Goal: Obtain resource: Obtain resource

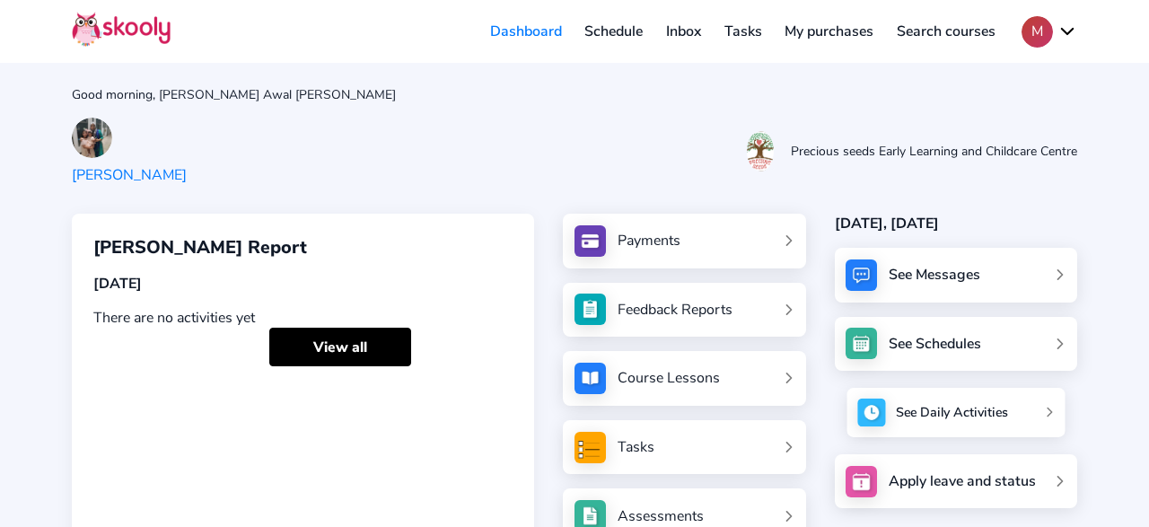
click at [910, 410] on div "See Daily Activities" at bounding box center [952, 413] width 112 height 18
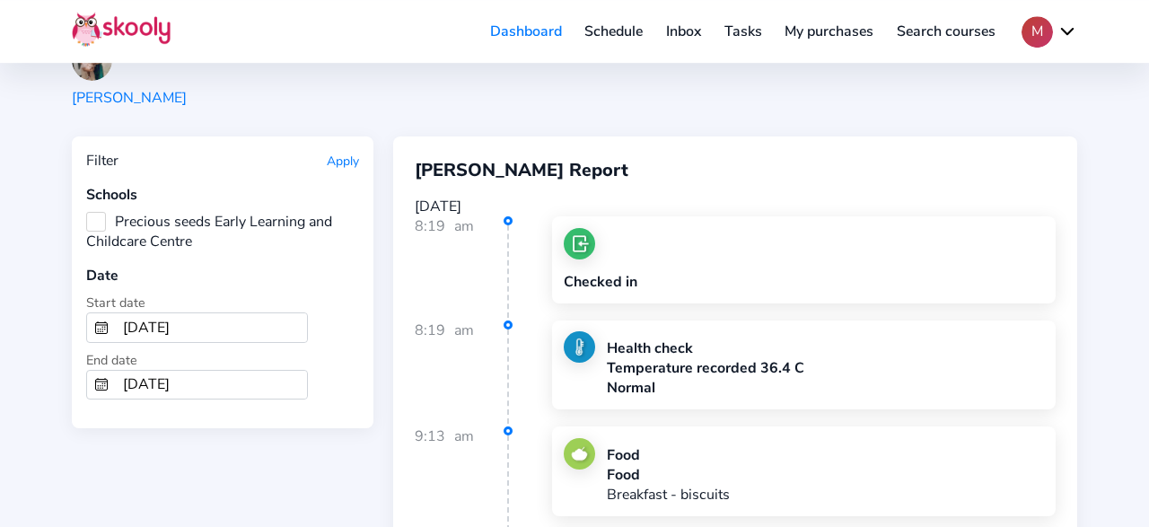
scroll to position [93, 0]
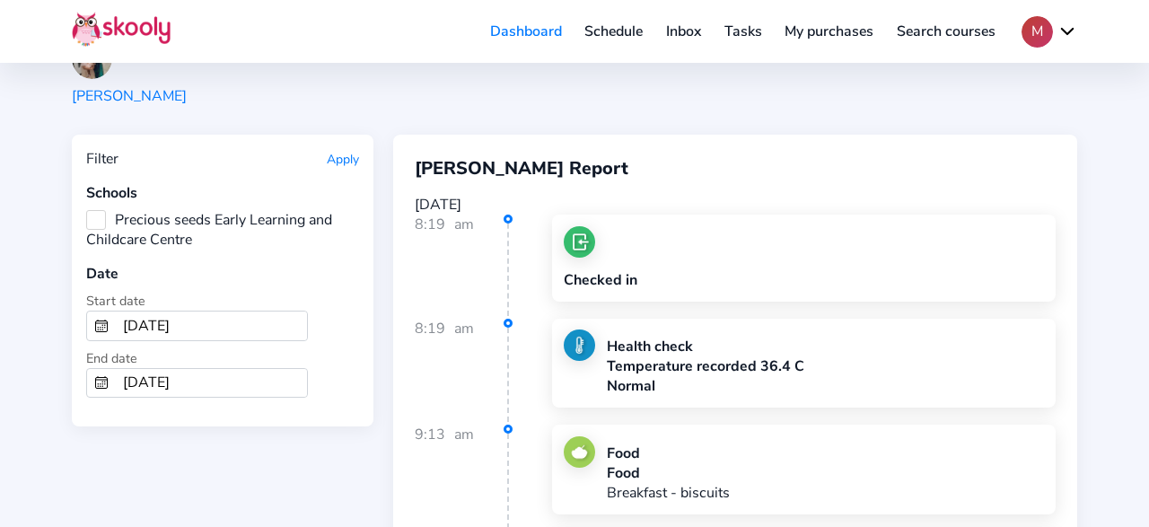
click at [104, 322] on icon "Calendar" at bounding box center [101, 326] width 14 height 14
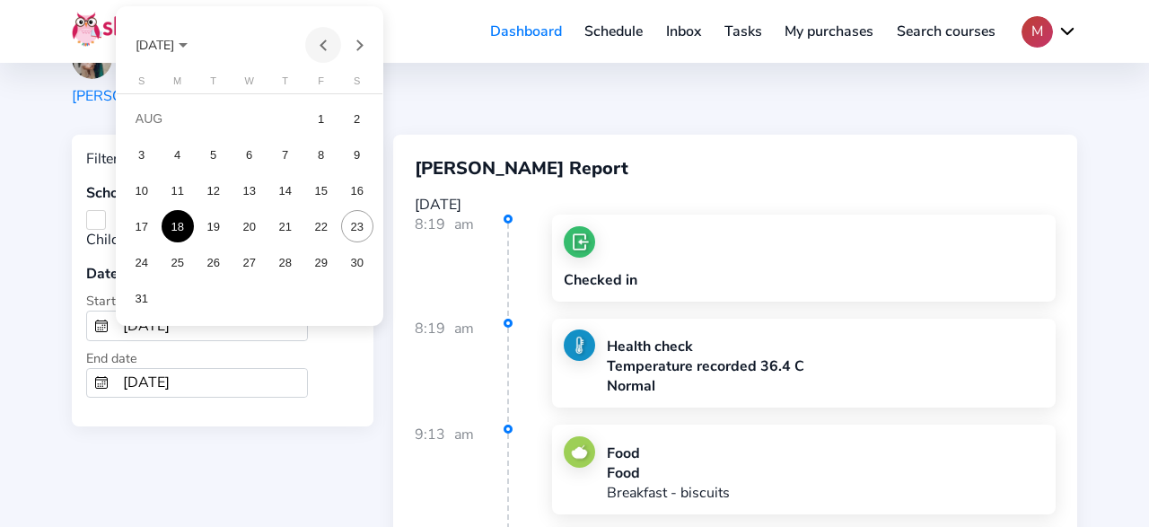
click at [326, 44] on button "Previous month" at bounding box center [323, 45] width 36 height 36
click at [188, 46] on div "Choose month and year" at bounding box center [183, 45] width 9 height 4
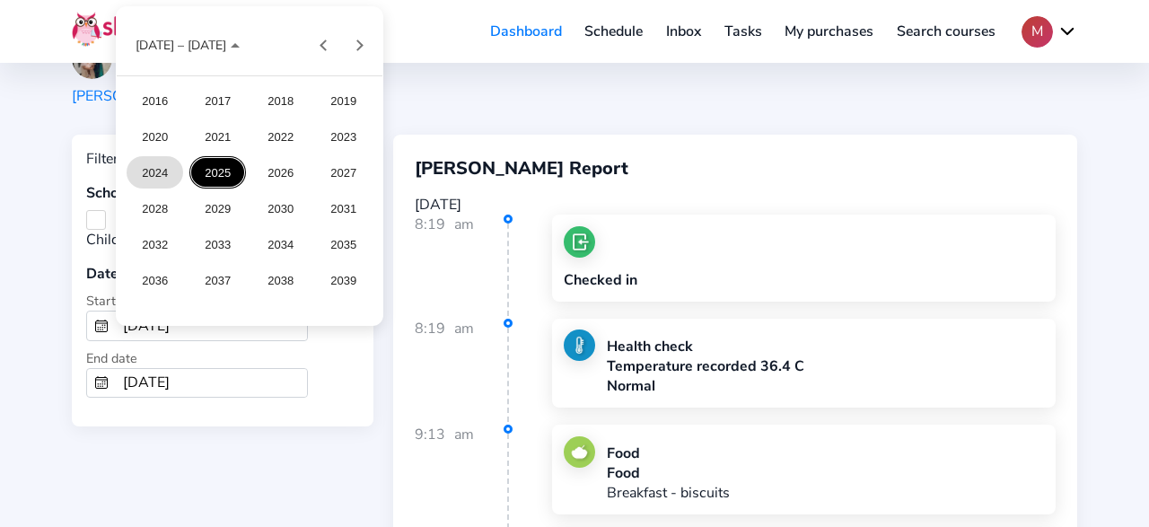
click at [162, 164] on div "2024" at bounding box center [155, 172] width 57 height 32
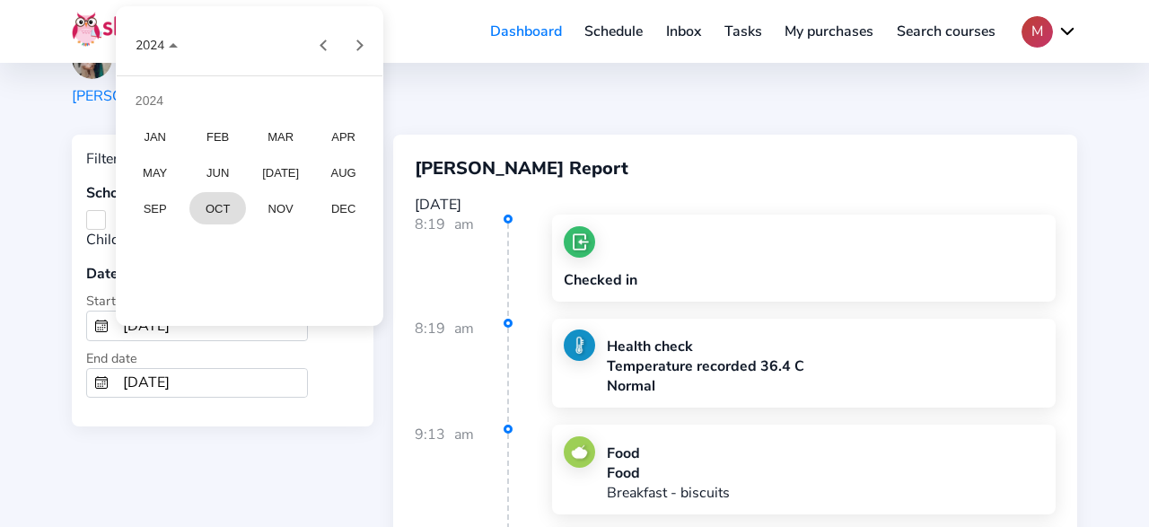
click at [218, 204] on div "OCT" at bounding box center [217, 208] width 57 height 32
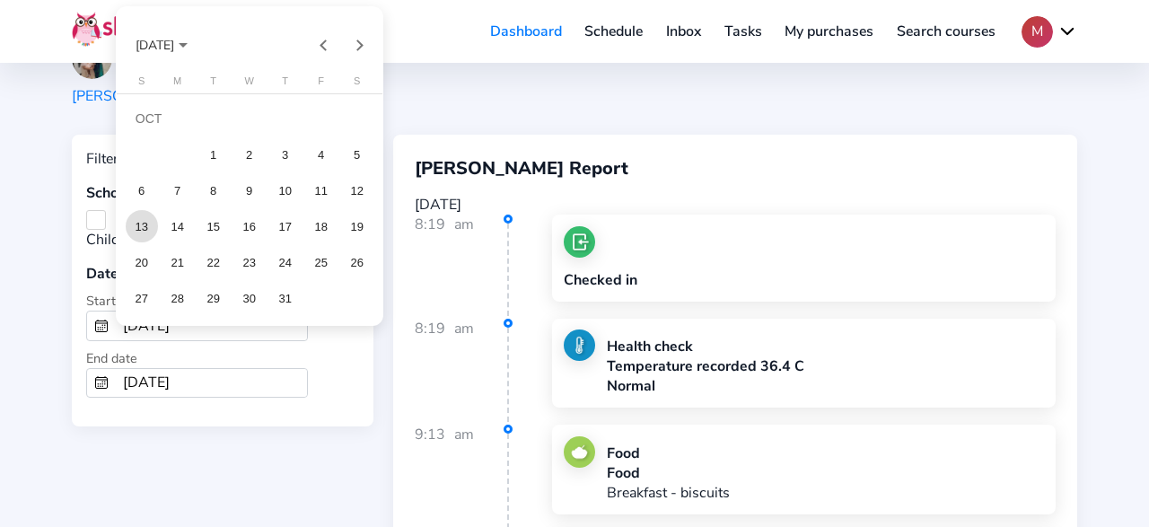
click at [151, 225] on div "13" at bounding box center [142, 226] width 32 height 32
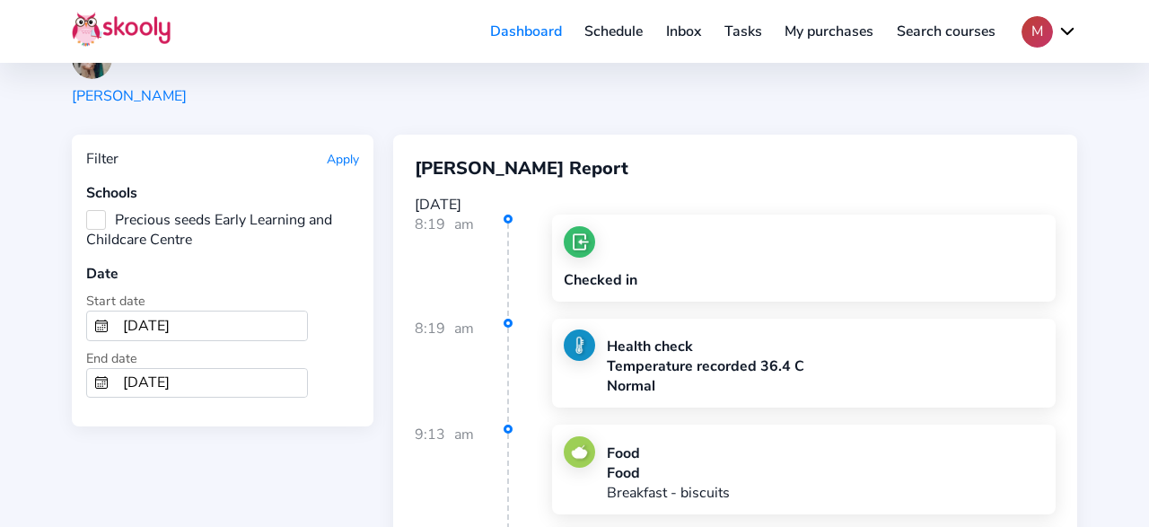
type input "10/13/2024"
click at [159, 376] on input "[DATE]" at bounding box center [211, 383] width 191 height 29
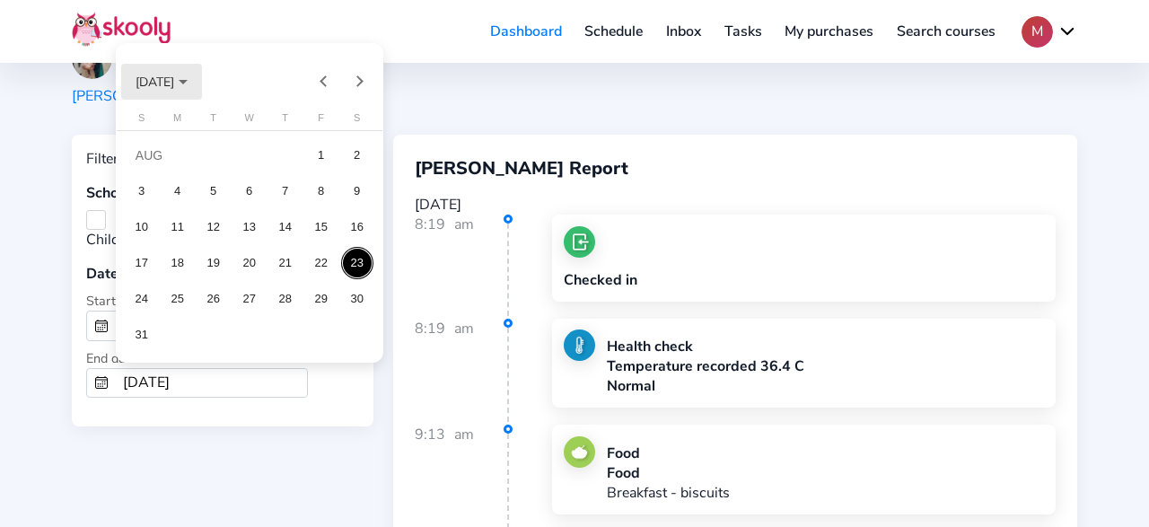
click at [174, 79] on span "[DATE]" at bounding box center [154, 81] width 39 height 17
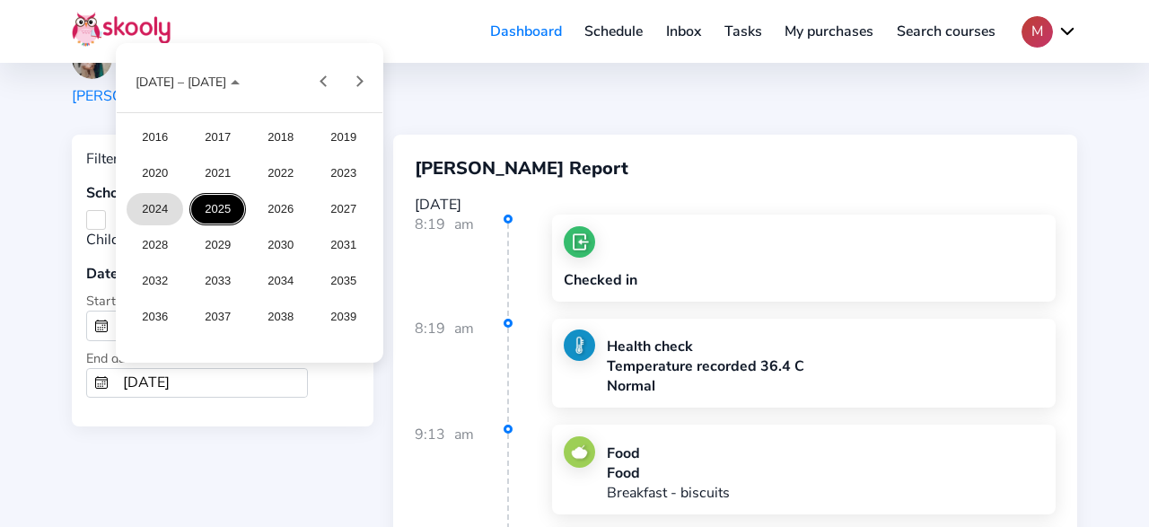
click at [162, 202] on div "2024" at bounding box center [155, 209] width 57 height 32
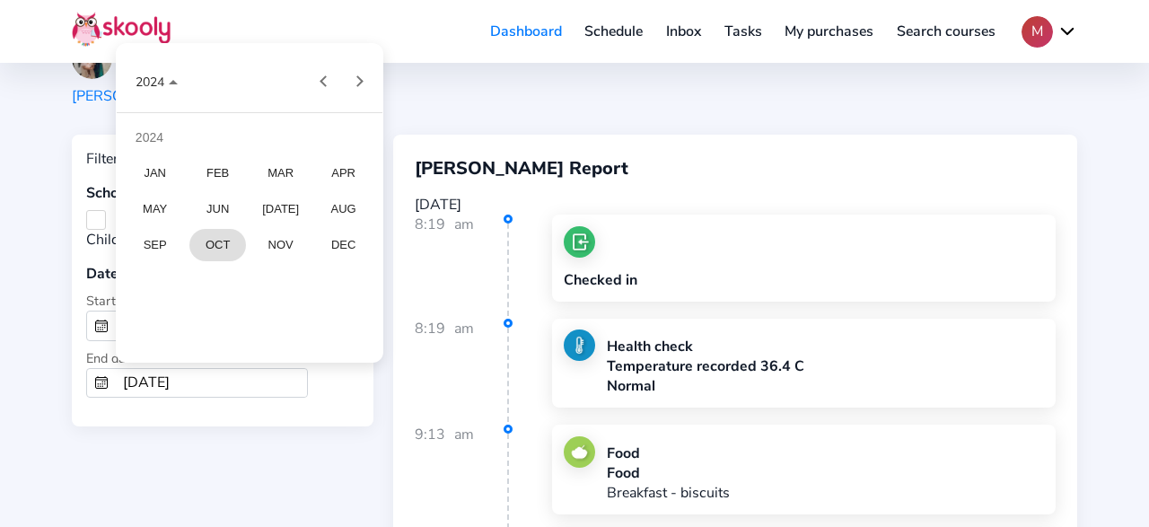
click at [234, 250] on div "OCT" at bounding box center [217, 245] width 57 height 32
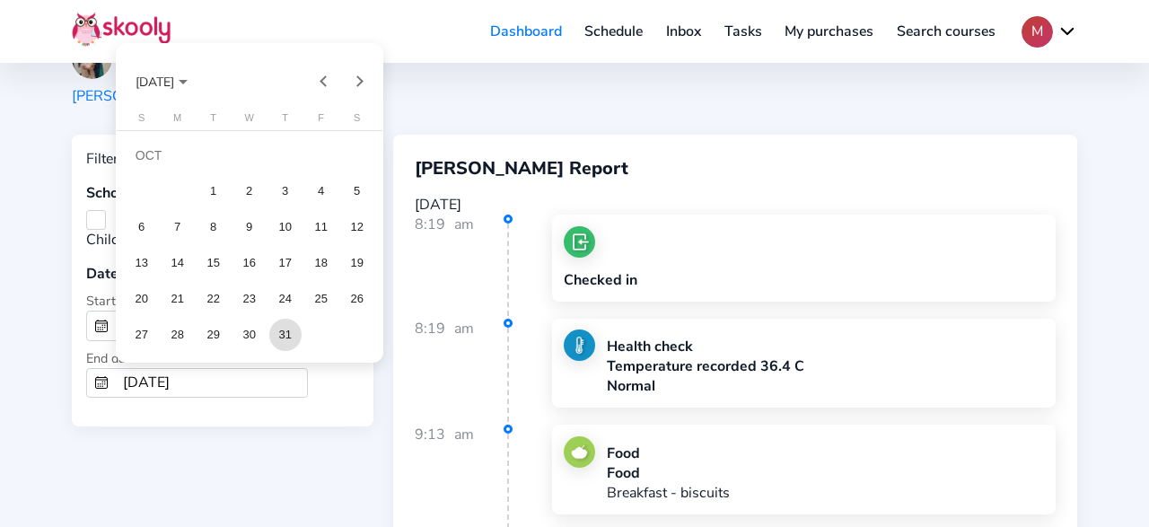
click at [279, 334] on div "31" at bounding box center [285, 335] width 32 height 32
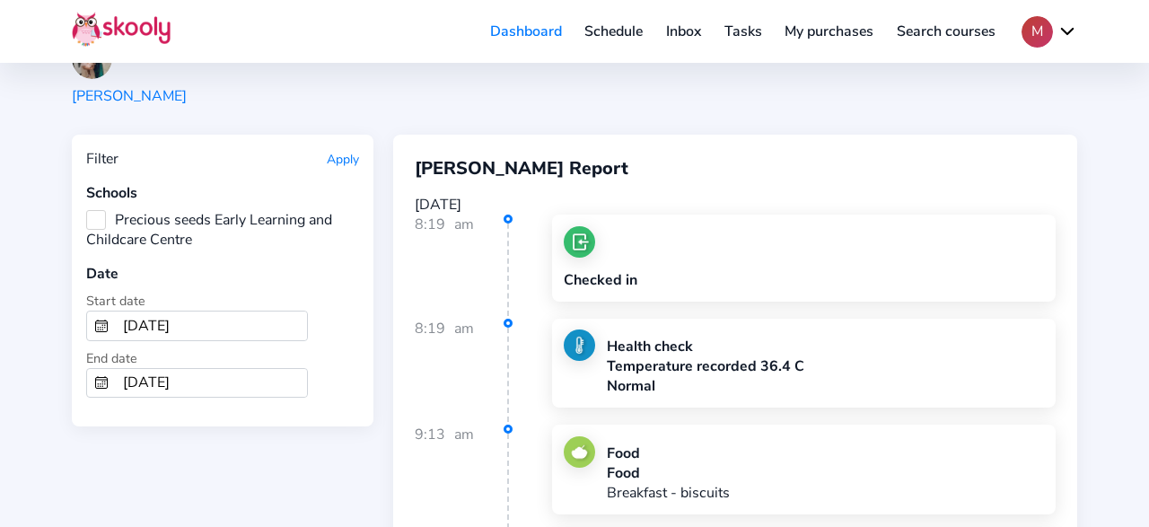
click at [338, 161] on button "Apply" at bounding box center [343, 159] width 32 height 17
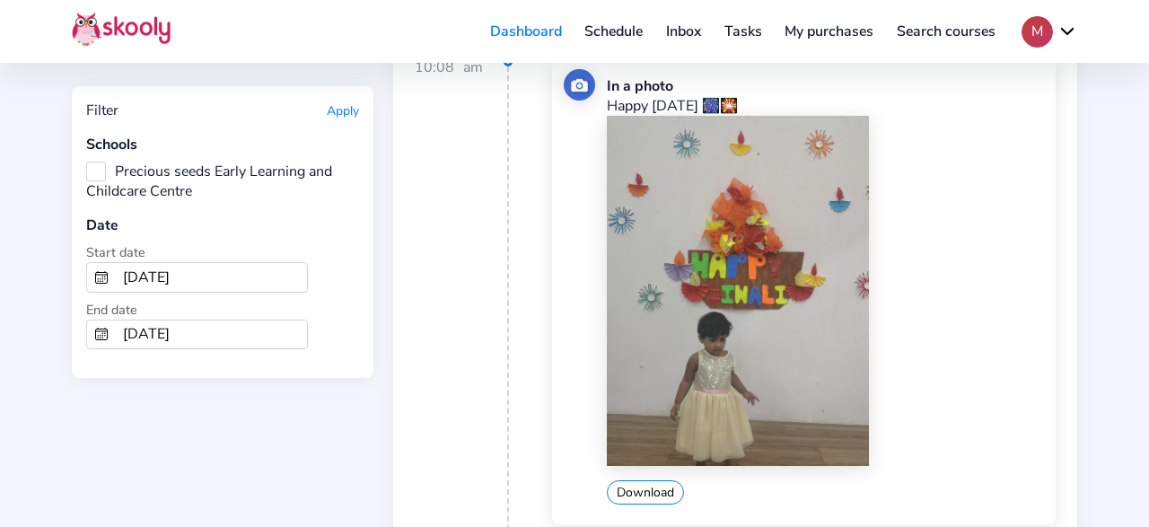
scroll to position [747, 0]
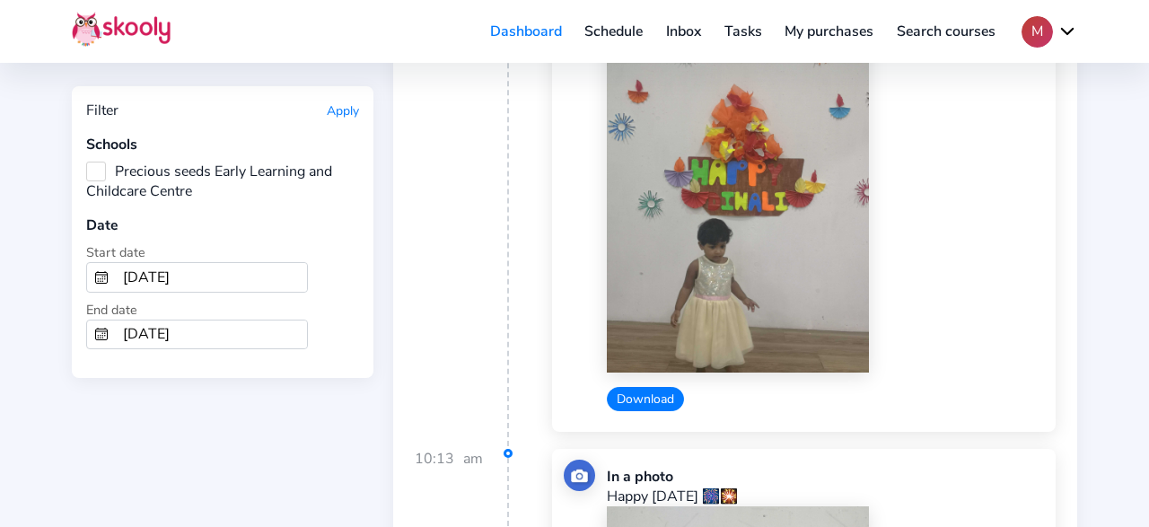
click at [656, 391] on button "Download" at bounding box center [645, 399] width 77 height 24
click at [918, 363] on div "Download" at bounding box center [825, 216] width 437 height 389
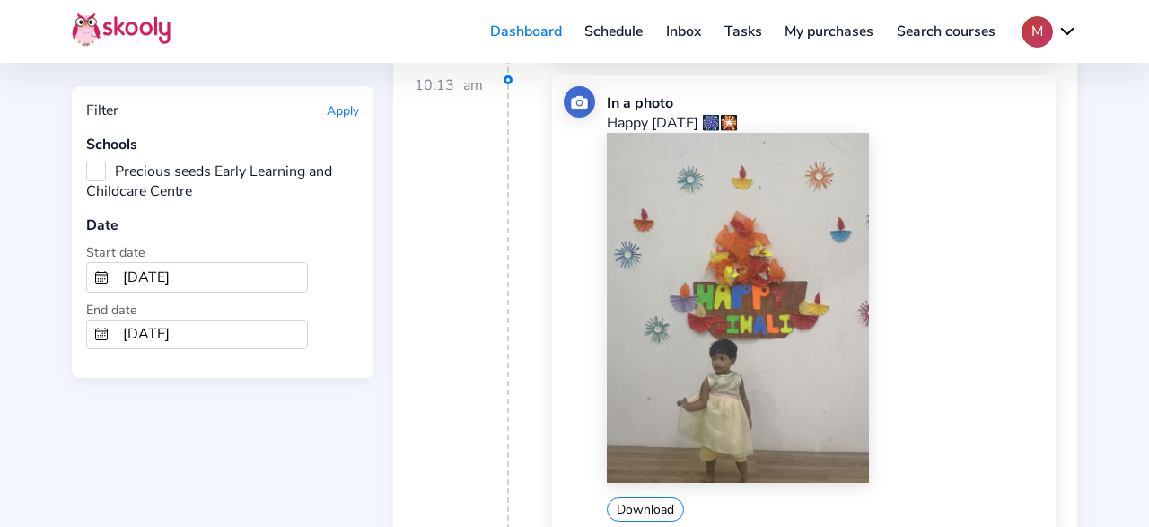
scroll to position [1307, 0]
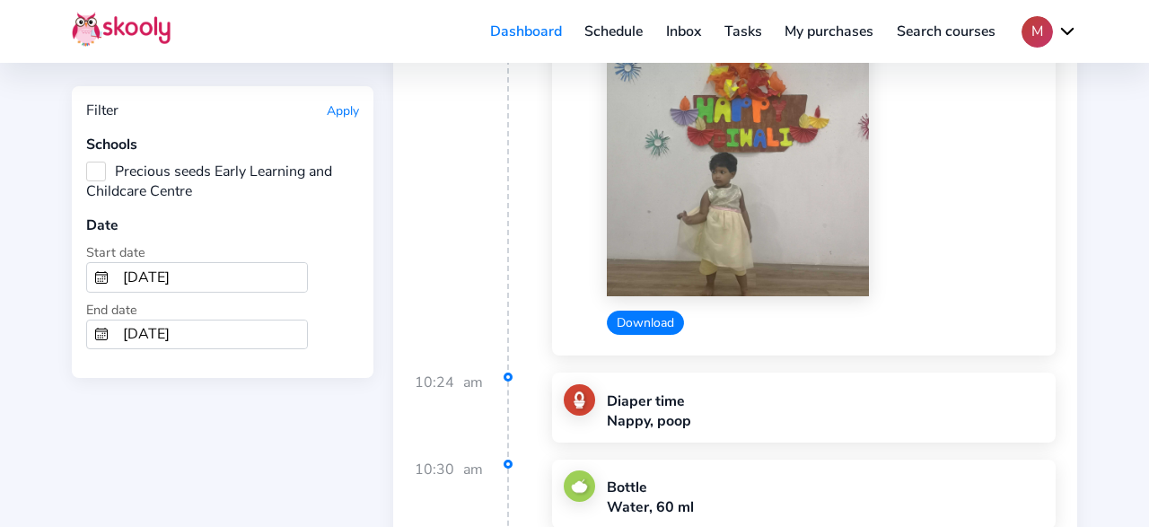
click at [637, 312] on button "Download" at bounding box center [645, 322] width 77 height 24
click at [475, 241] on div "am" at bounding box center [473, 129] width 20 height 481
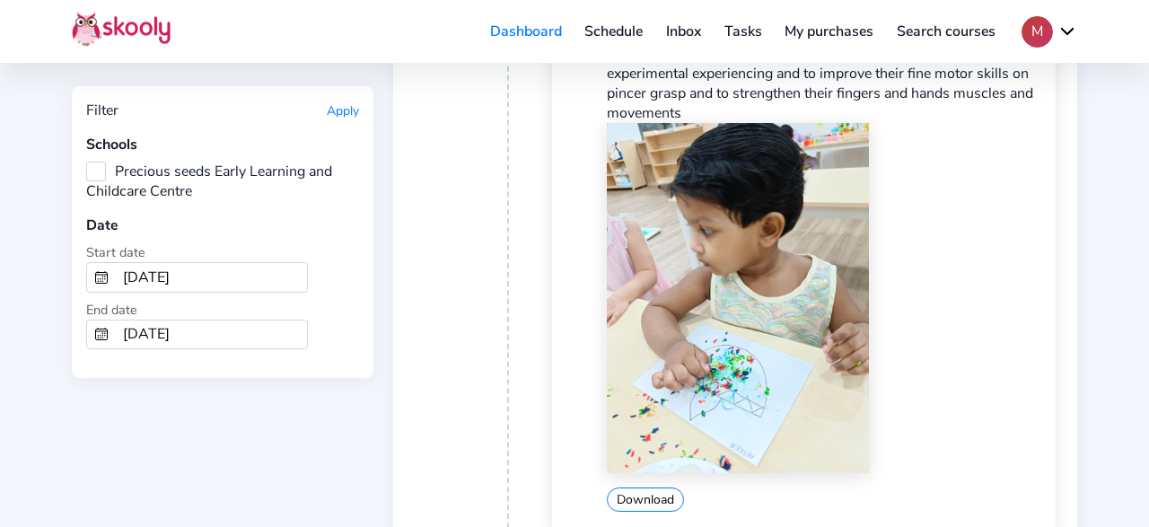
scroll to position [2053, 0]
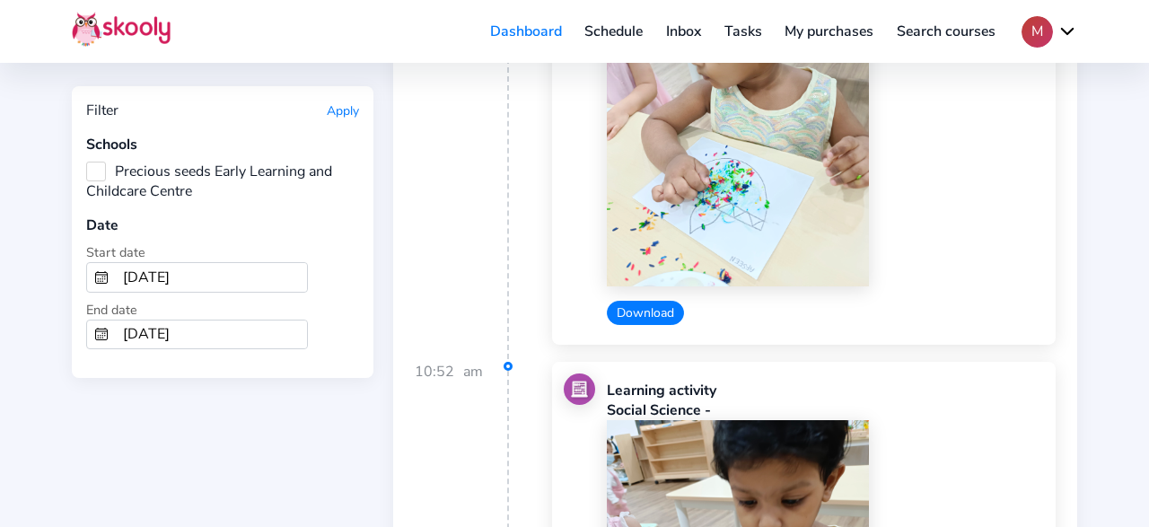
click at [677, 301] on button "Download" at bounding box center [645, 313] width 77 height 24
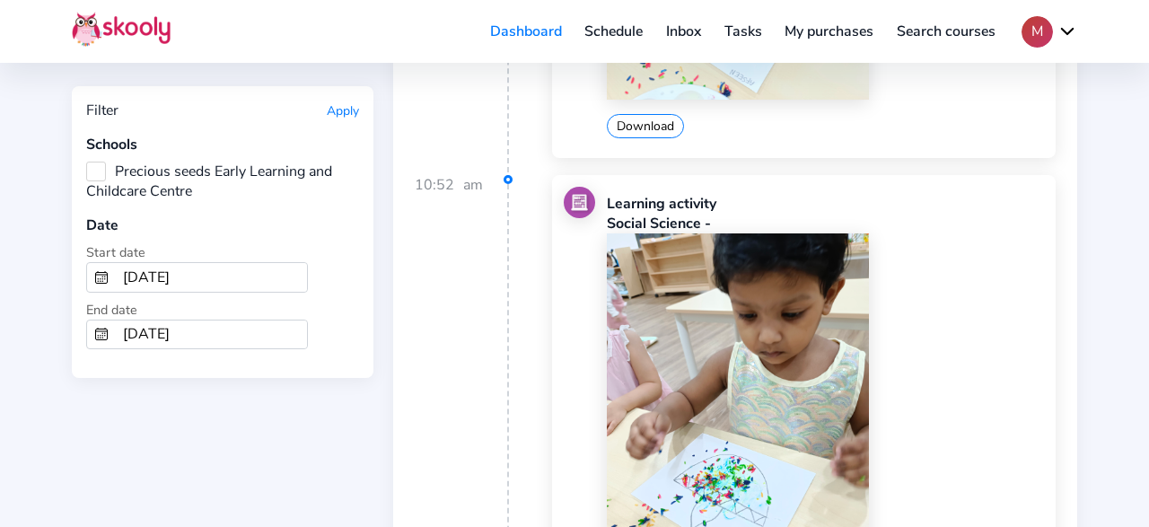
scroll to position [2426, 0]
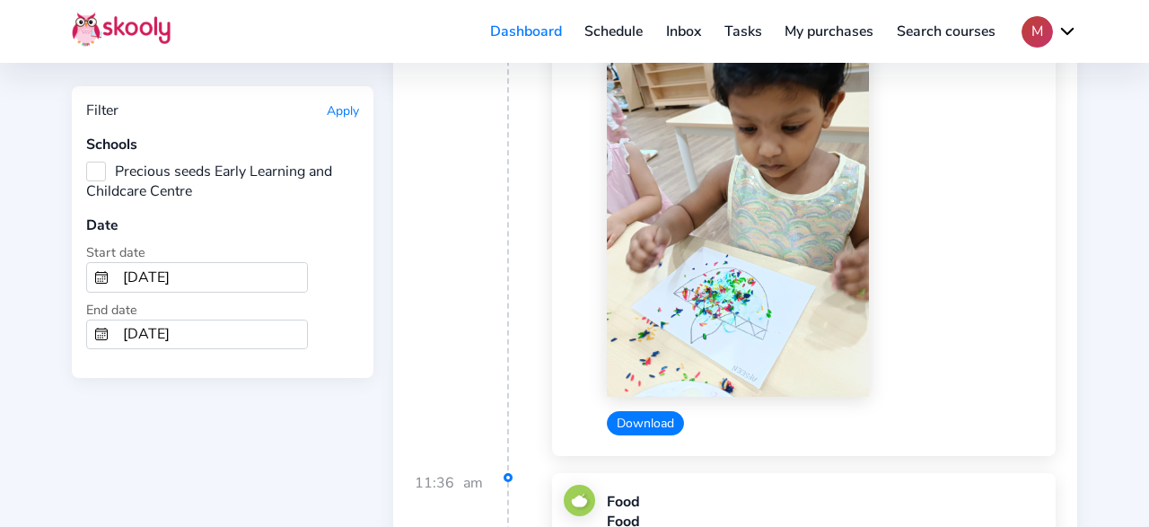
click at [642, 411] on button "Download" at bounding box center [645, 423] width 77 height 24
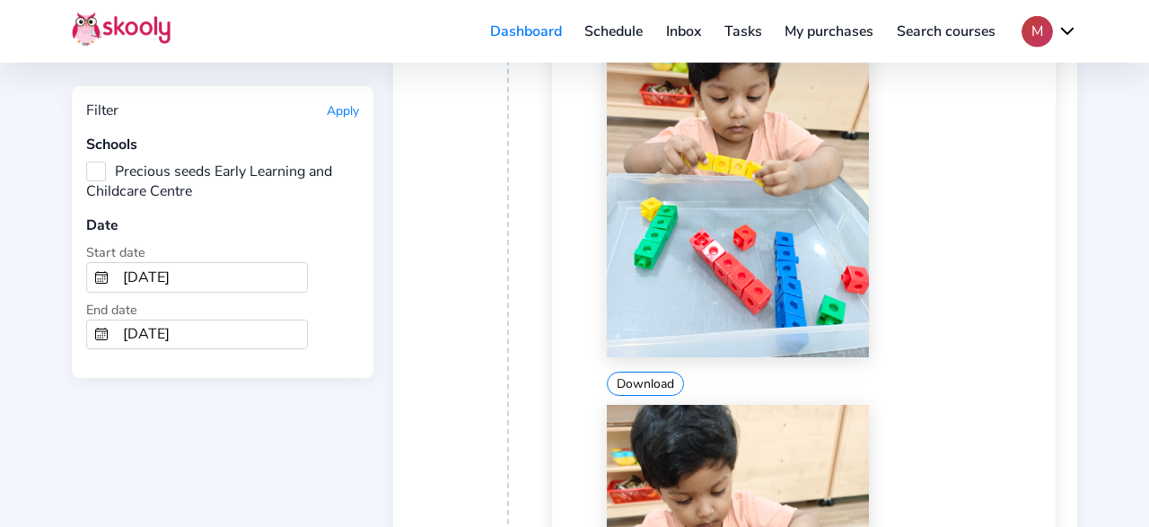
scroll to position [4200, 0]
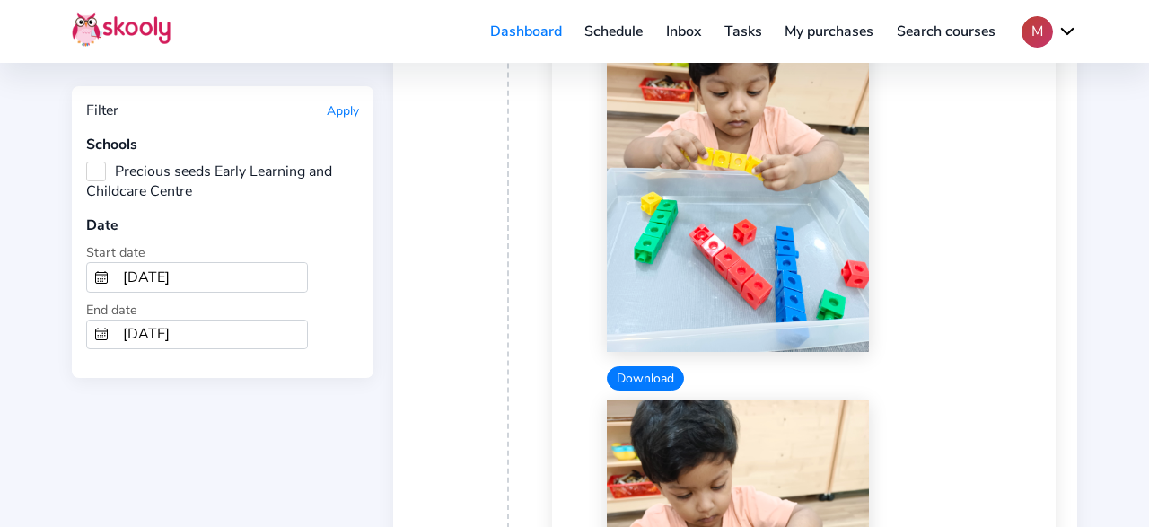
click at [668, 366] on button "Download" at bounding box center [645, 378] width 77 height 24
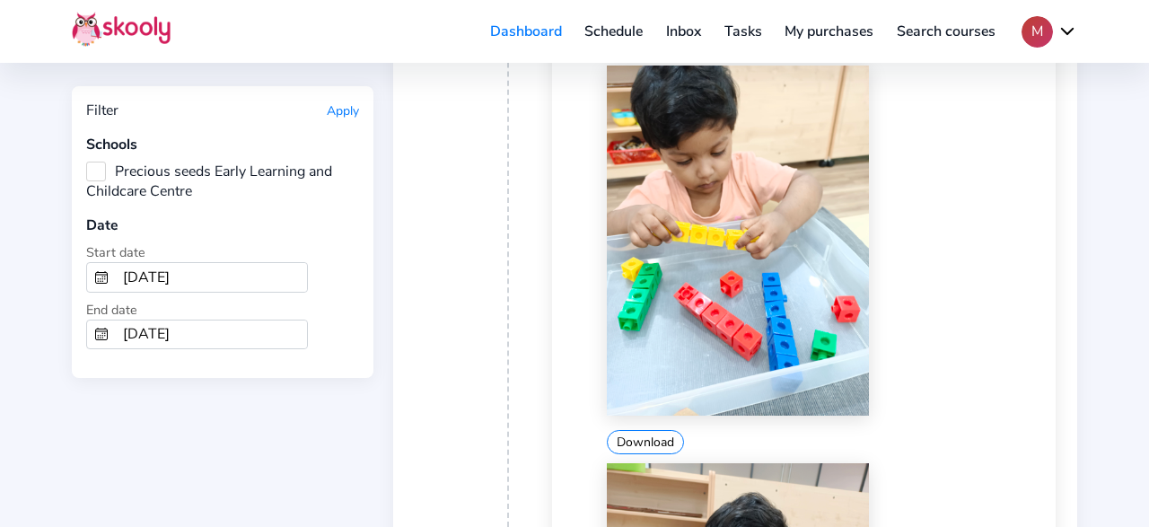
scroll to position [4573, 0]
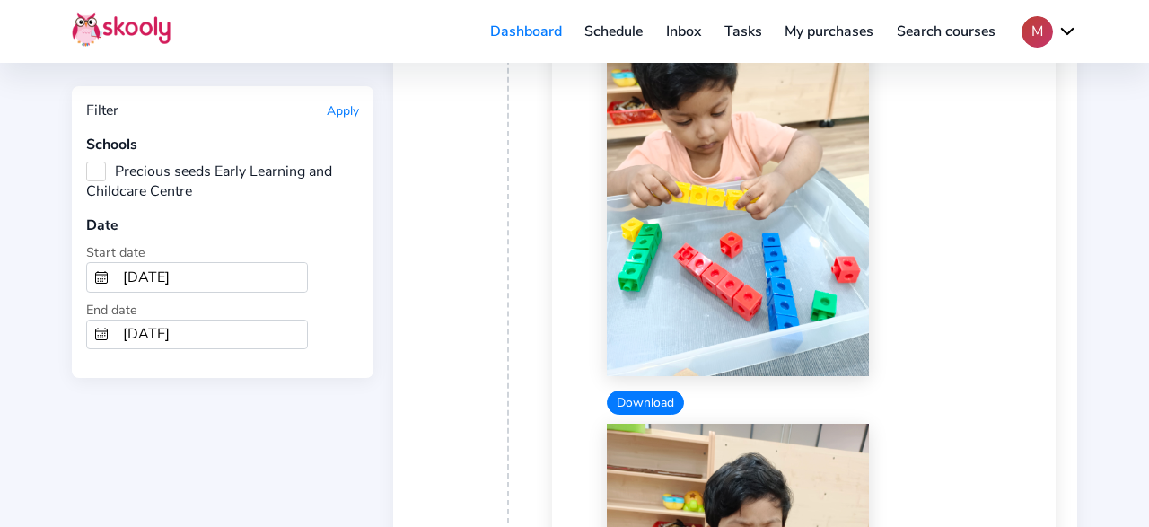
click at [656, 390] on button "Download" at bounding box center [645, 402] width 77 height 24
click at [1003, 390] on div "Download" at bounding box center [825, 402] width 437 height 24
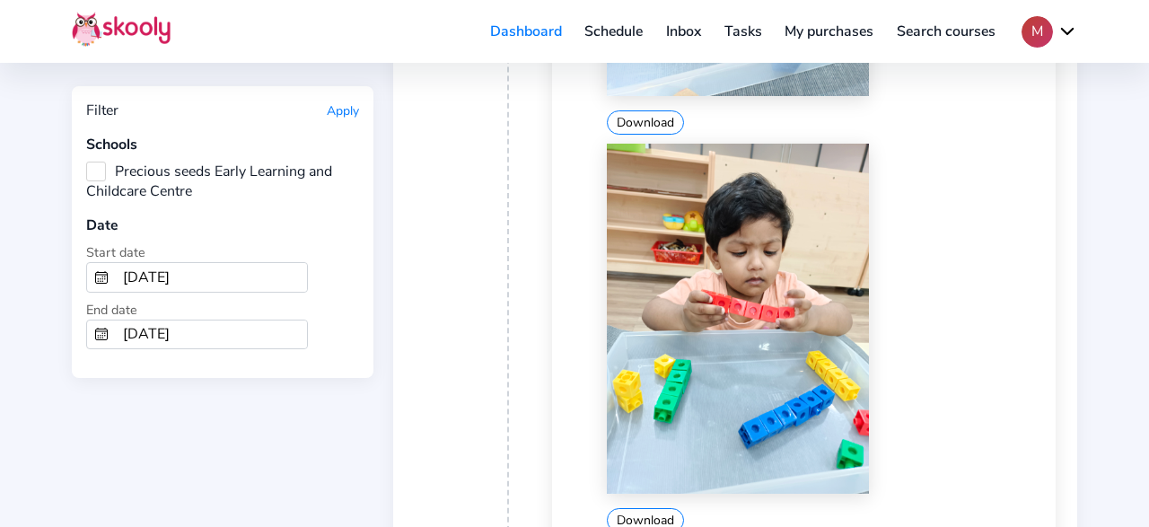
scroll to position [4946, 0]
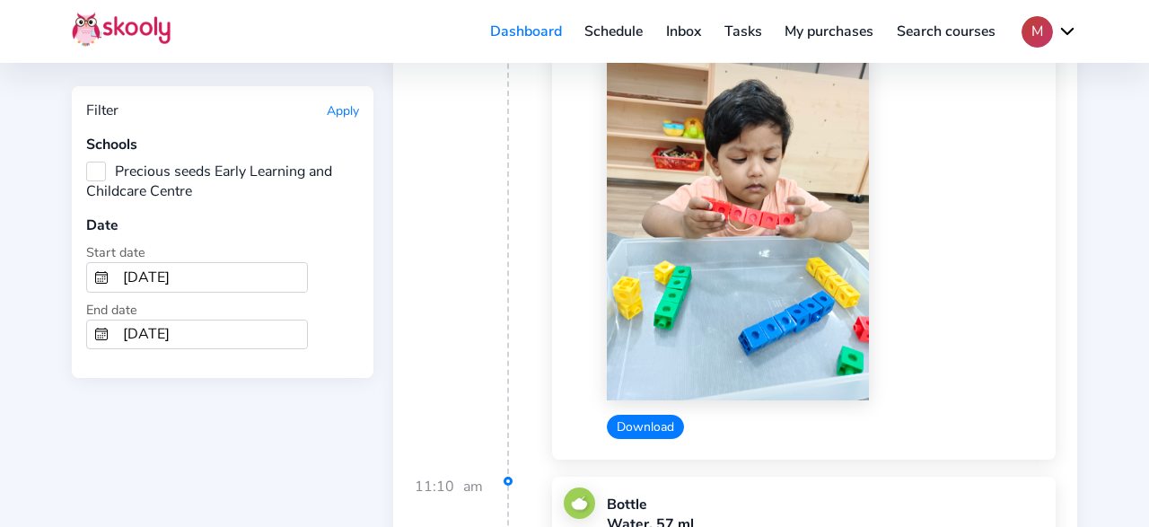
click at [676, 415] on button "Download" at bounding box center [645, 427] width 77 height 24
click at [990, 415] on div "Download" at bounding box center [825, 427] width 437 height 24
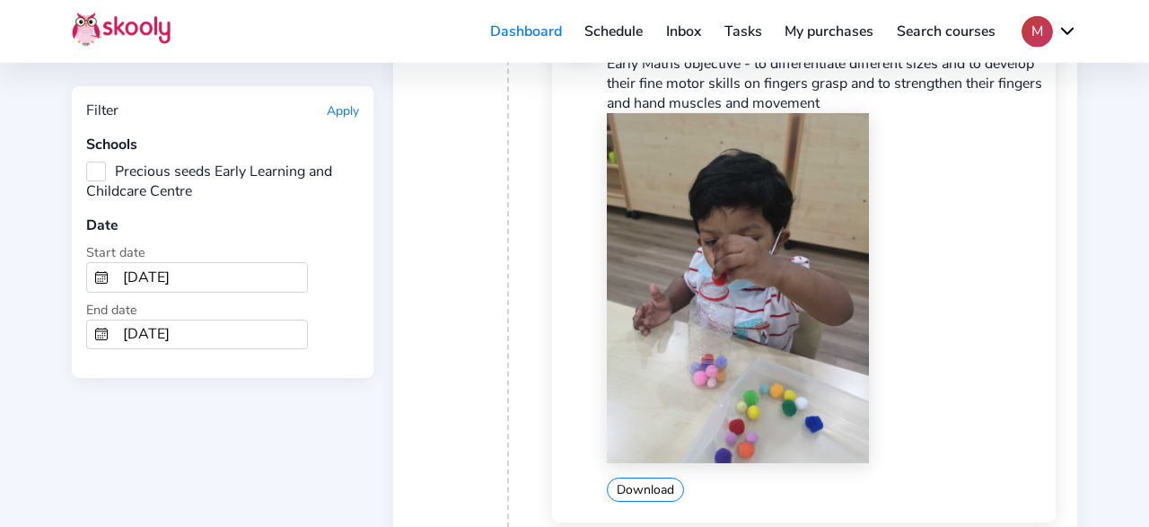
scroll to position [8772, 0]
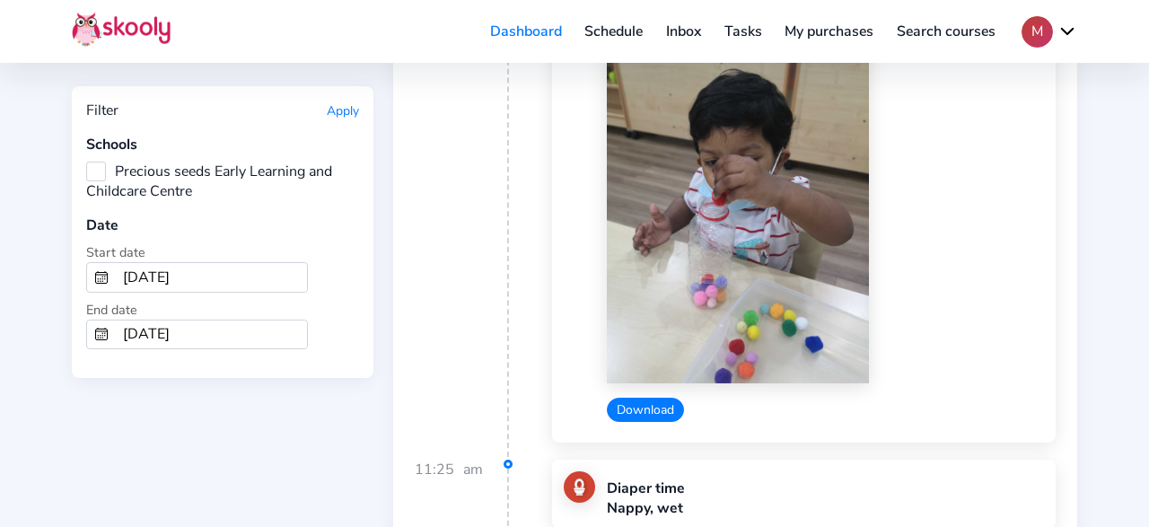
click at [655, 398] on button "Download" at bounding box center [645, 410] width 77 height 24
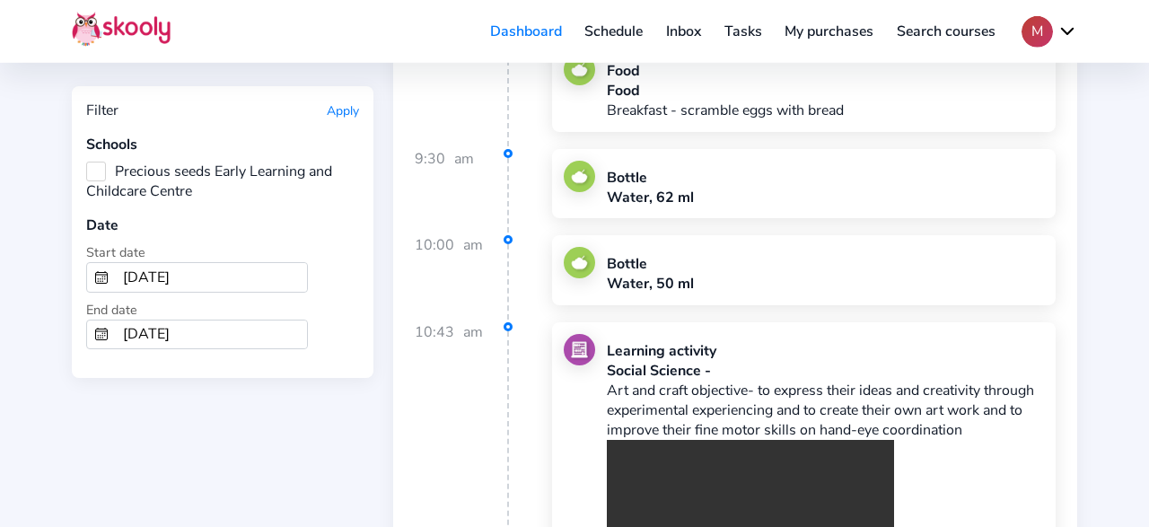
scroll to position [10079, 0]
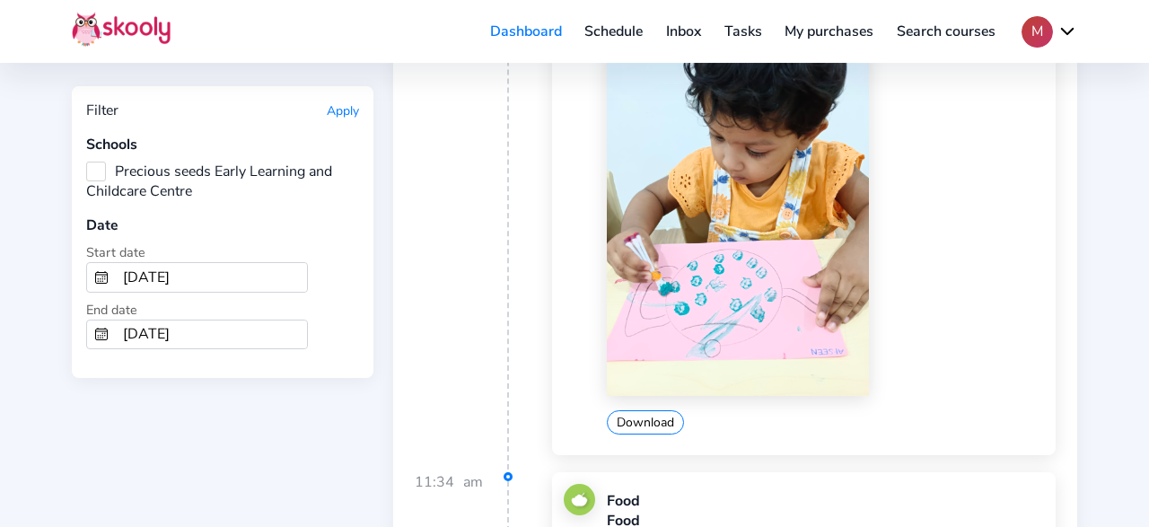
scroll to position [10732, 0]
click at [642, 409] on button "Download" at bounding box center [645, 421] width 77 height 24
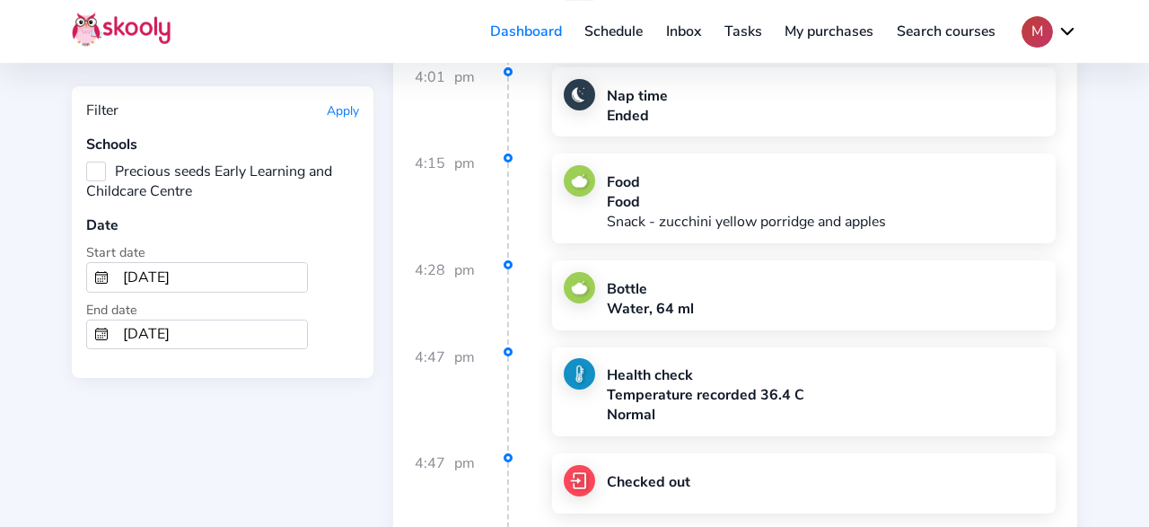
scroll to position [11759, 0]
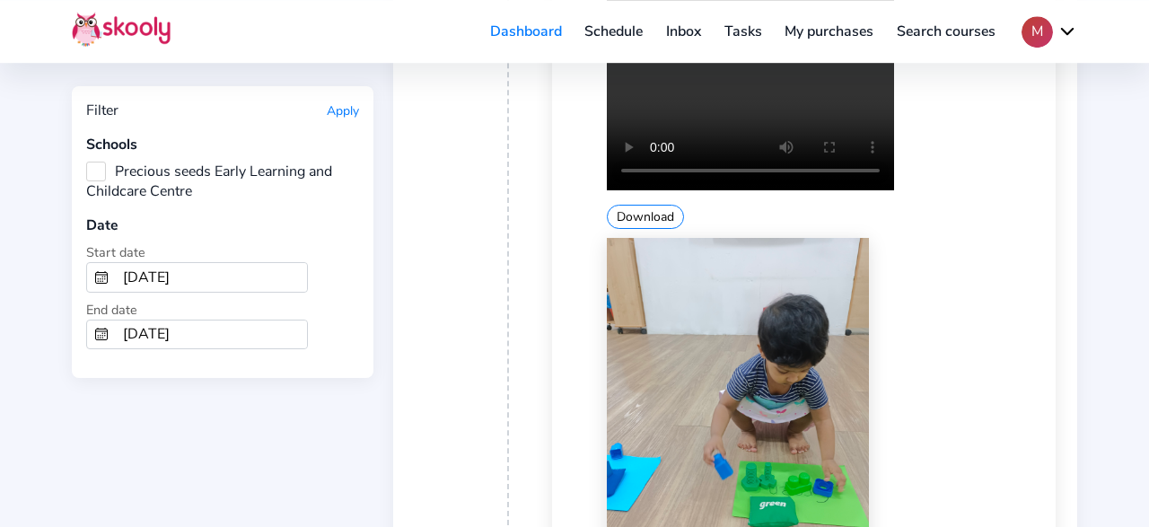
scroll to position [13065, 0]
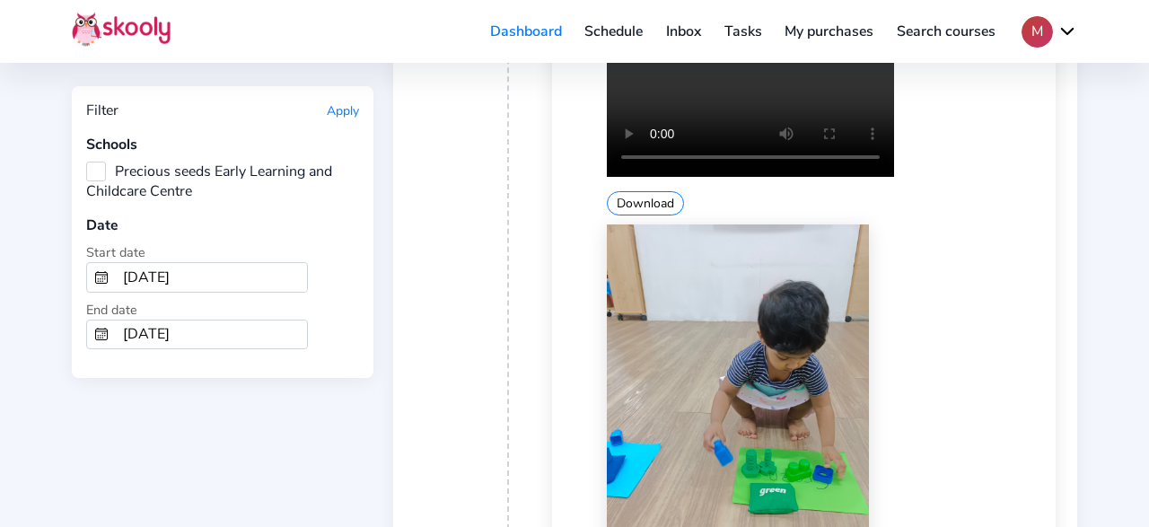
click at [1010, 406] on div "Download" at bounding box center [825, 418] width 437 height 389
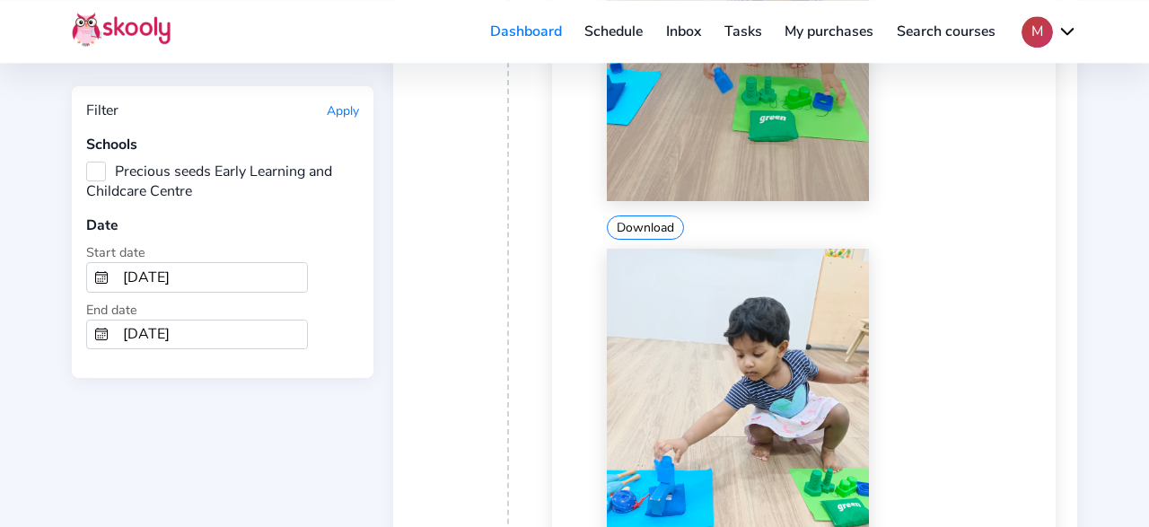
scroll to position [13439, 0]
click at [965, 403] on div "Download" at bounding box center [825, 442] width 437 height 389
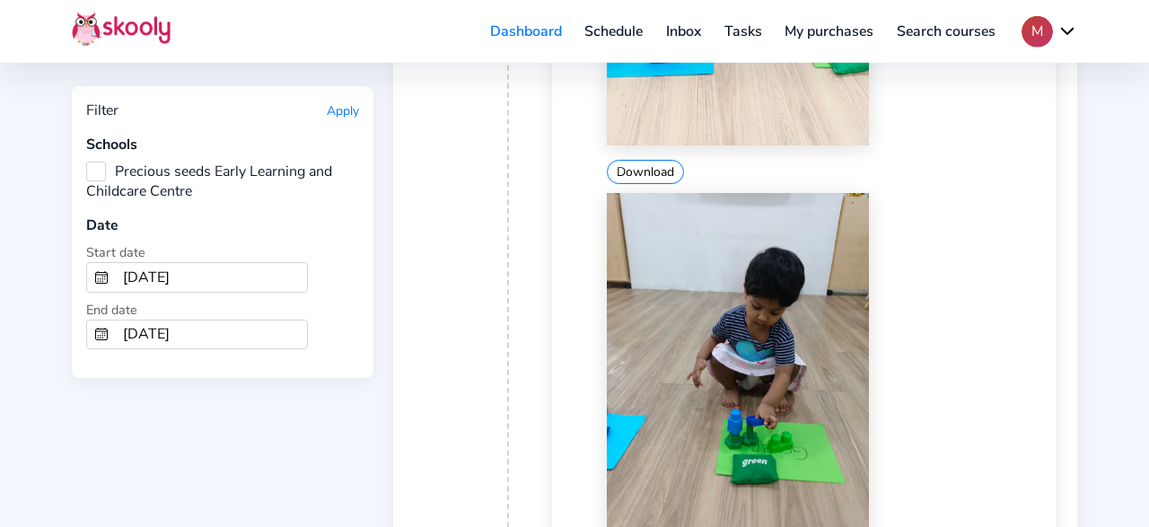
scroll to position [13999, 0]
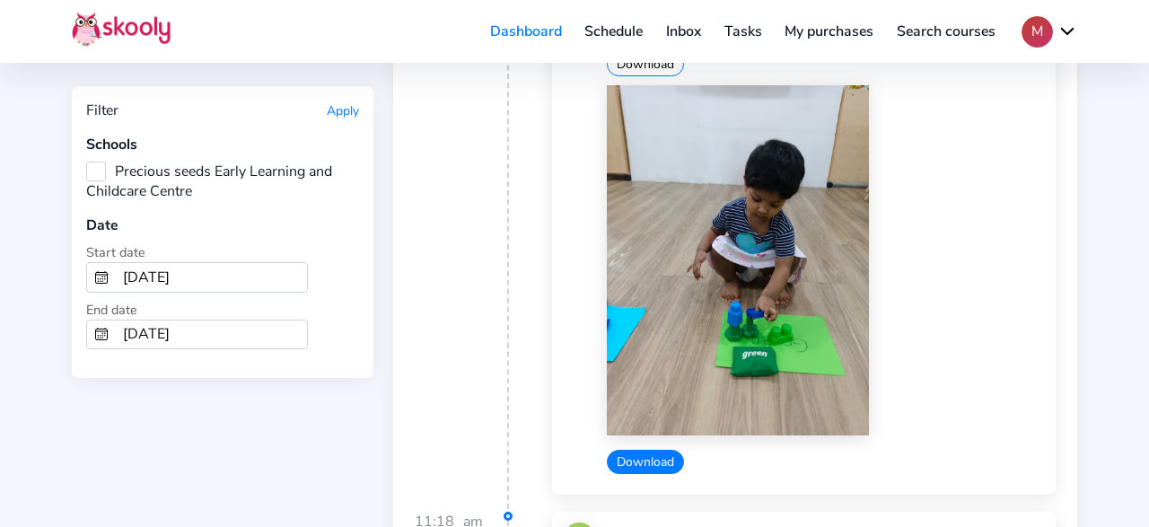
click at [647, 450] on button "Download" at bounding box center [645, 462] width 77 height 24
click at [1027, 450] on div "Download" at bounding box center [825, 462] width 437 height 24
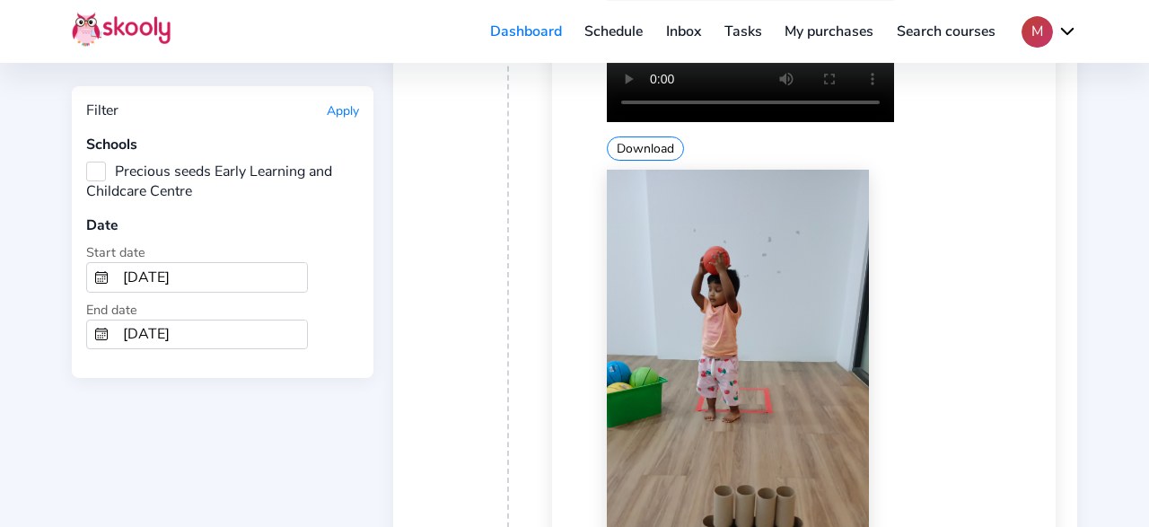
scroll to position [18198, 0]
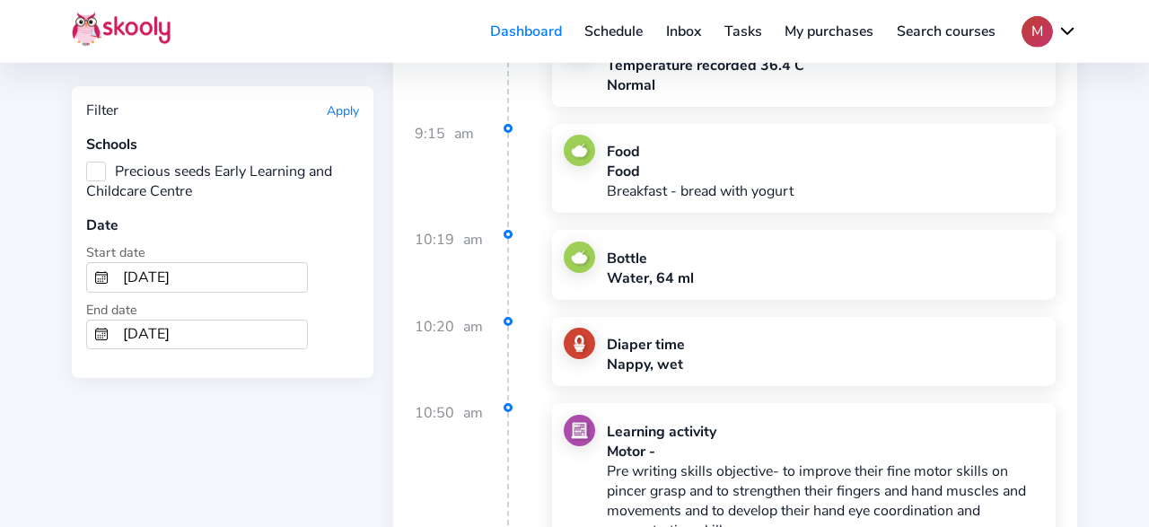
scroll to position [19878, 0]
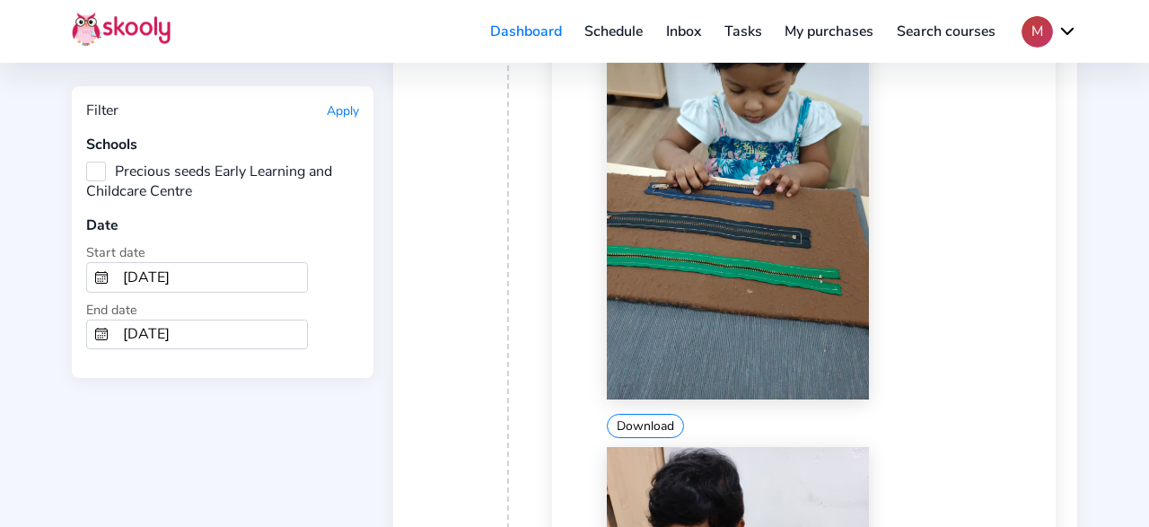
scroll to position [20624, 0]
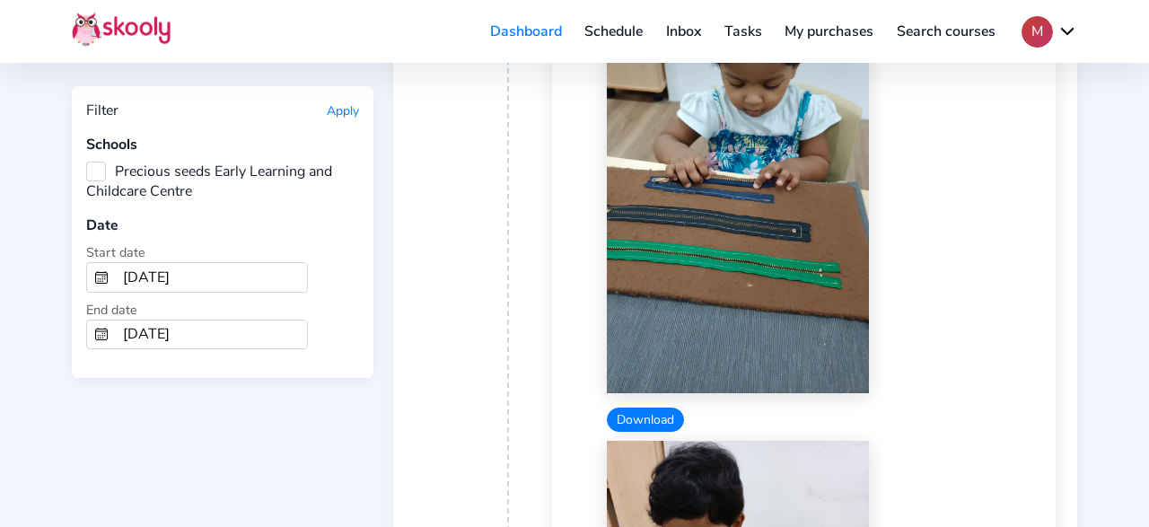
click at [643, 407] on button "Download" at bounding box center [645, 419] width 77 height 24
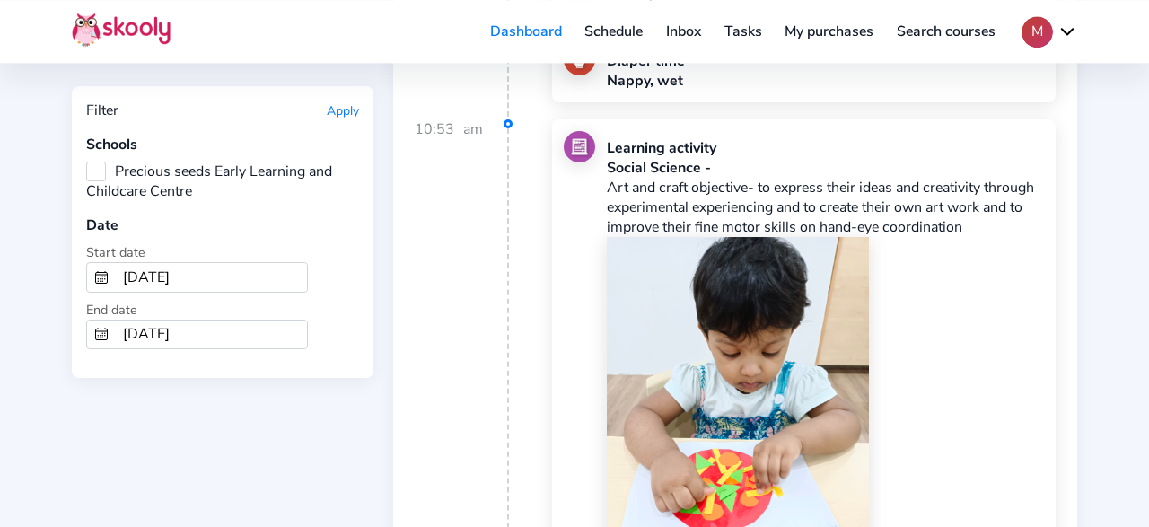
scroll to position [22678, 0]
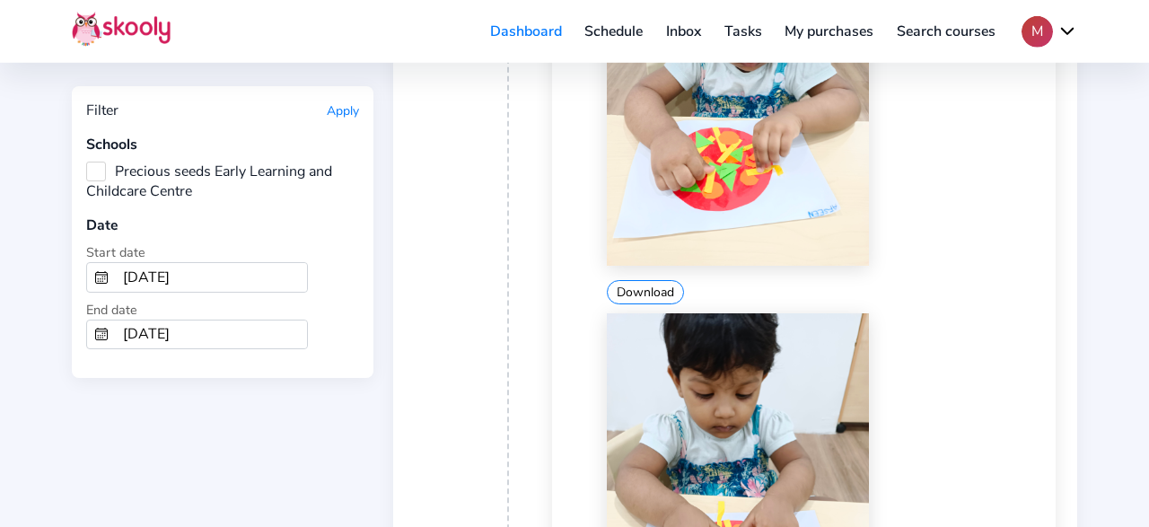
scroll to position [22958, 0]
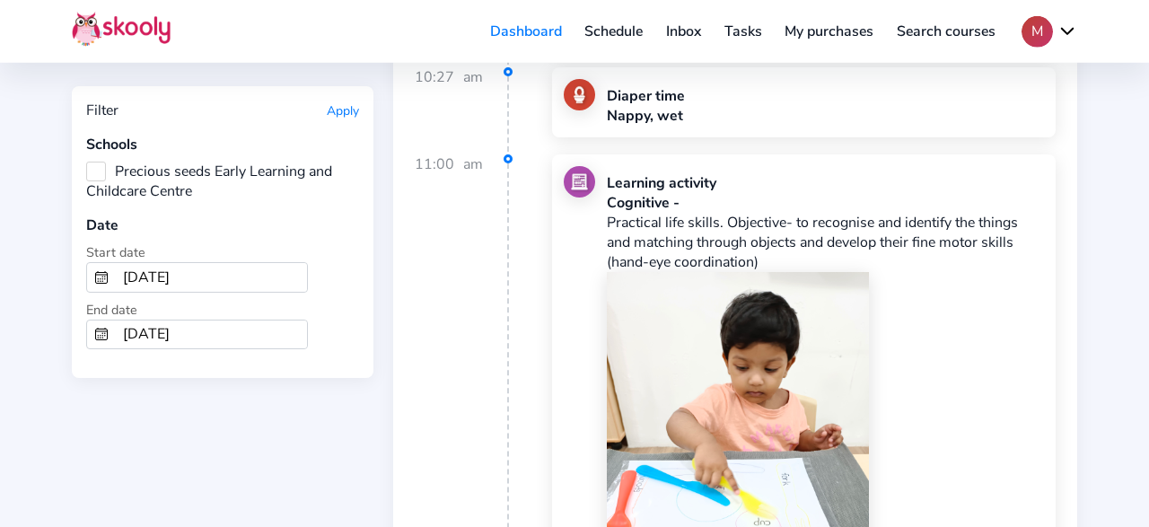
scroll to position [26877, 0]
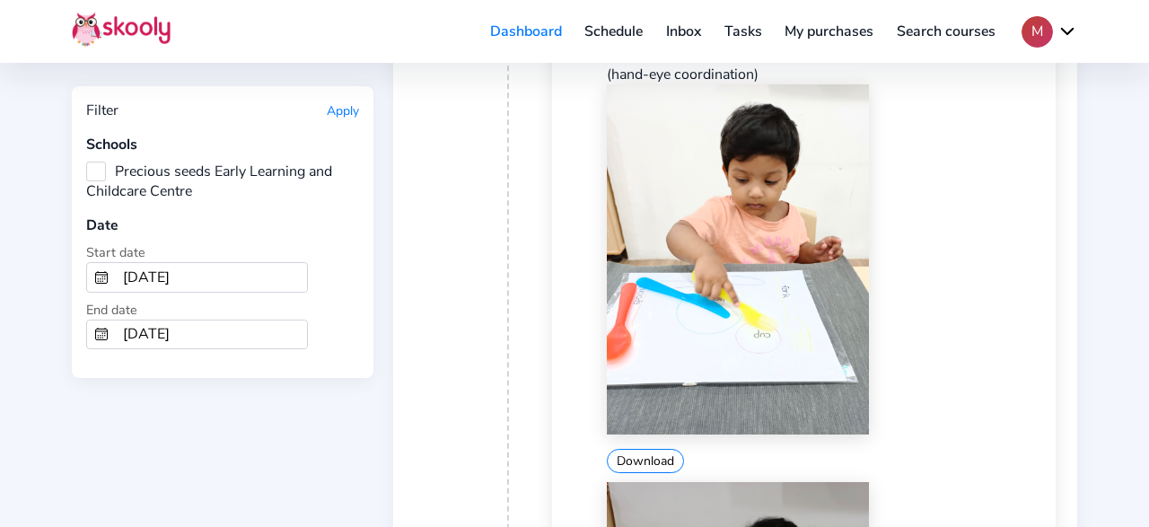
scroll to position [27250, 0]
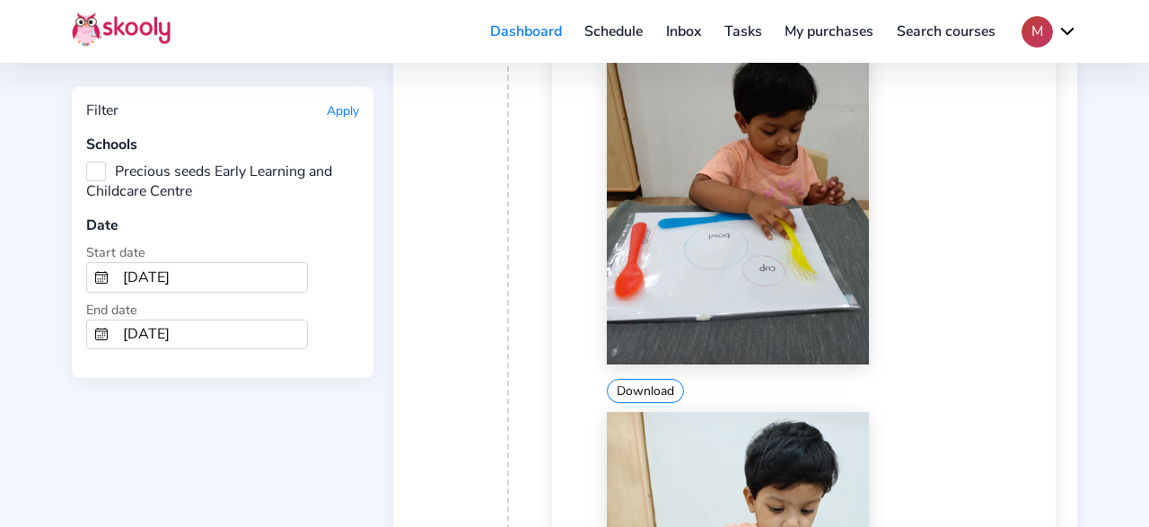
scroll to position [27624, 0]
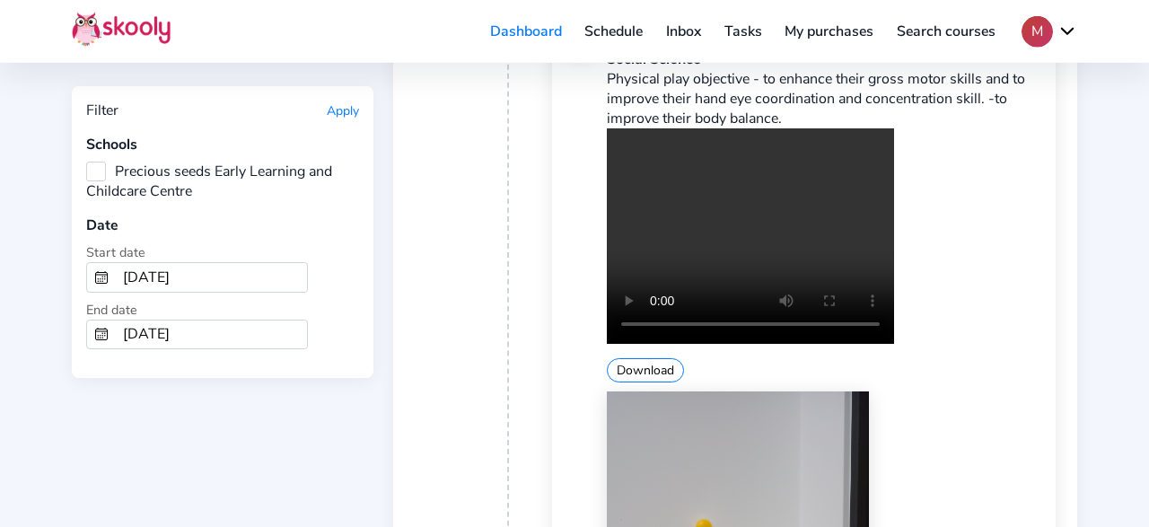
scroll to position [29957, 0]
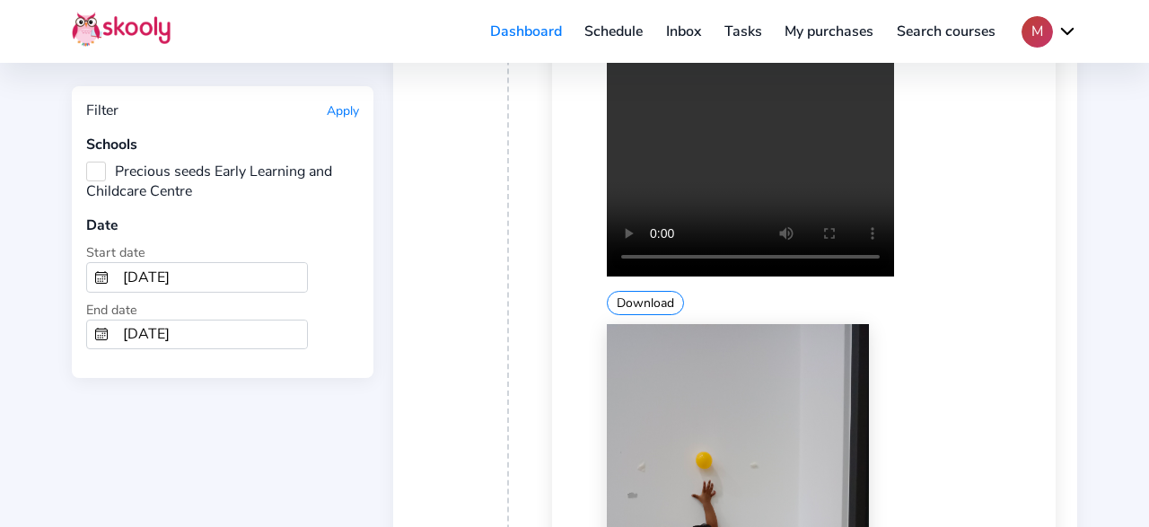
drag, startPoint x: 667, startPoint y: 480, endPoint x: 686, endPoint y: 464, distance: 25.5
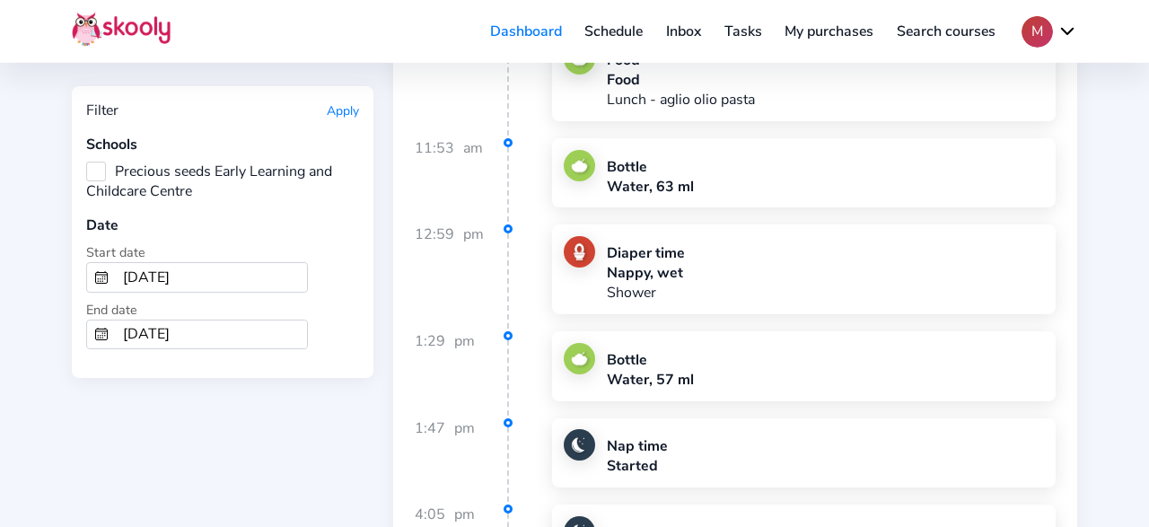
scroll to position [32874, 0]
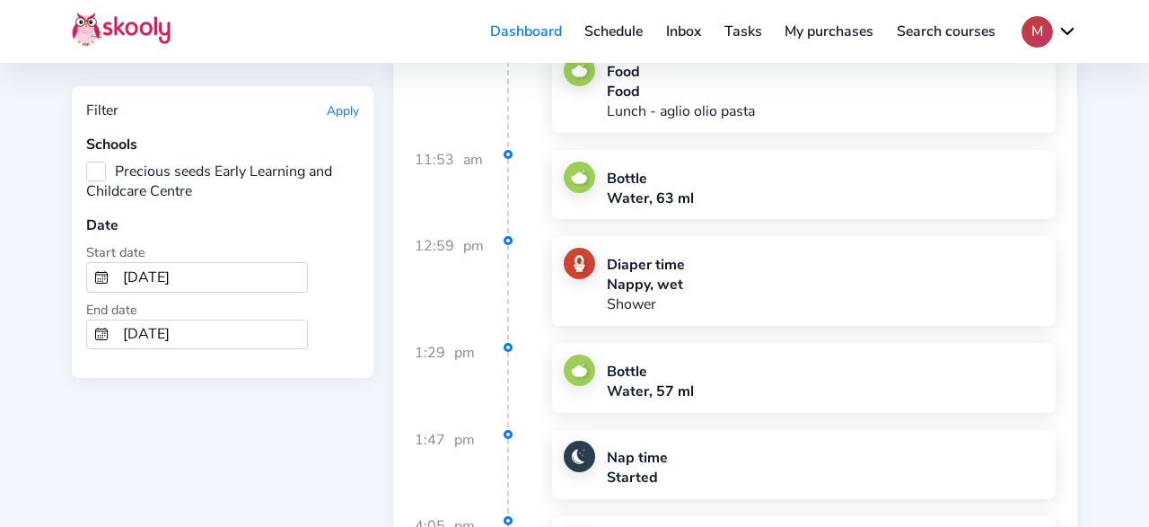
click at [177, 325] on input "10/31/2024" at bounding box center [211, 334] width 191 height 29
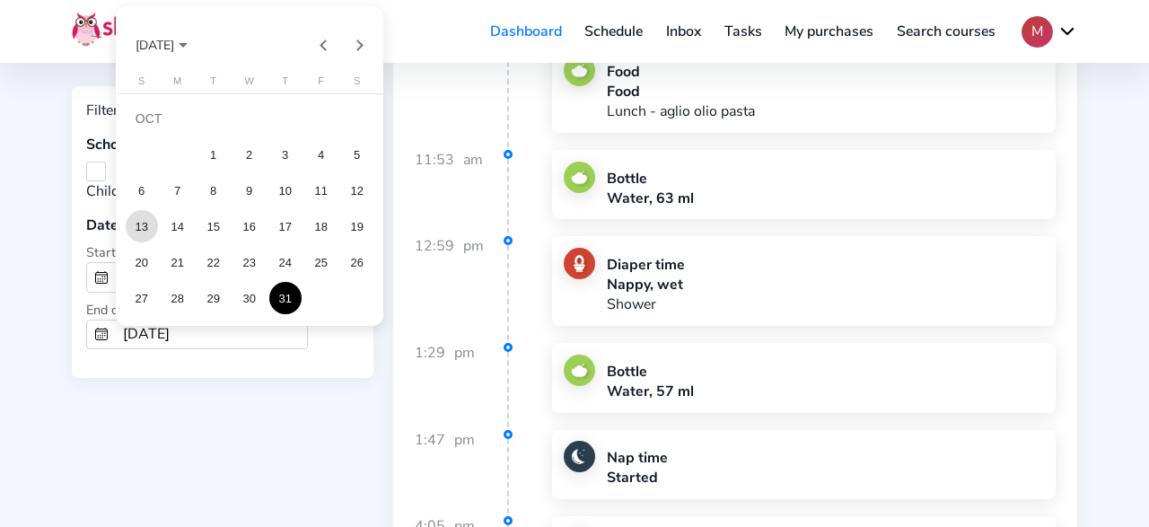
click at [150, 225] on div "13" at bounding box center [142, 226] width 32 height 32
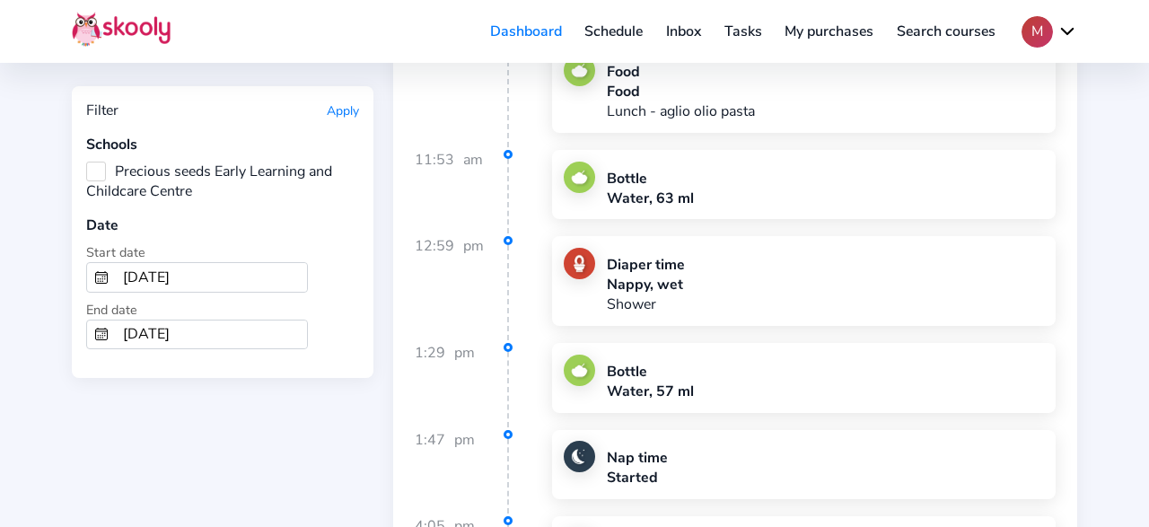
type input "10/13/2024"
click at [199, 277] on input "10/13/2024" at bounding box center [211, 277] width 191 height 29
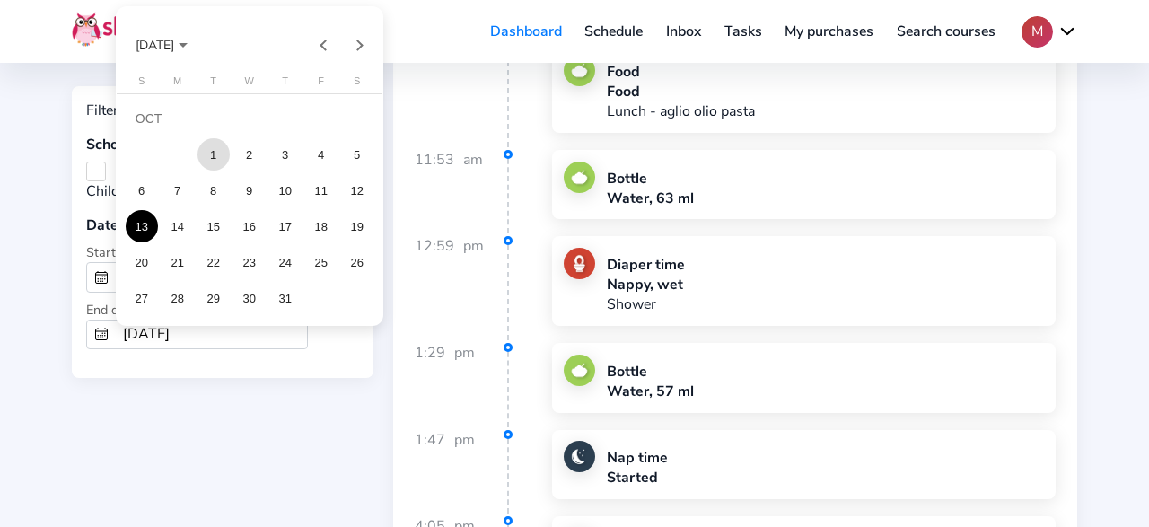
click at [223, 161] on div "1" at bounding box center [213, 154] width 32 height 32
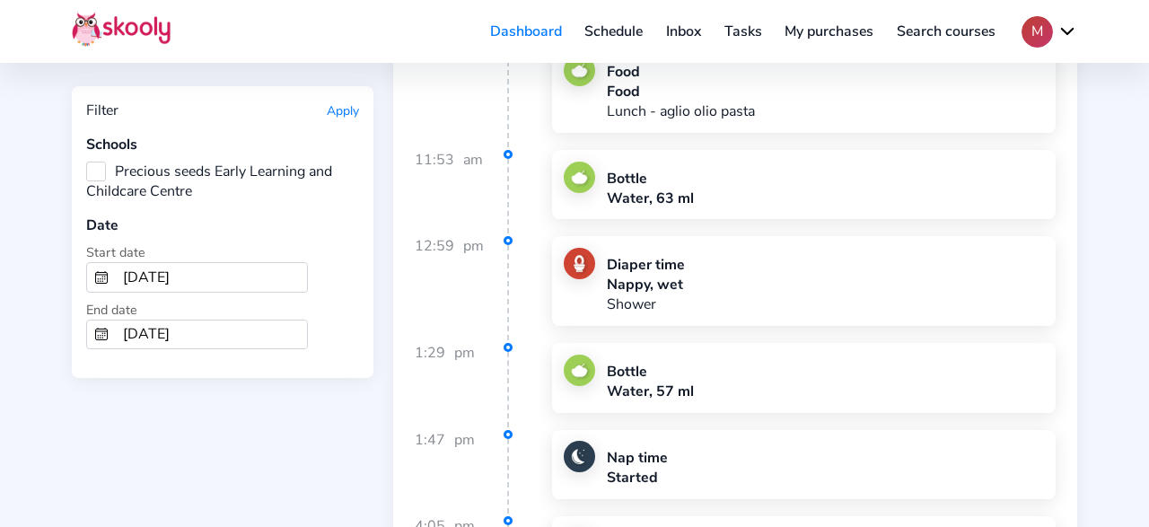
type input "[DATE]"
click at [341, 117] on button "Apply" at bounding box center [343, 110] width 32 height 17
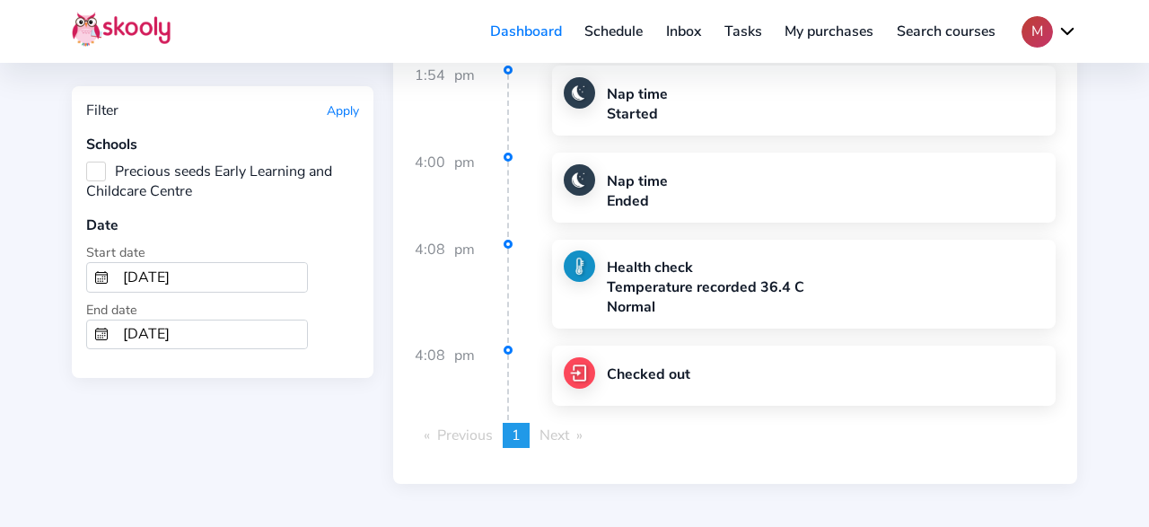
scroll to position [16492, 0]
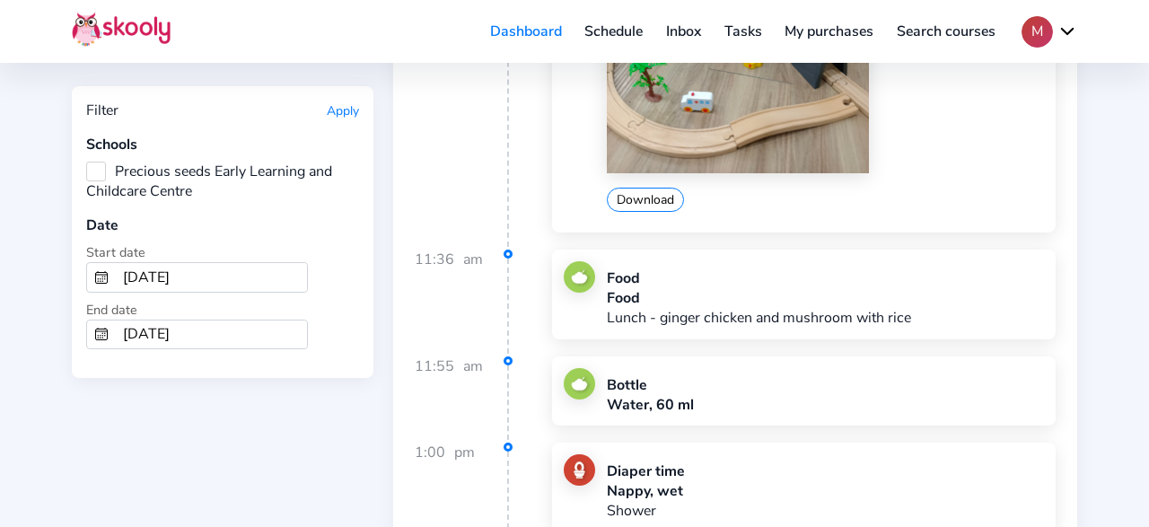
click at [341, 108] on button "Apply" at bounding box center [343, 110] width 32 height 17
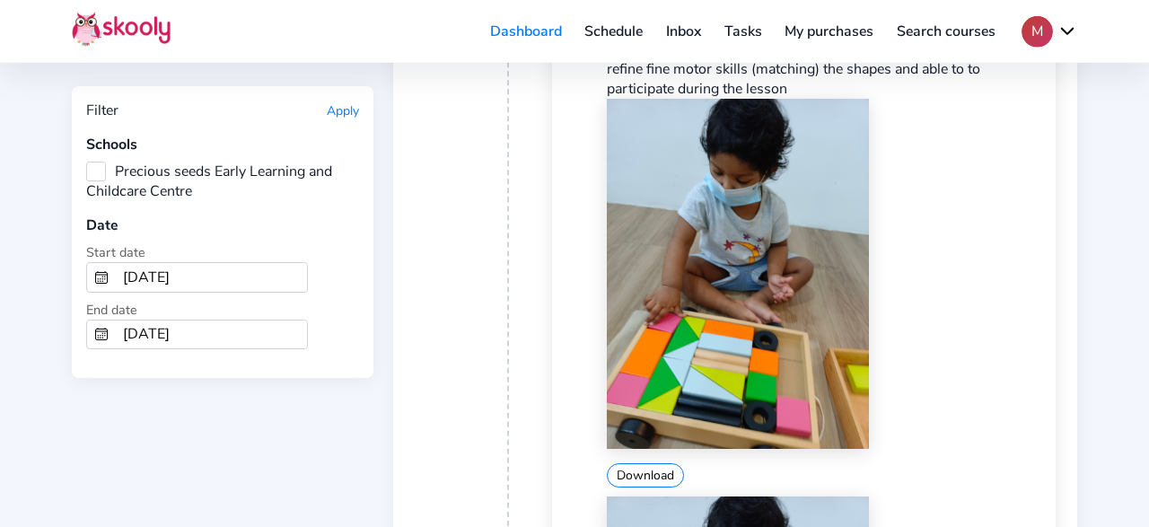
scroll to position [12653, 0]
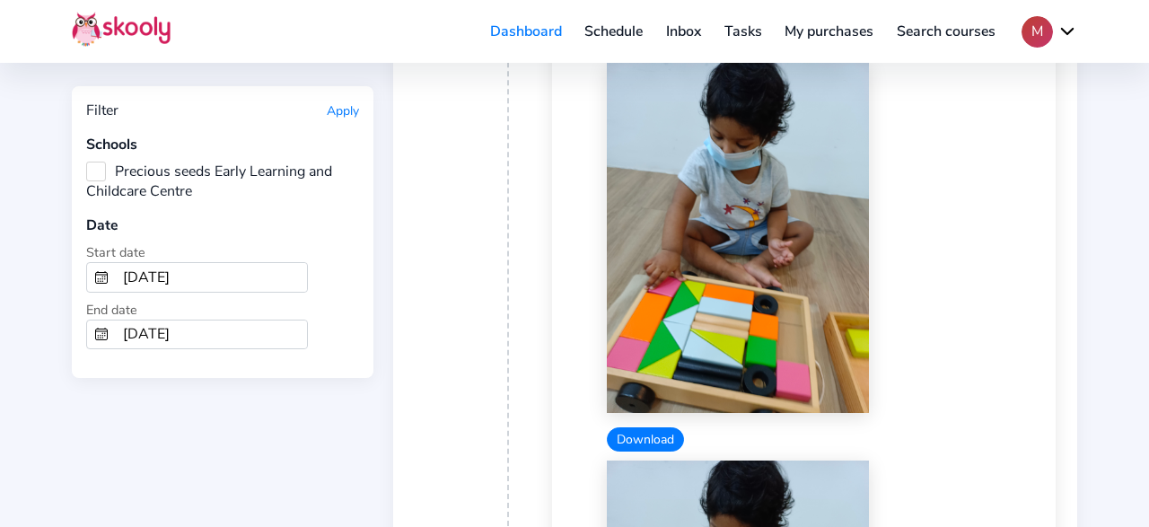
click at [642, 427] on button "Download" at bounding box center [645, 439] width 77 height 24
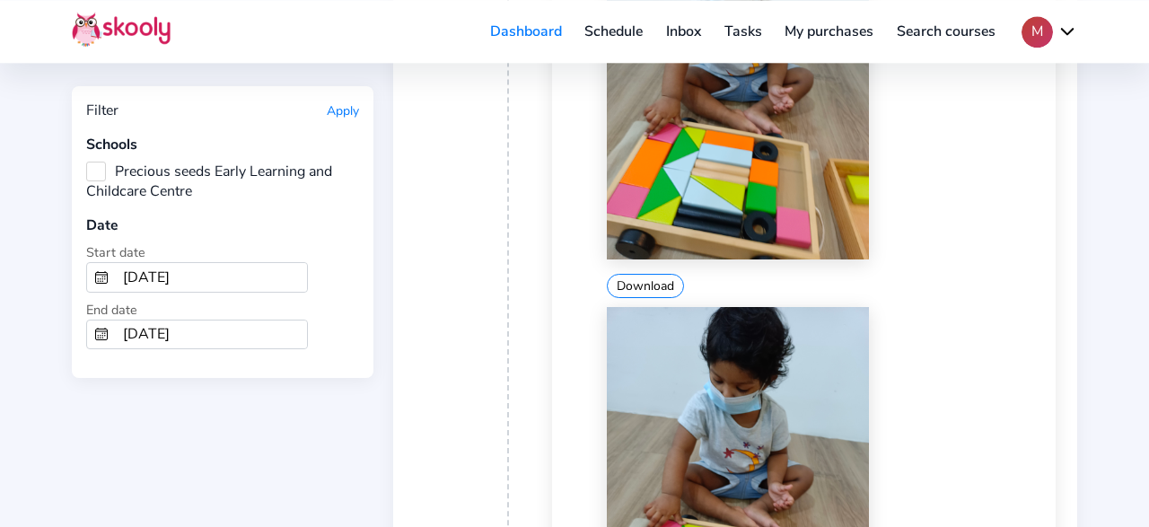
scroll to position [12840, 0]
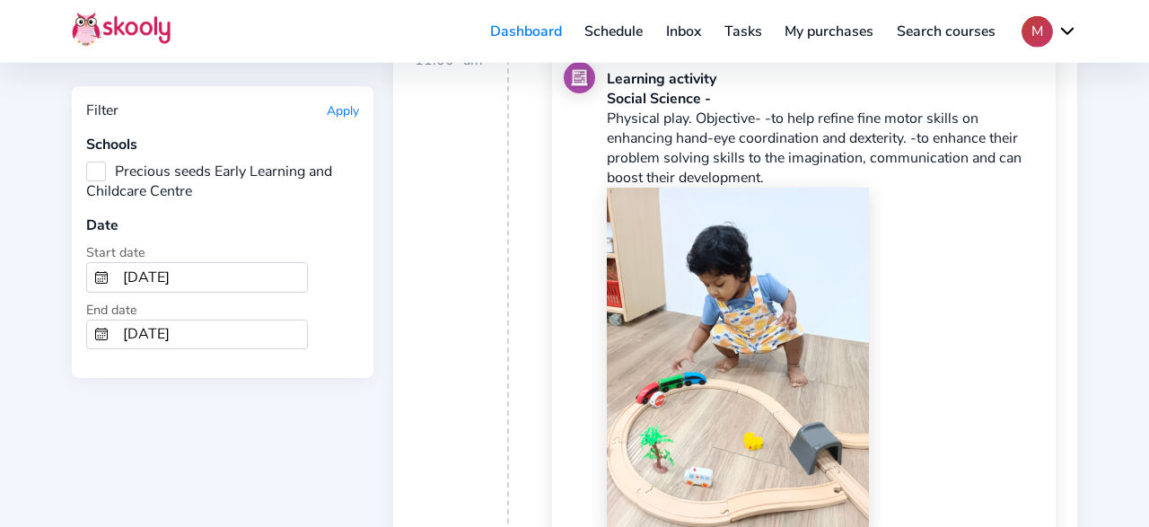
scroll to position [15360, 0]
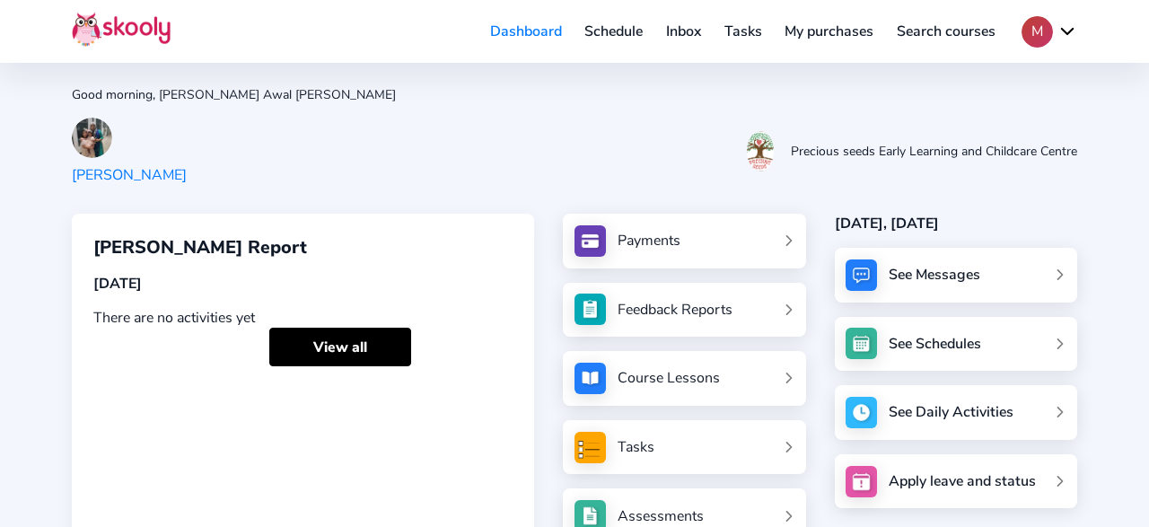
scroll to position [191, 0]
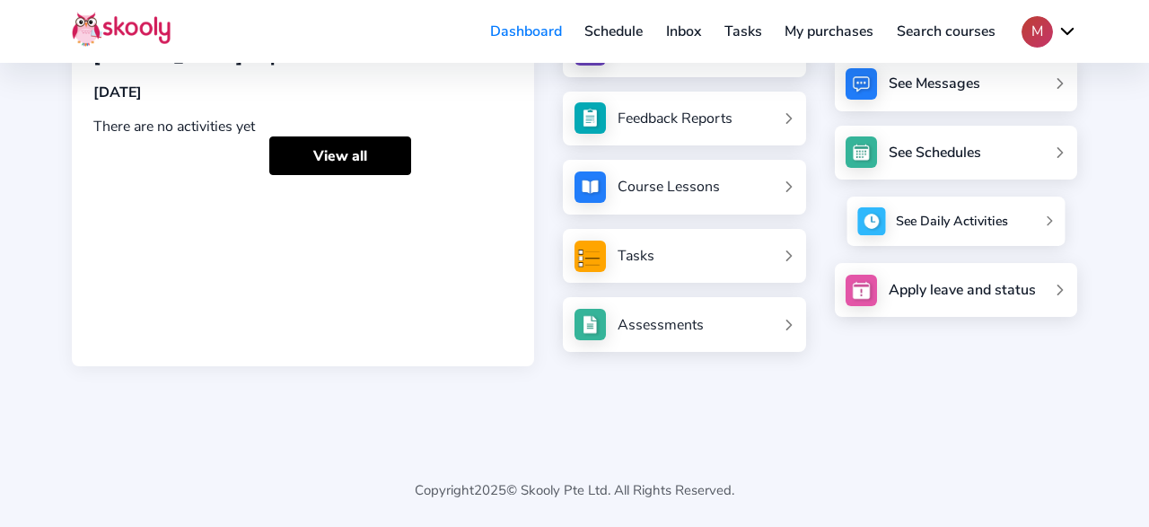
click at [911, 223] on div "See Daily Activities" at bounding box center [952, 222] width 112 height 18
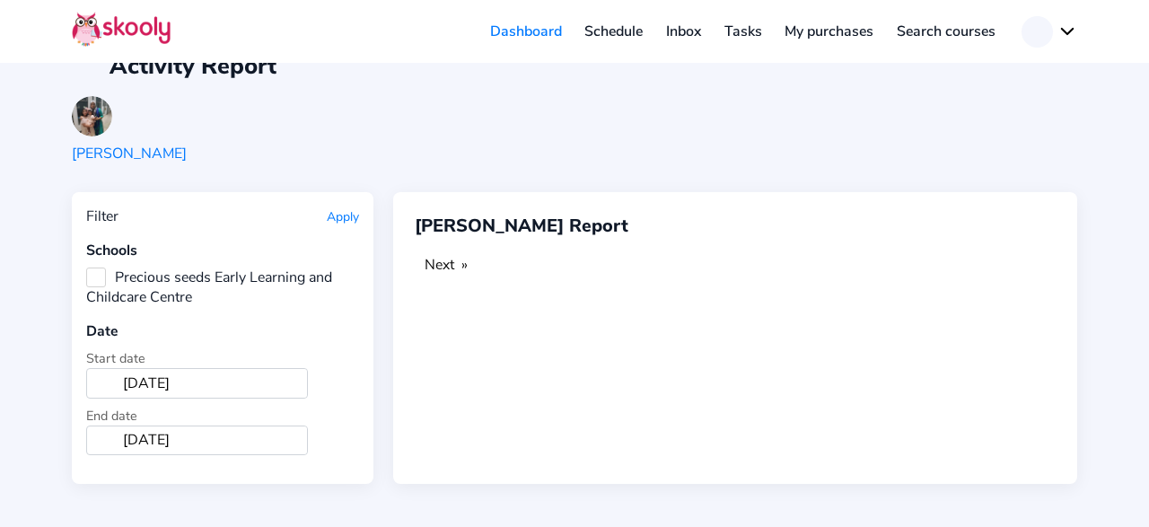
scroll to position [29, 0]
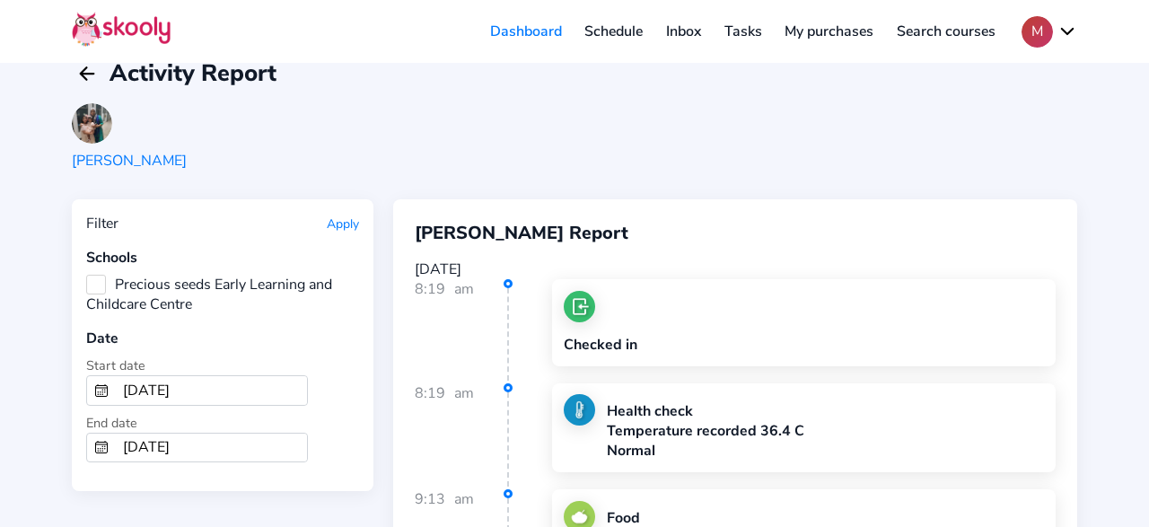
click at [177, 386] on input "[DATE]" at bounding box center [211, 390] width 191 height 29
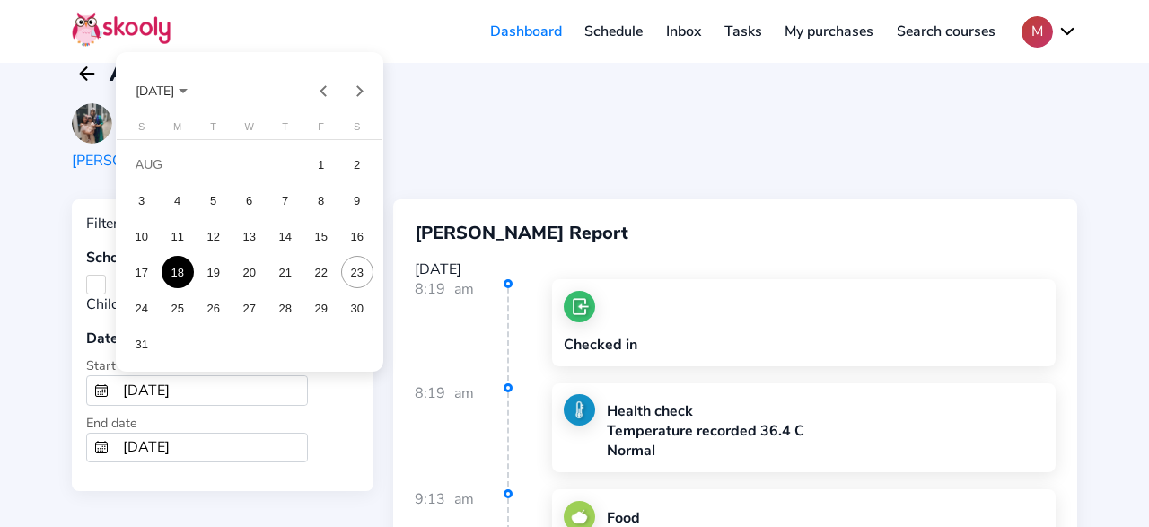
click at [174, 89] on span "[DATE]" at bounding box center [154, 91] width 39 height 17
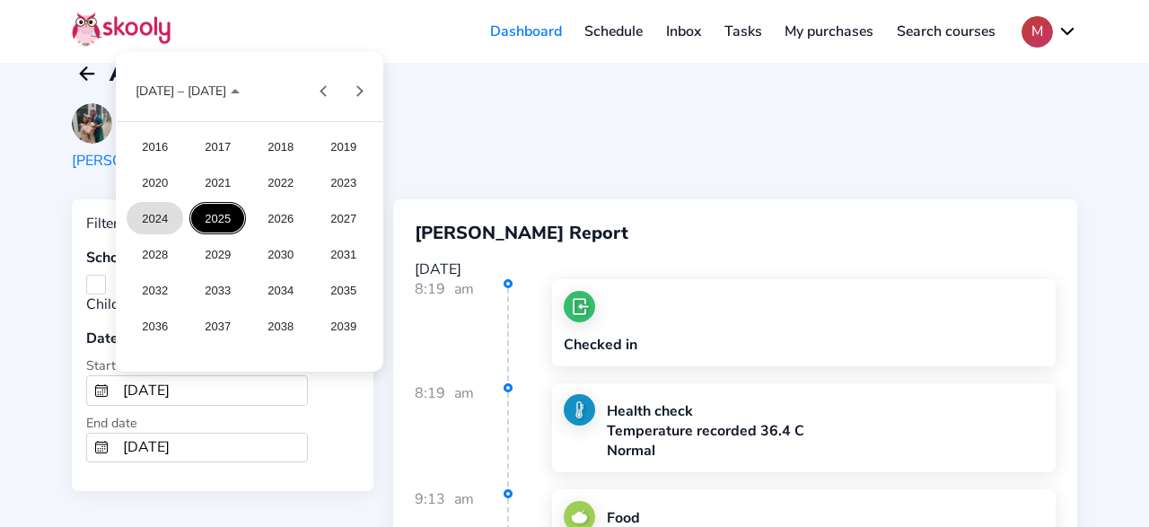
click at [165, 214] on div "2024" at bounding box center [155, 218] width 57 height 32
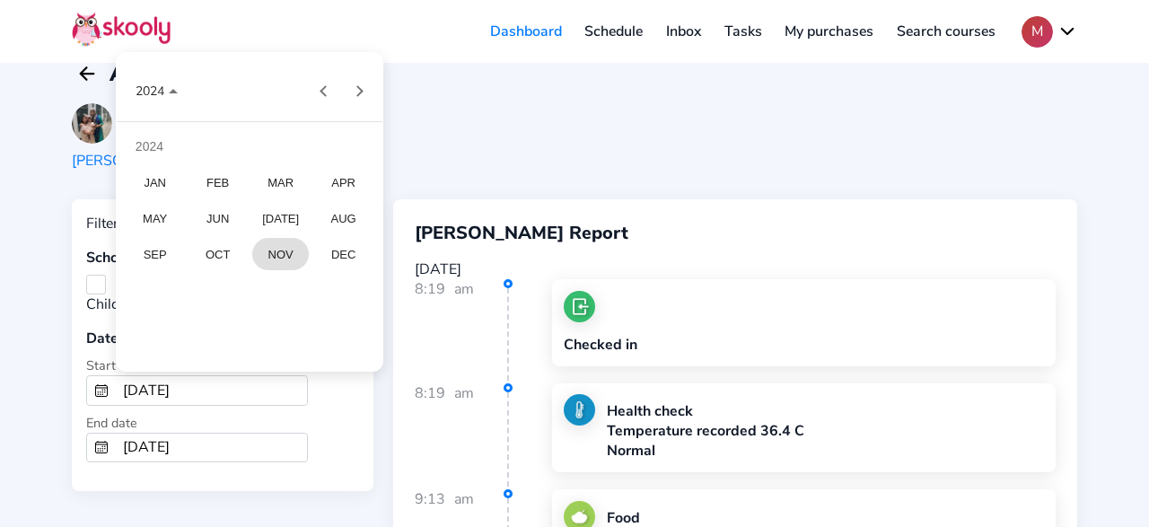
click at [273, 257] on div "NOV" at bounding box center [280, 254] width 57 height 32
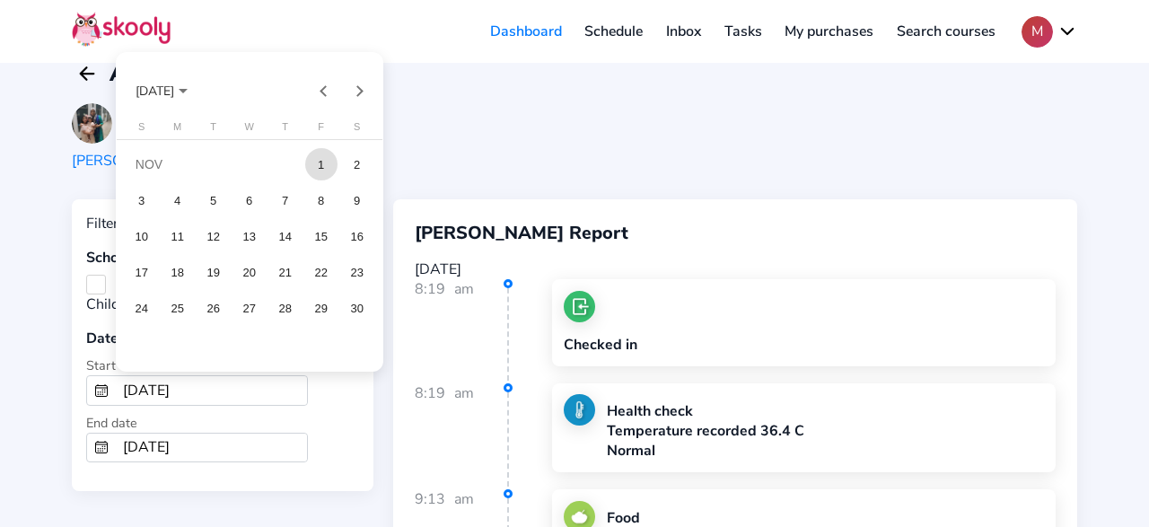
click at [314, 169] on div "1" at bounding box center [321, 164] width 32 height 32
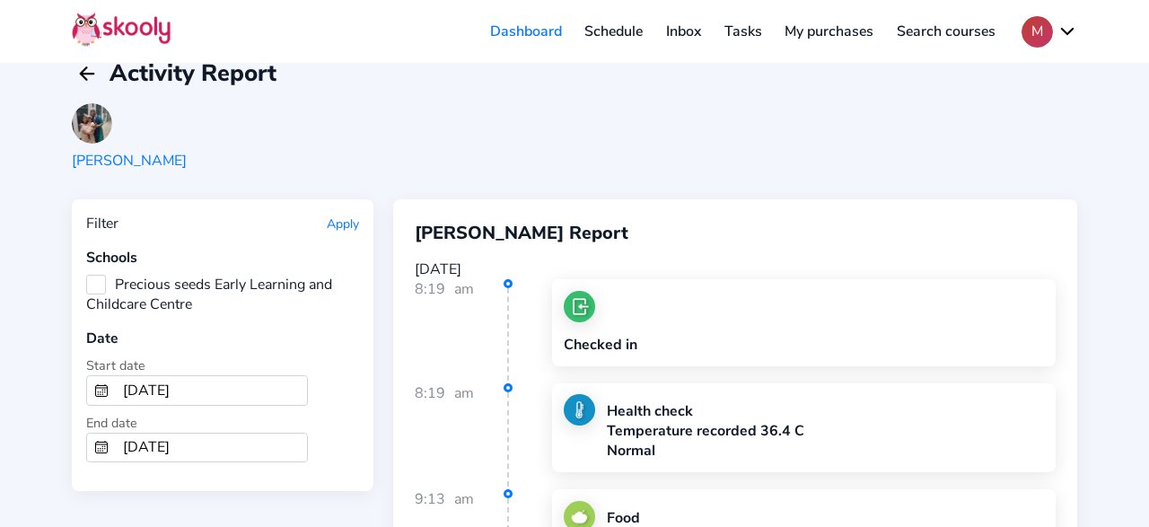
type input "[DATE]"
click at [227, 433] on input "[DATE]" at bounding box center [211, 447] width 191 height 29
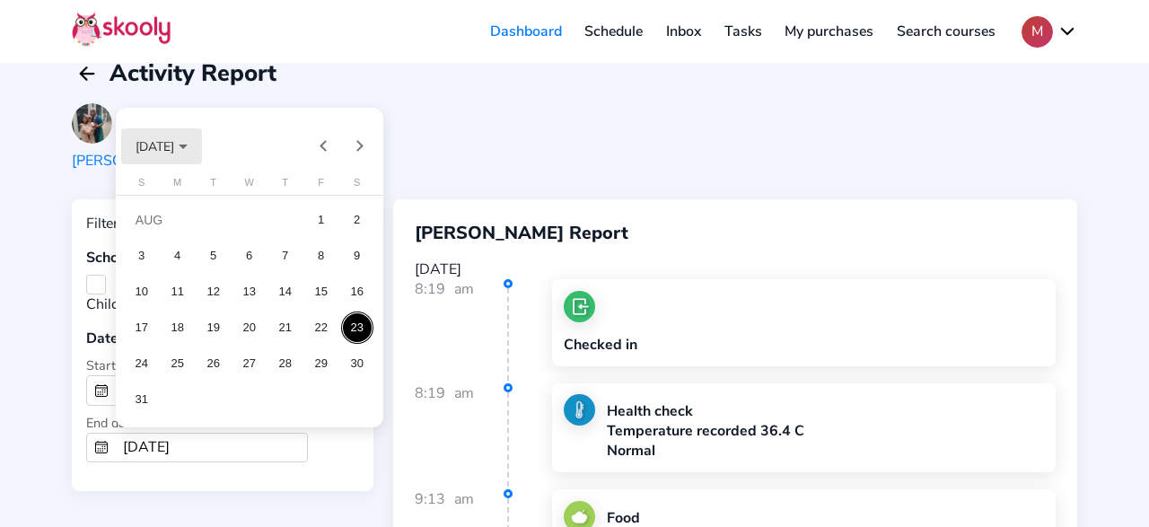
click at [174, 144] on span "[DATE]" at bounding box center [154, 145] width 39 height 17
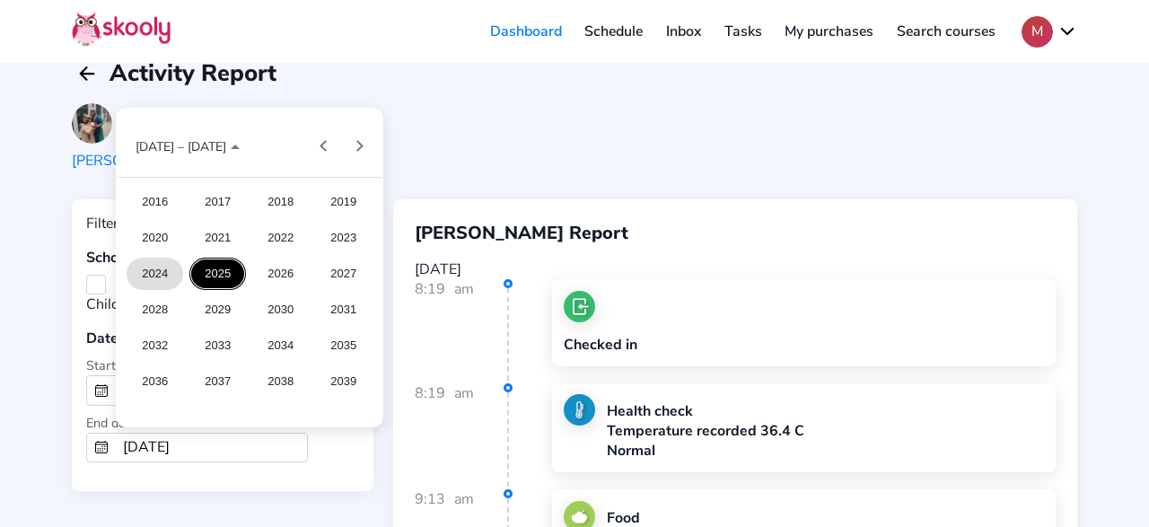
click at [160, 272] on div "2024" at bounding box center [155, 274] width 57 height 32
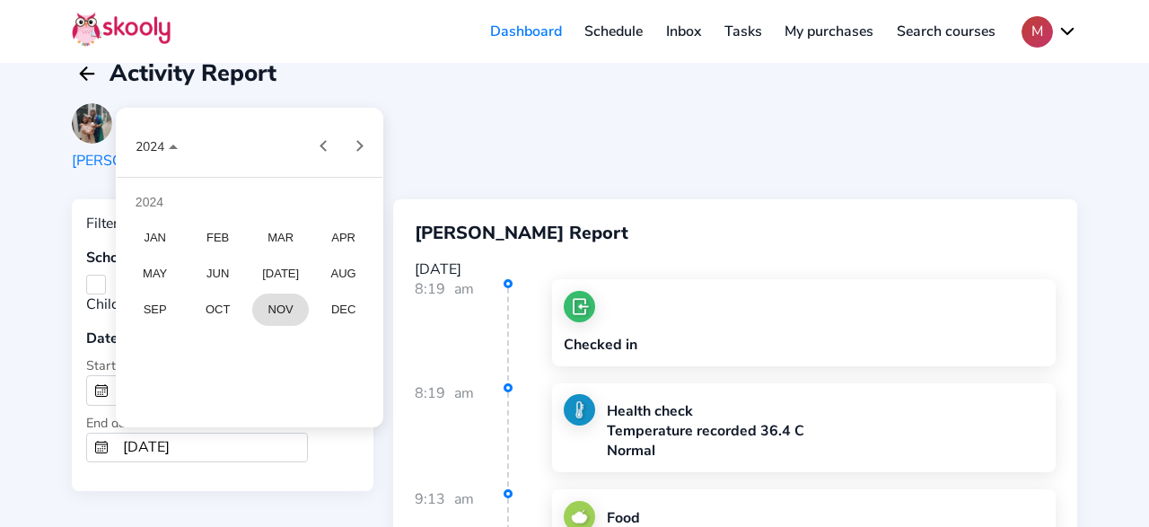
click at [276, 313] on div "NOV" at bounding box center [280, 309] width 57 height 32
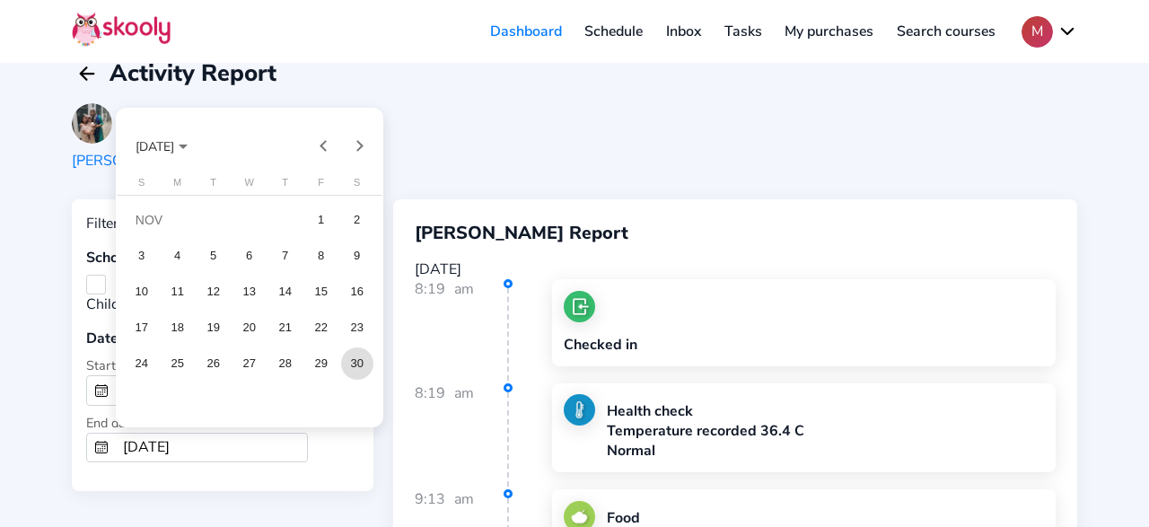
click at [355, 367] on div "30" at bounding box center [357, 363] width 32 height 32
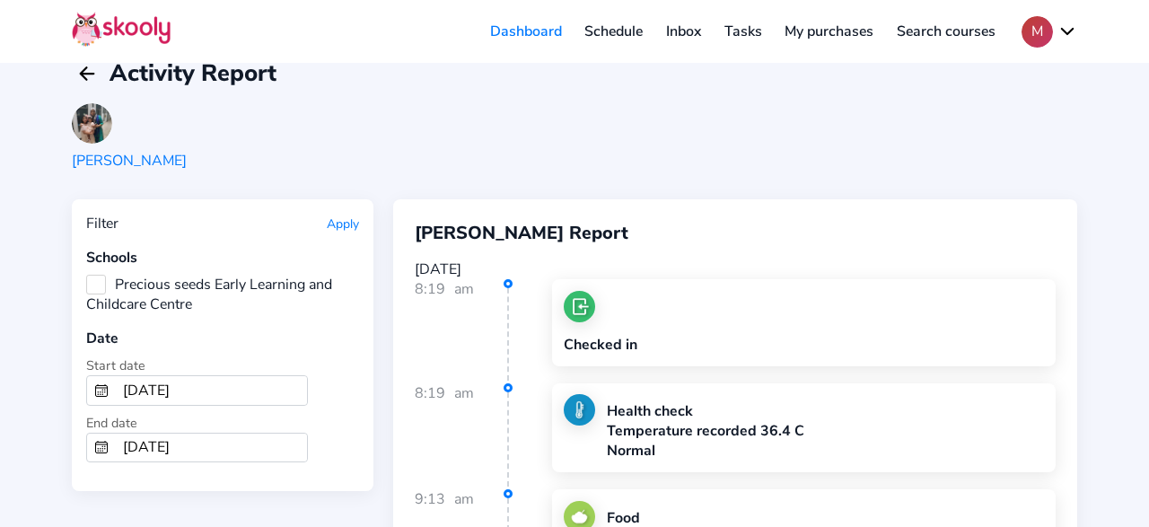
type input "[DATE]"
click at [333, 226] on button "Apply" at bounding box center [343, 223] width 32 height 17
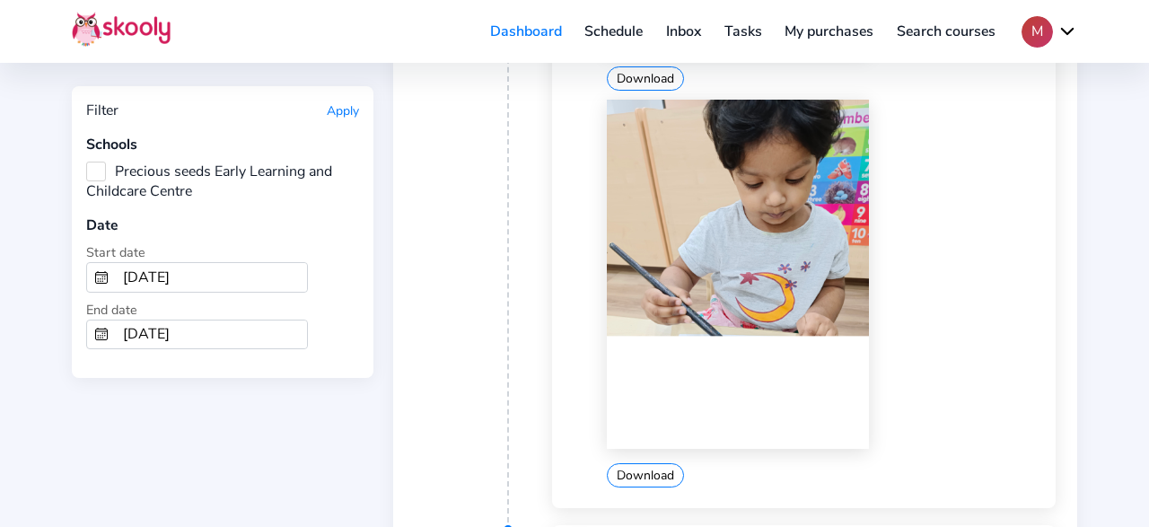
scroll to position [1773, 0]
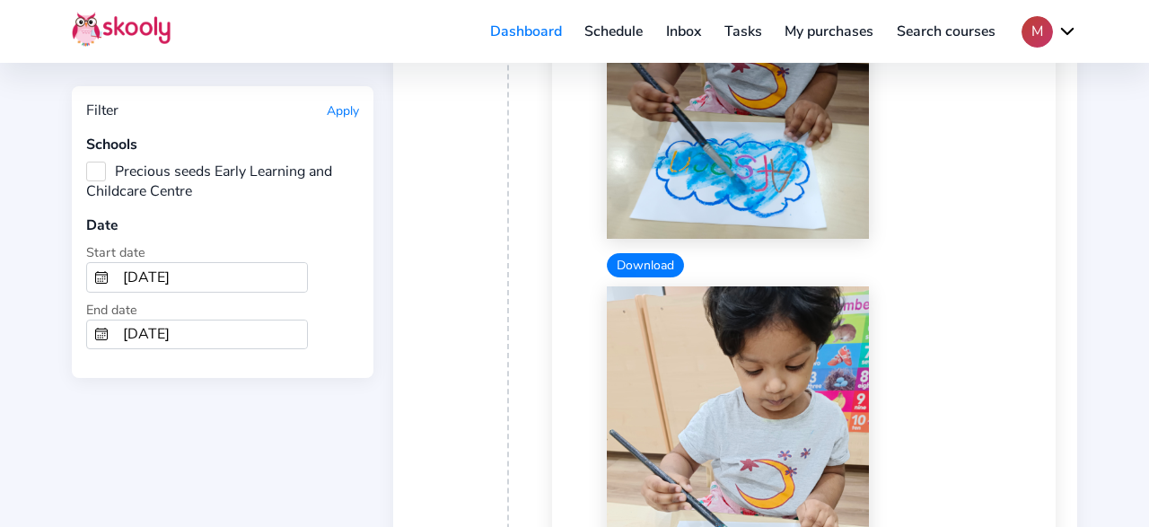
click at [633, 253] on button "Download" at bounding box center [645, 265] width 77 height 24
click at [1000, 410] on div "Download" at bounding box center [825, 480] width 437 height 389
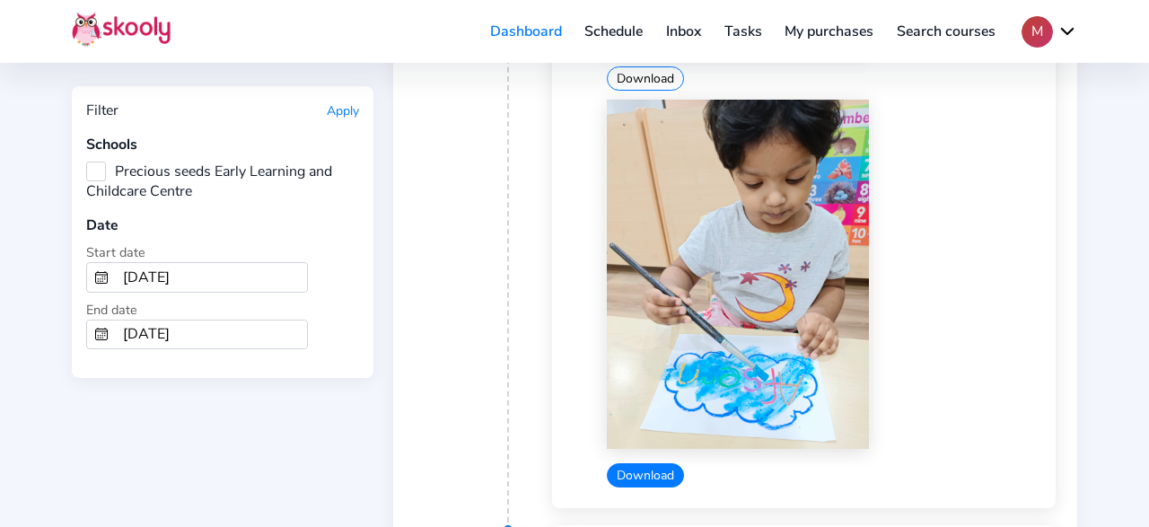
click at [660, 463] on button "Download" at bounding box center [645, 475] width 77 height 24
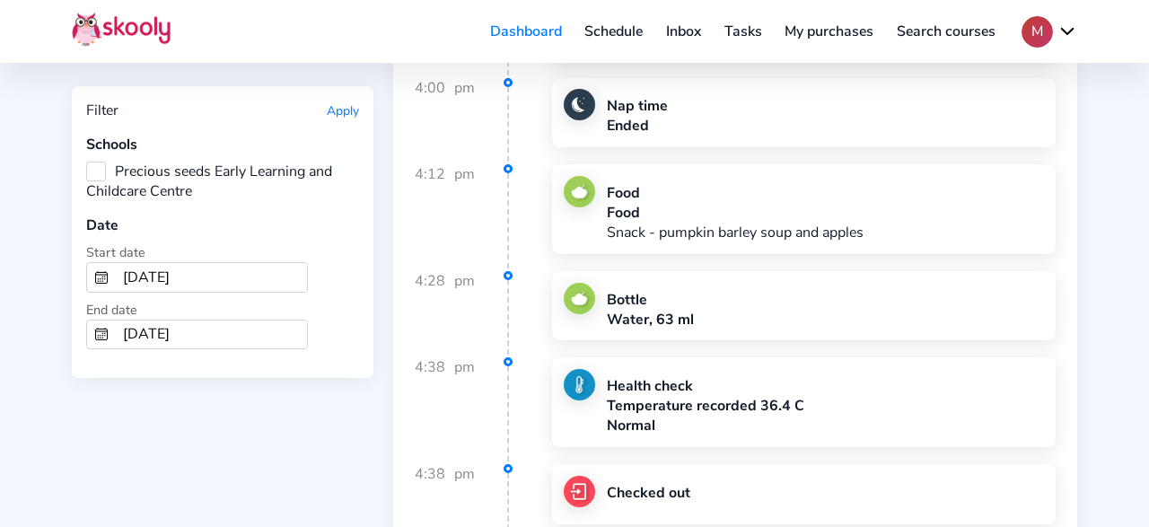
scroll to position [3073, 0]
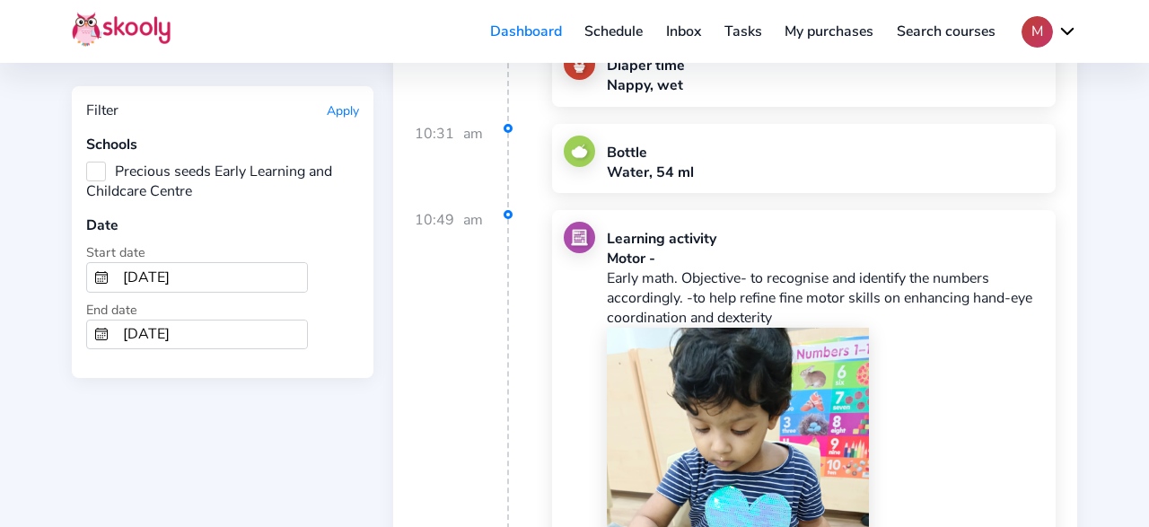
scroll to position [4660, 0]
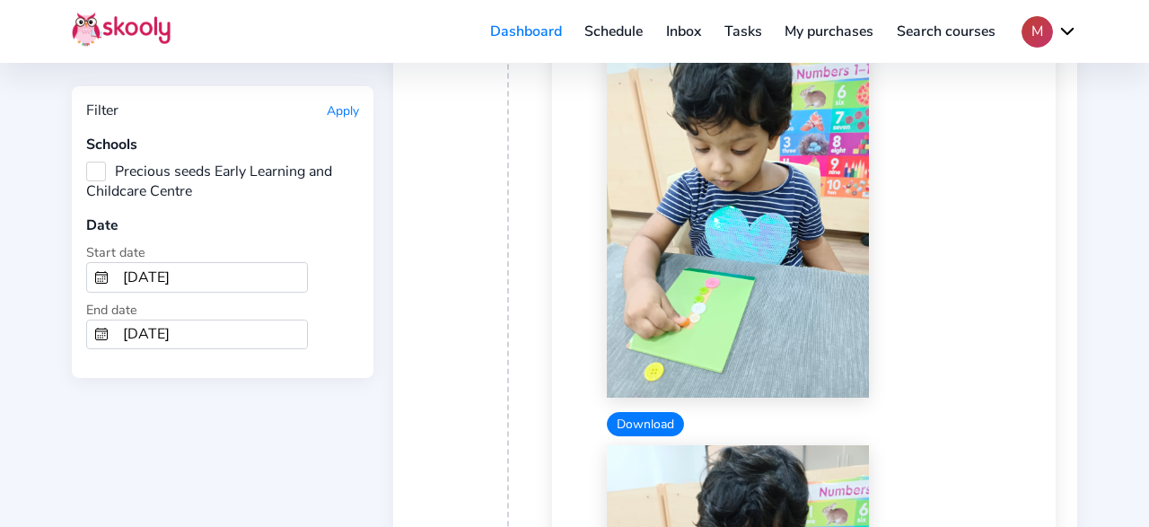
click at [639, 412] on button "Download" at bounding box center [645, 424] width 77 height 24
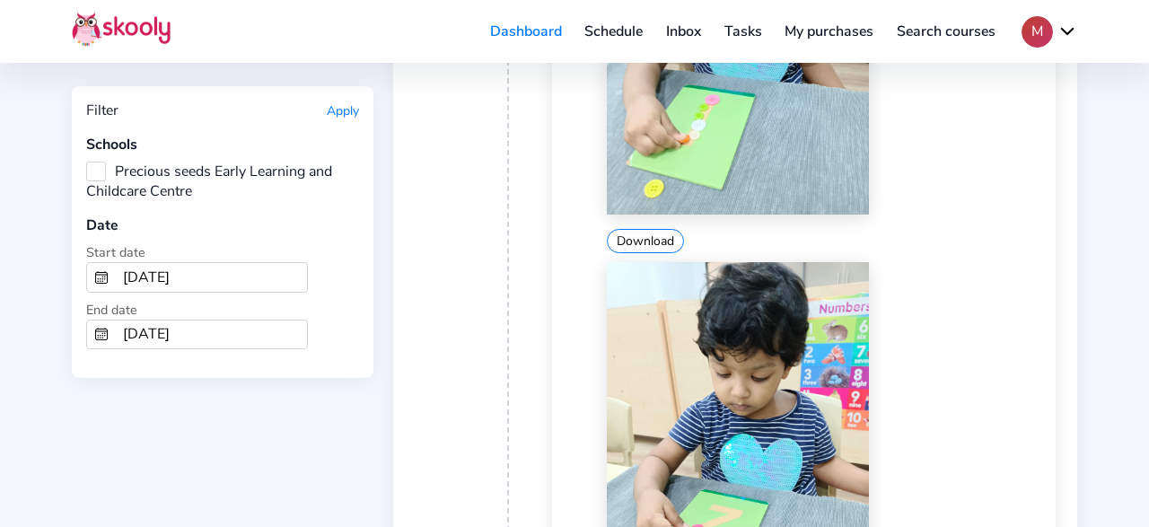
scroll to position [4940, 0]
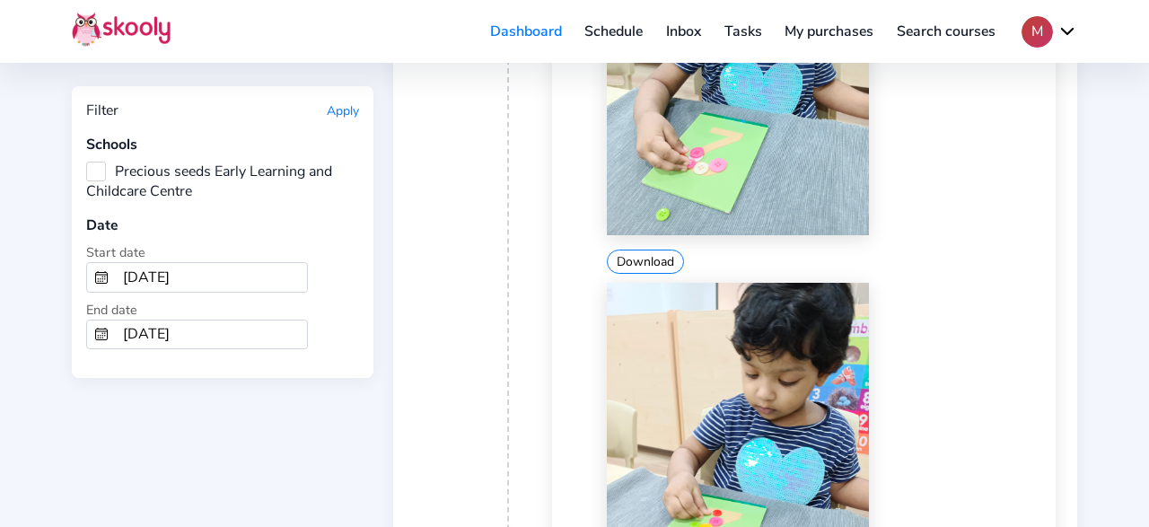
scroll to position [5406, 0]
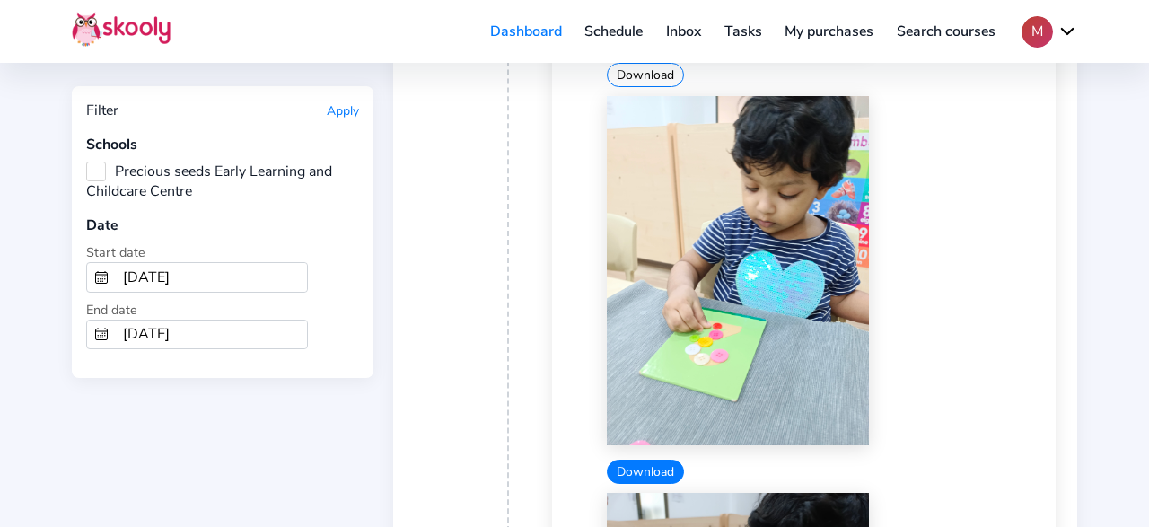
click at [638, 459] on button "Download" at bounding box center [645, 471] width 77 height 24
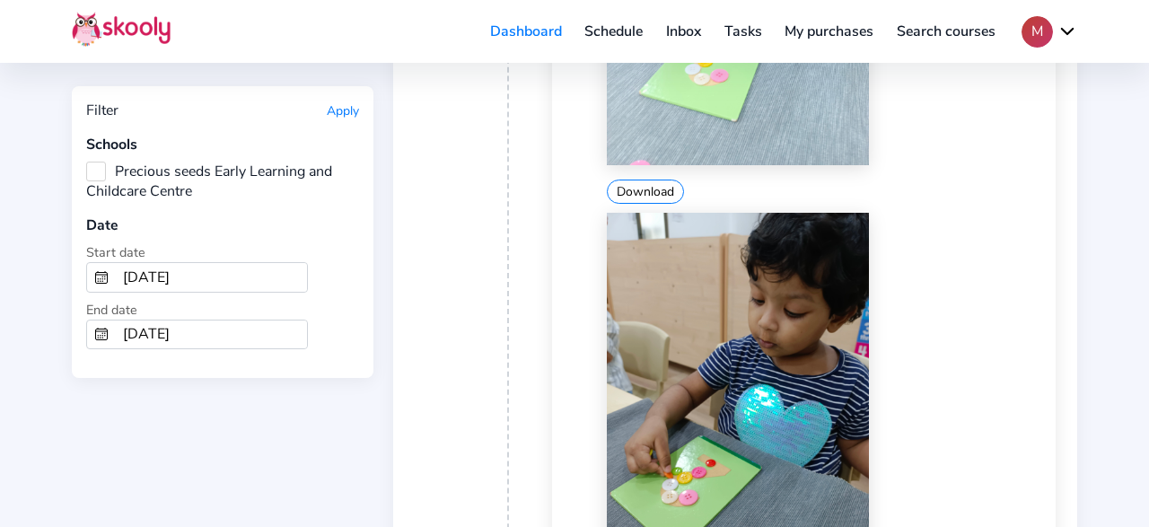
scroll to position [5873, 0]
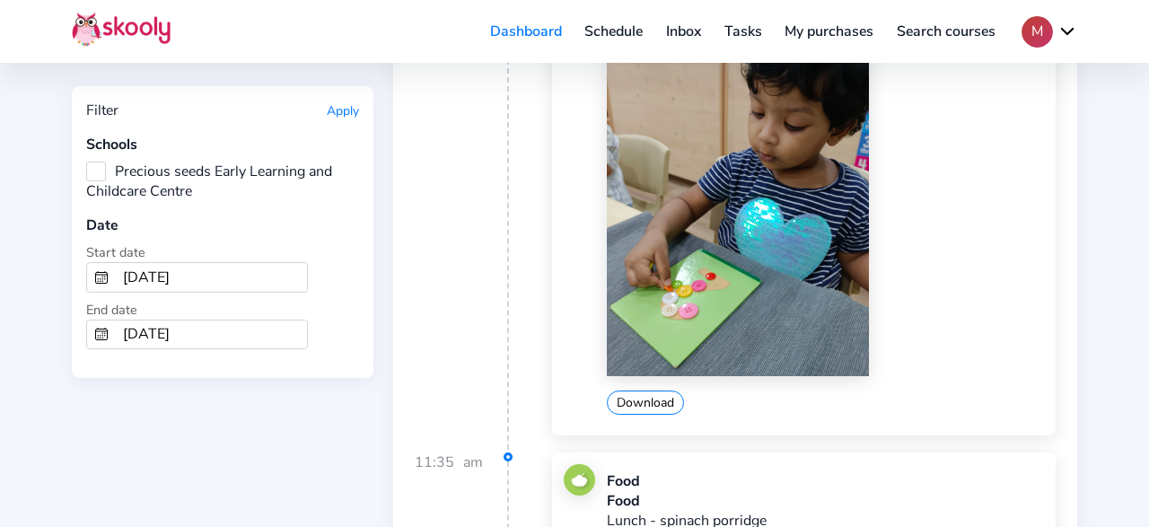
click at [643, 261] on img at bounding box center [738, 201] width 262 height 350
click at [625, 390] on button "Download" at bounding box center [645, 402] width 77 height 24
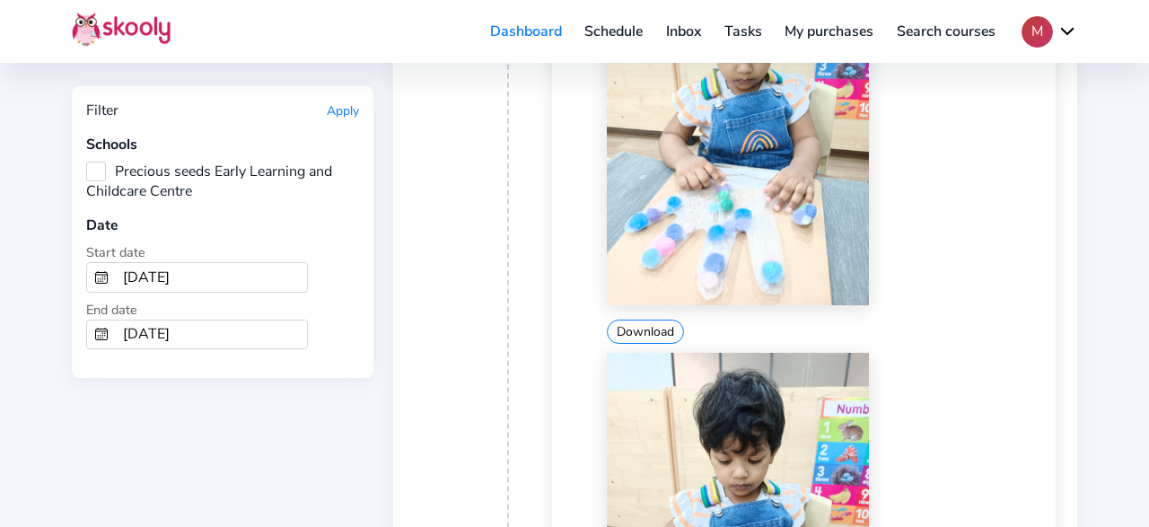
scroll to position [7366, 0]
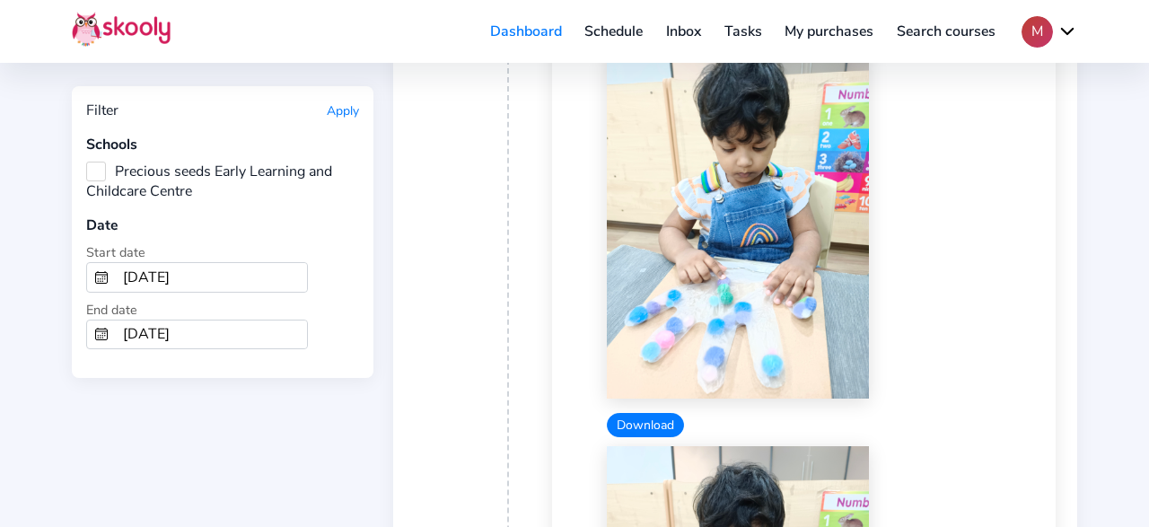
click at [635, 413] on button "Download" at bounding box center [645, 425] width 77 height 24
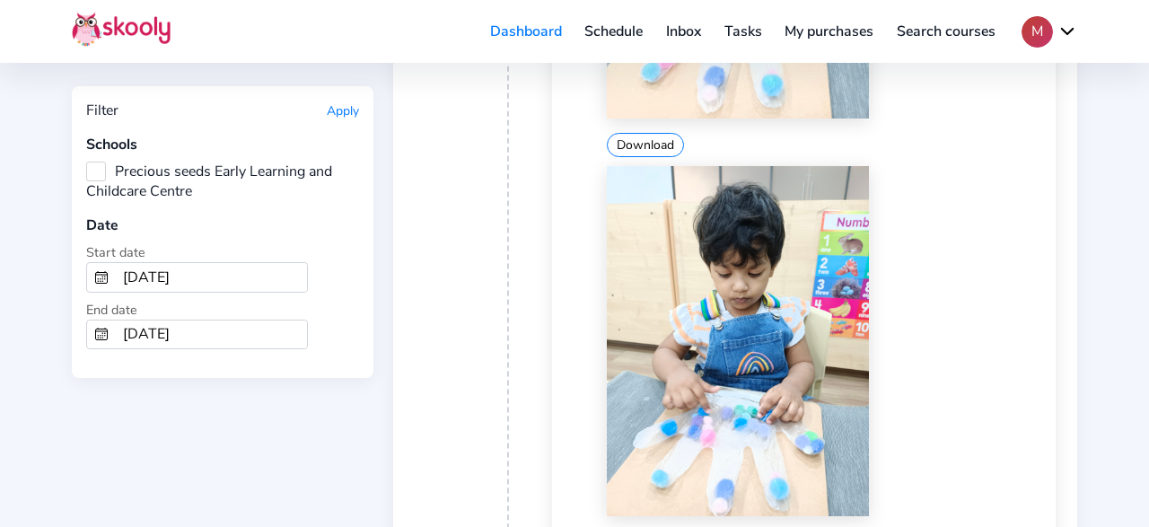
scroll to position [7740, 0]
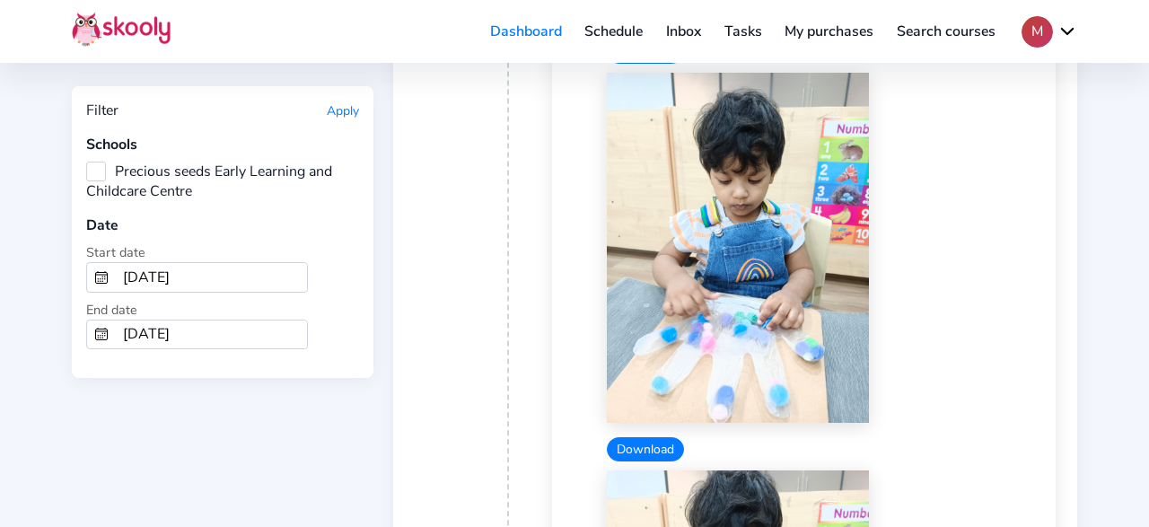
click at [628, 437] on button "Download" at bounding box center [645, 449] width 77 height 24
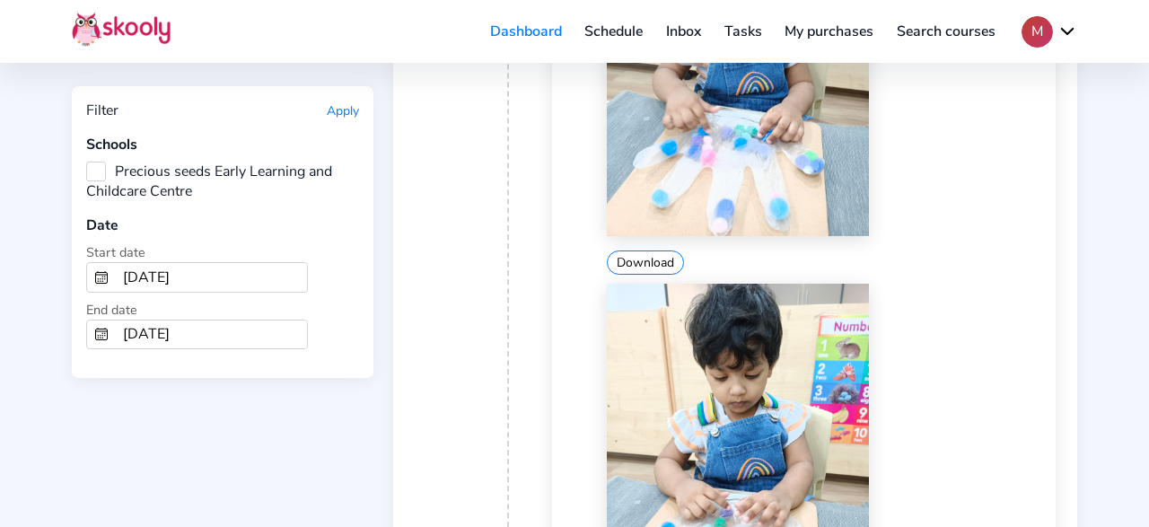
scroll to position [8020, 0]
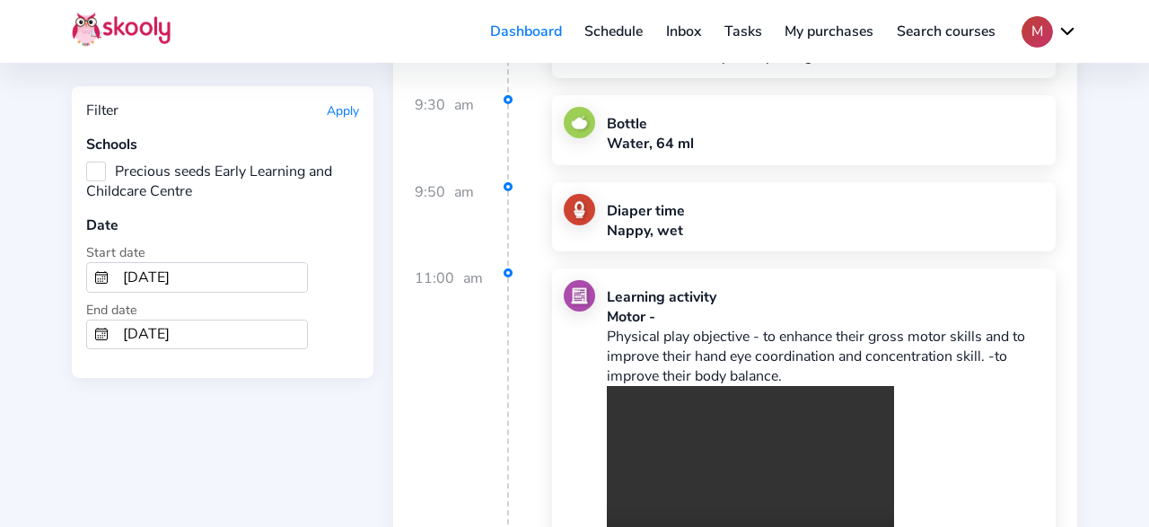
scroll to position [10073, 0]
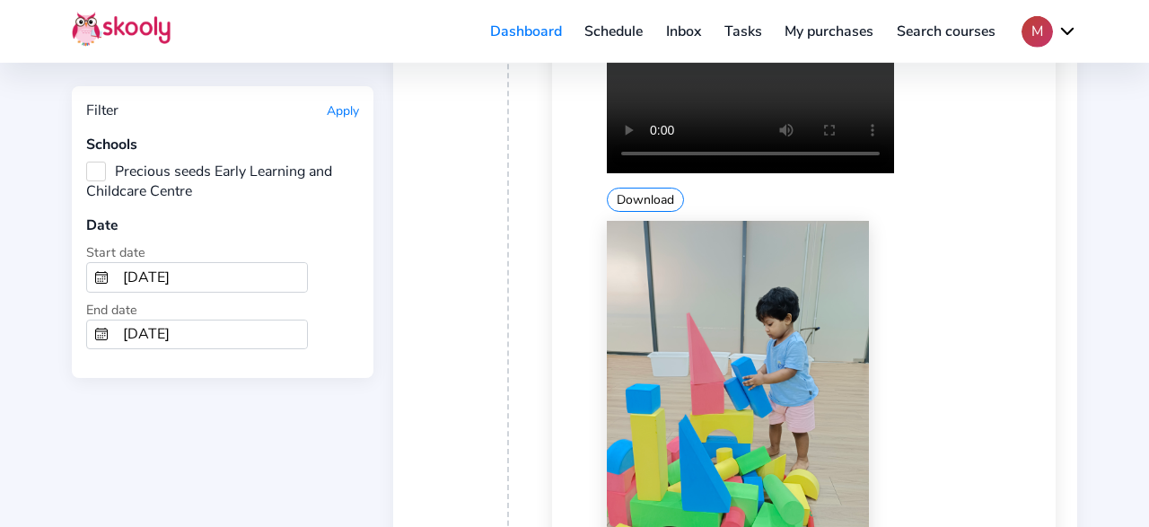
scroll to position [10353, 0]
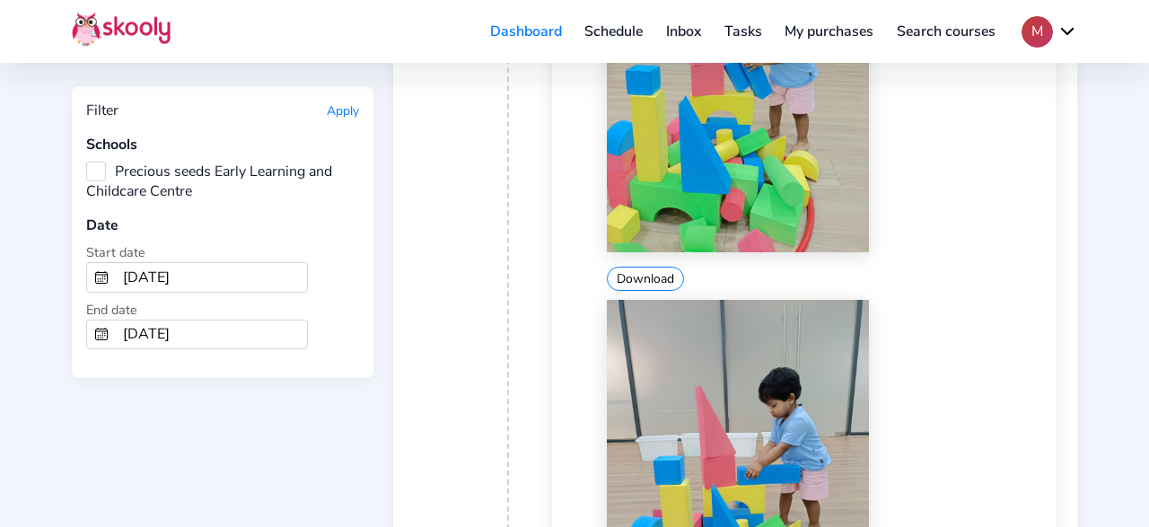
scroll to position [10626, 0]
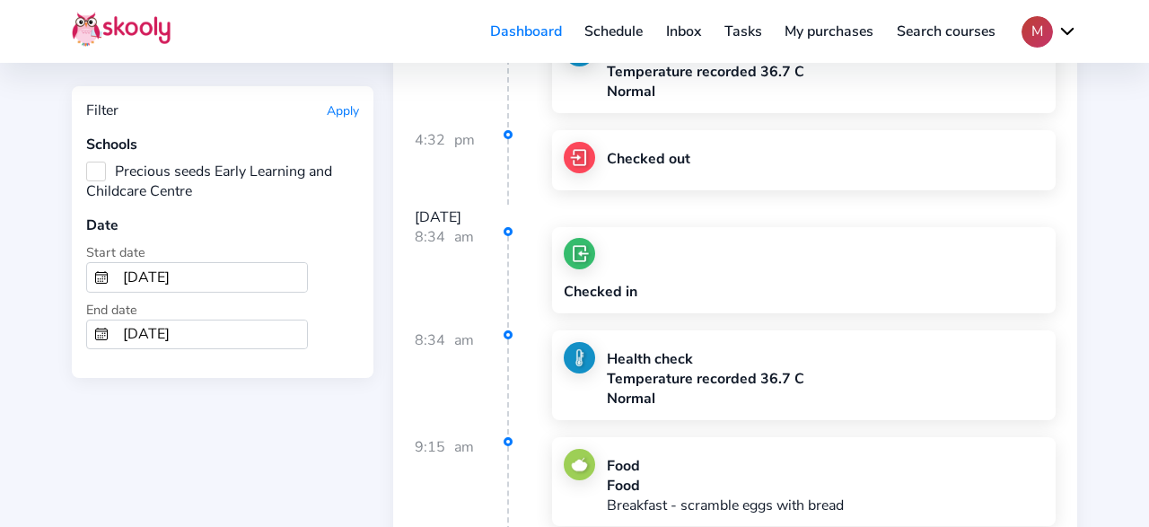
scroll to position [15386, 0]
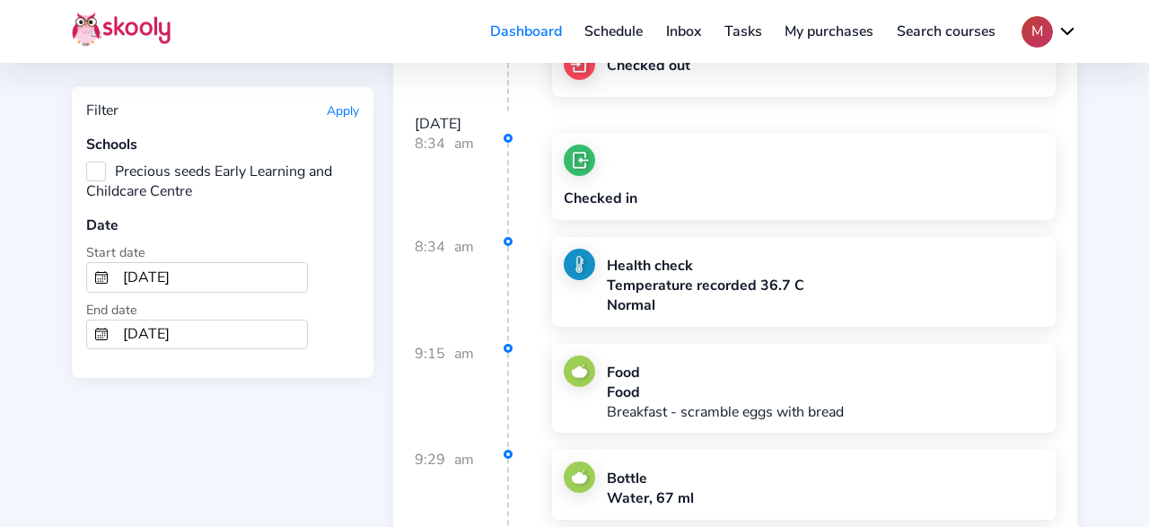
drag, startPoint x: 638, startPoint y: 288, endPoint x: 630, endPoint y: 297, distance: 12.1
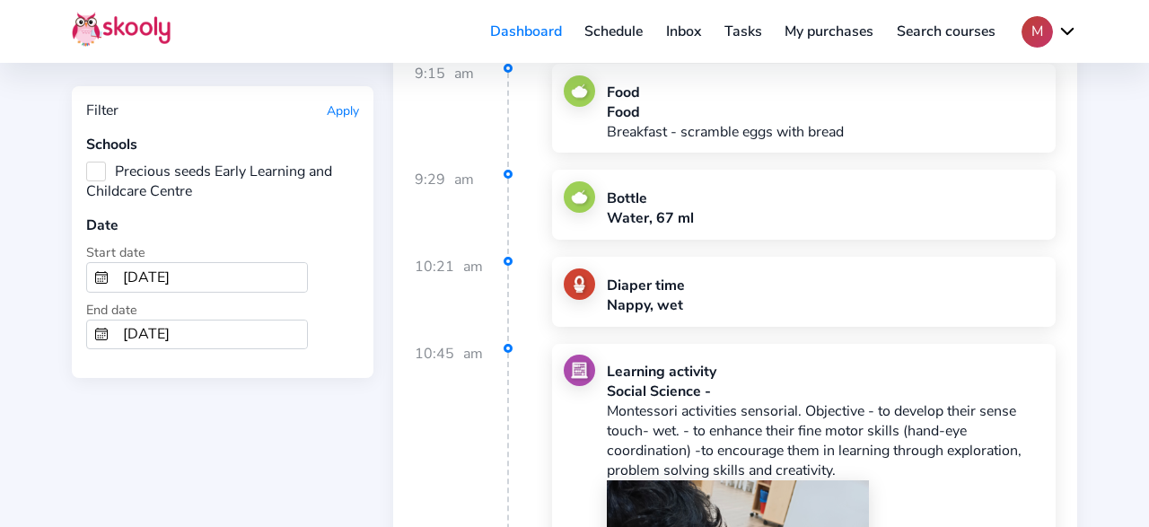
scroll to position [16001, 0]
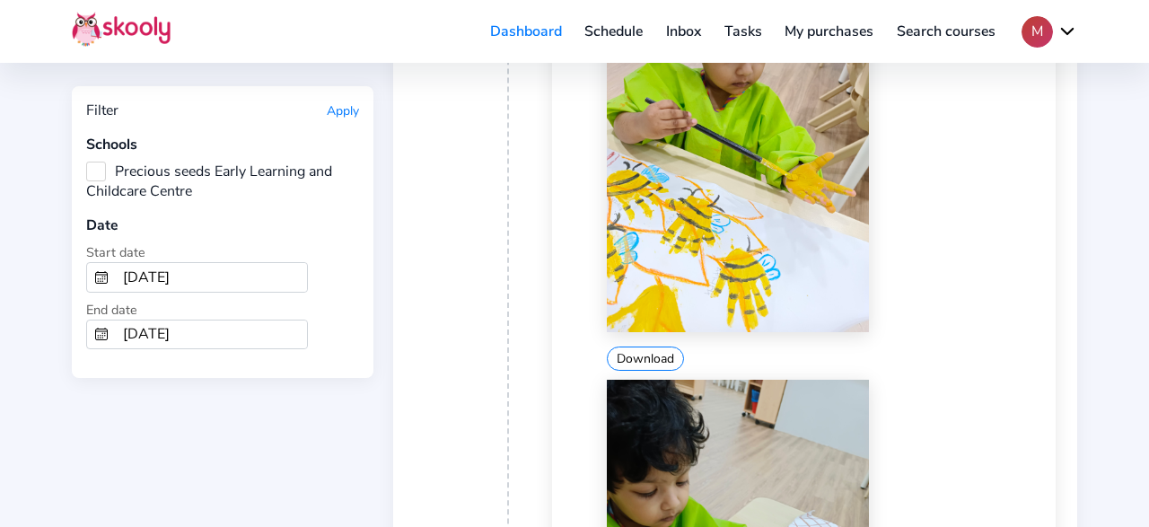
scroll to position [16281, 0]
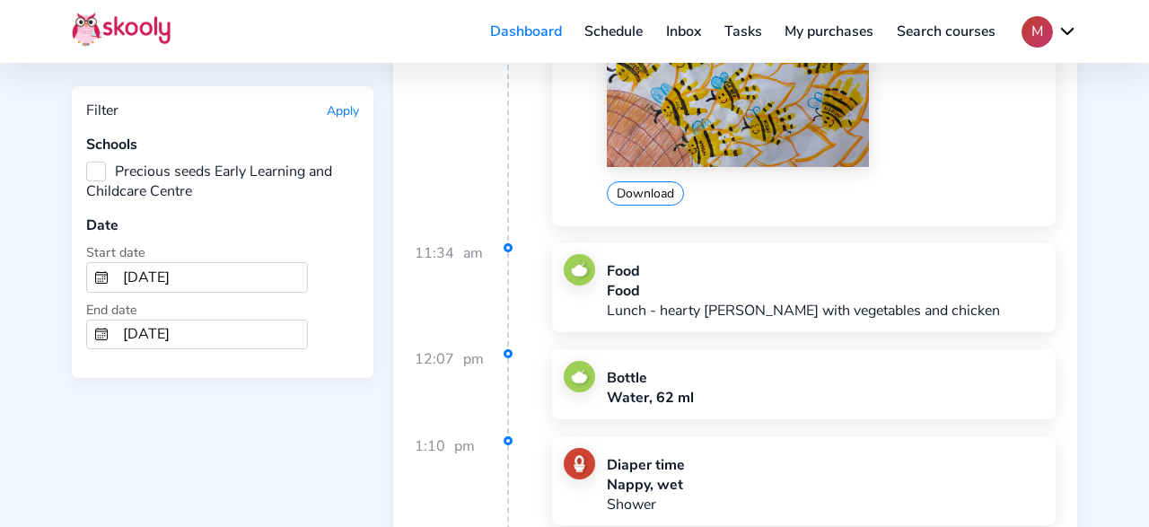
scroll to position [17495, 0]
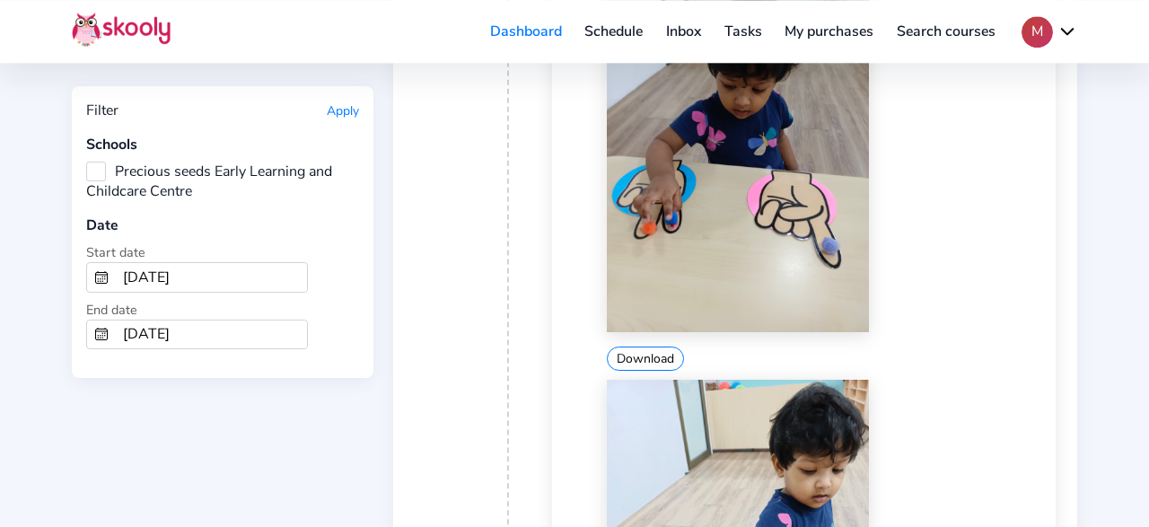
scroll to position [18988, 0]
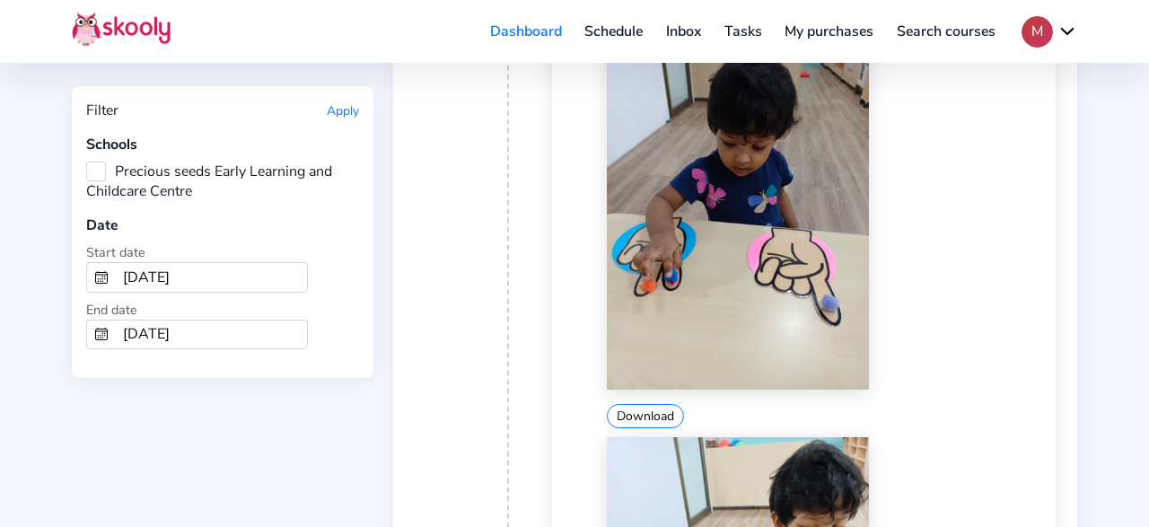
drag, startPoint x: 650, startPoint y: 180, endPoint x: 649, endPoint y: 191, distance: 10.8
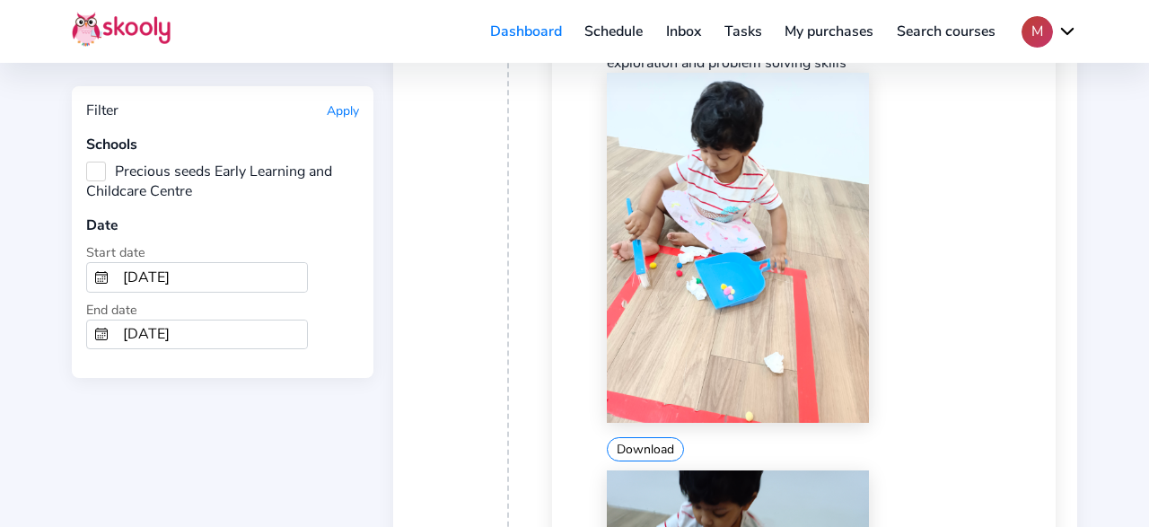
scroll to position [21376, 0]
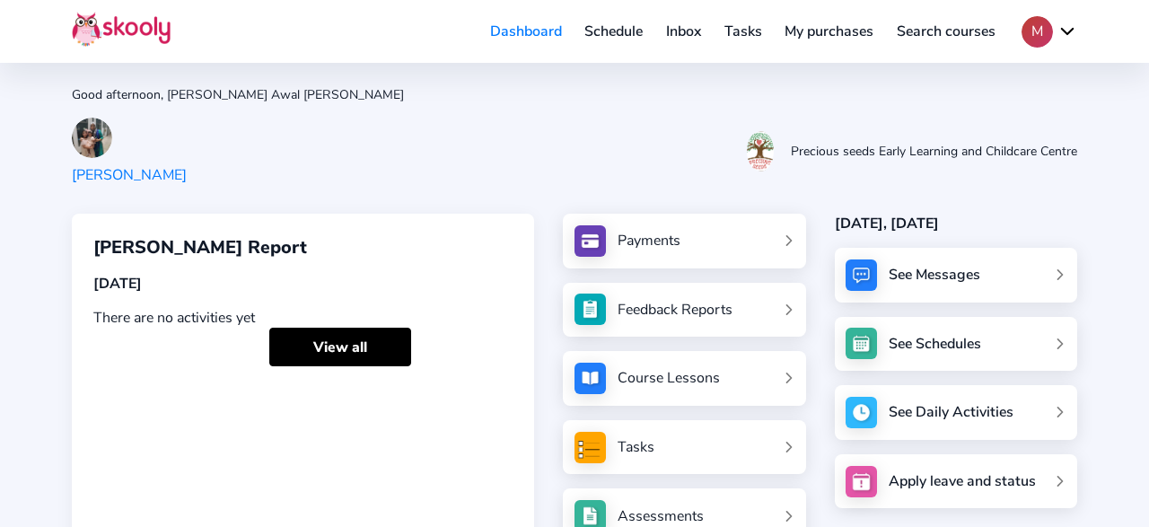
scroll to position [191, 0]
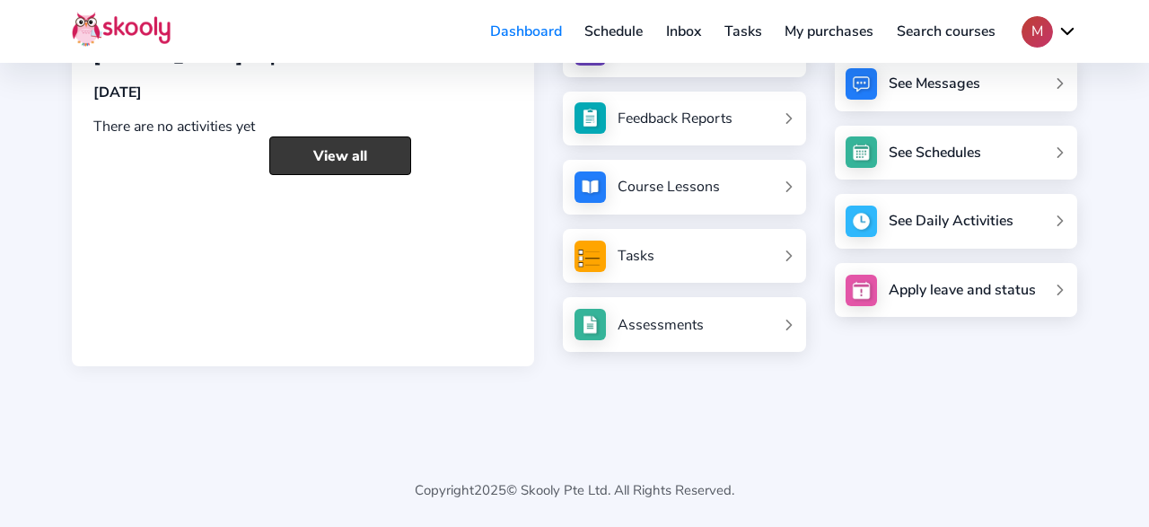
click at [300, 154] on link "View all" at bounding box center [340, 155] width 142 height 39
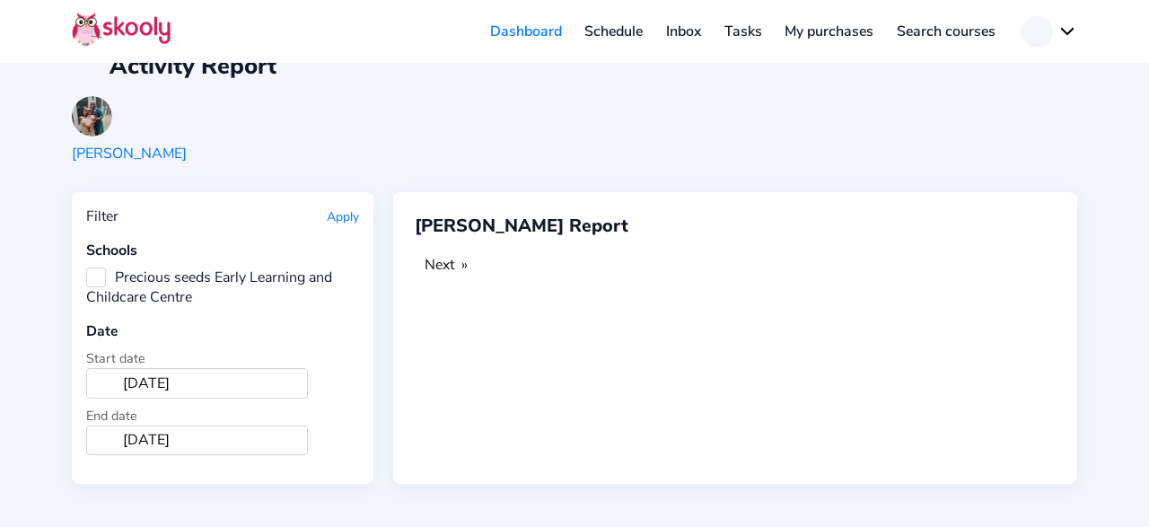
scroll to position [29, 0]
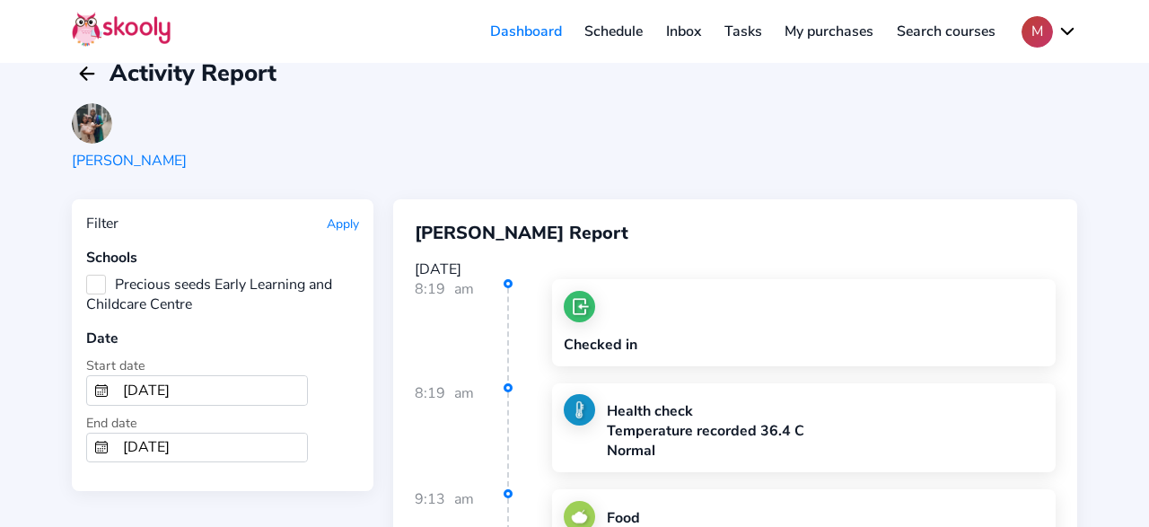
click at [196, 381] on input "[DATE]" at bounding box center [211, 390] width 191 height 29
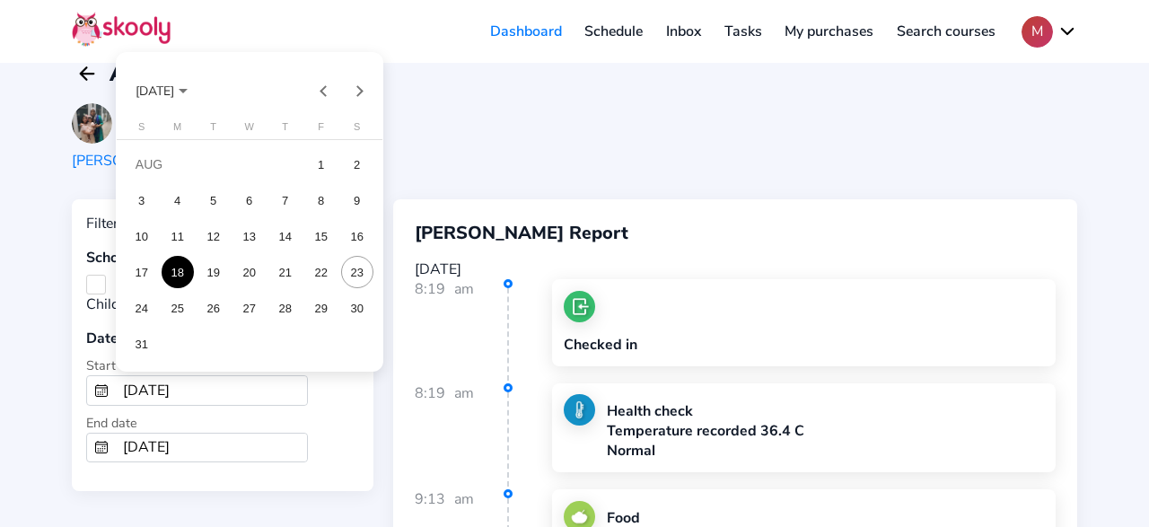
click at [174, 96] on span "[DATE]" at bounding box center [154, 91] width 39 height 17
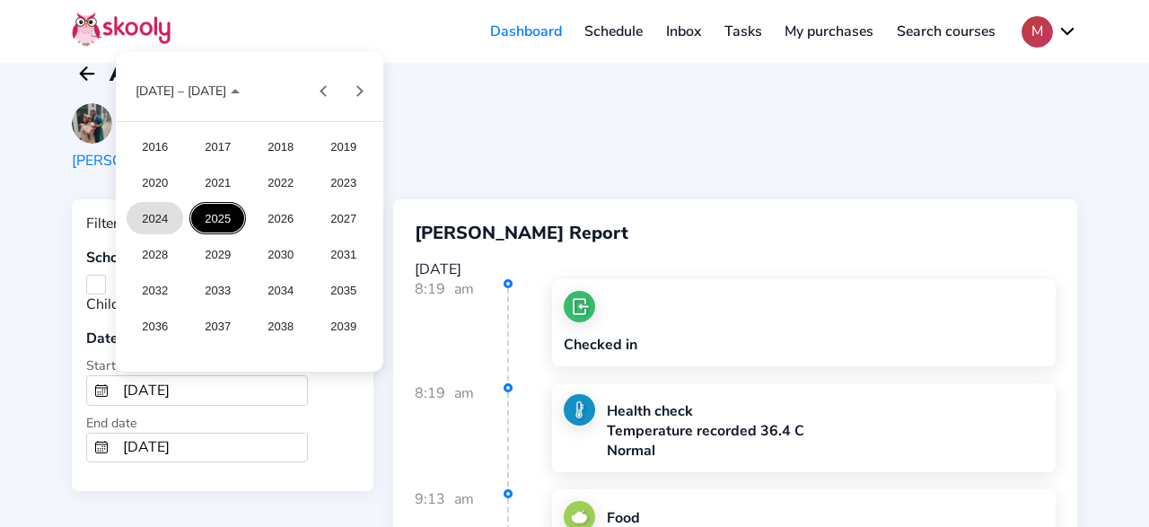
click at [175, 218] on div "2024" at bounding box center [155, 218] width 57 height 32
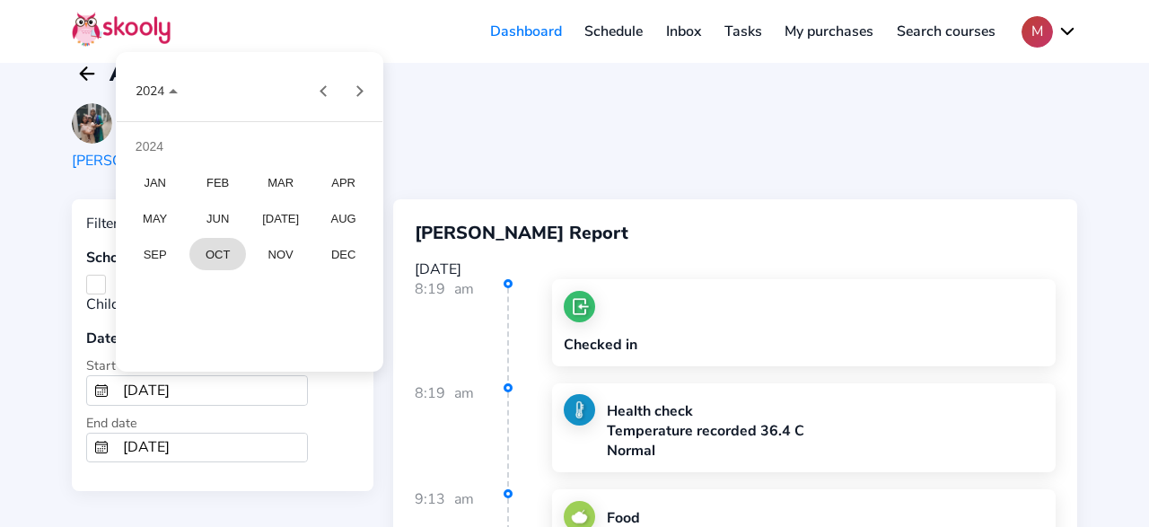
click at [232, 258] on div "OCT" at bounding box center [217, 254] width 57 height 32
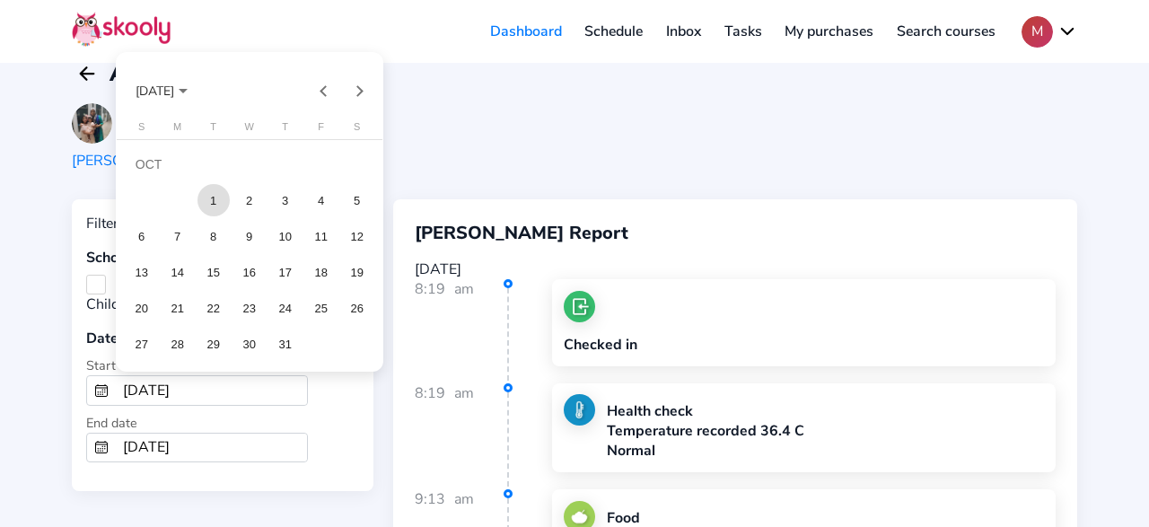
click at [209, 207] on div "1" at bounding box center [213, 200] width 32 height 32
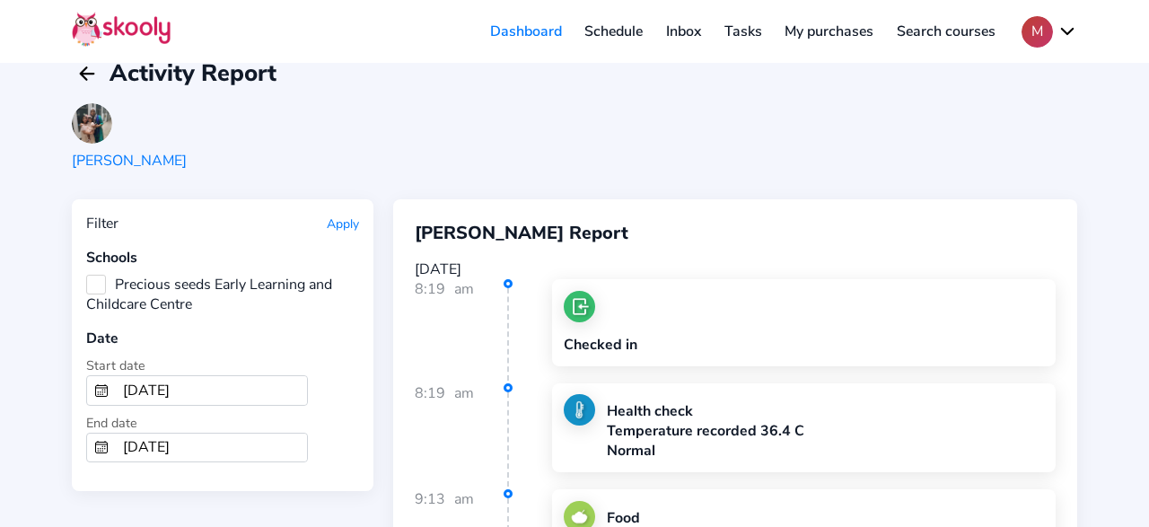
type input "[DATE]"
click at [205, 441] on input "[DATE]" at bounding box center [211, 447] width 191 height 29
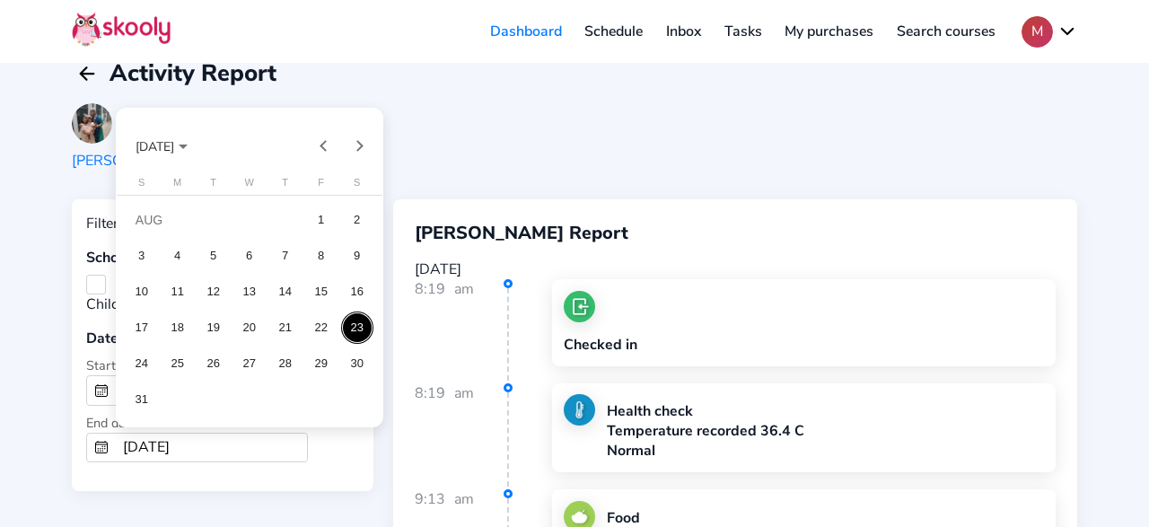
click at [174, 144] on span "[DATE]" at bounding box center [154, 145] width 39 height 17
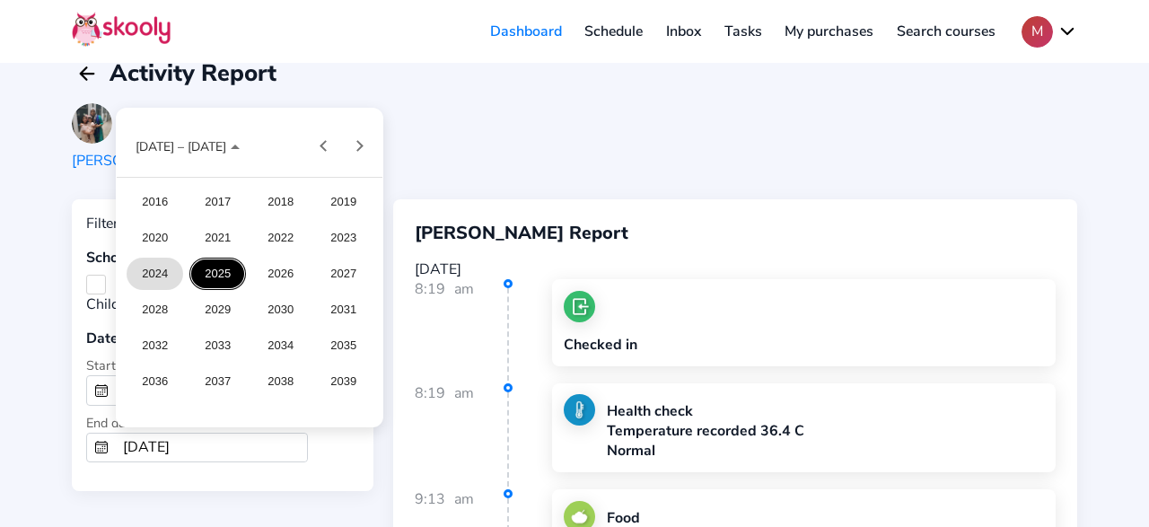
click at [149, 273] on div "2024" at bounding box center [155, 274] width 57 height 32
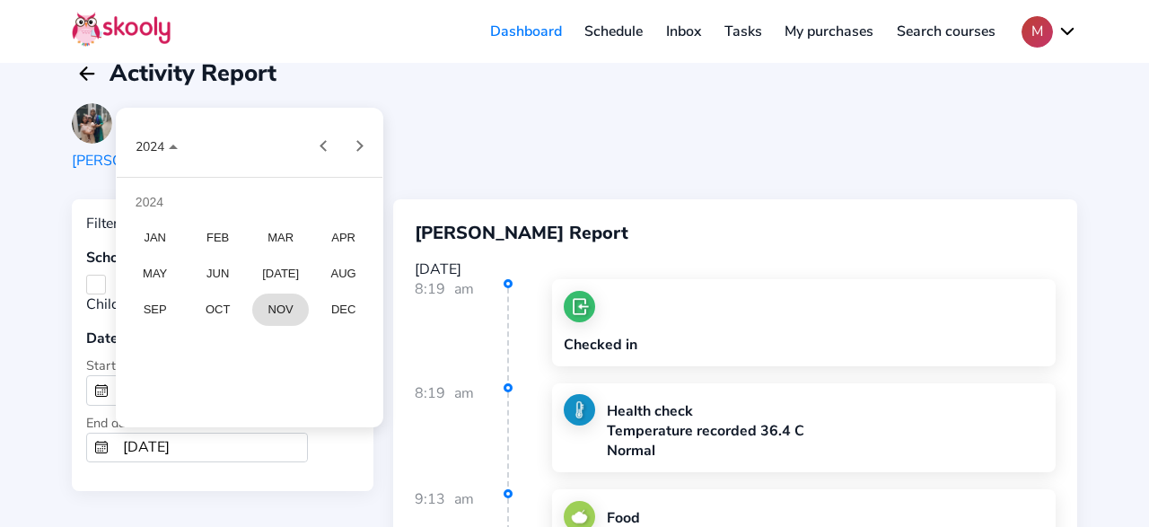
click at [268, 310] on div "NOV" at bounding box center [280, 309] width 57 height 32
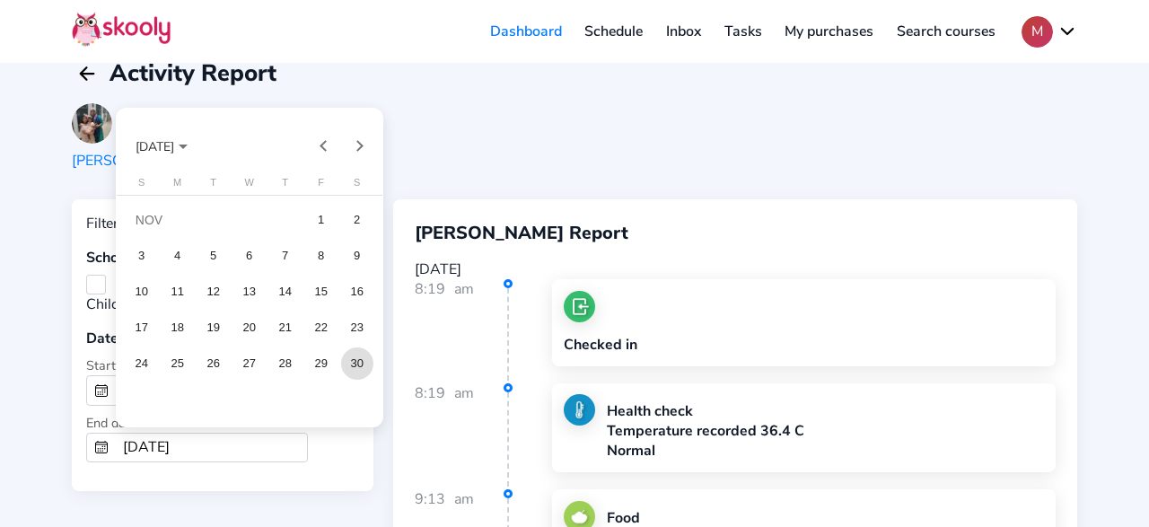
click at [352, 368] on div "30" at bounding box center [357, 363] width 32 height 32
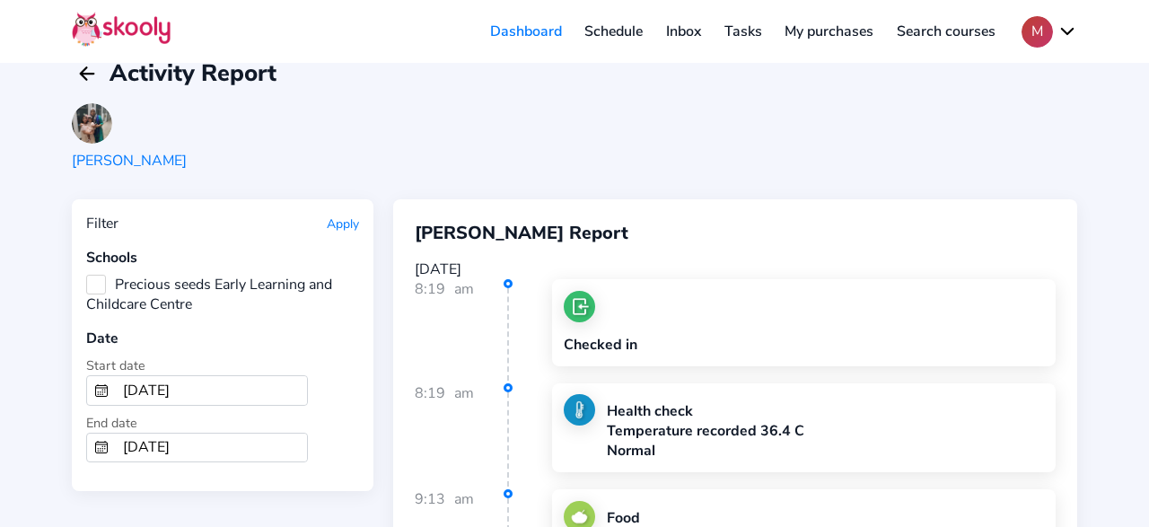
type input "[DATE]"
click at [209, 380] on input "[DATE]" at bounding box center [211, 390] width 191 height 29
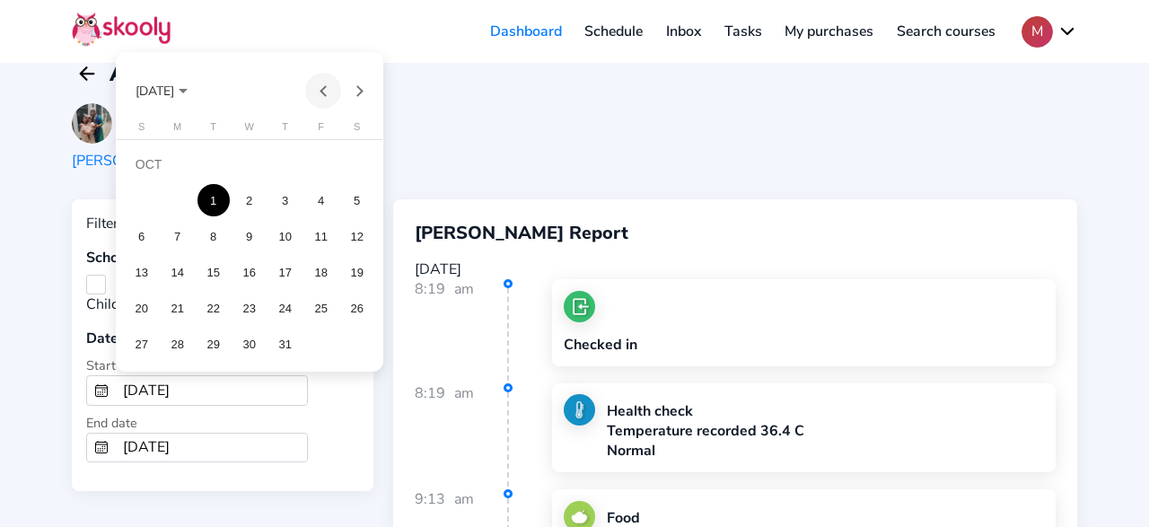
click at [317, 96] on button "Previous month" at bounding box center [323, 91] width 36 height 36
click at [351, 91] on button "Next month" at bounding box center [359, 91] width 36 height 36
click at [324, 171] on div "1" at bounding box center [321, 164] width 32 height 32
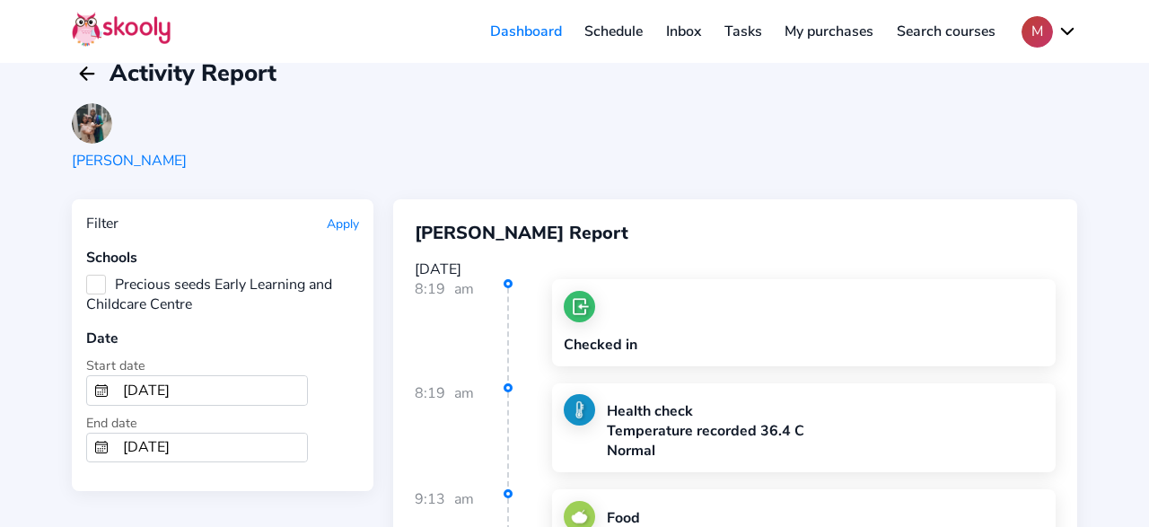
click at [347, 224] on button "Apply" at bounding box center [343, 223] width 32 height 17
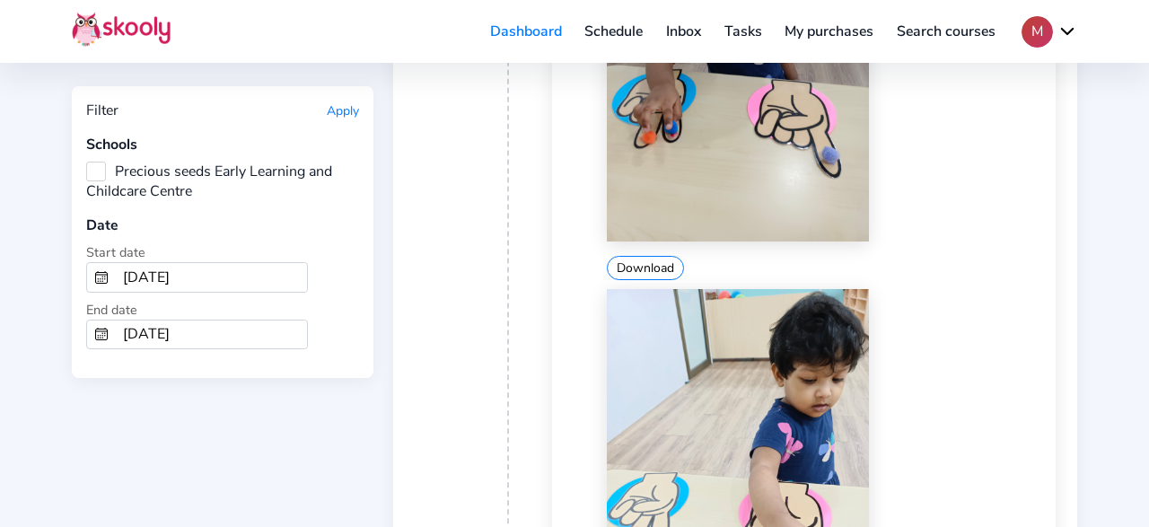
scroll to position [19807, 0]
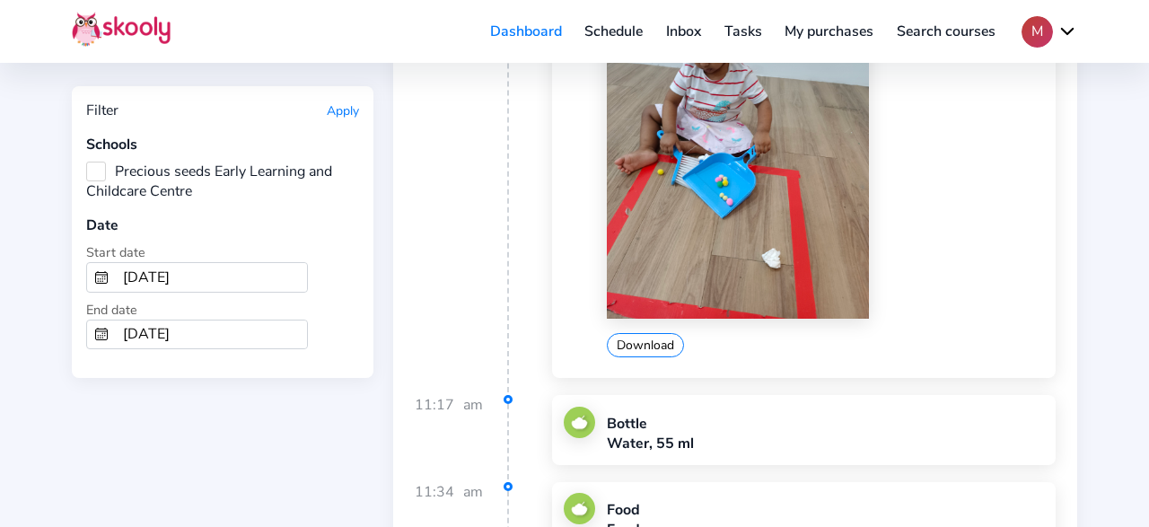
scroll to position [22026, 0]
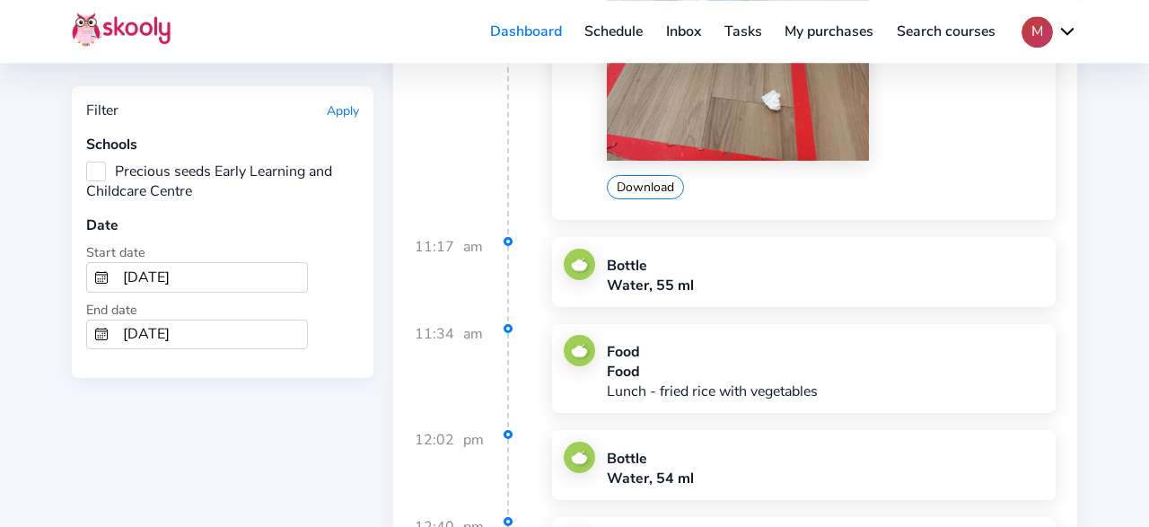
scroll to position [22126, 0]
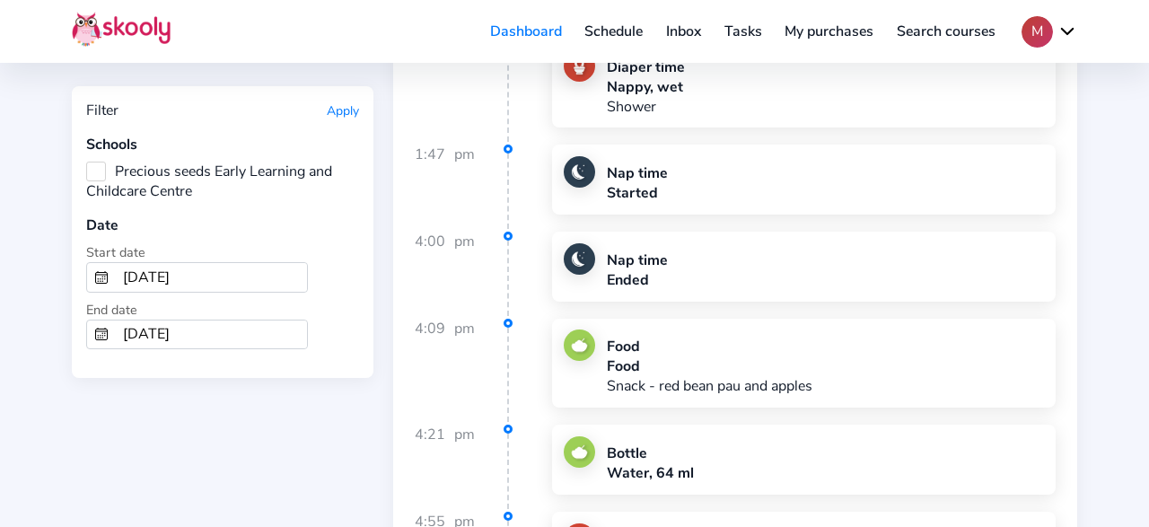
scroll to position [25211, 0]
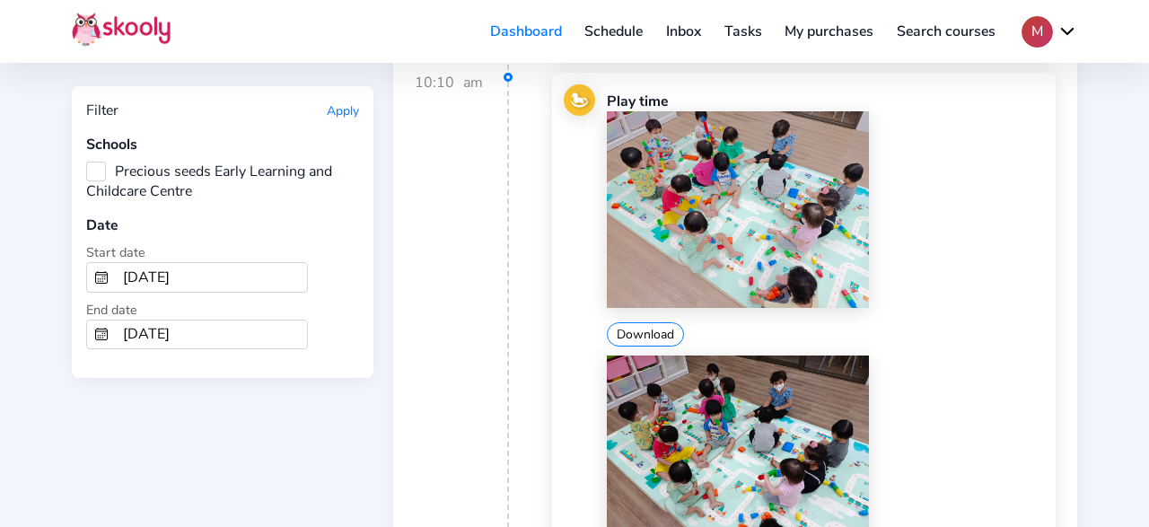
scroll to position [26716, 0]
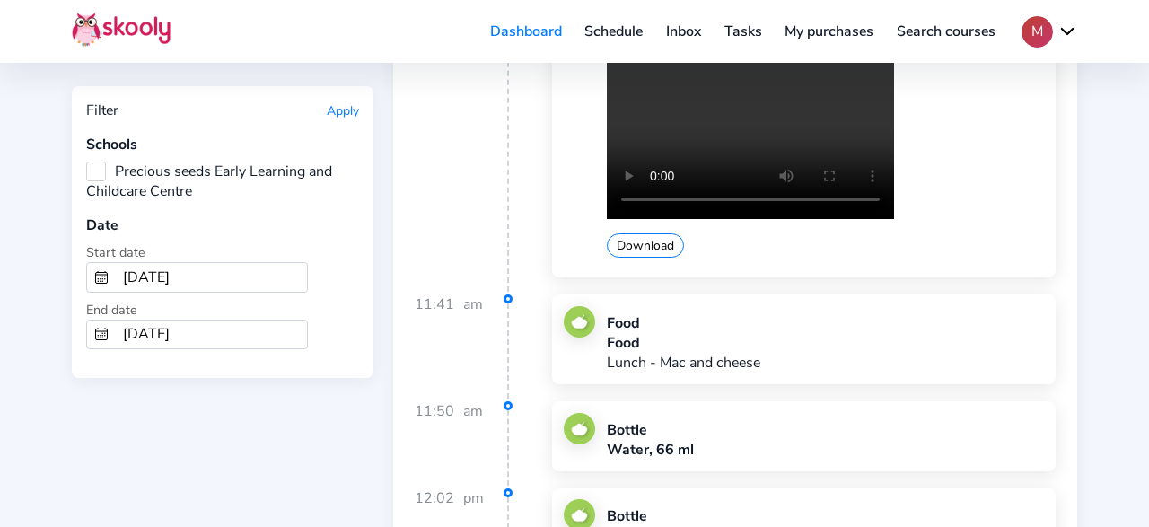
scroll to position [28670, 0]
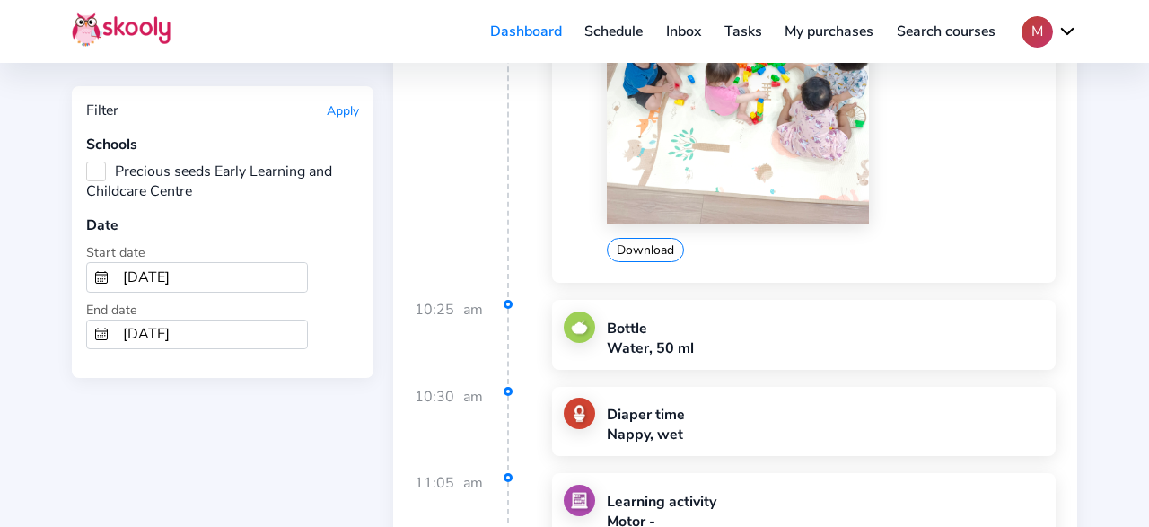
scroll to position [38276, 0]
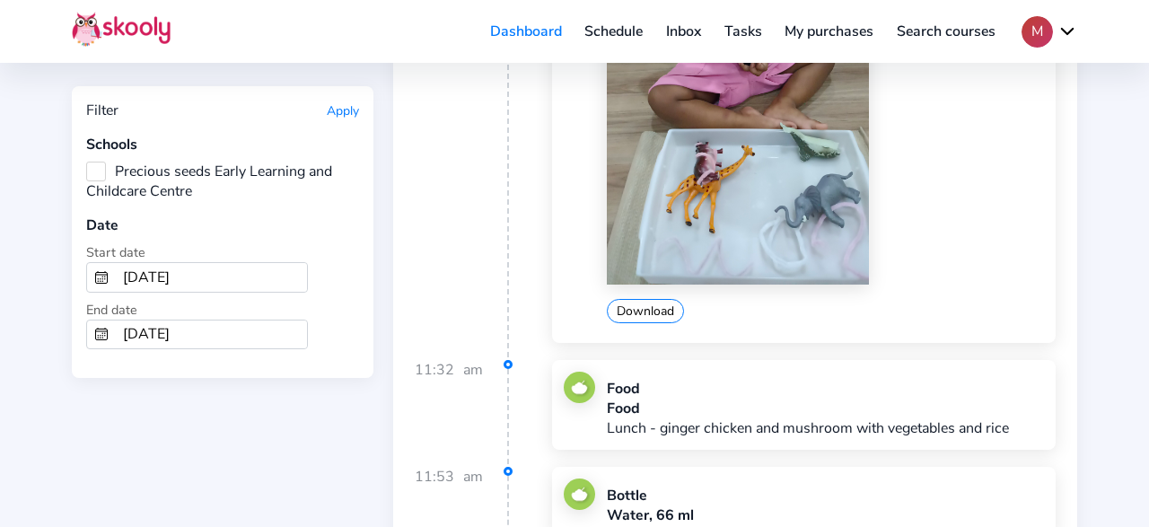
click at [167, 274] on input "11/1/2024" at bounding box center [211, 277] width 191 height 29
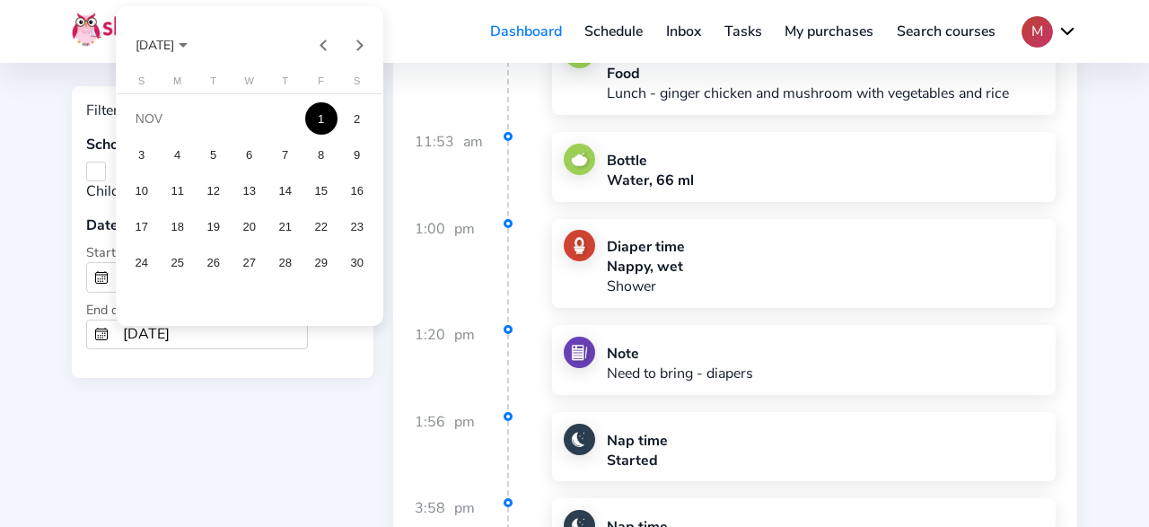
scroll to position [39059, 0]
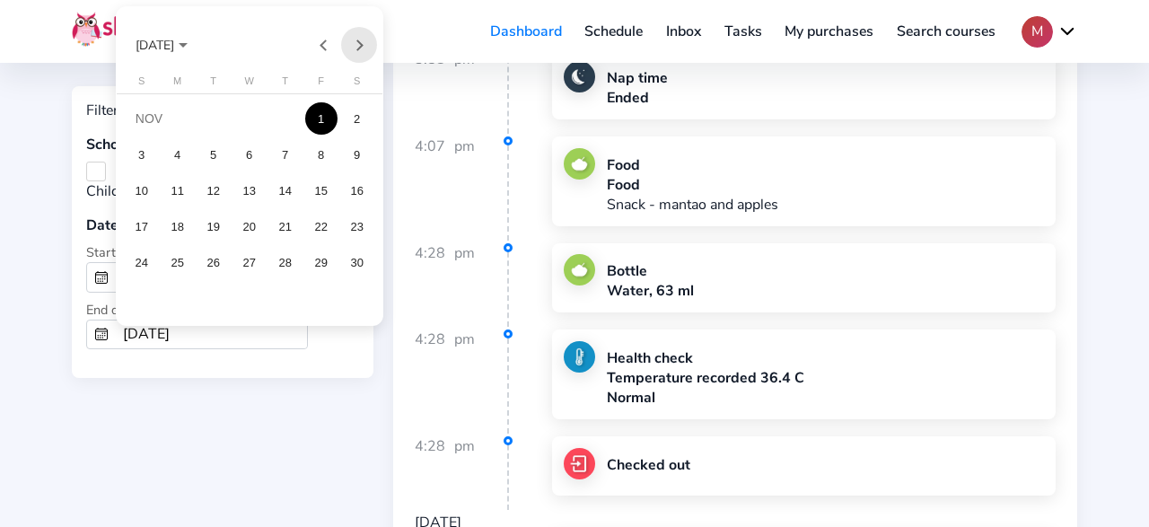
click at [350, 46] on button "Next month" at bounding box center [359, 45] width 36 height 36
click at [141, 155] on div "1" at bounding box center [142, 154] width 32 height 32
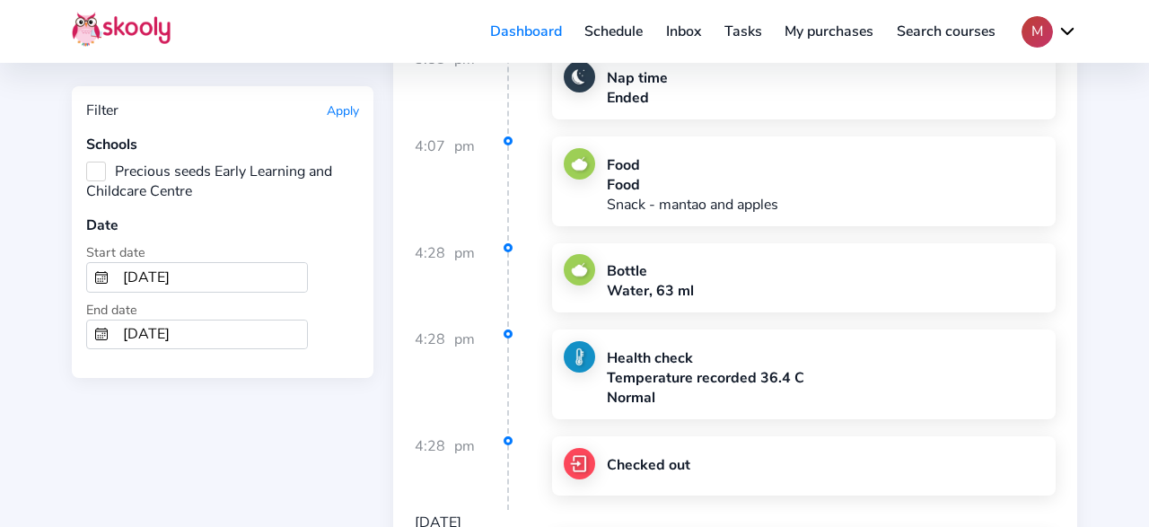
type input "12/1/2024"
click at [210, 332] on input "11/30/2024" at bounding box center [211, 334] width 191 height 29
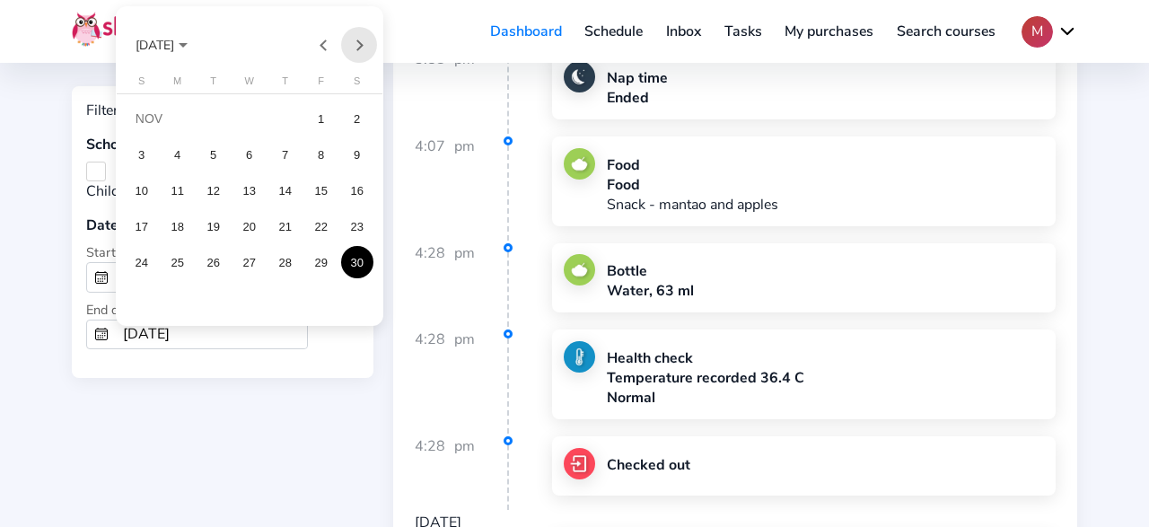
click at [362, 48] on button "Next month" at bounding box center [359, 45] width 36 height 36
click at [209, 301] on div "31" at bounding box center [213, 298] width 32 height 32
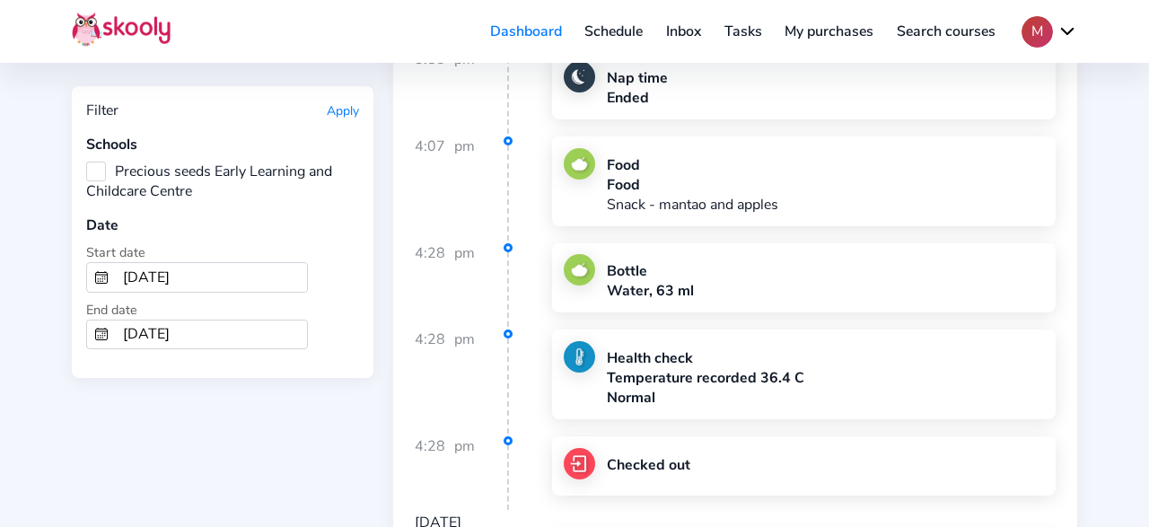
type input "12/31/2024"
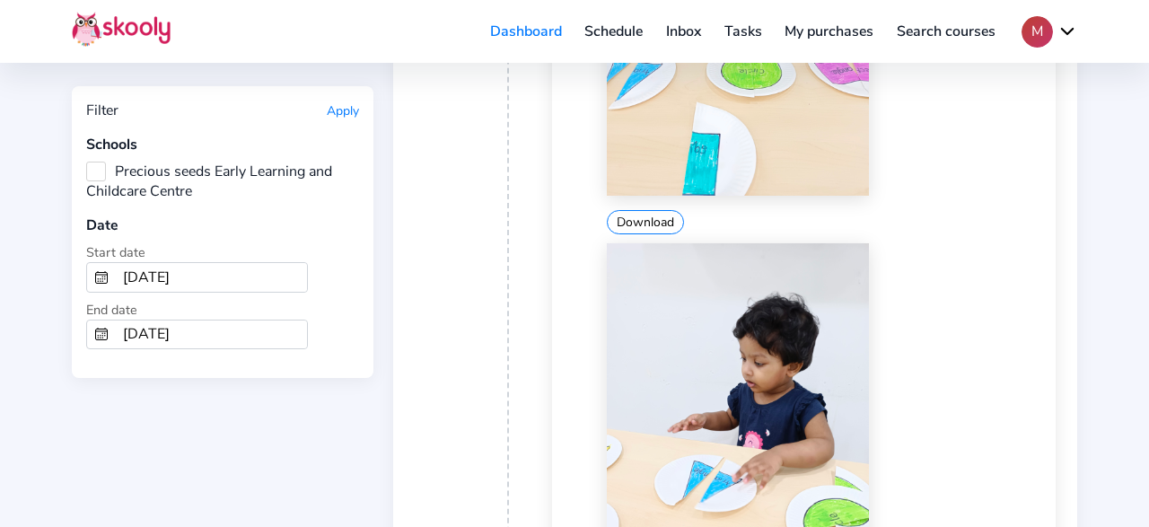
scroll to position [34113, 0]
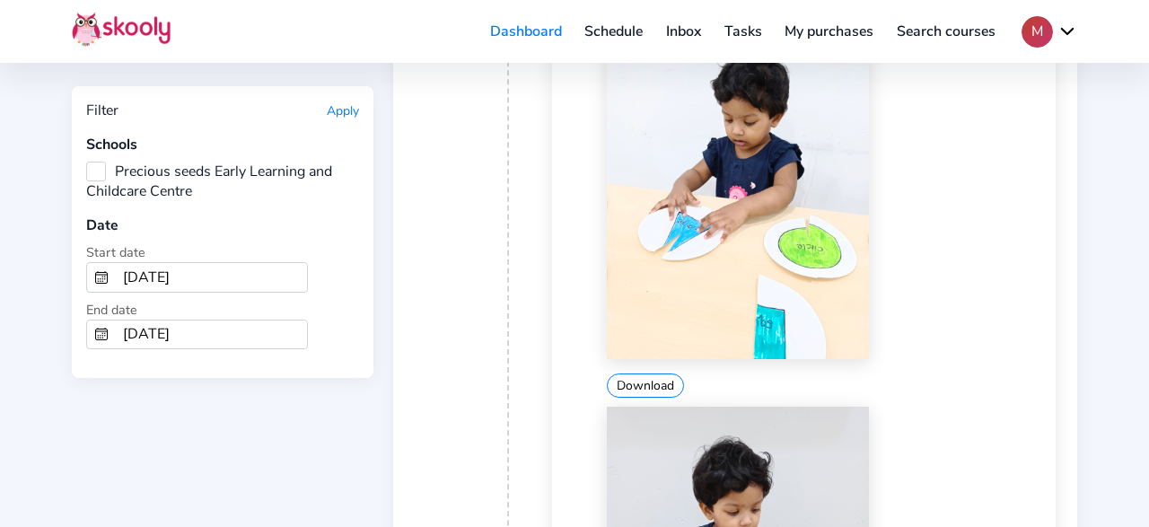
click at [342, 109] on button "Apply" at bounding box center [343, 110] width 32 height 17
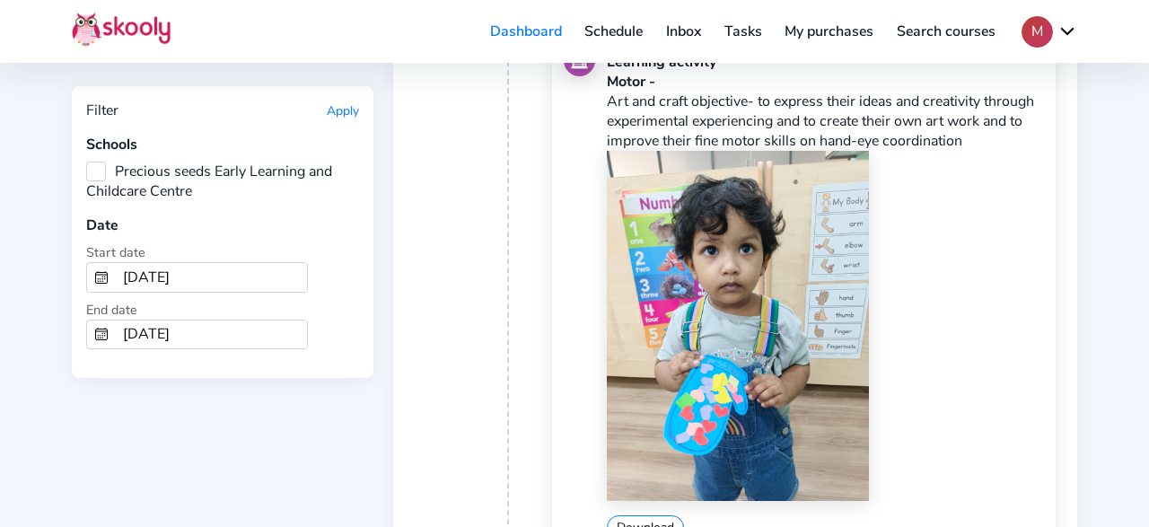
scroll to position [2333, 0]
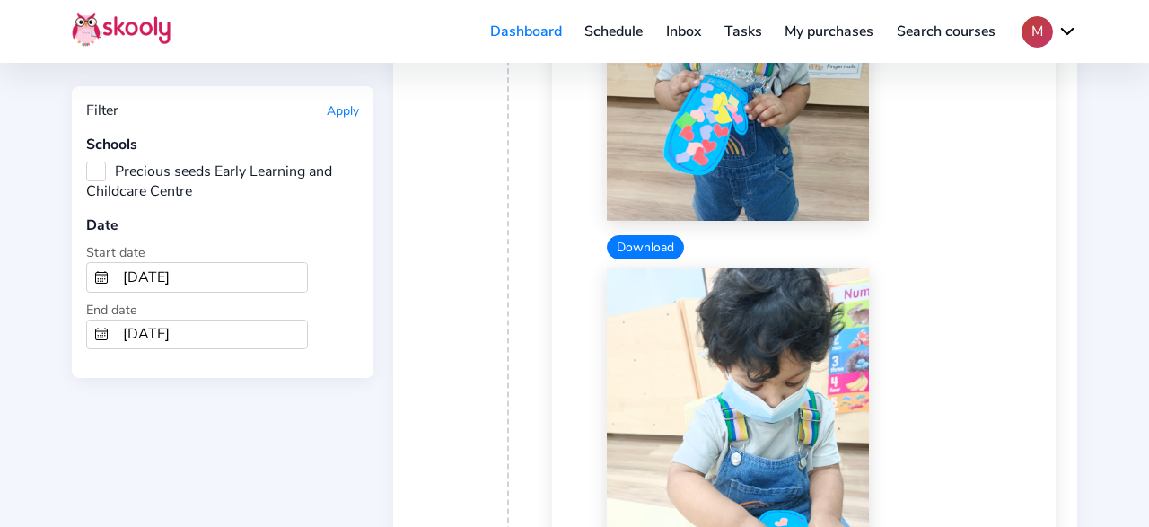
click at [642, 235] on button "Download" at bounding box center [645, 247] width 77 height 24
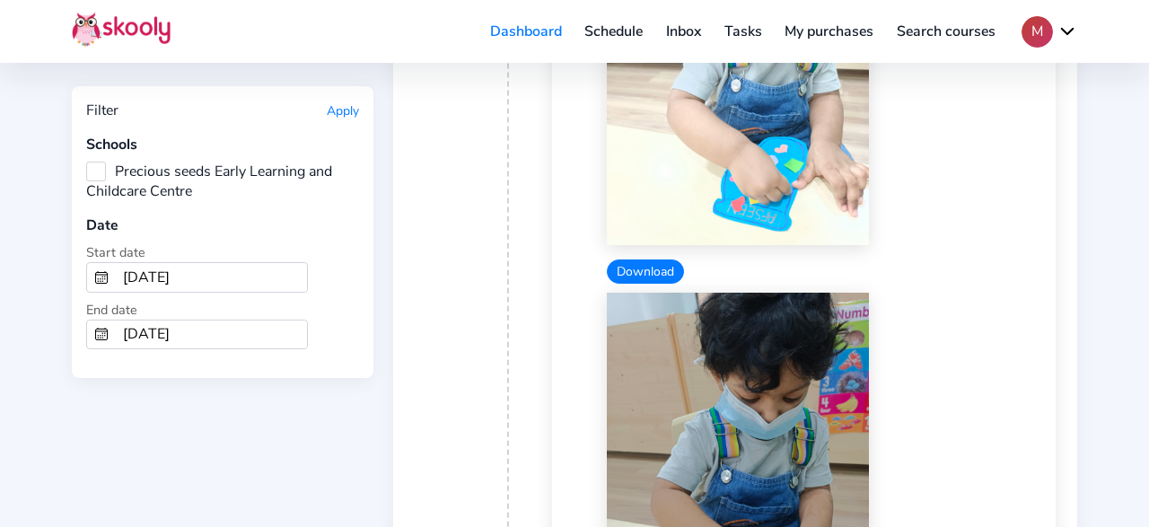
click at [635, 162] on div "Download" at bounding box center [825, 89] width 437 height 389
click at [670, 259] on button "Download" at bounding box center [645, 271] width 77 height 24
drag, startPoint x: 1044, startPoint y: 421, endPoint x: 987, endPoint y: 401, distance: 59.9
click at [1038, 415] on div "Learning activity Motor - Art and craft objective- to express their ideas and c…" at bounding box center [803, 41] width 503 height 1321
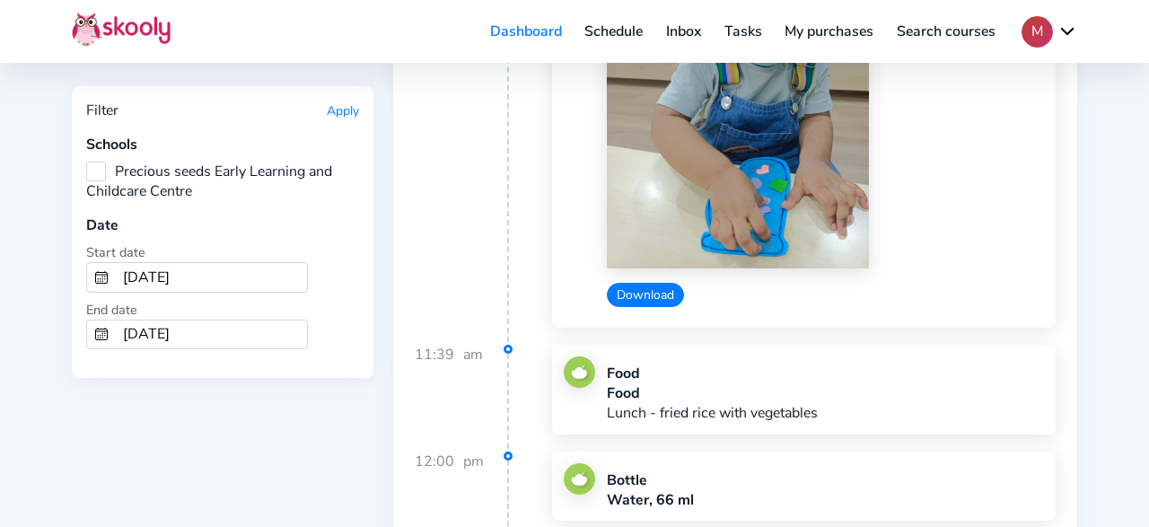
click at [636, 283] on button "Download" at bounding box center [645, 295] width 77 height 24
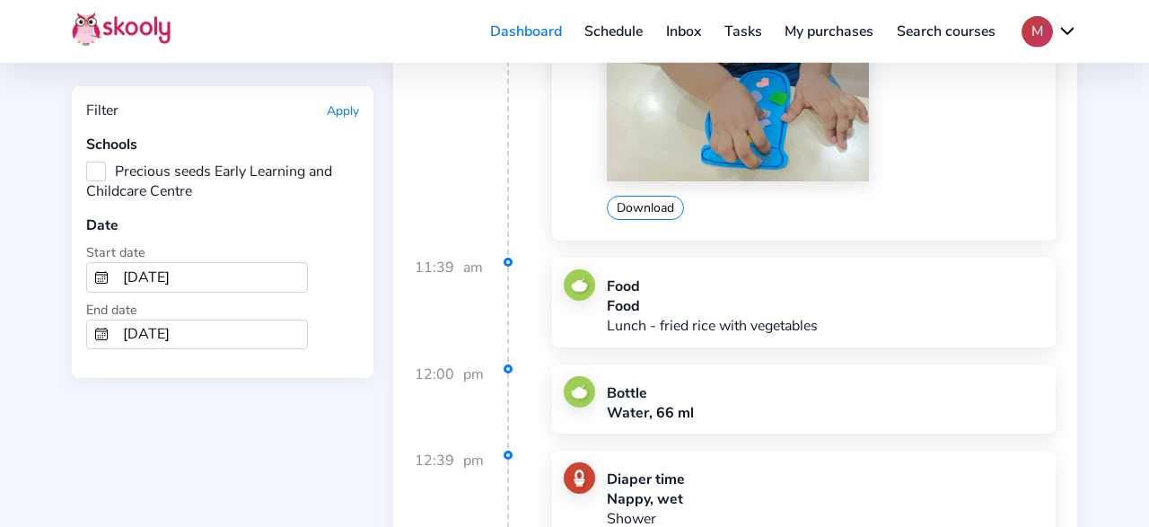
scroll to position [3360, 0]
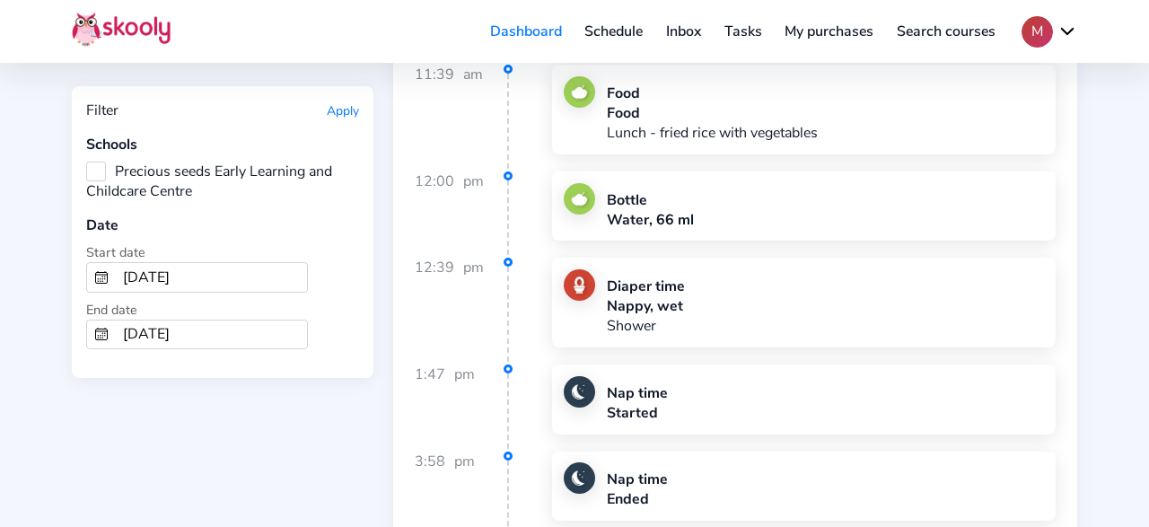
drag, startPoint x: 1115, startPoint y: 401, endPoint x: 1056, endPoint y: 390, distance: 60.2
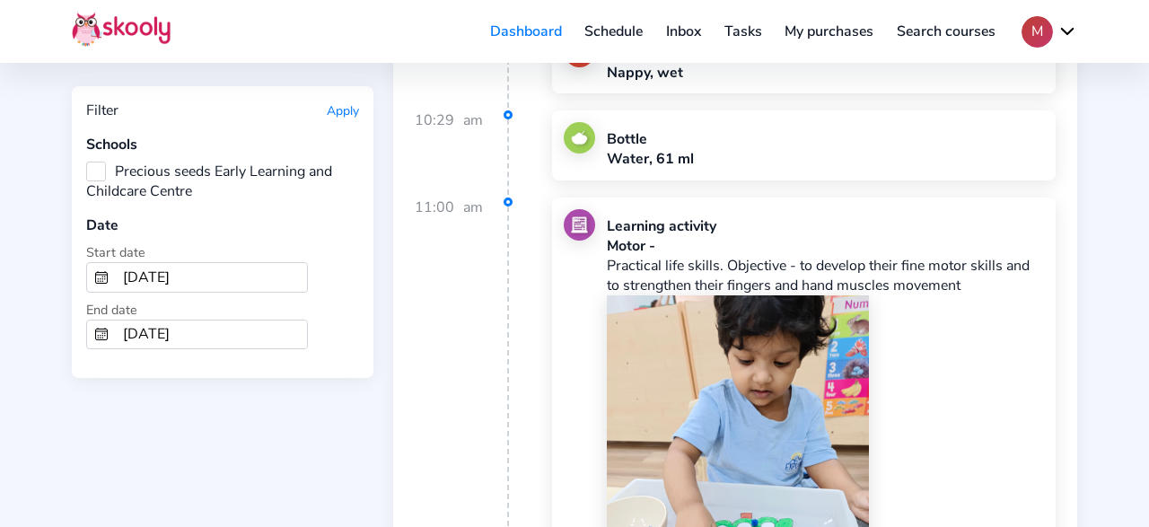
scroll to position [4666, 0]
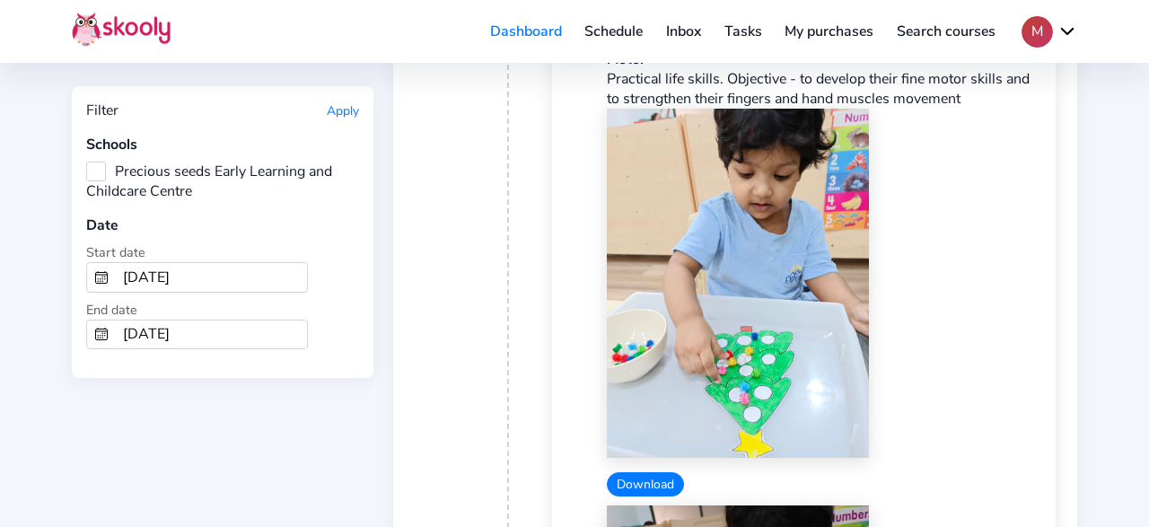
click at [643, 472] on button "Download" at bounding box center [645, 484] width 77 height 24
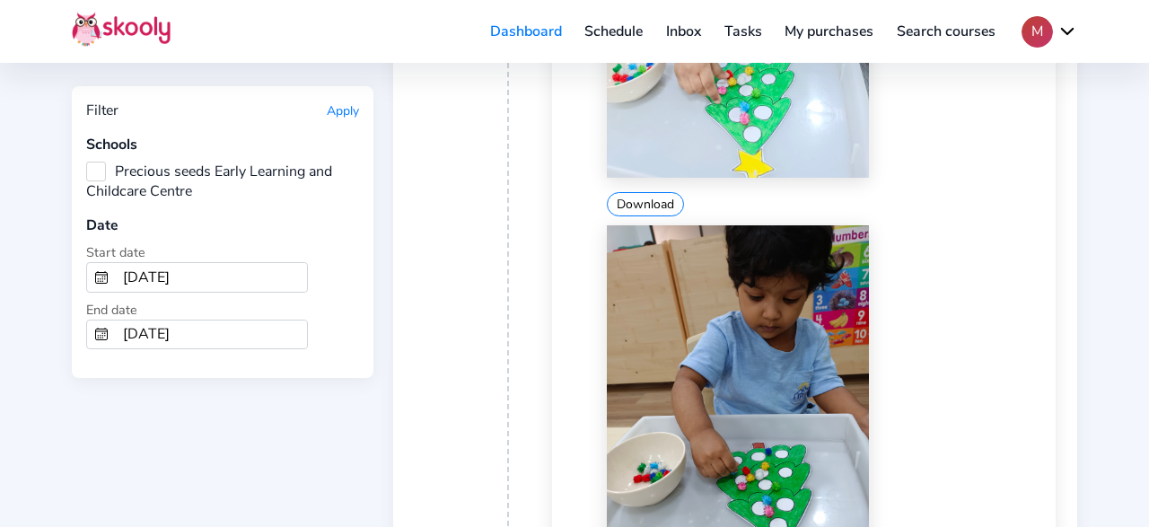
scroll to position [5133, 0]
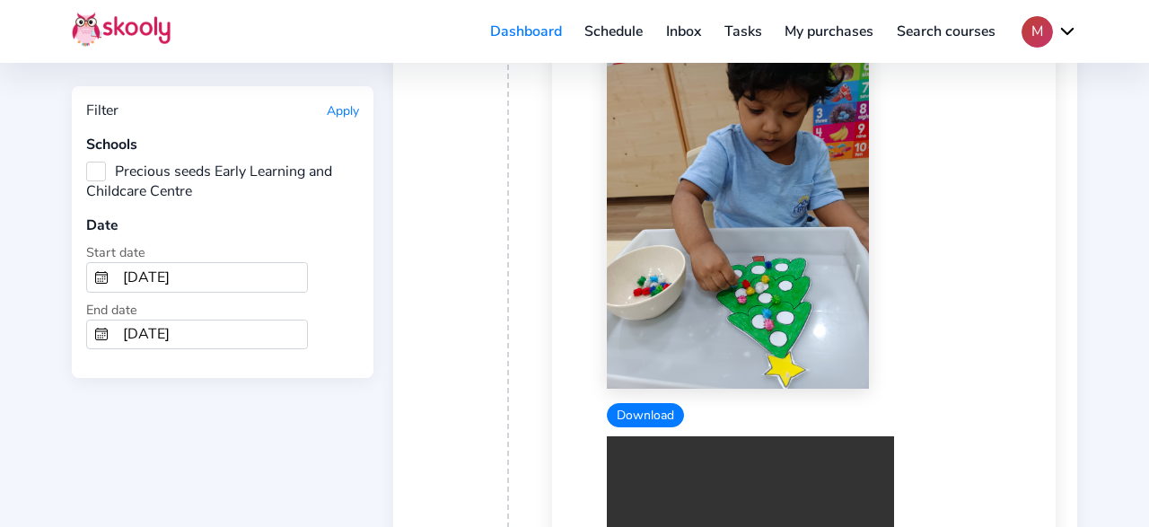
click at [640, 403] on button "Download" at bounding box center [645, 415] width 77 height 24
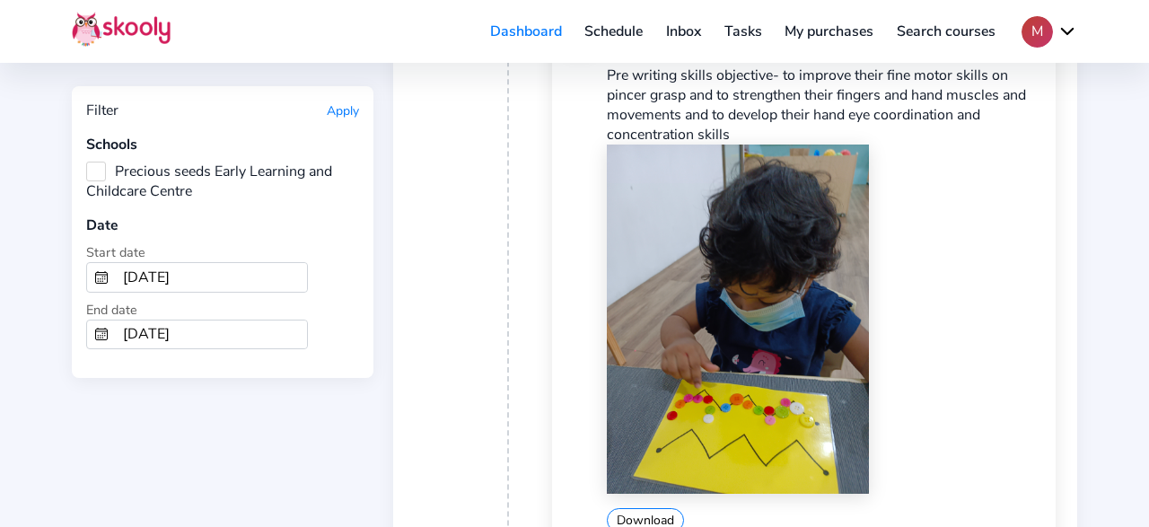
scroll to position [7373, 0]
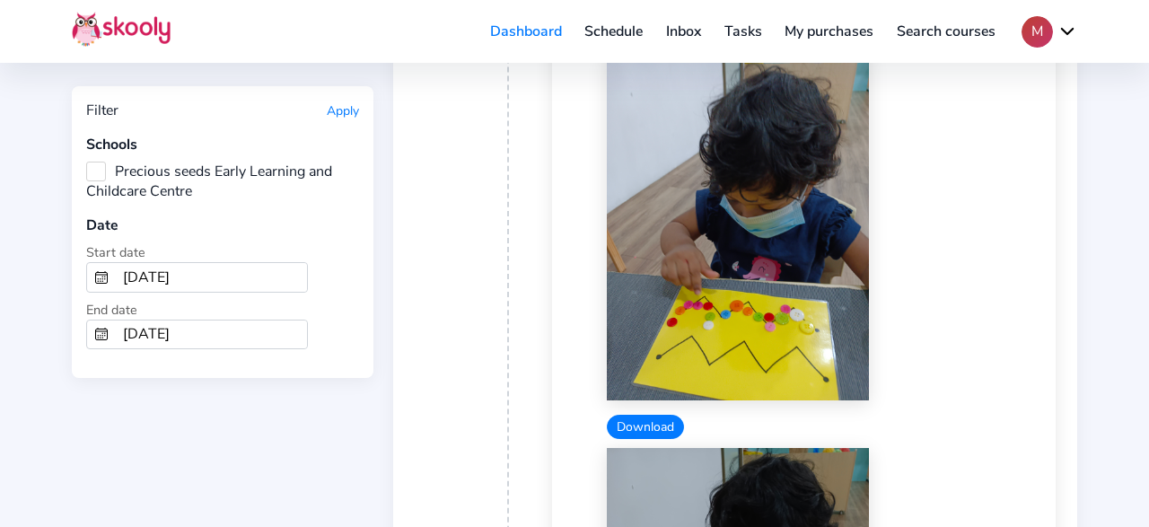
click at [637, 415] on button "Download" at bounding box center [645, 427] width 77 height 24
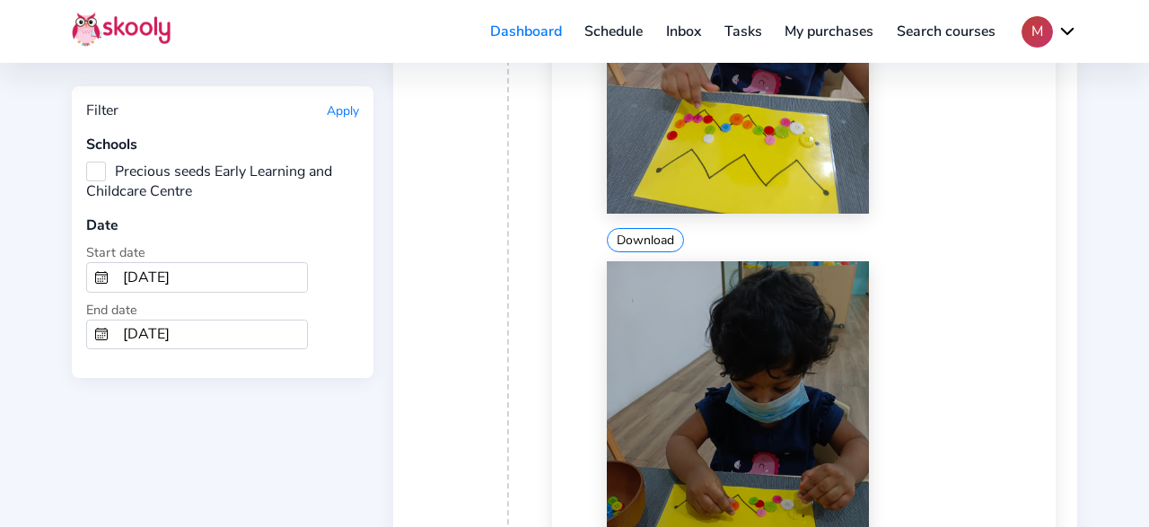
scroll to position [7746, 0]
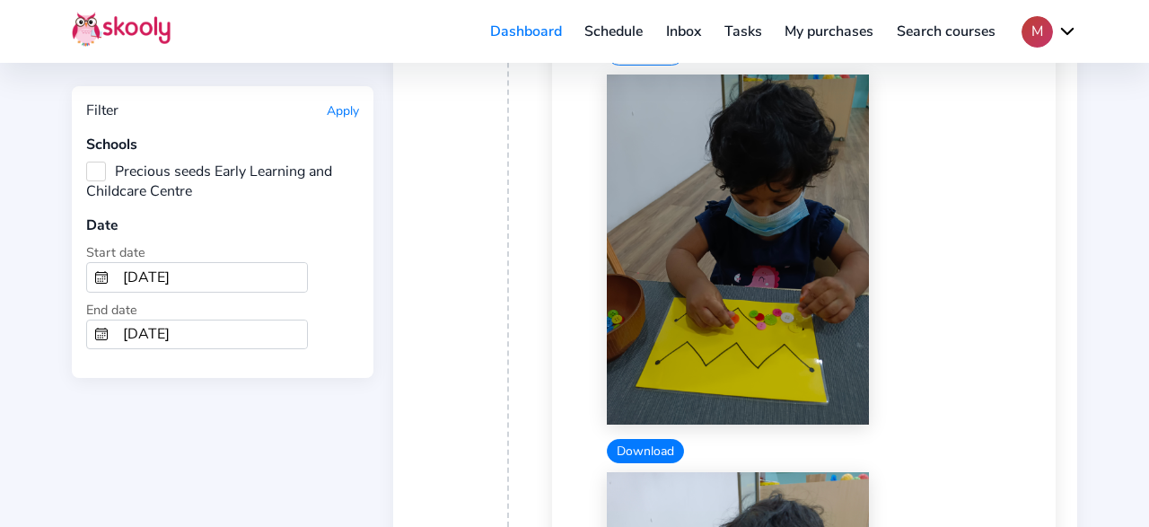
click at [645, 439] on button "Download" at bounding box center [645, 451] width 77 height 24
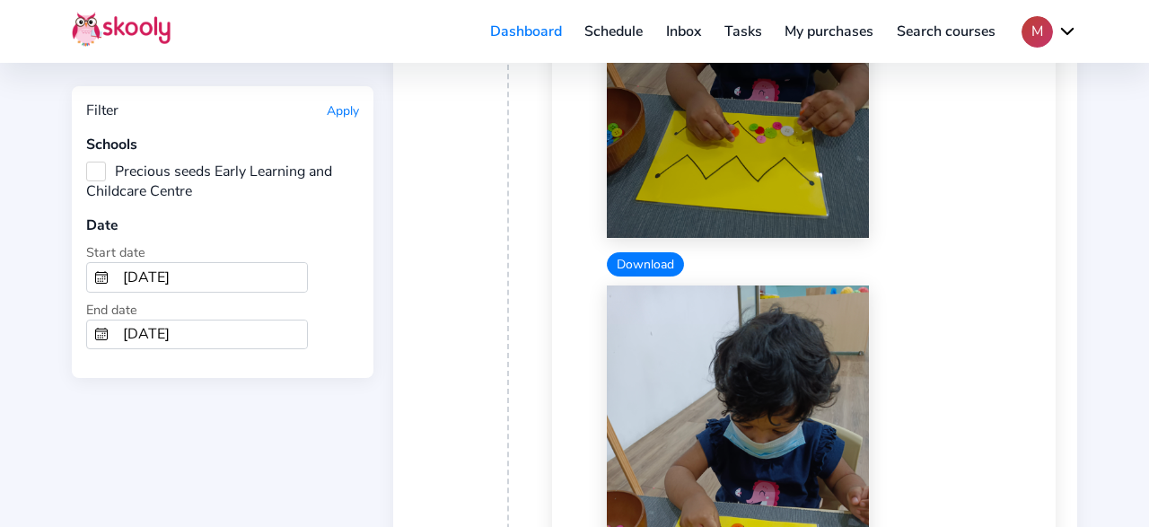
scroll to position [8212, 0]
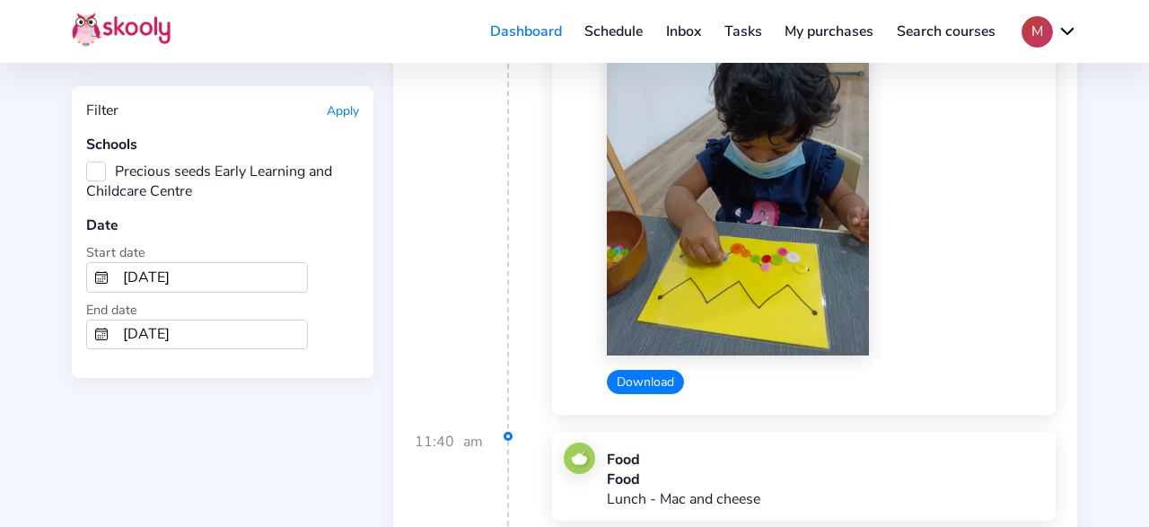
click at [638, 370] on button "Download" at bounding box center [645, 382] width 77 height 24
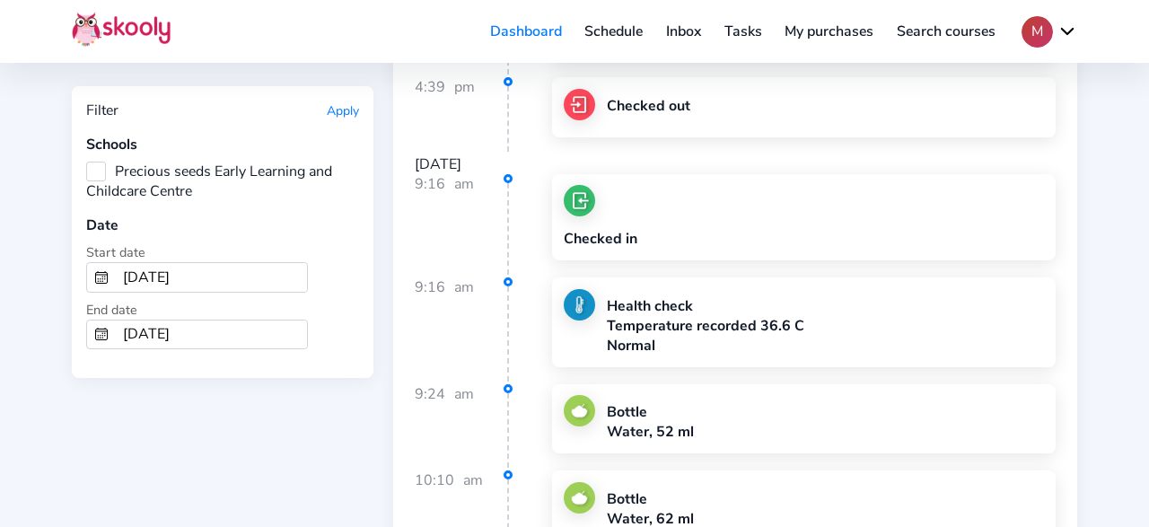
scroll to position [9799, 0]
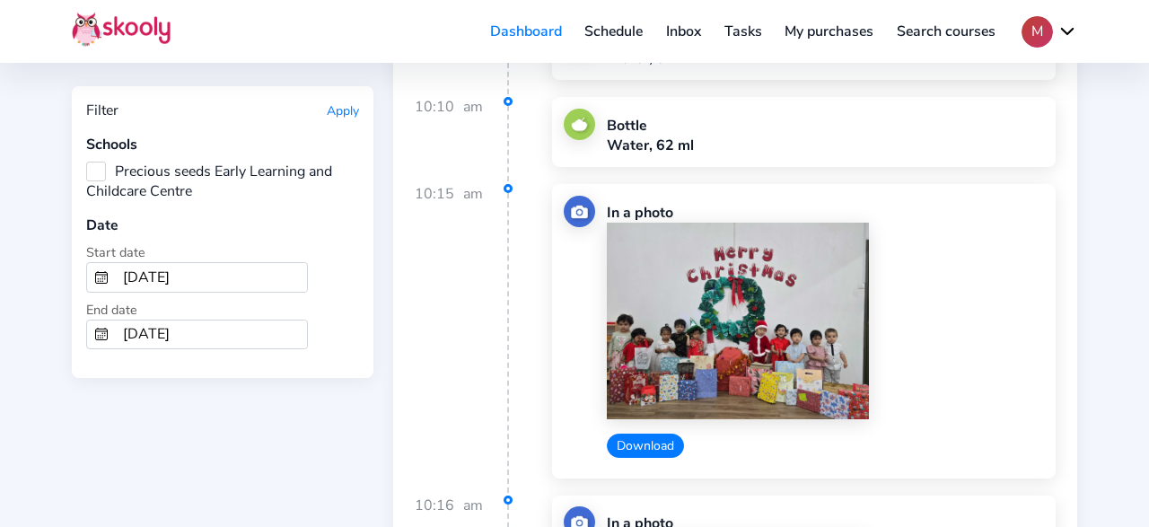
click at [641, 433] on button "Download" at bounding box center [645, 445] width 77 height 24
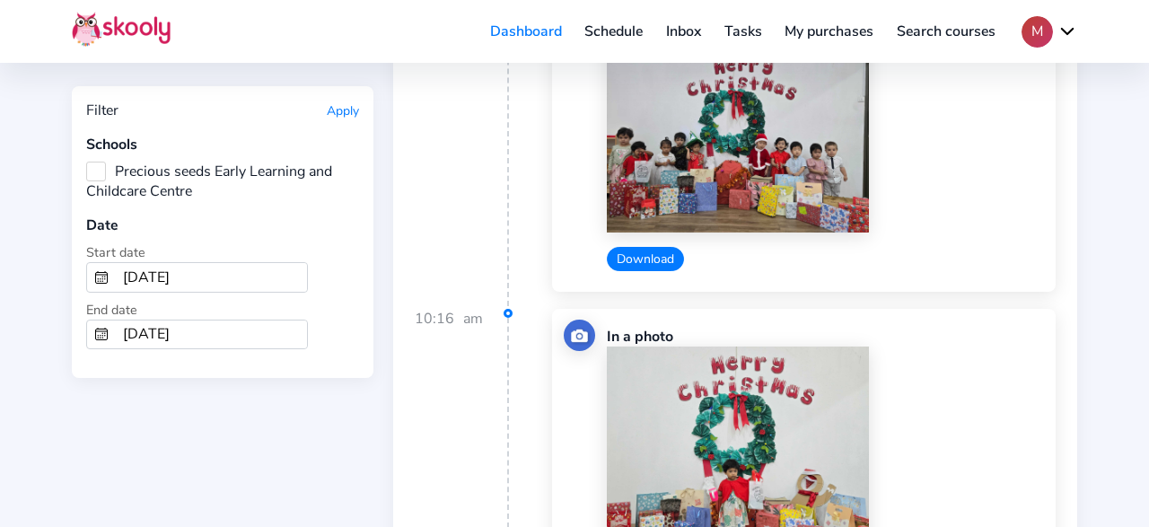
scroll to position [10079, 0]
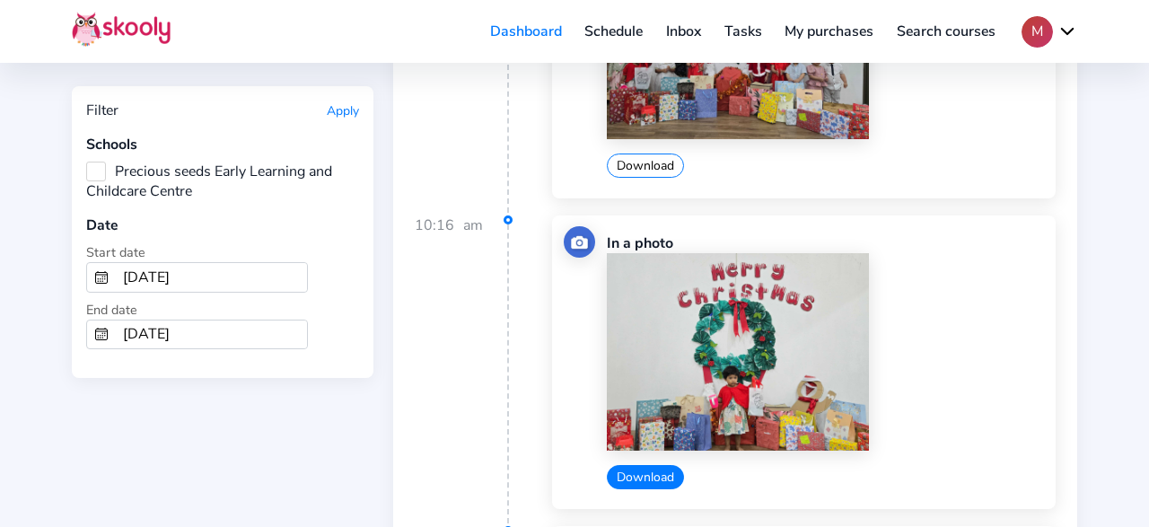
click at [646, 465] on button "Download" at bounding box center [645, 477] width 77 height 24
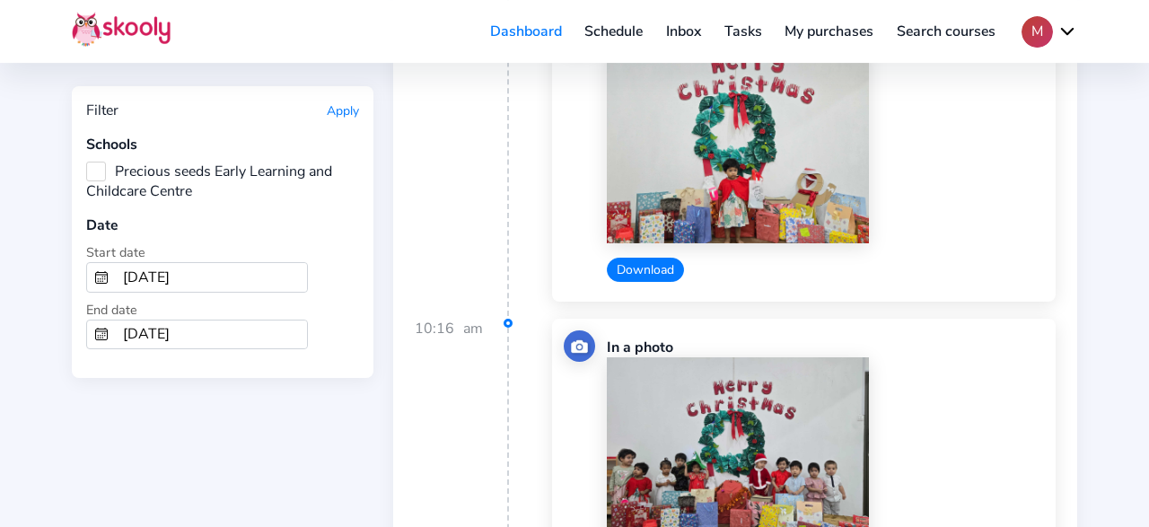
scroll to position [10452, 0]
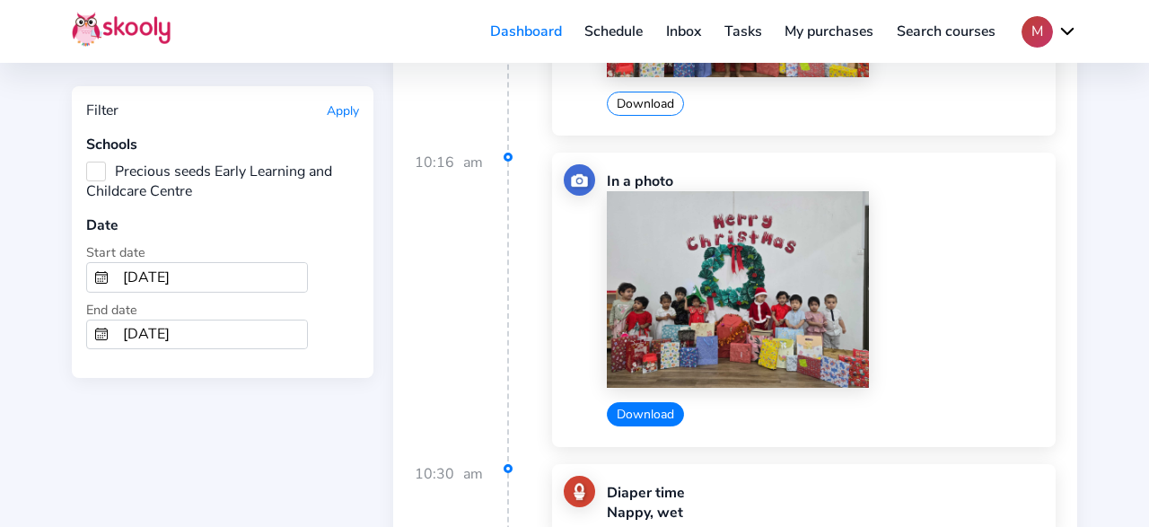
click at [642, 402] on button "Download" at bounding box center [645, 414] width 77 height 24
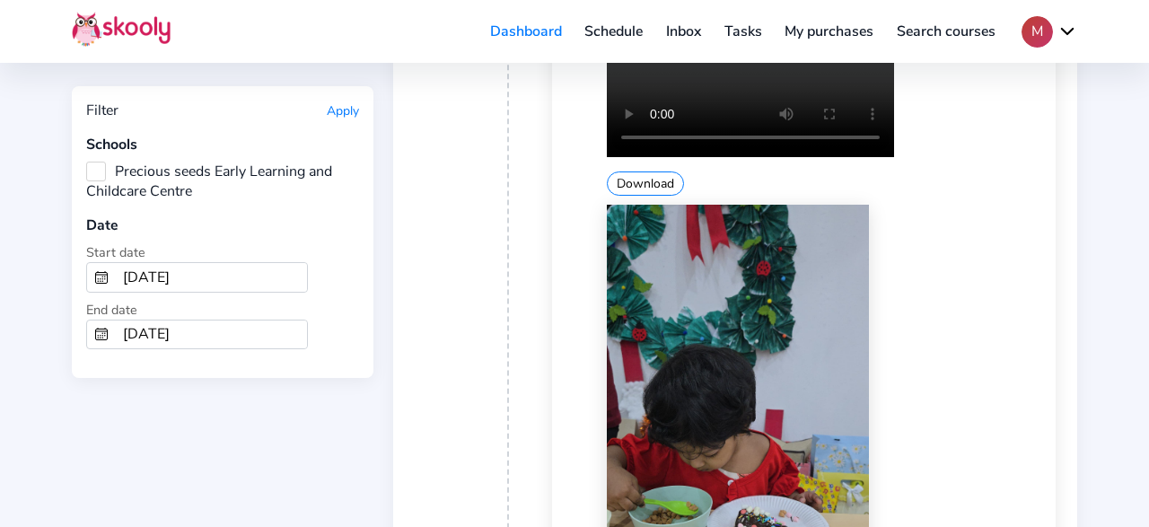
scroll to position [11479, 0]
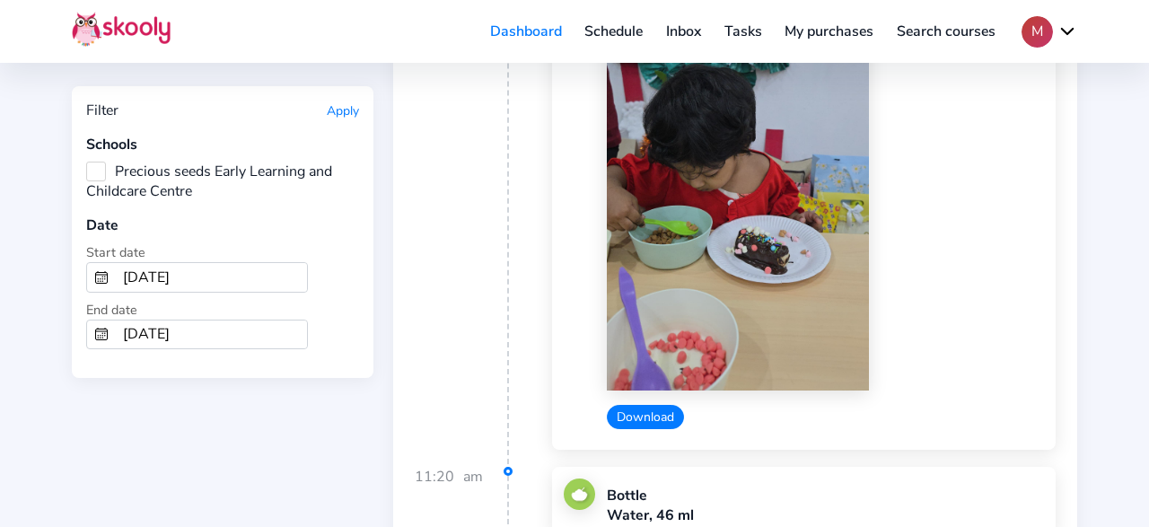
click at [634, 405] on button "Download" at bounding box center [645, 417] width 77 height 24
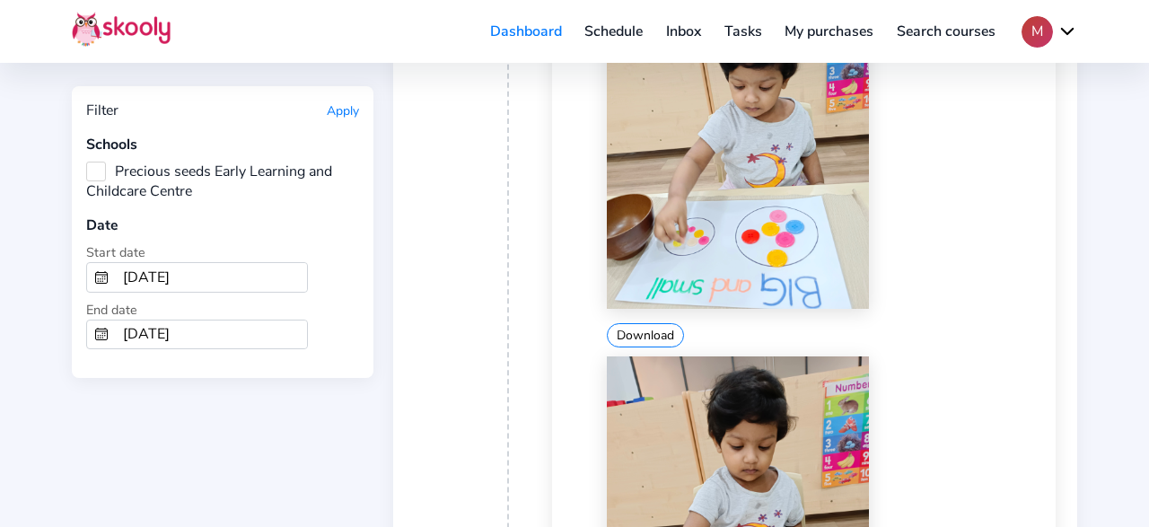
scroll to position [13345, 0]
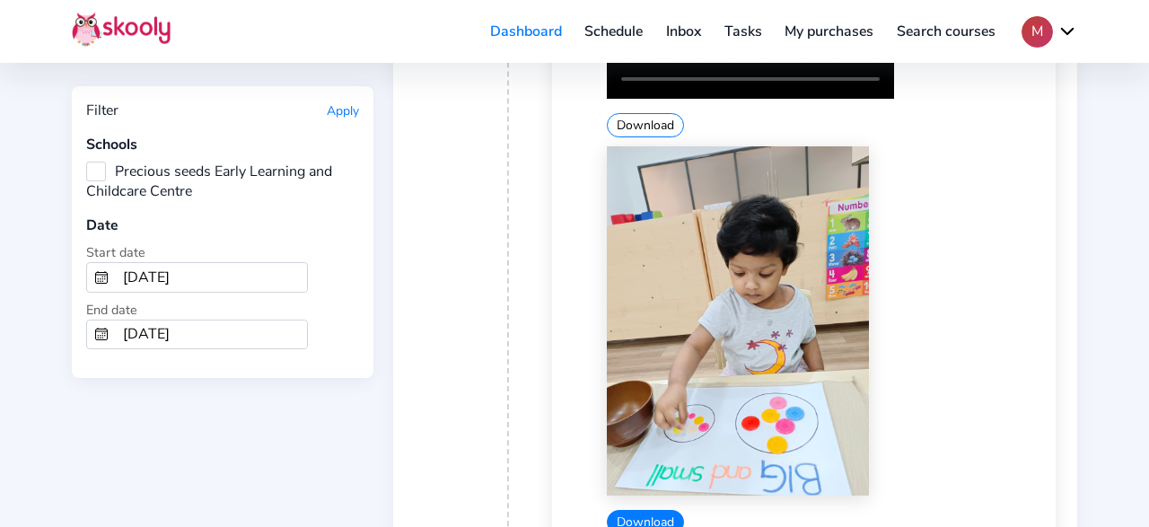
click at [663, 510] on button "Download" at bounding box center [645, 522] width 77 height 24
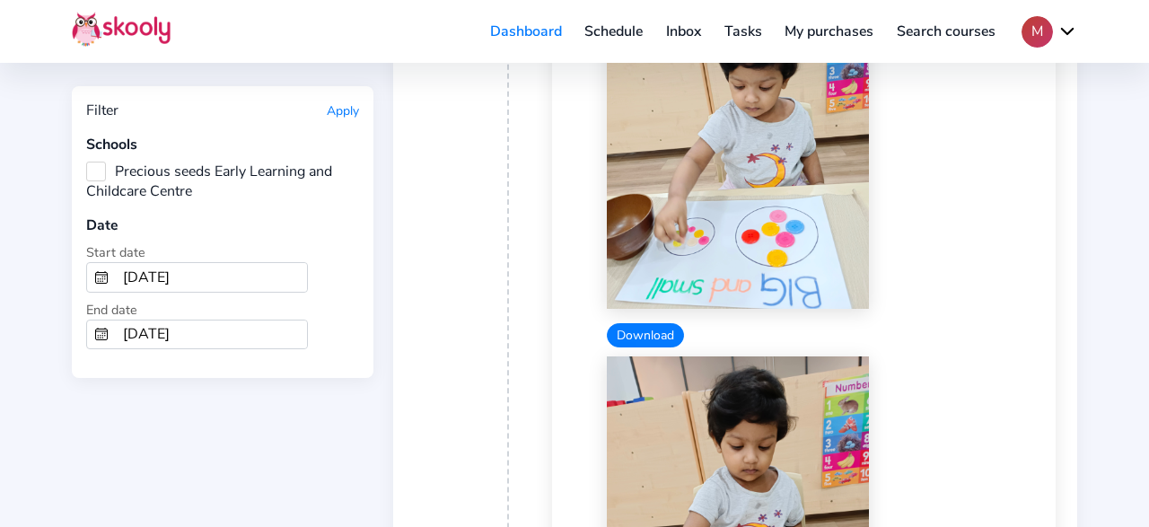
scroll to position [13625, 0]
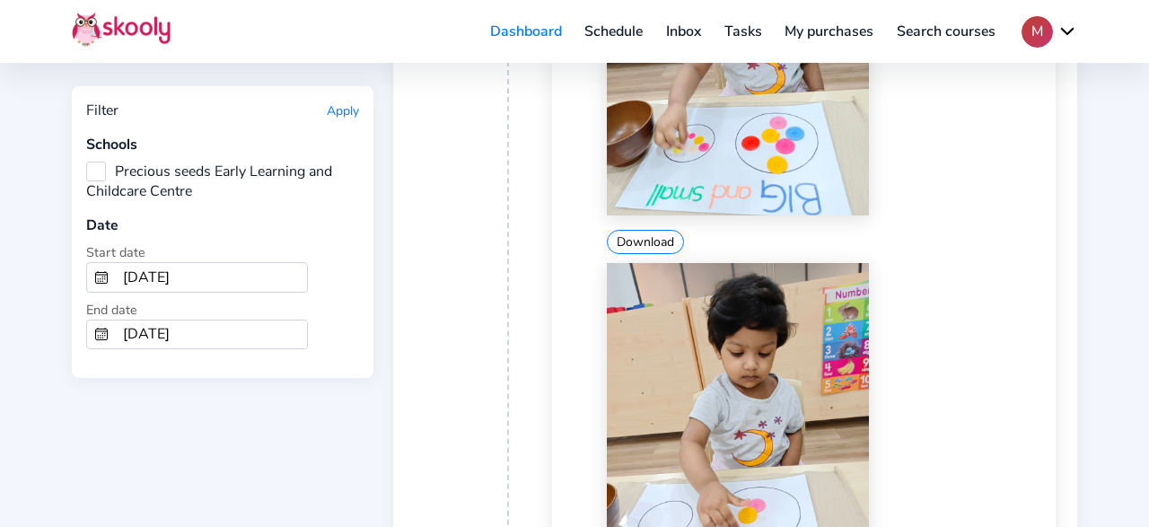
click at [983, 405] on div "Download" at bounding box center [825, 457] width 437 height 389
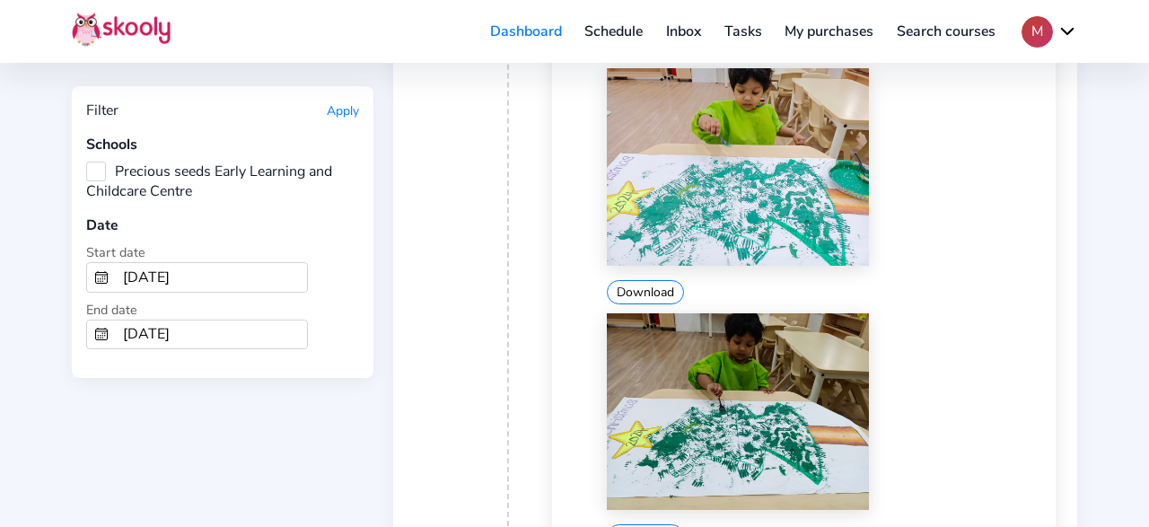
scroll to position [16238, 0]
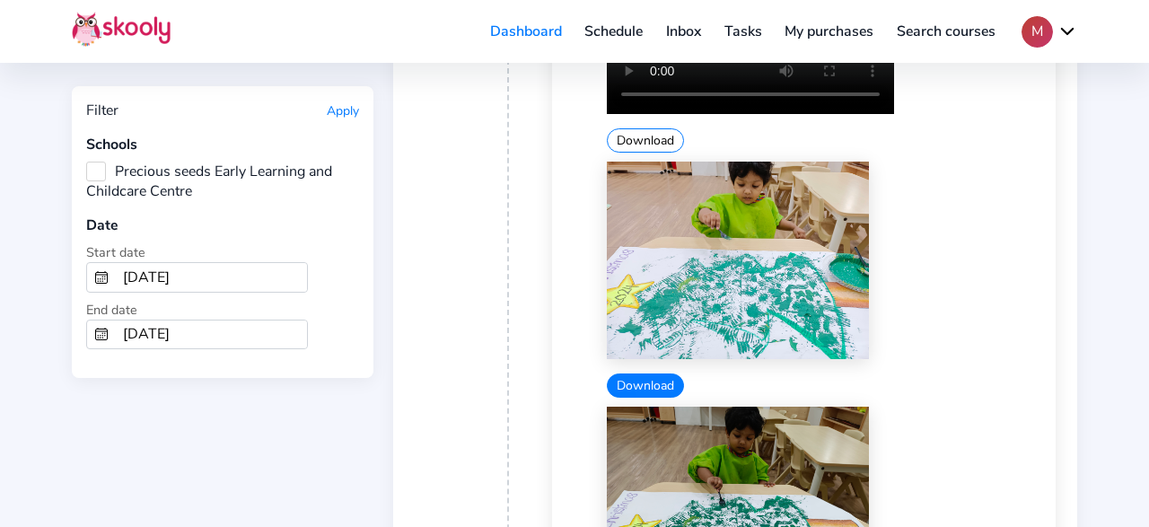
click at [613, 373] on button "Download" at bounding box center [645, 385] width 77 height 24
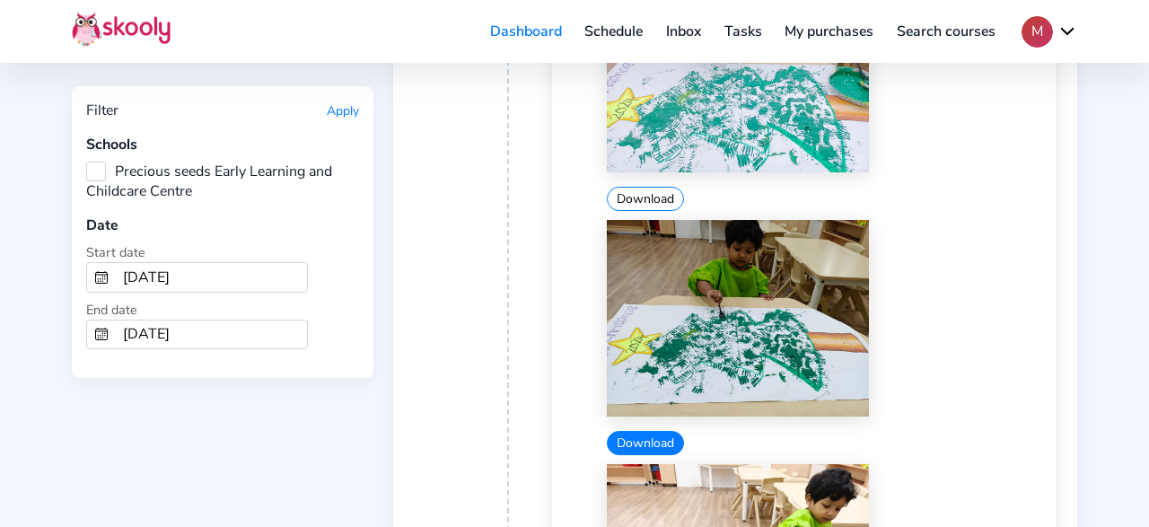
click at [634, 431] on button "Download" at bounding box center [645, 443] width 77 height 24
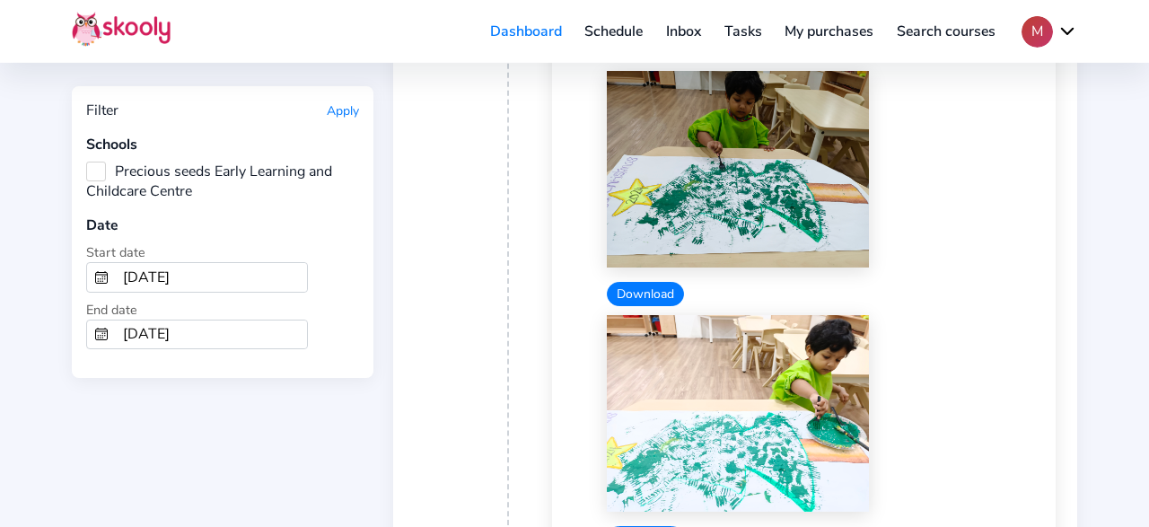
scroll to position [16612, 0]
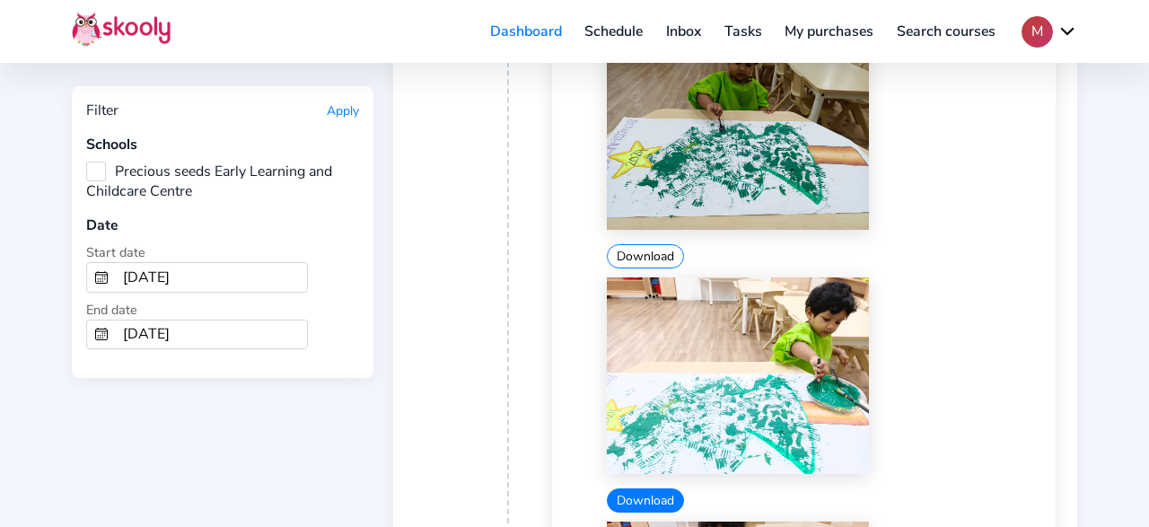
click at [658, 488] on button "Download" at bounding box center [645, 500] width 77 height 24
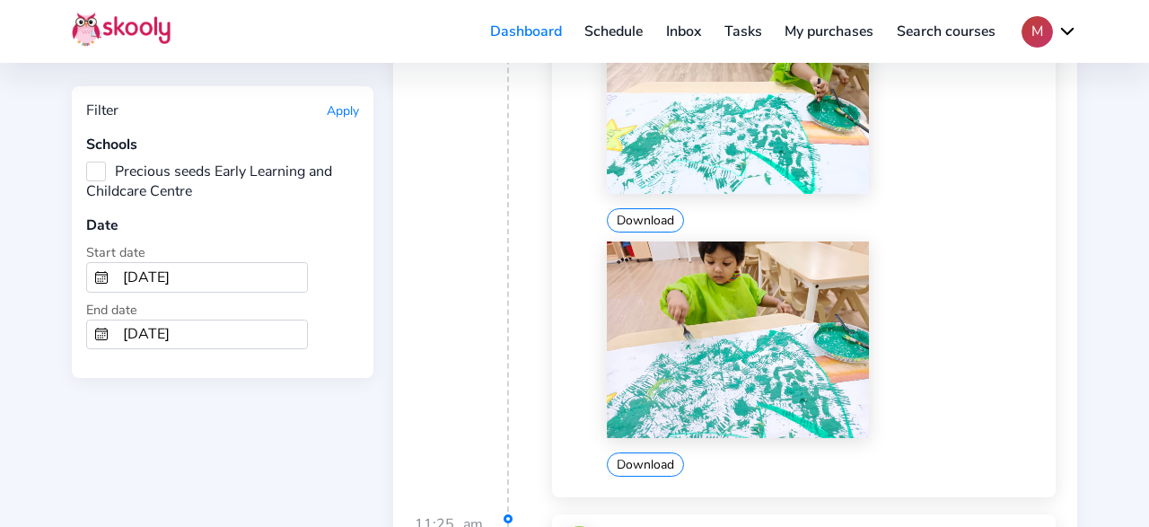
scroll to position [16985, 0]
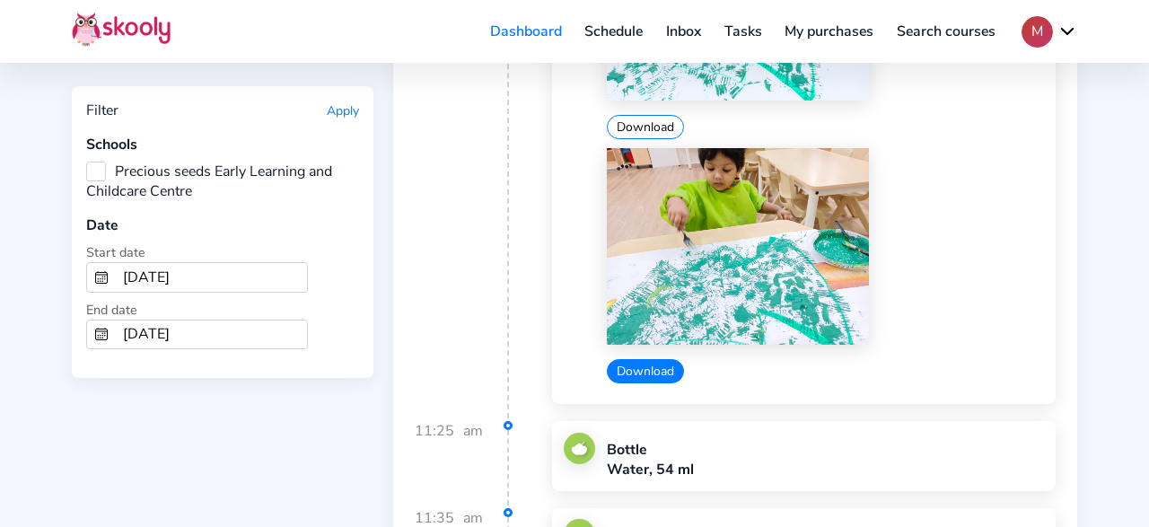
click at [638, 359] on button "Download" at bounding box center [645, 371] width 77 height 24
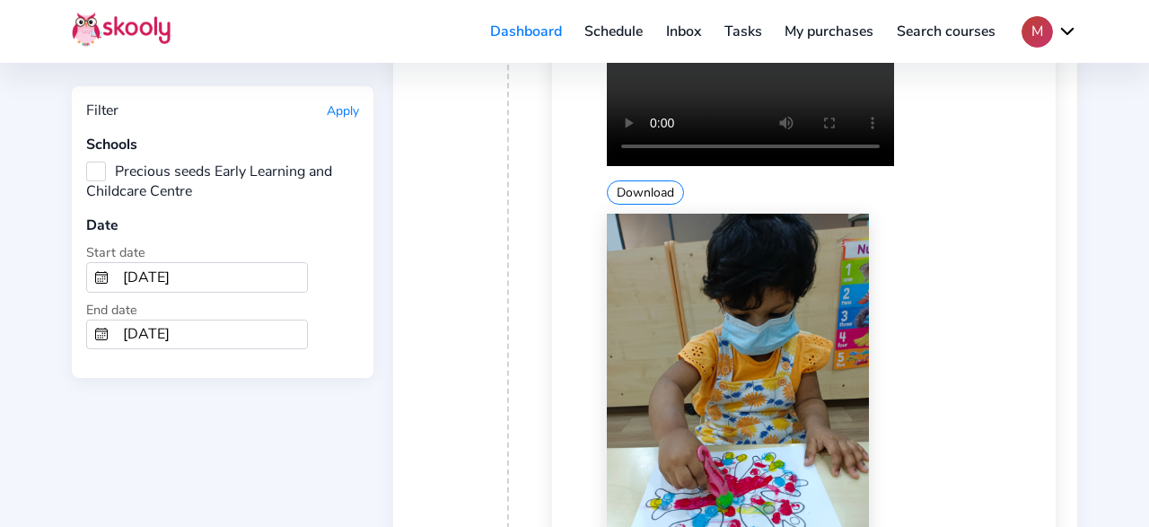
scroll to position [18945, 0]
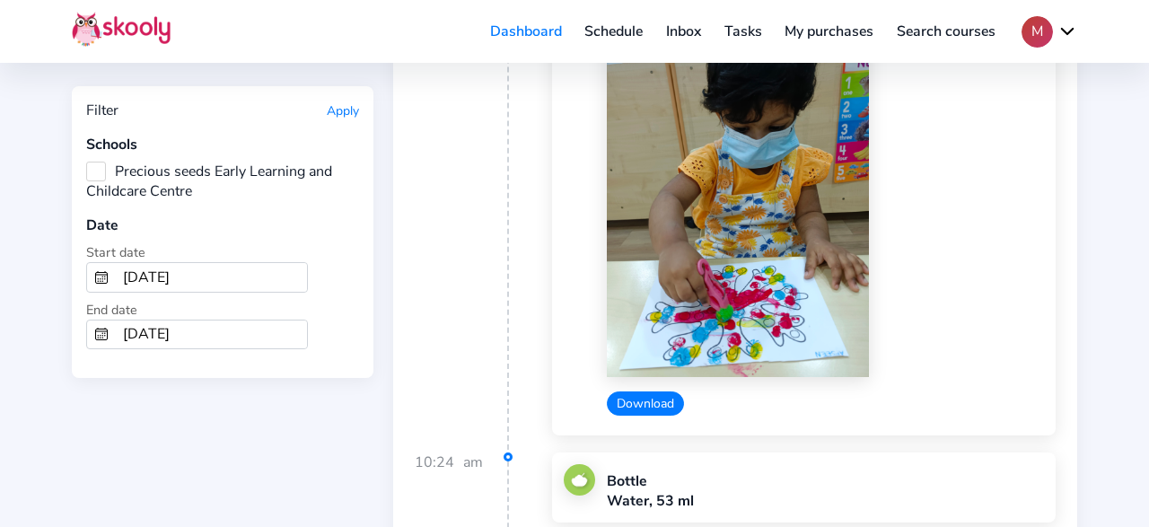
click at [631, 391] on button "Download" at bounding box center [645, 403] width 77 height 24
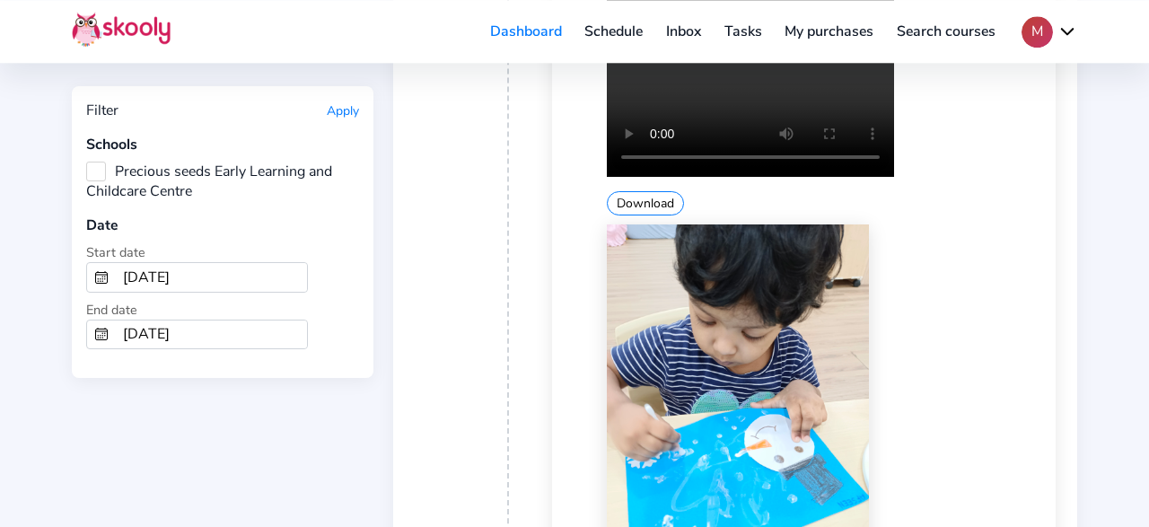
scroll to position [22024, 0]
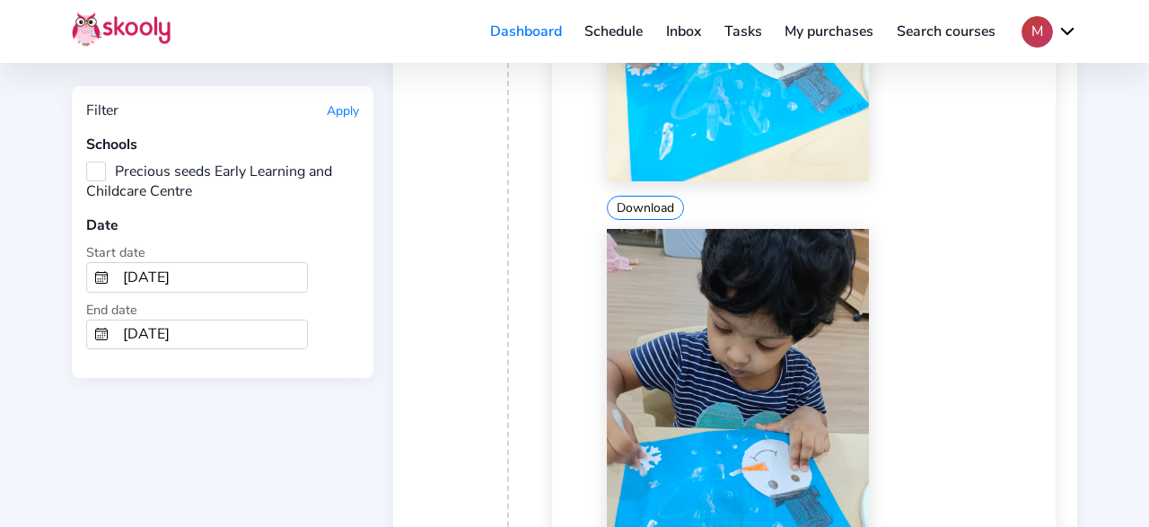
scroll to position [22331, 0]
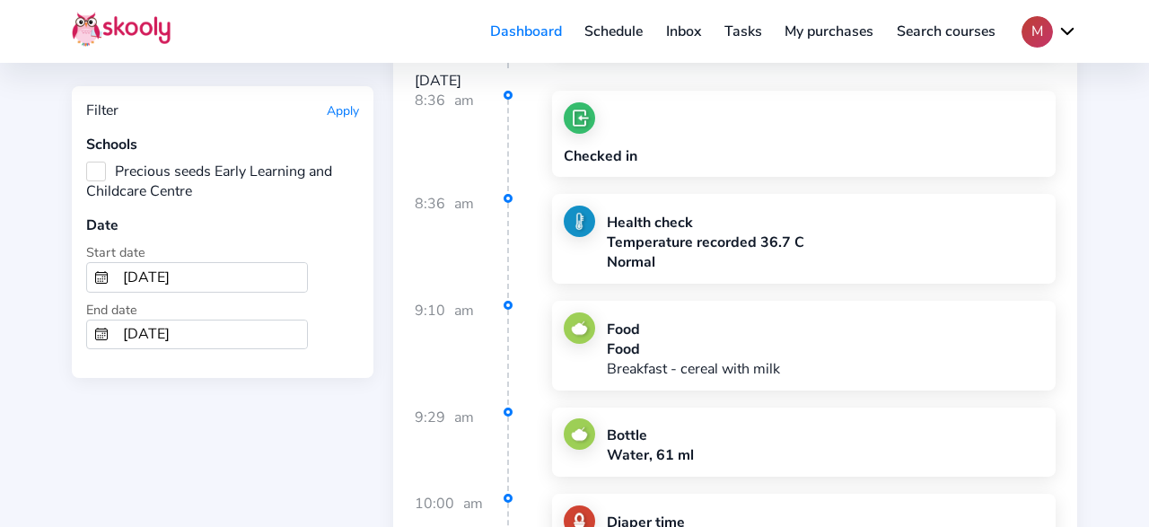
scroll to position [24011, 0]
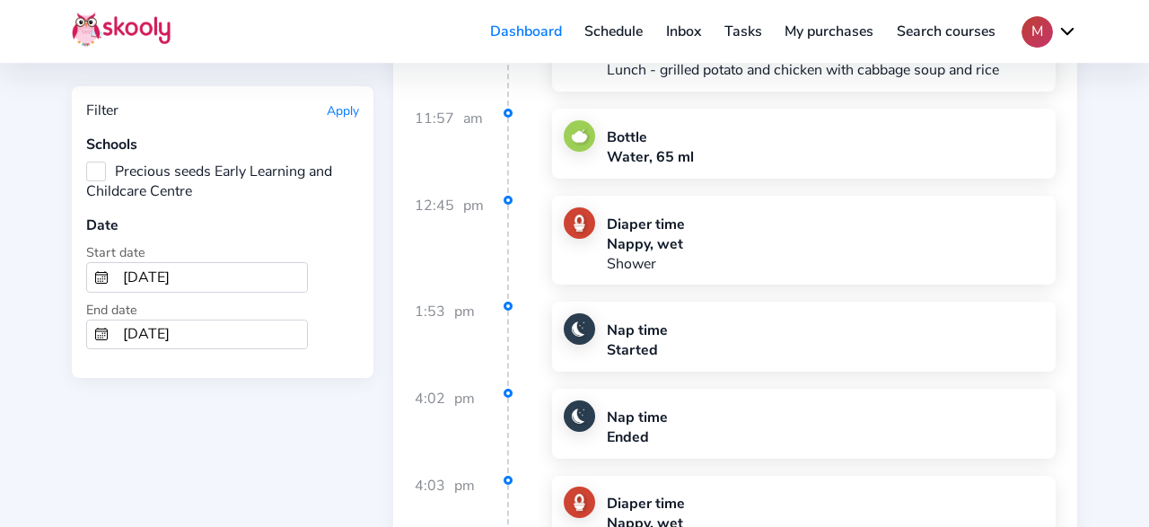
scroll to position [26157, 0]
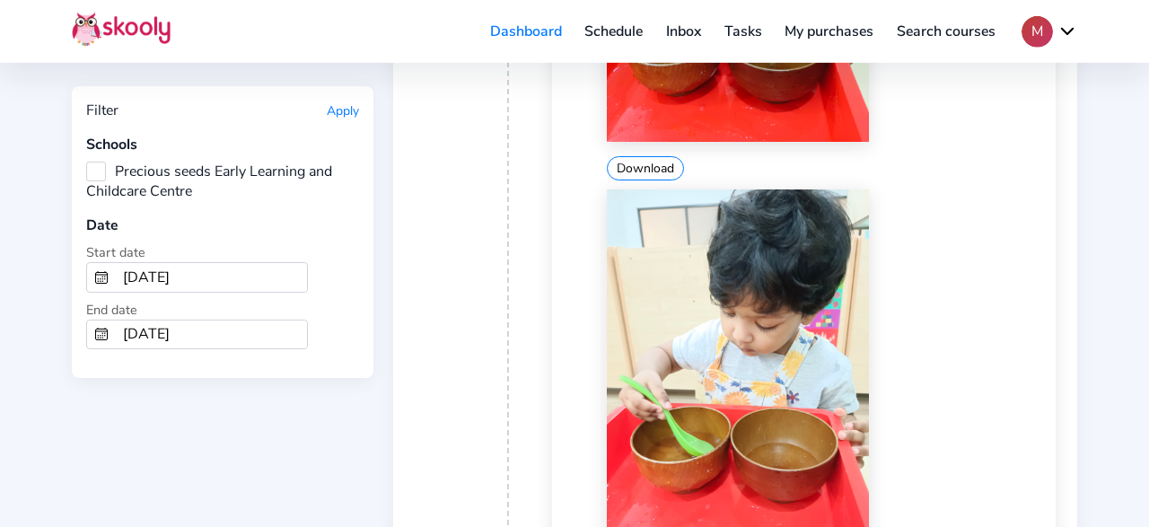
scroll to position [28117, 0]
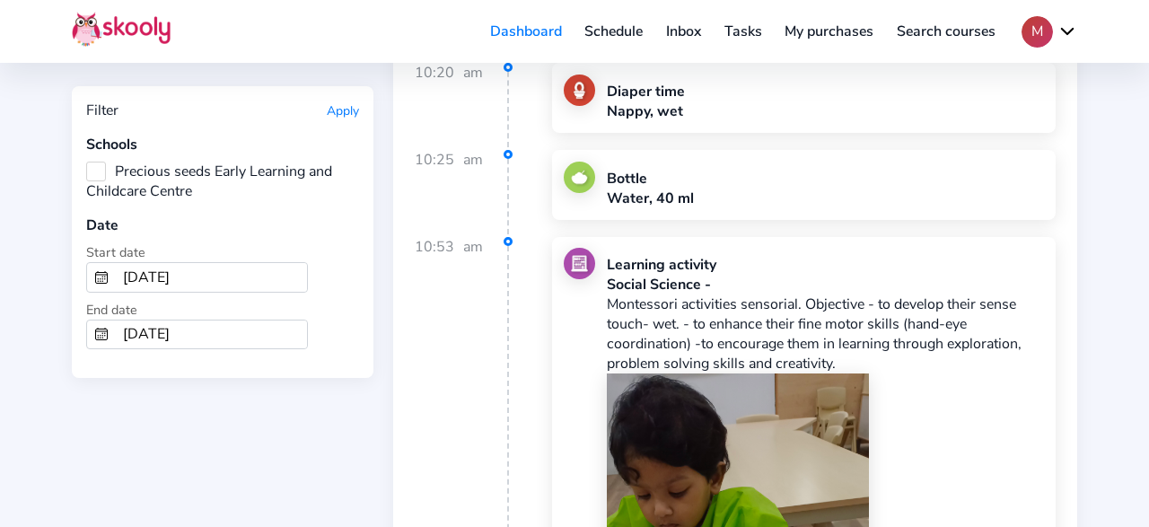
scroll to position [30599, 0]
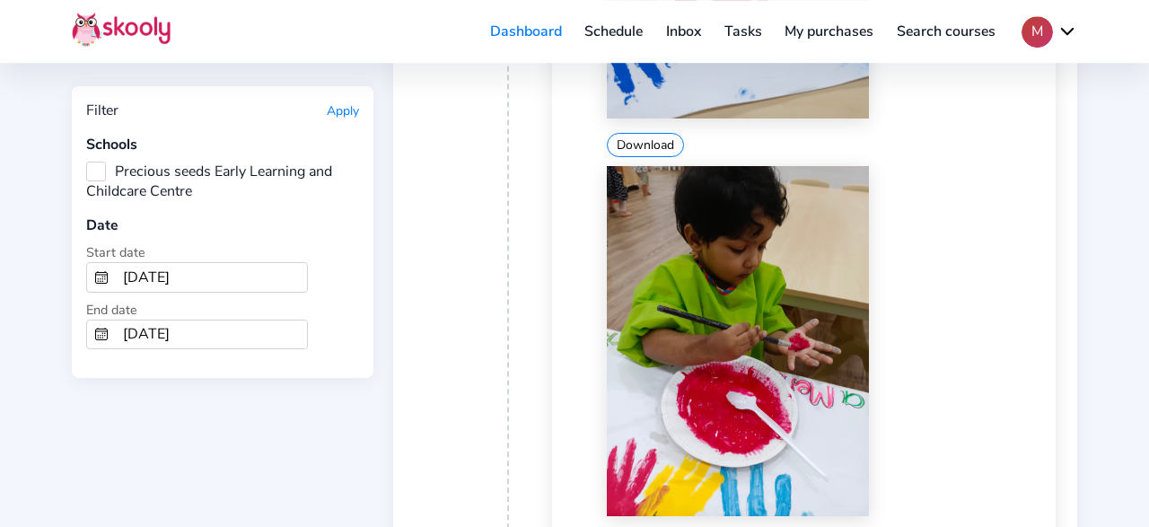
scroll to position [31166, 0]
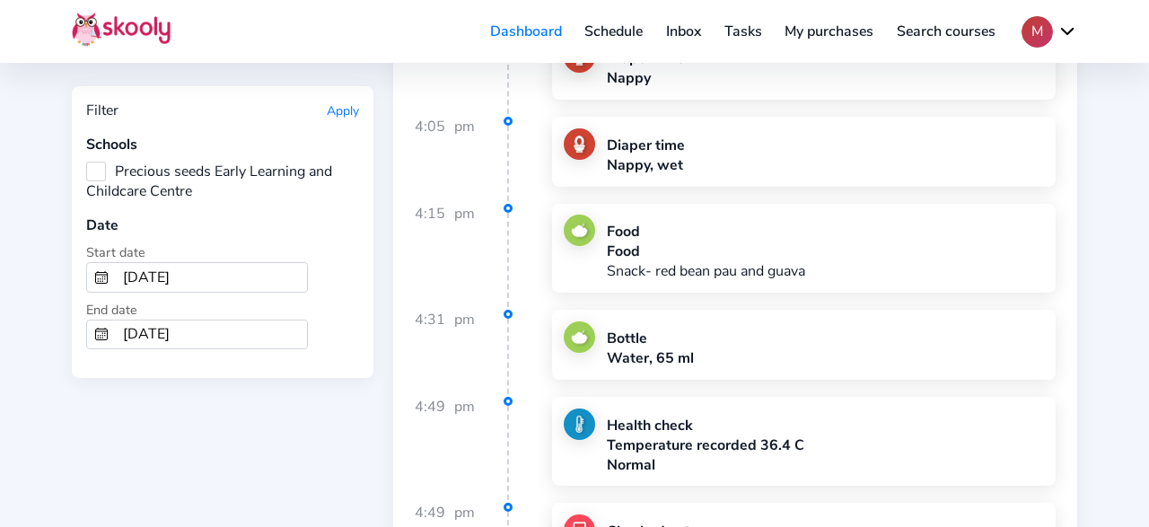
scroll to position [35224, 0]
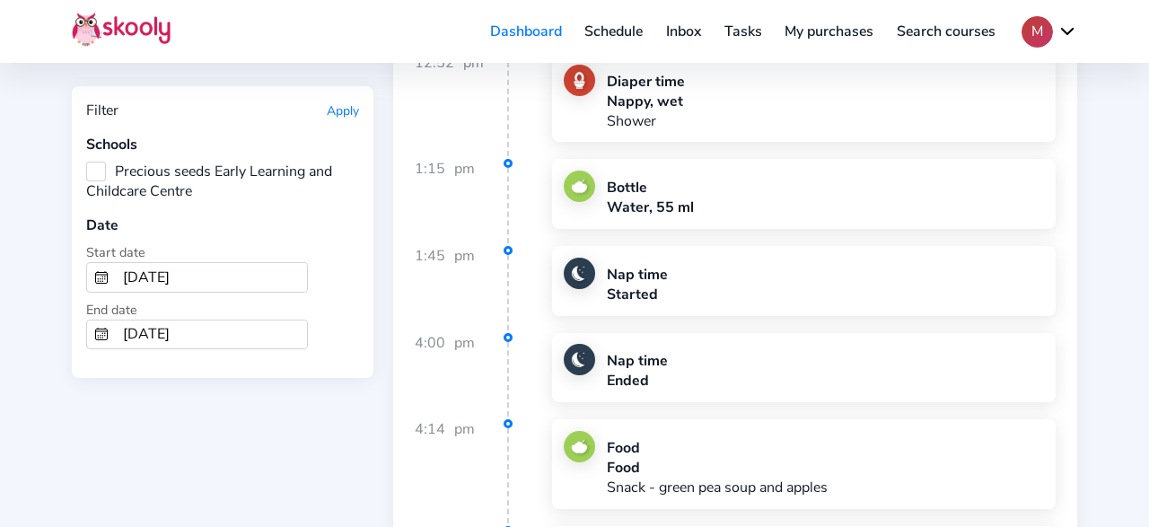
click at [209, 274] on input "12/1/2024" at bounding box center [211, 277] width 191 height 29
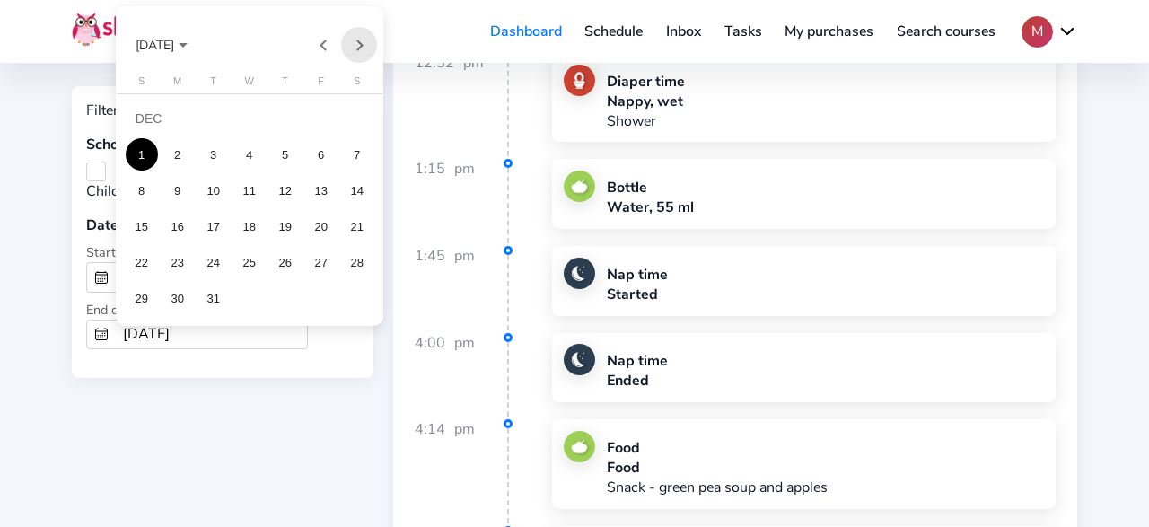
click at [356, 42] on button "Next month" at bounding box center [359, 45] width 36 height 36
click at [258, 118] on div "1" at bounding box center [249, 118] width 32 height 32
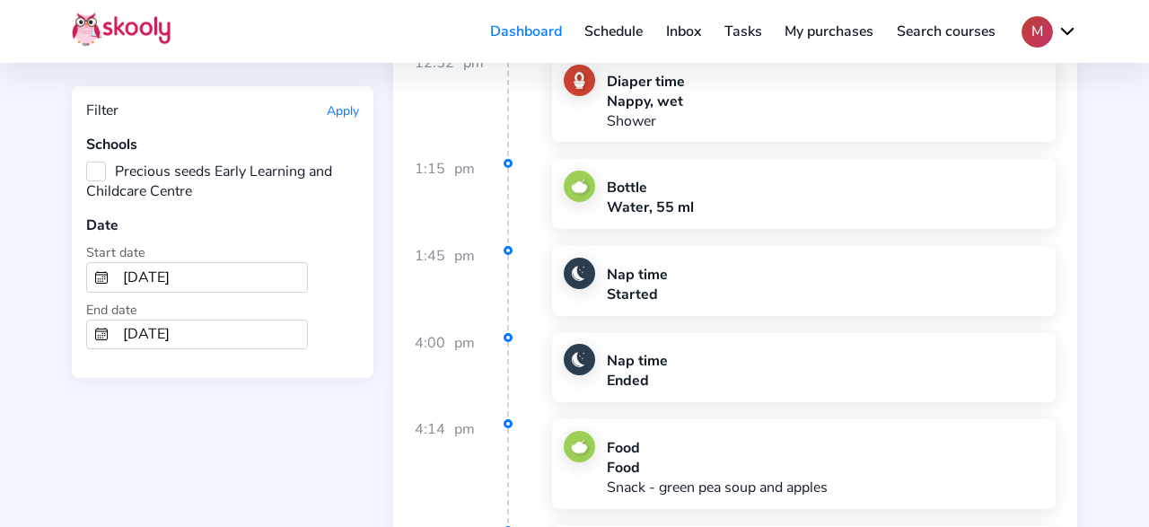
type input "1/1/2025"
click at [204, 320] on input "12/31/2024" at bounding box center [211, 334] width 191 height 29
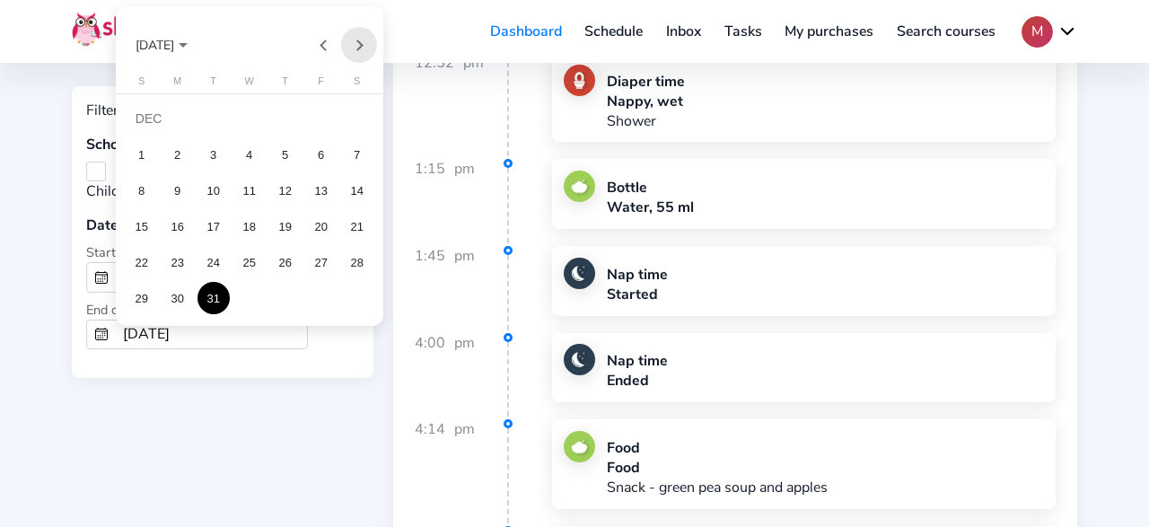
click at [355, 43] on button "Next month" at bounding box center [359, 45] width 36 height 36
drag, startPoint x: 319, startPoint y: 267, endPoint x: 347, endPoint y: 310, distance: 51.8
click at [319, 267] on div "31" at bounding box center [321, 262] width 32 height 32
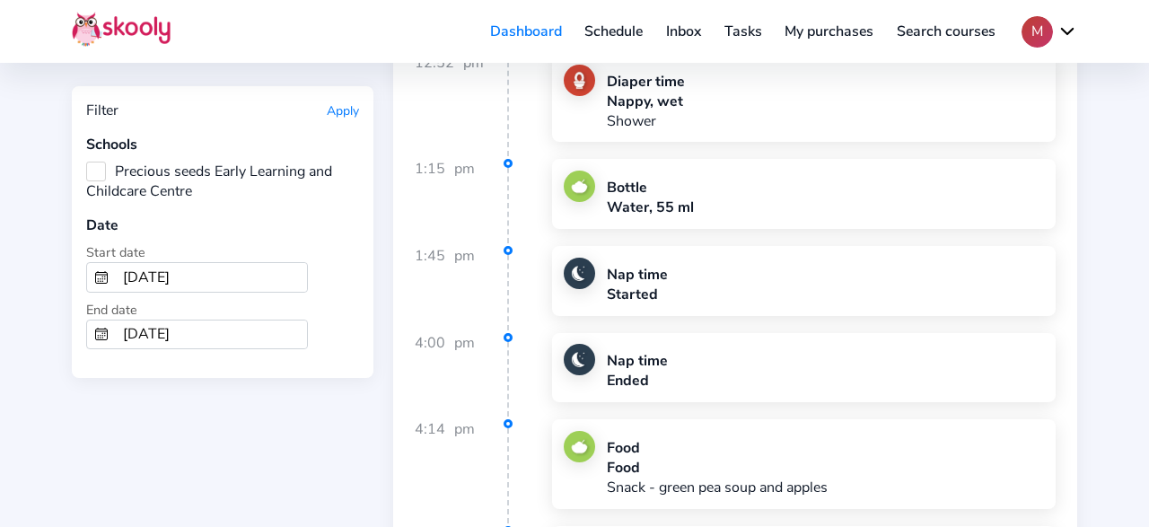
type input "1/31/2025"
drag, startPoint x: 344, startPoint y: 107, endPoint x: 491, endPoint y: 141, distance: 151.1
click at [344, 108] on button "Apply" at bounding box center [343, 110] width 32 height 17
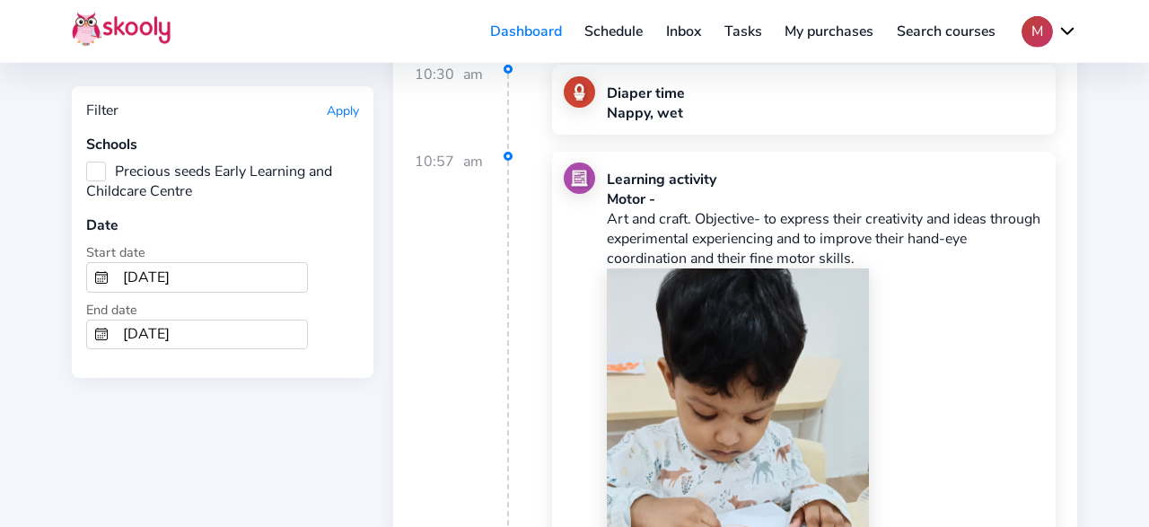
scroll to position [1213, 0]
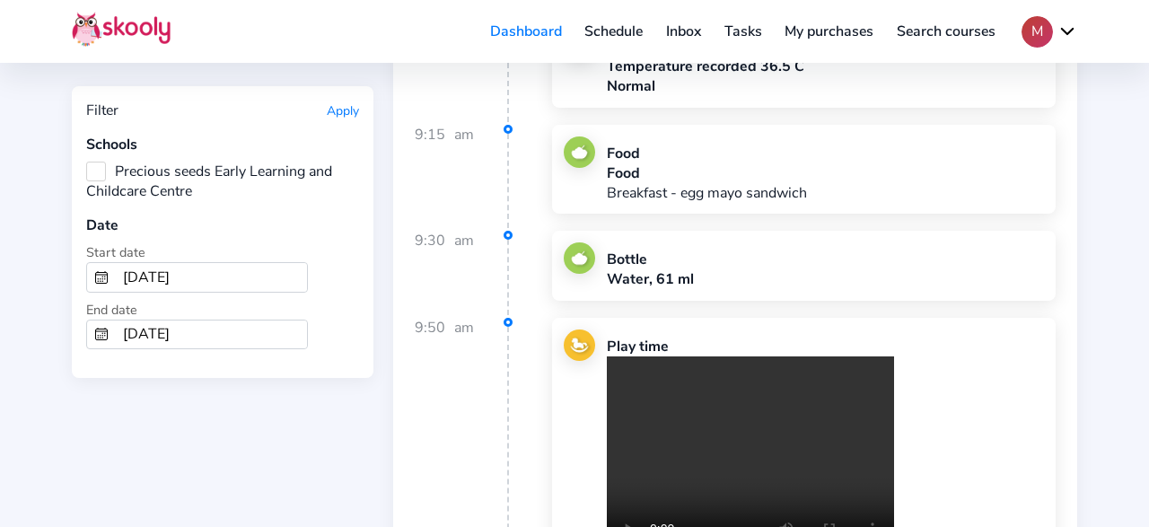
scroll to position [3920, 0]
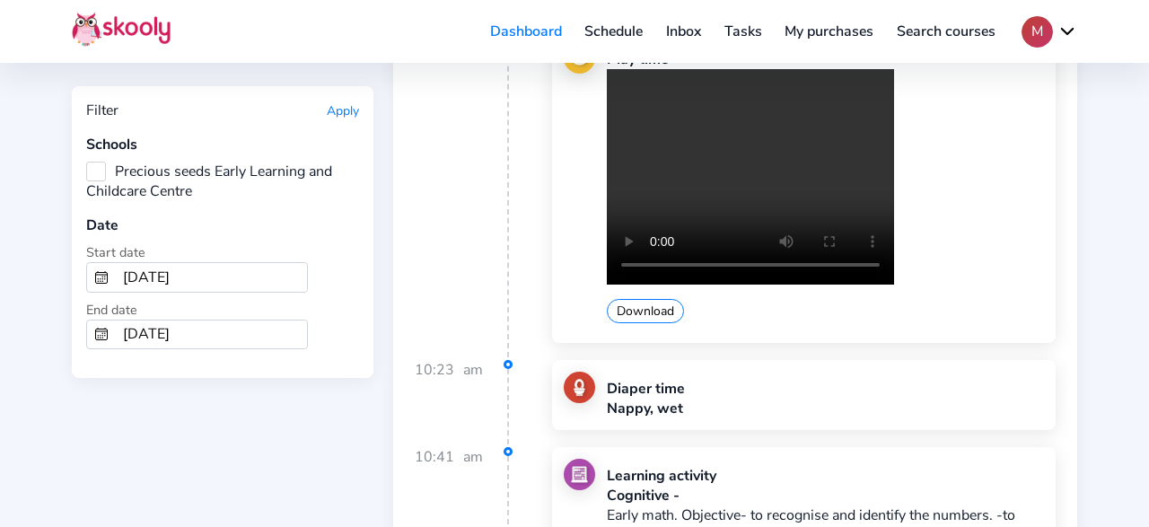
scroll to position [5197, 0]
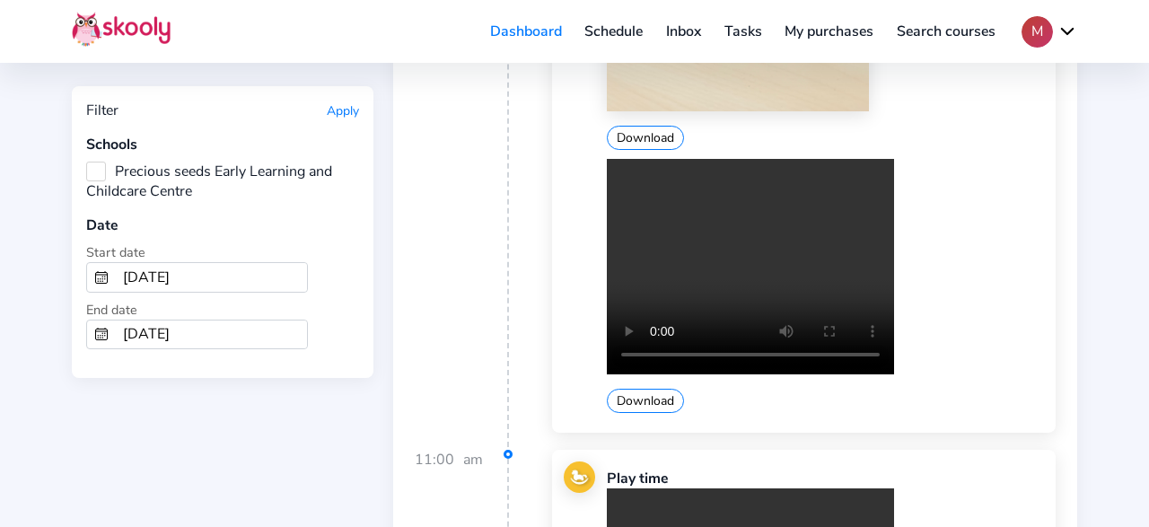
scroll to position [7390, 0]
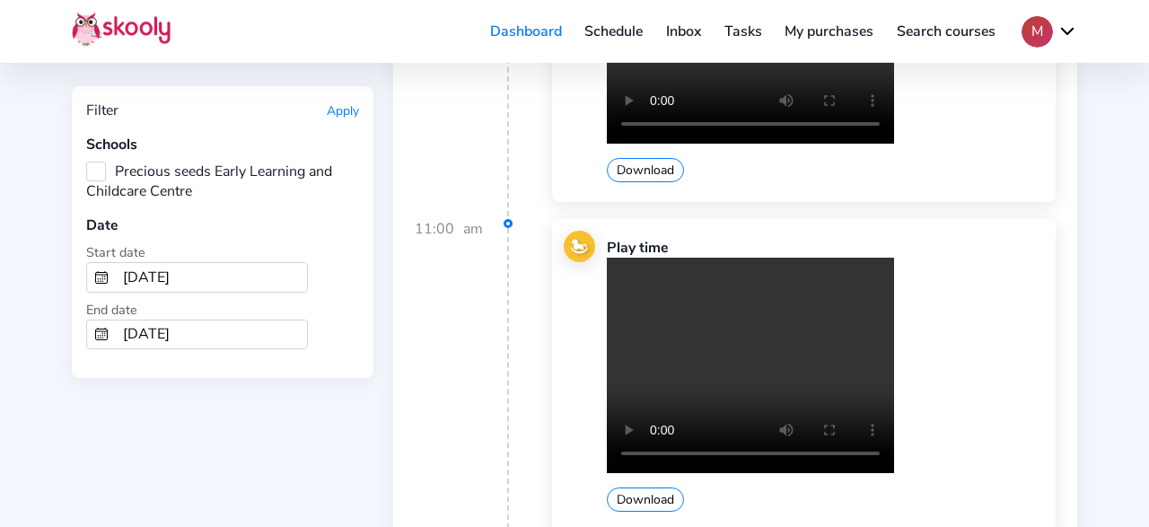
scroll to position [7448, 0]
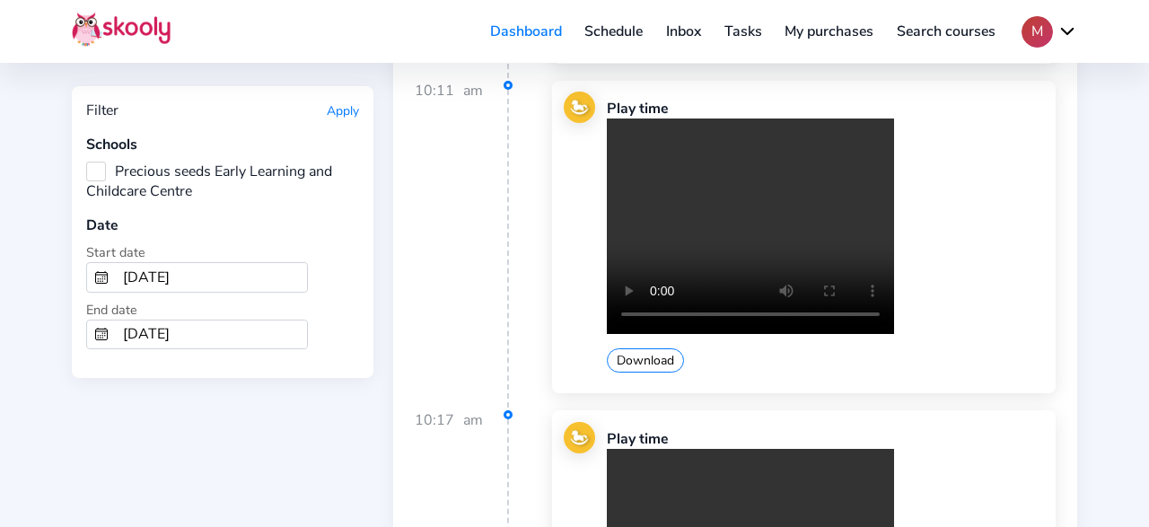
scroll to position [10904, 0]
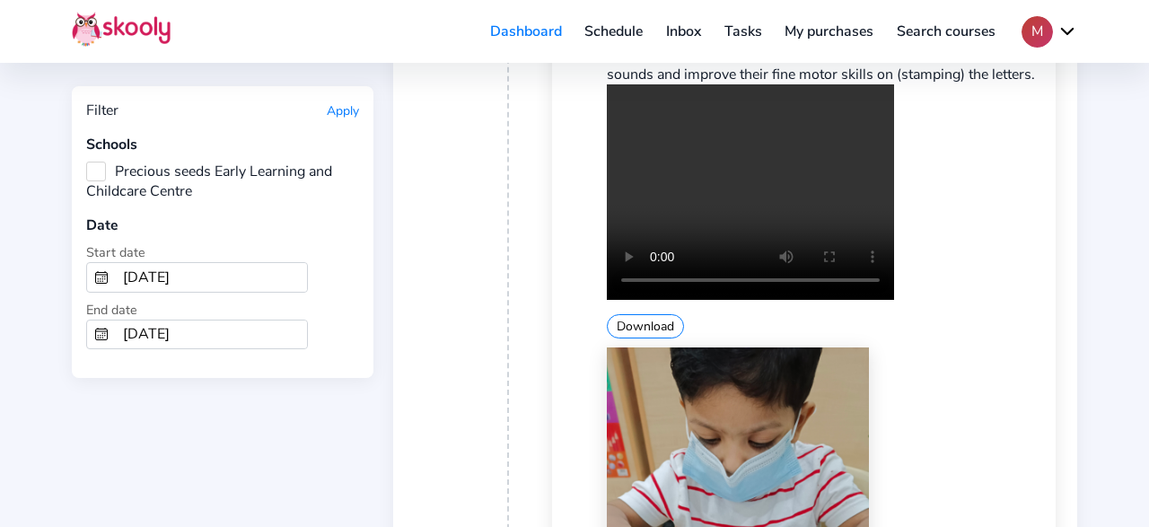
scroll to position [11667, 0]
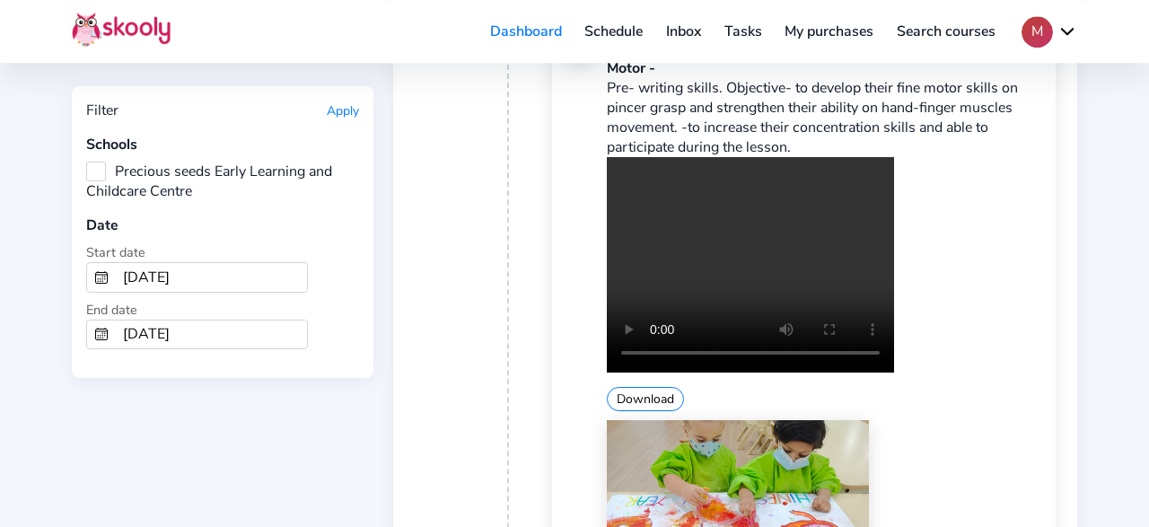
scroll to position [14283, 0]
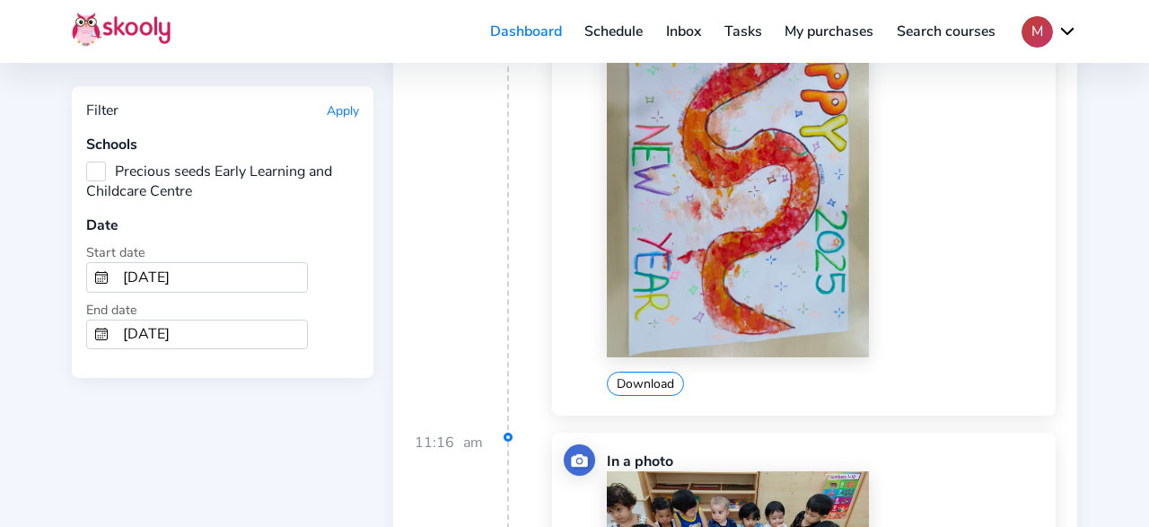
scroll to position [15557, 0]
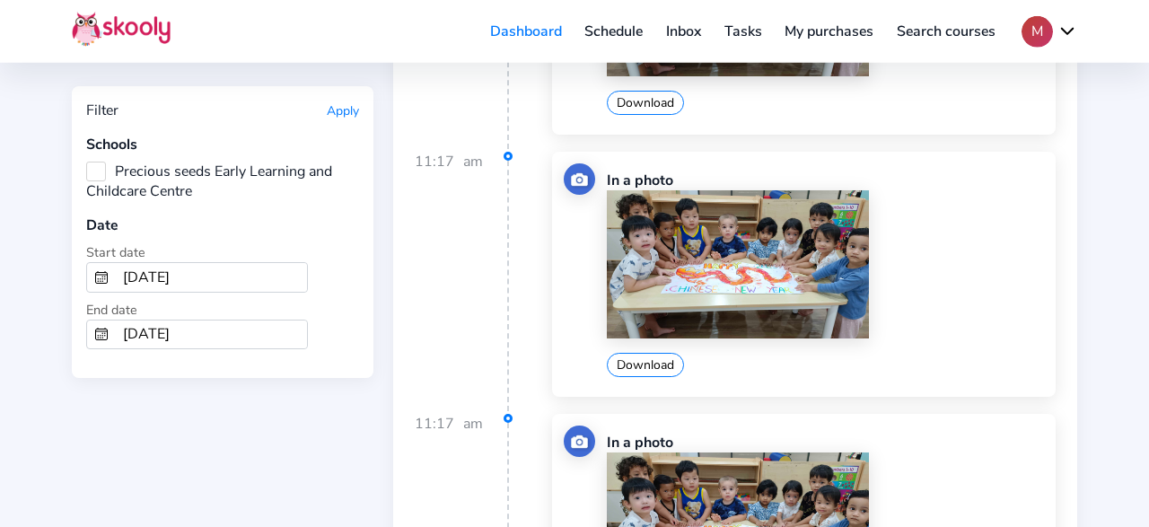
scroll to position [16272, 0]
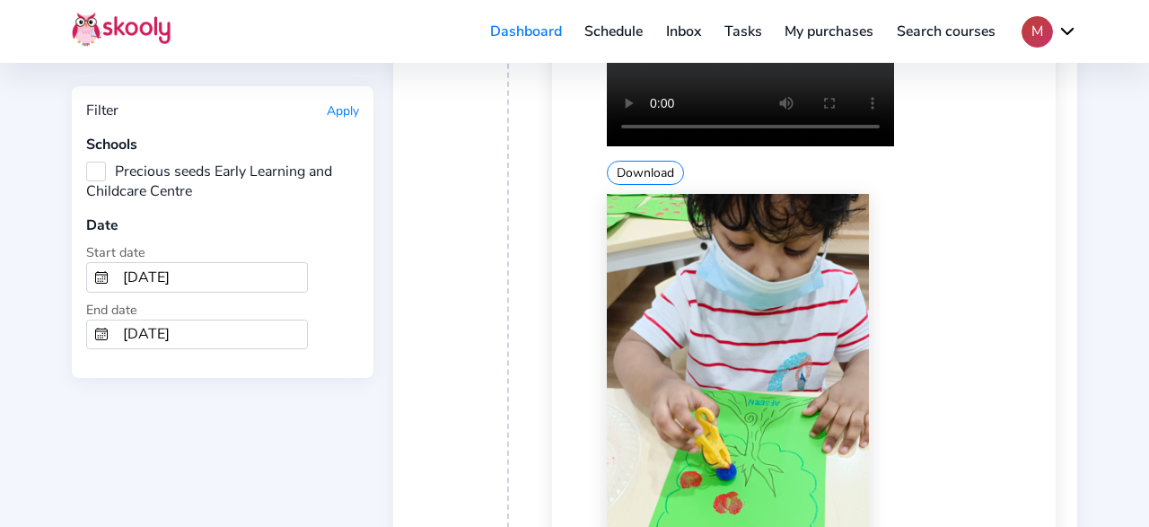
scroll to position [20870, 0]
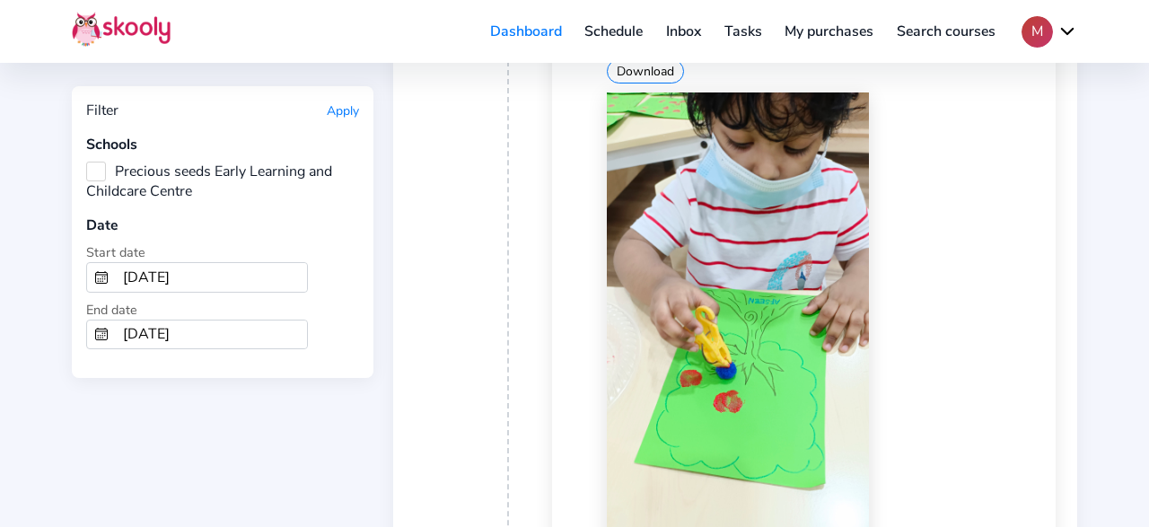
click at [646, 315] on img at bounding box center [738, 325] width 262 height 467
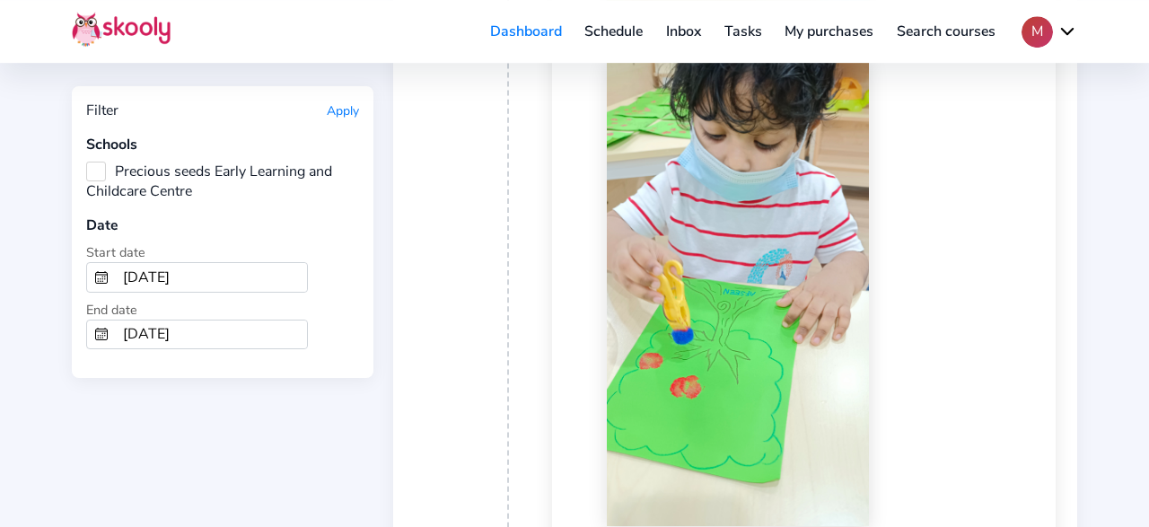
scroll to position [21430, 0]
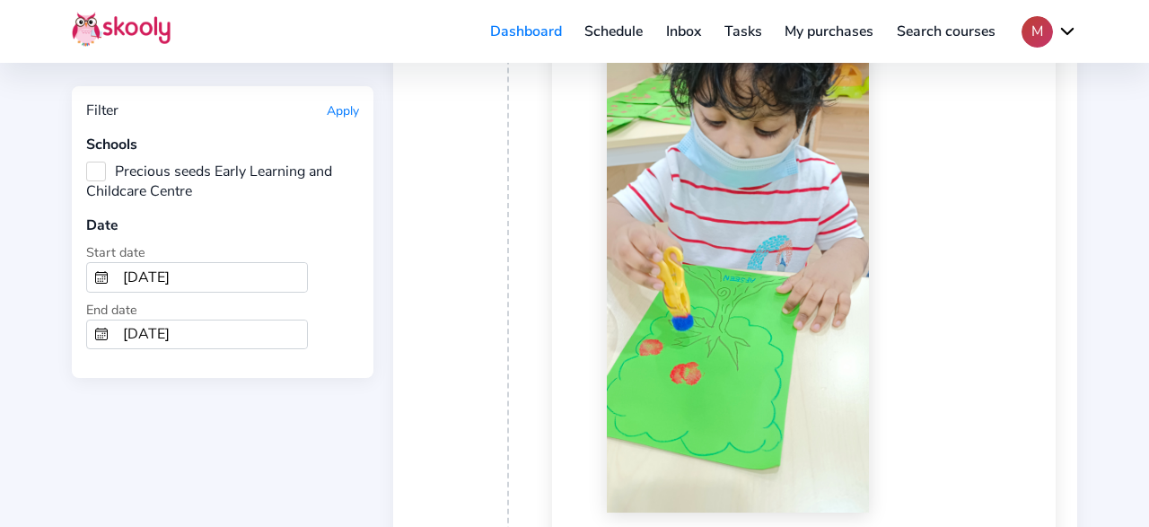
click at [640, 37] on button "Download" at bounding box center [645, 25] width 77 height 24
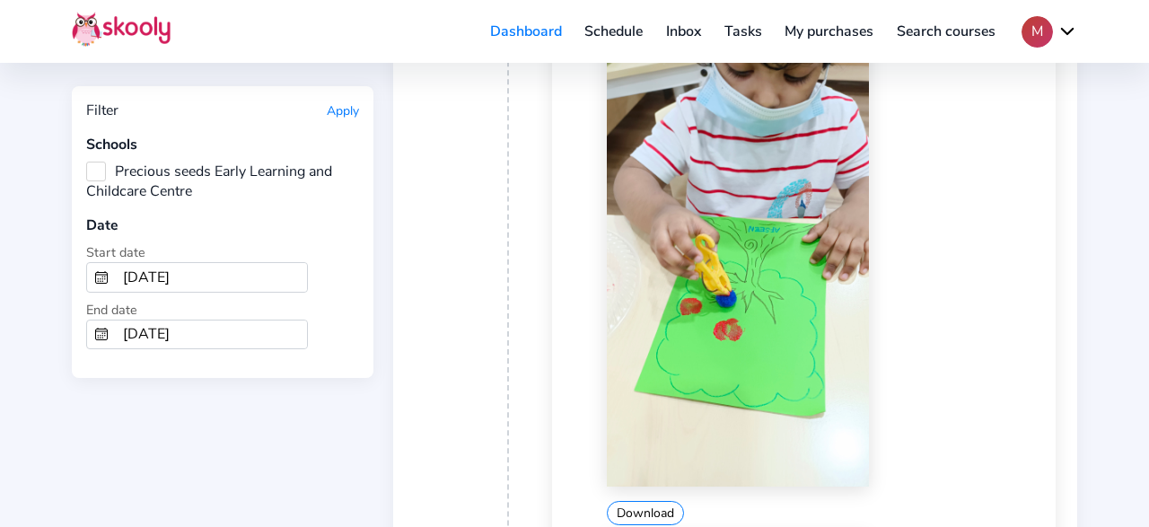
scroll to position [21035, 0]
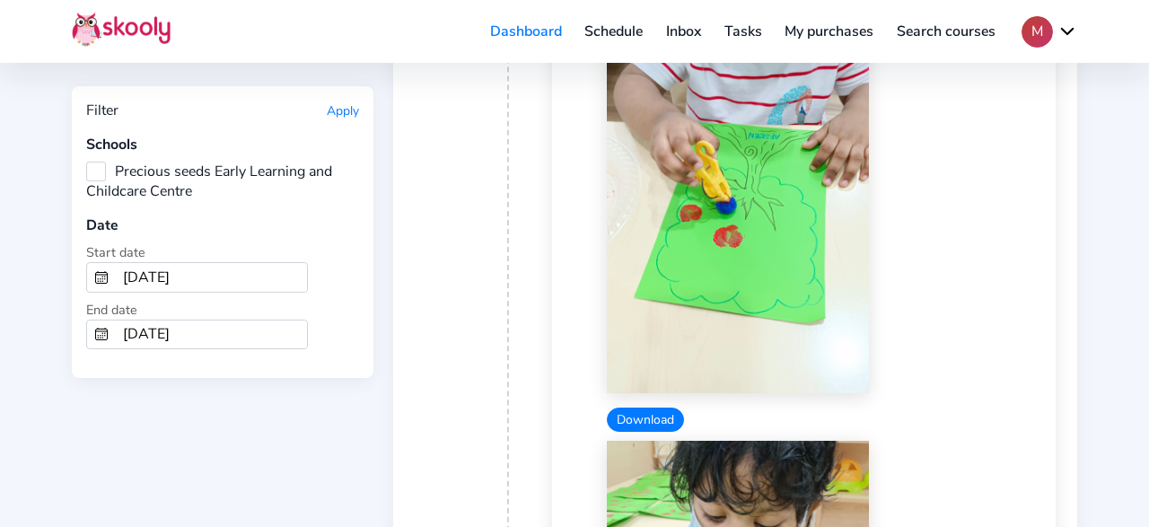
click at [659, 407] on button "Download" at bounding box center [645, 419] width 77 height 24
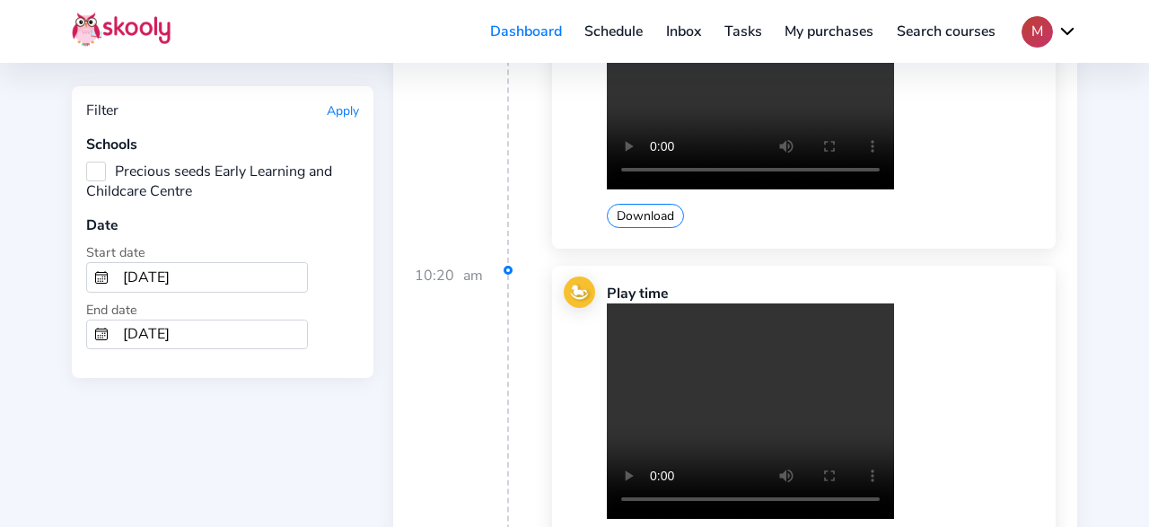
scroll to position [25781, 0]
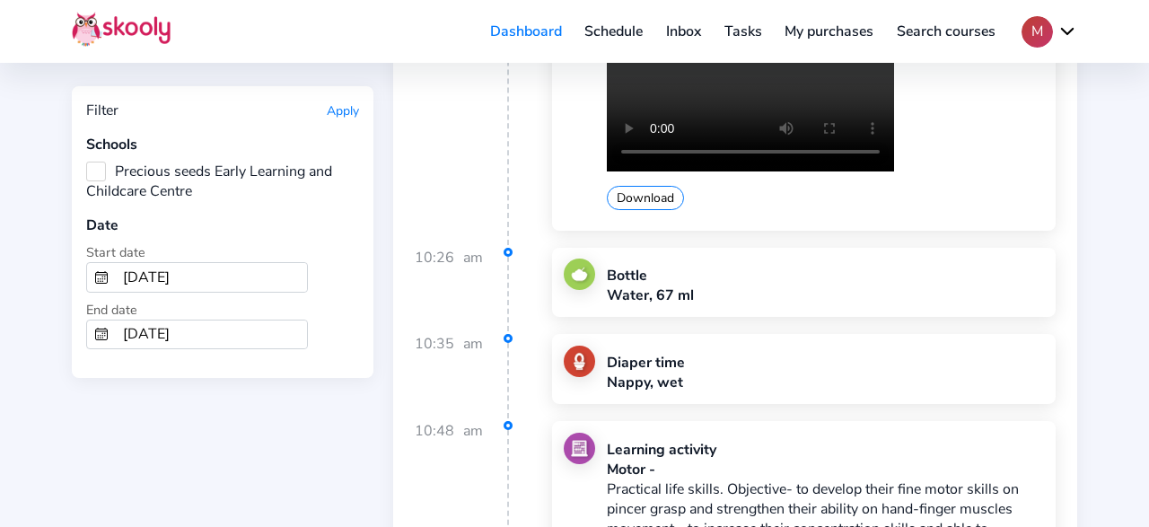
scroll to position [30561, 0]
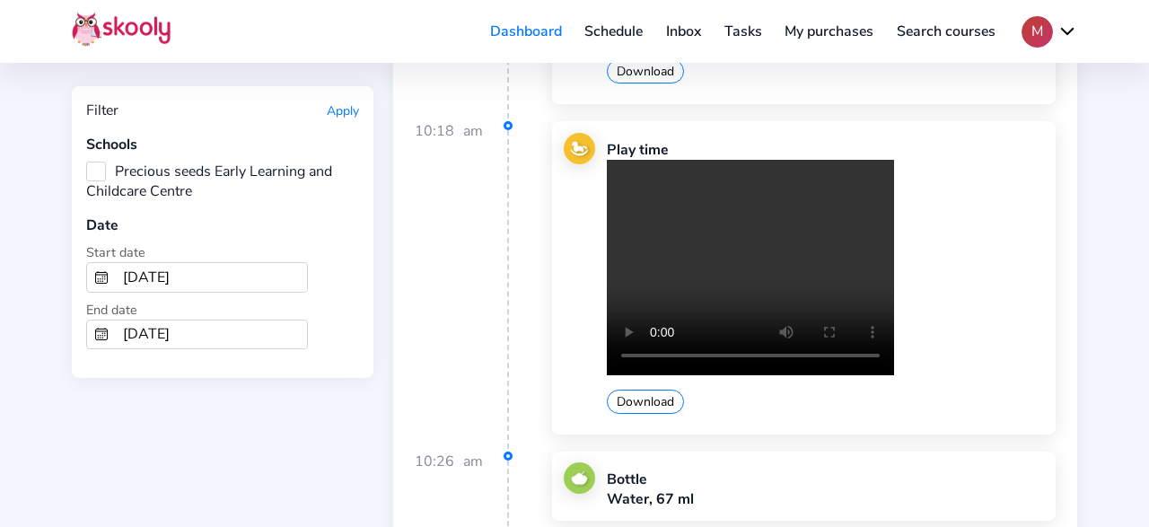
scroll to position [30730, 0]
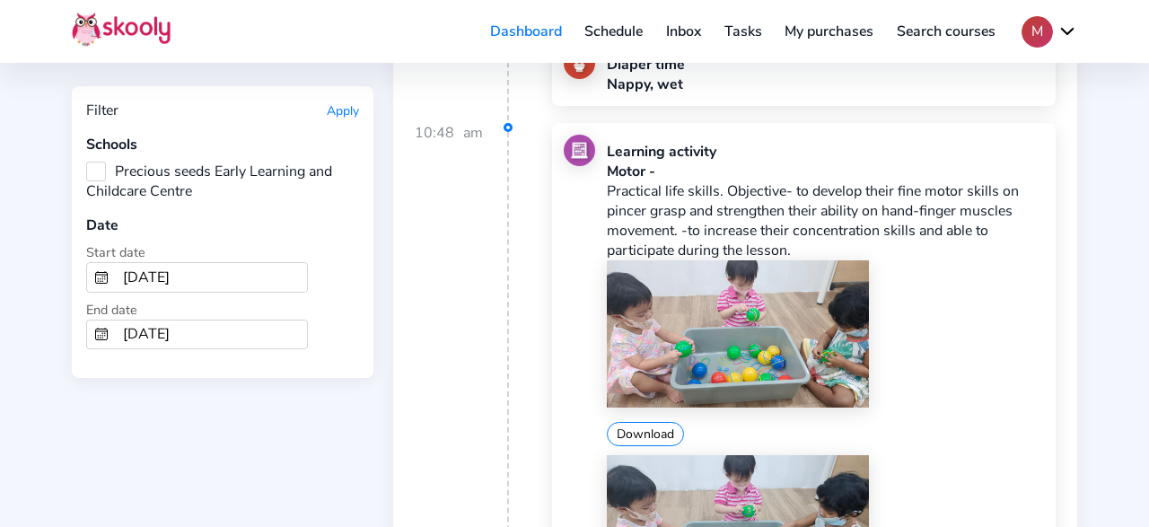
scroll to position [30952, 0]
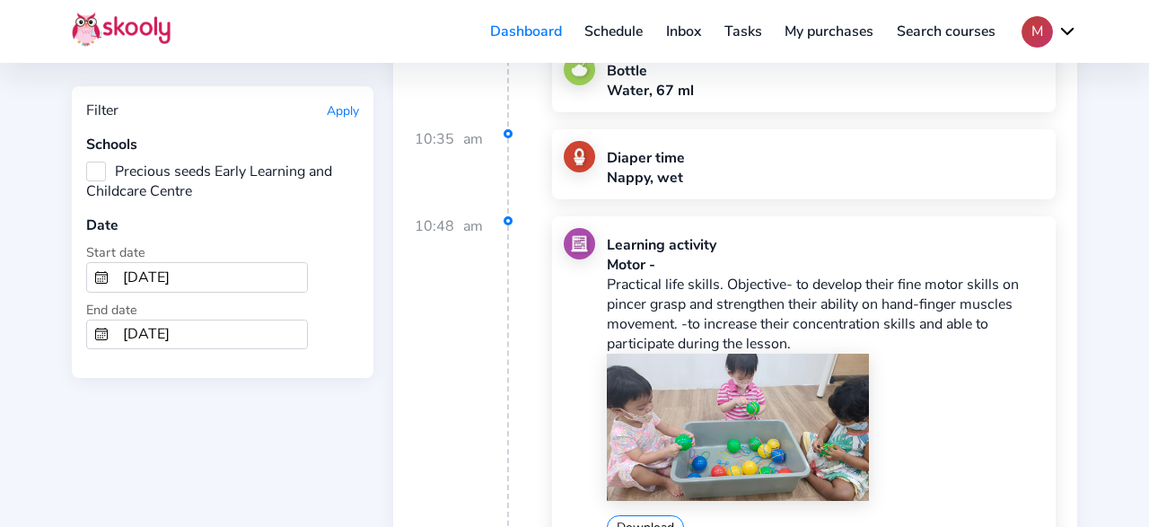
click at [642, 515] on button "Download" at bounding box center [645, 527] width 77 height 24
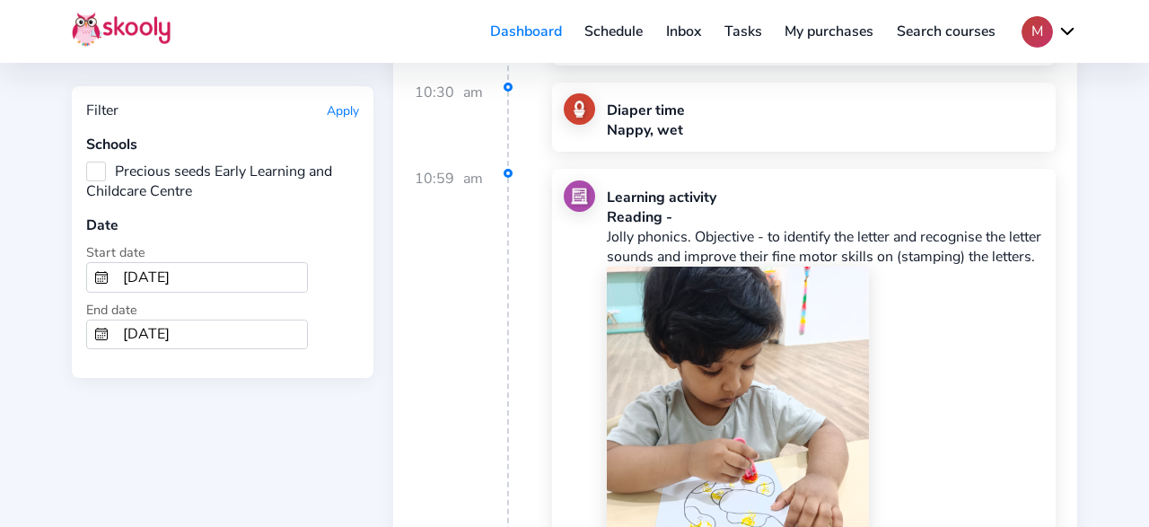
scroll to position [36738, 0]
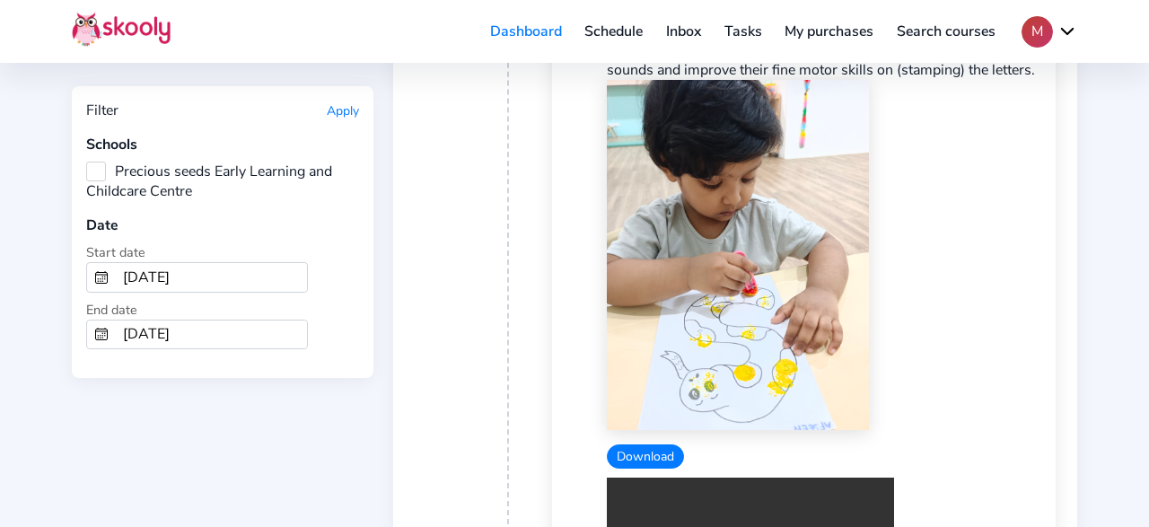
click at [647, 444] on button "Download" at bounding box center [645, 456] width 77 height 24
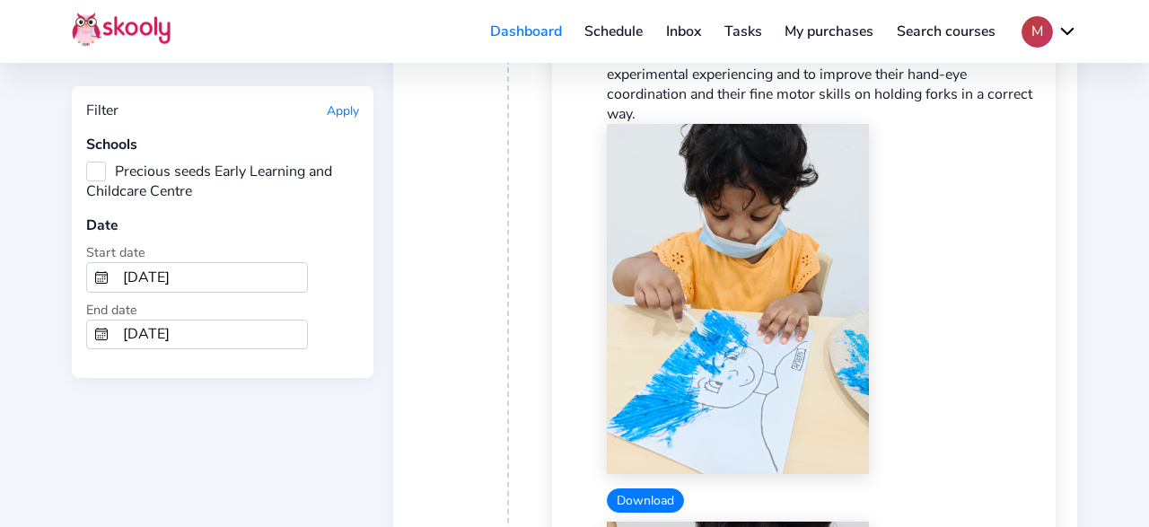
scroll to position [41663, 0]
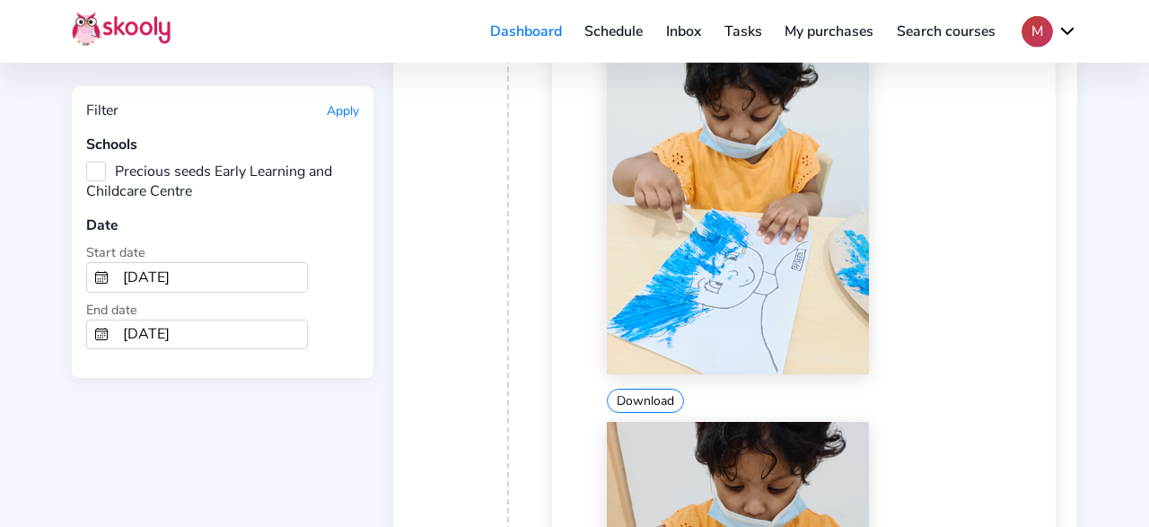
scroll to position [41943, 0]
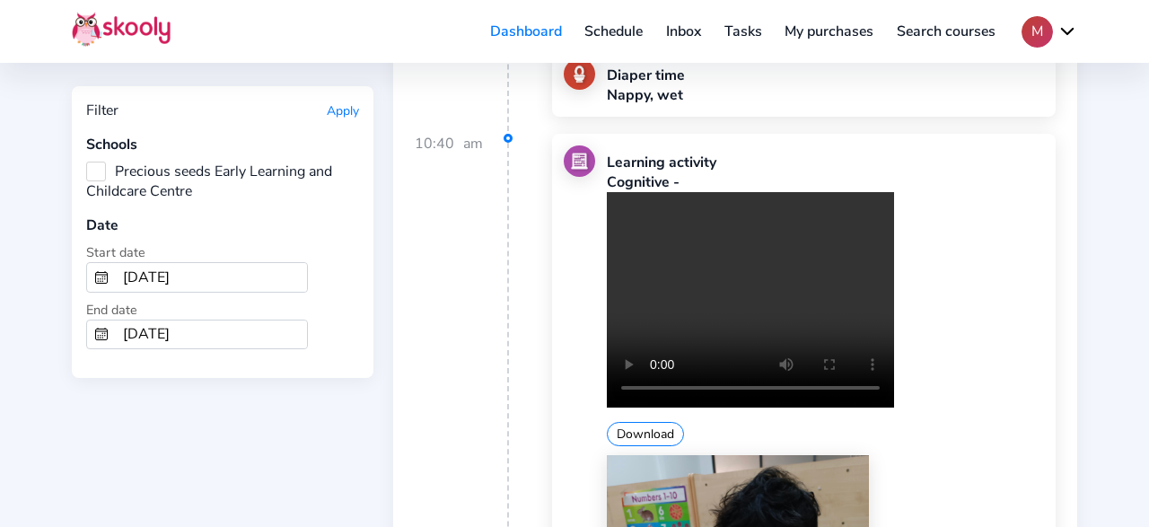
scroll to position [44643, 0]
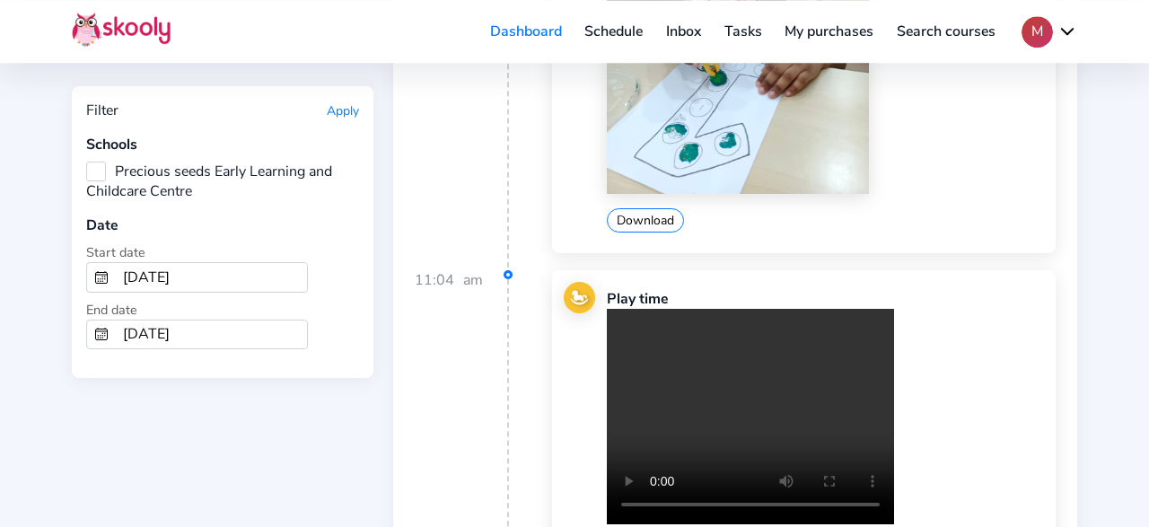
scroll to position [45203, 0]
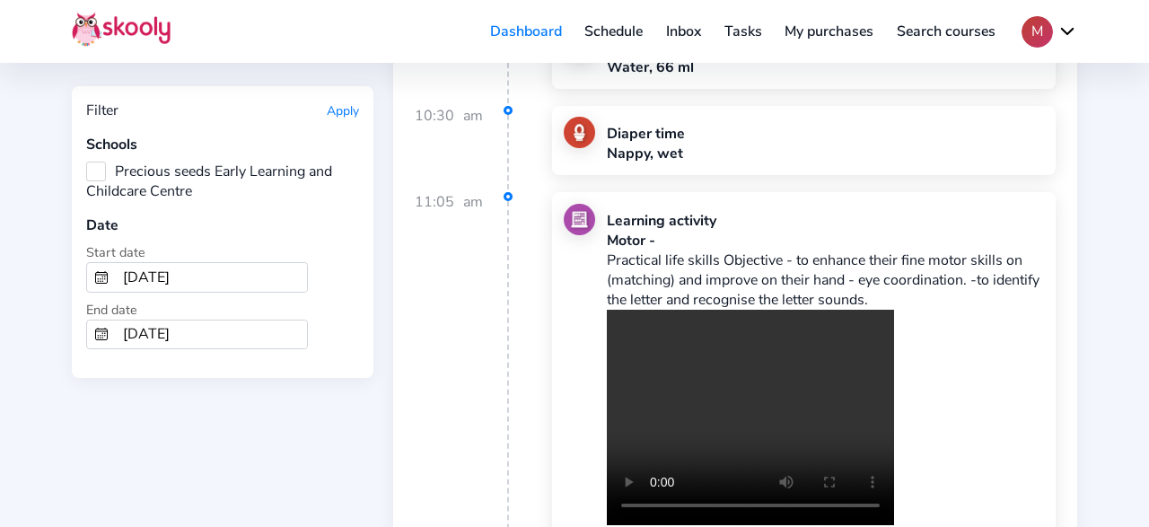
scroll to position [49589, 0]
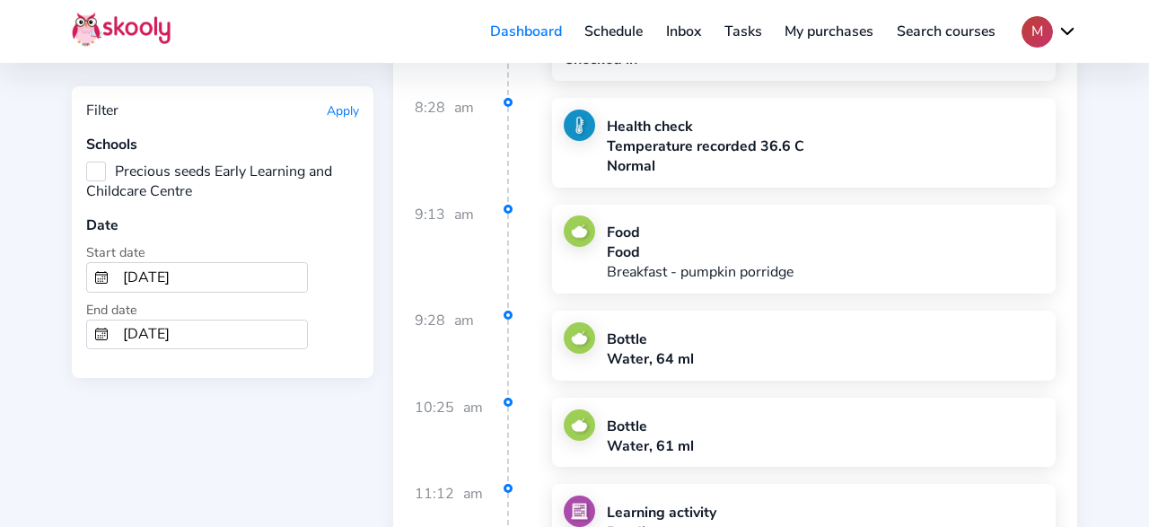
scroll to position [51549, 0]
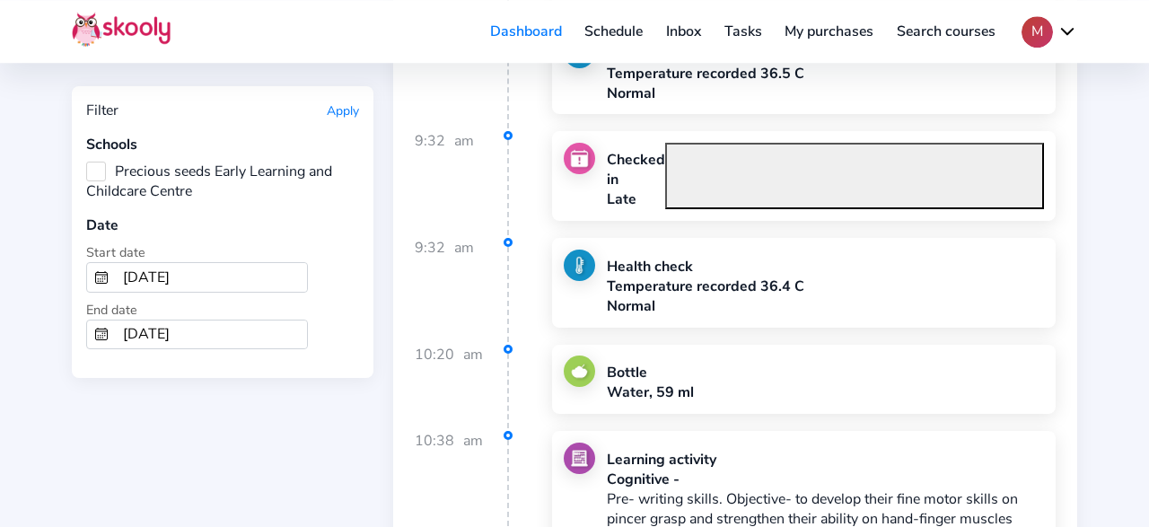
scroll to position [53882, 0]
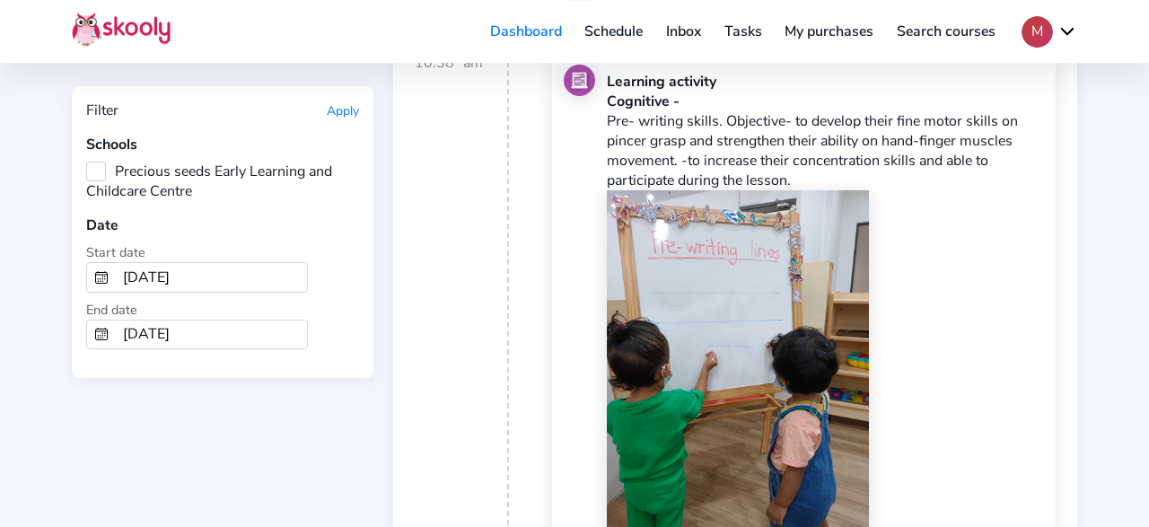
scroll to position [54255, 0]
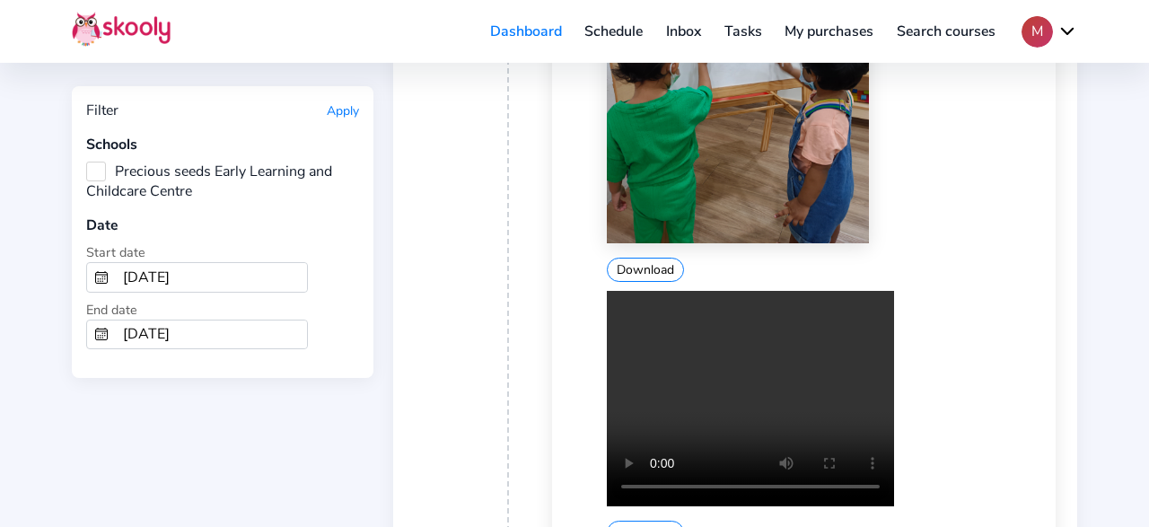
scroll to position [55002, 0]
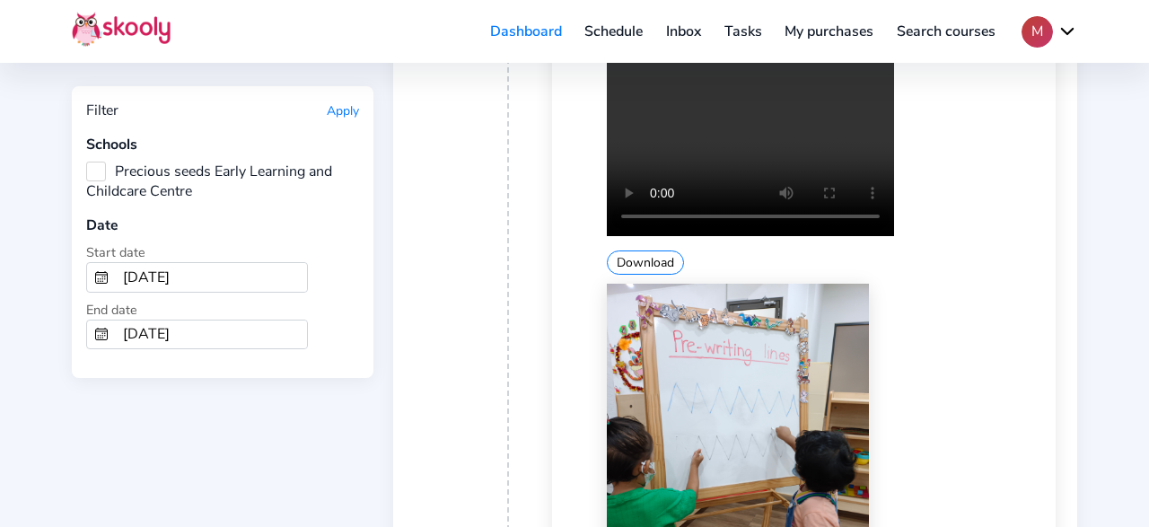
scroll to position [55375, 0]
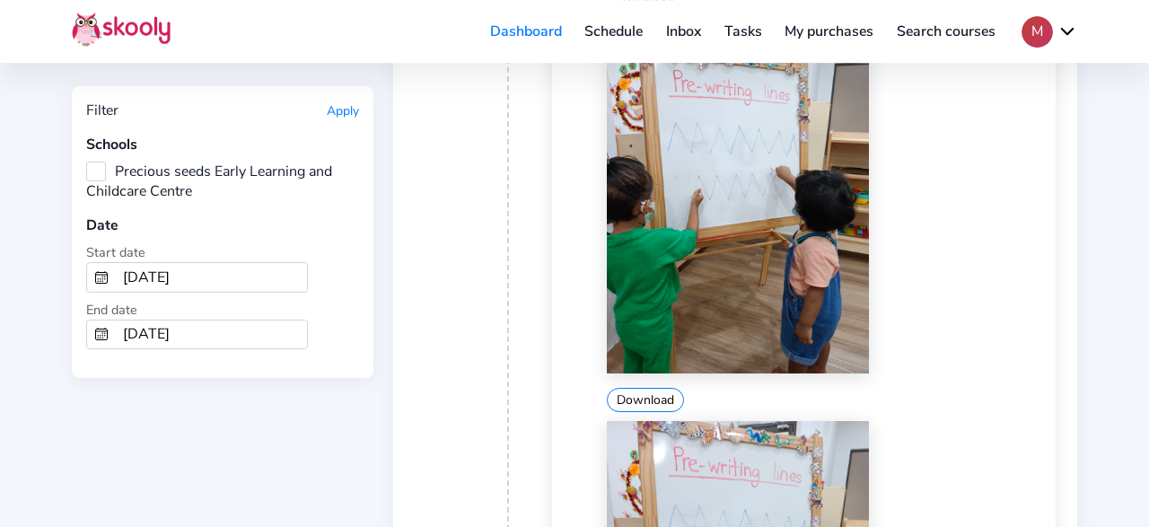
scroll to position [55299, 0]
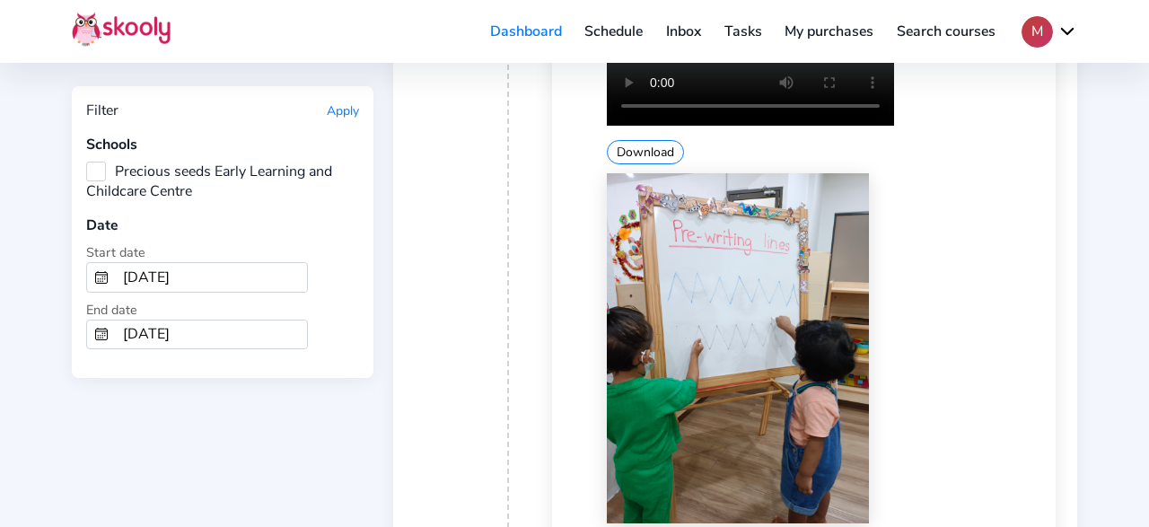
click at [259, 271] on input "1/1/2025" at bounding box center [211, 277] width 191 height 29
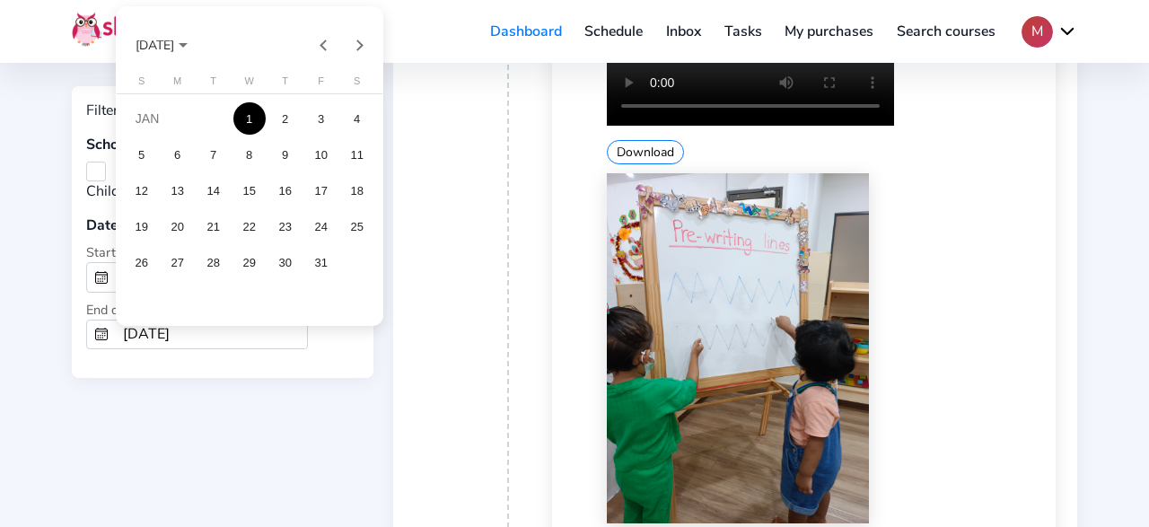
click at [431, 360] on div at bounding box center [574, 263] width 1149 height 527
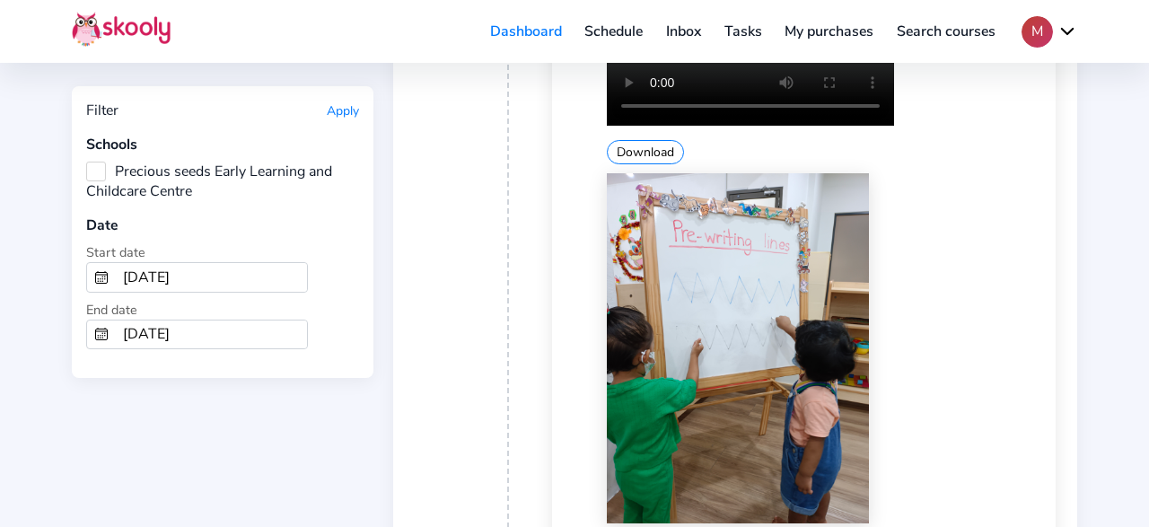
click at [109, 267] on button at bounding box center [101, 277] width 29 height 29
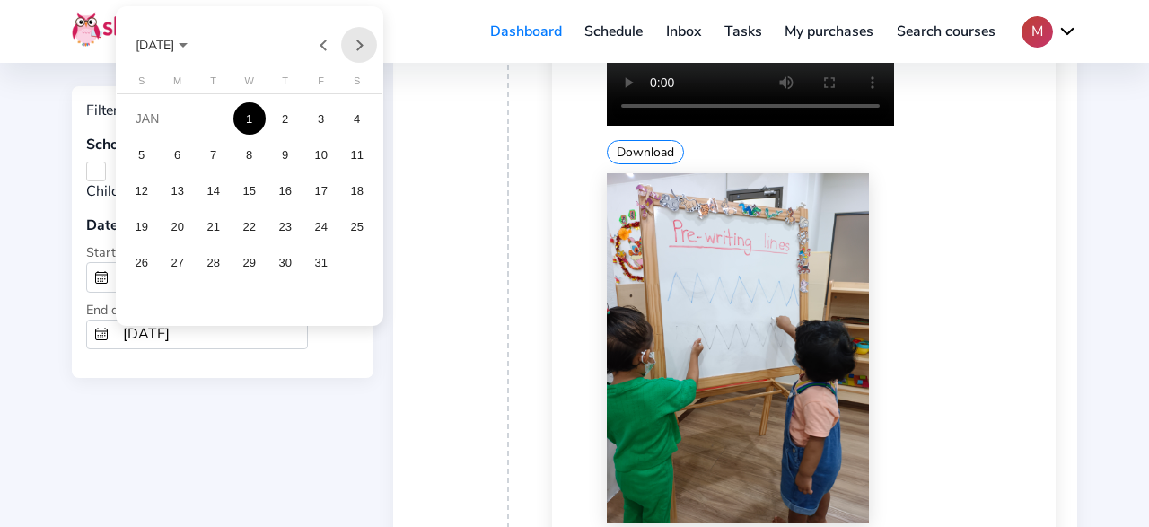
click at [364, 47] on button "Next month" at bounding box center [359, 45] width 36 height 36
click at [350, 115] on div "1" at bounding box center [357, 118] width 32 height 32
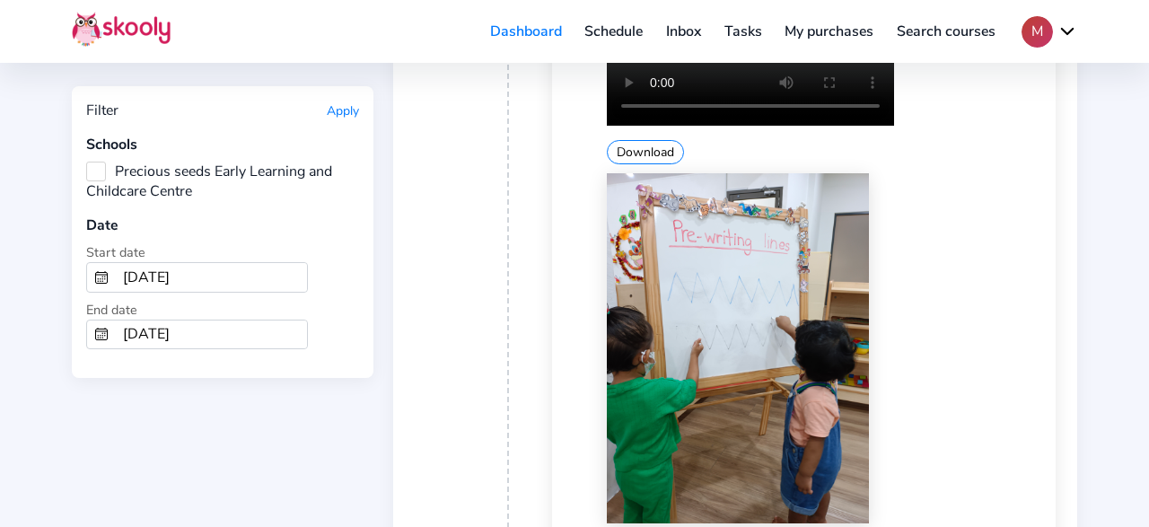
type input "2/1/2025"
click at [212, 320] on input "1/31/2025" at bounding box center [211, 334] width 191 height 29
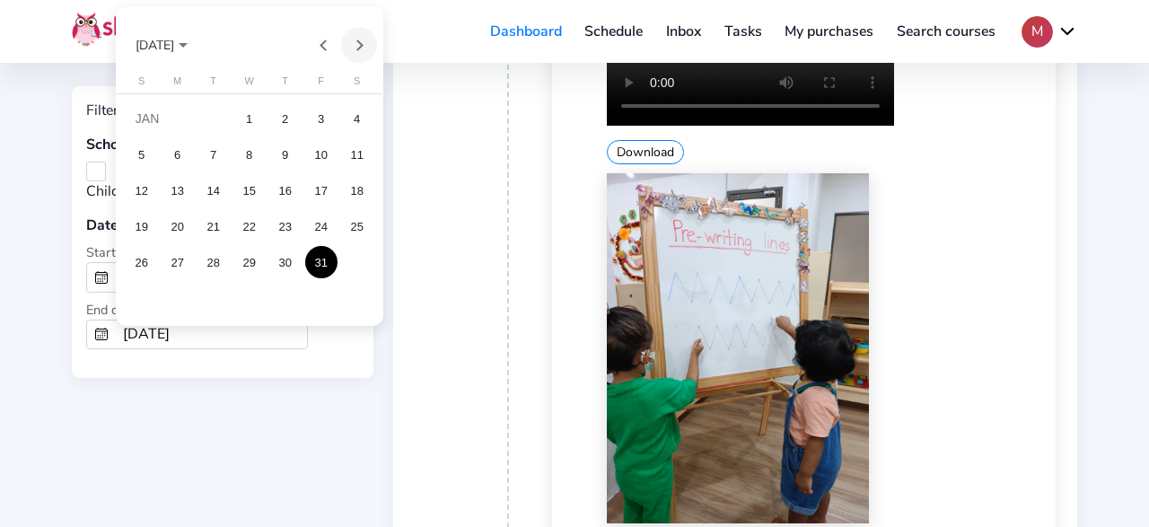
click at [363, 49] on button "Next month" at bounding box center [359, 45] width 36 height 36
click at [315, 263] on div "28" at bounding box center [321, 262] width 32 height 32
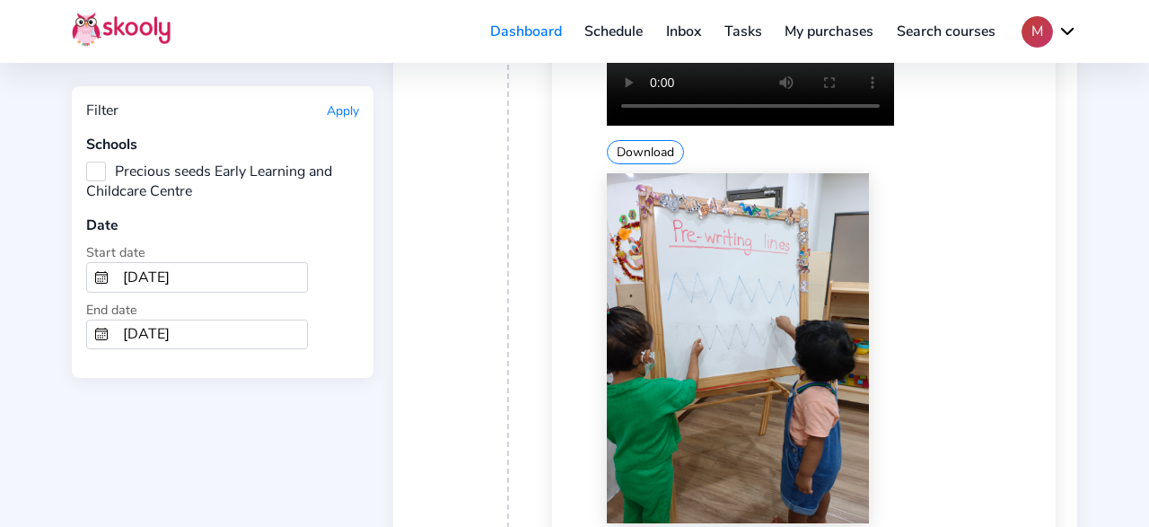
type input "2/28/2025"
click at [342, 111] on button "Apply" at bounding box center [343, 110] width 32 height 17
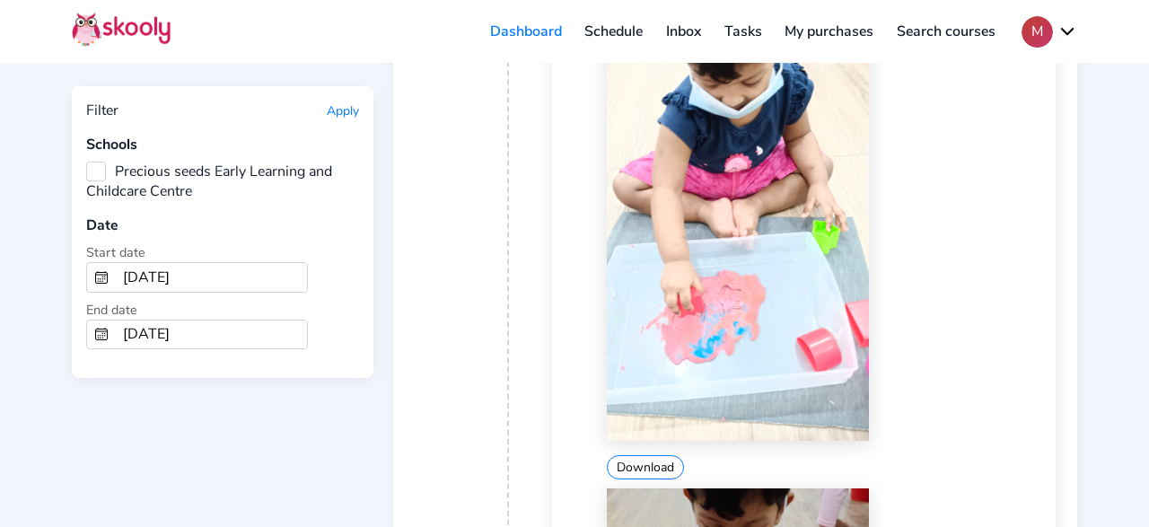
scroll to position [0, 0]
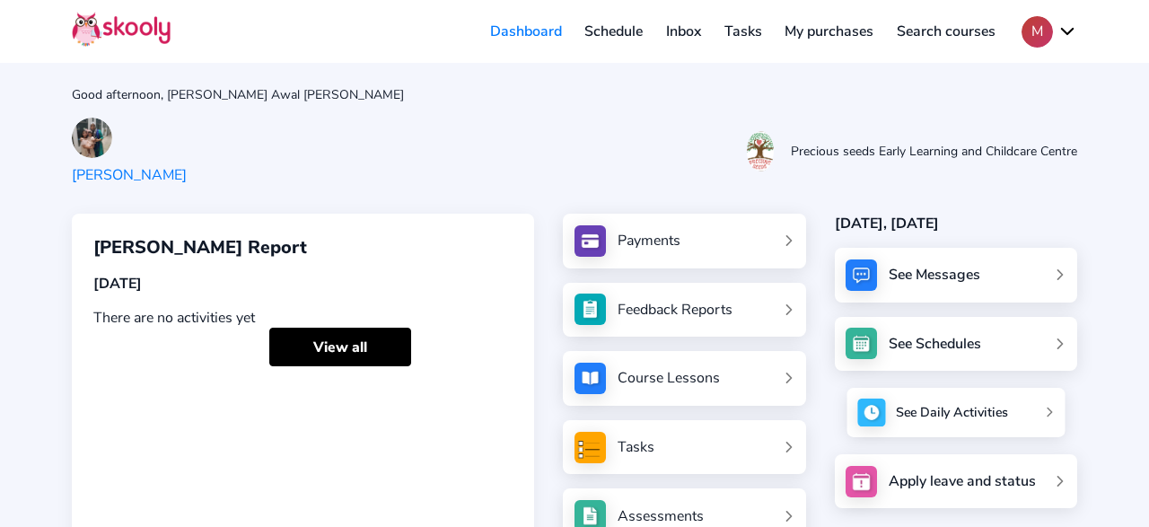
click at [895, 423] on link "See Daily Activities" at bounding box center [955, 412] width 218 height 49
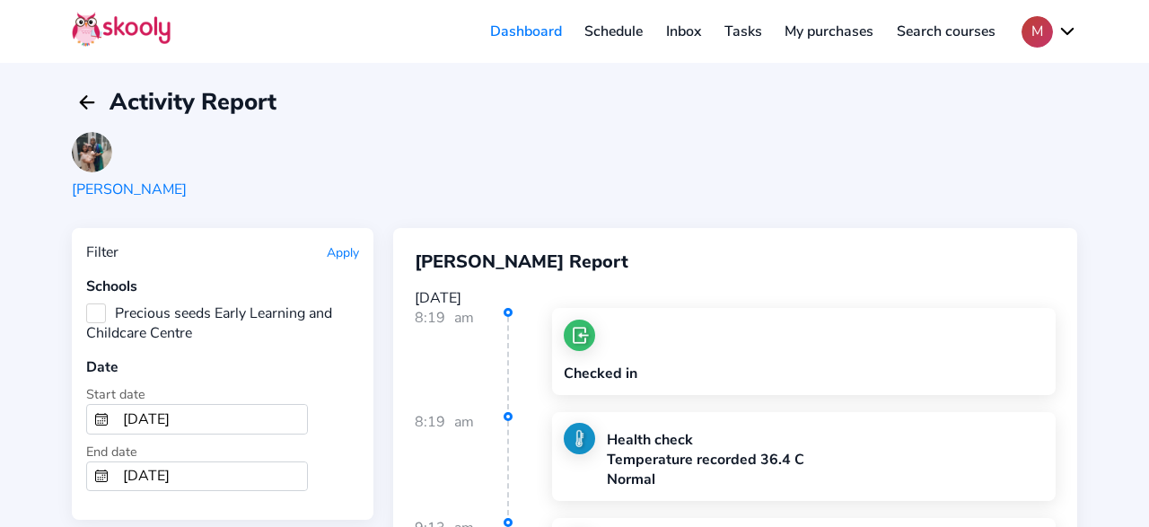
click at [186, 410] on input "[DATE]" at bounding box center [211, 419] width 191 height 29
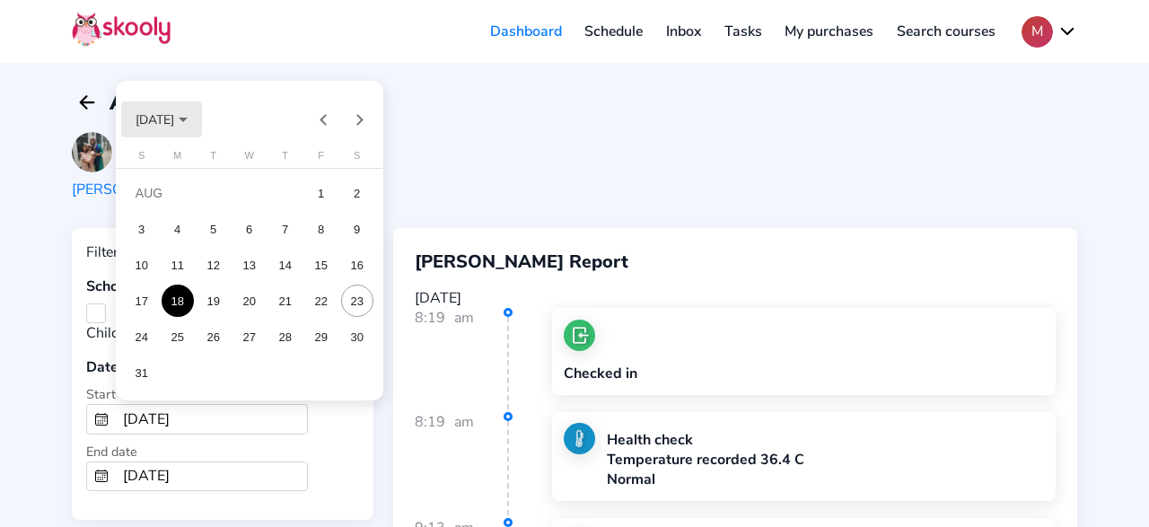
click at [188, 123] on span "[DATE]" at bounding box center [161, 118] width 52 height 17
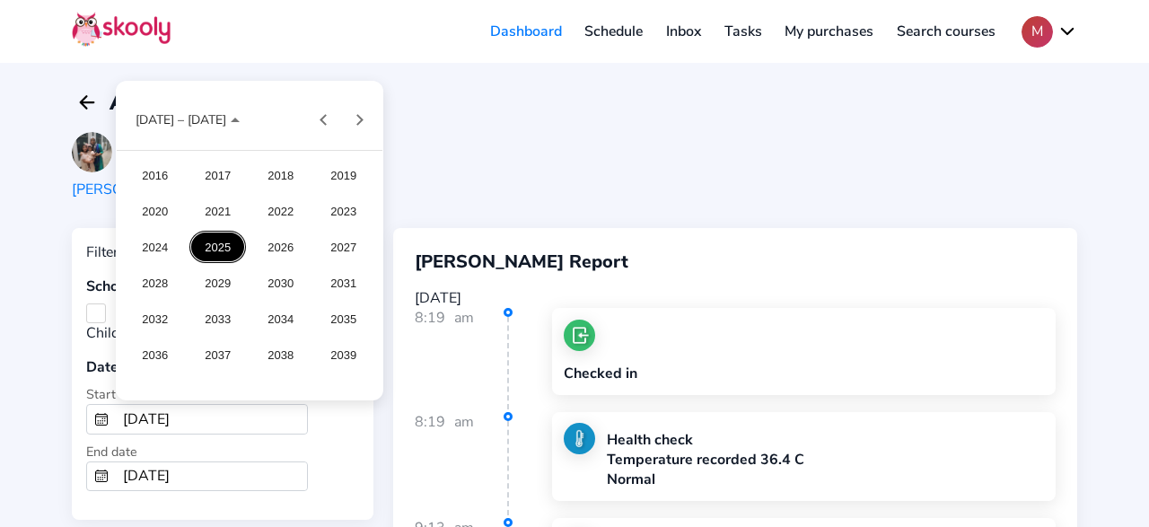
click at [205, 241] on div "2025" at bounding box center [217, 247] width 57 height 32
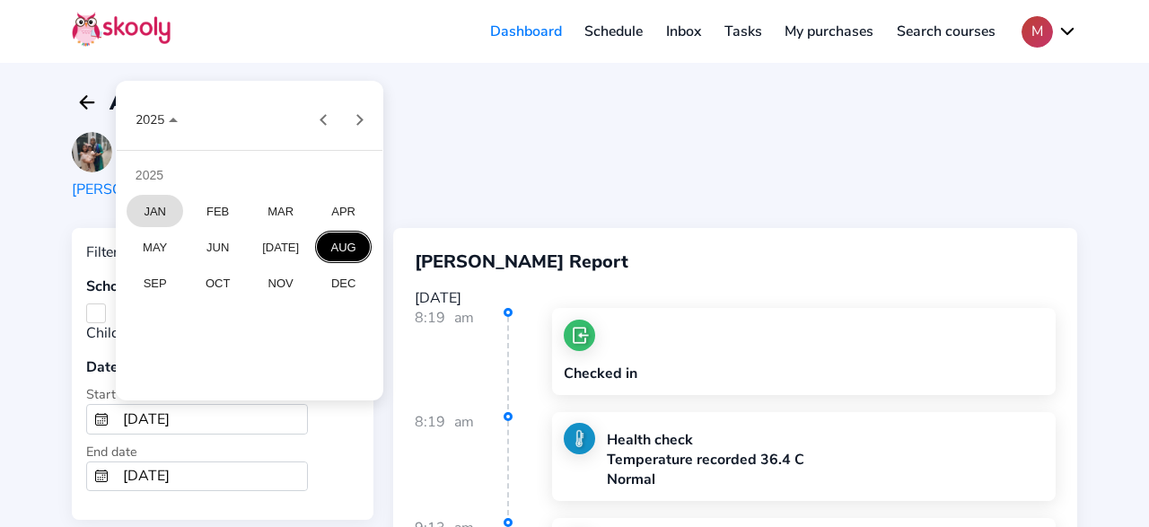
click at [146, 205] on div "JAN" at bounding box center [155, 211] width 57 height 32
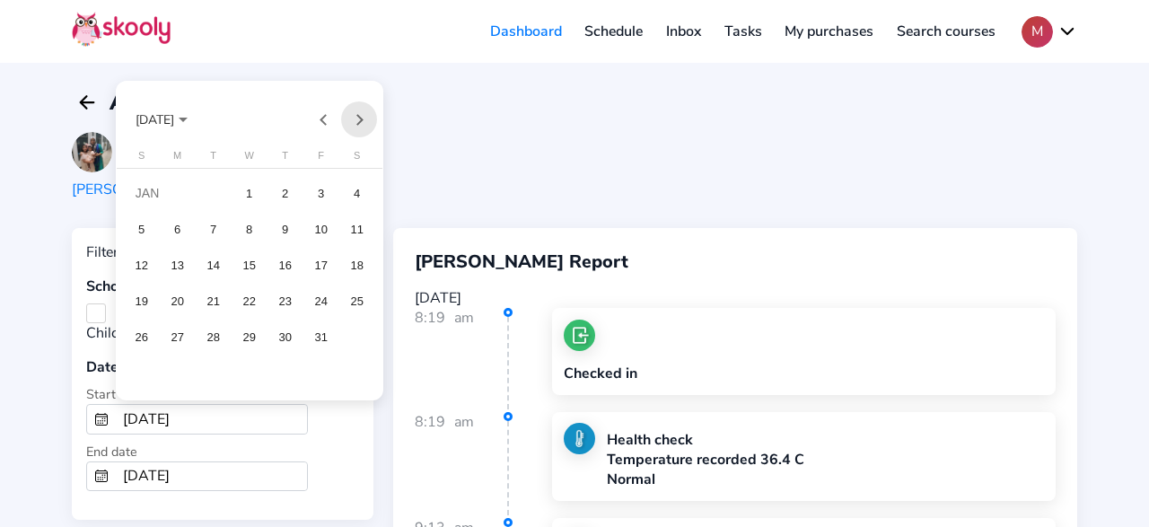
click at [360, 118] on button "Next month" at bounding box center [359, 119] width 36 height 36
click at [359, 194] on div "1" at bounding box center [357, 193] width 32 height 32
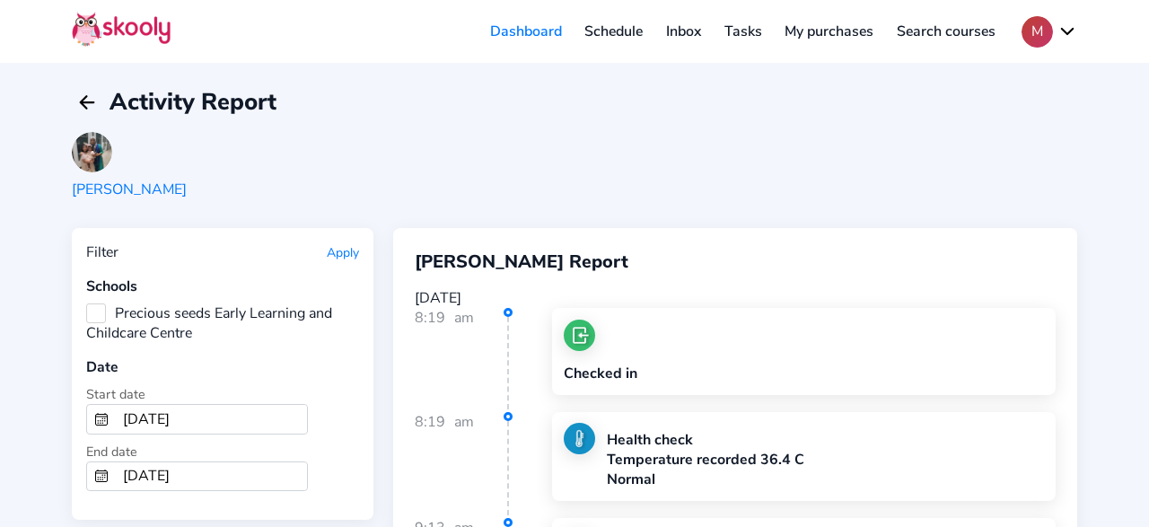
type input "[DATE]"
click at [203, 466] on input "[DATE]" at bounding box center [211, 476] width 191 height 29
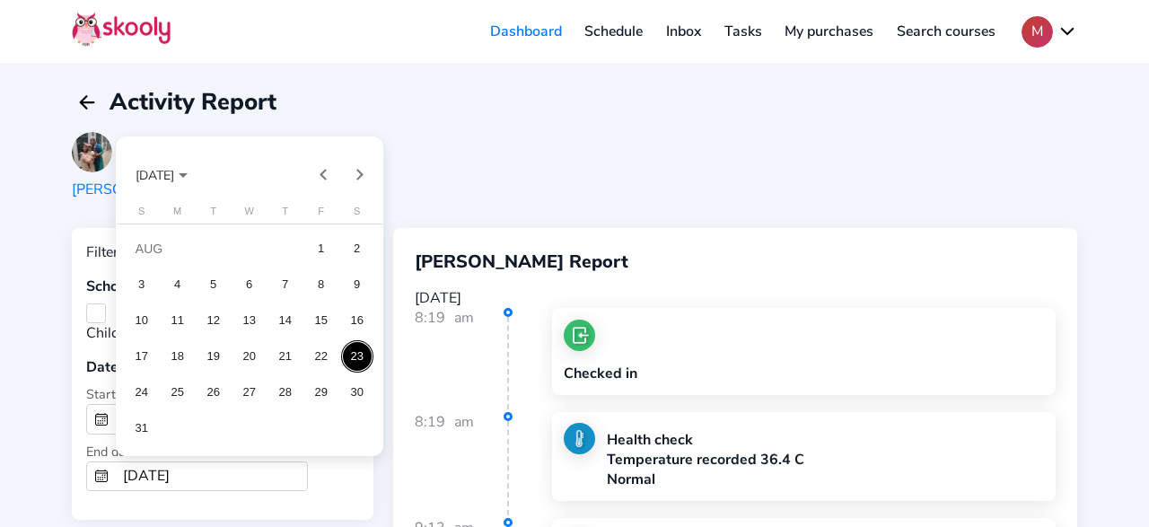
click at [174, 182] on span "[DATE]" at bounding box center [154, 174] width 39 height 17
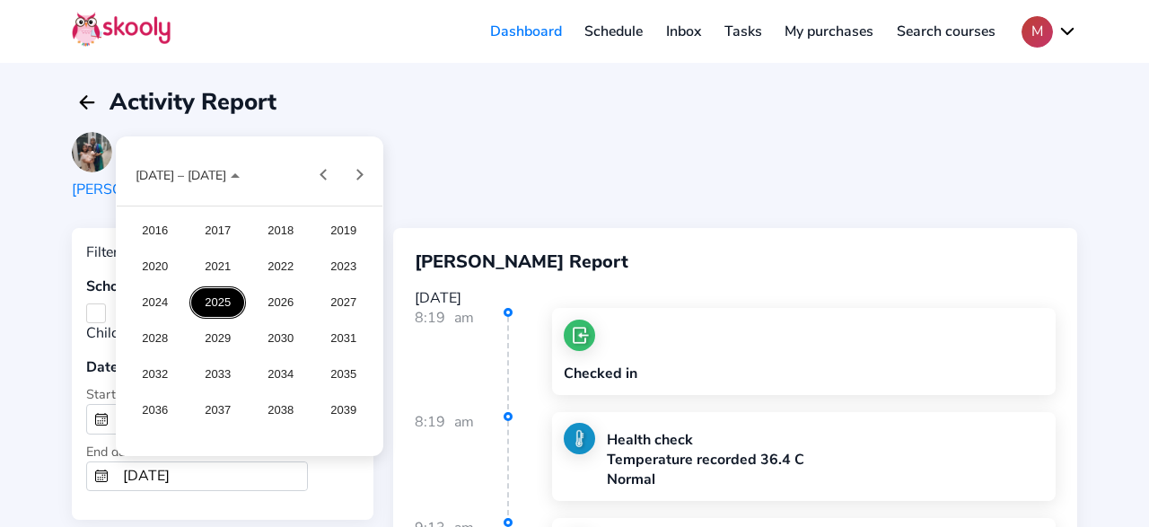
click at [213, 295] on div "2025" at bounding box center [217, 302] width 57 height 32
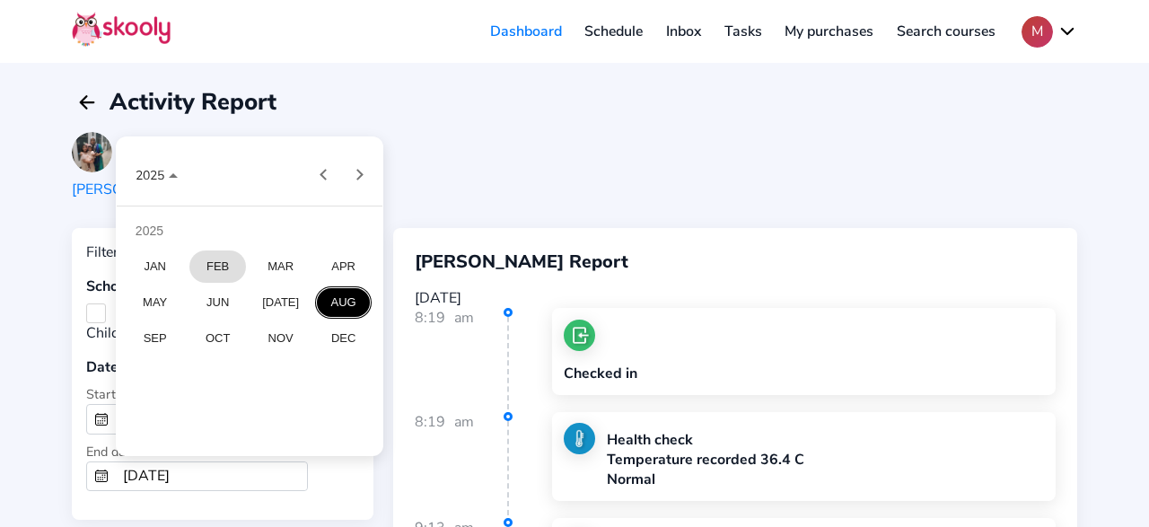
click at [211, 261] on div "FEB" at bounding box center [217, 266] width 57 height 32
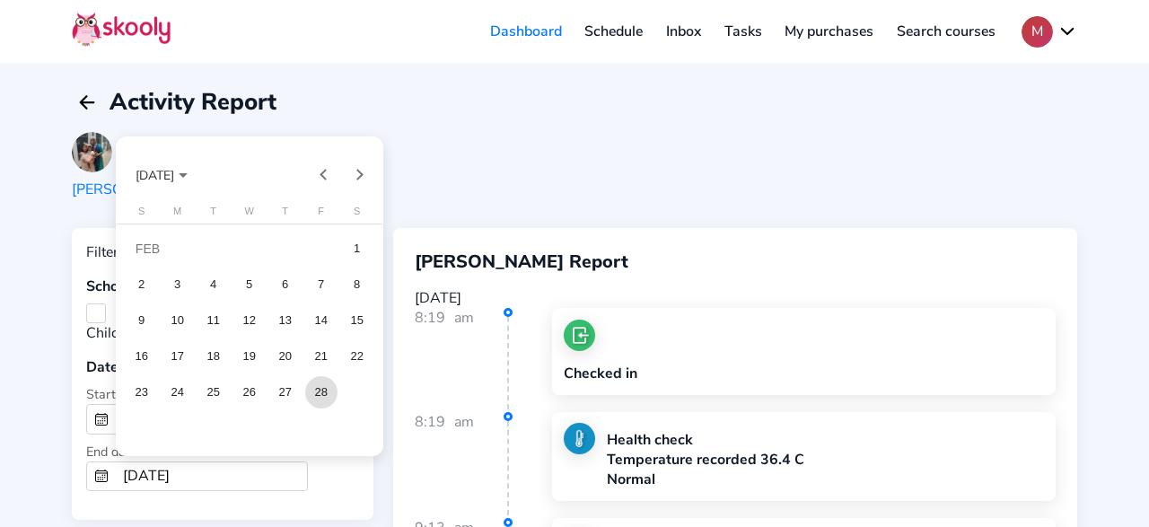
click at [312, 394] on div "28" at bounding box center [321, 392] width 32 height 32
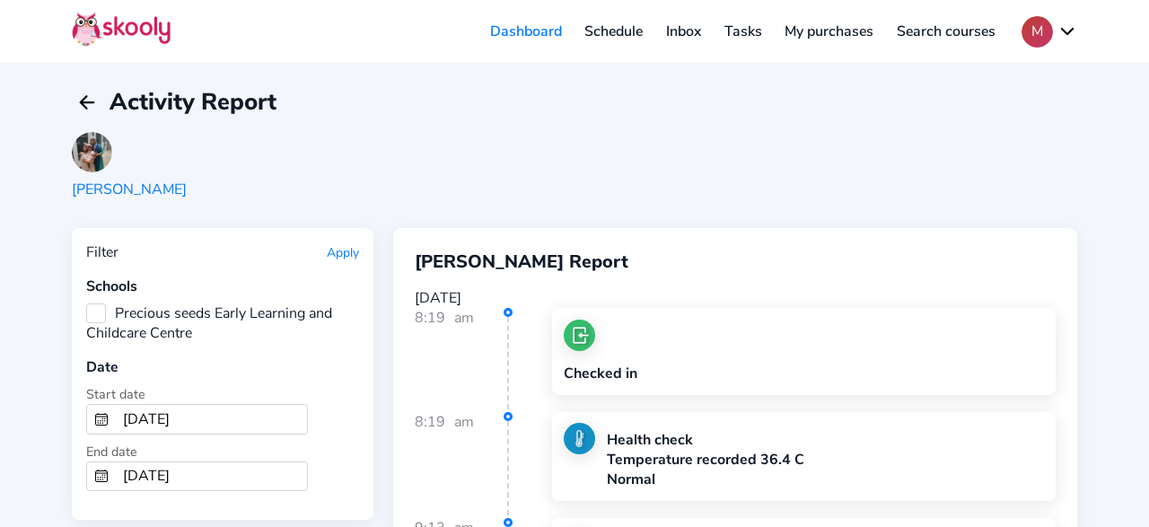
type input "[DATE]"
click at [337, 249] on button "Apply" at bounding box center [343, 252] width 32 height 17
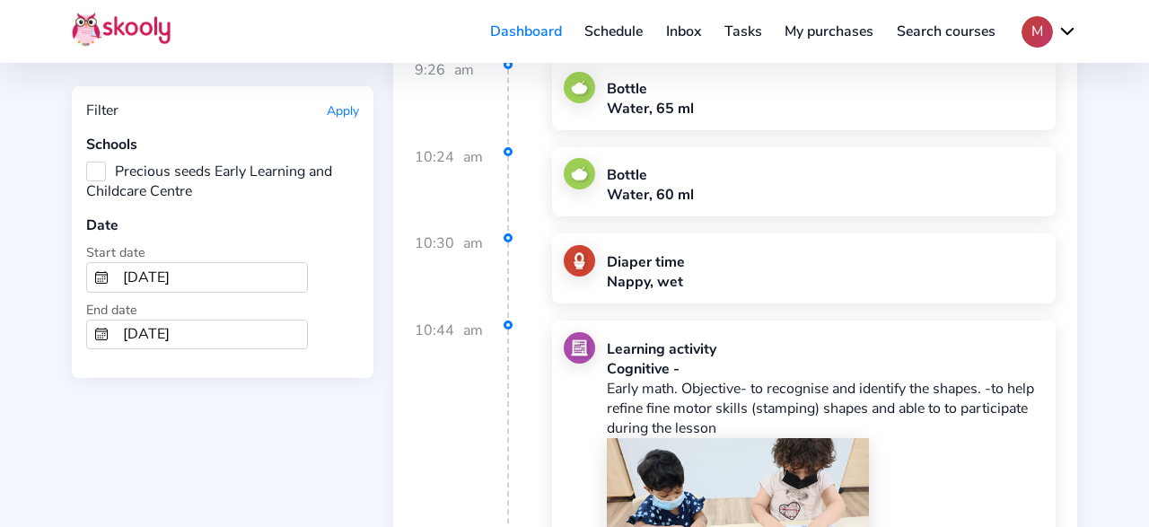
scroll to position [5039, 0]
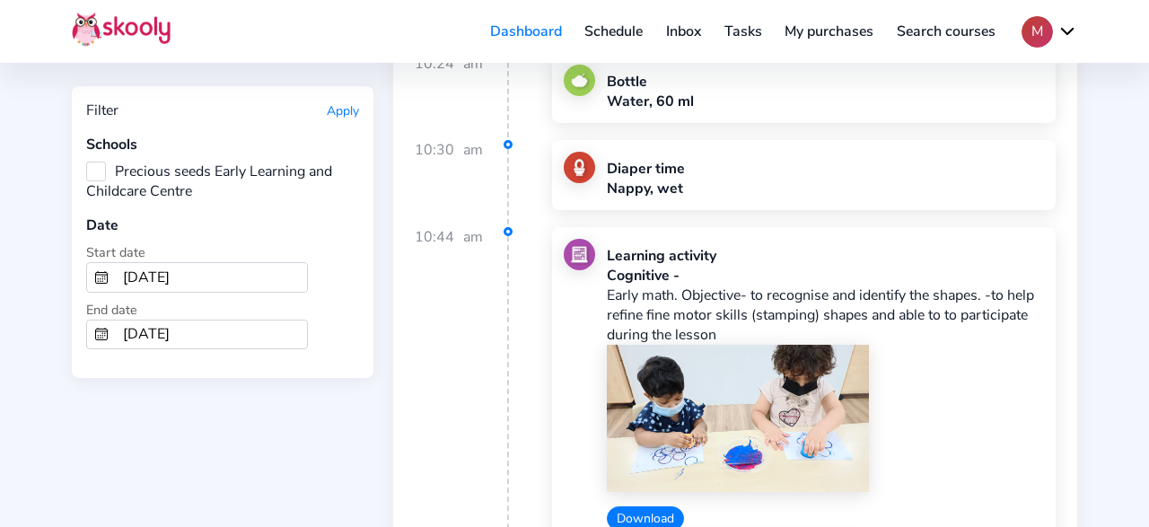
click at [647, 506] on button "Download" at bounding box center [645, 518] width 77 height 24
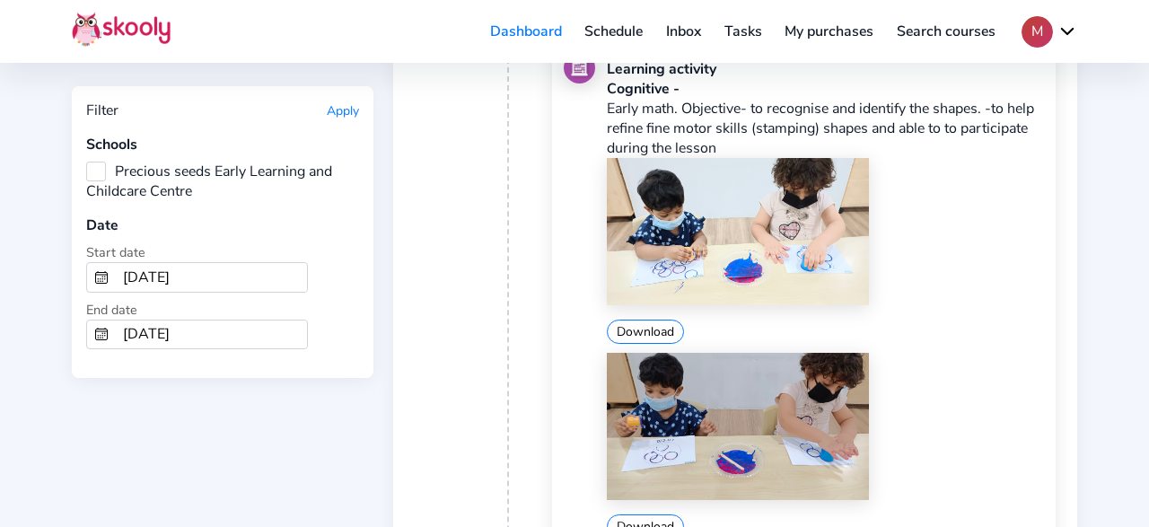
click at [660, 211] on img at bounding box center [738, 231] width 262 height 147
click at [643, 514] on button "Download" at bounding box center [645, 526] width 77 height 24
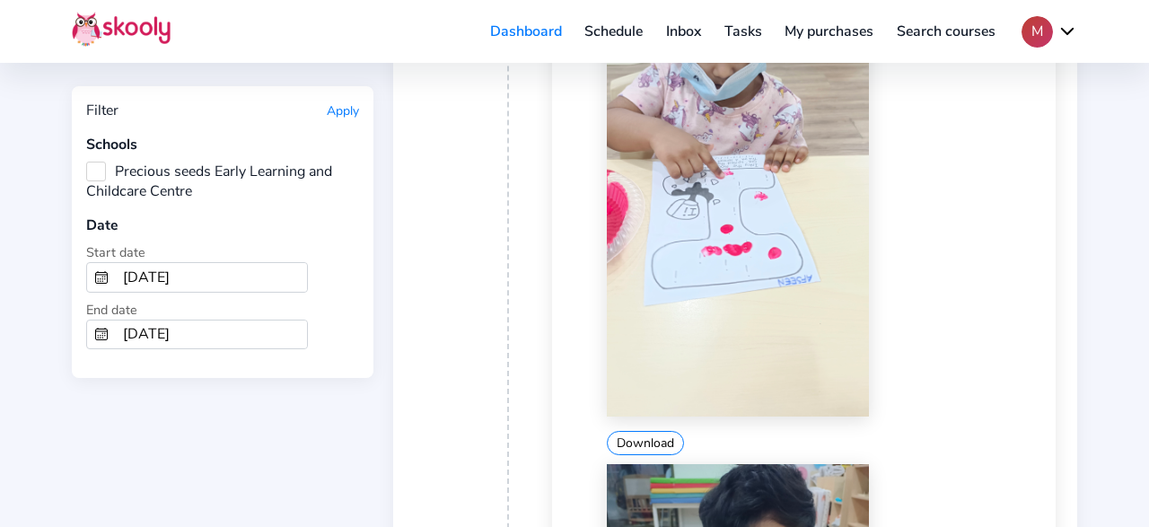
scroll to position [11945, 0]
click at [660, 430] on button "Download" at bounding box center [645, 442] width 77 height 24
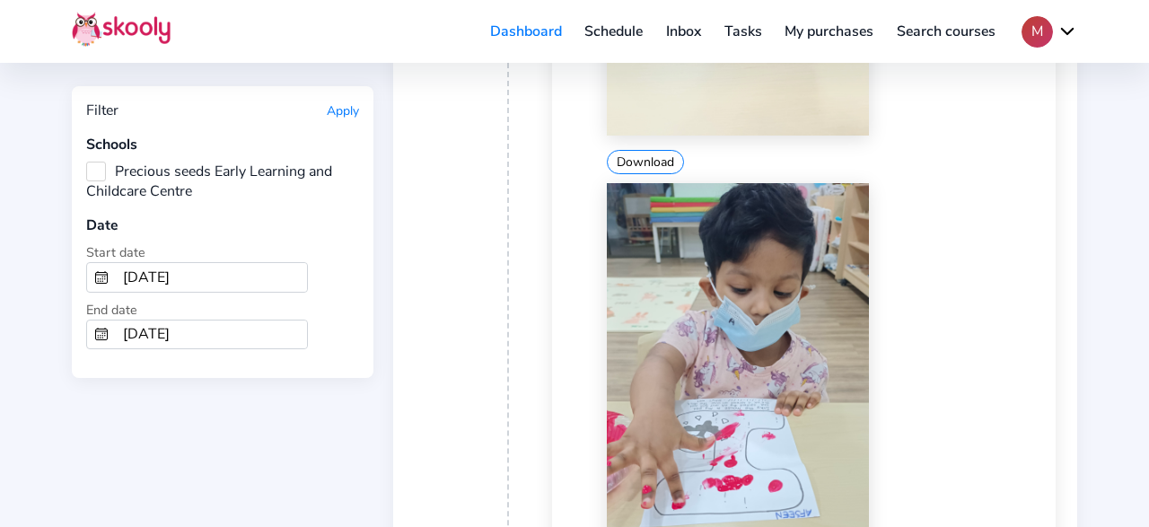
scroll to position [12412, 0]
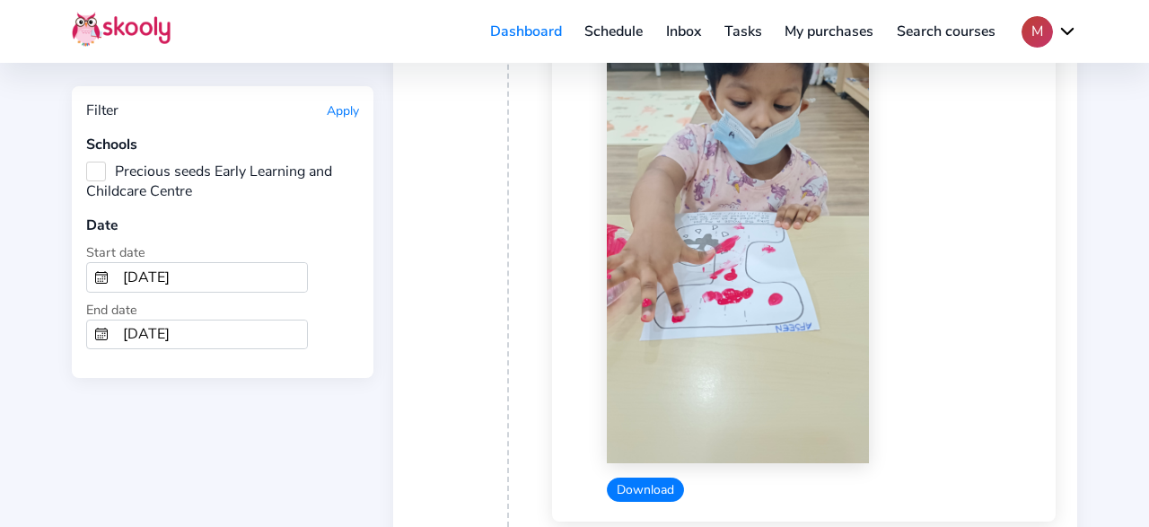
click at [643, 477] on button "Download" at bounding box center [645, 489] width 77 height 24
click at [991, 477] on div "Download" at bounding box center [825, 489] width 437 height 24
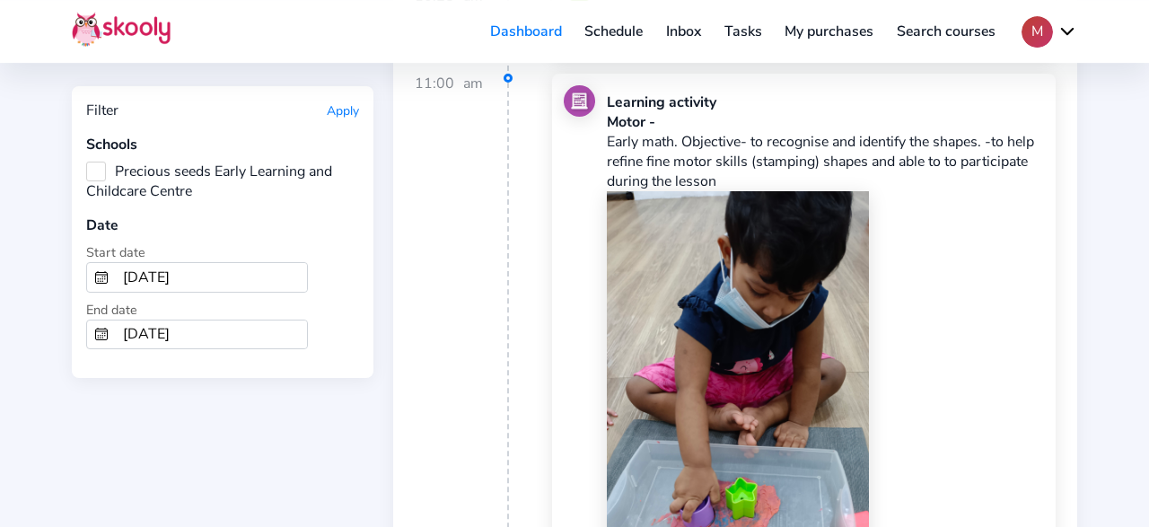
scroll to position [14838, 0]
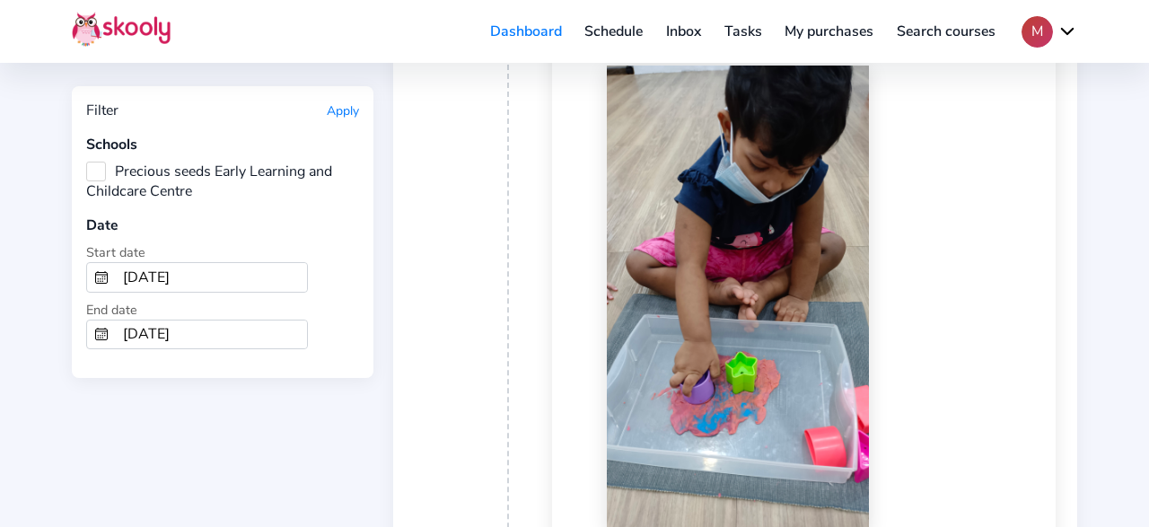
click at [922, 376] on div "Download" at bounding box center [825, 318] width 437 height 505
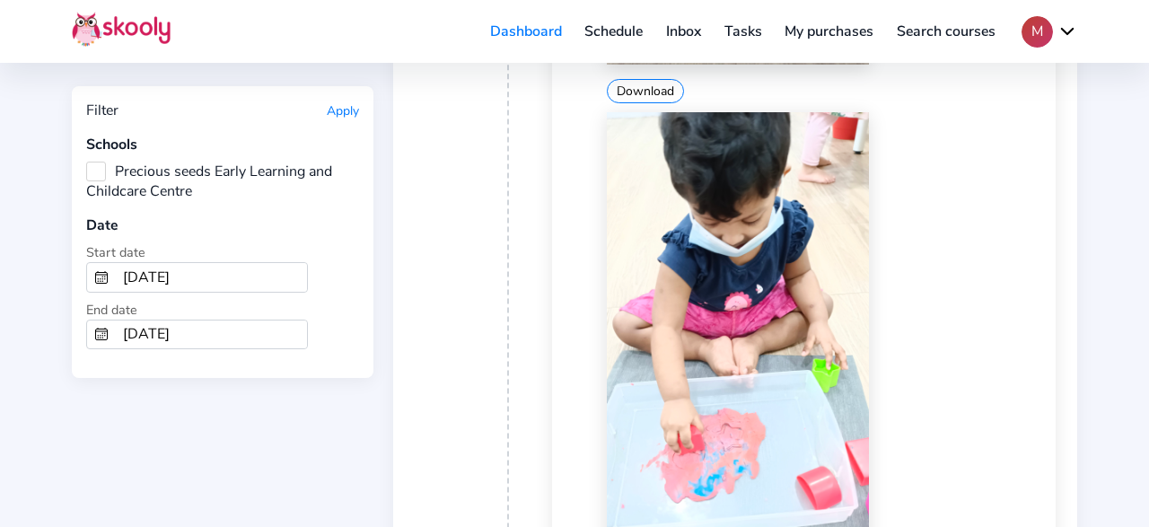
scroll to position [15398, 0]
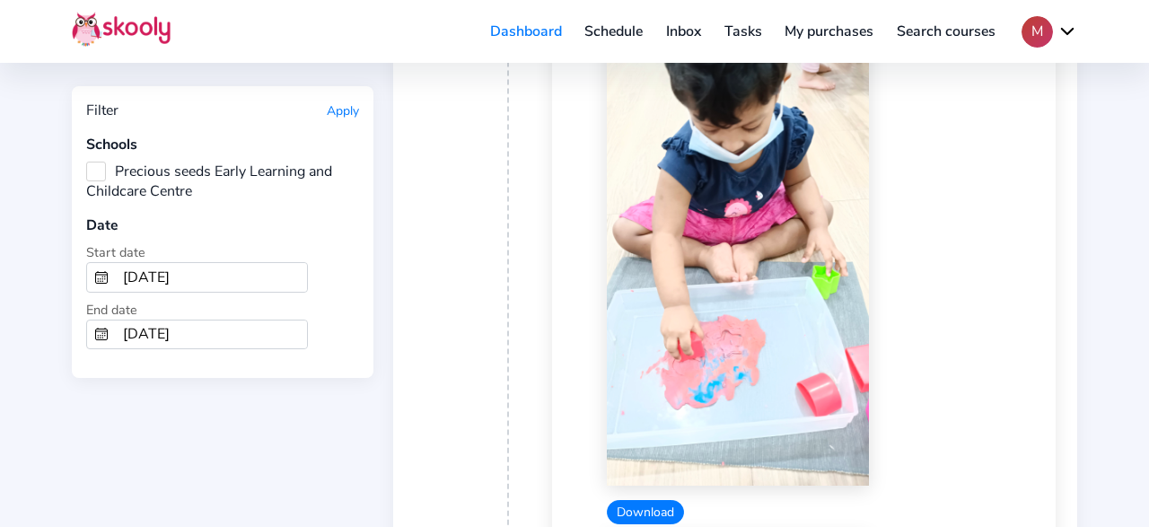
click at [629, 500] on button "Download" at bounding box center [645, 512] width 77 height 24
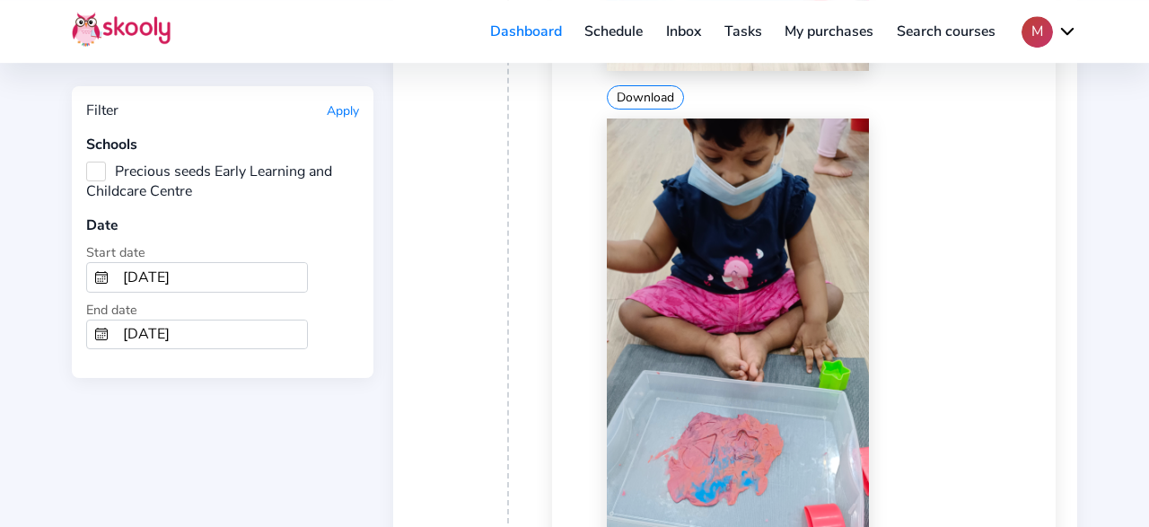
scroll to position [15958, 0]
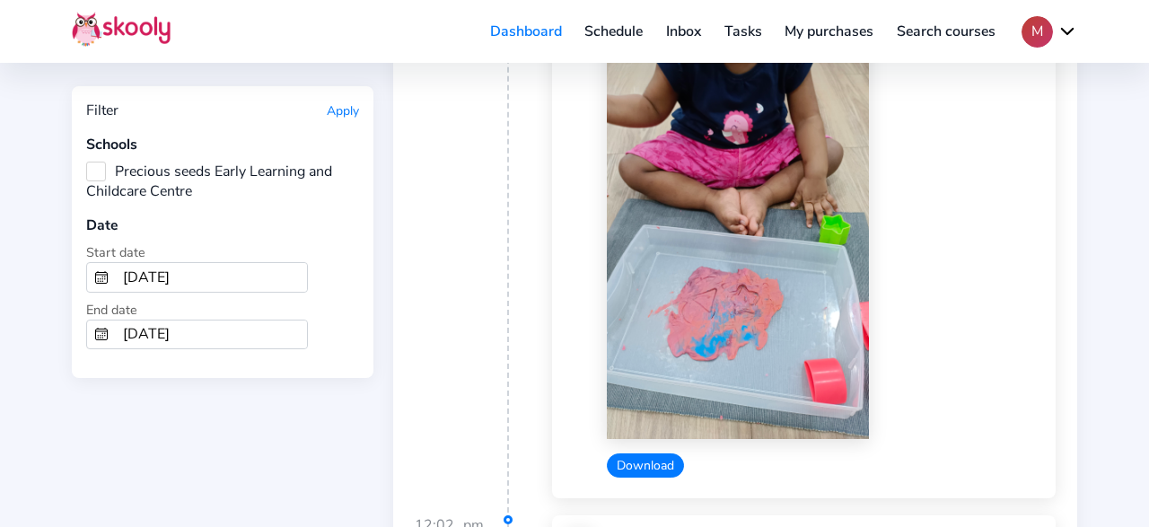
click at [652, 453] on button "Download" at bounding box center [645, 465] width 77 height 24
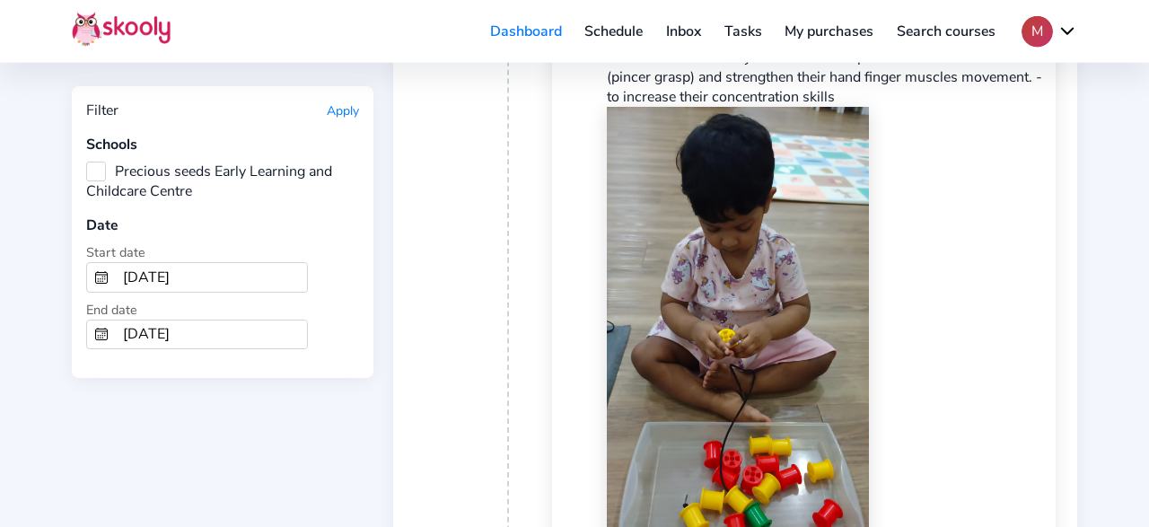
scroll to position [21838, 0]
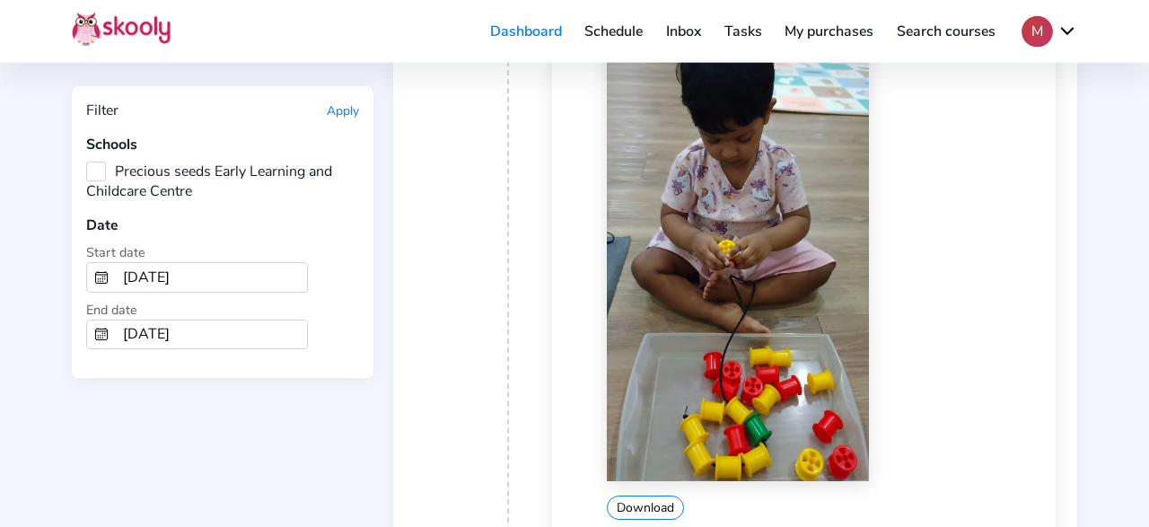
scroll to position [22024, 0]
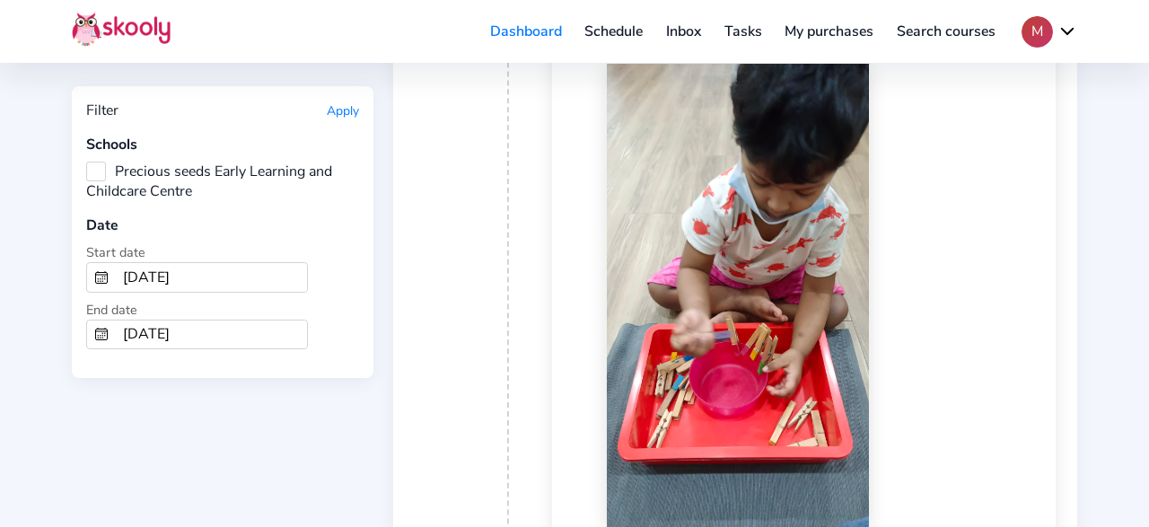
scroll to position [25197, 0]
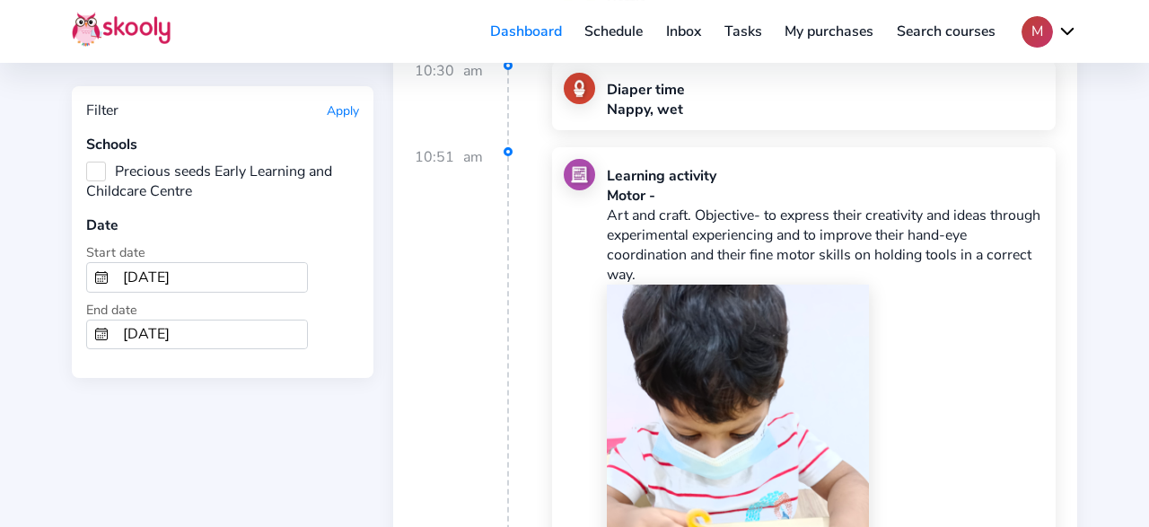
scroll to position [28370, 0]
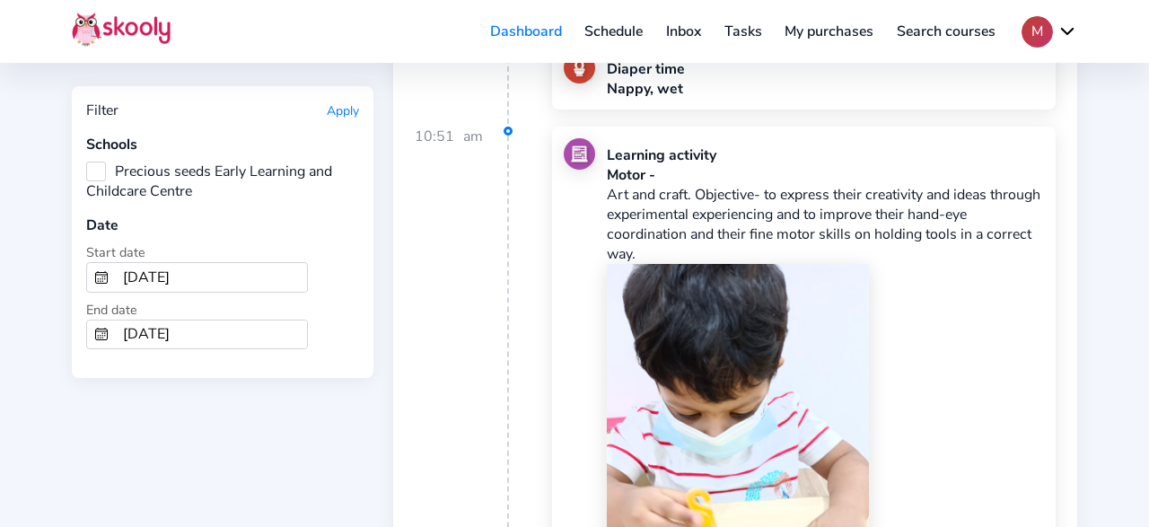
drag, startPoint x: 665, startPoint y: 472, endPoint x: 762, endPoint y: 445, distance: 100.6
click at [983, 381] on div "Download" at bounding box center [825, 516] width 437 height 505
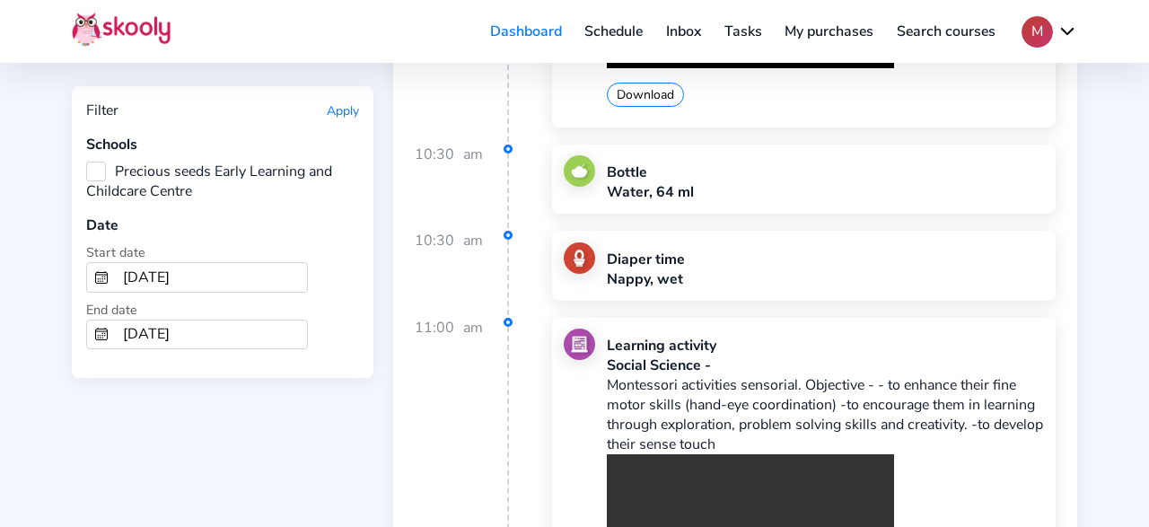
scroll to position [34343, 0]
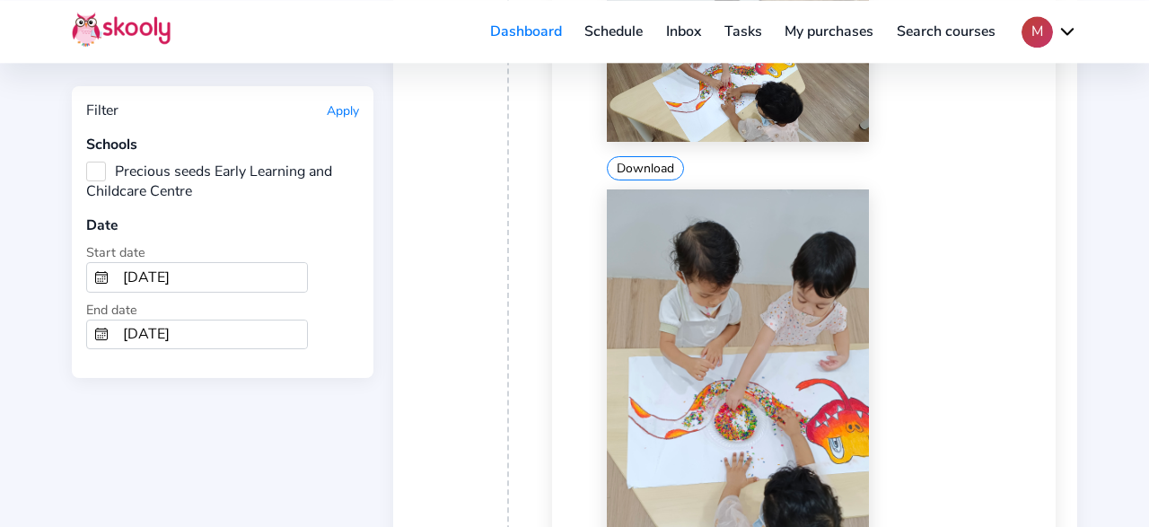
scroll to position [34903, 0]
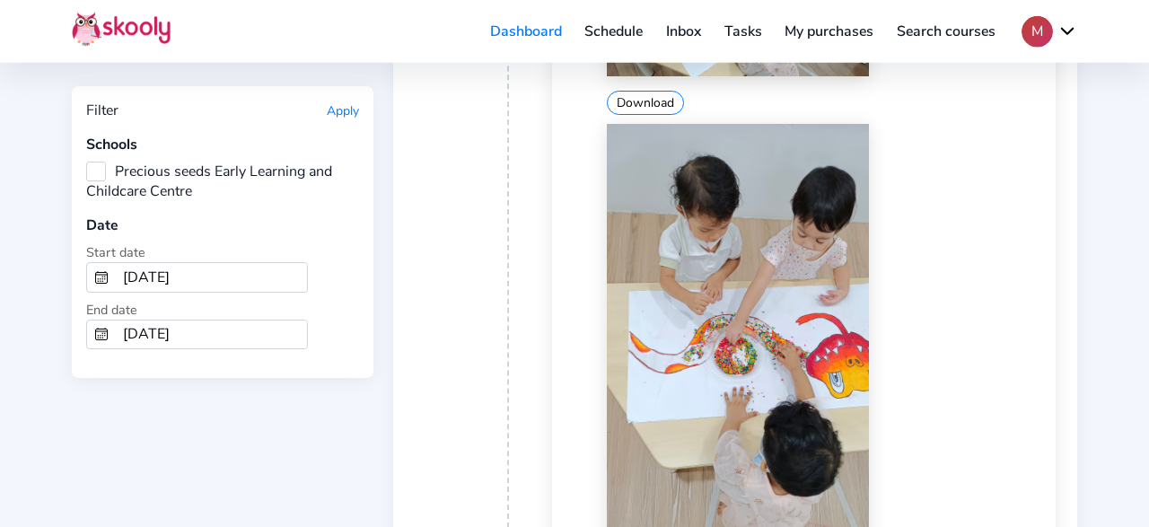
scroll to position [35090, 0]
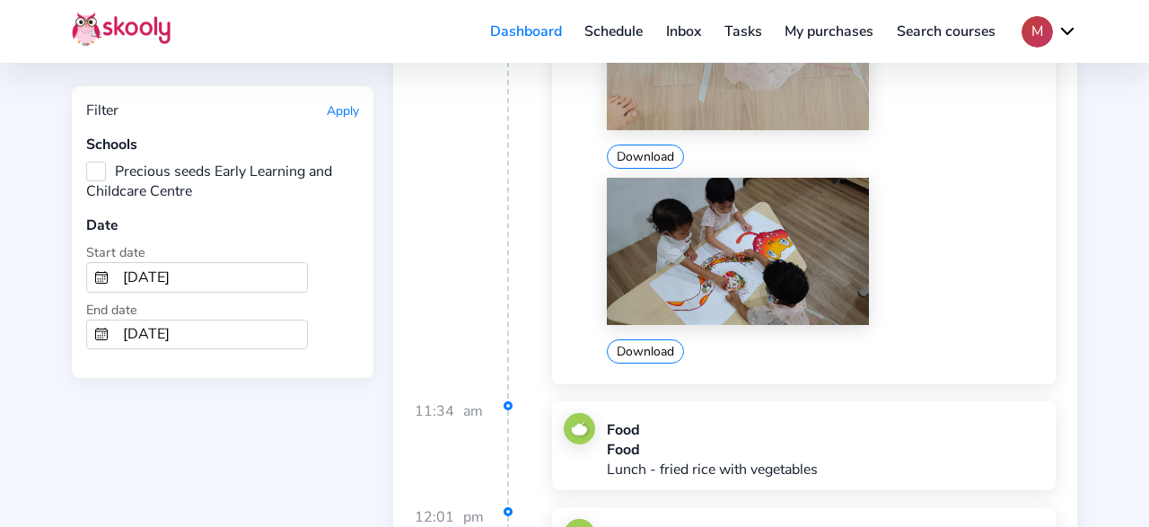
scroll to position [35650, 0]
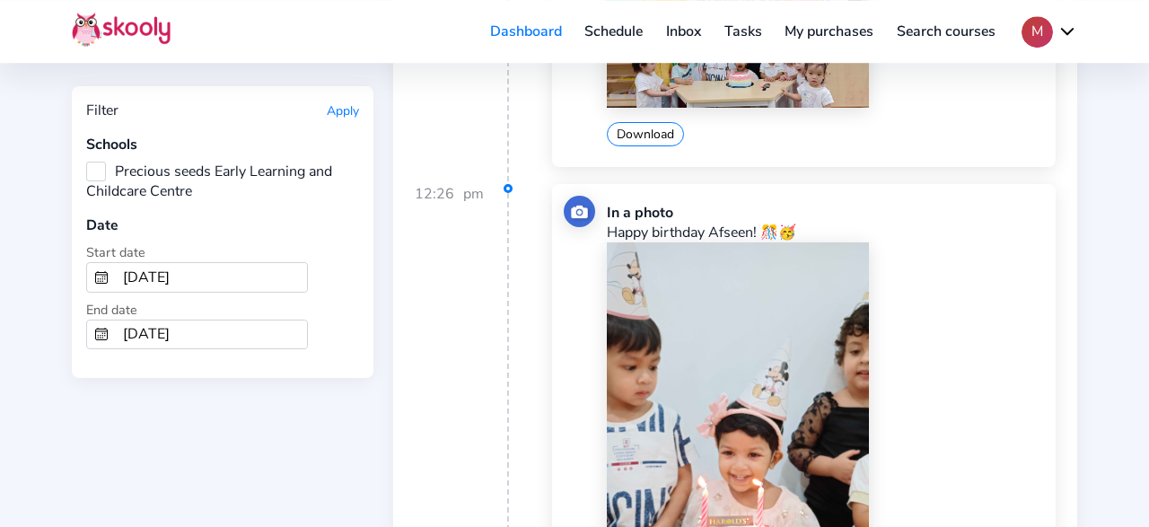
scroll to position [36210, 0]
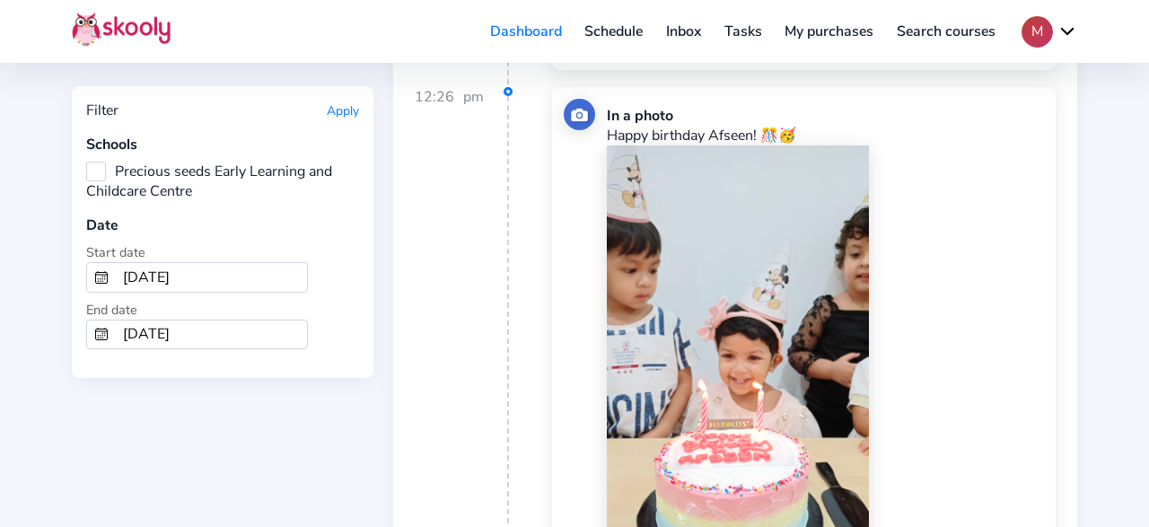
click at [1027, 245] on div "Download" at bounding box center [825, 397] width 437 height 505
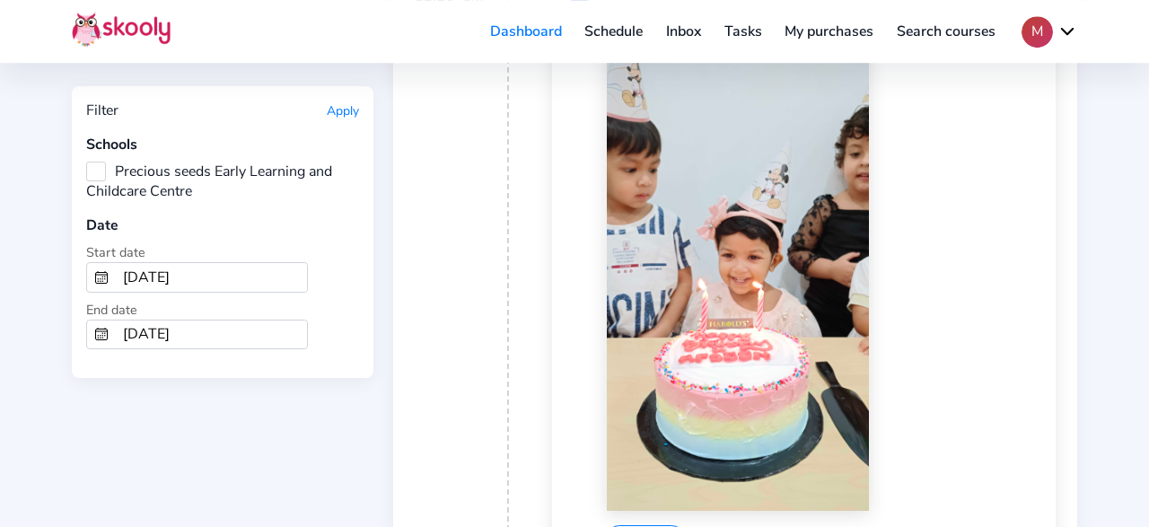
scroll to position [36489, 0]
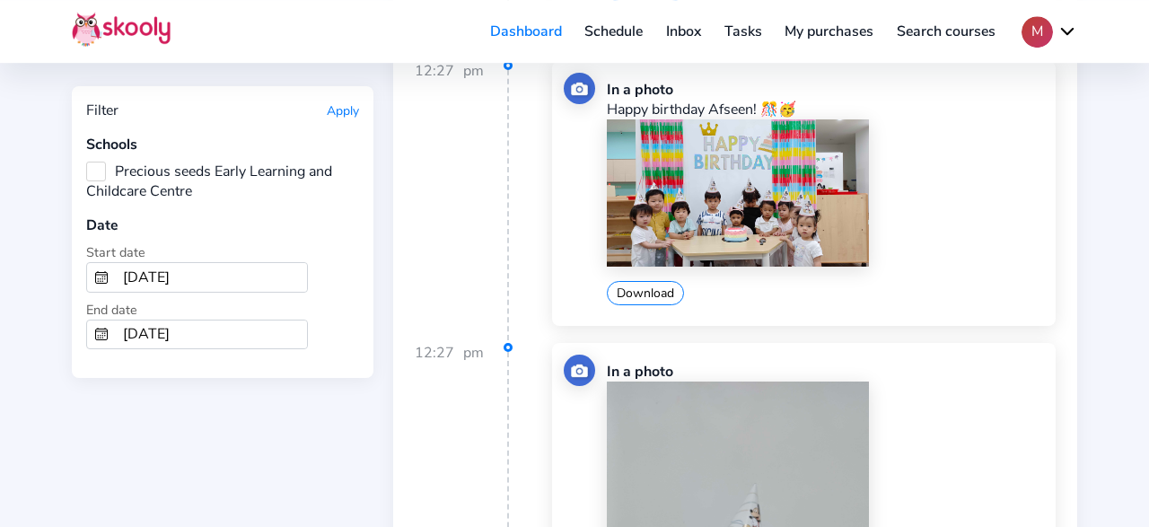
scroll to position [37049, 0]
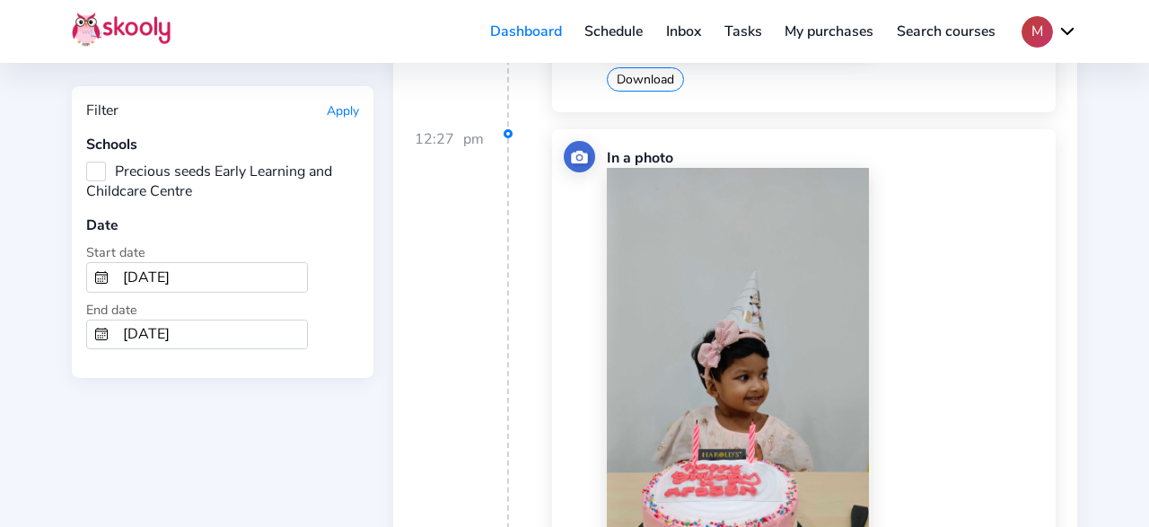
click at [1033, 272] on div "Download" at bounding box center [825, 420] width 437 height 505
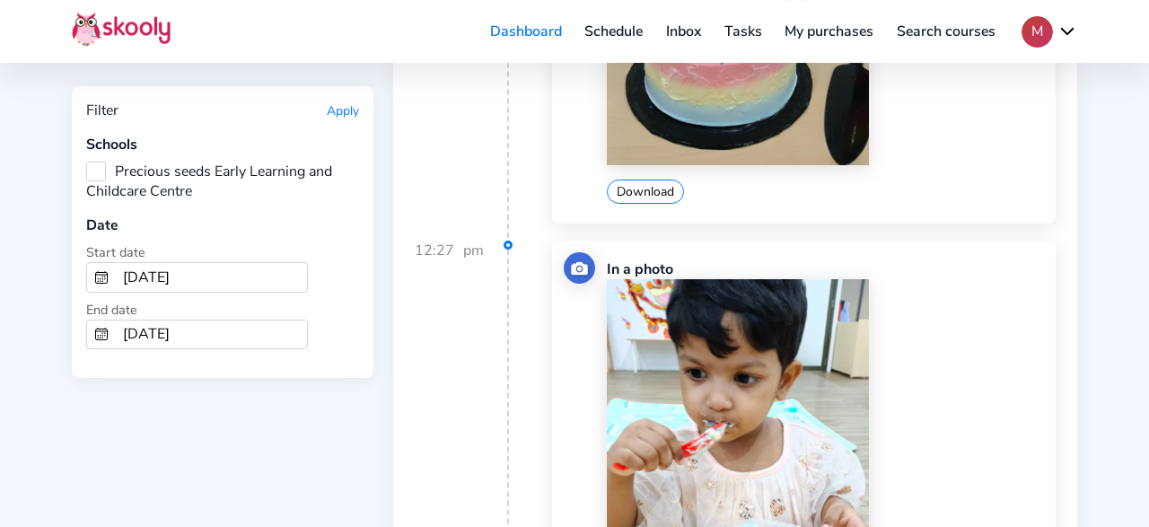
scroll to position [37609, 0]
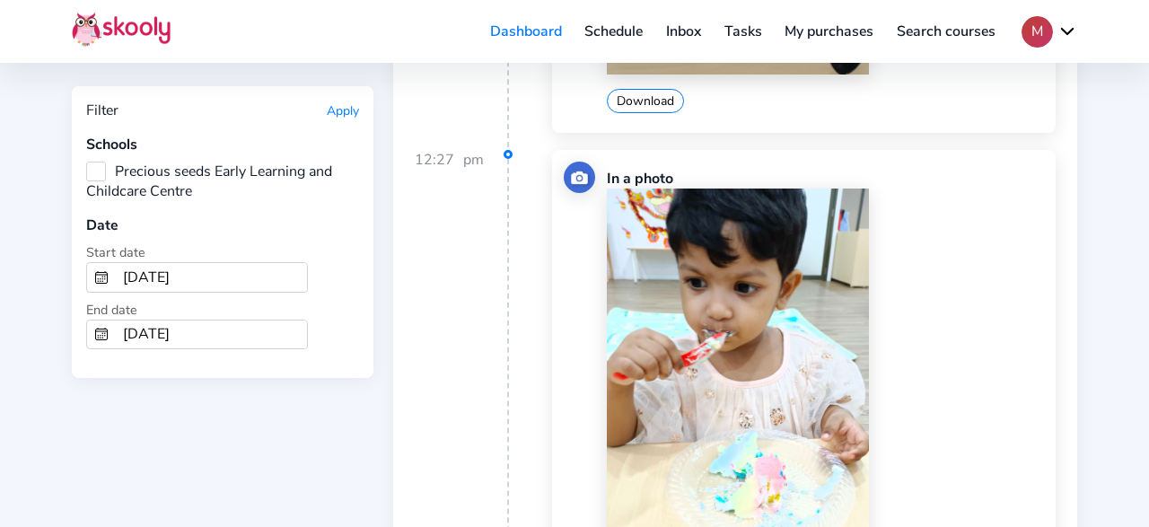
click at [1006, 340] on div "In a photo Download" at bounding box center [825, 432] width 437 height 541
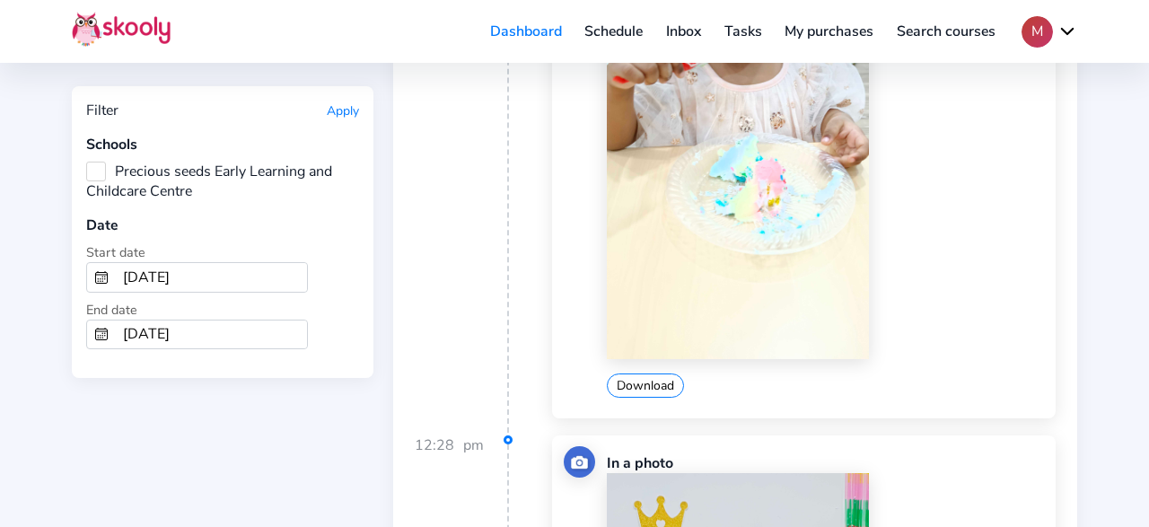
scroll to position [38076, 0]
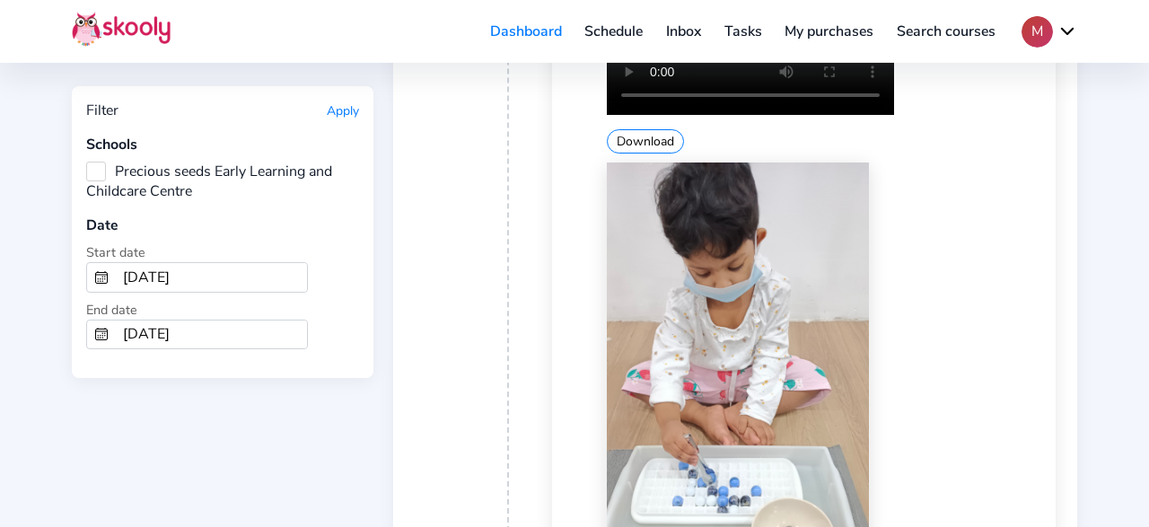
scroll to position [40036, 0]
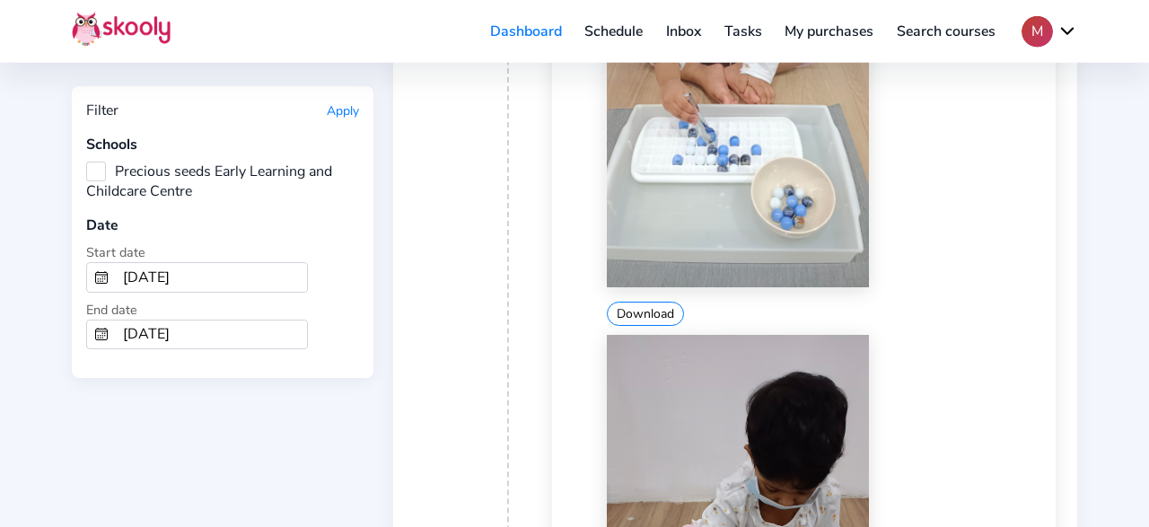
scroll to position [40502, 0]
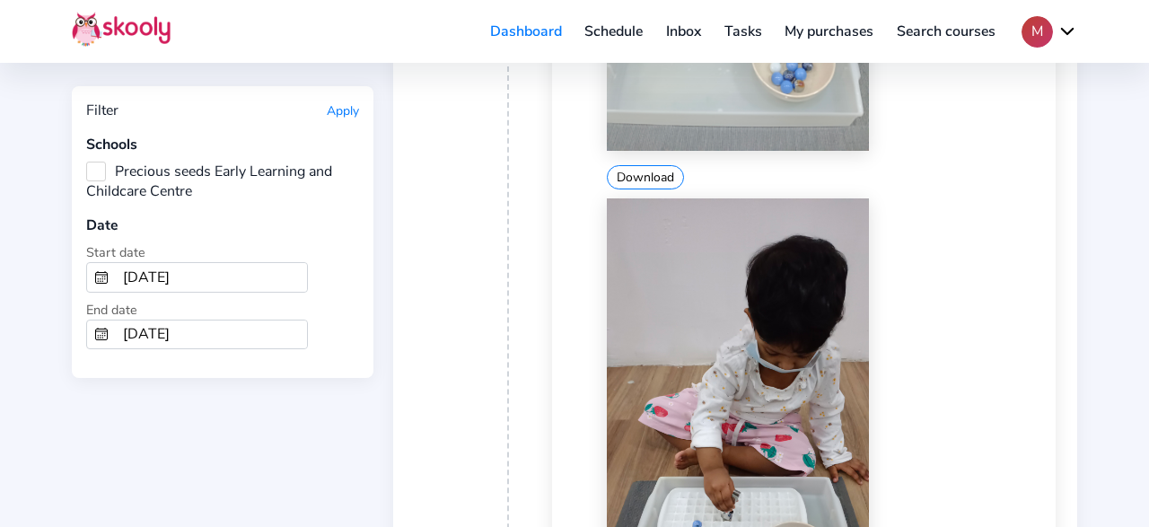
click at [986, 266] on div "Download" at bounding box center [825, 449] width 437 height 502
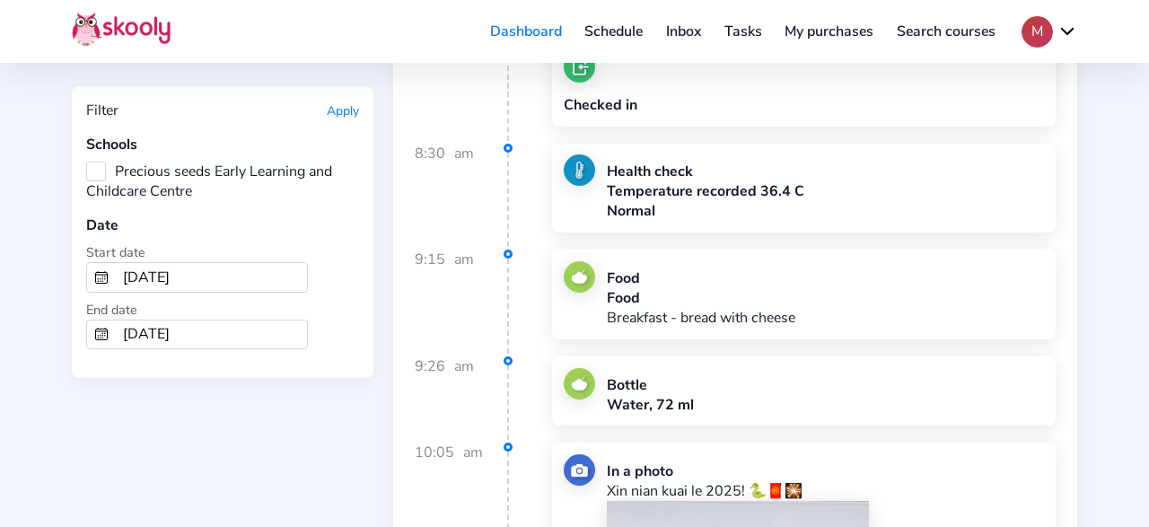
scroll to position [44329, 0]
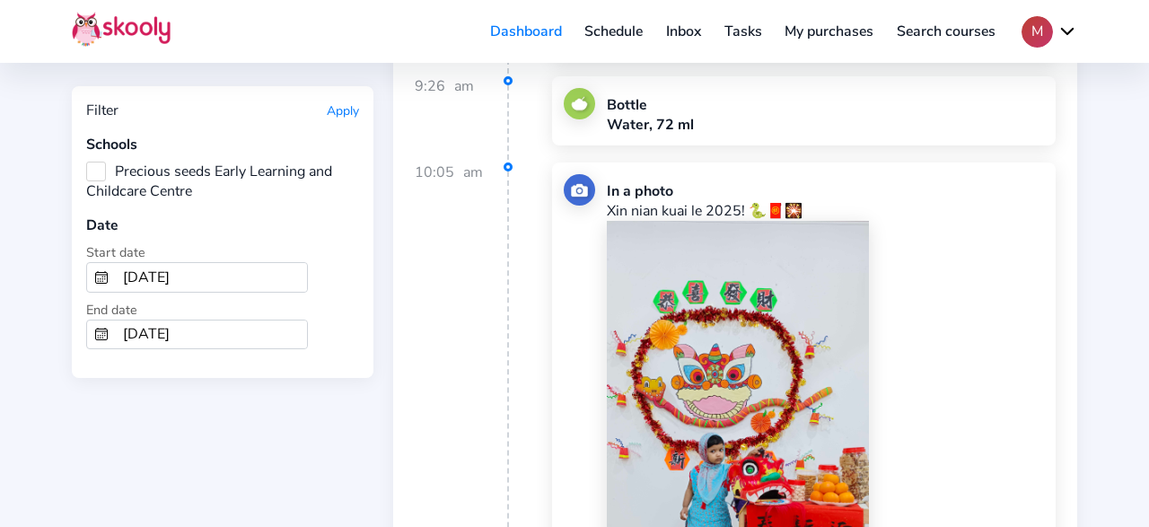
click at [1026, 234] on div "Download" at bounding box center [825, 473] width 437 height 505
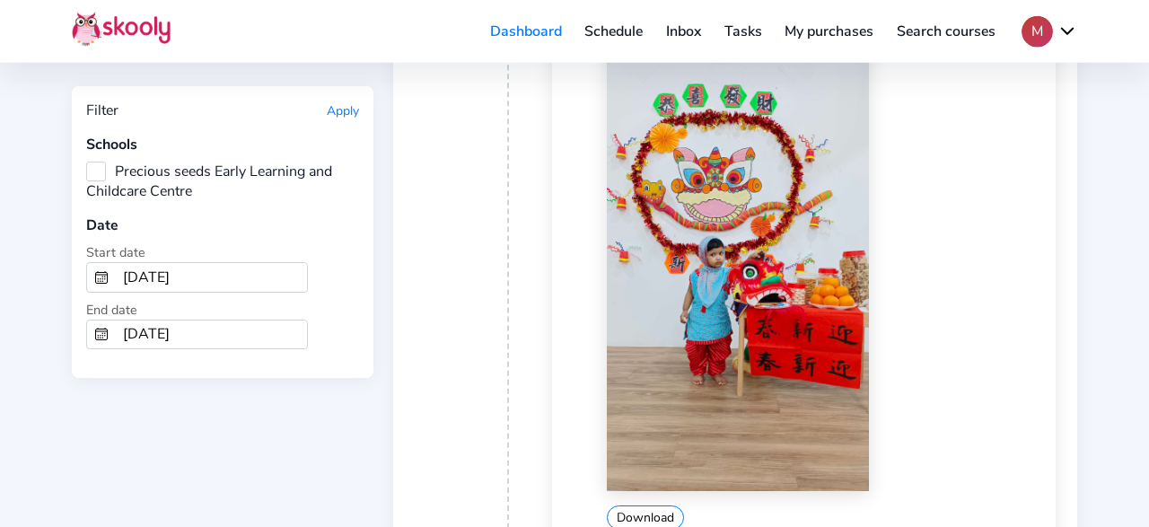
scroll to position [44609, 0]
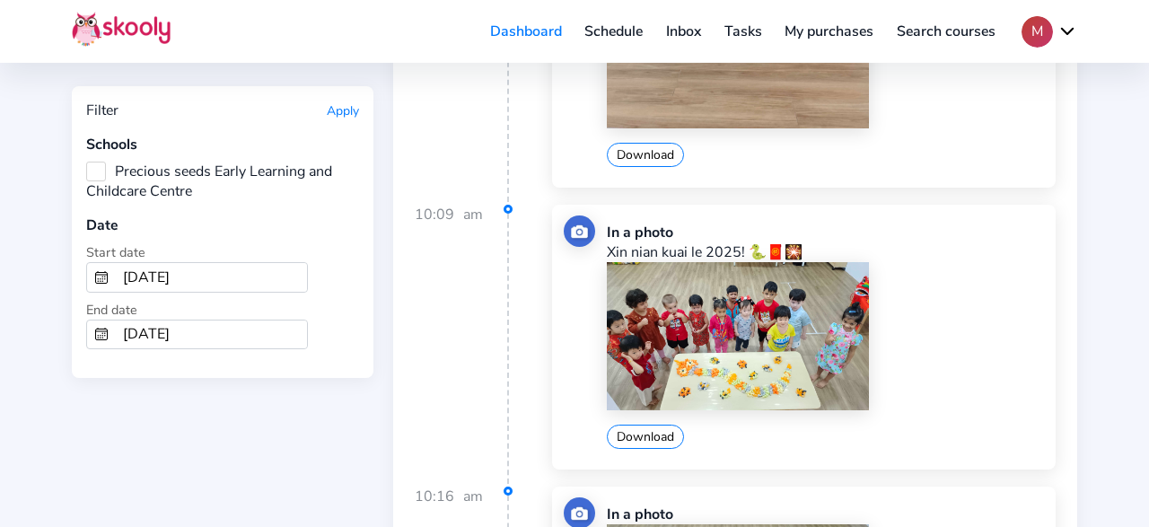
scroll to position [44889, 0]
drag, startPoint x: 649, startPoint y: 275, endPoint x: 905, endPoint y: 301, distance: 257.9
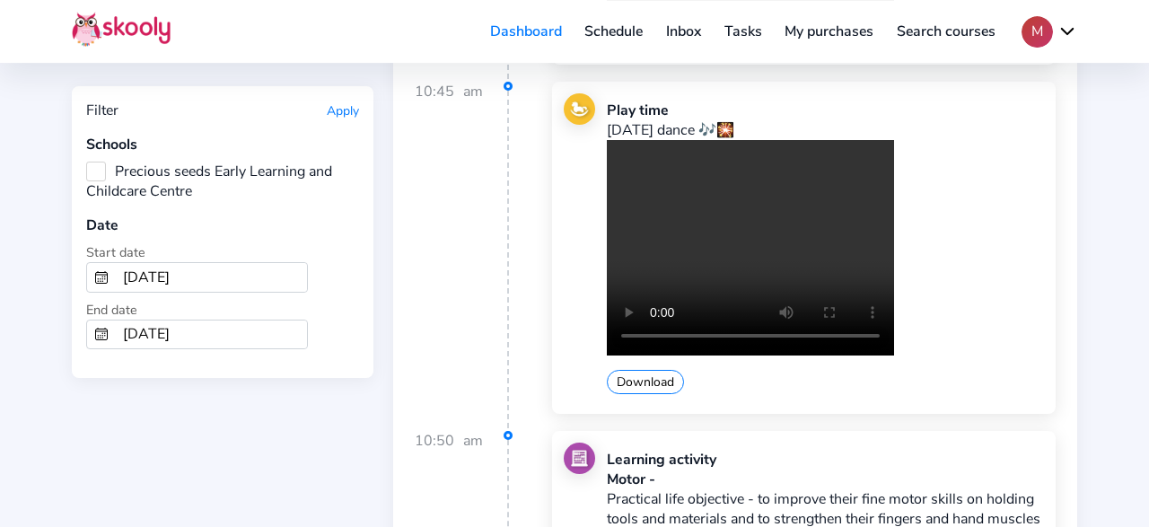
scroll to position [46008, 0]
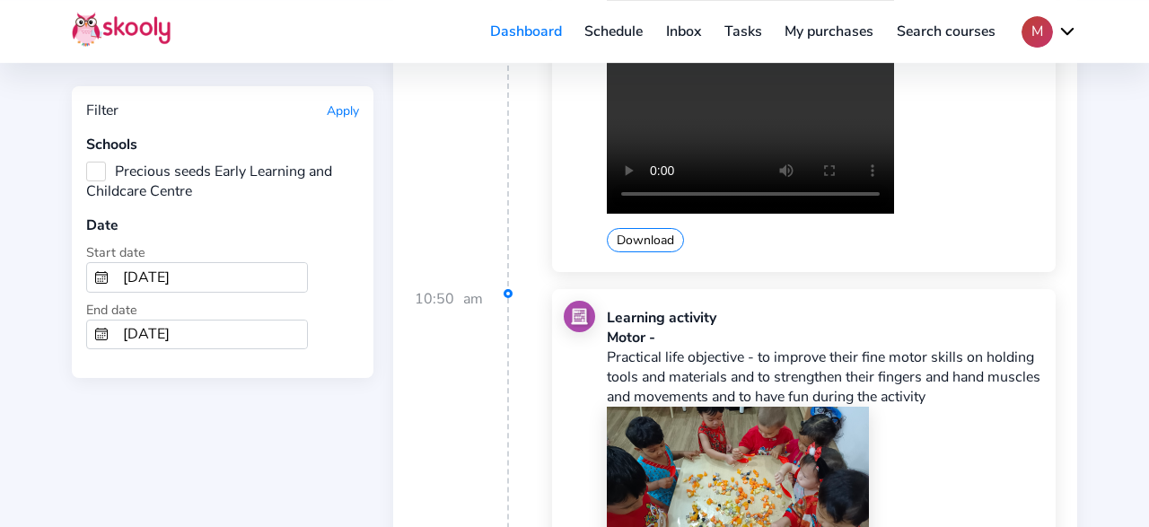
scroll to position [46195, 0]
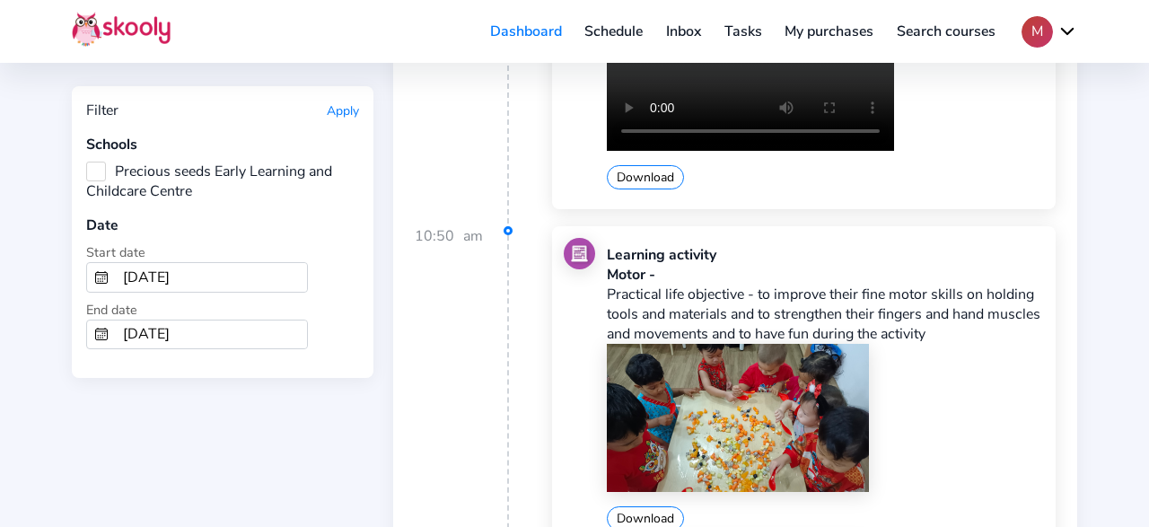
drag, startPoint x: 652, startPoint y: 283, endPoint x: 940, endPoint y: 356, distance: 296.4
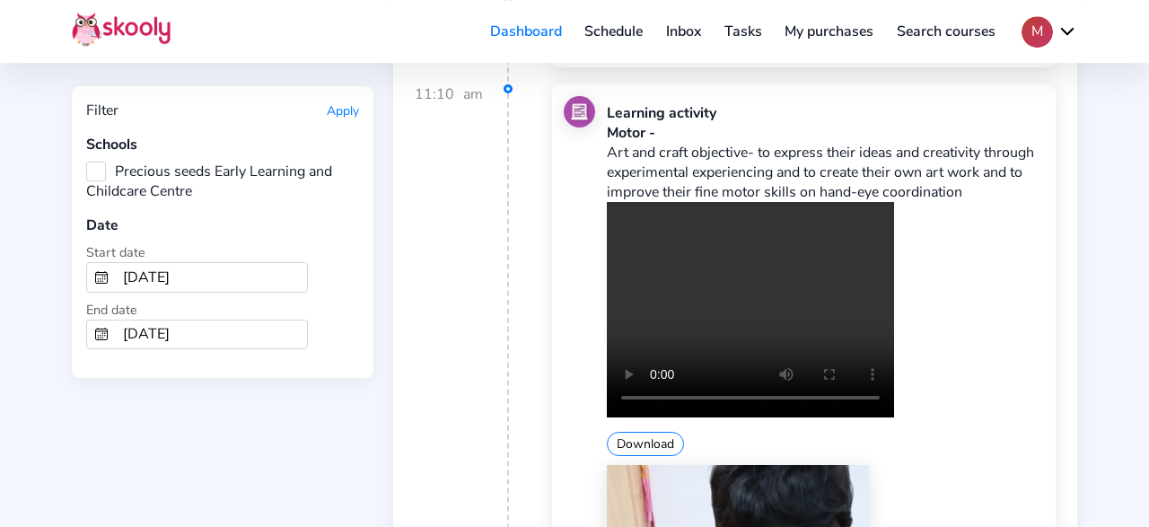
scroll to position [50675, 0]
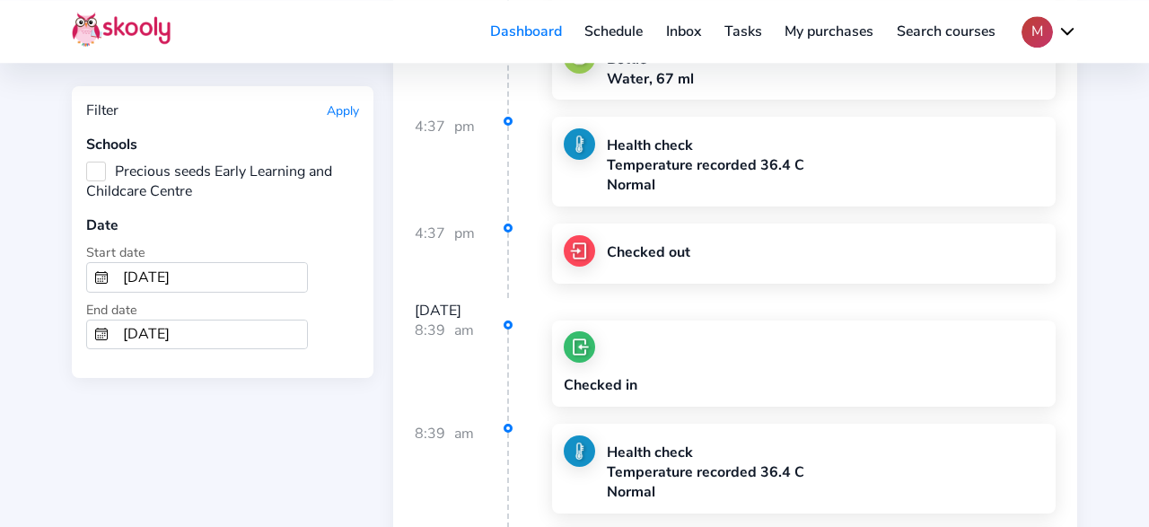
scroll to position [57301, 0]
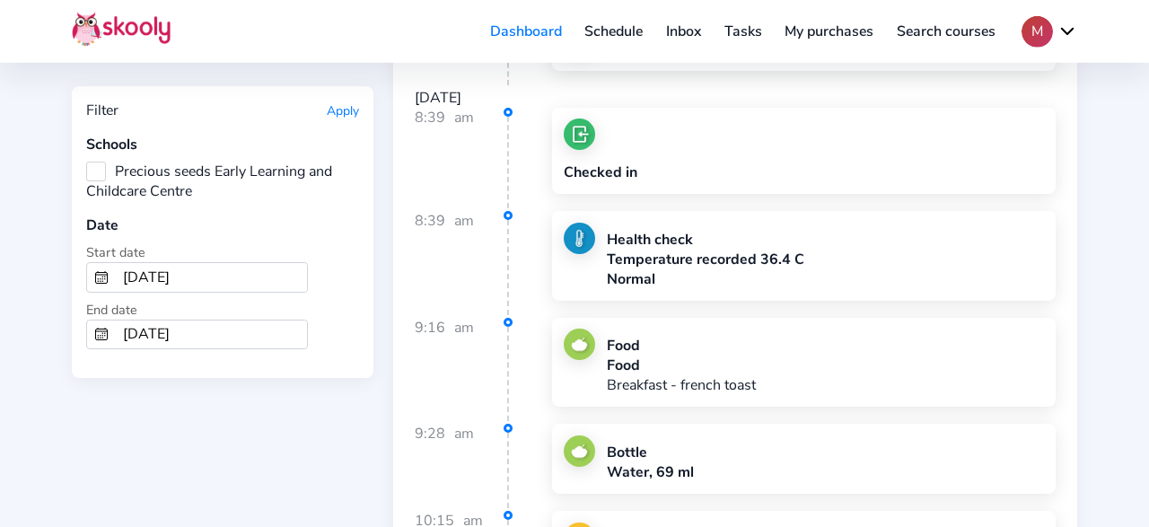
scroll to position [57487, 0]
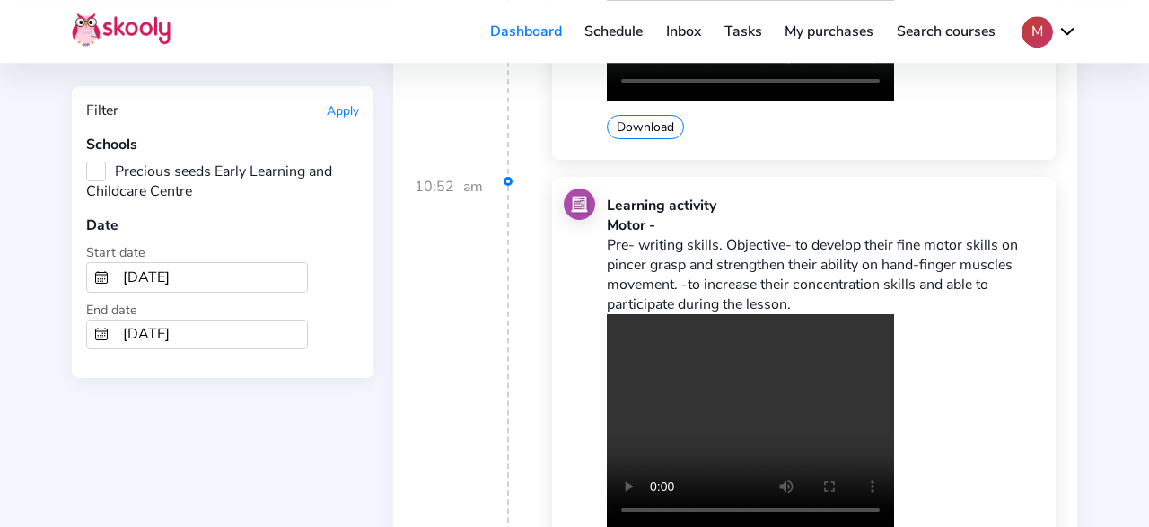
scroll to position [58887, 0]
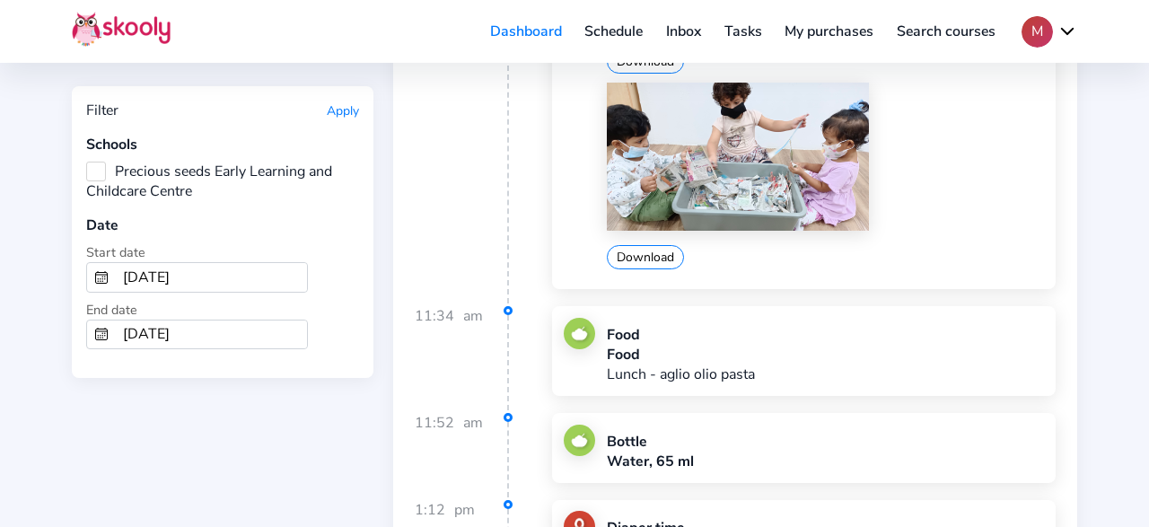
scroll to position [59870, 0]
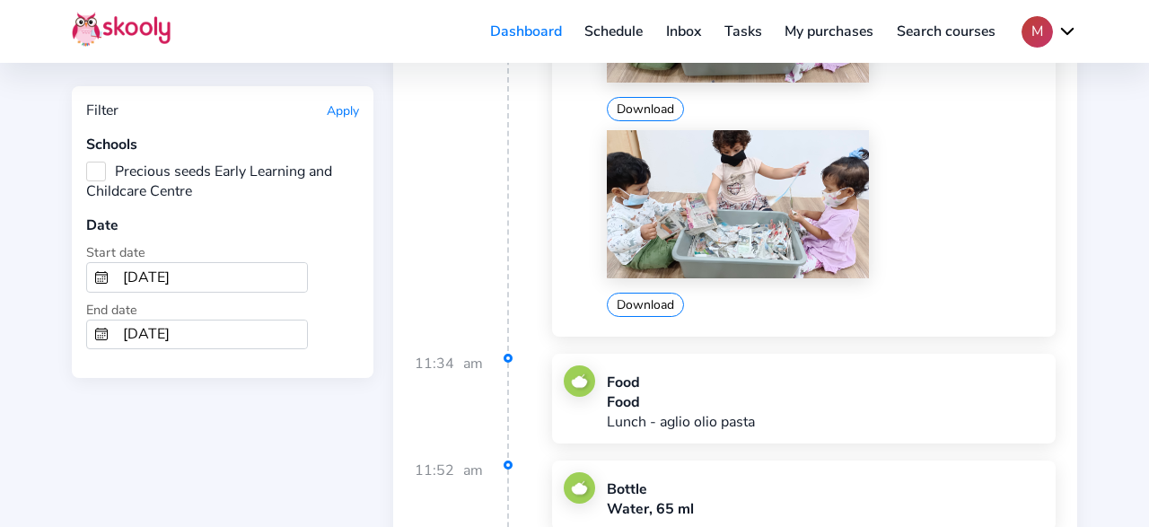
click at [191, 273] on input "2/1/2025" at bounding box center [211, 277] width 191 height 29
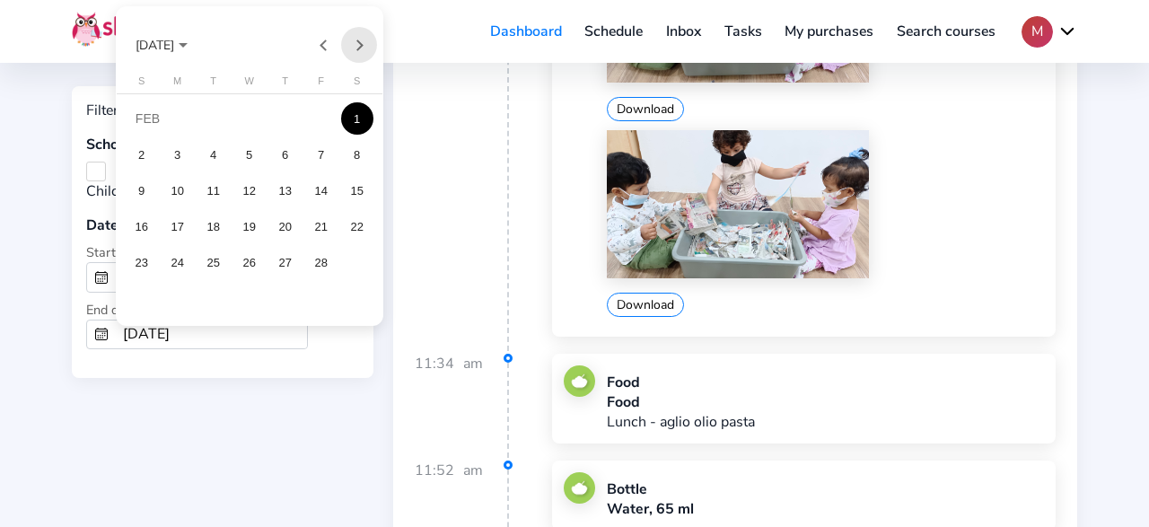
click at [363, 44] on button "Next month" at bounding box center [359, 45] width 36 height 36
click at [365, 124] on div "1" at bounding box center [357, 118] width 32 height 32
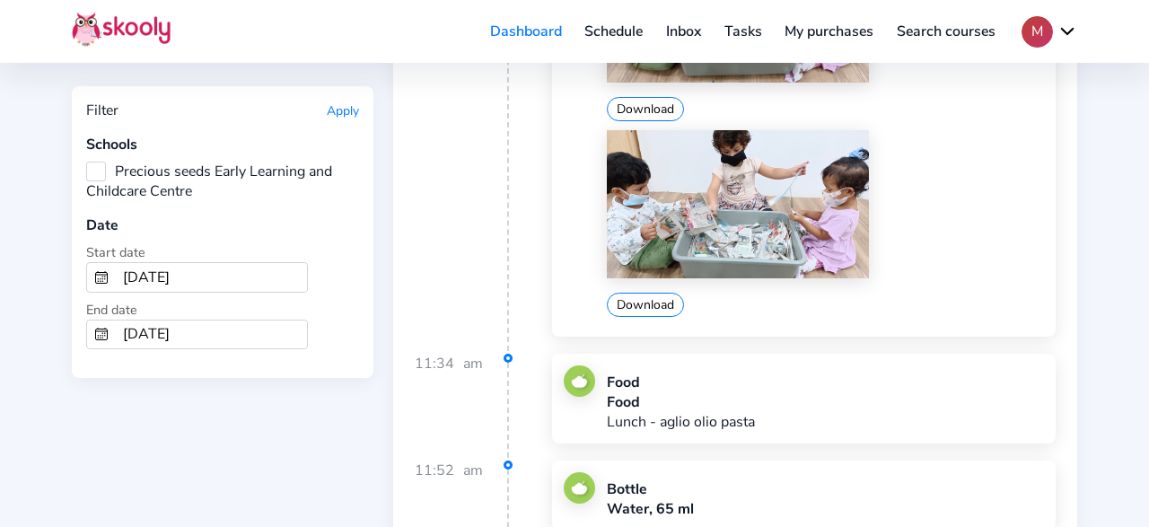
type input "3/1/2025"
click at [218, 320] on input "2/28/2025" at bounding box center [211, 334] width 191 height 29
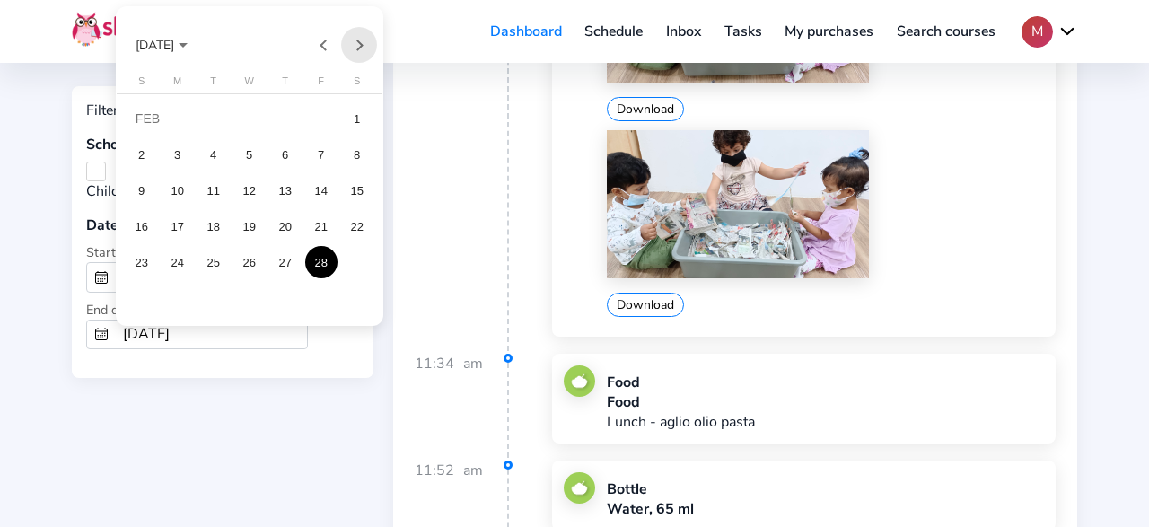
click at [363, 40] on button "Next month" at bounding box center [359, 45] width 36 height 36
click at [180, 304] on div "31" at bounding box center [178, 298] width 32 height 32
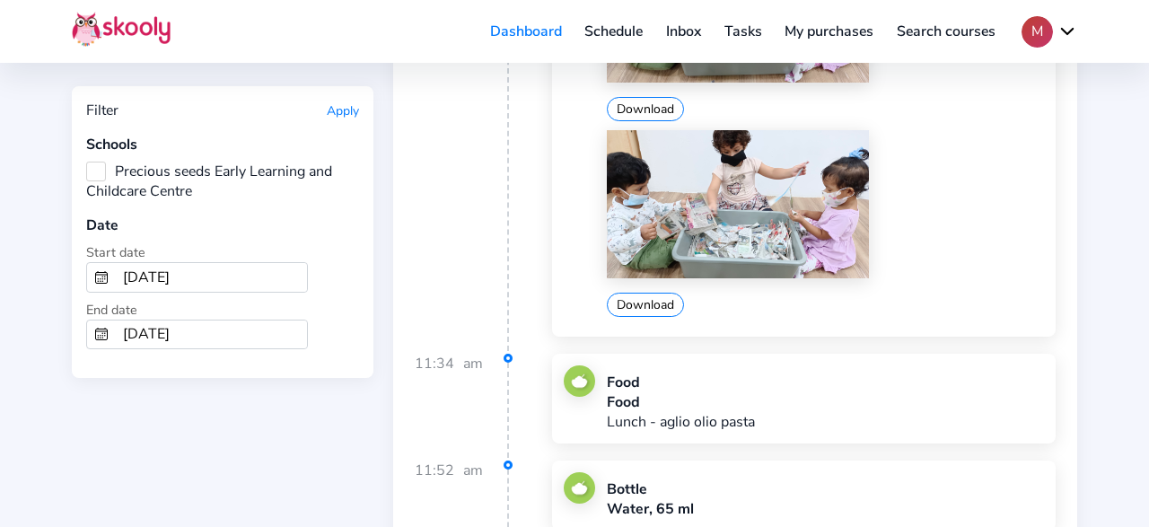
type input "3/31/2025"
click at [352, 118] on button "Apply" at bounding box center [343, 110] width 32 height 17
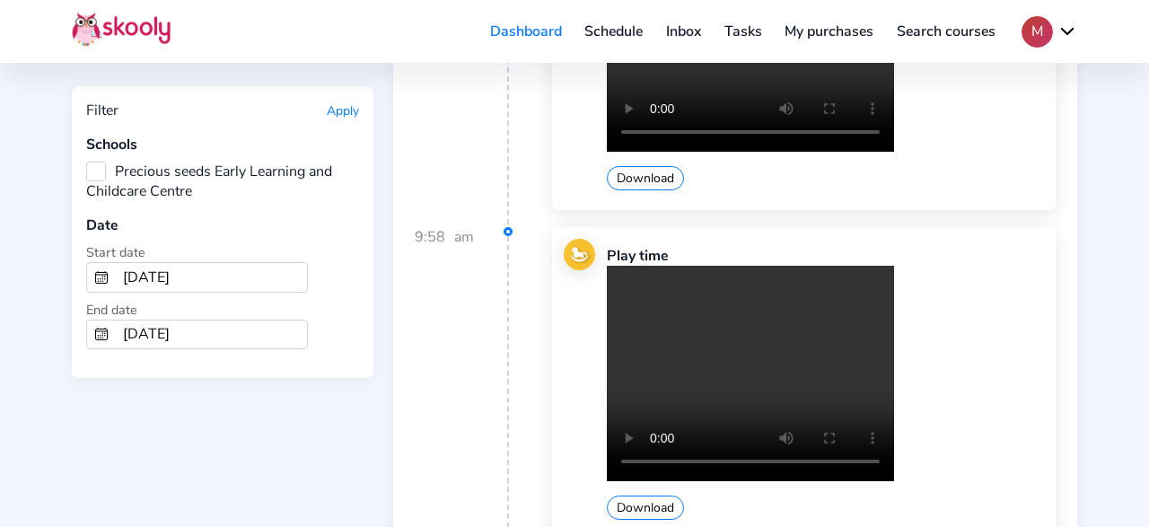
scroll to position [9612, 0]
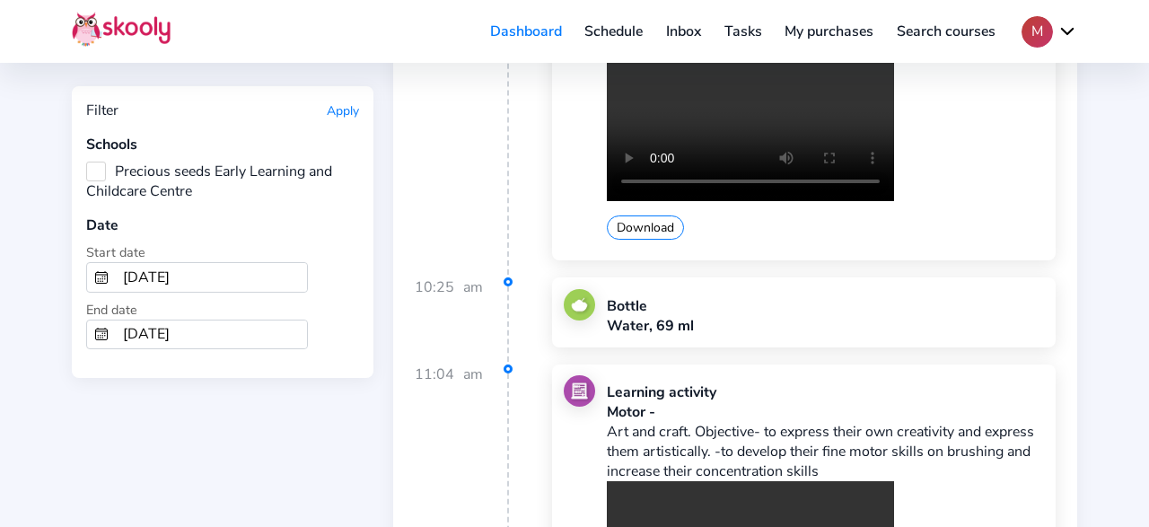
scroll to position [10157, 0]
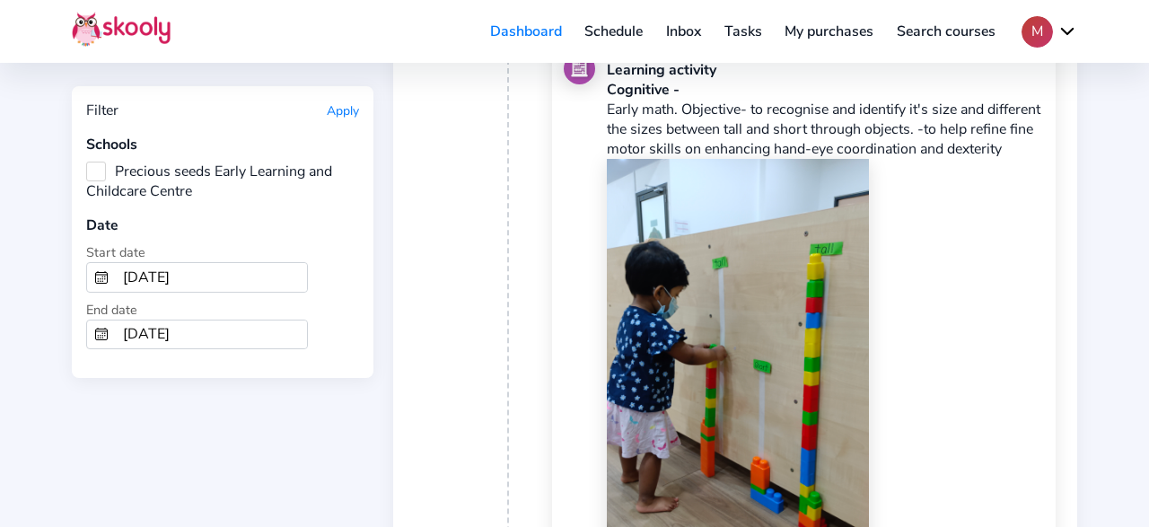
scroll to position [12303, 0]
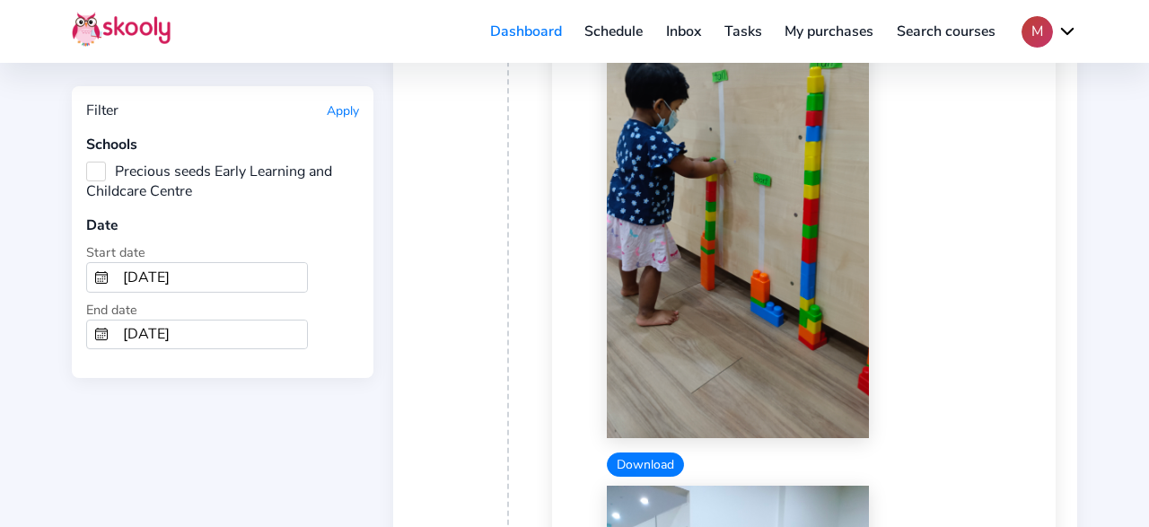
click at [662, 452] on button "Download" at bounding box center [645, 464] width 77 height 24
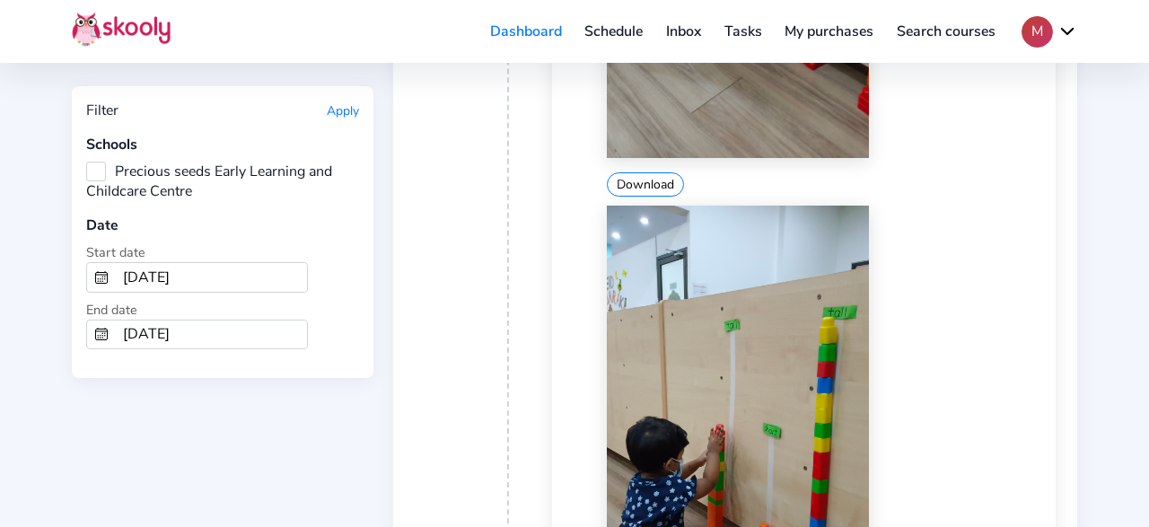
scroll to position [12770, 0]
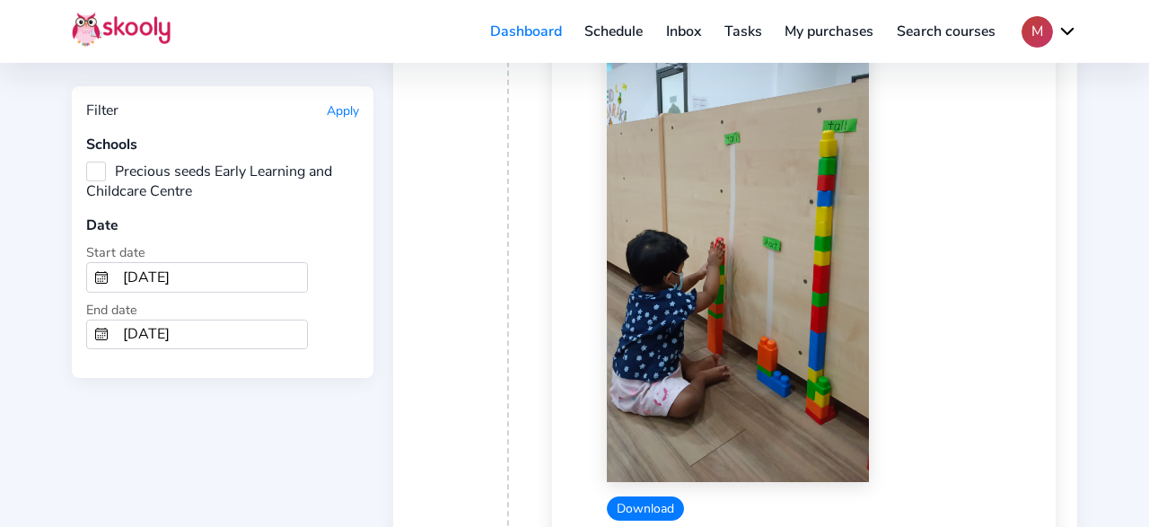
drag, startPoint x: 640, startPoint y: 399, endPoint x: 651, endPoint y: 392, distance: 12.9
click at [640, 496] on button "Download" at bounding box center [645, 508] width 77 height 24
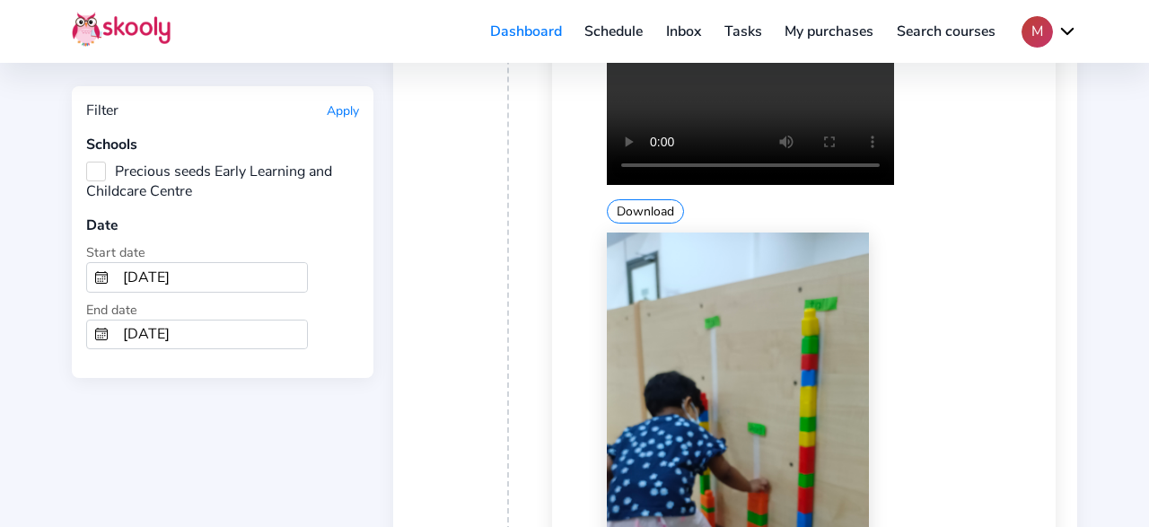
scroll to position [13237, 0]
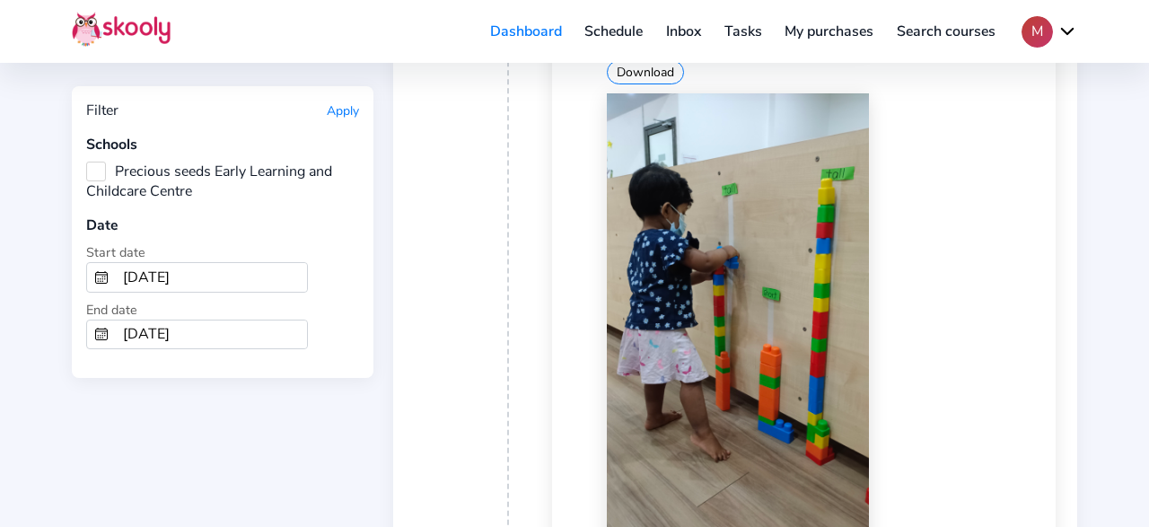
scroll to position [14170, 0]
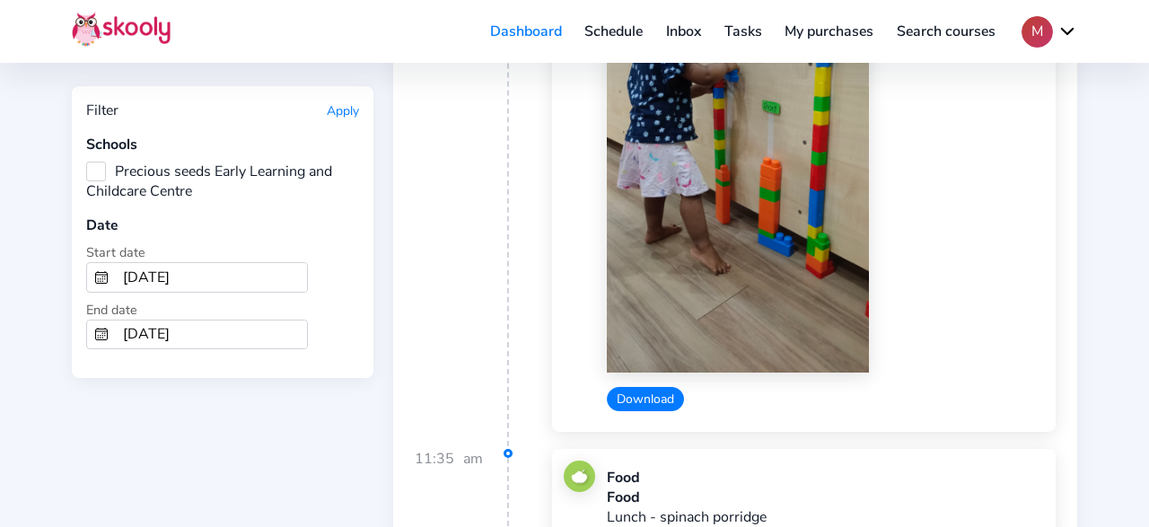
click at [639, 387] on button "Download" at bounding box center [645, 399] width 77 height 24
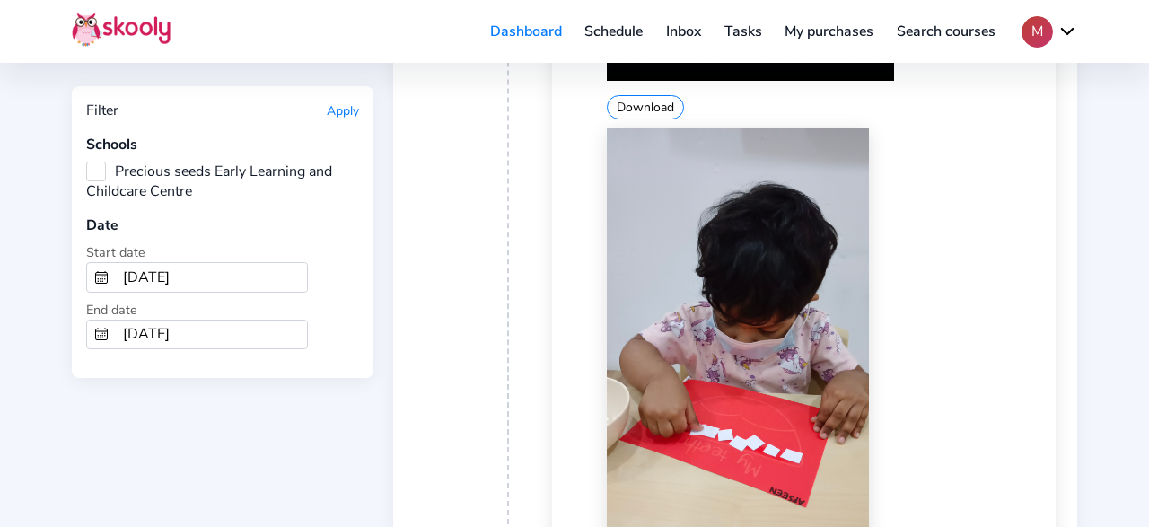
scroll to position [16970, 0]
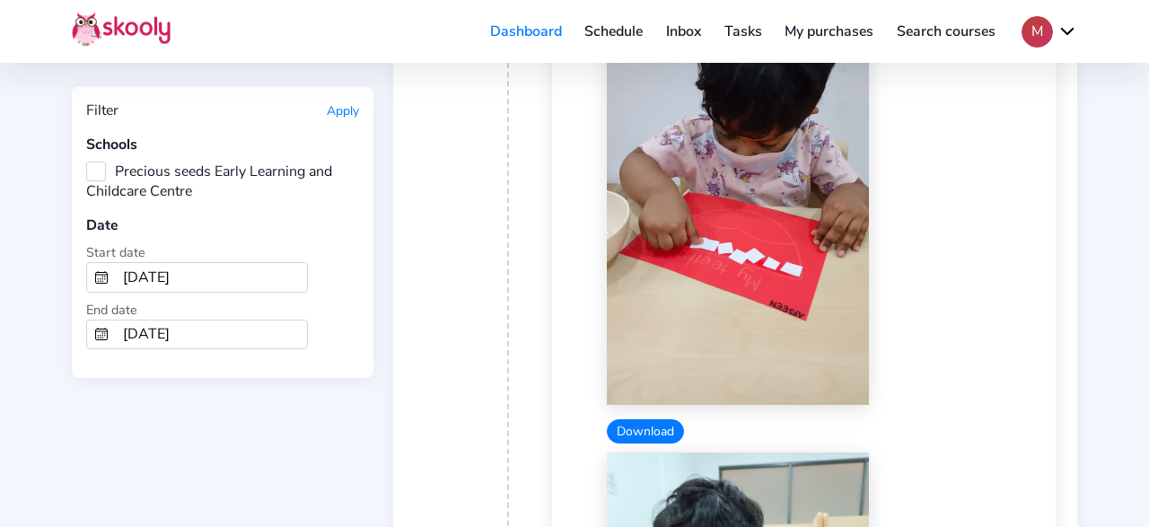
click at [656, 419] on button "Download" at bounding box center [645, 431] width 77 height 24
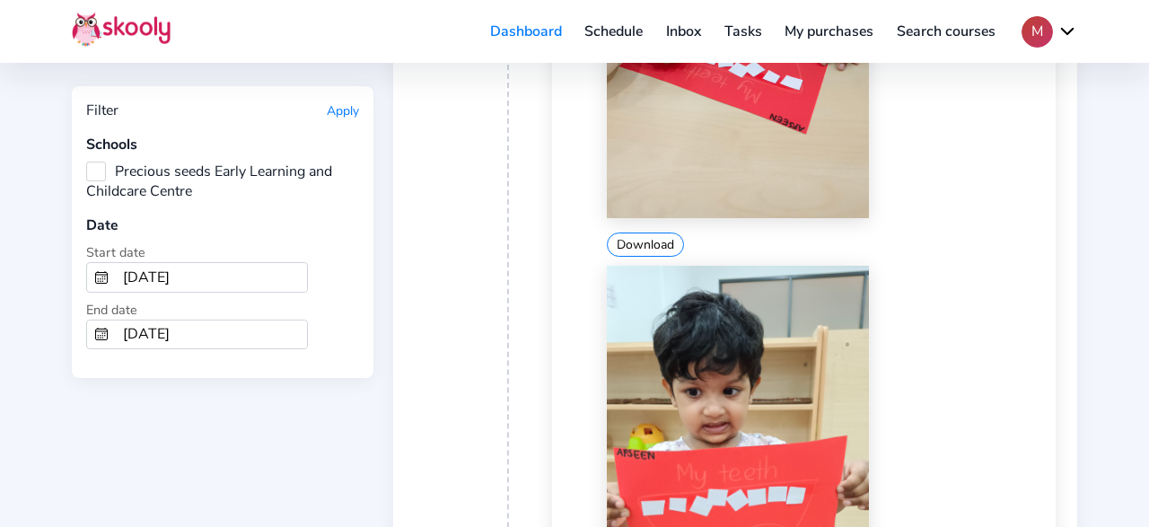
scroll to position [17343, 0]
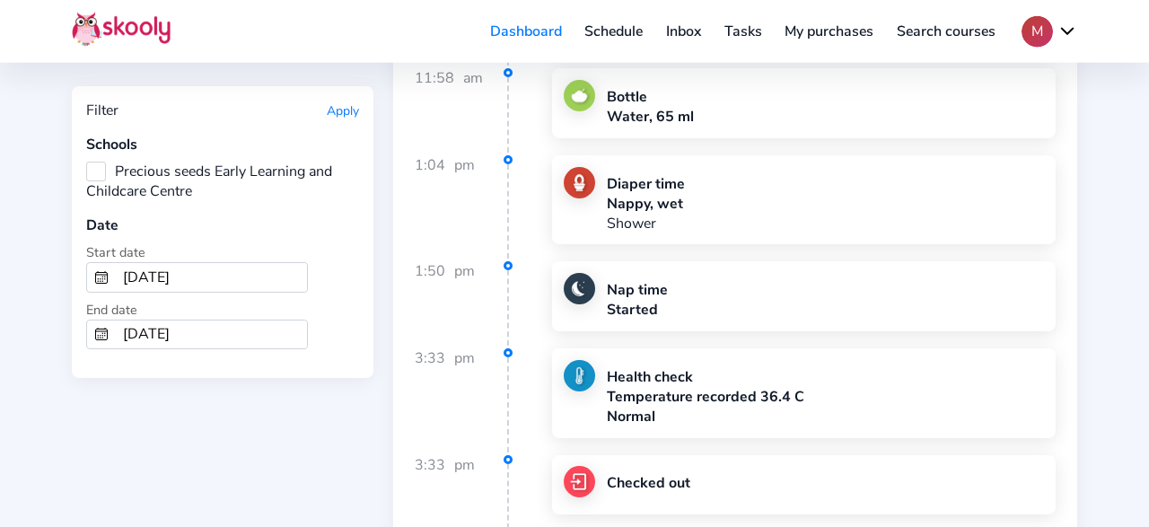
scroll to position [18089, 0]
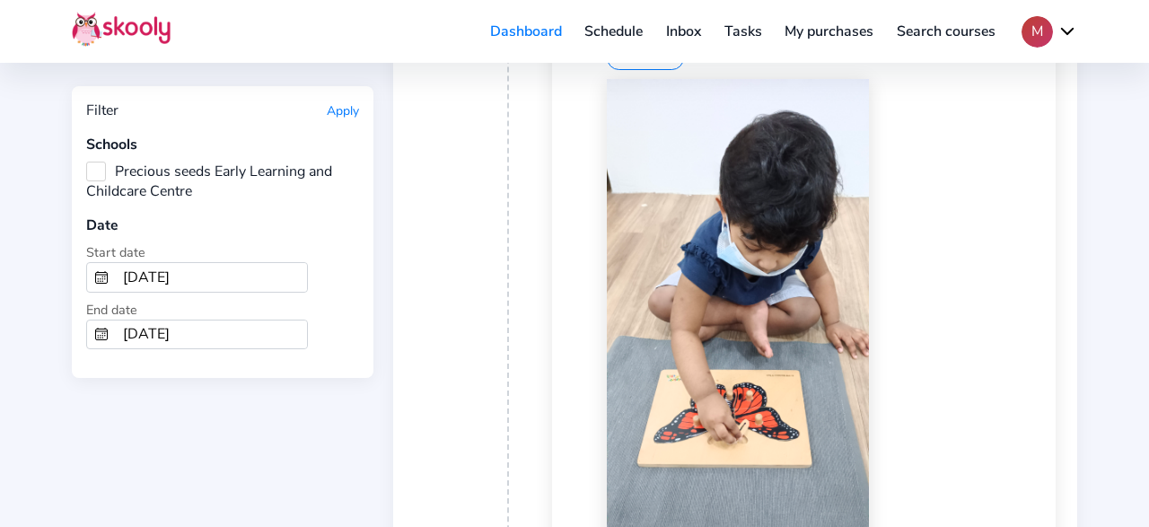
scroll to position [19863, 0]
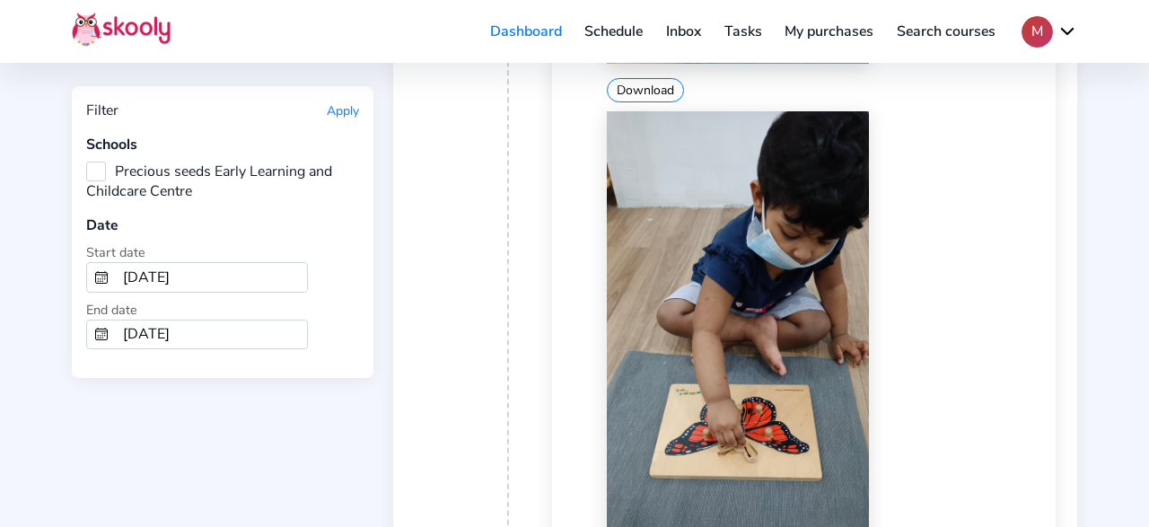
scroll to position [20143, 0]
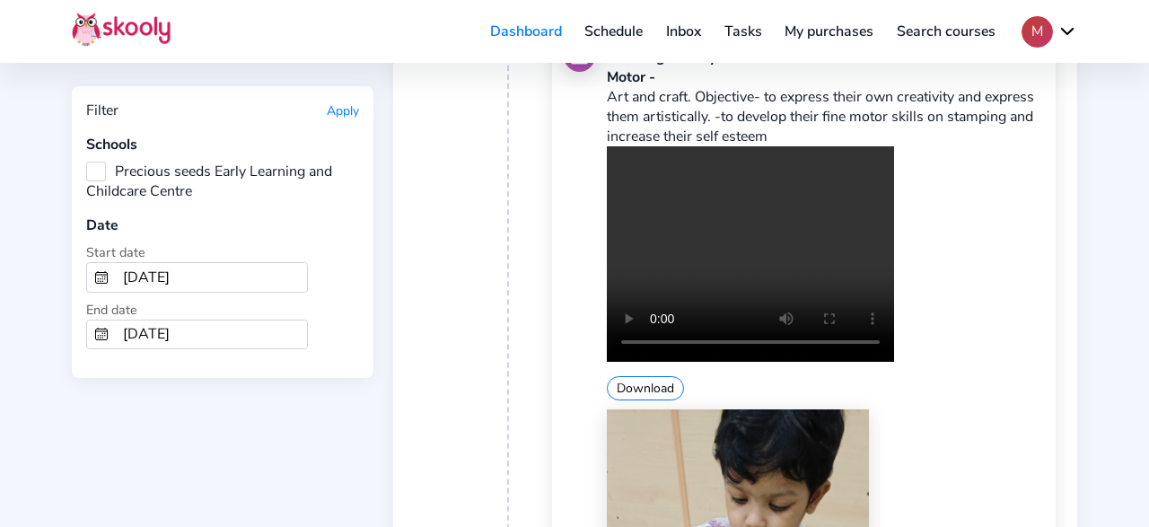
scroll to position [22662, 0]
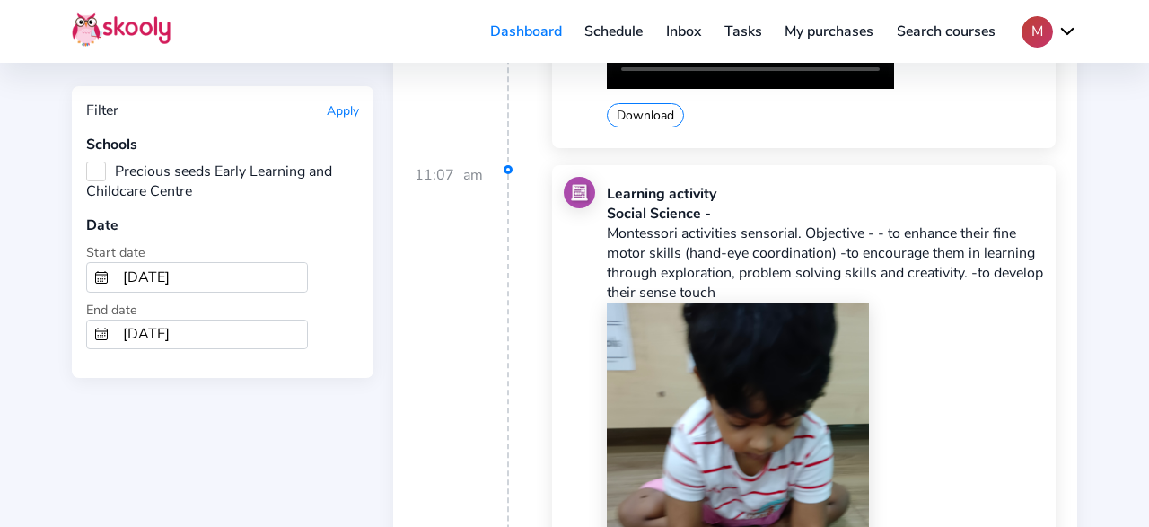
scroll to position [27812, 0]
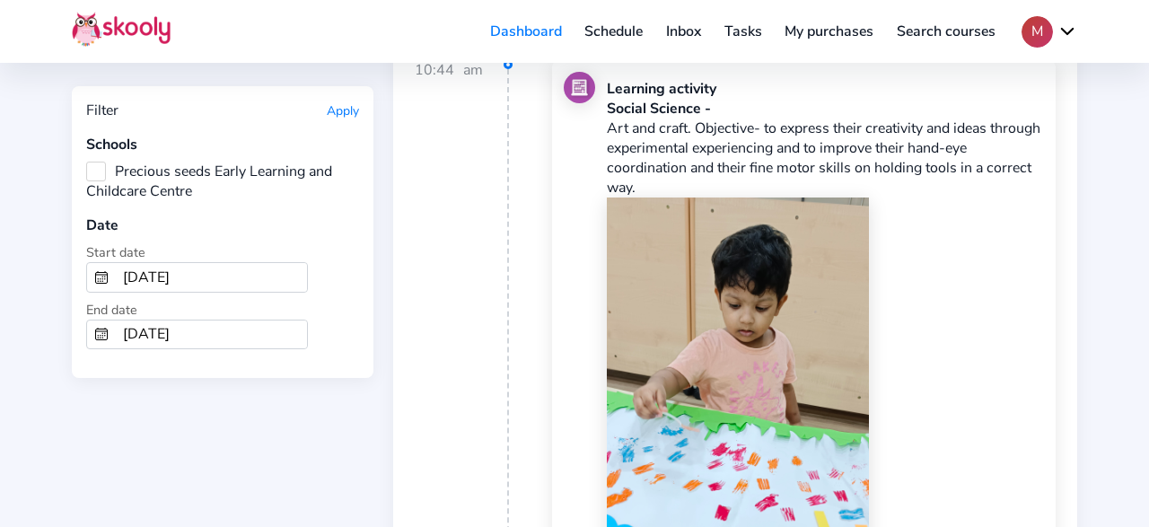
scroll to position [34718, 0]
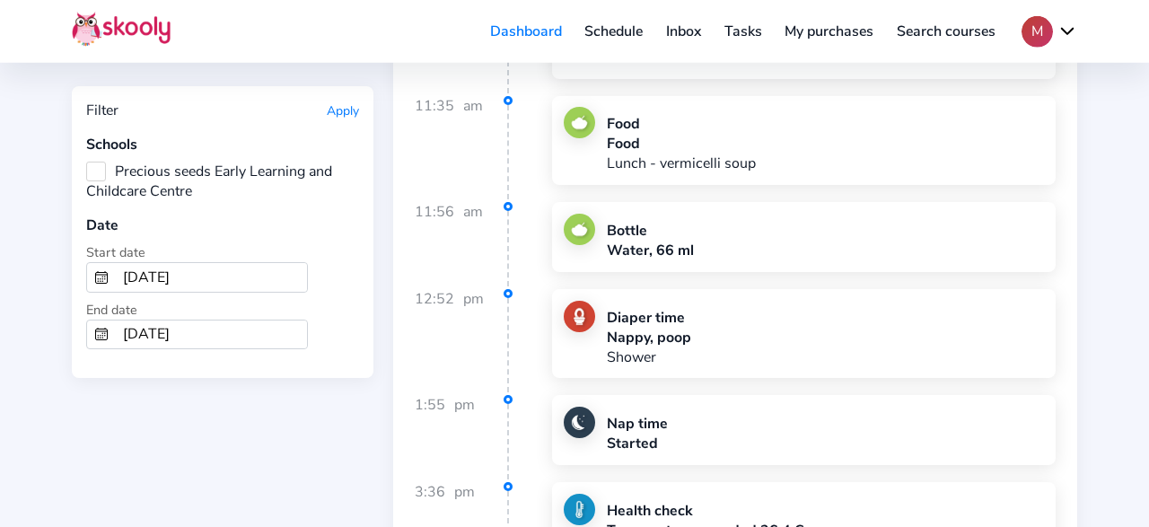
scroll to position [35278, 0]
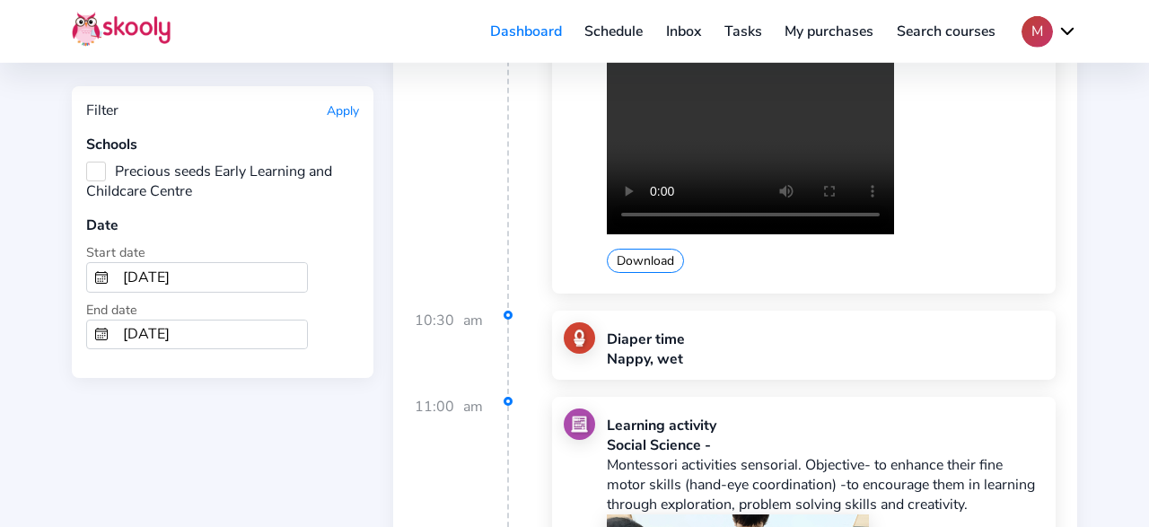
scroll to position [38824, 0]
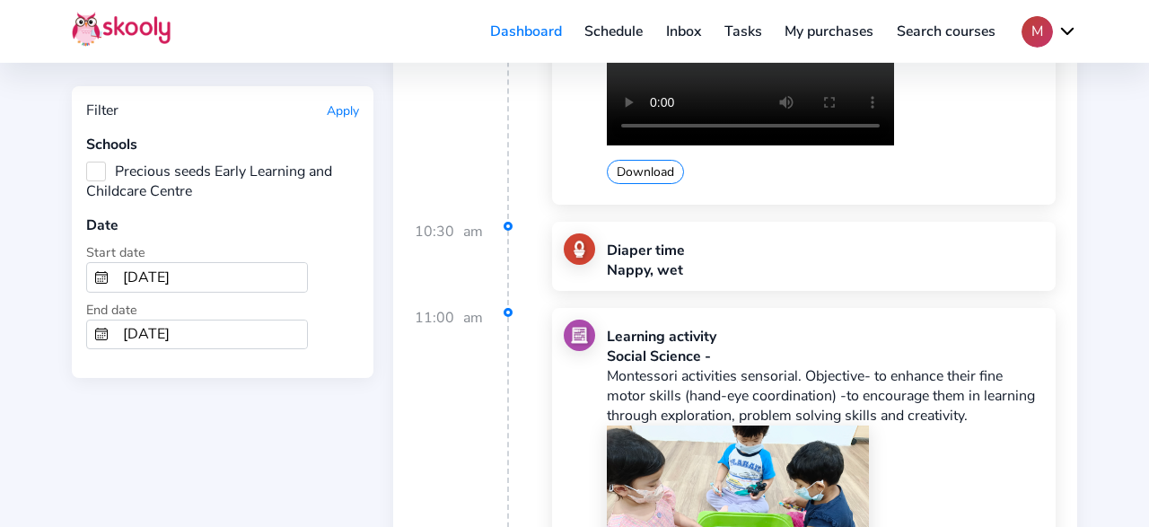
scroll to position [38918, 0]
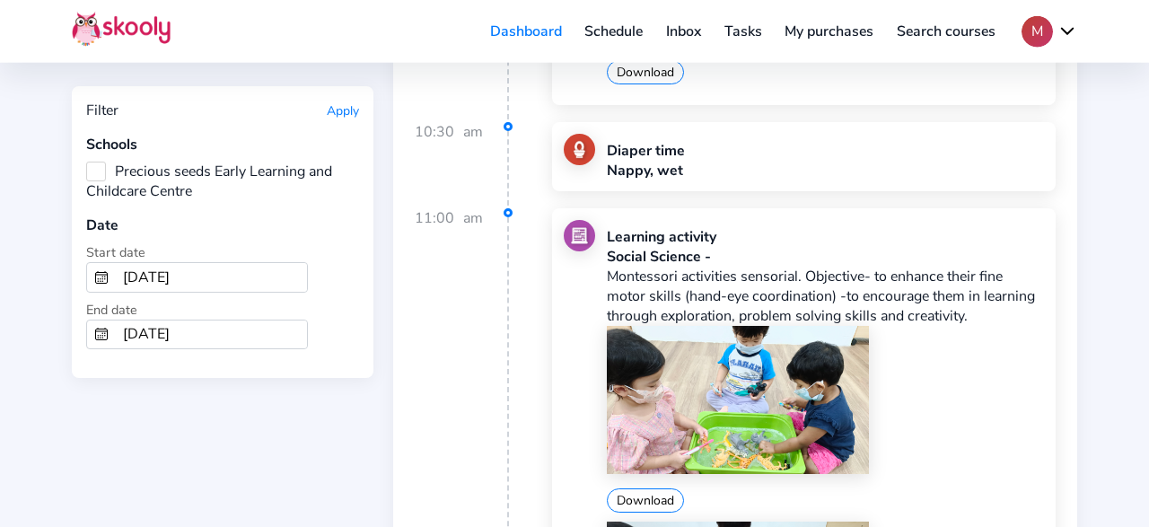
scroll to position [39104, 0]
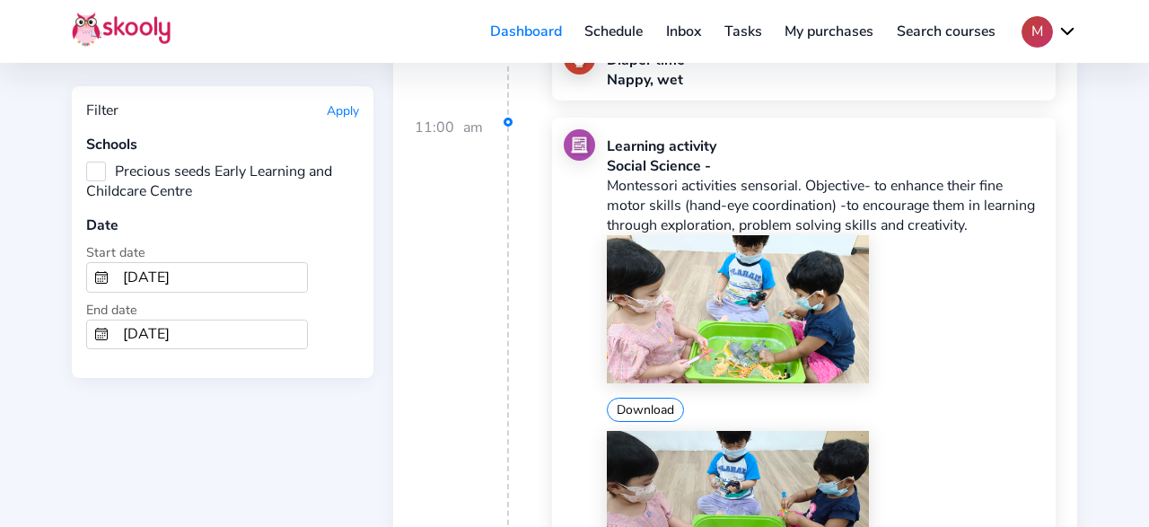
drag, startPoint x: 670, startPoint y: 422, endPoint x: 692, endPoint y: 403, distance: 28.6
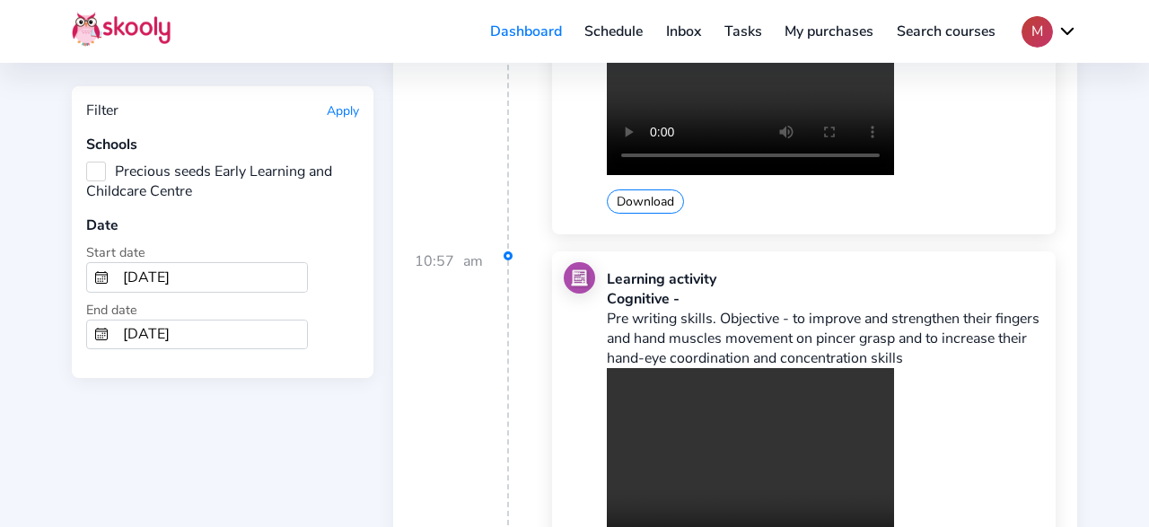
scroll to position [42091, 0]
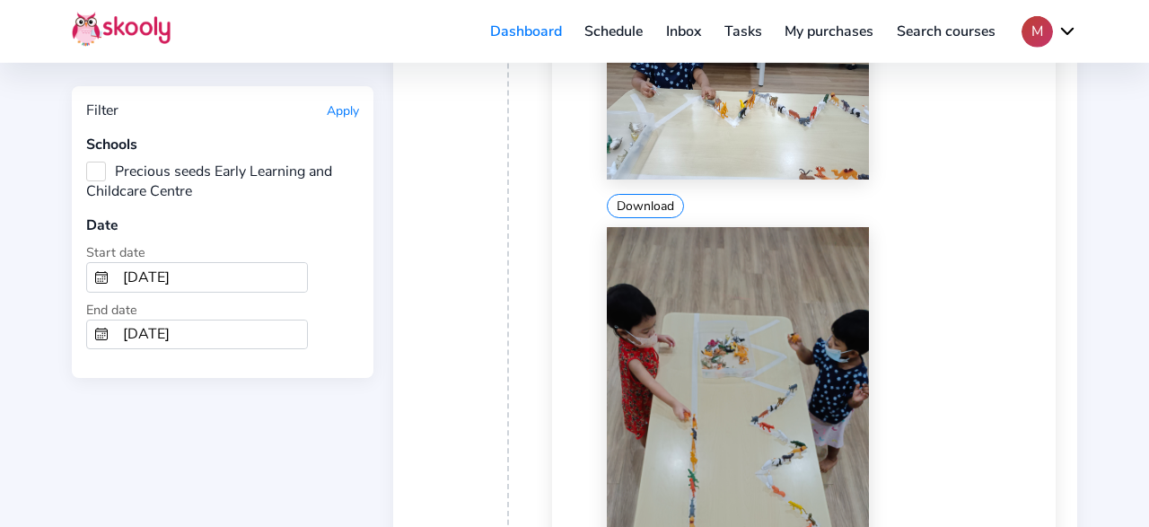
scroll to position [42651, 0]
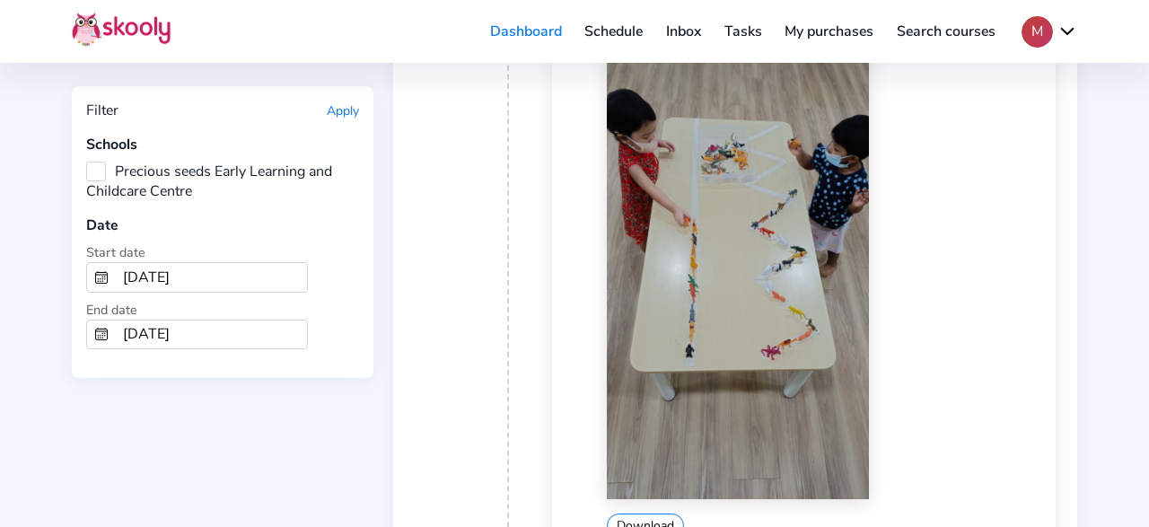
scroll to position [42931, 0]
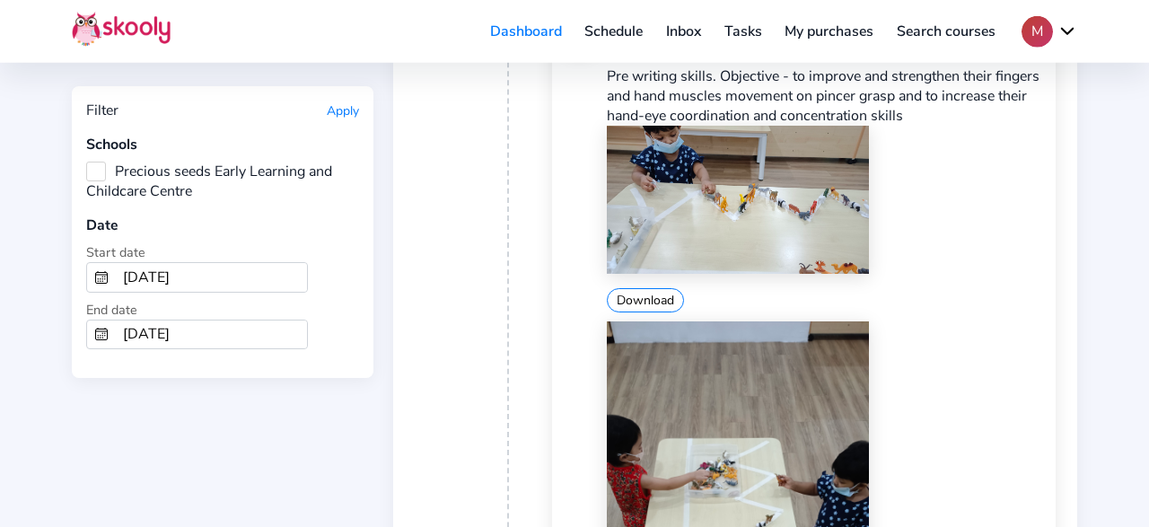
scroll to position [43491, 0]
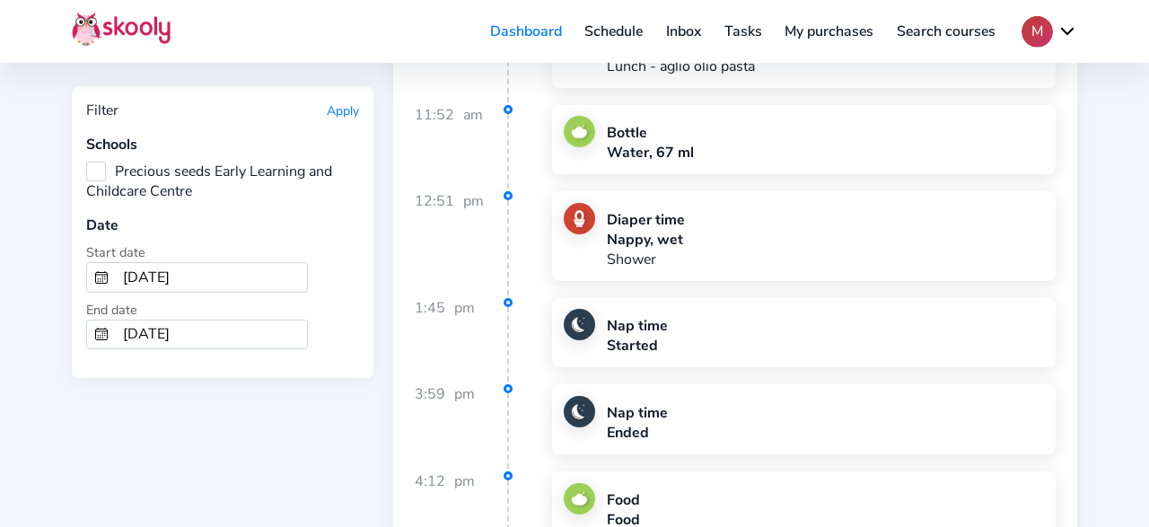
scroll to position [44269, 0]
click at [198, 275] on input "3/1/2025" at bounding box center [211, 277] width 191 height 29
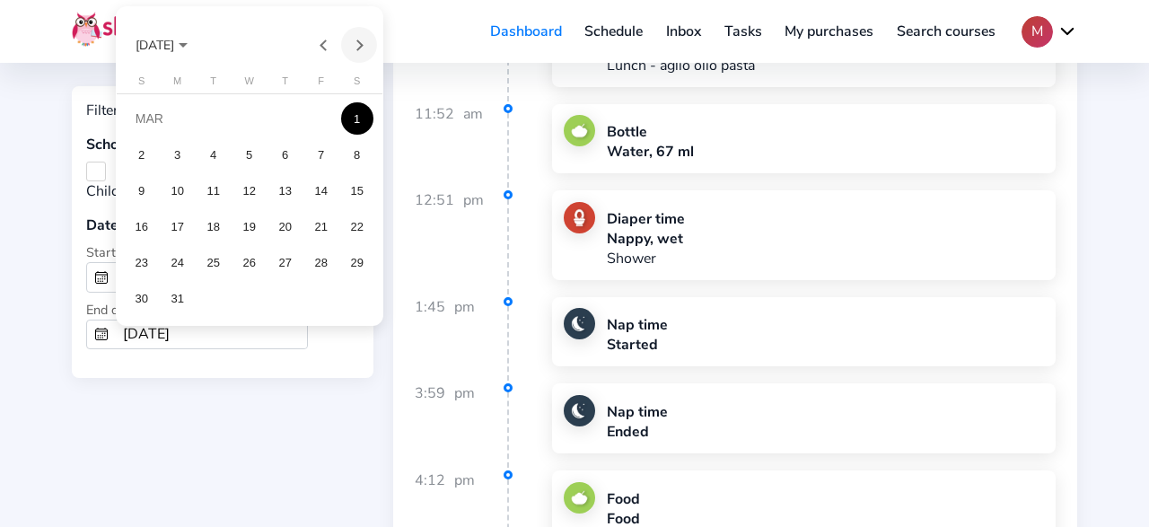
click at [363, 44] on button "Next month" at bounding box center [359, 45] width 36 height 36
drag, startPoint x: 211, startPoint y: 152, endPoint x: 260, endPoint y: 197, distance: 66.7
click at [211, 153] on div "1" at bounding box center [213, 154] width 32 height 32
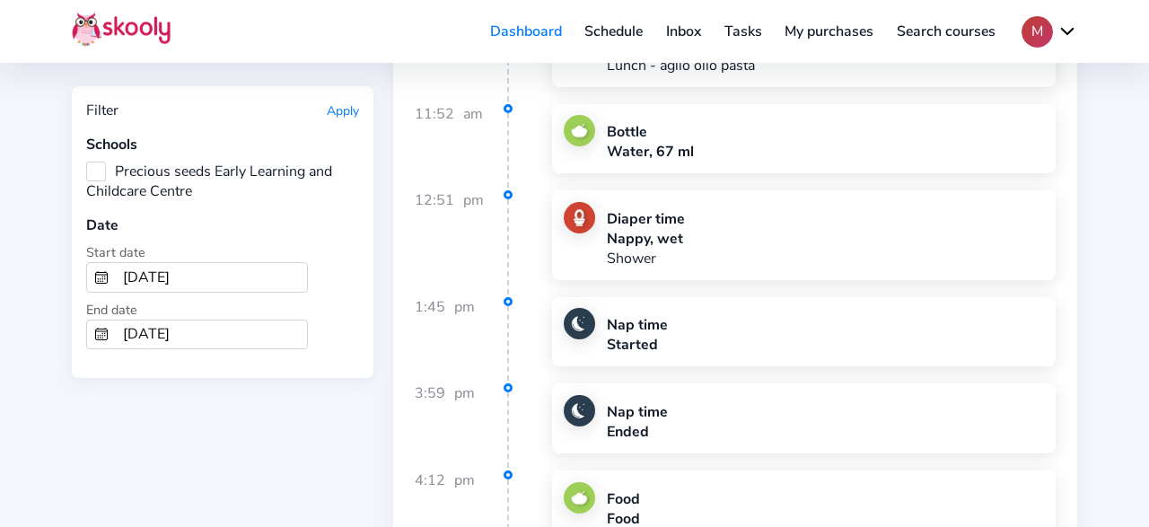
type input "4/1/2025"
click at [219, 337] on input "3/31/2025" at bounding box center [211, 334] width 191 height 29
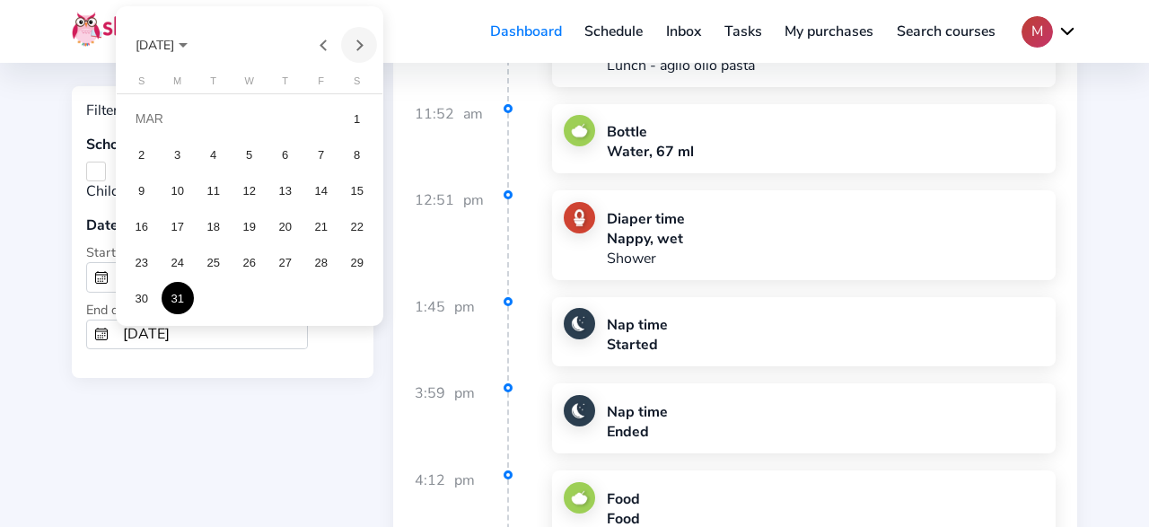
click at [359, 54] on button "Next month" at bounding box center [359, 45] width 36 height 36
click at [255, 301] on div "30" at bounding box center [249, 298] width 32 height 32
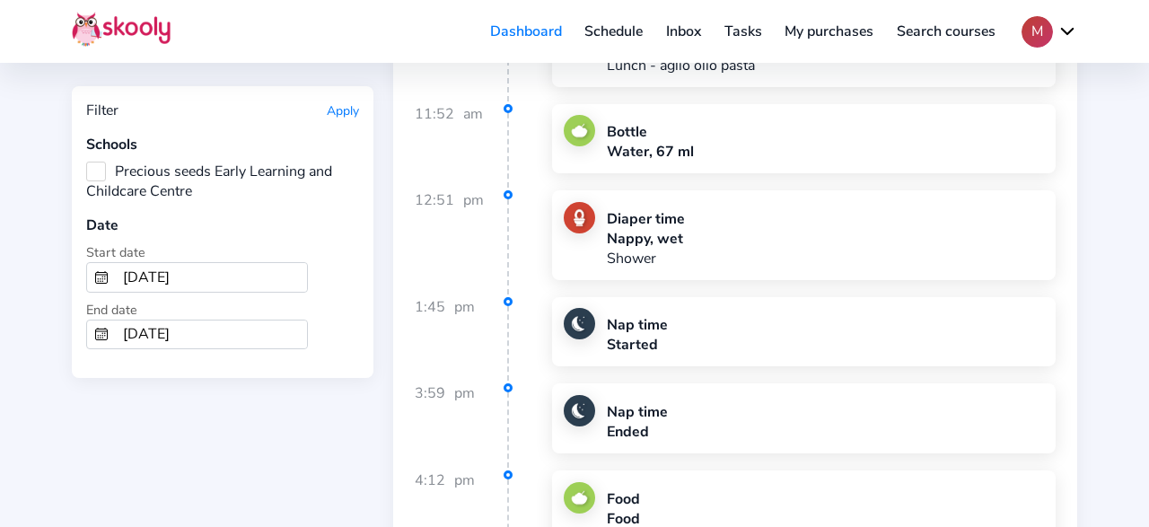
type input "4/30/2025"
click at [340, 109] on button "Apply" at bounding box center [343, 110] width 32 height 17
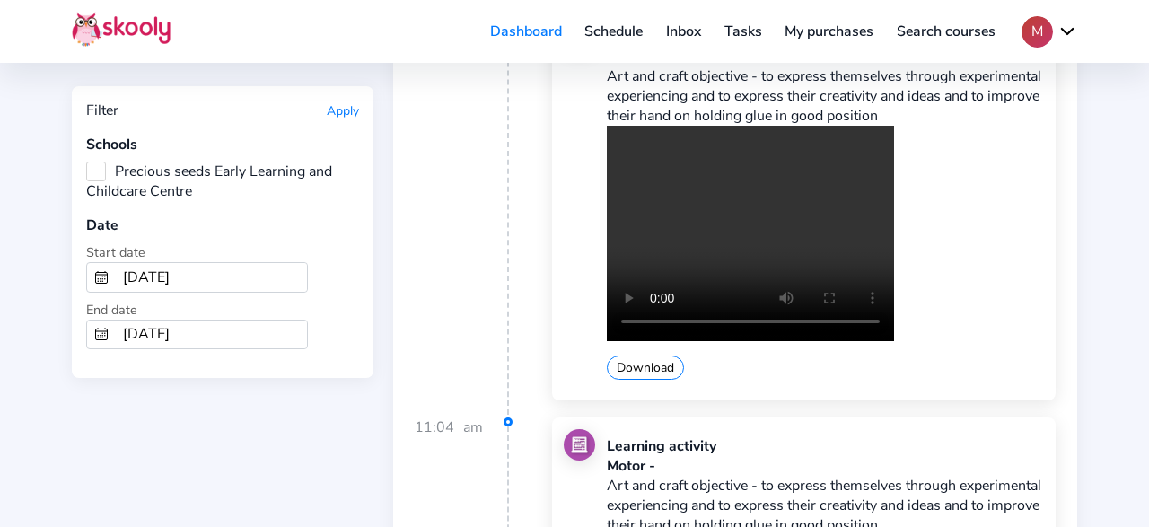
scroll to position [15025, 0]
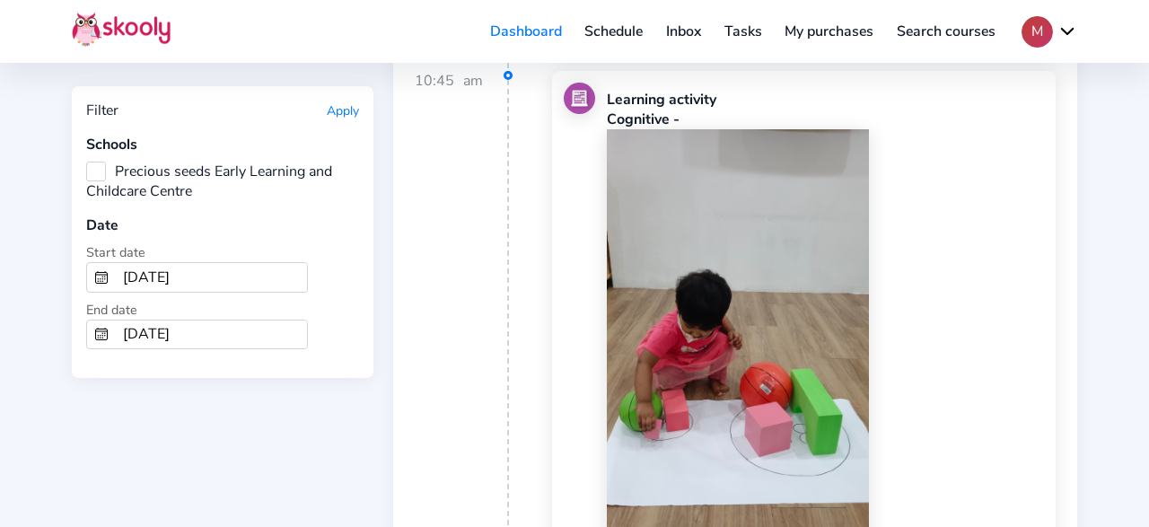
scroll to position [18945, 0]
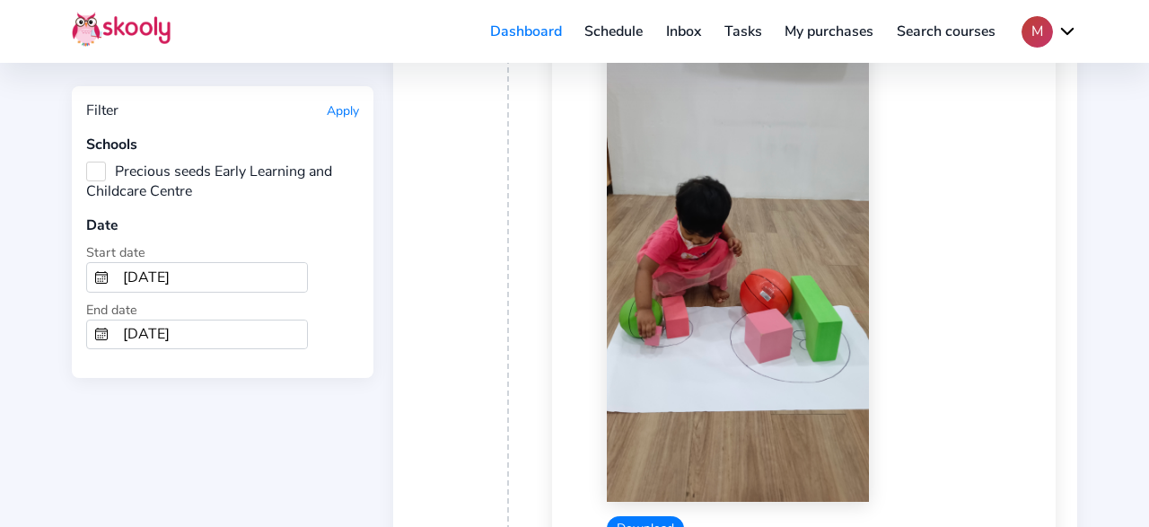
click at [669, 516] on button "Download" at bounding box center [645, 528] width 77 height 24
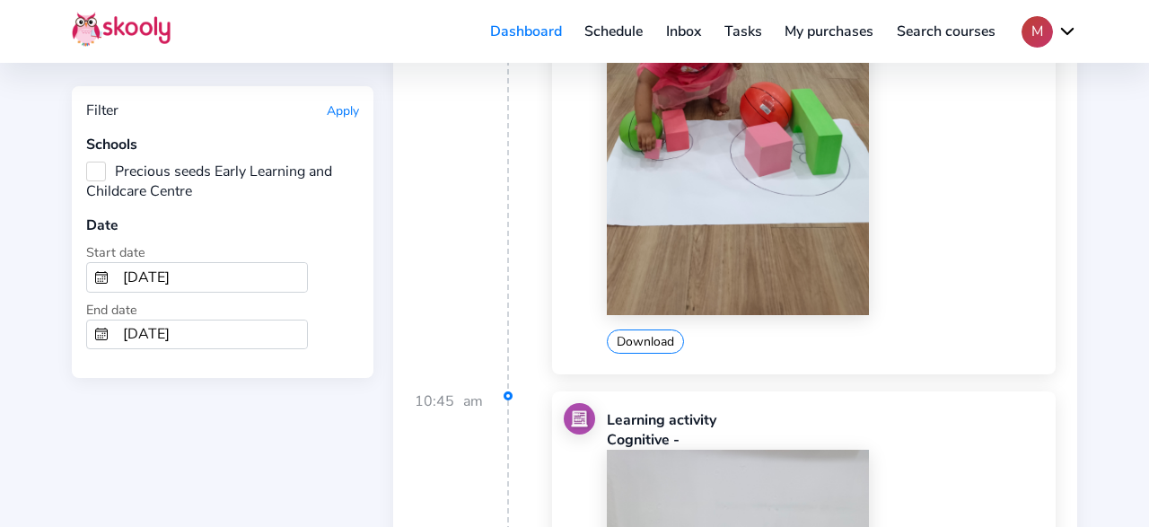
scroll to position [19225, 0]
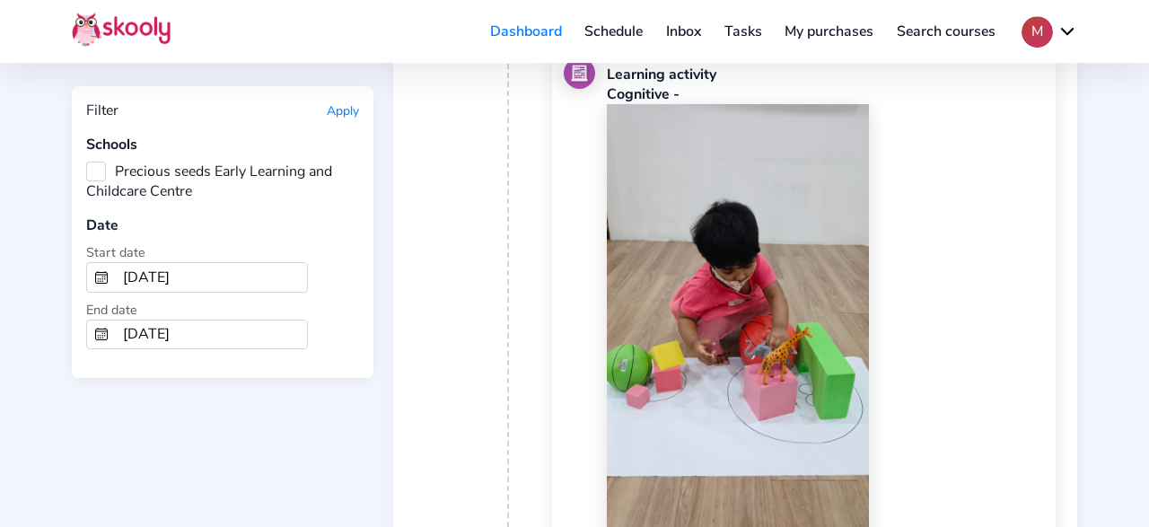
scroll to position [19505, 0]
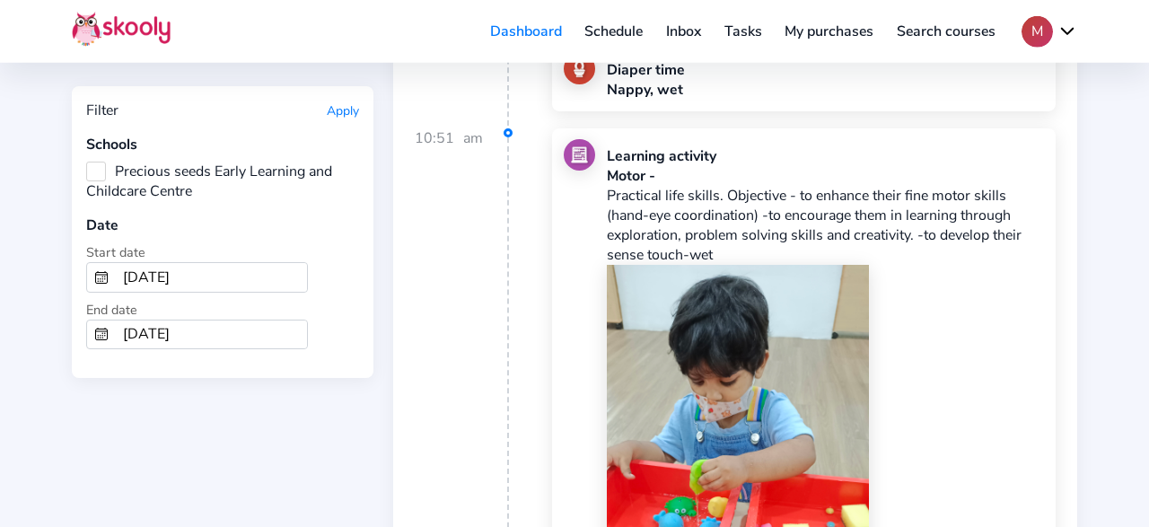
scroll to position [23144, 0]
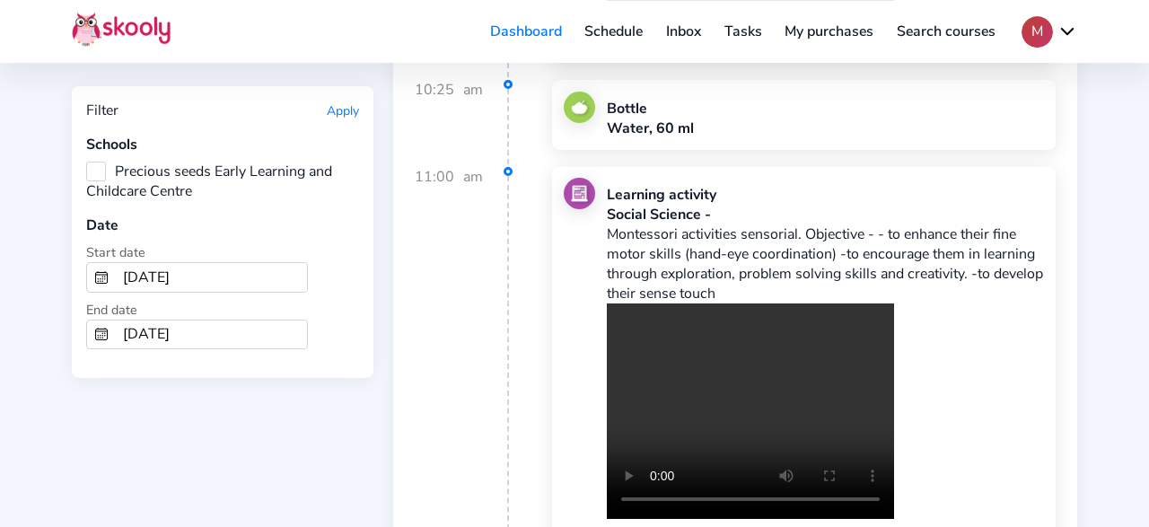
scroll to position [27250, 0]
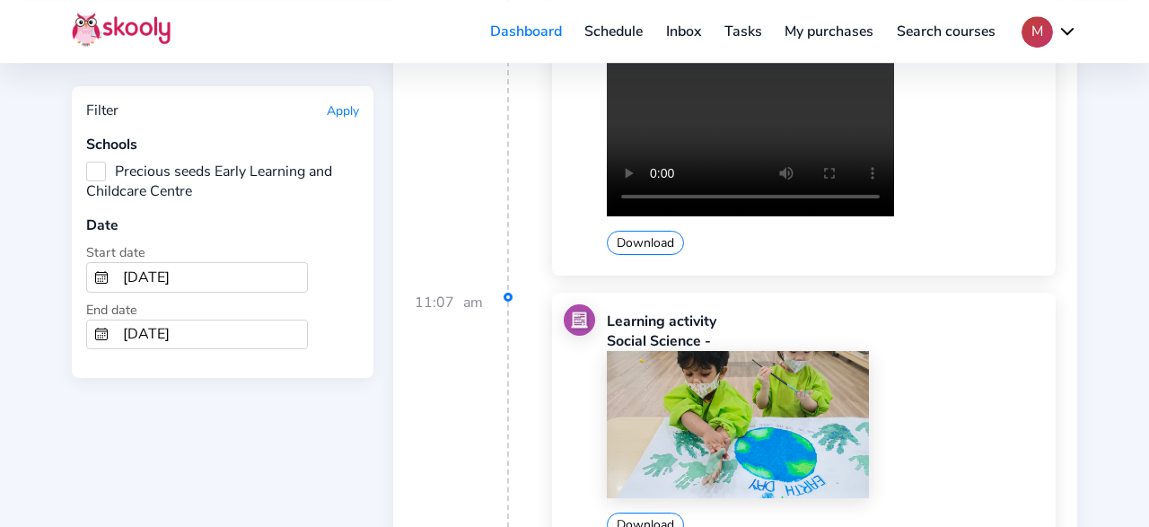
scroll to position [27437, 0]
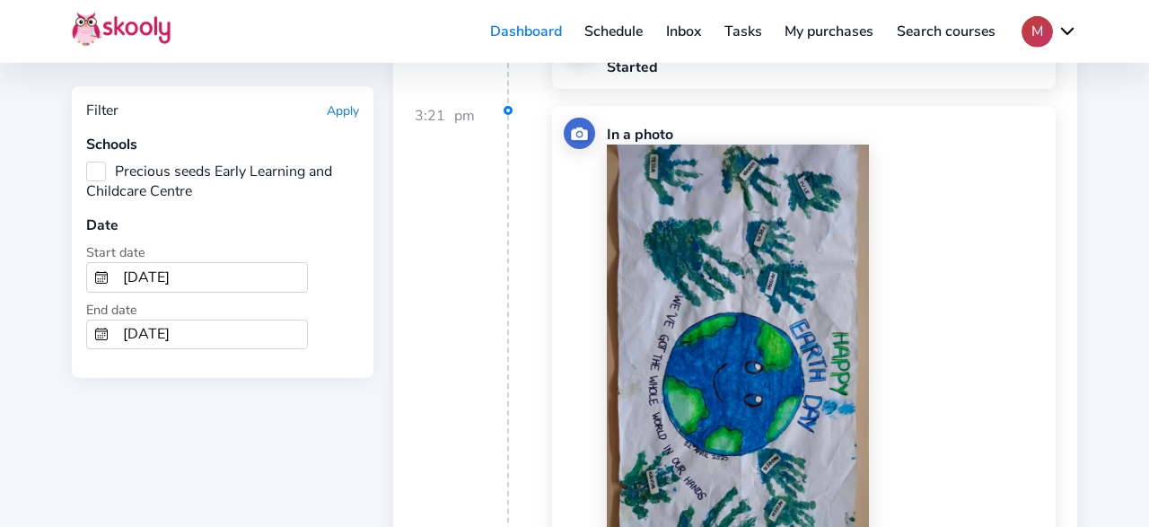
scroll to position [28464, 0]
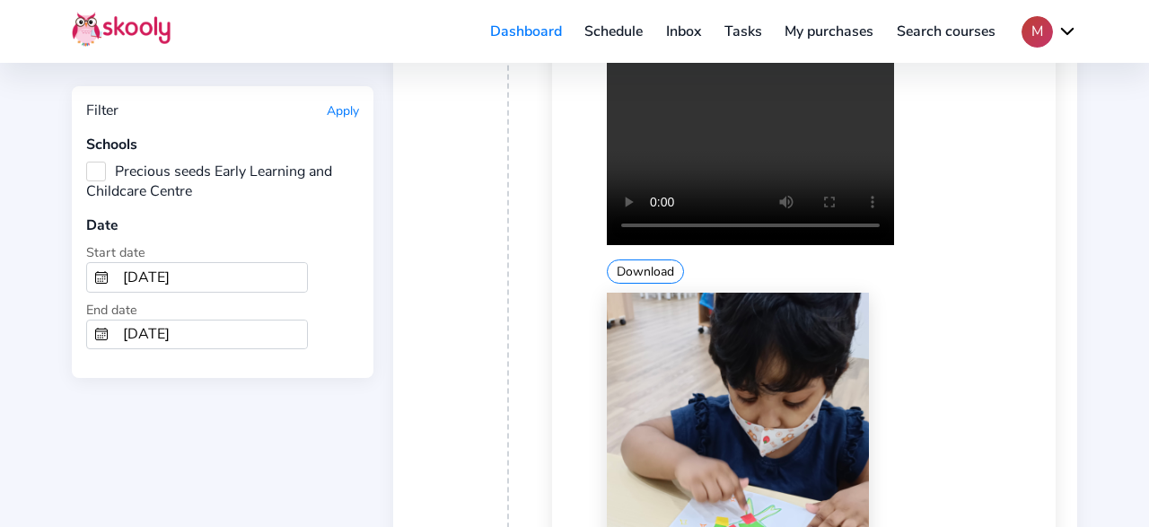
scroll to position [34250, 0]
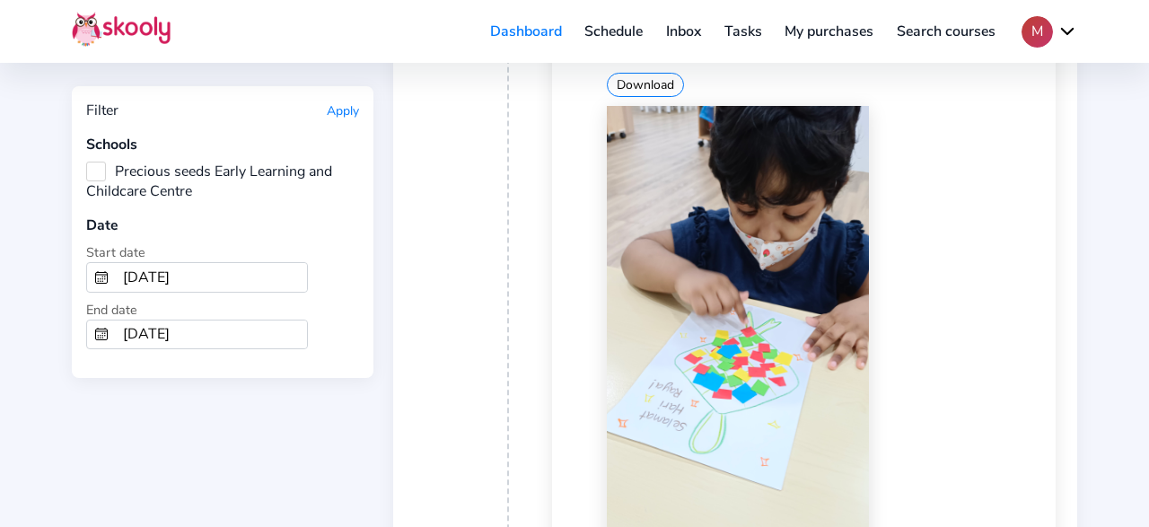
click at [1044, 228] on div "Download" at bounding box center [825, 358] width 437 height 505
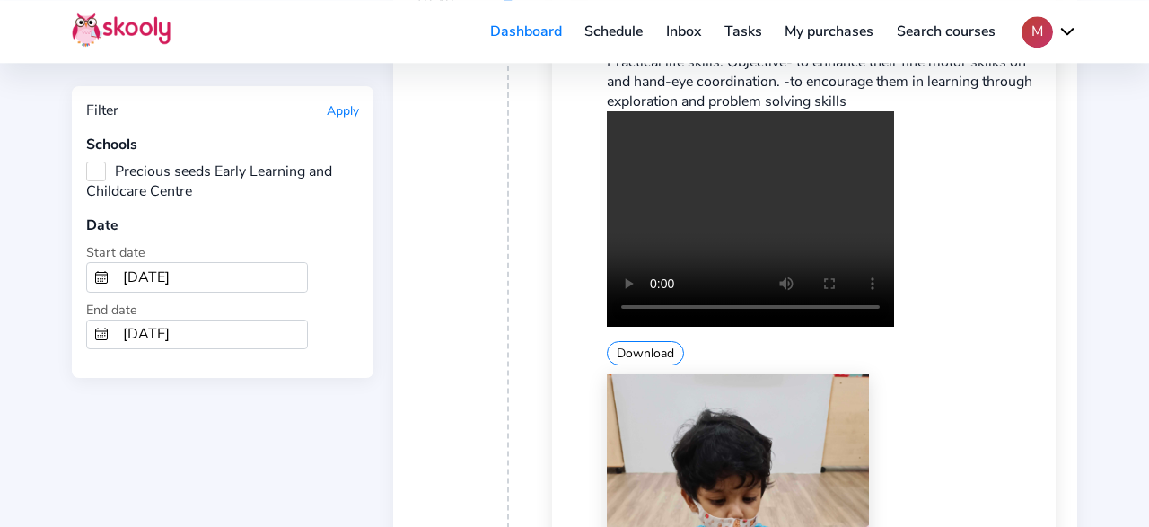
scroll to position [42276, 0]
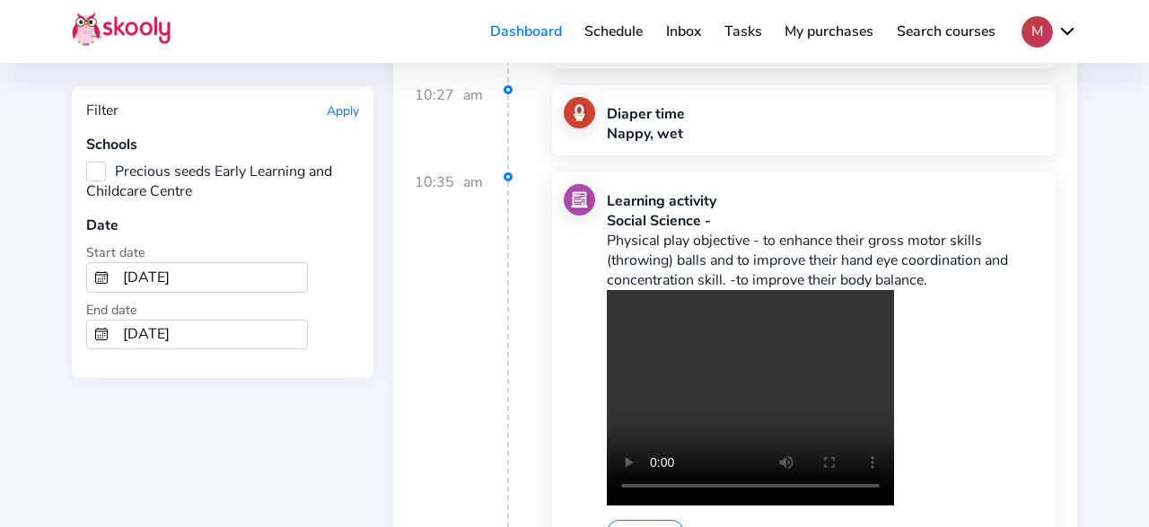
scroll to position [45915, 0]
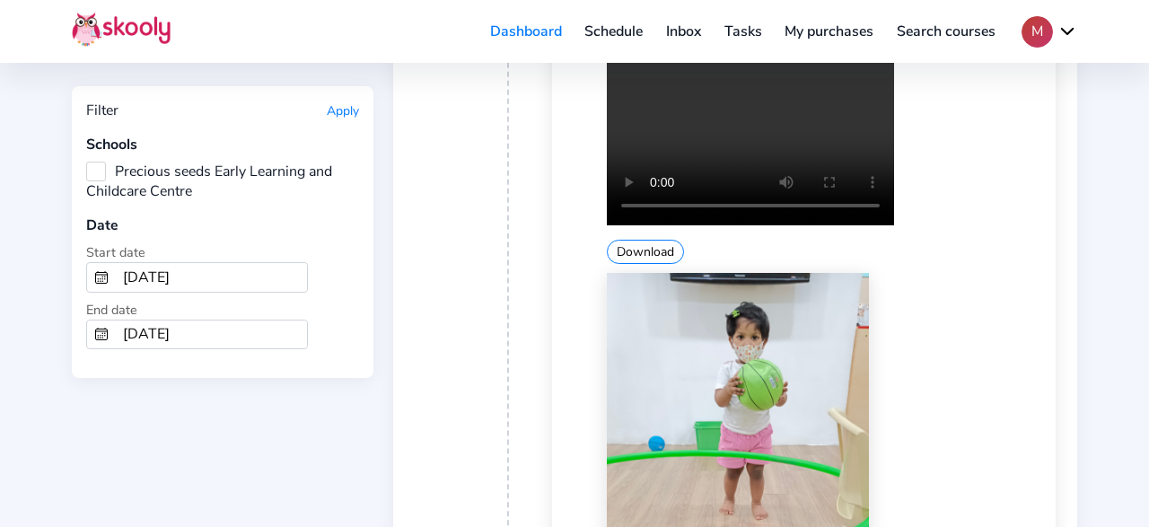
click at [1042, 327] on div "Learning activity Social Science - Physical play objective - to enhance their g…" at bounding box center [825, 345] width 437 height 883
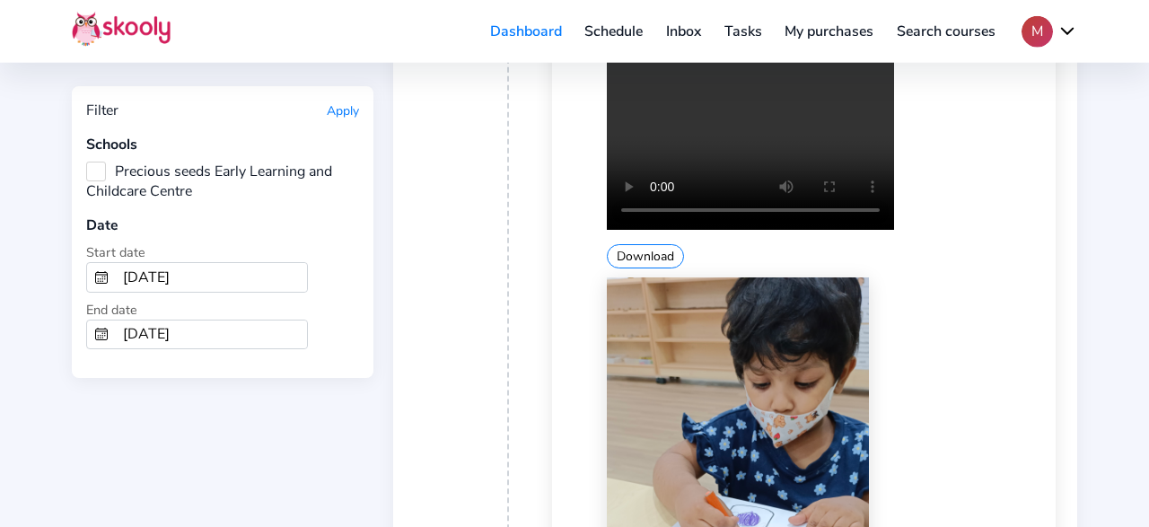
scroll to position [49088, 0]
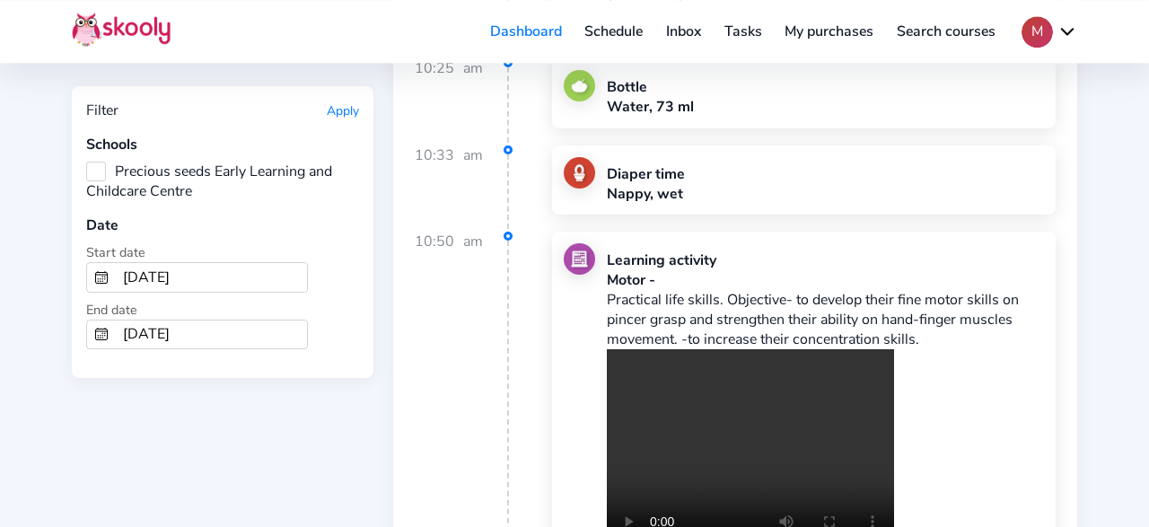
scroll to position [57394, 0]
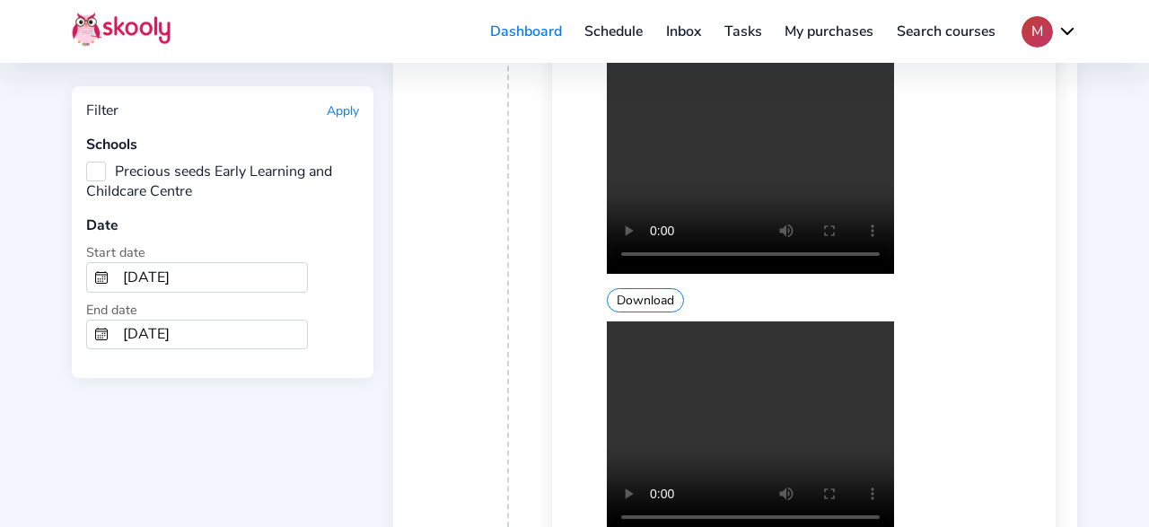
scroll to position [57581, 0]
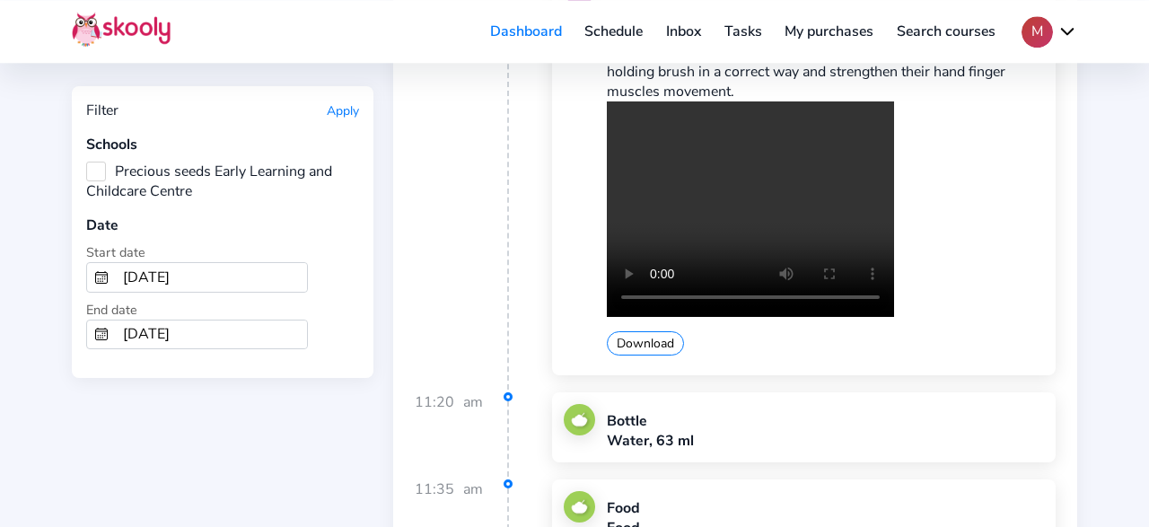
scroll to position [62044, 0]
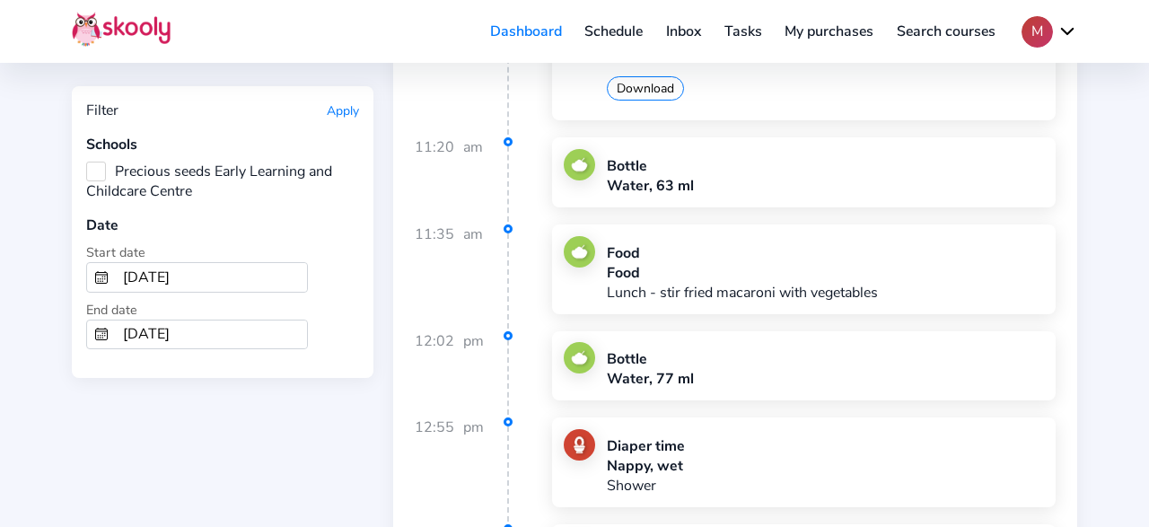
click at [210, 271] on input "4/1/2025" at bounding box center [211, 277] width 191 height 29
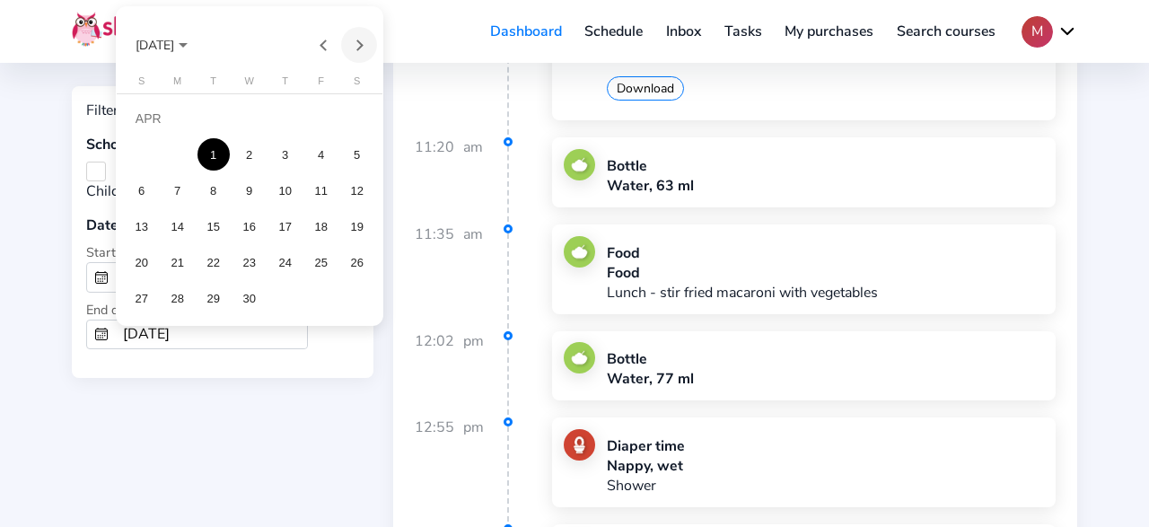
click at [363, 51] on button "Next month" at bounding box center [359, 45] width 36 height 36
click at [293, 120] on div "1" at bounding box center [285, 118] width 32 height 32
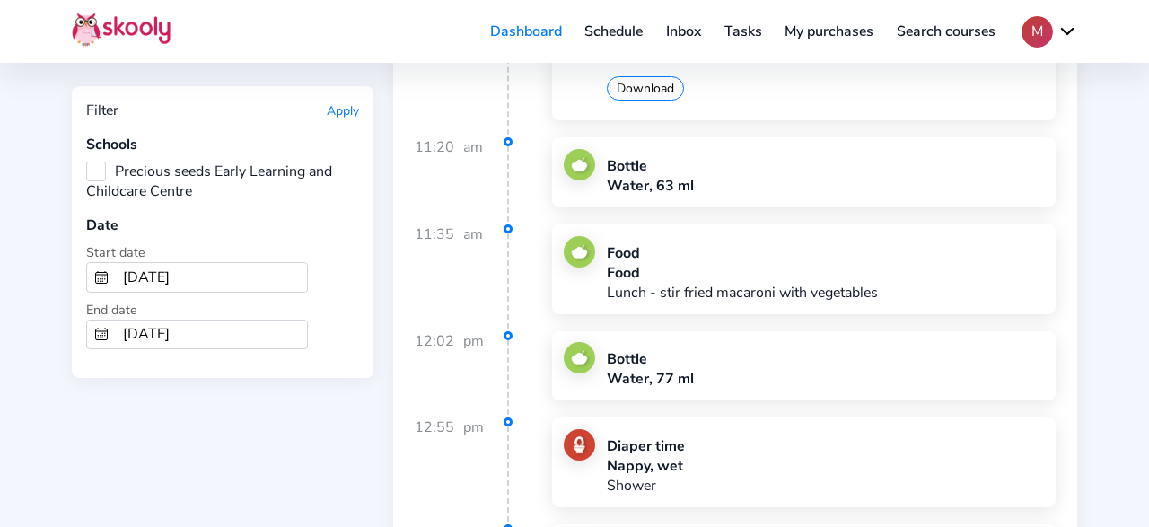
type input "5/1/2025"
click at [229, 328] on input "4/30/2025" at bounding box center [211, 334] width 191 height 29
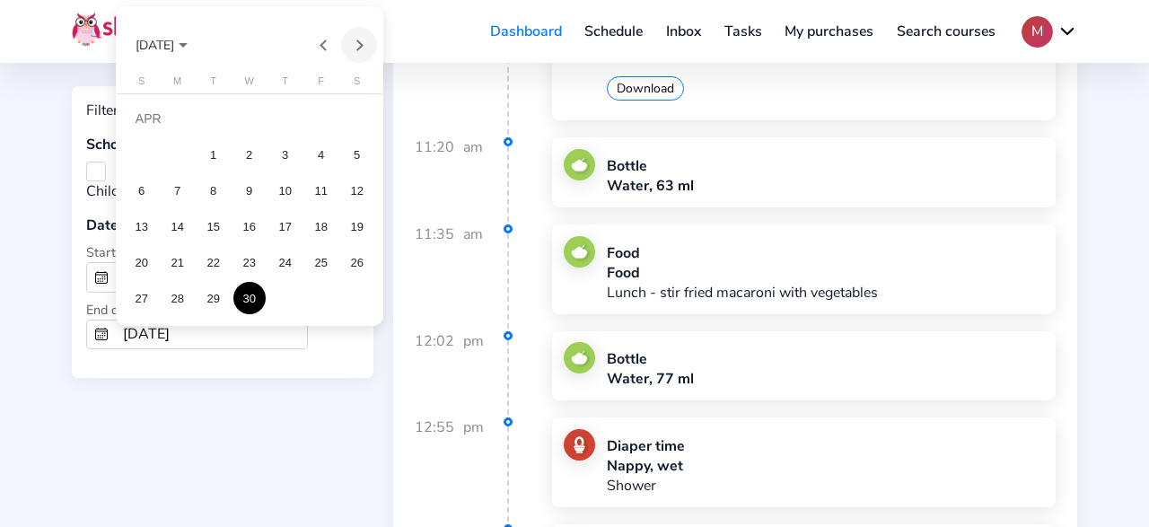
click at [355, 44] on button "Next month" at bounding box center [359, 45] width 36 height 36
click at [354, 269] on div "31" at bounding box center [357, 262] width 32 height 32
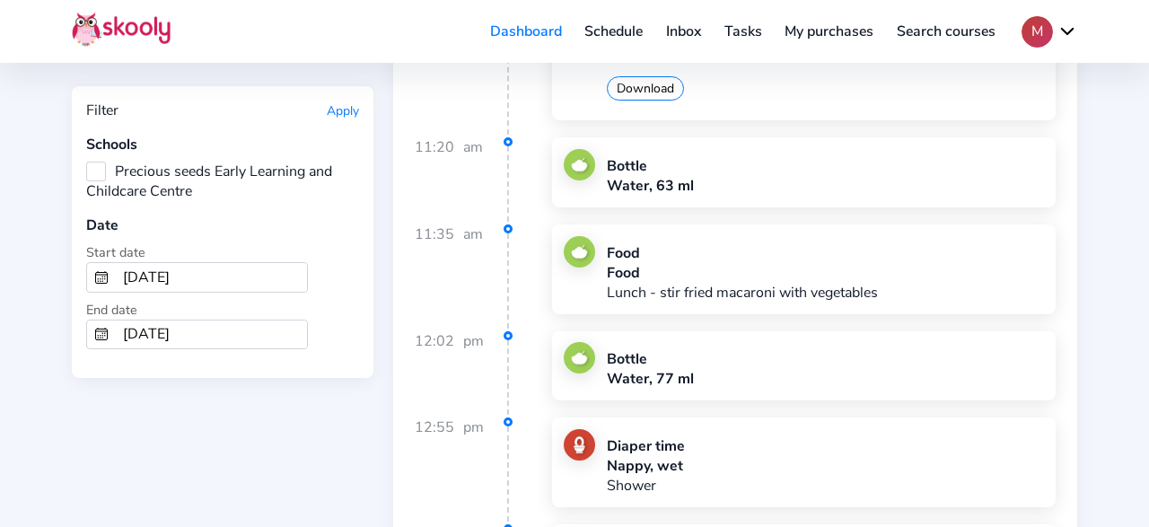
type input "5/31/2025"
click at [328, 113] on button "Apply" at bounding box center [343, 110] width 32 height 17
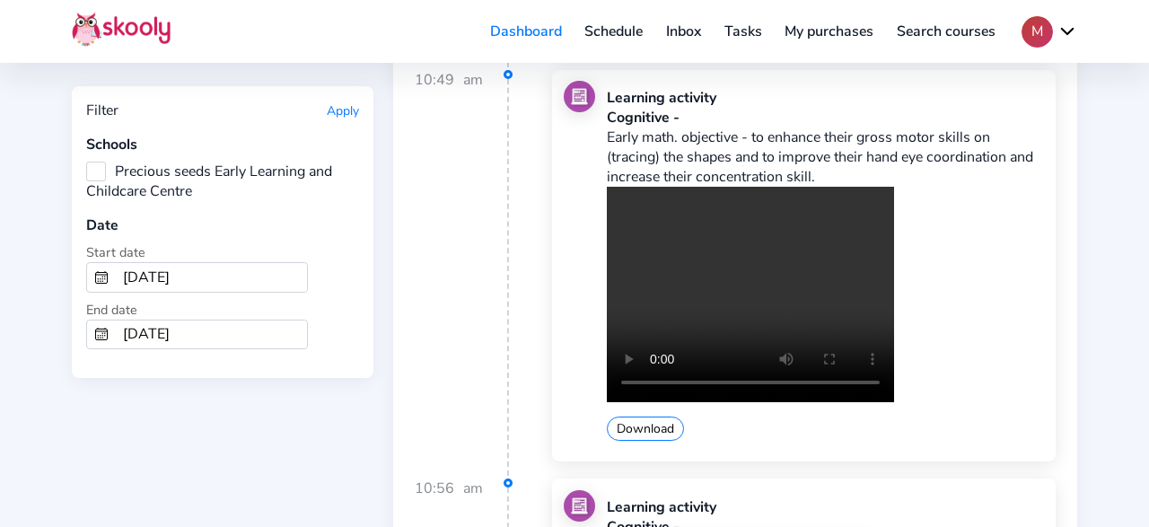
scroll to position [8212, 0]
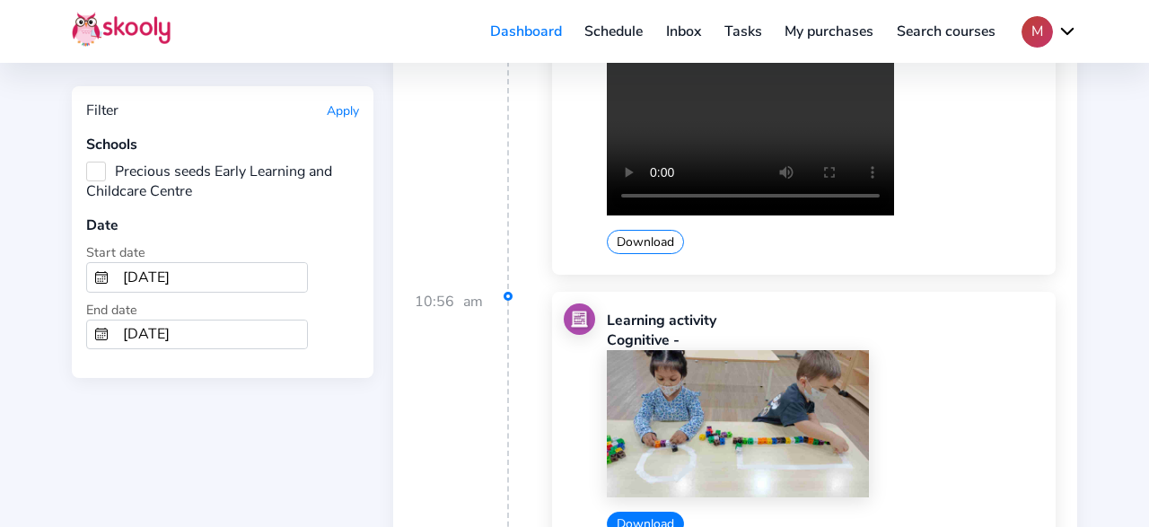
click at [654, 511] on button "Download" at bounding box center [645, 523] width 77 height 24
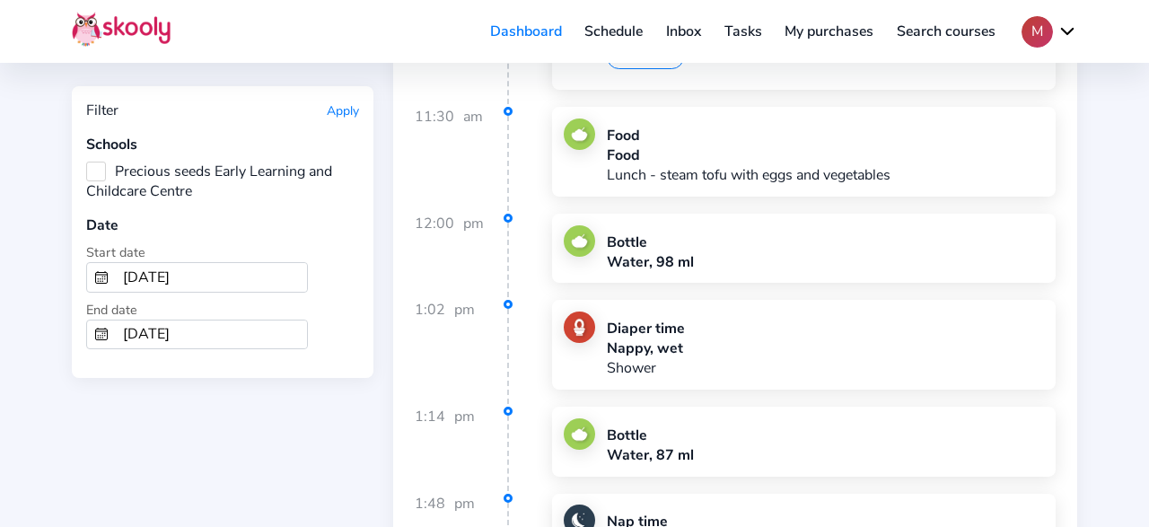
scroll to position [8812, 0]
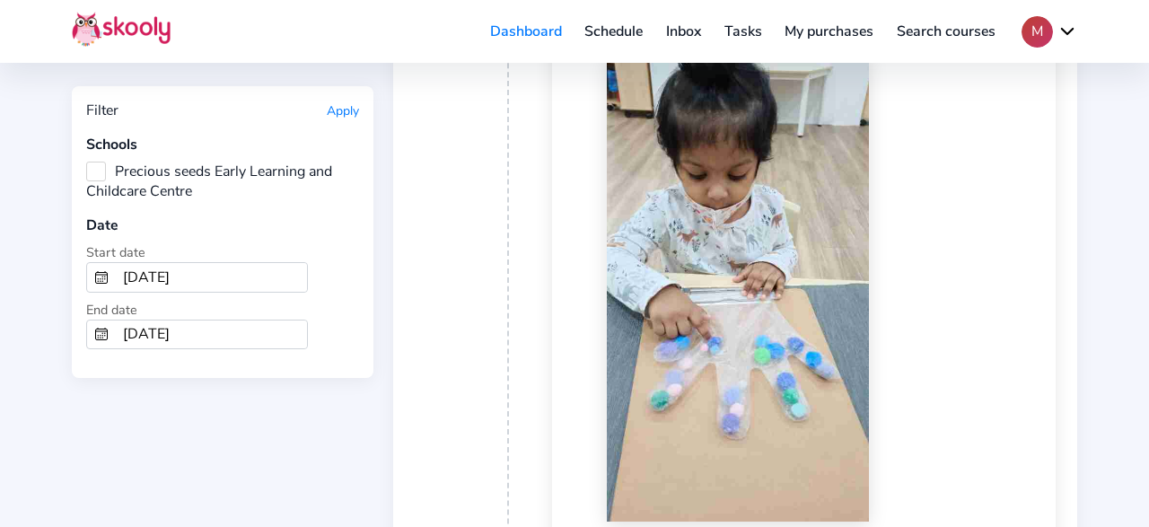
scroll to position [13851, 0]
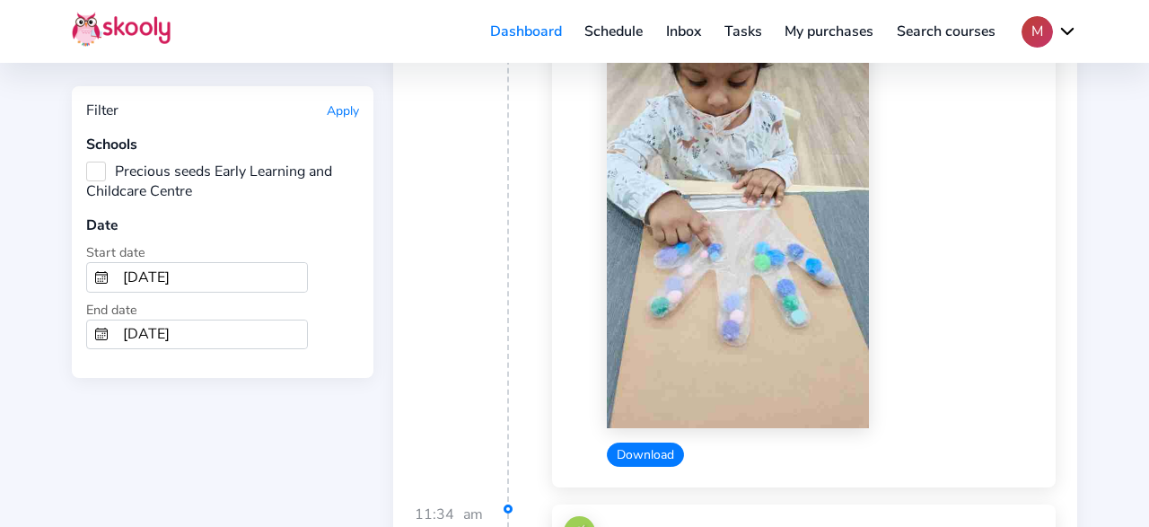
click at [658, 442] on button "Download" at bounding box center [645, 454] width 77 height 24
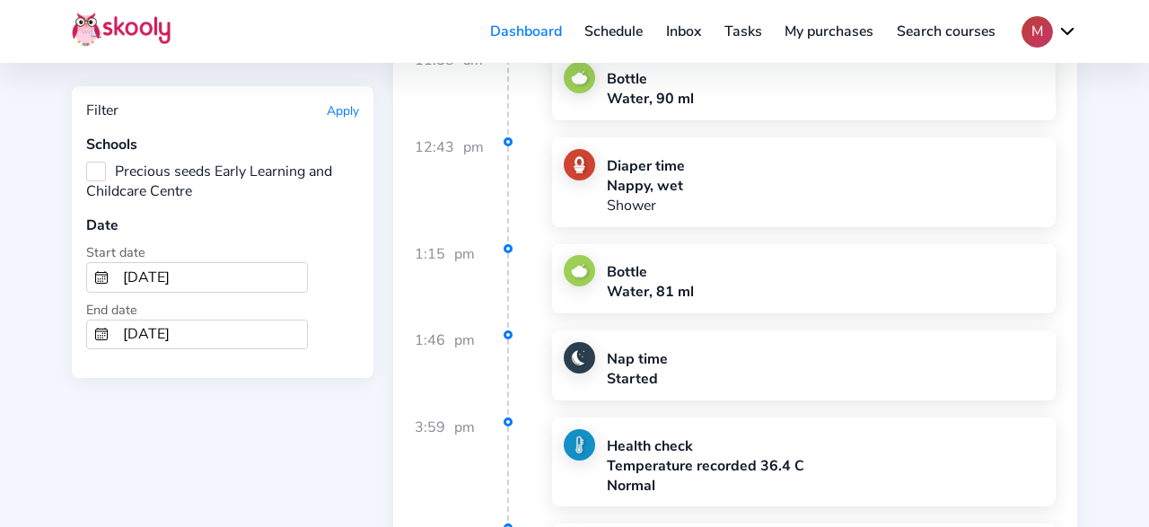
scroll to position [14691, 0]
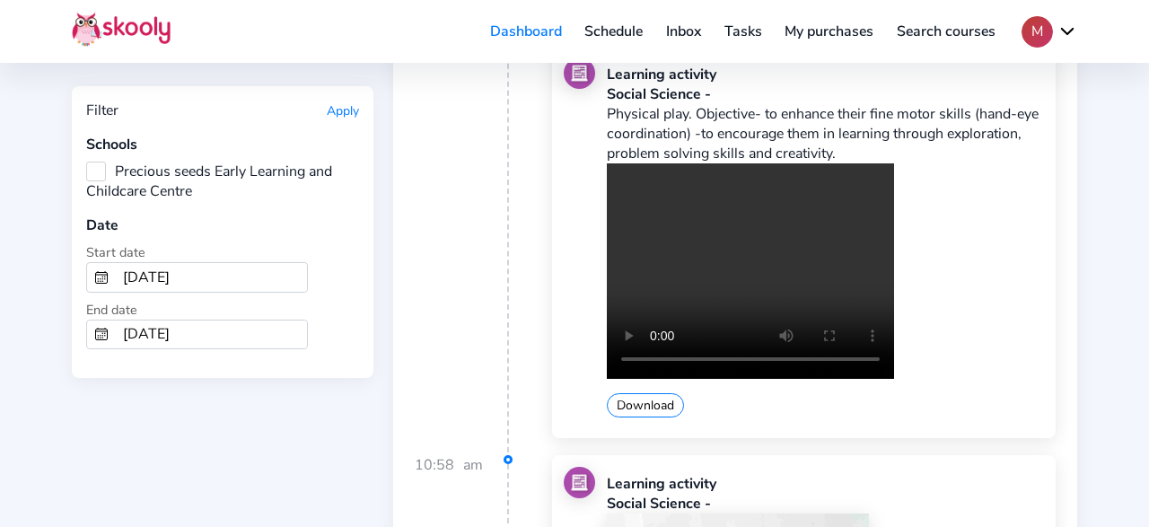
scroll to position [17491, 0]
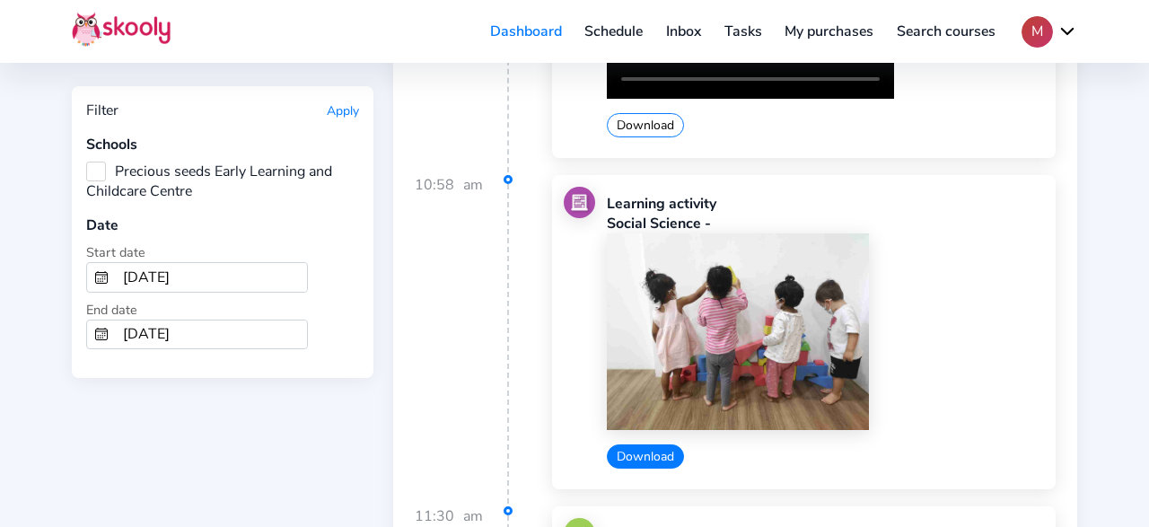
click at [651, 444] on button "Download" at bounding box center [645, 456] width 77 height 24
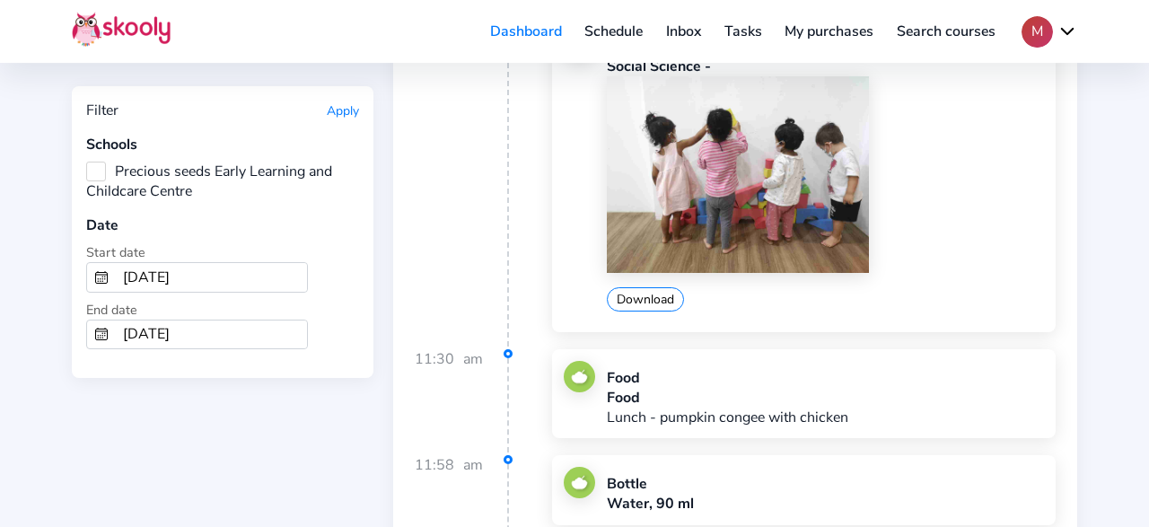
scroll to position [17771, 0]
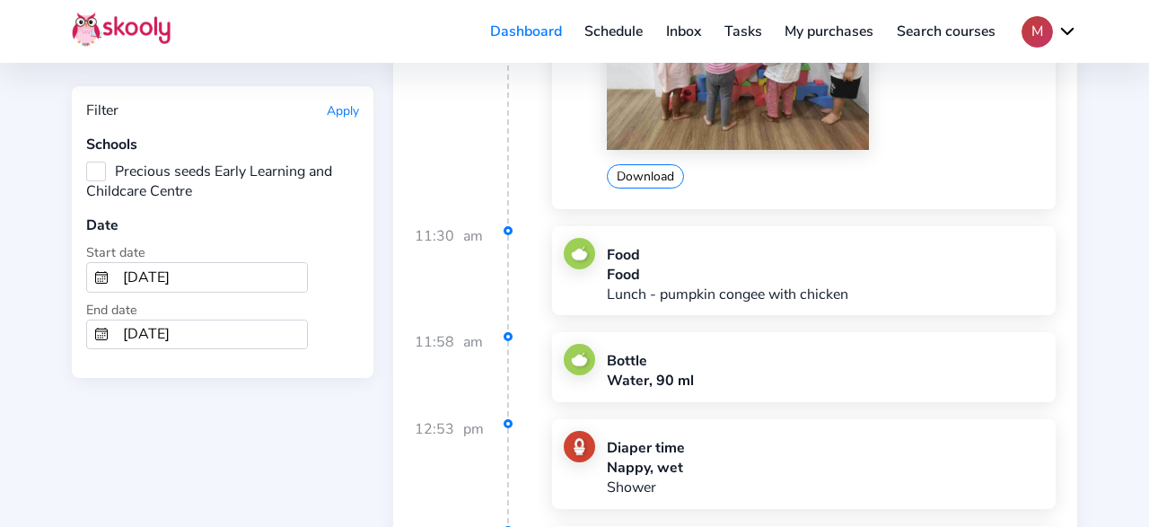
click at [1042, 431] on div "Diaper time Nappy, wet Shower" at bounding box center [804, 464] width 480 height 66
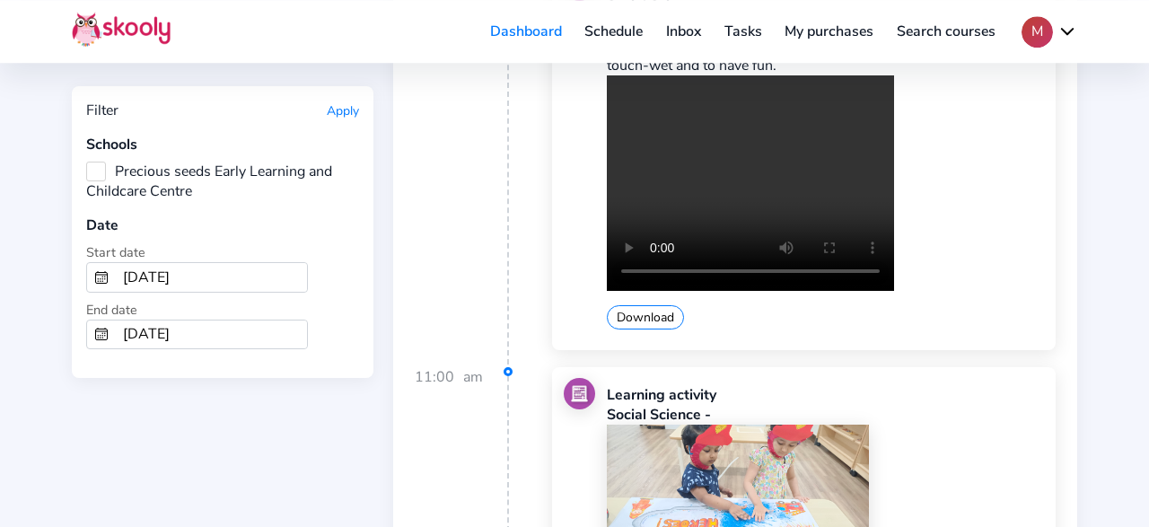
scroll to position [26170, 0]
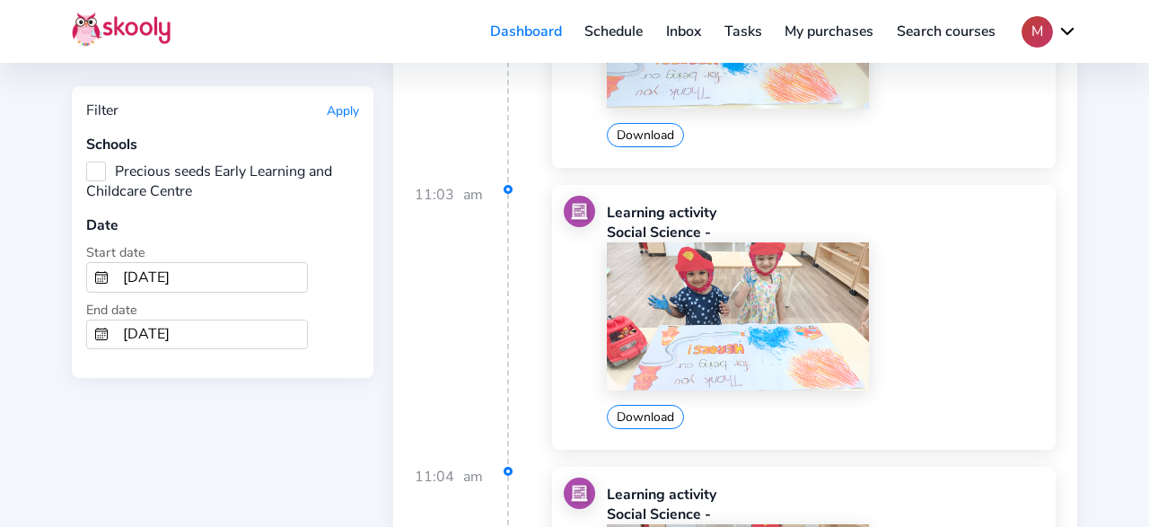
scroll to position [26718, 0]
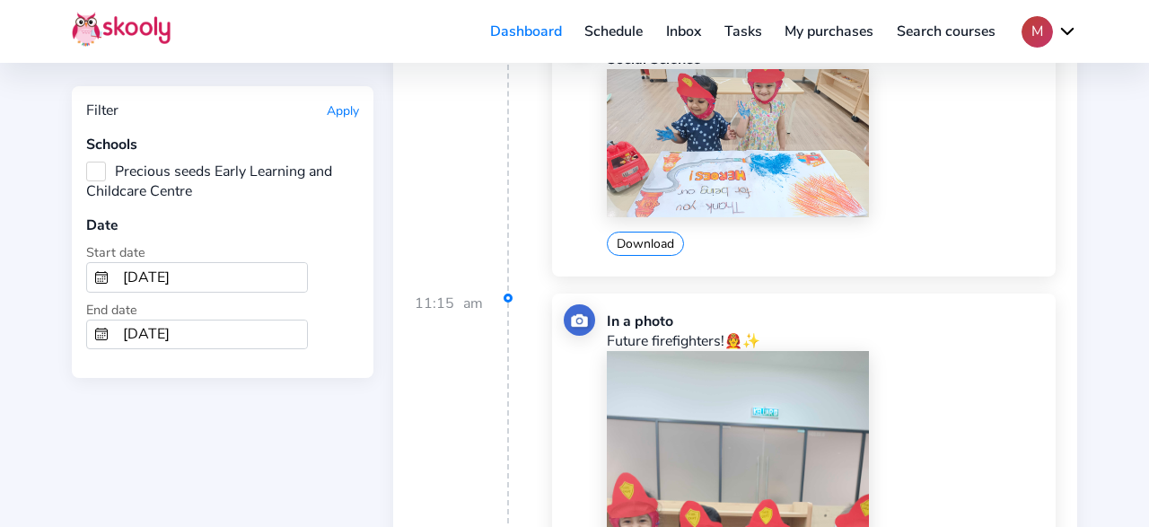
scroll to position [27278, 0]
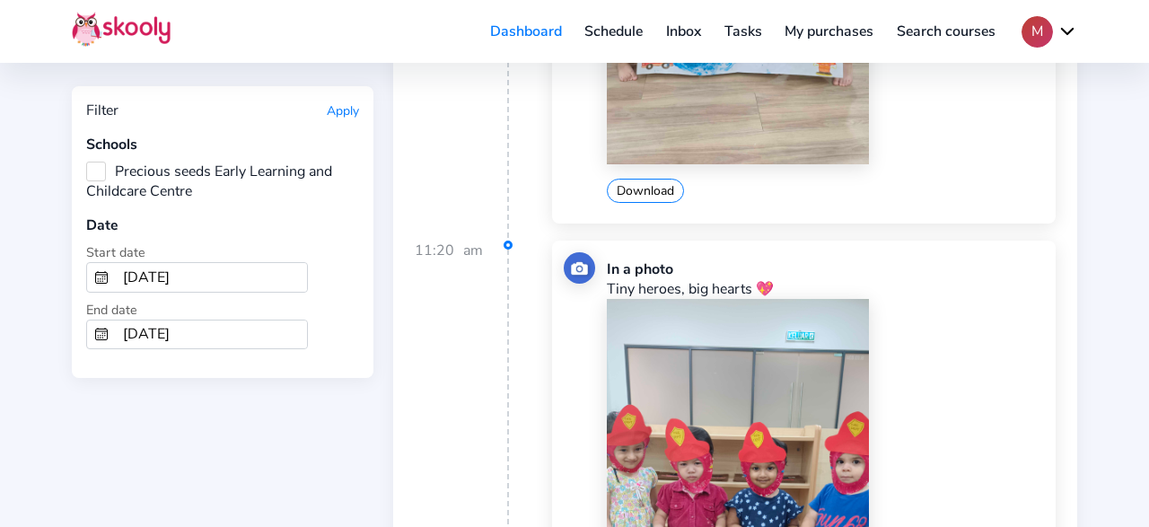
scroll to position [27932, 0]
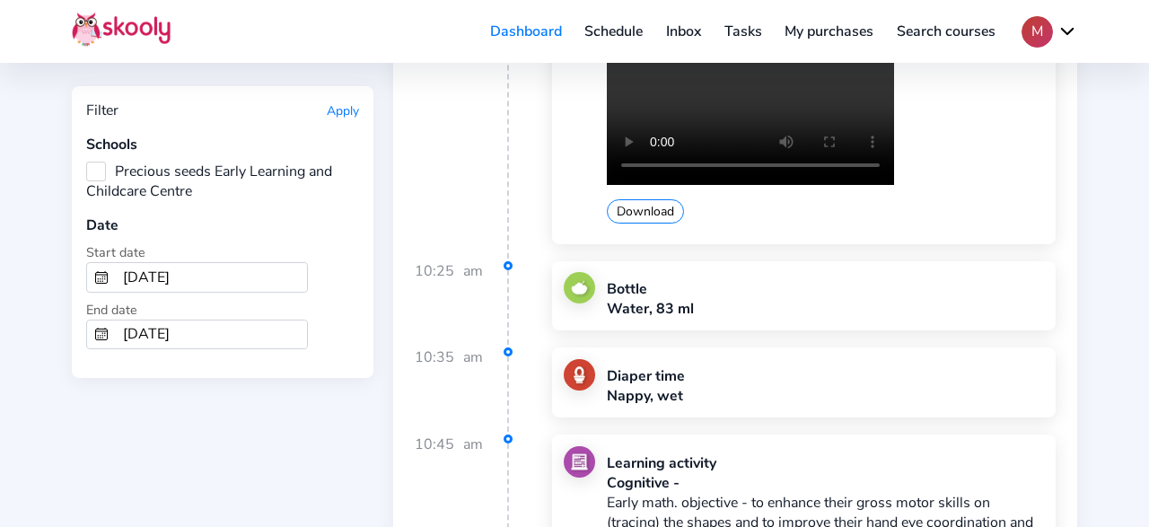
scroll to position [33438, 0]
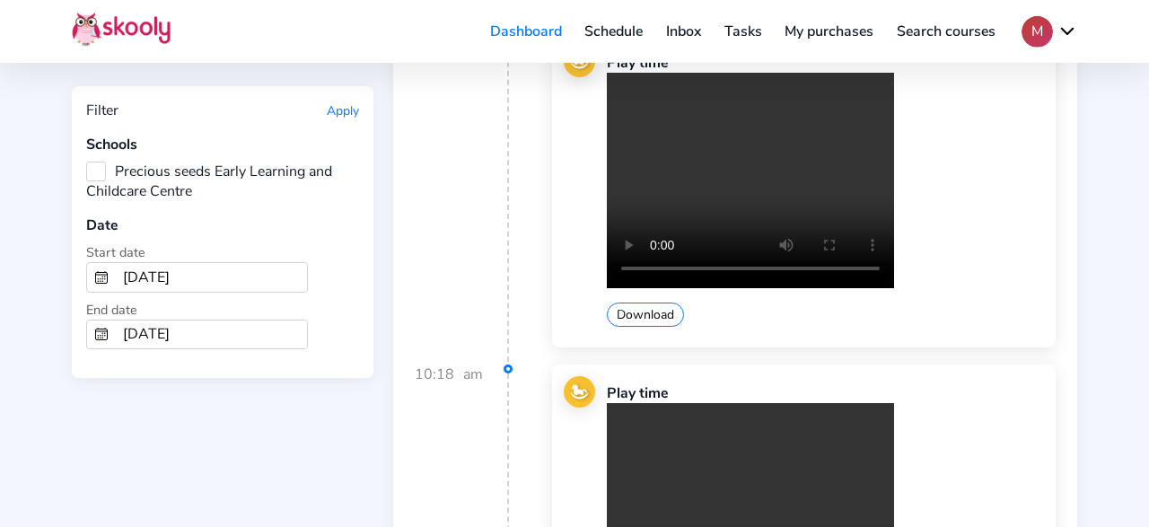
scroll to position [36704, 0]
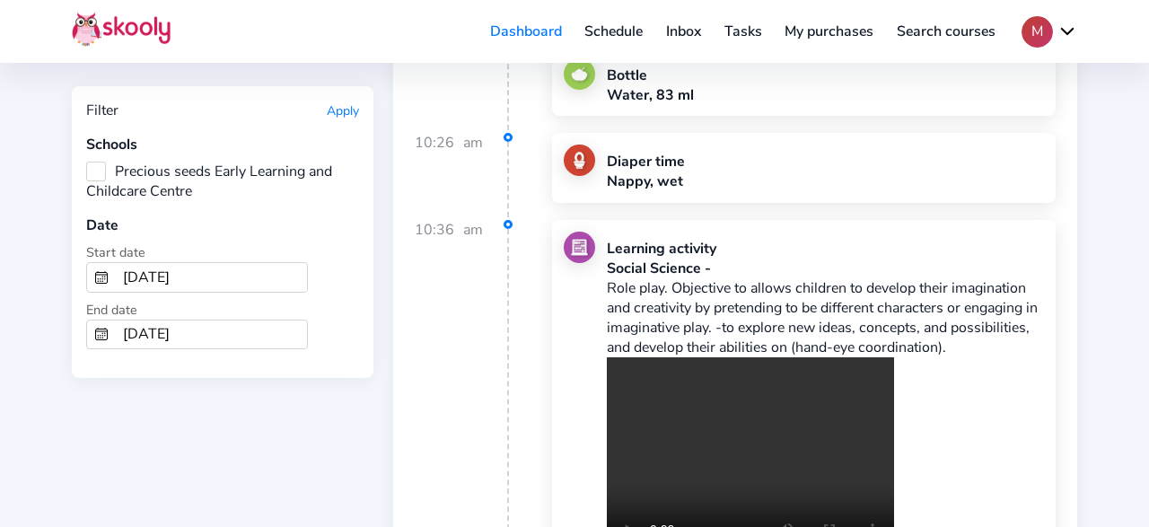
scroll to position [37451, 0]
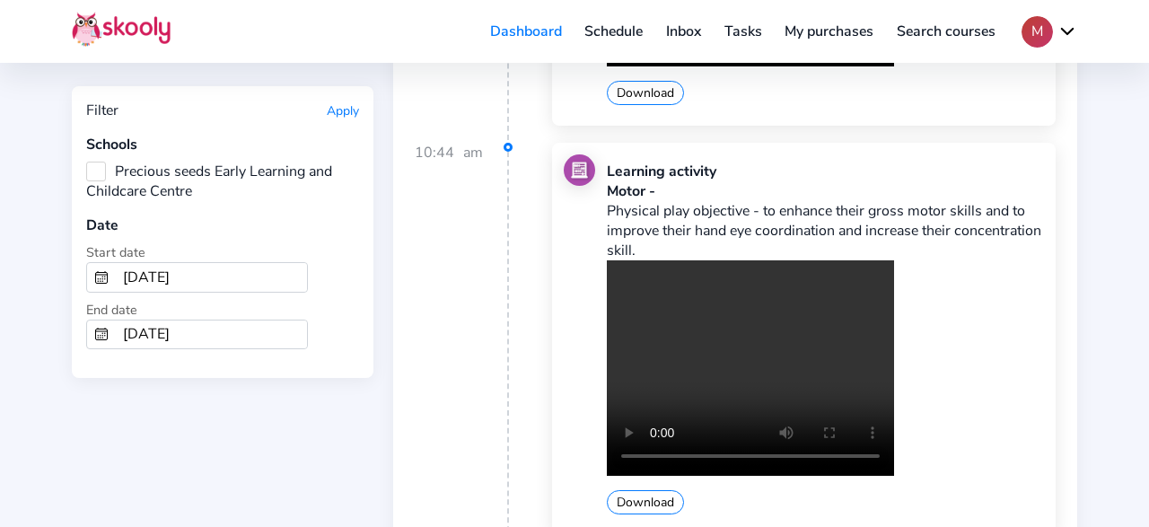
scroll to position [41837, 0]
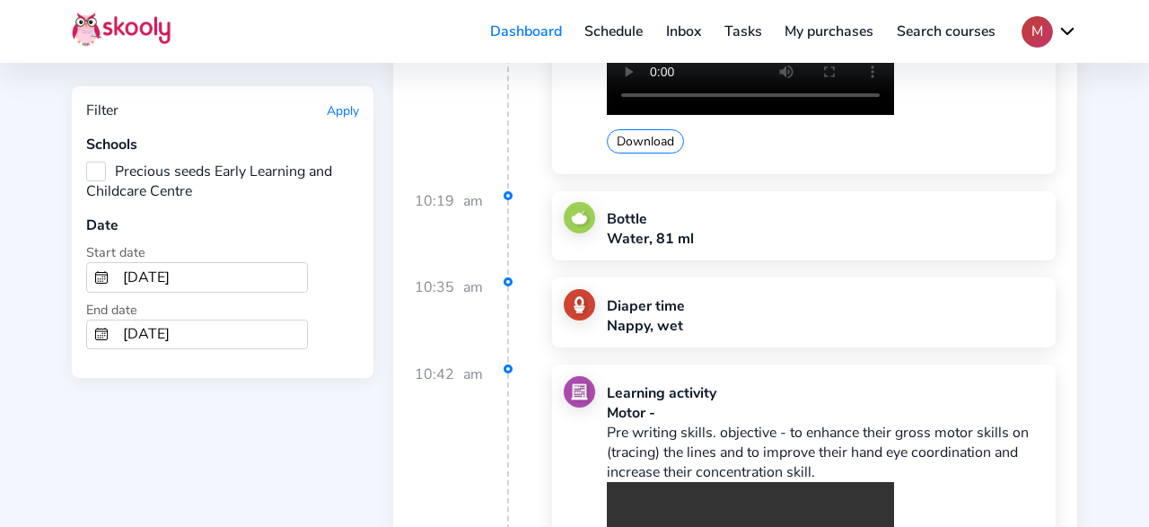
scroll to position [45943, 0]
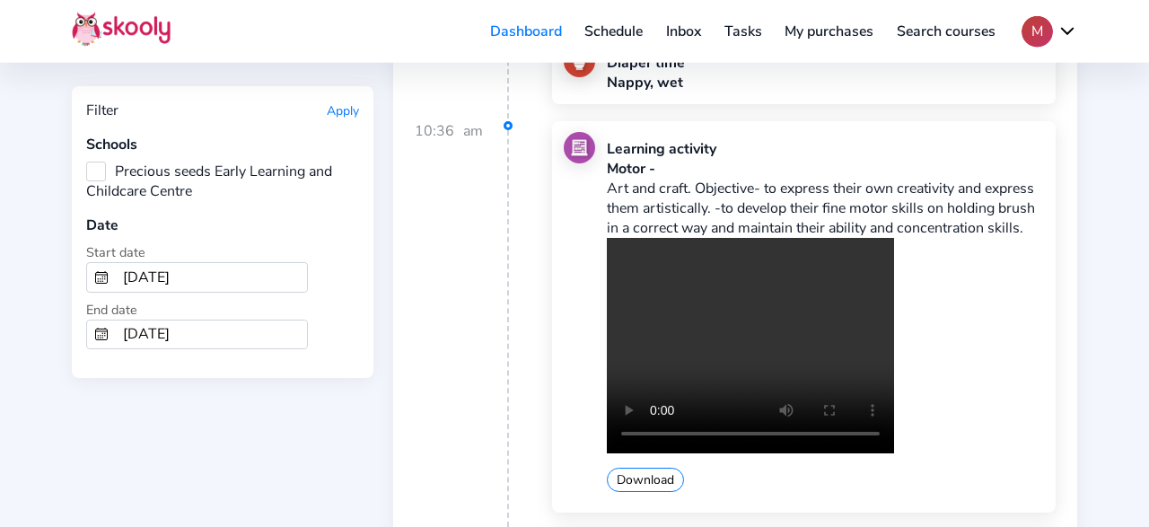
scroll to position [51076, 0]
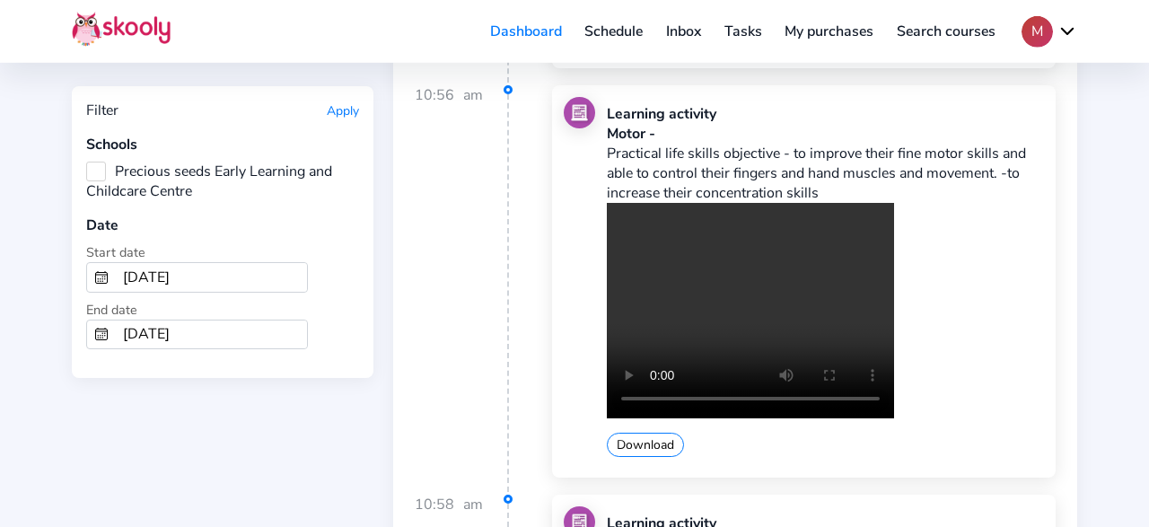
scroll to position [59382, 0]
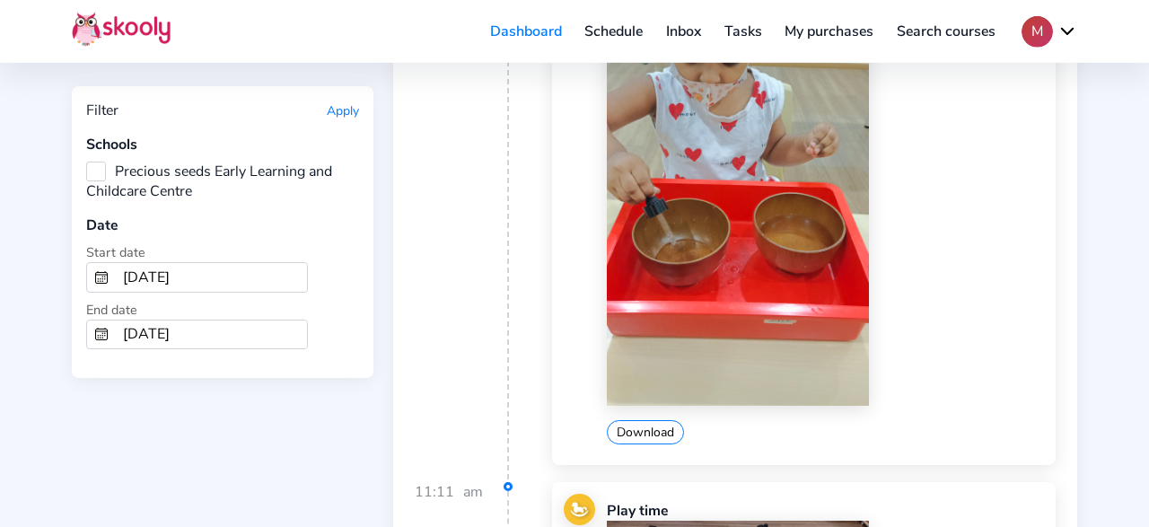
scroll to position [60035, 0]
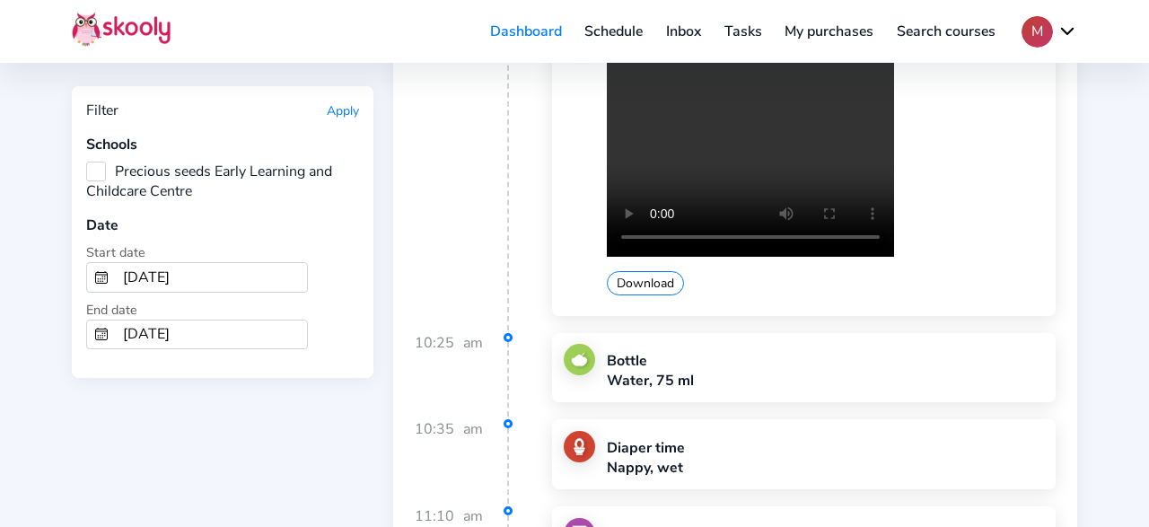
scroll to position [62741, 0]
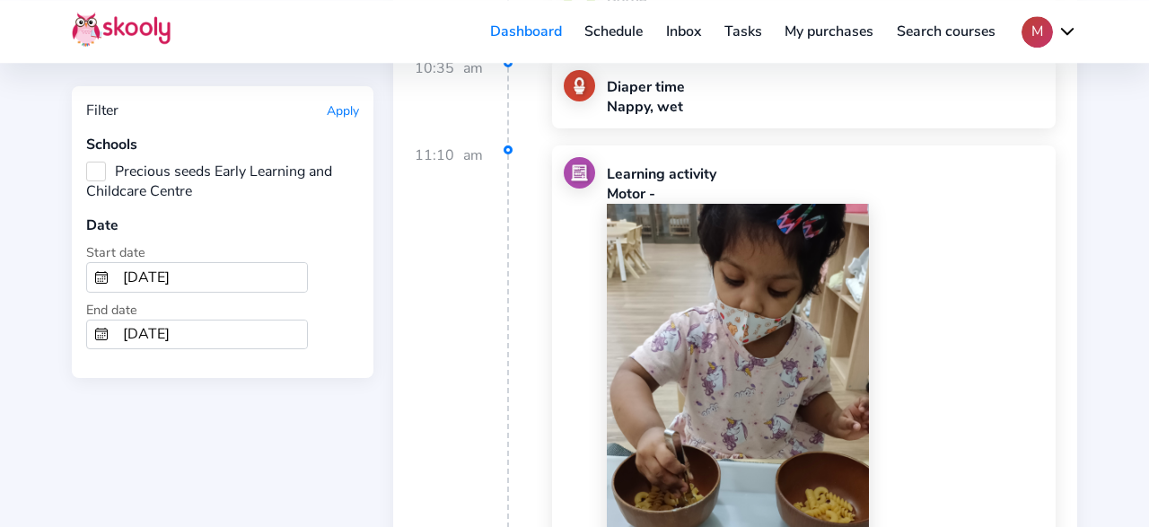
scroll to position [63208, 0]
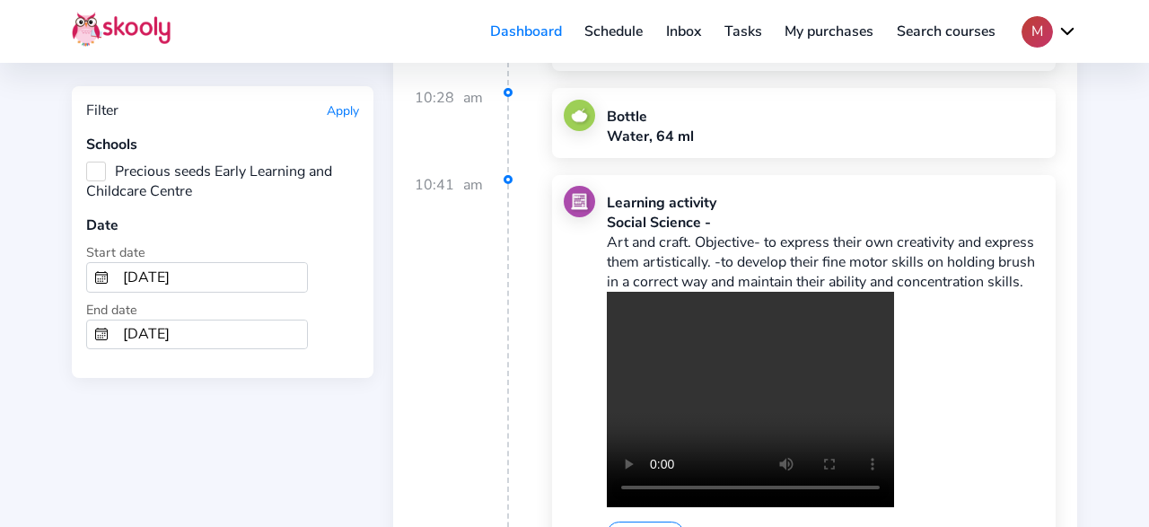
scroll to position [67034, 0]
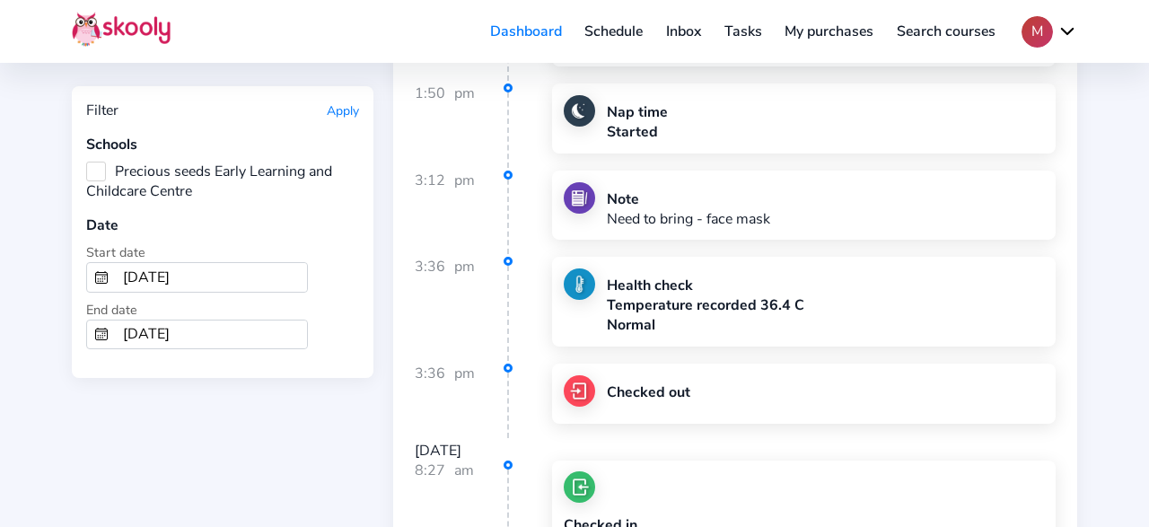
scroll to position [68527, 0]
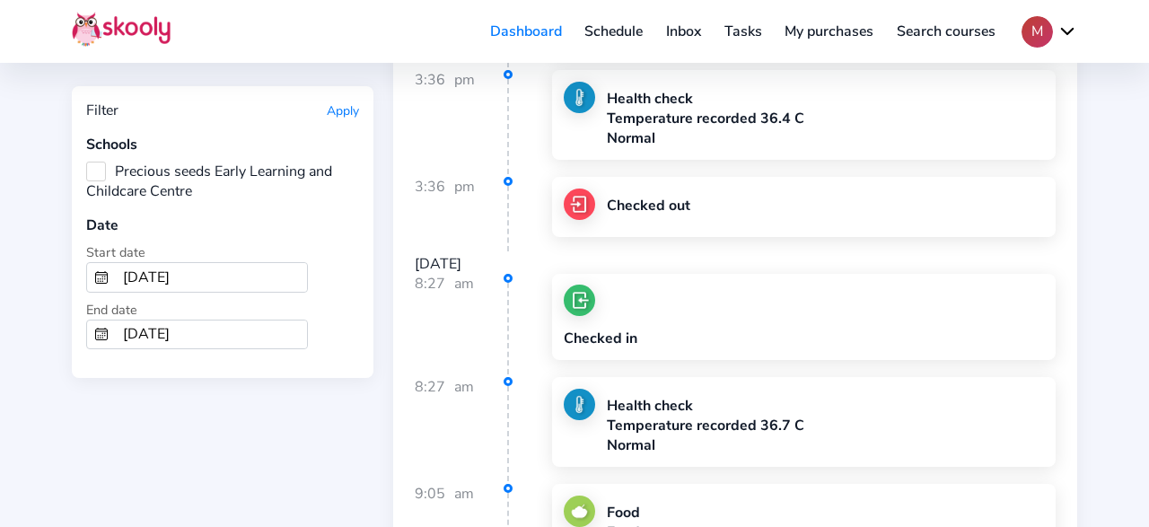
drag, startPoint x: 1040, startPoint y: 426, endPoint x: 1018, endPoint y: 426, distance: 22.4
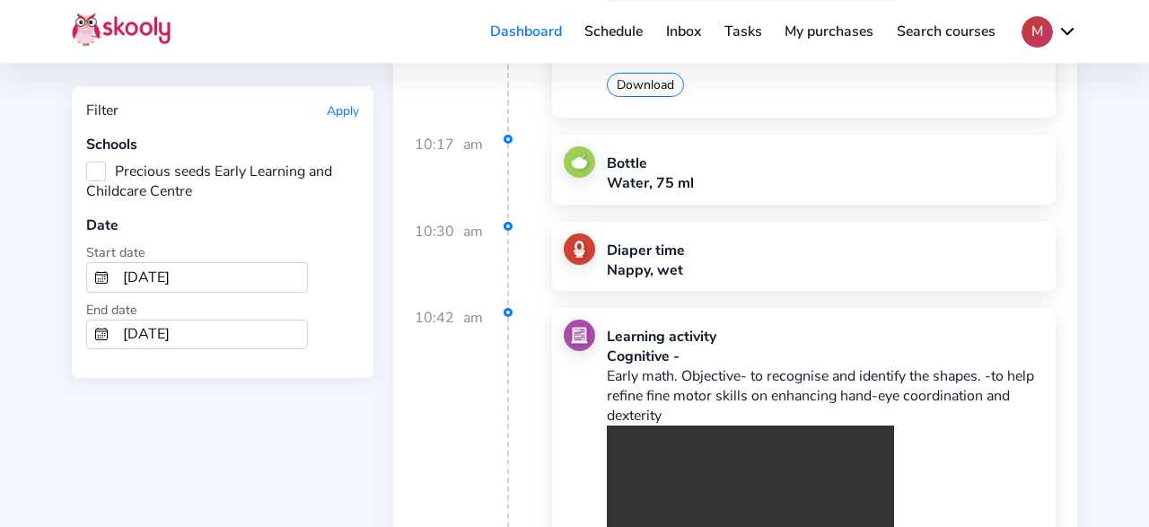
scroll to position [69834, 0]
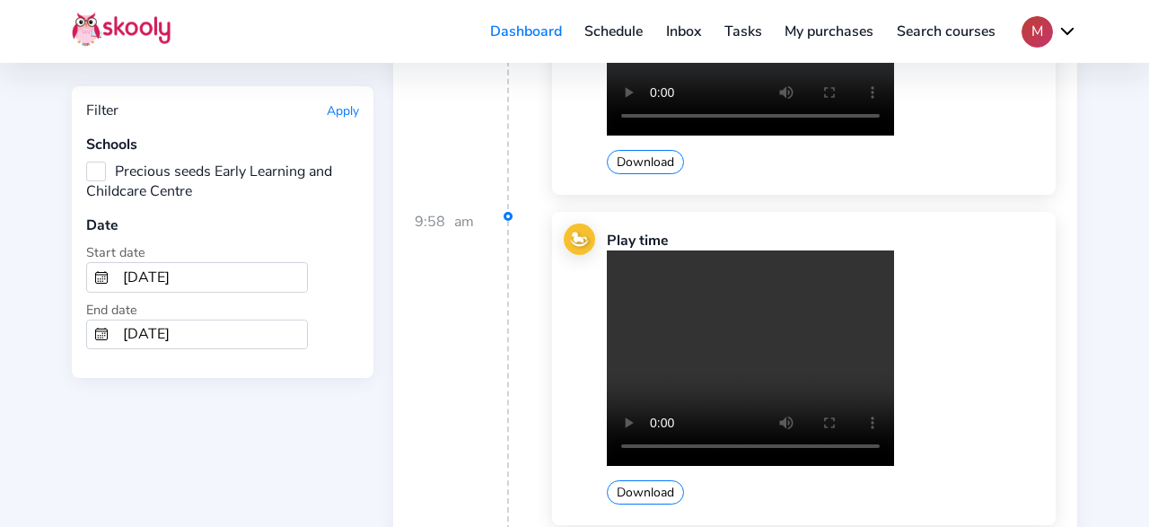
scroll to position [72354, 0]
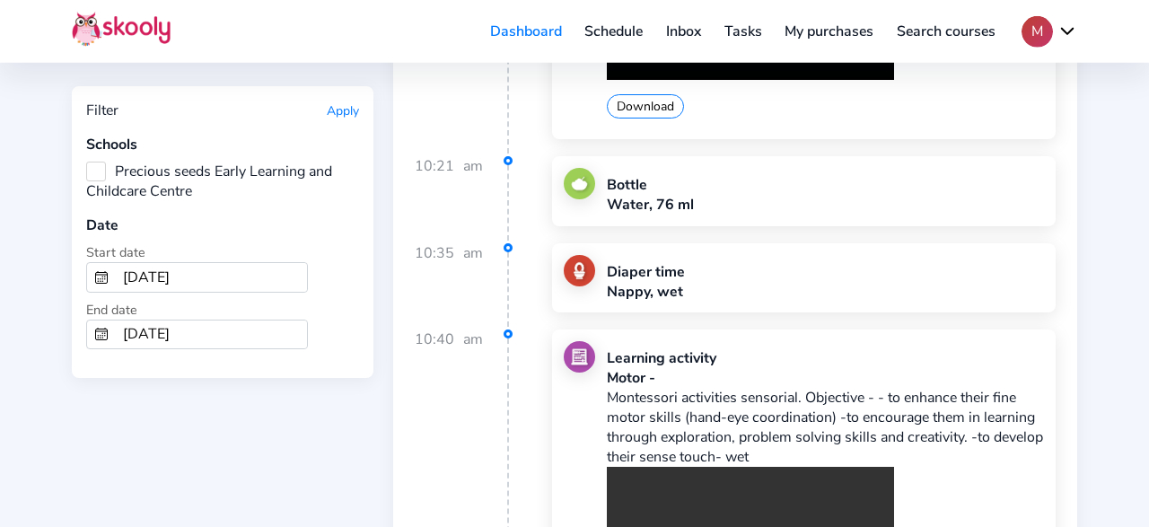
scroll to position [74033, 0]
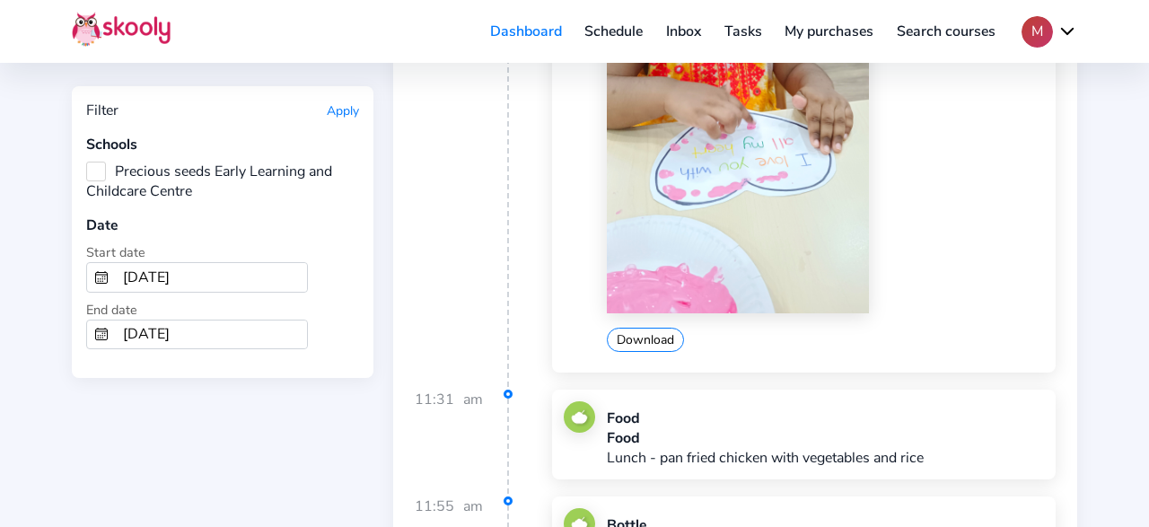
scroll to position [74967, 0]
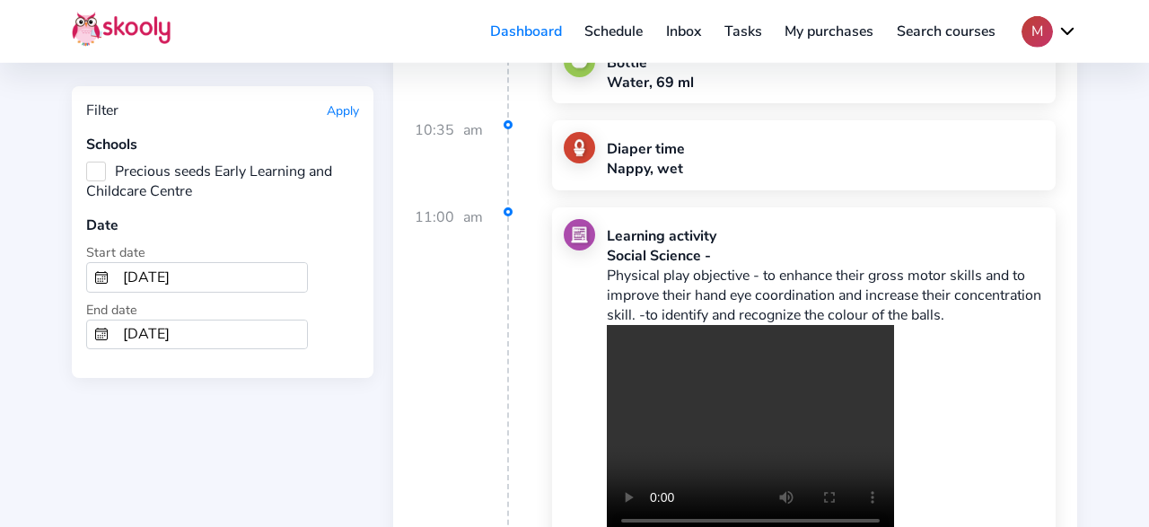
scroll to position [77766, 0]
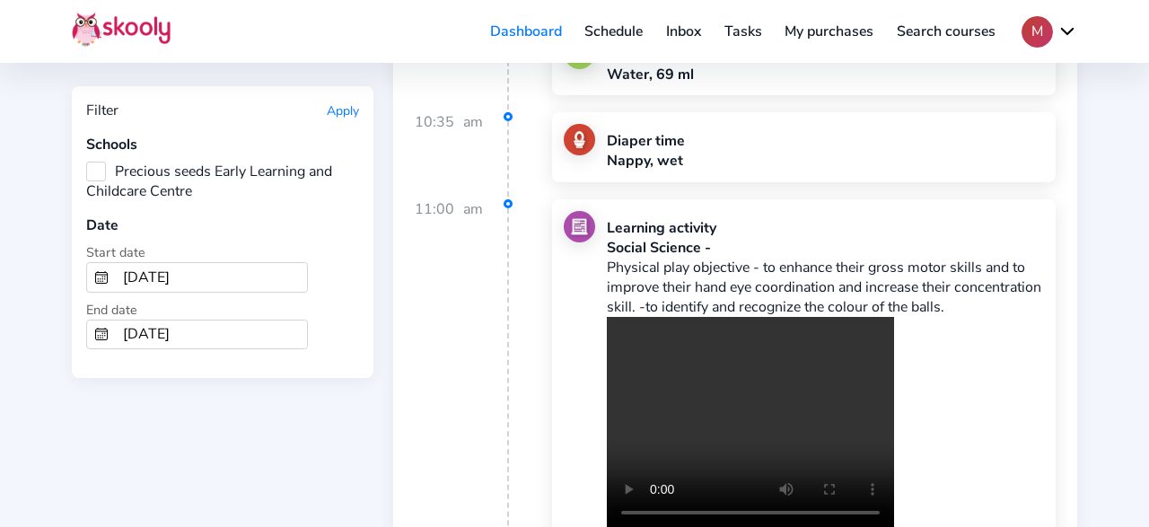
drag, startPoint x: 653, startPoint y: 392, endPoint x: 676, endPoint y: 392, distance: 22.4
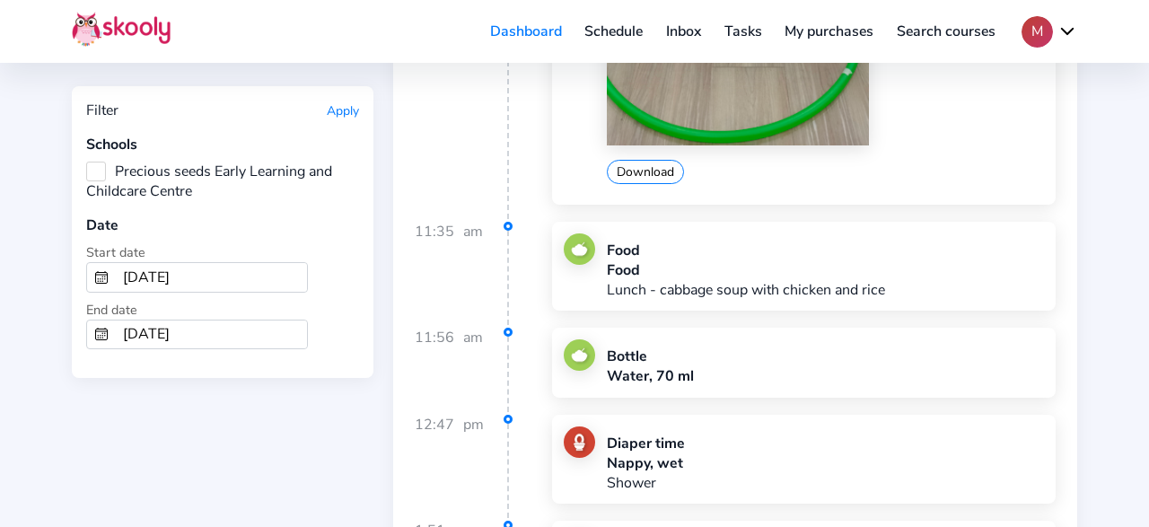
scroll to position [78793, 0]
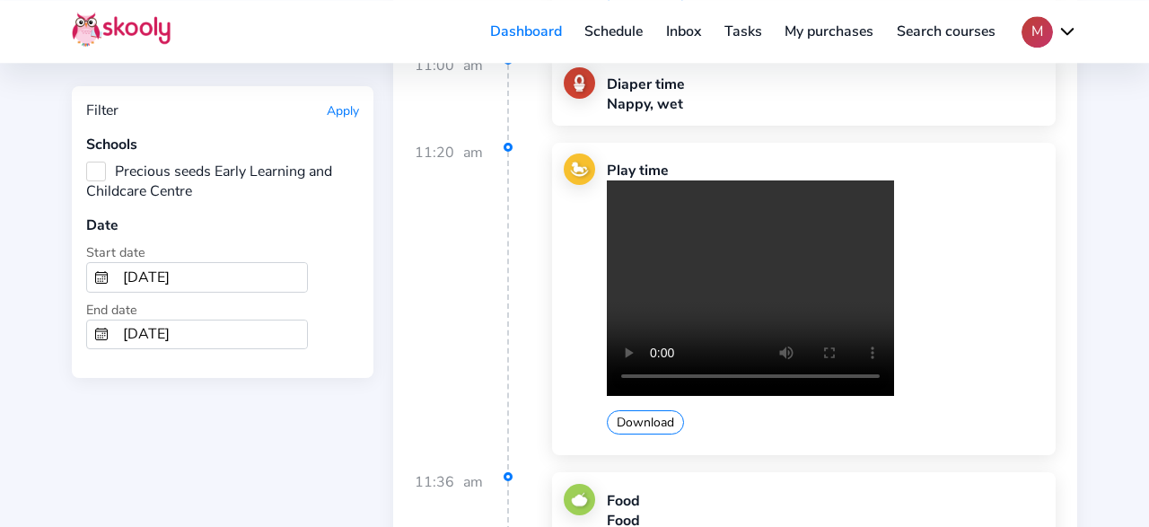
scroll to position [84635, 0]
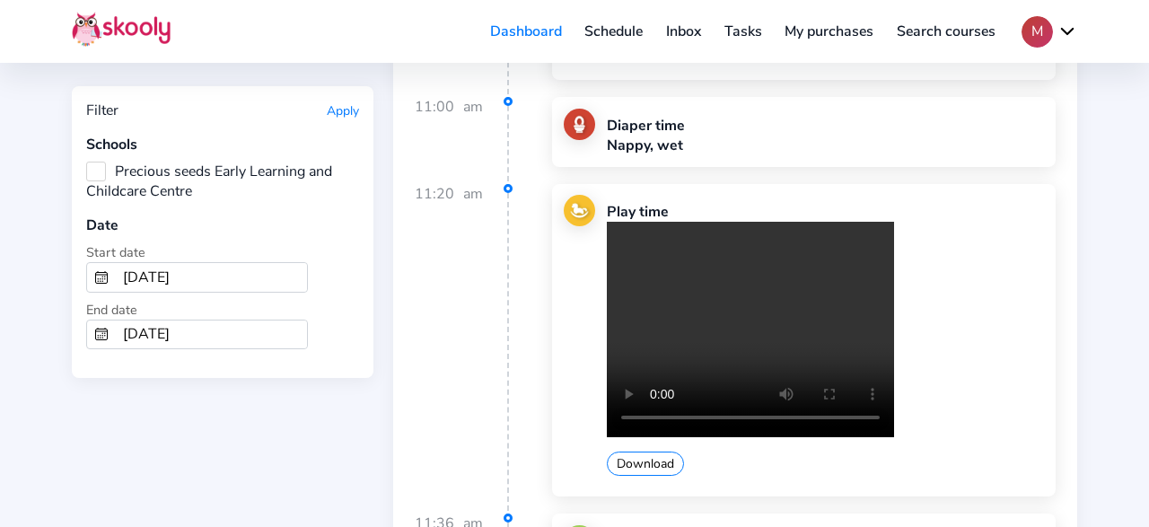
click at [227, 275] on input "5/1/2025" at bounding box center [211, 277] width 191 height 29
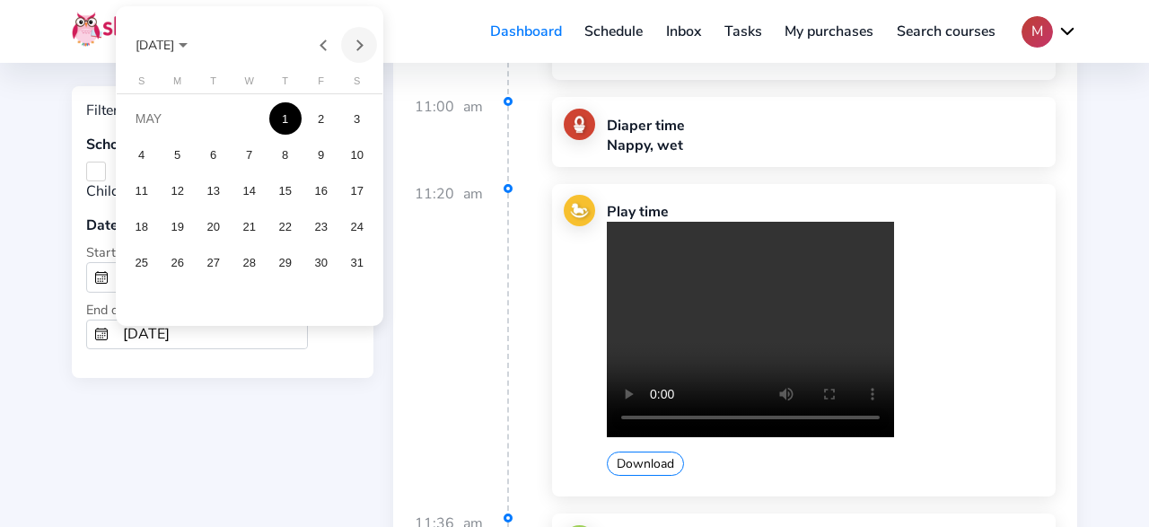
click at [362, 47] on button "Next month" at bounding box center [359, 45] width 36 height 36
click at [148, 152] on div "1" at bounding box center [142, 154] width 32 height 32
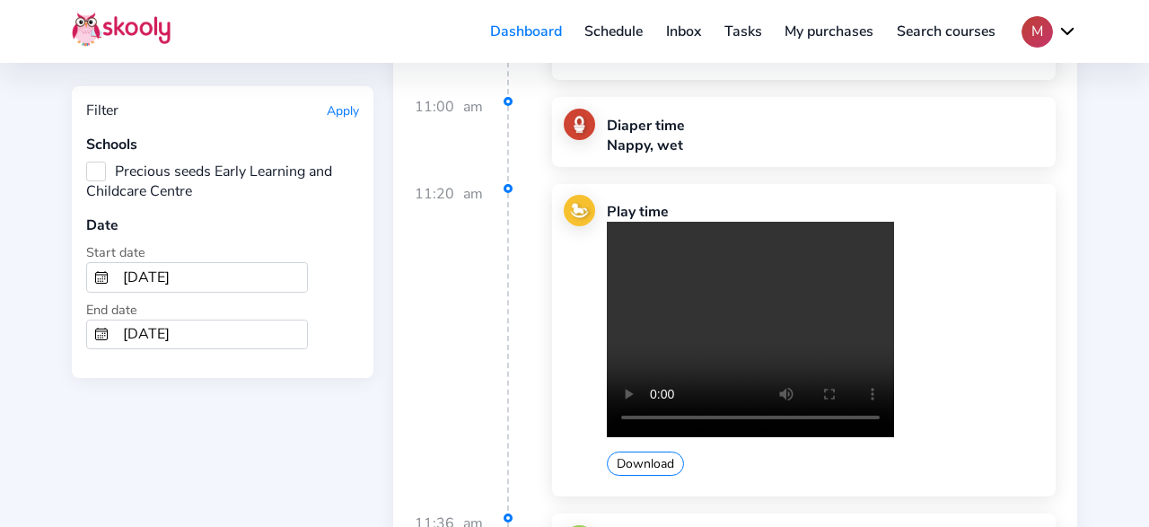
type input "[DATE]"
click at [176, 324] on input "5/31/2025" at bounding box center [211, 334] width 191 height 29
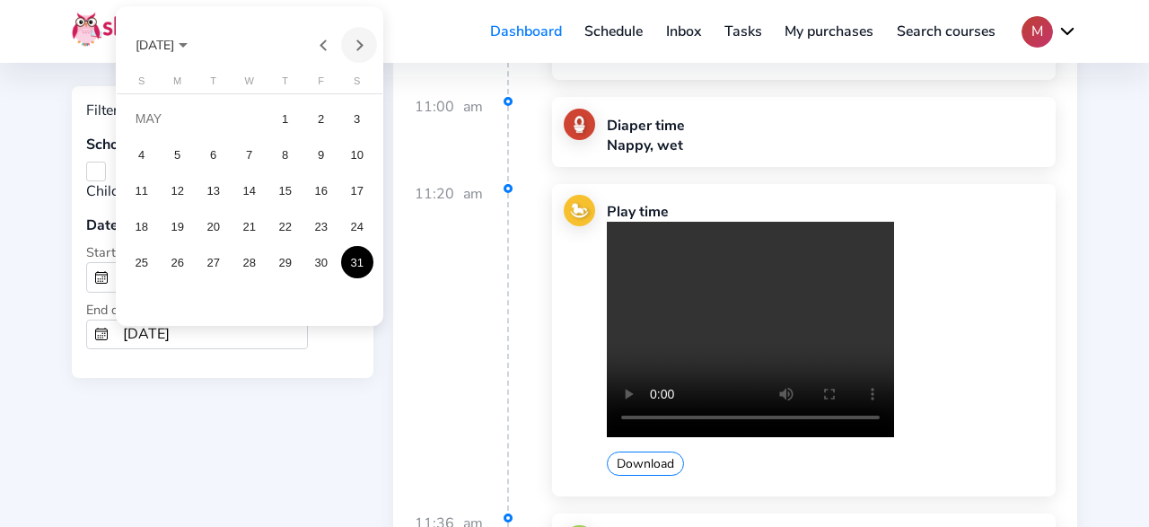
click at [350, 46] on button "Next month" at bounding box center [359, 45] width 36 height 36
click at [188, 293] on div "30" at bounding box center [178, 298] width 32 height 32
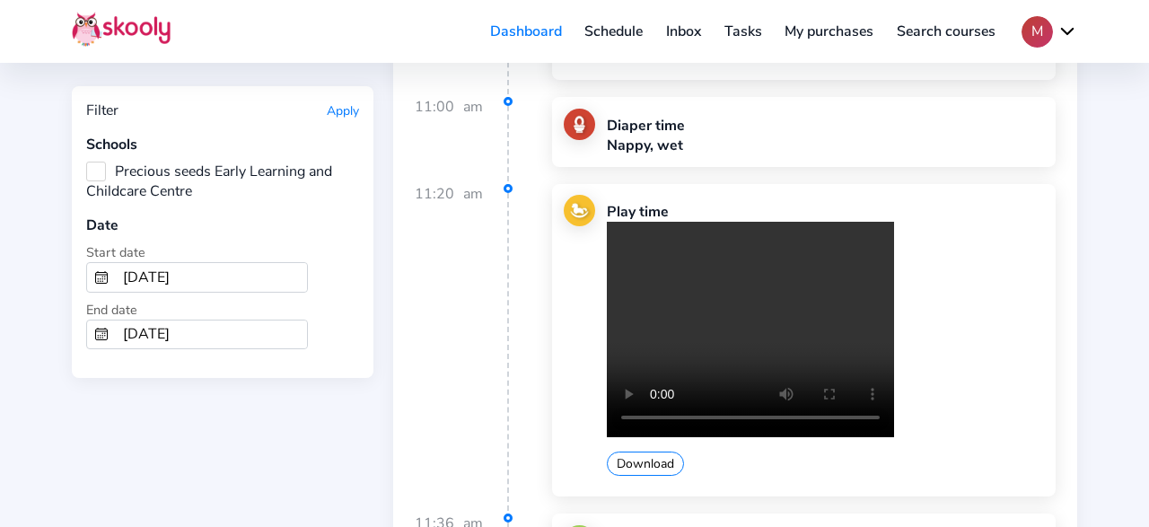
type input "[DATE]"
click at [331, 102] on button "Apply" at bounding box center [343, 110] width 32 height 17
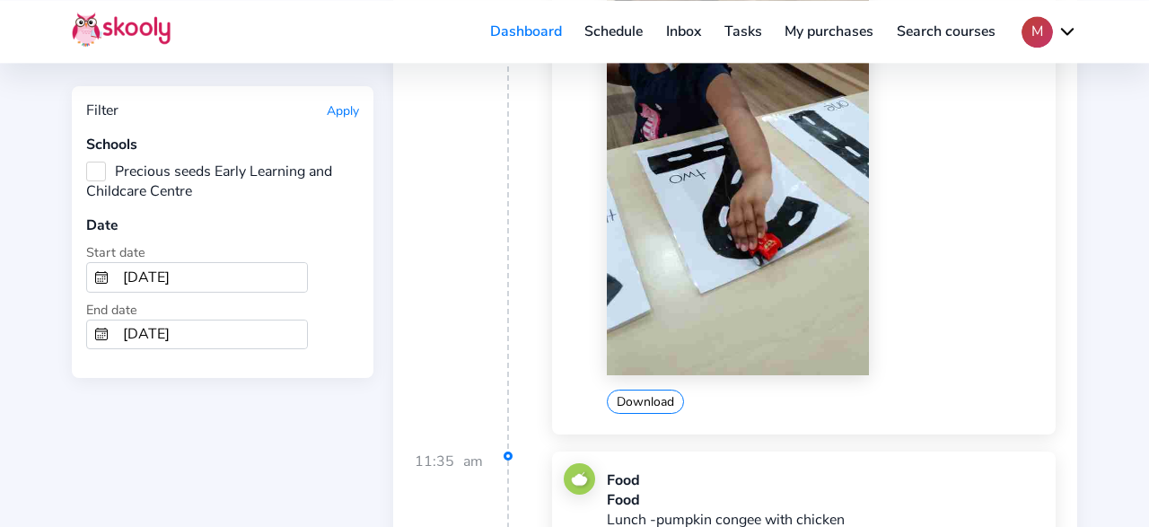
scroll to position [17172, 0]
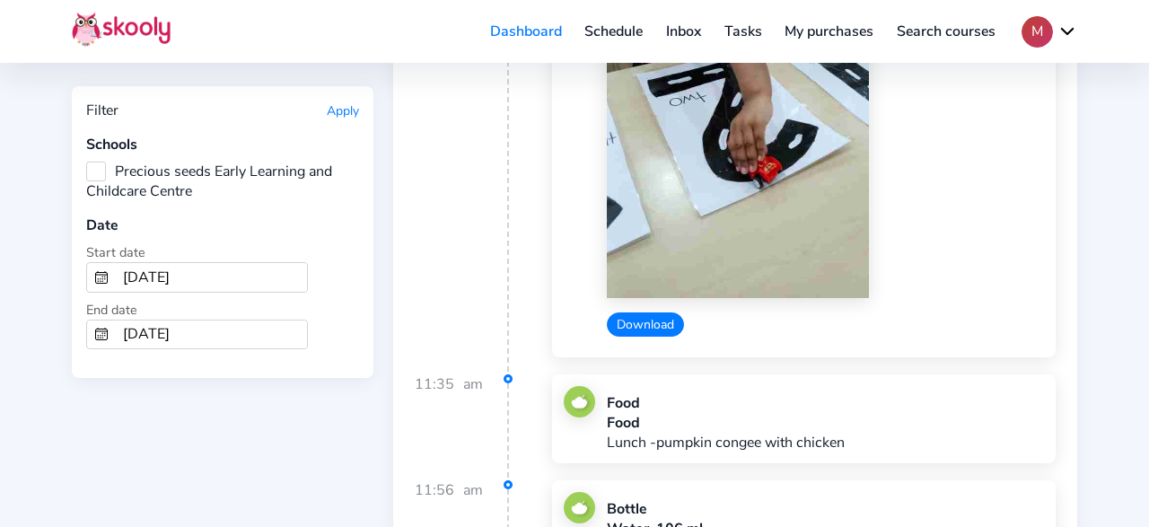
click at [633, 312] on button "Download" at bounding box center [645, 324] width 77 height 24
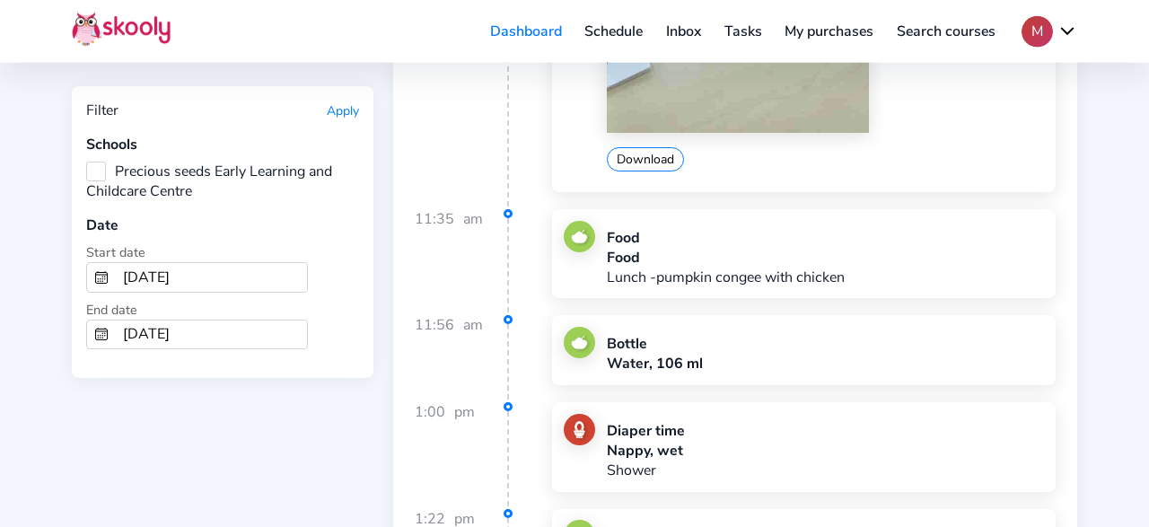
scroll to position [17358, 0]
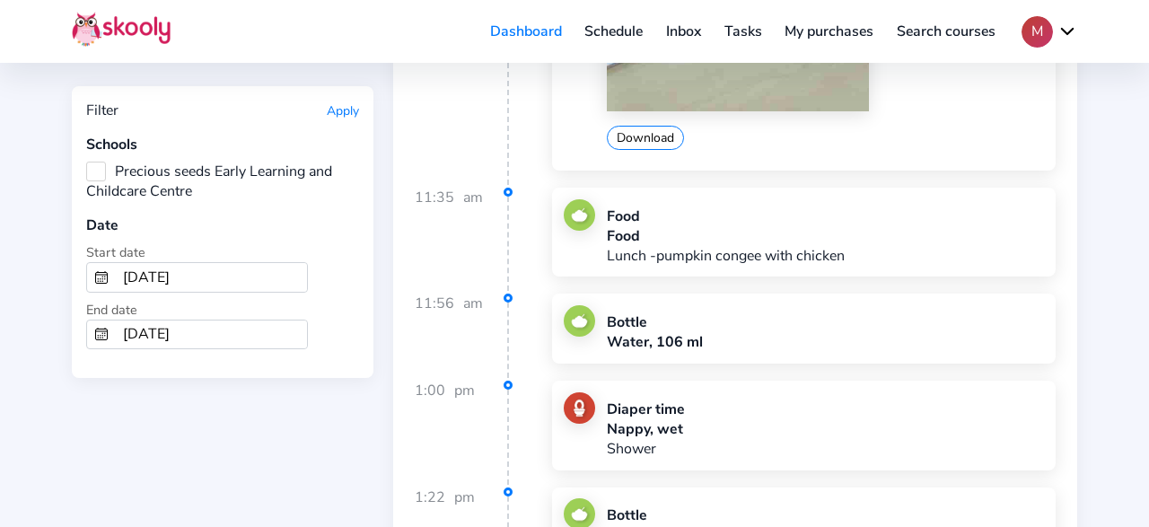
click at [1051, 487] on div "Bottle Water, 81 ml" at bounding box center [803, 522] width 503 height 70
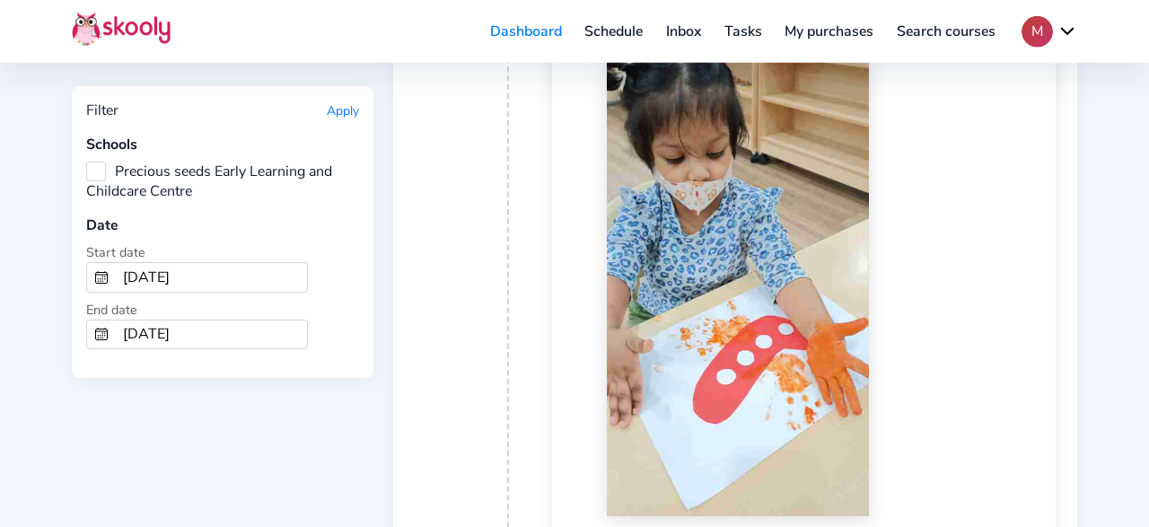
scroll to position [26691, 0]
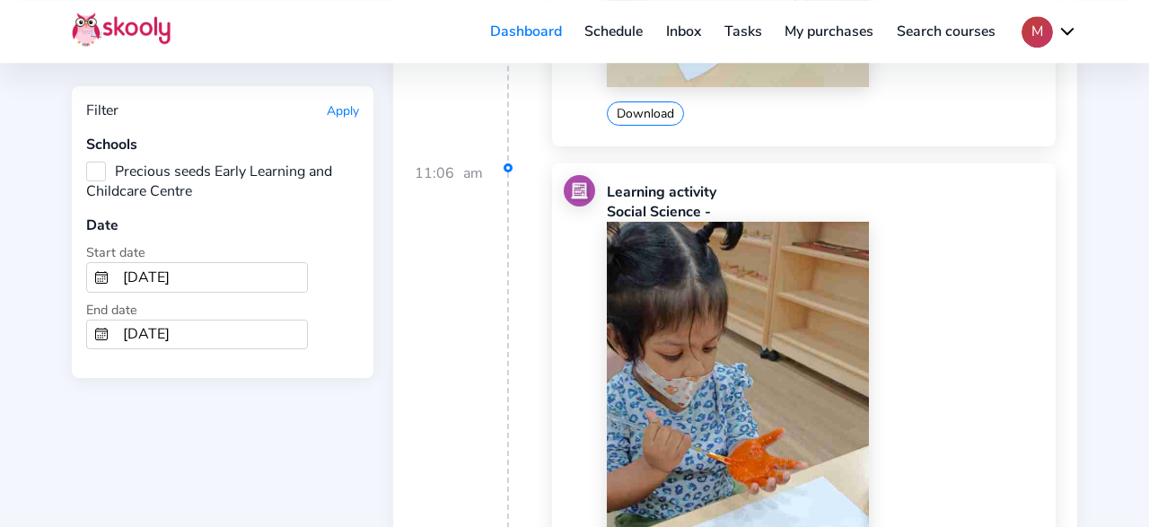
scroll to position [27157, 0]
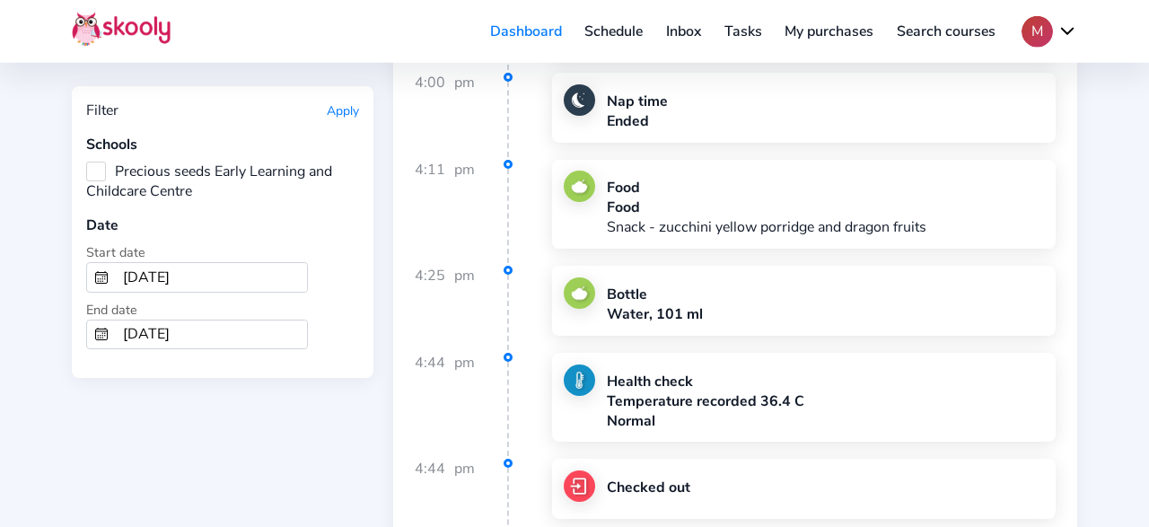
scroll to position [28370, 0]
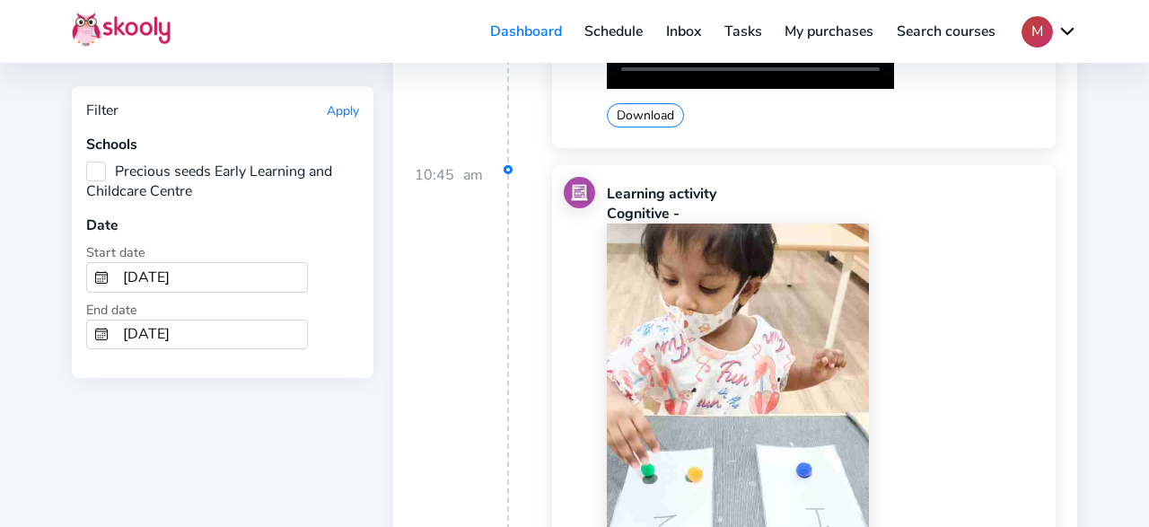
scroll to position [31823, 0]
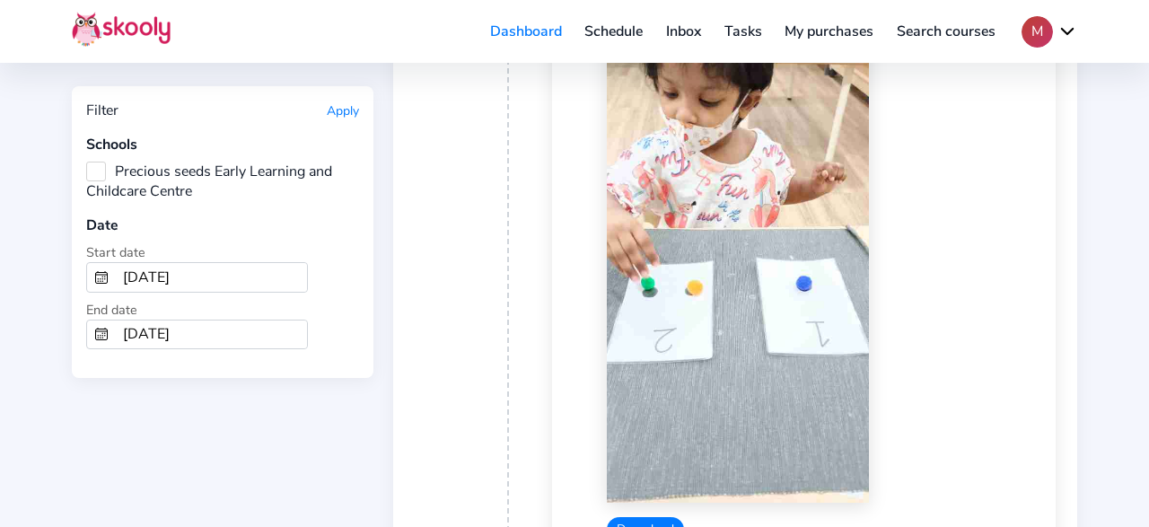
click at [660, 517] on button "Download" at bounding box center [645, 529] width 77 height 24
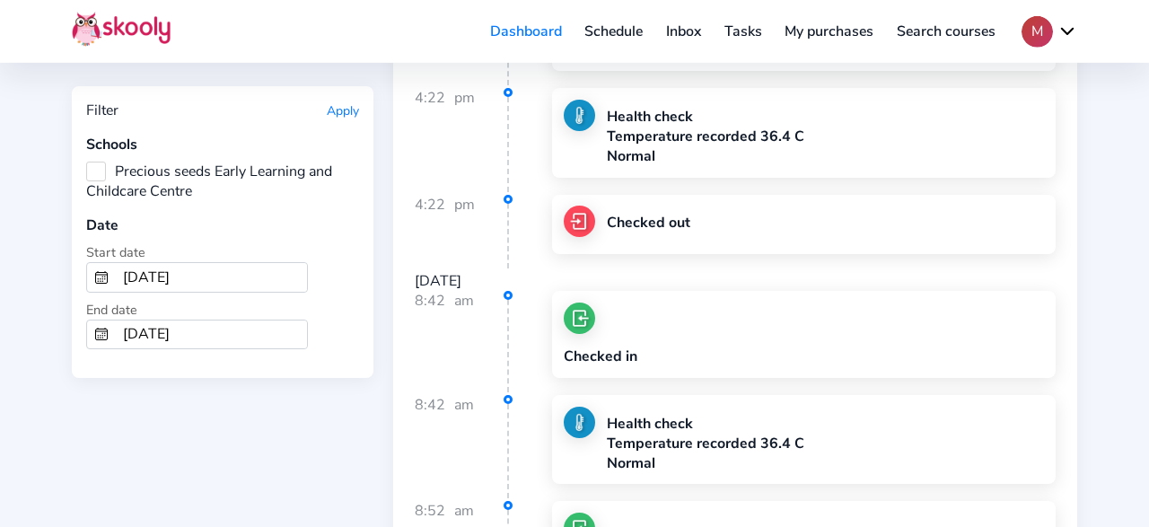
scroll to position [33223, 0]
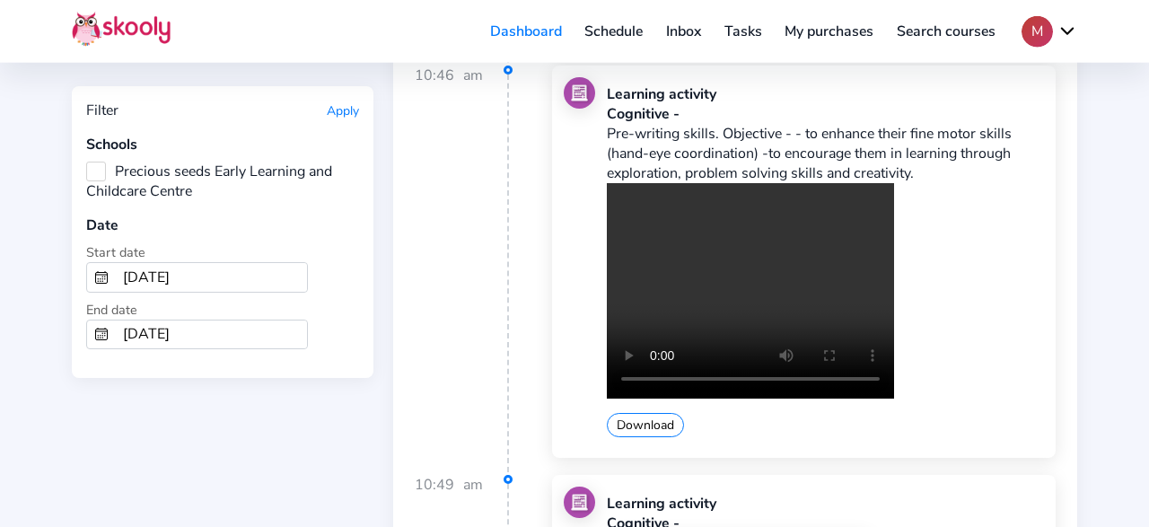
scroll to position [41436, 0]
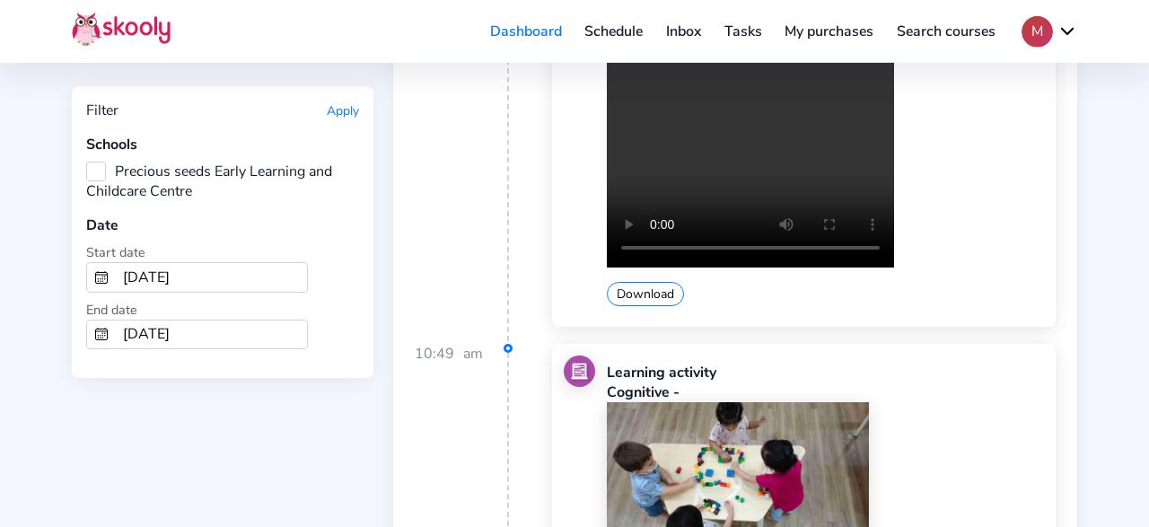
scroll to position [41622, 0]
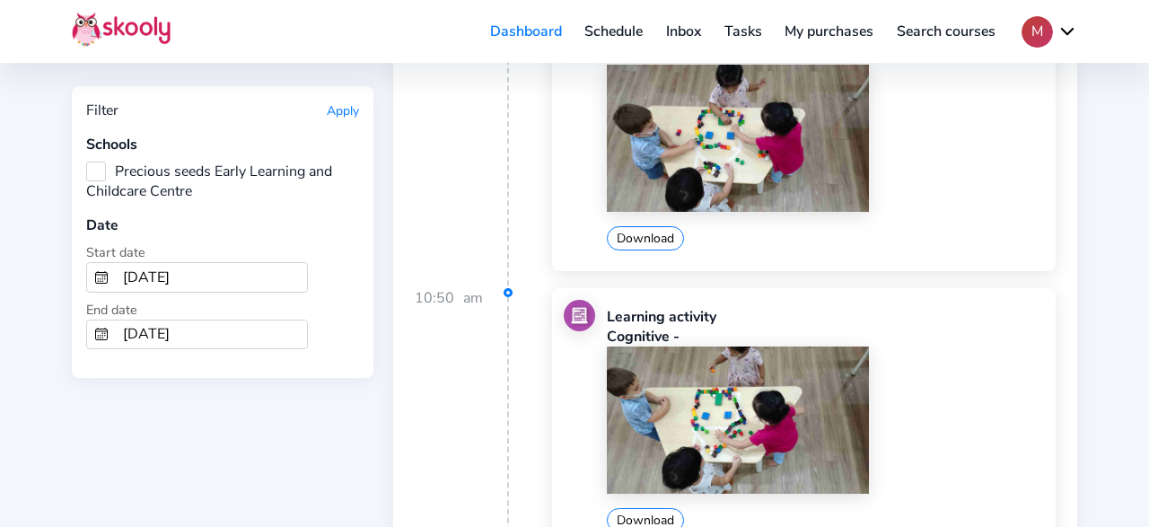
scroll to position [41902, 0]
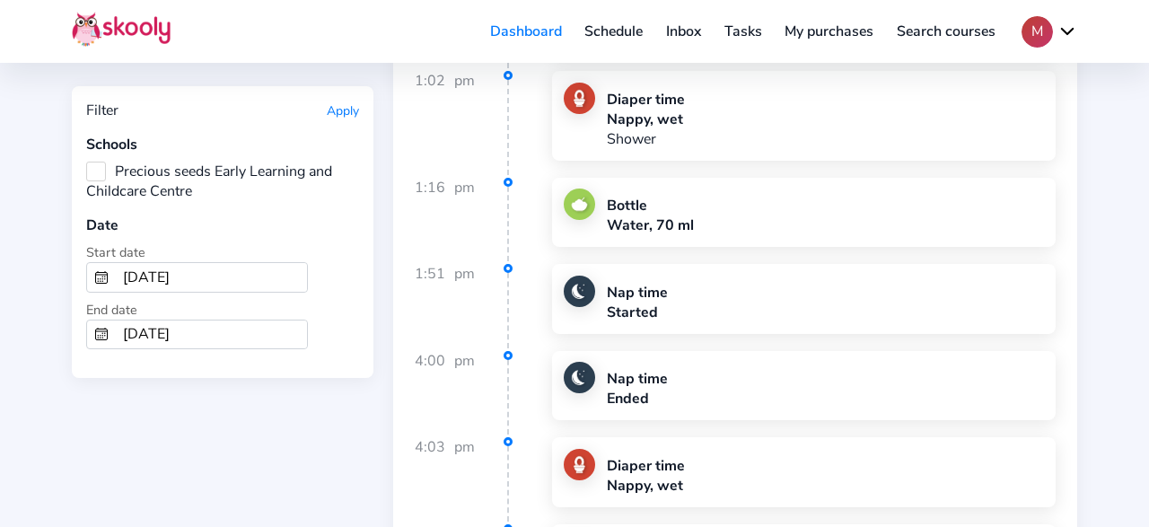
scroll to position [46310, 0]
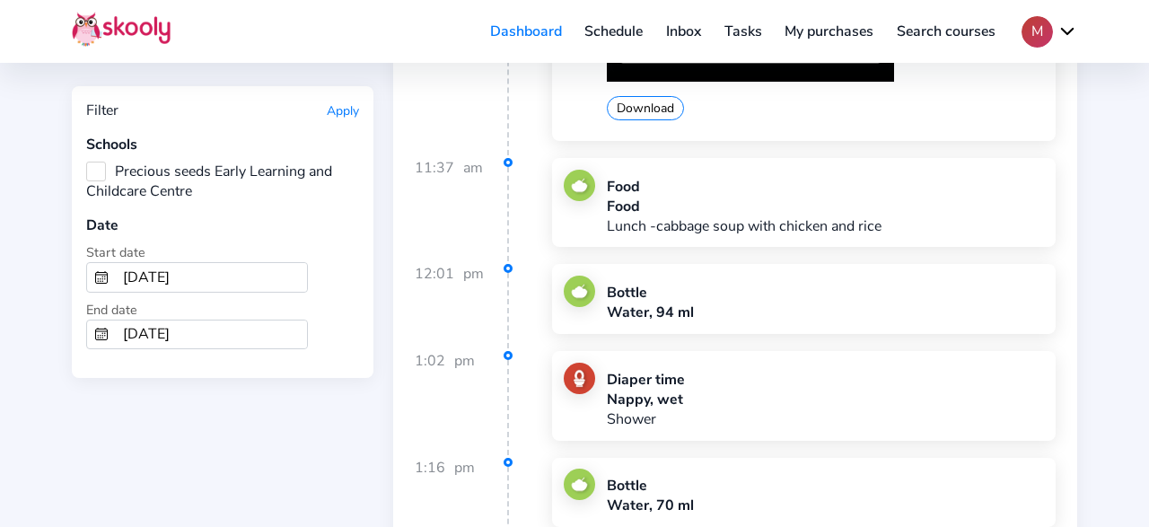
click at [171, 267] on input "[DATE]" at bounding box center [211, 277] width 191 height 29
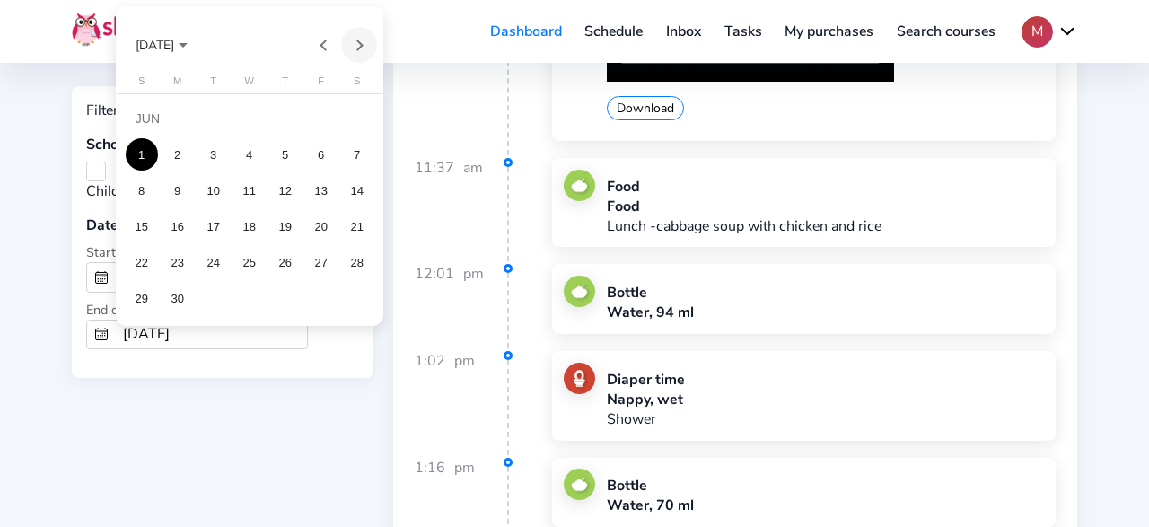
click at [359, 49] on button "Next month" at bounding box center [359, 45] width 36 height 36
click at [207, 156] on div "1" at bounding box center [213, 154] width 32 height 32
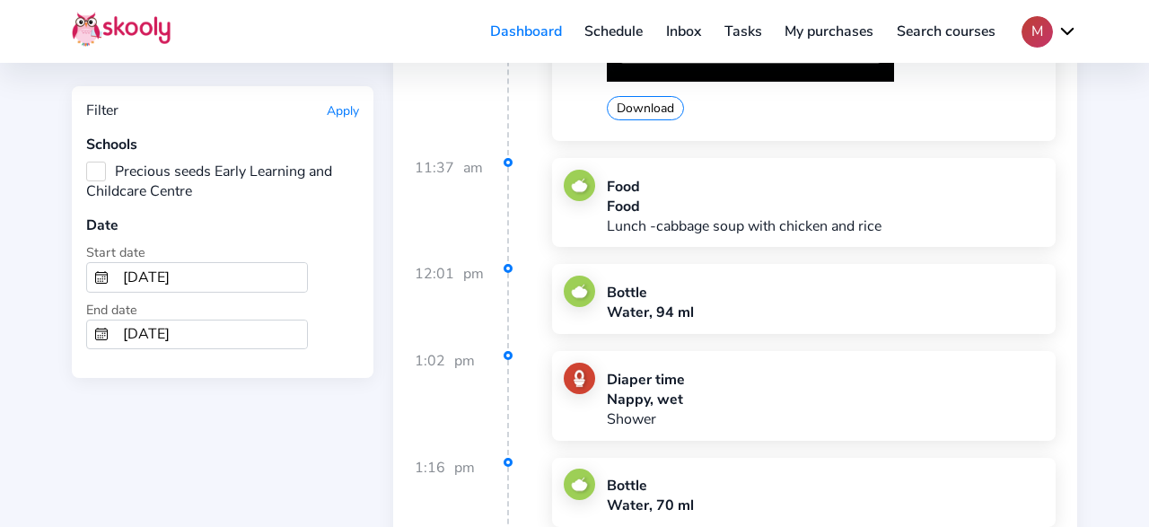
type input "[DATE]"
click at [174, 324] on input "[DATE]" at bounding box center [211, 334] width 191 height 29
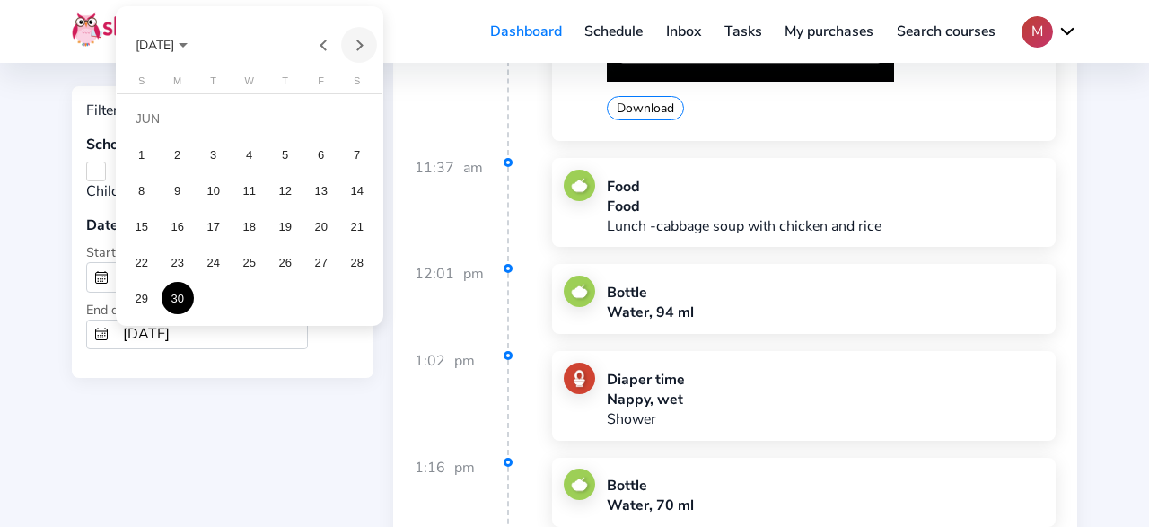
click at [352, 48] on button "Next month" at bounding box center [359, 45] width 36 height 36
click at [276, 301] on div "31" at bounding box center [285, 298] width 32 height 32
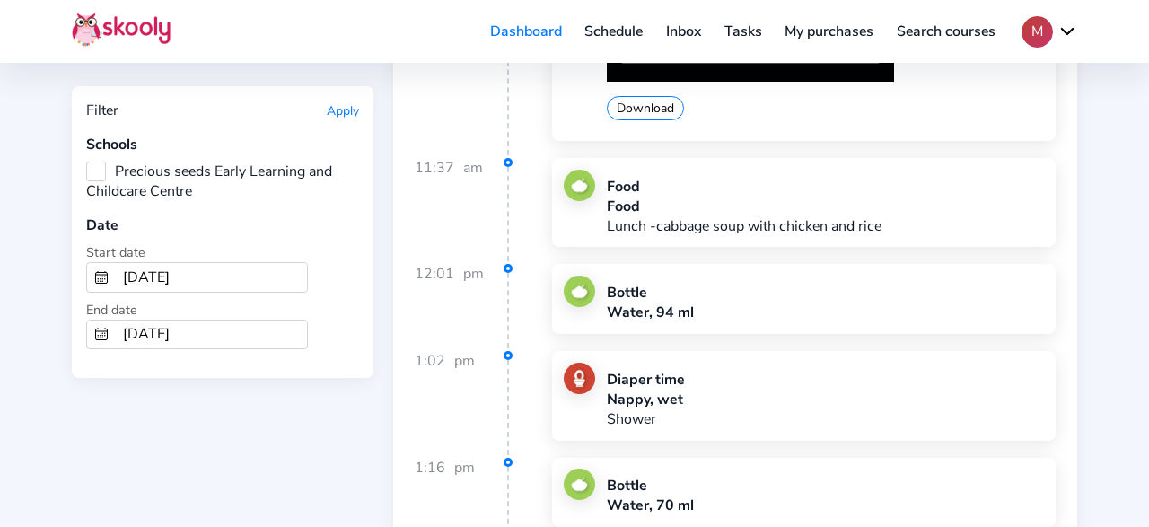
type input "[DATE]"
click at [349, 115] on button "Apply" at bounding box center [343, 110] width 32 height 17
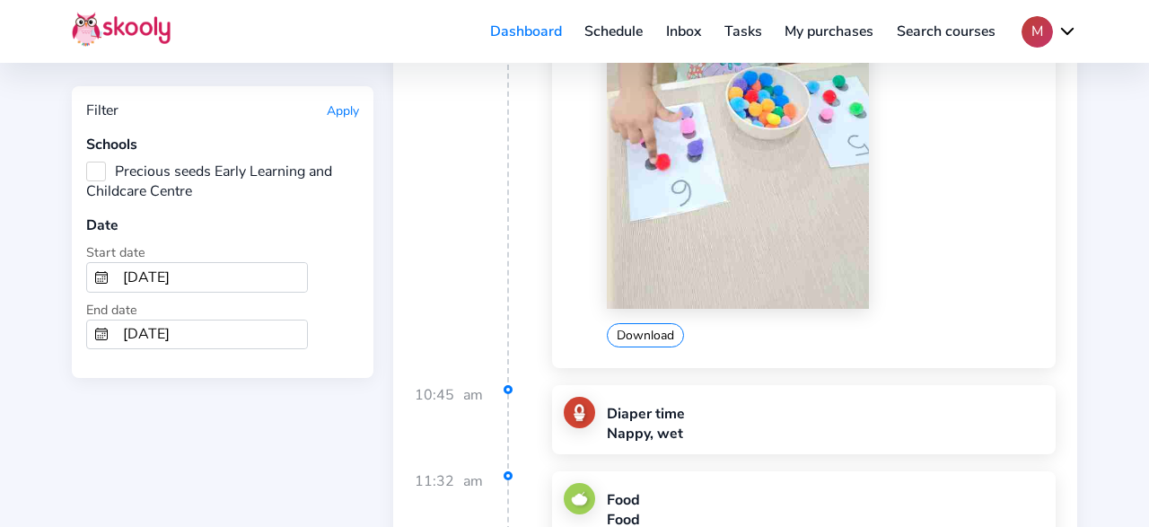
scroll to position [3173, 0]
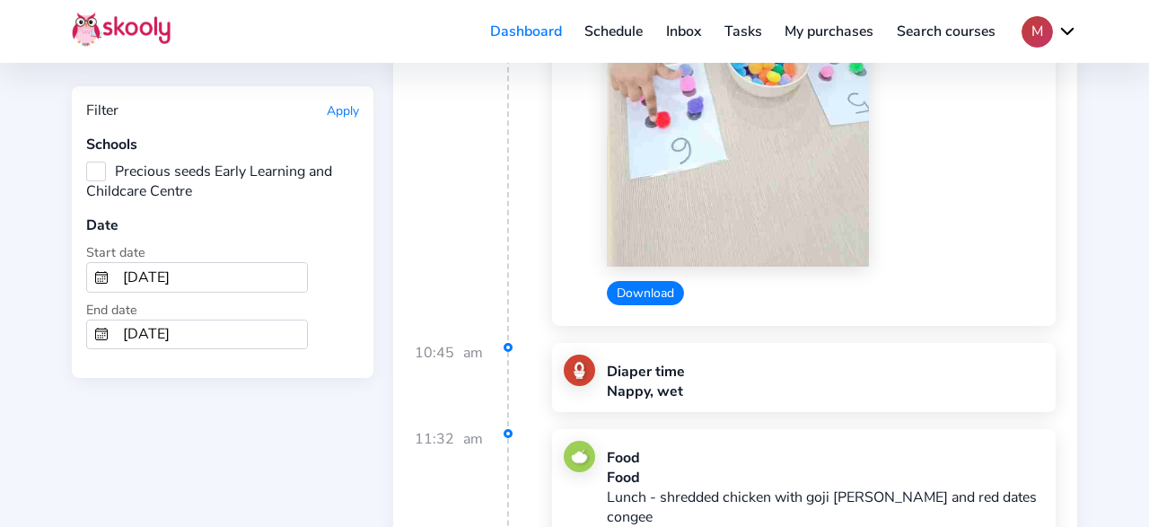
click at [659, 281] on button "Download" at bounding box center [645, 293] width 77 height 24
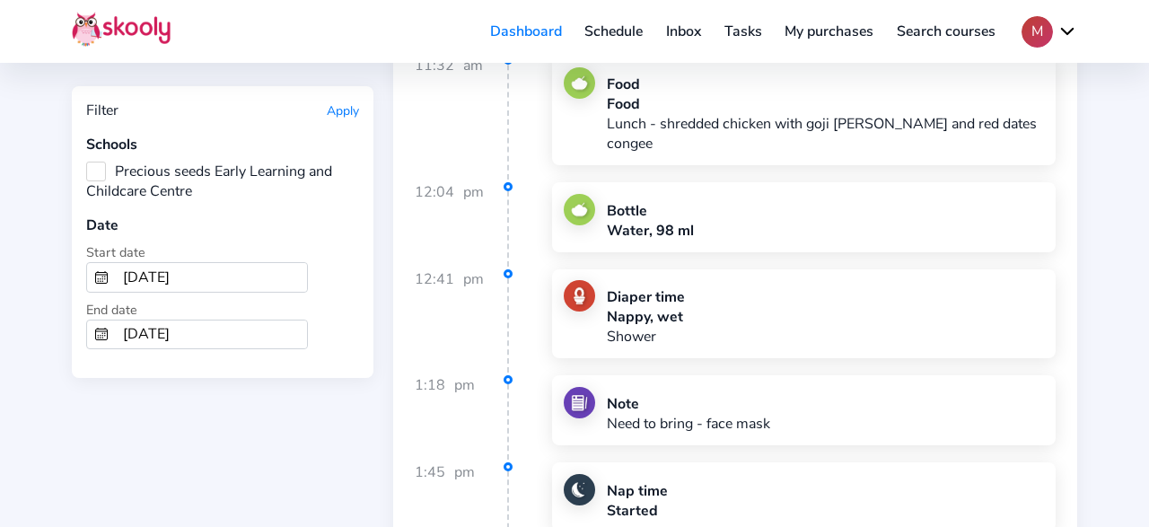
scroll to position [3733, 0]
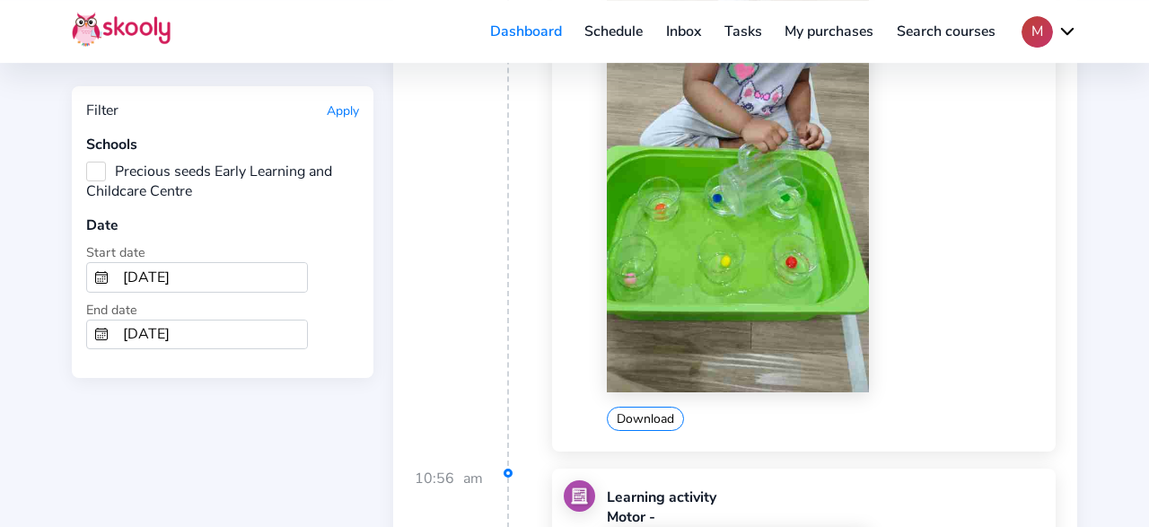
scroll to position [7746, 0]
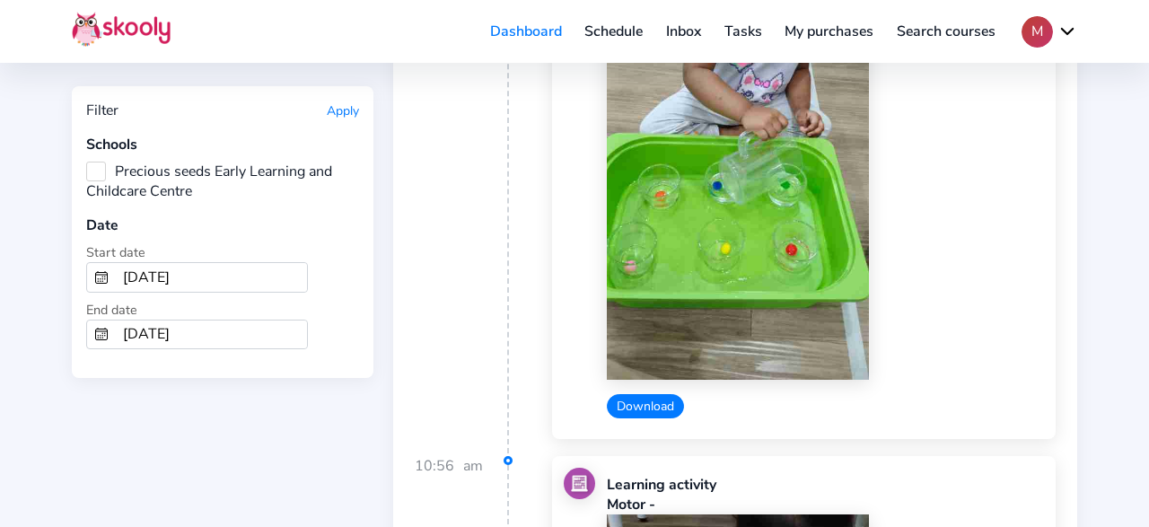
click at [642, 394] on button "Download" at bounding box center [645, 406] width 77 height 24
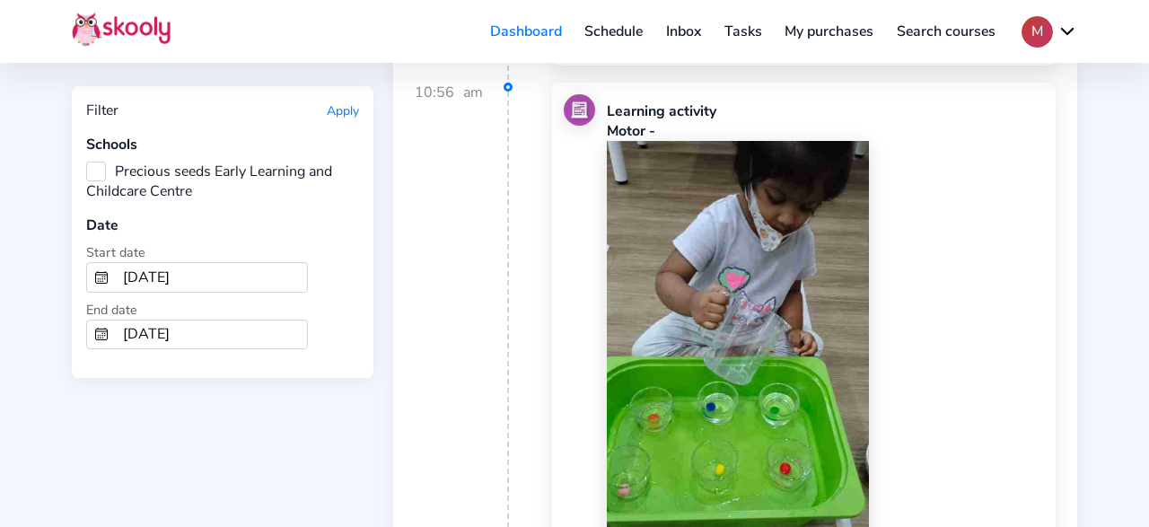
scroll to position [8212, 0]
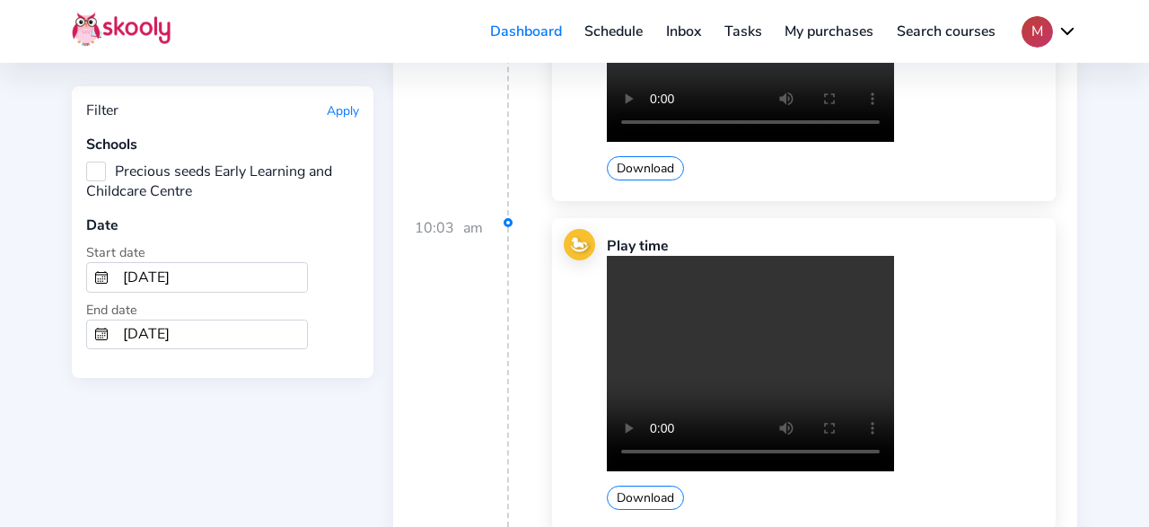
scroll to position [10639, 0]
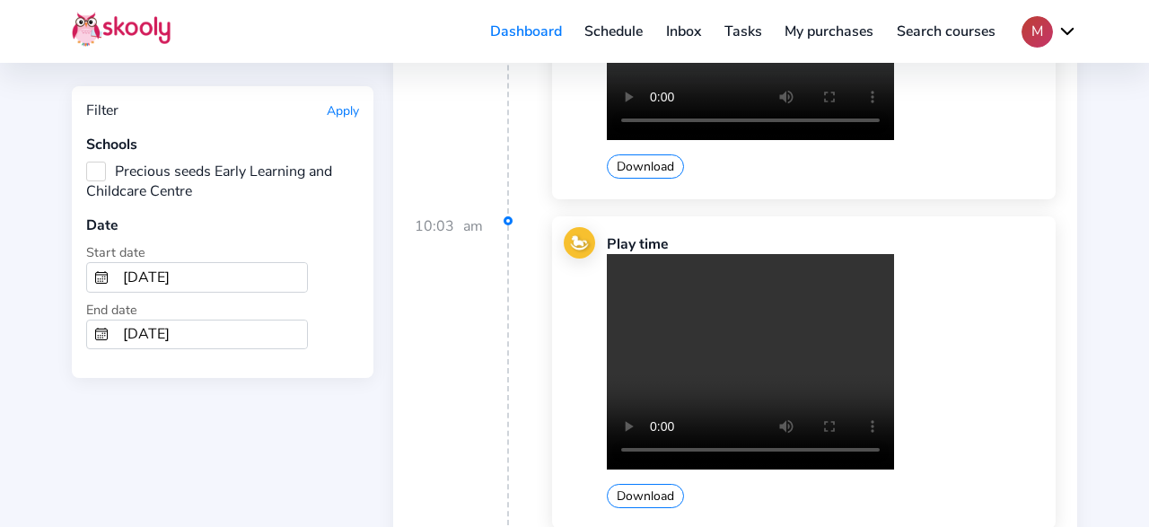
click at [1045, 406] on div "10:03 am Play time Your browser does not support the video tag. Download" at bounding box center [735, 381] width 641 height 330
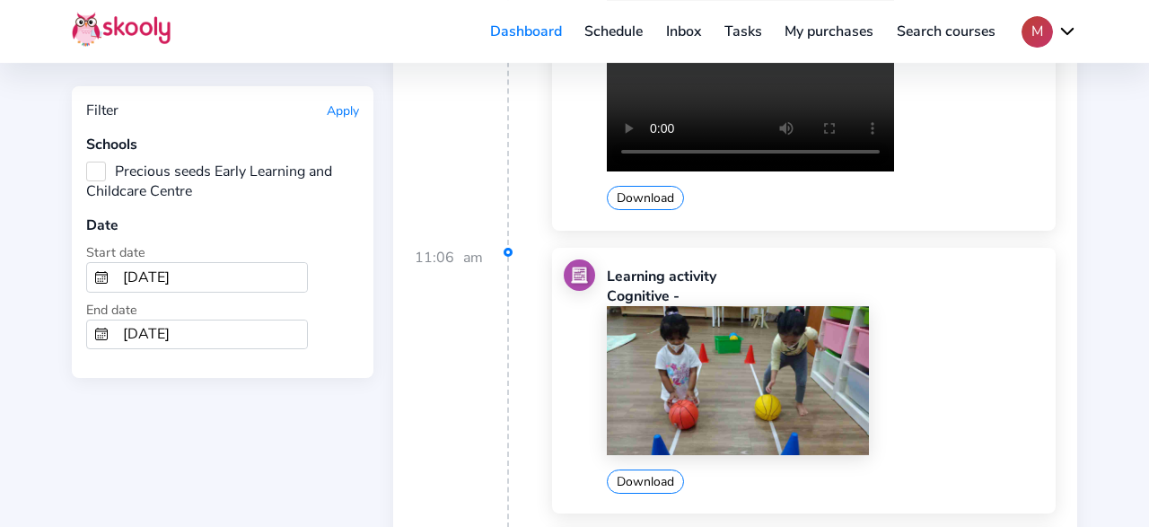
scroll to position [12505, 0]
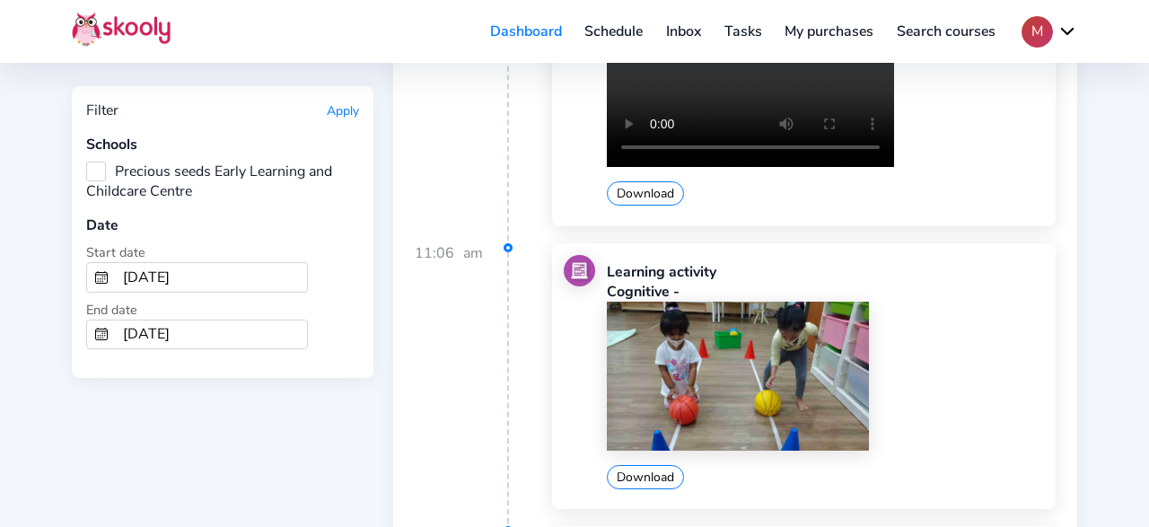
drag, startPoint x: 643, startPoint y: 341, endPoint x: 683, endPoint y: 346, distance: 39.8
click at [643, 465] on button "Download" at bounding box center [645, 477] width 77 height 24
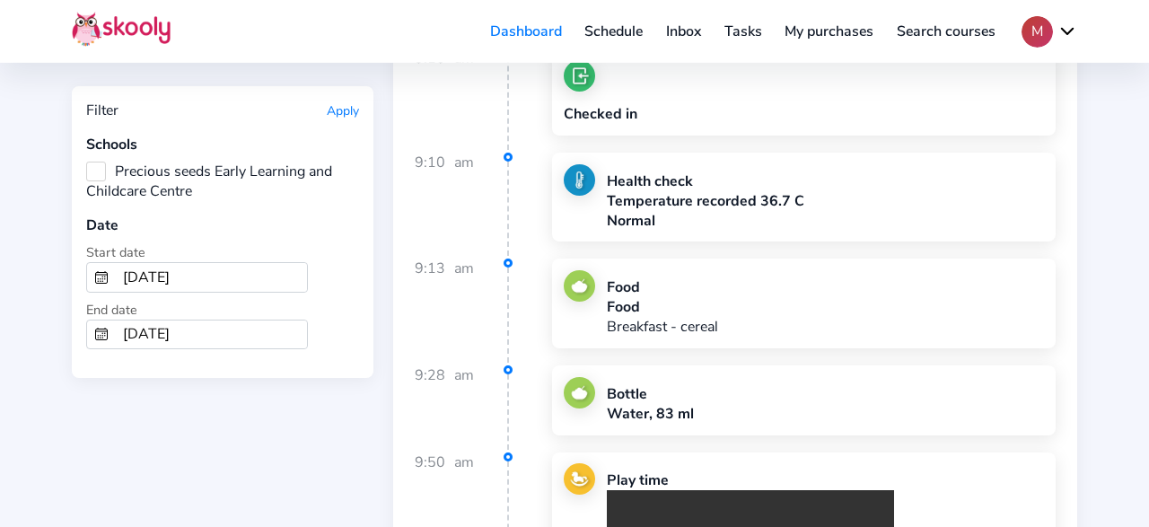
scroll to position [13905, 0]
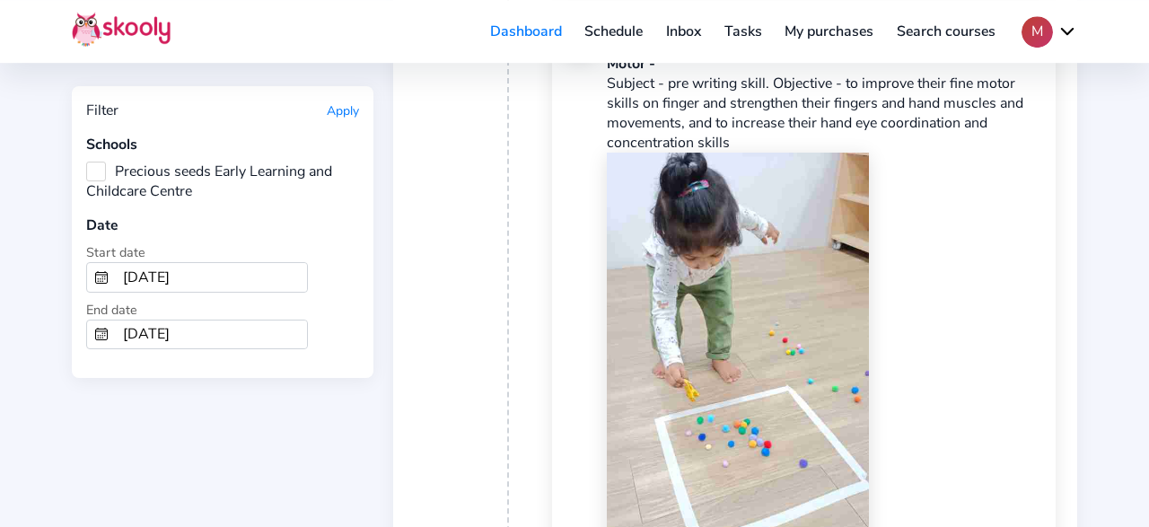
scroll to position [17358, 0]
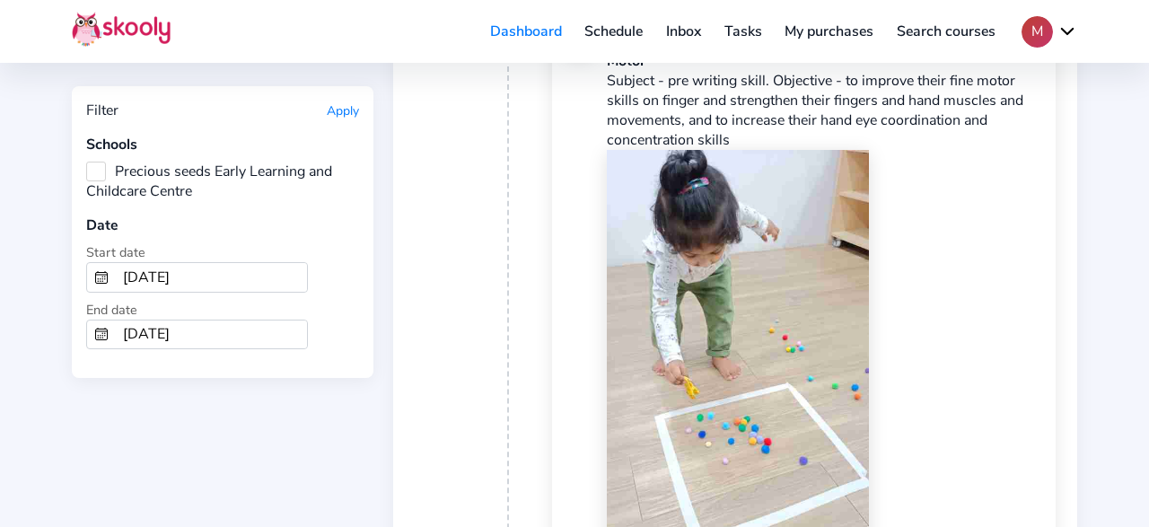
click at [1020, 388] on div "Download" at bounding box center [825, 402] width 437 height 505
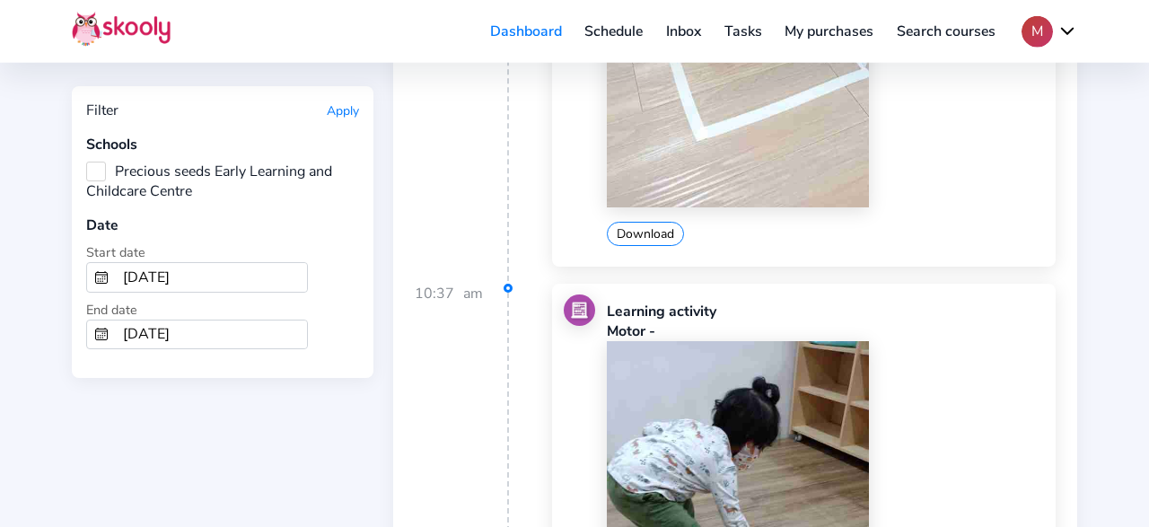
scroll to position [18011, 0]
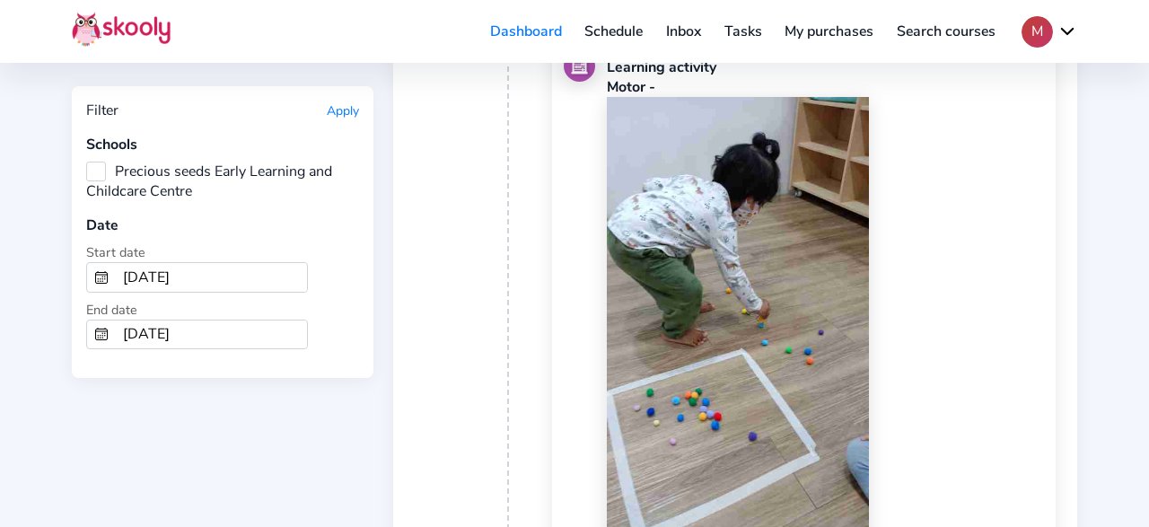
click at [1004, 351] on div "Download" at bounding box center [825, 349] width 437 height 505
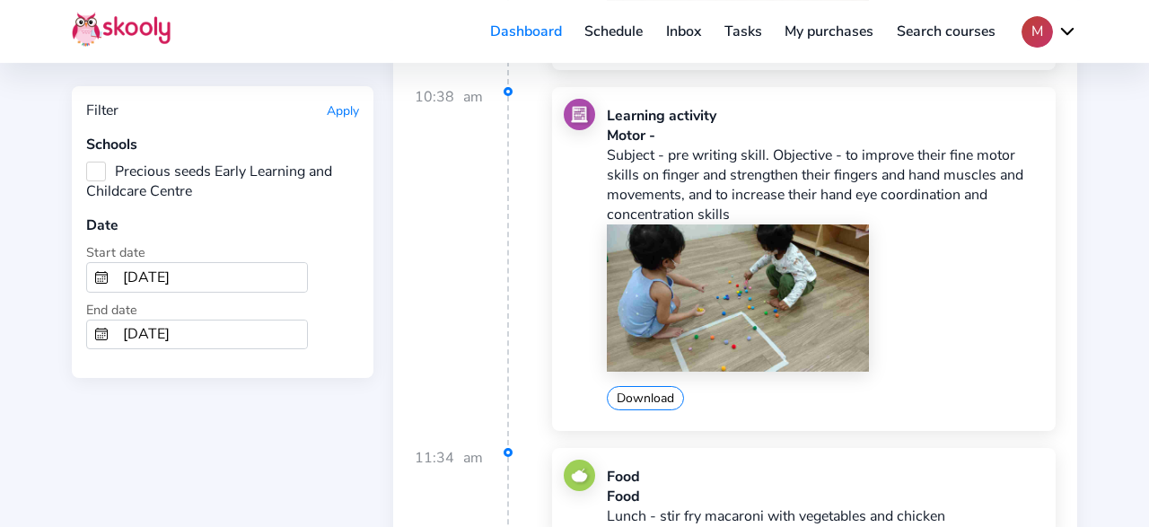
scroll to position [18571, 0]
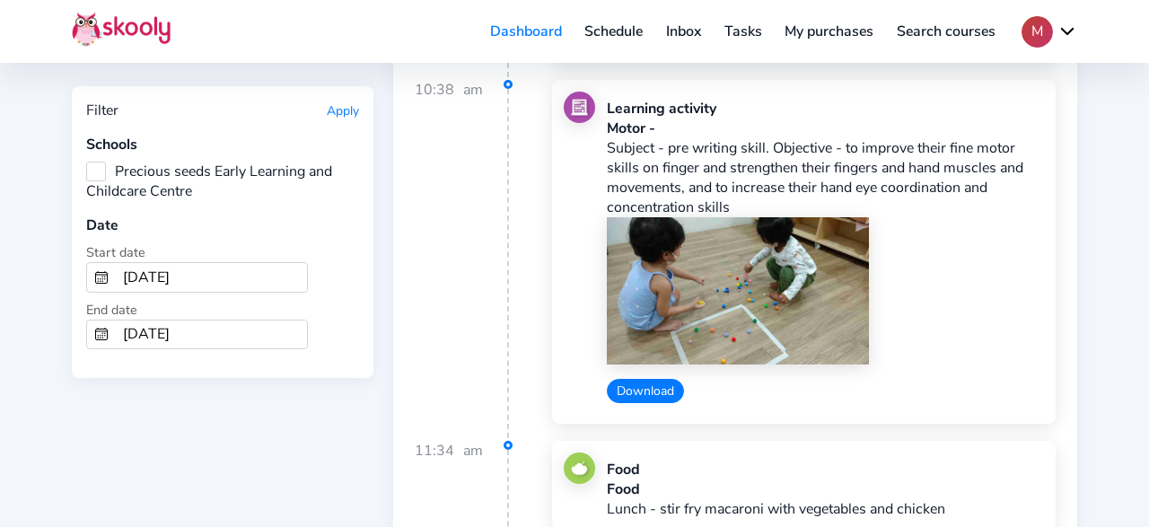
click at [631, 379] on button "Download" at bounding box center [645, 391] width 77 height 24
click at [1052, 441] on div "11:34 am Food Food Lunch - stir fry macaroni with vegetables and chicken" at bounding box center [735, 494] width 641 height 107
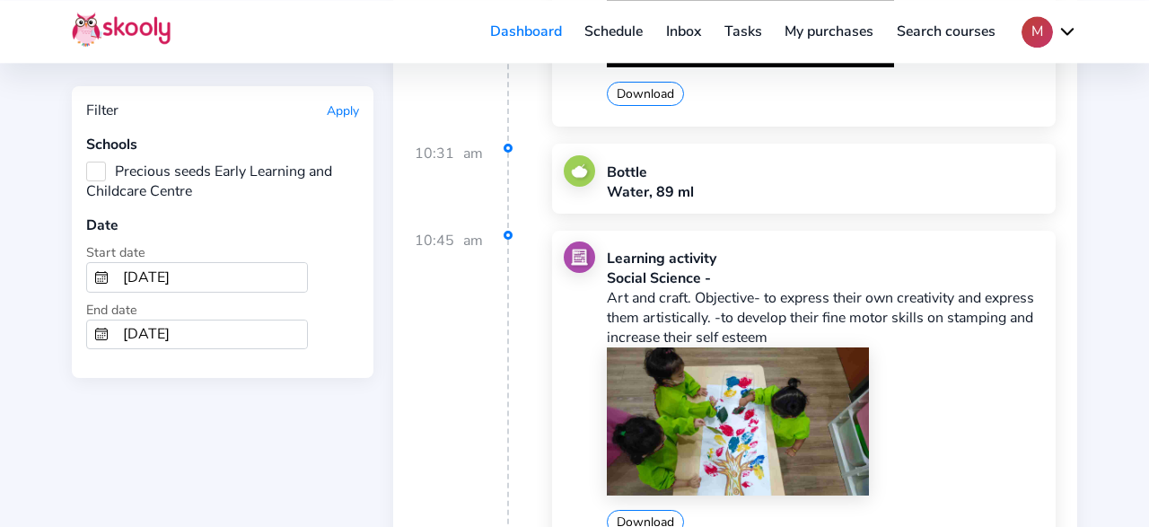
scroll to position [22491, 0]
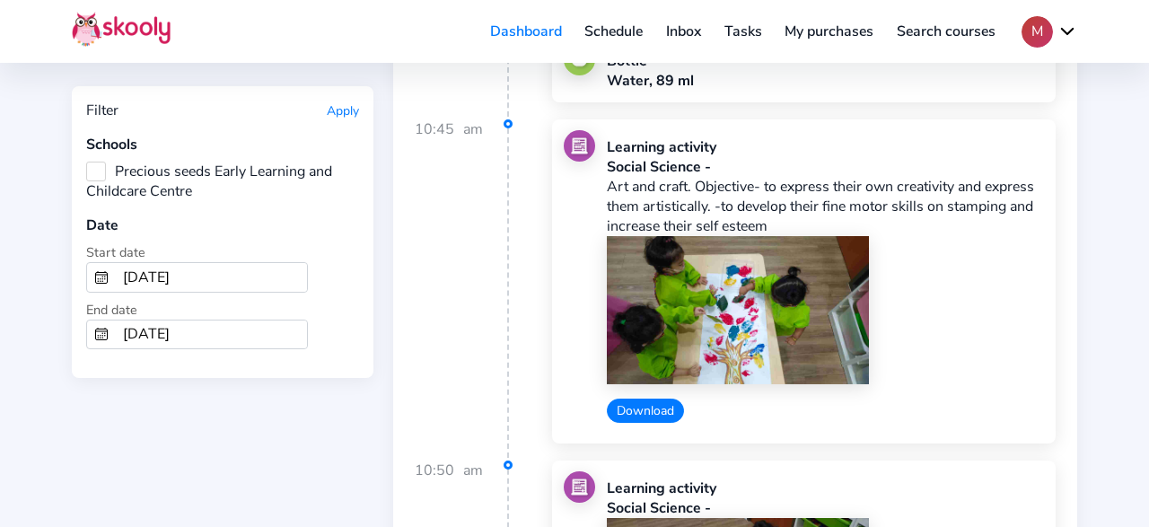
click at [660, 398] on button "Download" at bounding box center [645, 410] width 77 height 24
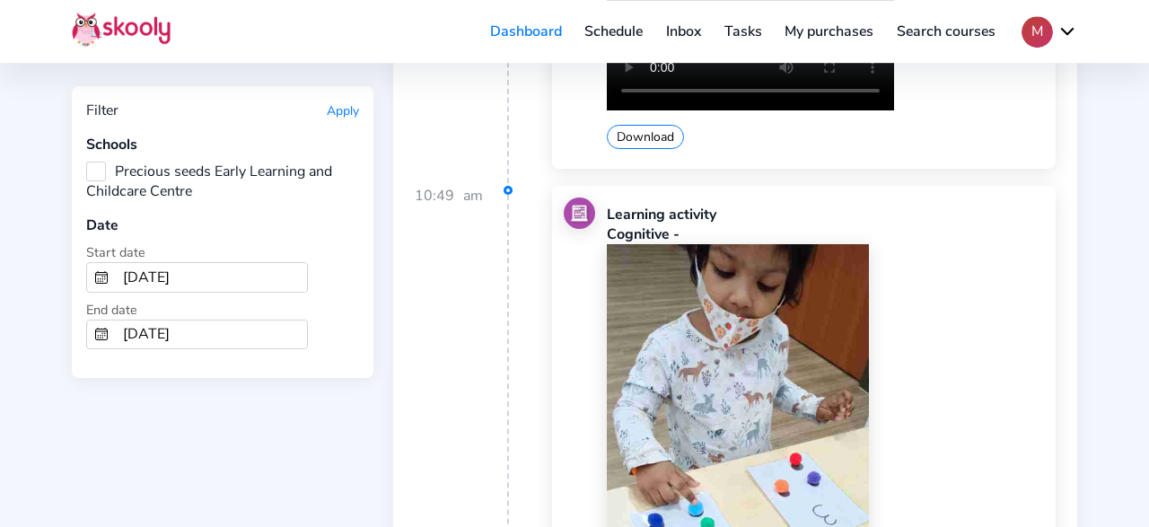
scroll to position [26224, 0]
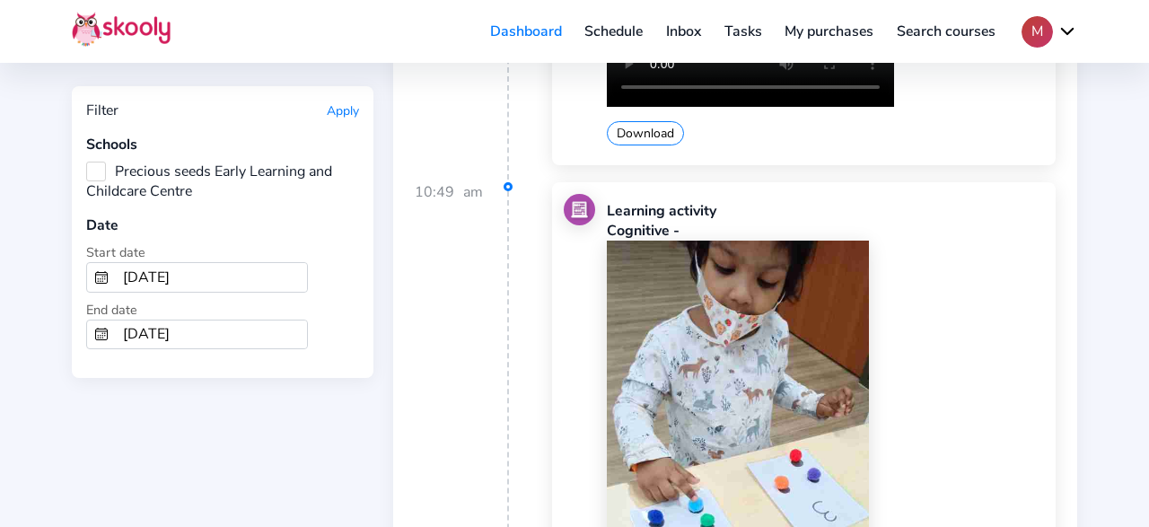
click at [1017, 418] on div "Download" at bounding box center [825, 492] width 437 height 505
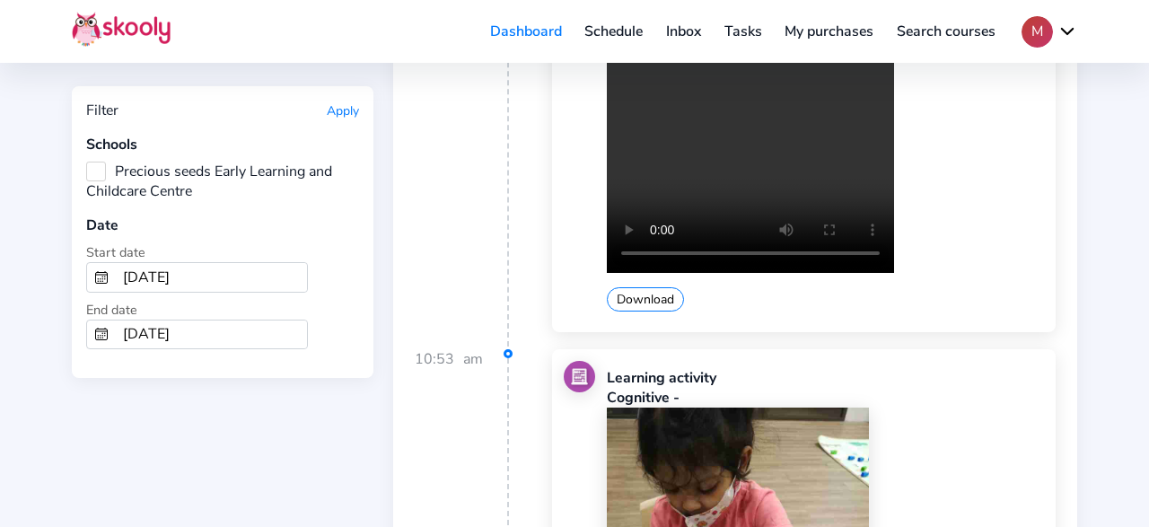
scroll to position [36023, 0]
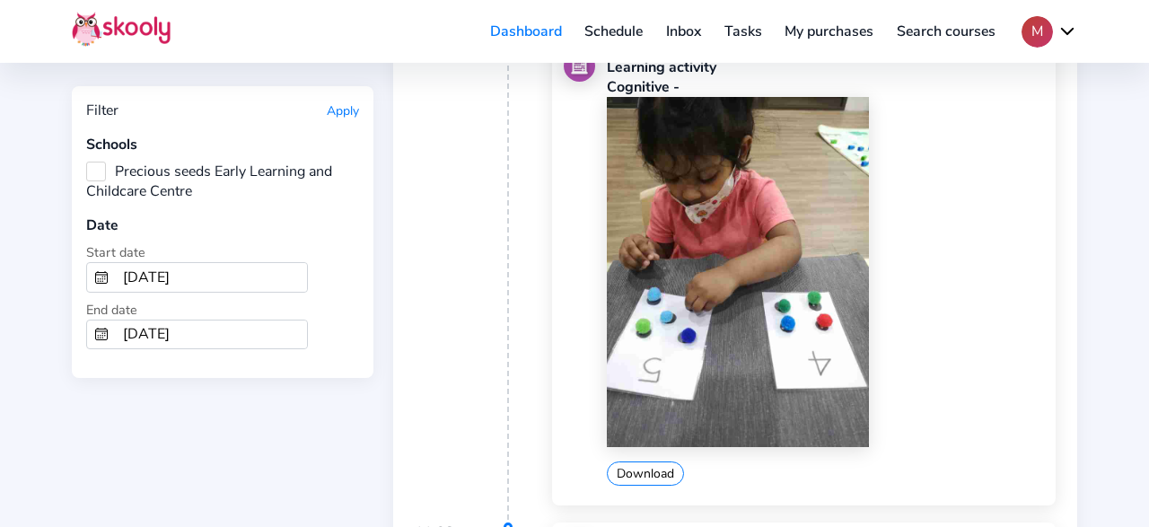
scroll to position [36303, 0]
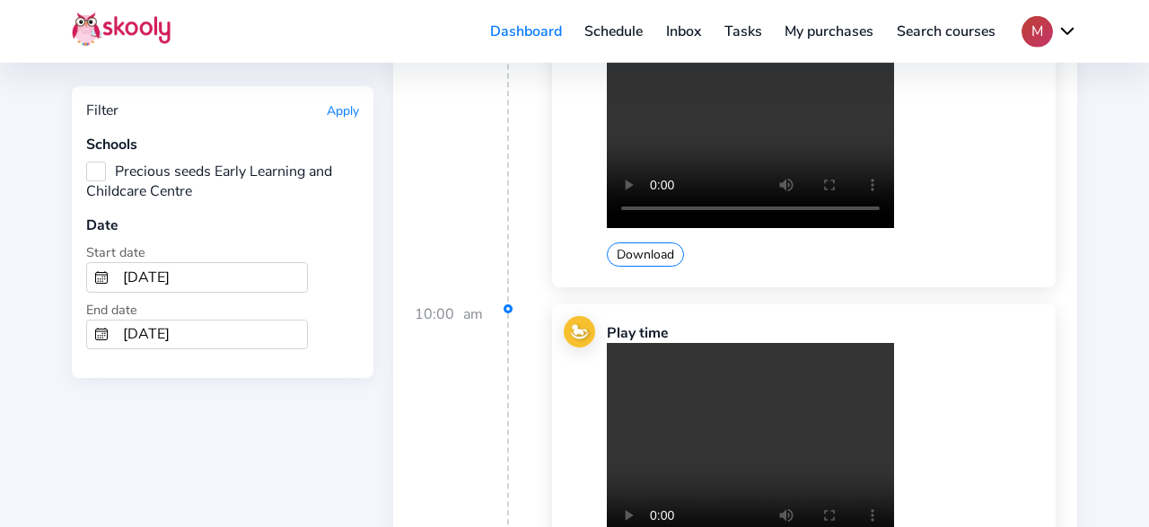
scroll to position [41703, 0]
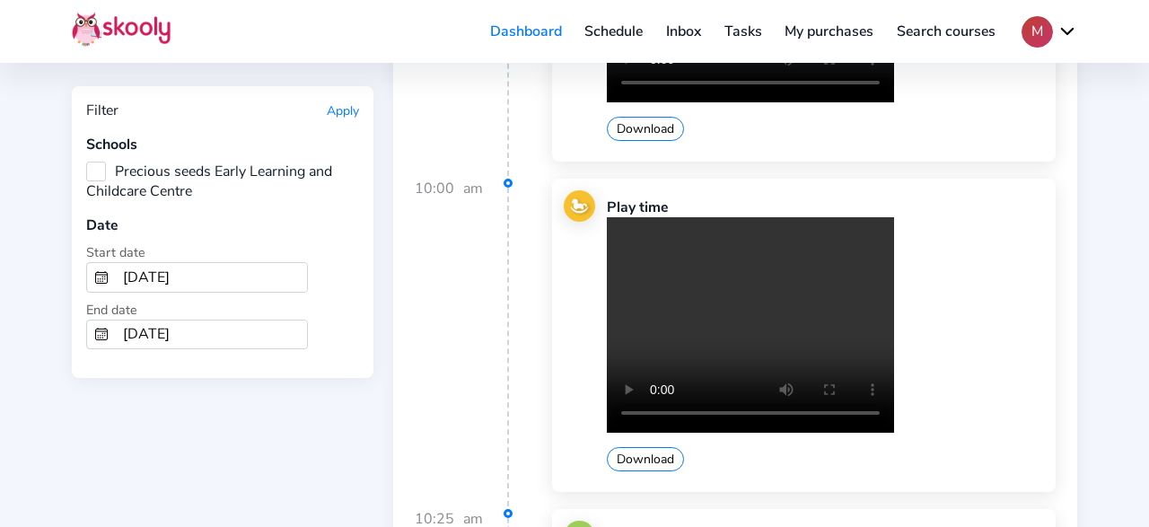
drag, startPoint x: 658, startPoint y: 498, endPoint x: 749, endPoint y: 470, distance: 95.7
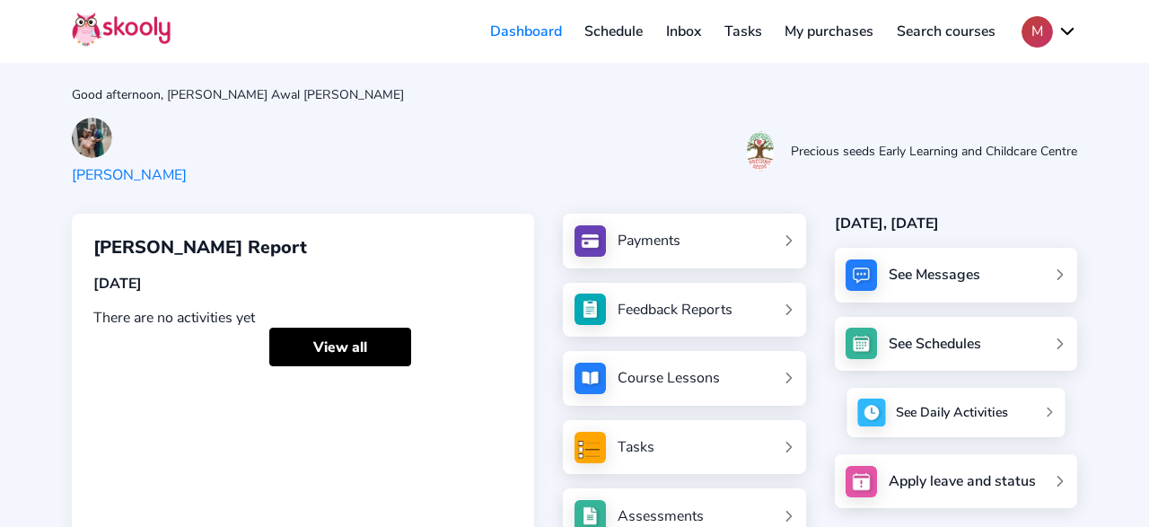
click at [939, 410] on div "See Daily Activities" at bounding box center [952, 413] width 112 height 18
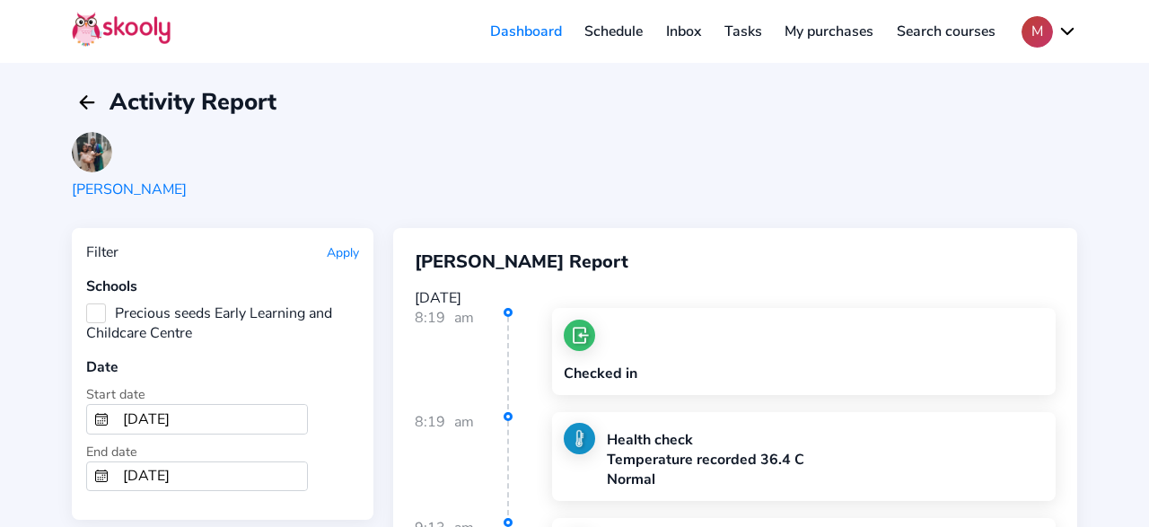
click at [232, 421] on input "[DATE]" at bounding box center [211, 419] width 191 height 29
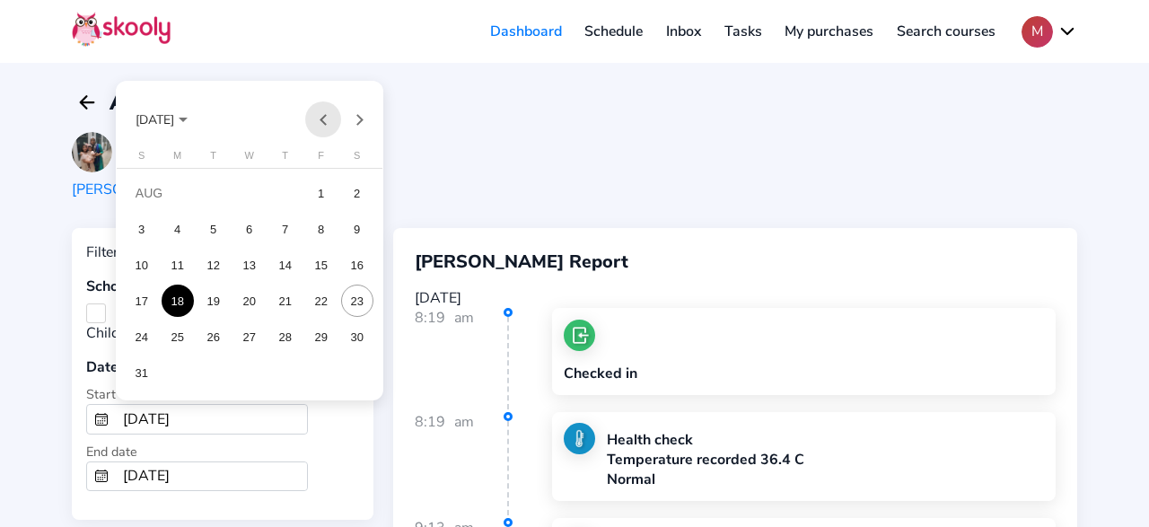
click at [316, 127] on button "Previous month" at bounding box center [323, 119] width 36 height 36
click at [225, 224] on div "1" at bounding box center [213, 229] width 32 height 32
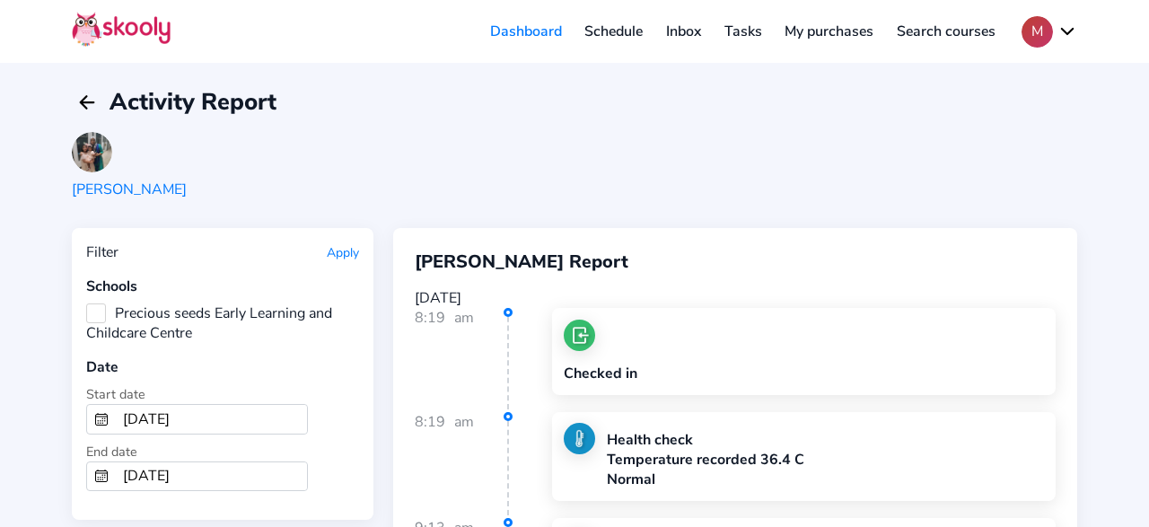
type input "7/1/2025"
click at [216, 468] on input "[DATE]" at bounding box center [211, 476] width 191 height 29
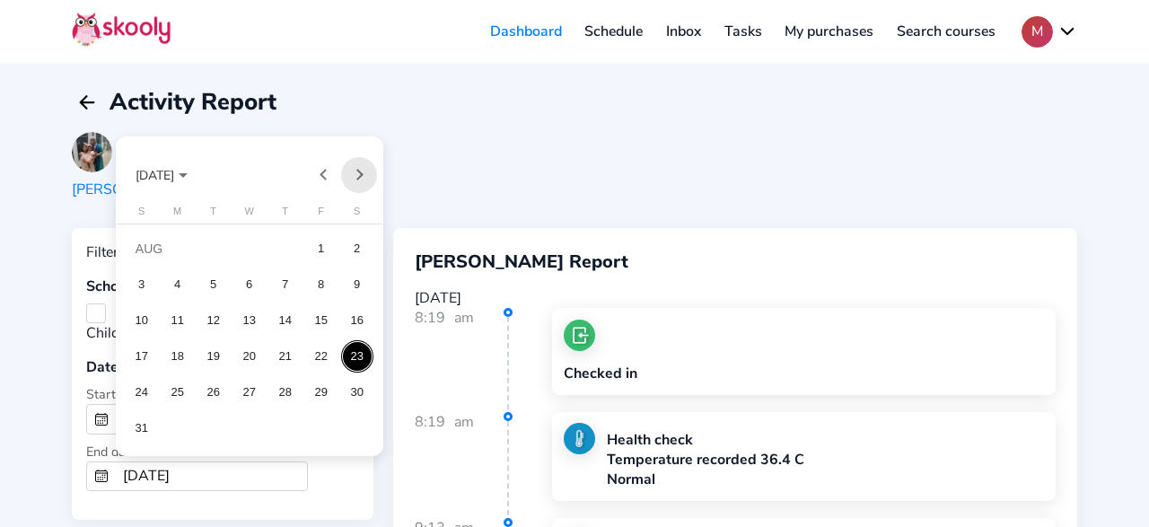
click at [360, 177] on button "Next month" at bounding box center [359, 175] width 36 height 36
click at [328, 171] on button "Previous month" at bounding box center [323, 175] width 36 height 36
click at [287, 423] on div "31" at bounding box center [285, 428] width 32 height 32
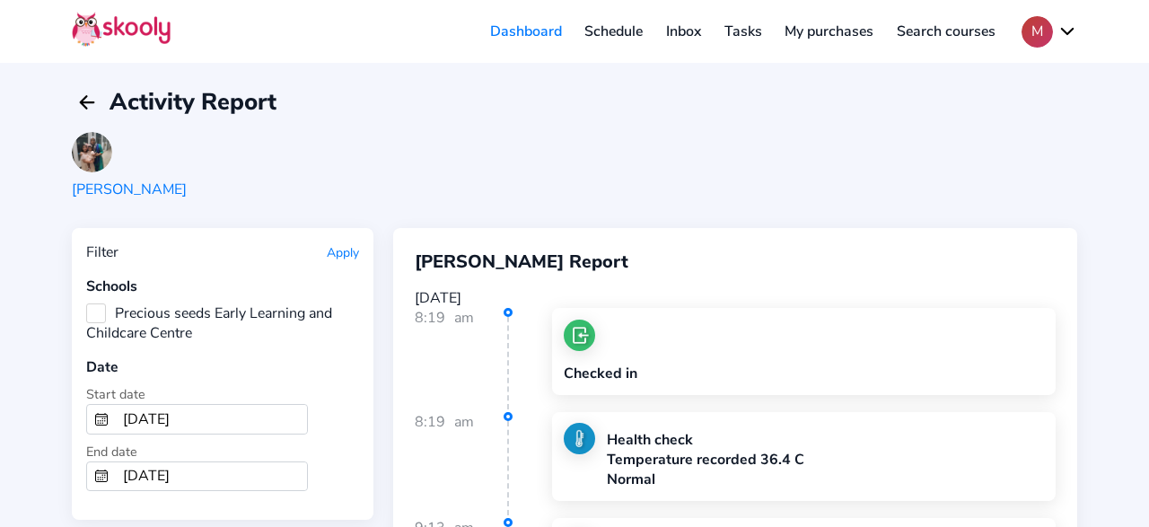
type input "[DATE]"
click at [342, 256] on button "Apply" at bounding box center [343, 252] width 32 height 17
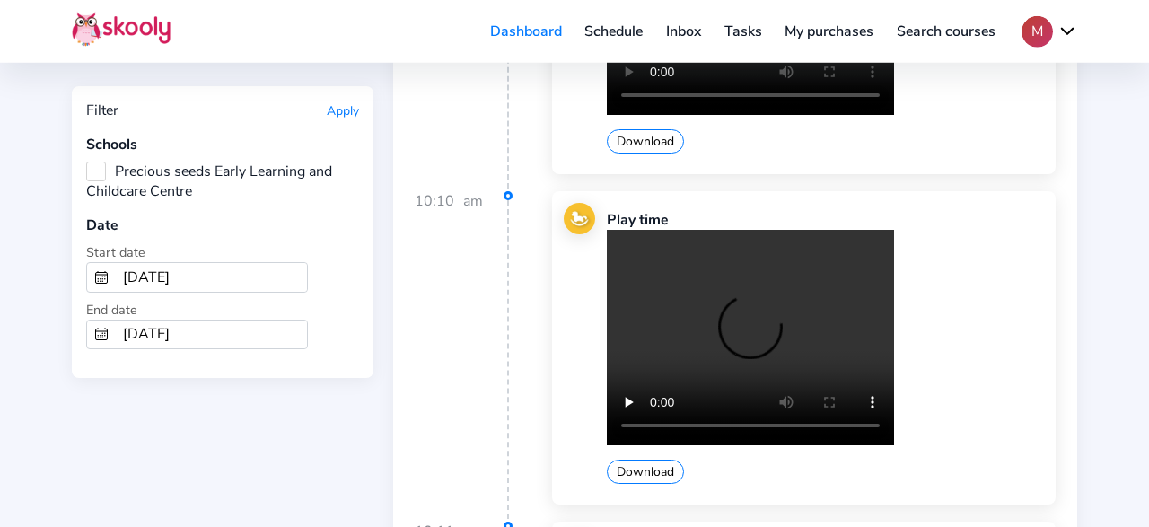
scroll to position [1586, 0]
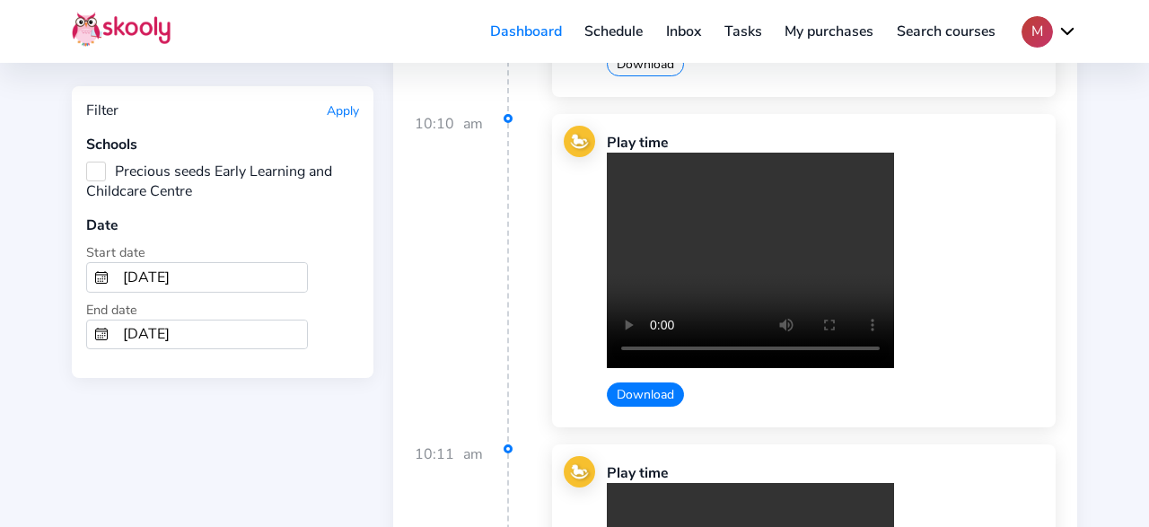
click at [654, 382] on button "Download" at bounding box center [645, 394] width 77 height 24
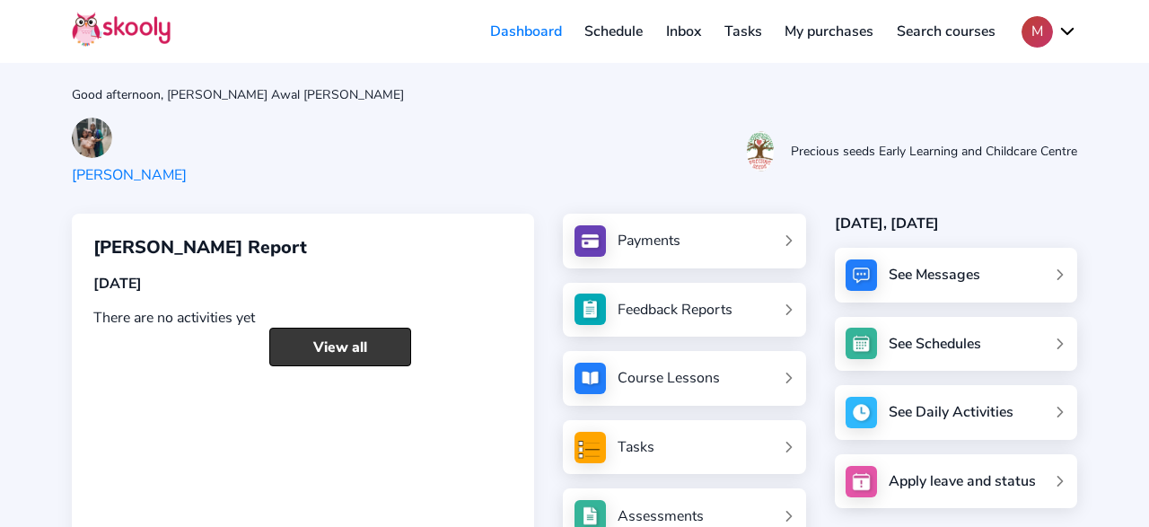
click at [339, 337] on link "View all" at bounding box center [340, 347] width 142 height 39
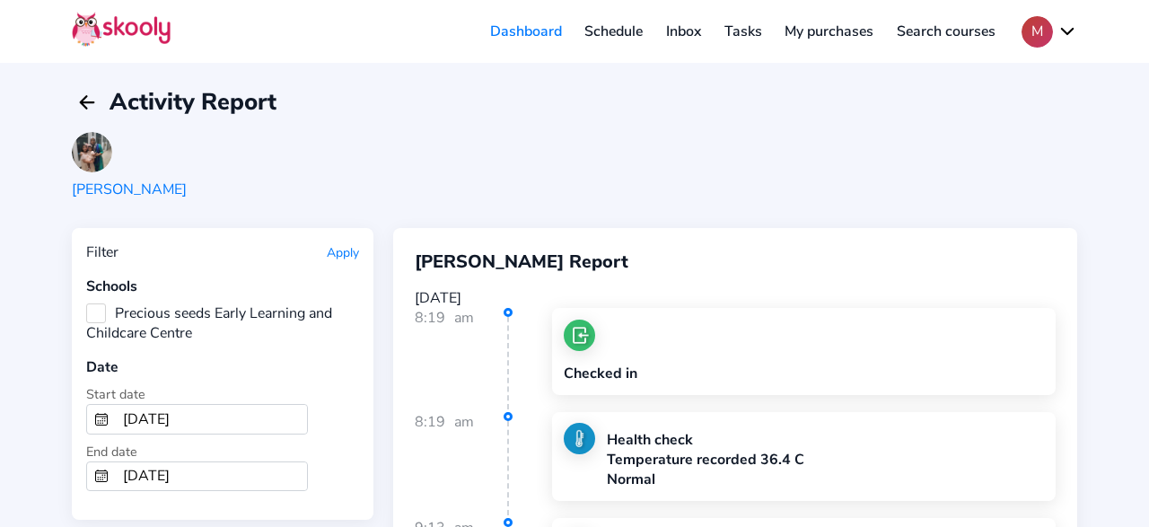
scroll to position [29, 0]
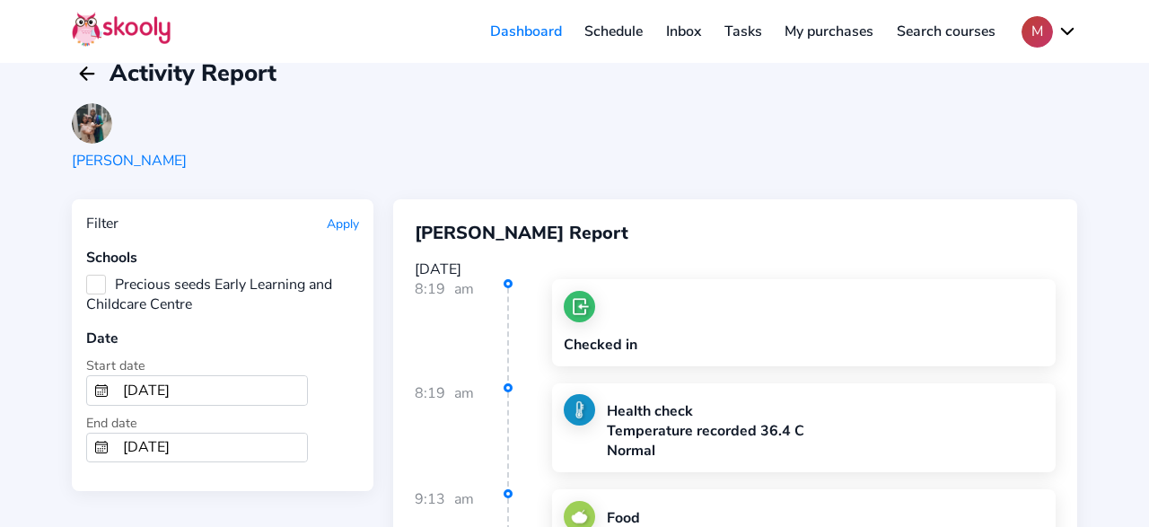
click at [293, 383] on input "[DATE]" at bounding box center [211, 390] width 191 height 29
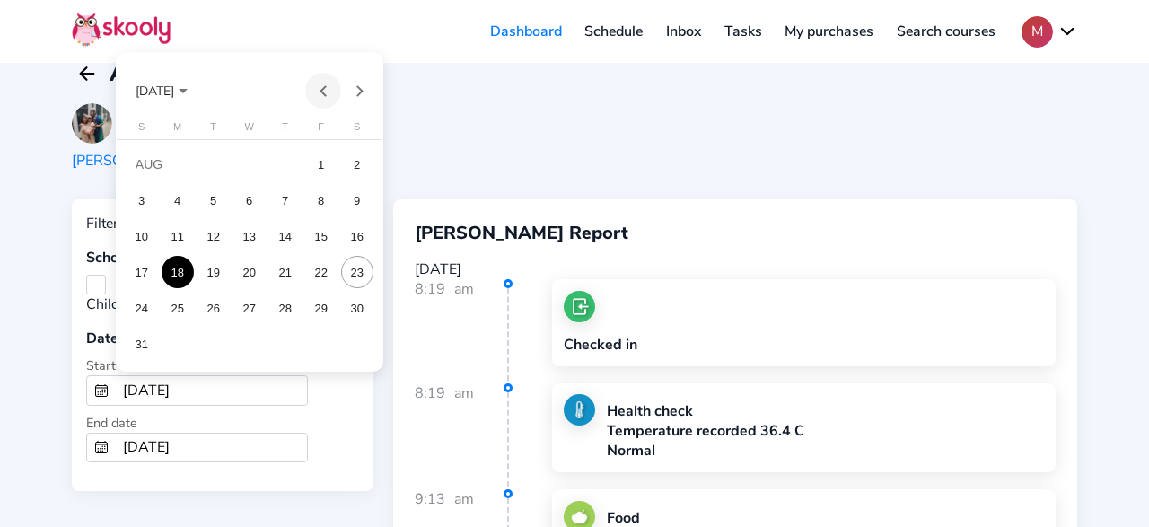
click at [319, 94] on button "Previous month" at bounding box center [323, 91] width 36 height 36
click at [232, 206] on td "2" at bounding box center [250, 200] width 36 height 36
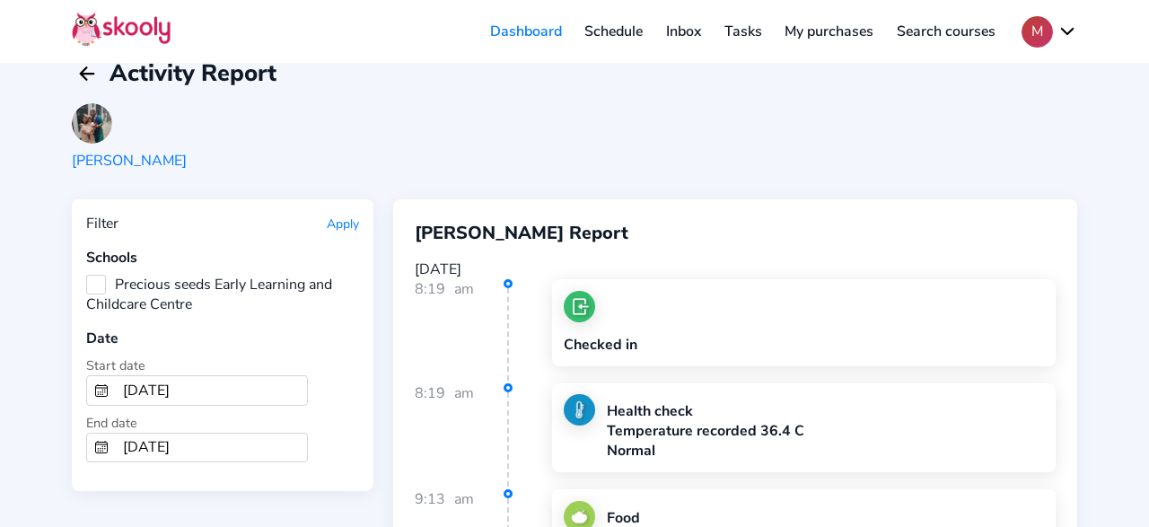
type input "[DATE]"
click at [267, 437] on input "[DATE]" at bounding box center [211, 447] width 191 height 29
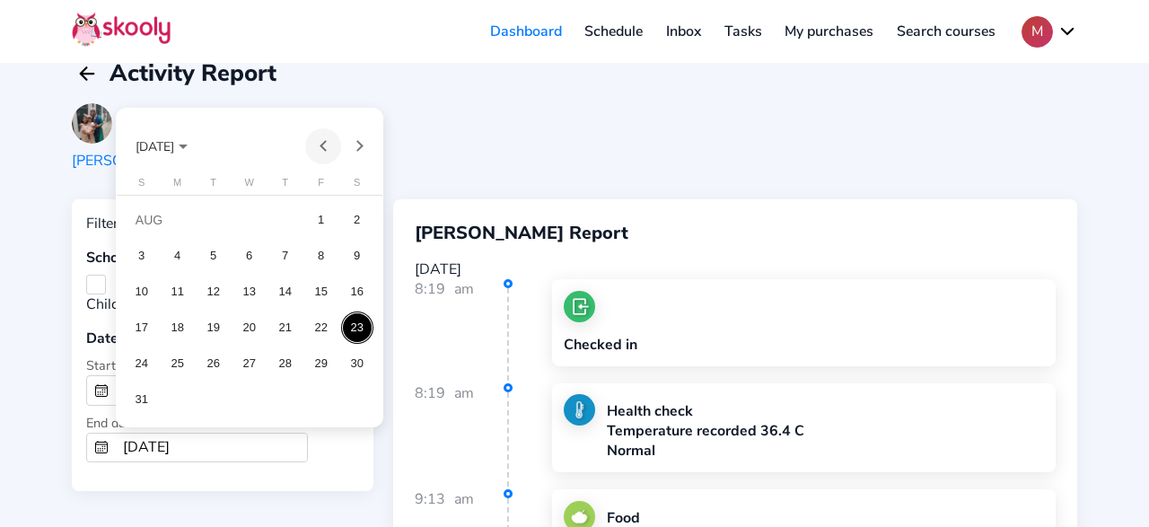
click at [331, 148] on button "Previous month" at bounding box center [323, 146] width 36 height 36
click at [280, 401] on div "31" at bounding box center [285, 399] width 32 height 32
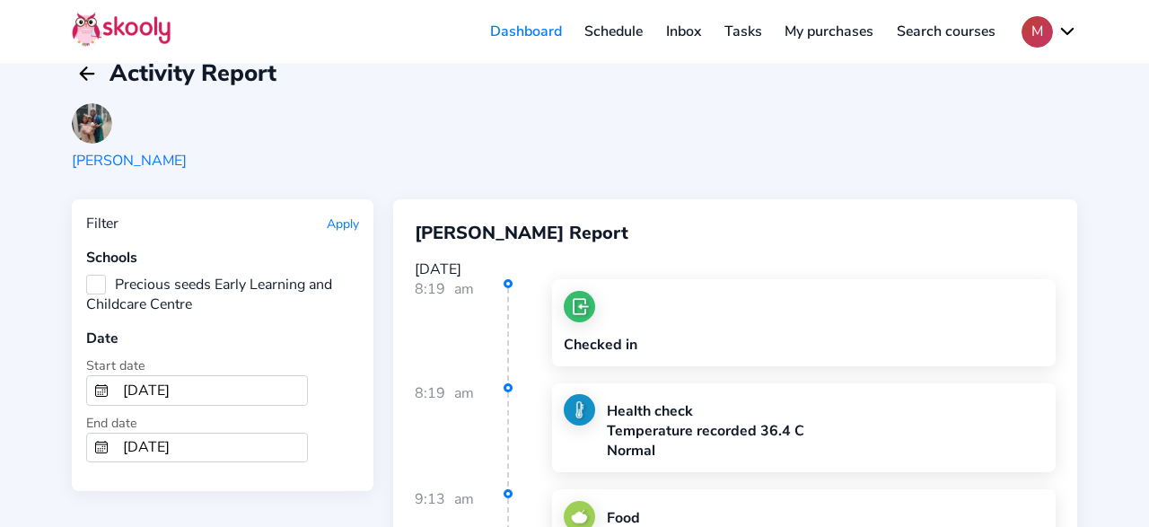
type input "[DATE]"
click at [331, 230] on button "Apply" at bounding box center [343, 223] width 32 height 17
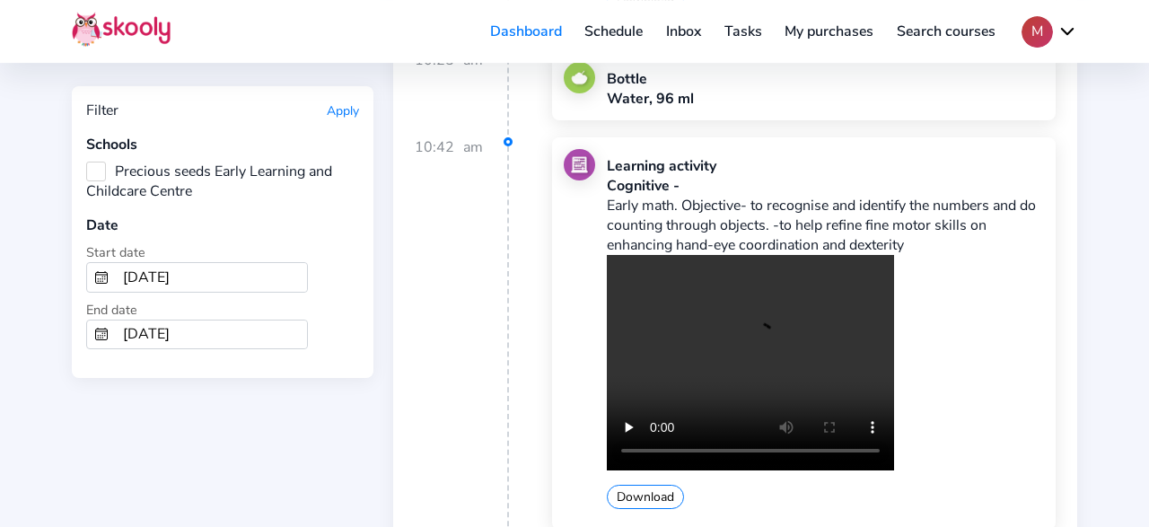
scroll to position [2333, 0]
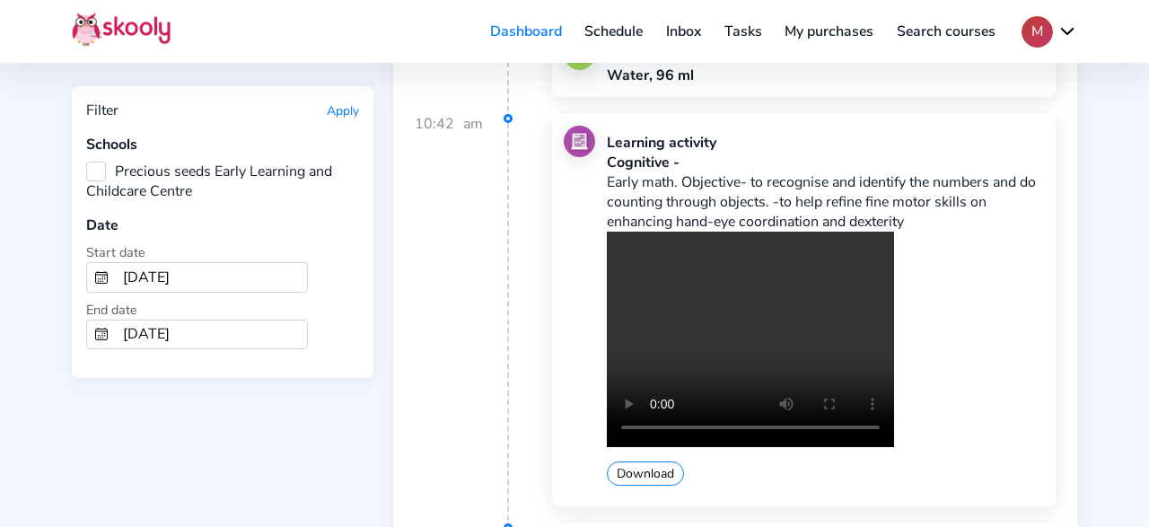
drag, startPoint x: 660, startPoint y: 449, endPoint x: 868, endPoint y: 389, distance: 216.7
click at [660, 461] on button "Download" at bounding box center [645, 473] width 77 height 24
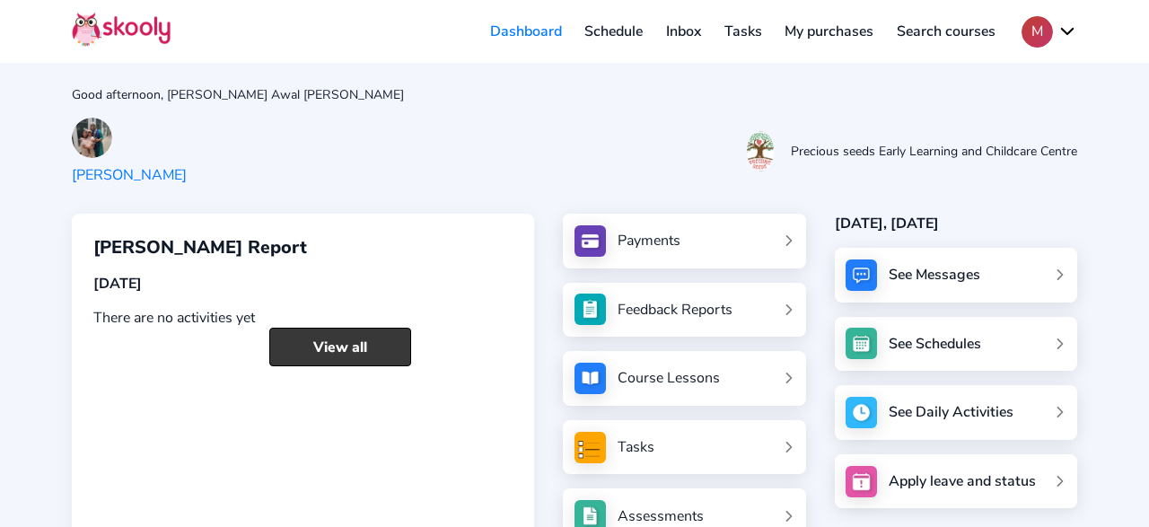
click at [297, 346] on link "View all" at bounding box center [340, 347] width 142 height 39
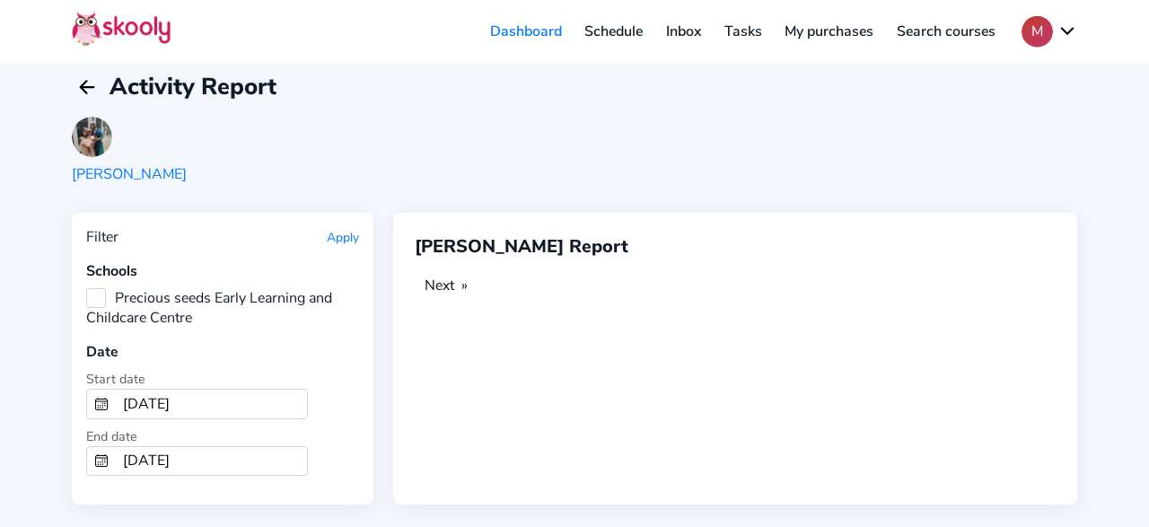
scroll to position [29, 0]
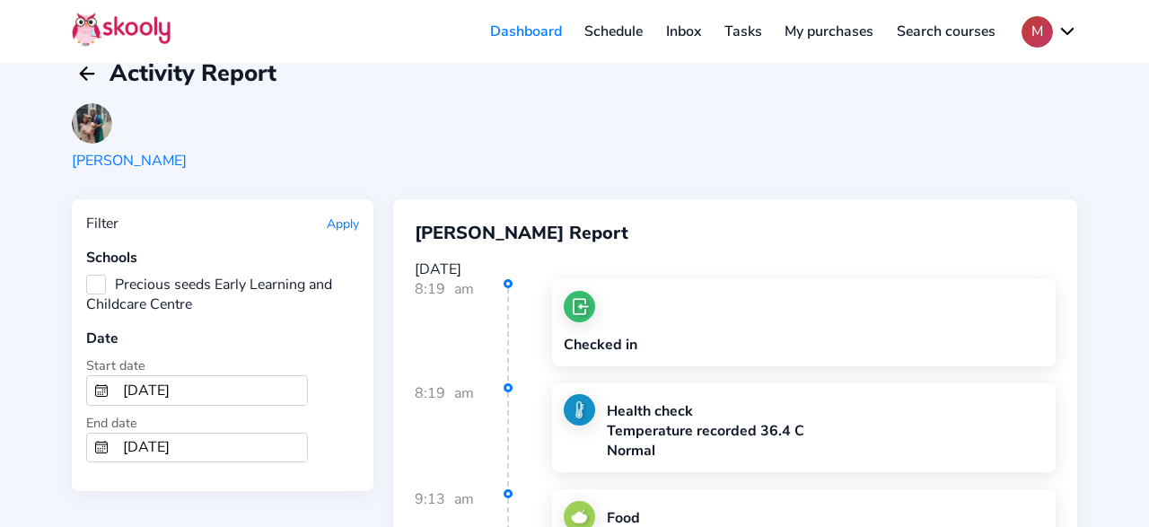
click at [190, 383] on input "[DATE]" at bounding box center [211, 390] width 191 height 29
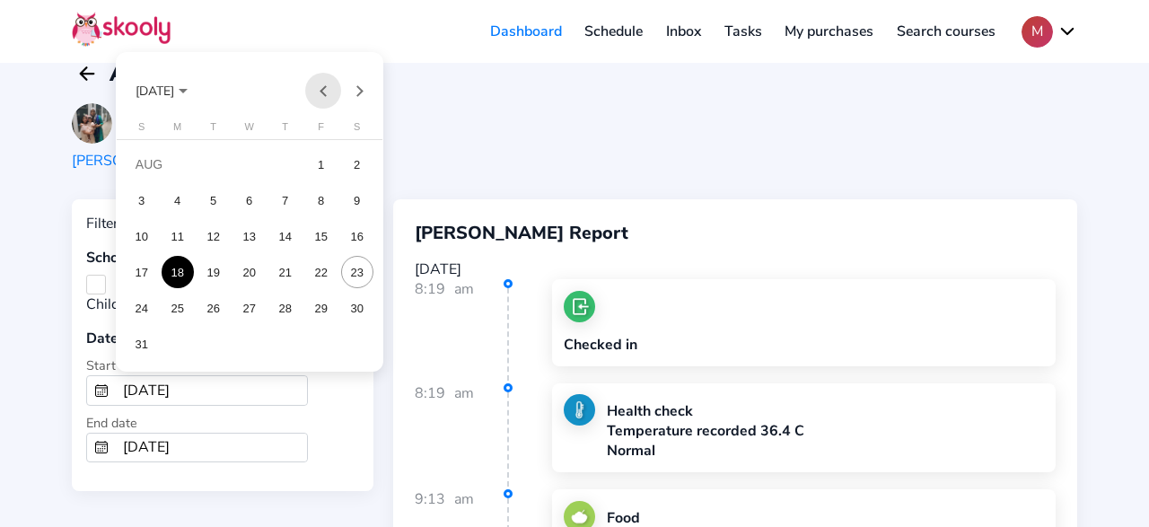
click at [319, 91] on button "Previous month" at bounding box center [323, 91] width 36 height 36
click at [229, 201] on td "1" at bounding box center [214, 200] width 36 height 36
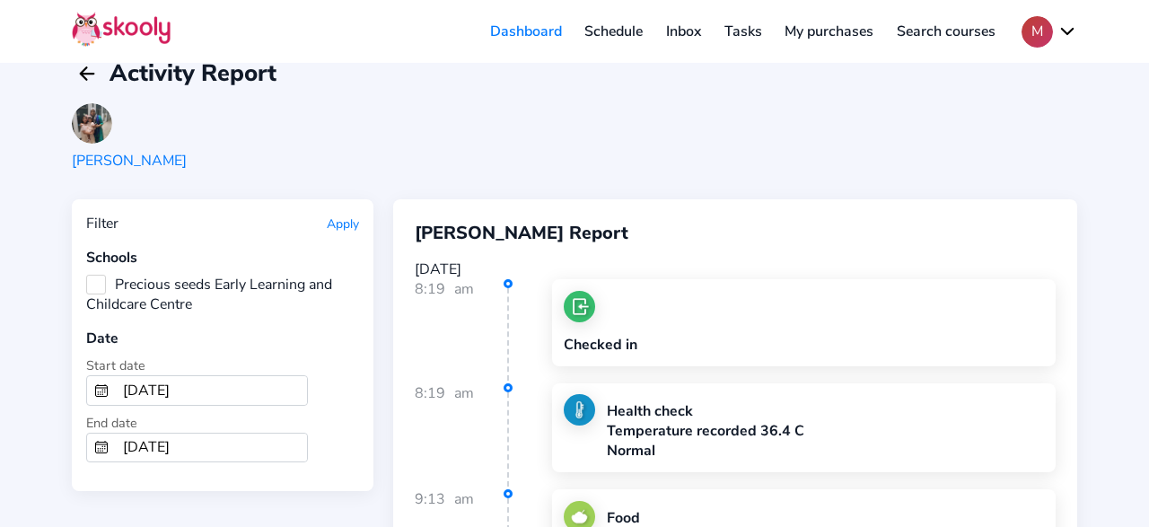
type input "[DATE]"
click at [207, 438] on input "[DATE]" at bounding box center [211, 447] width 191 height 29
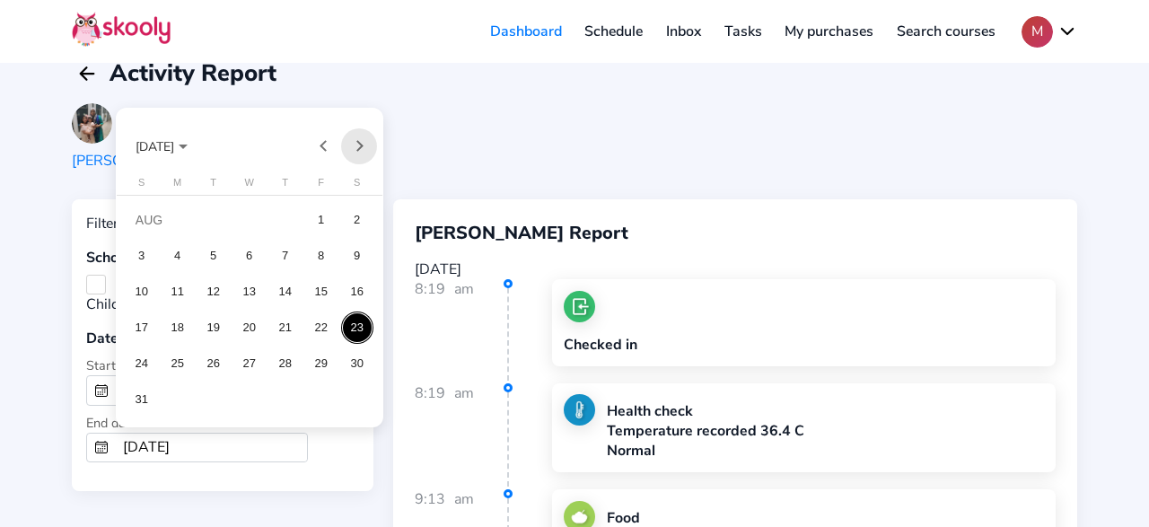
click at [363, 143] on button "Next month" at bounding box center [359, 146] width 36 height 36
click at [308, 149] on button "Previous month" at bounding box center [323, 146] width 36 height 36
click at [309, 148] on button "Previous month" at bounding box center [323, 146] width 36 height 36
click at [224, 319] on div "15" at bounding box center [213, 327] width 32 height 32
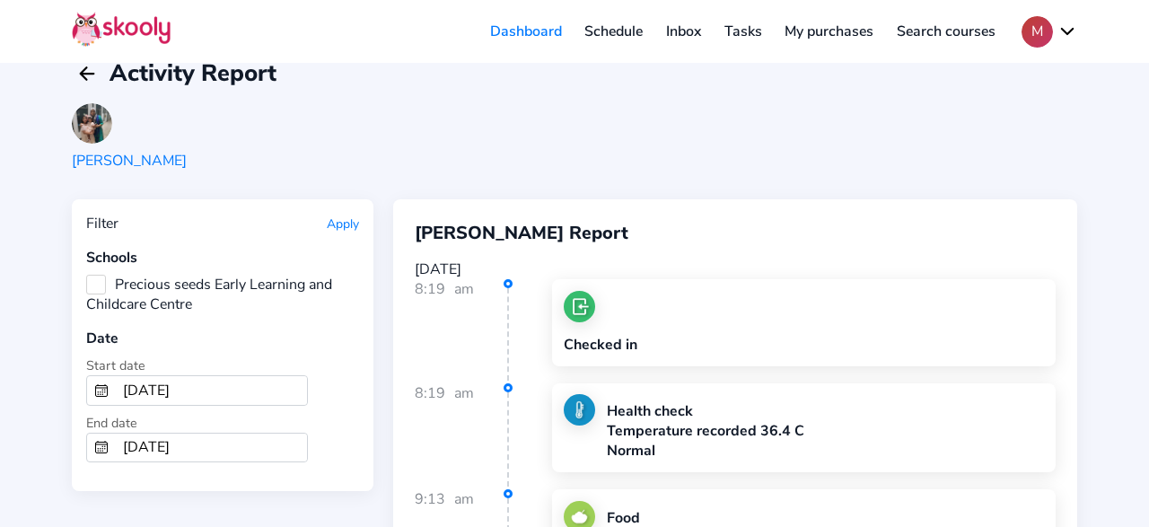
type input "[DATE]"
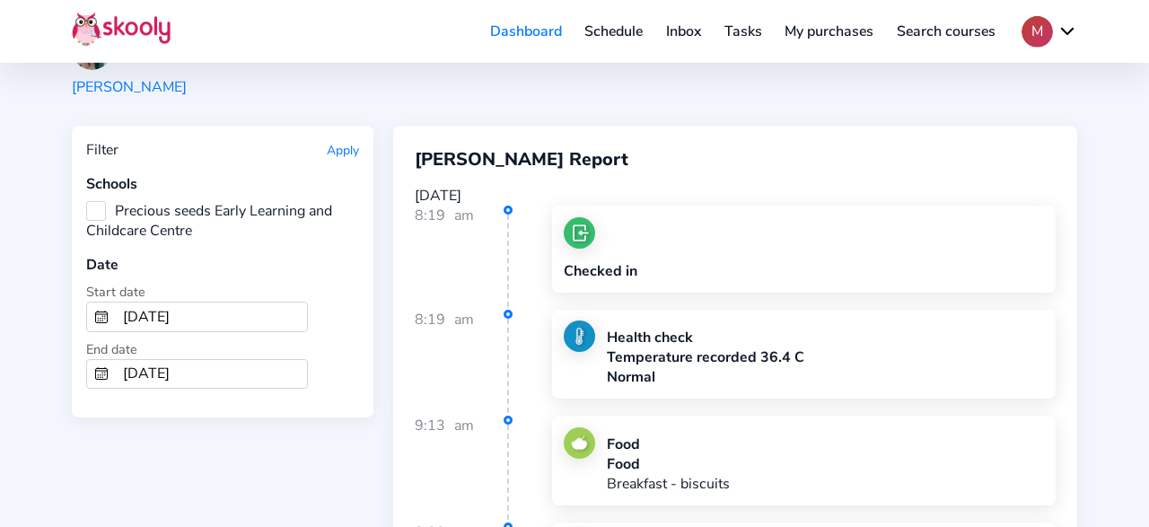
scroll to position [122, 0]
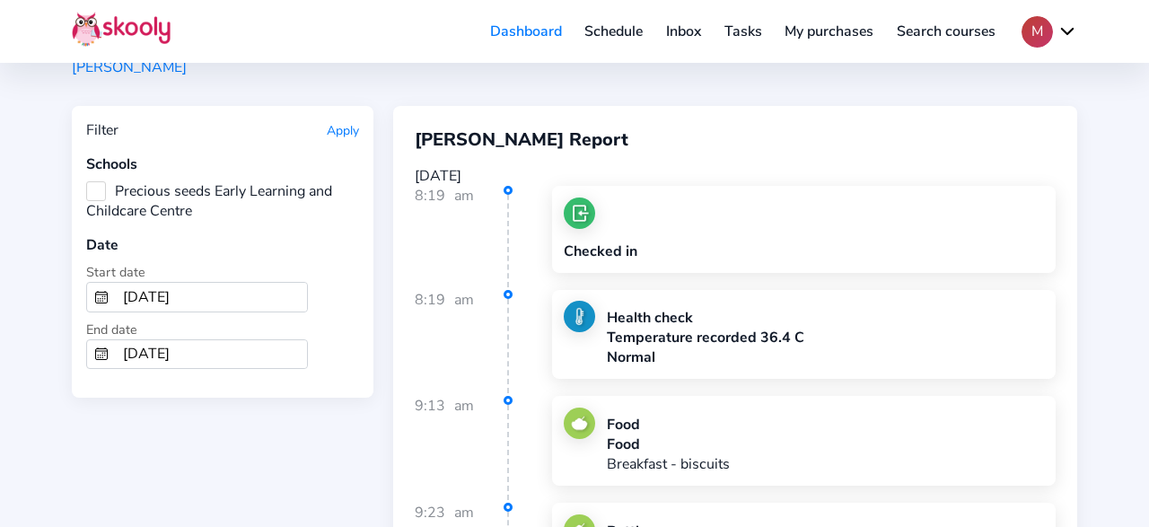
click at [324, 135] on div "Filter Apply" at bounding box center [222, 130] width 273 height 20
click at [346, 130] on button "Apply" at bounding box center [343, 130] width 32 height 17
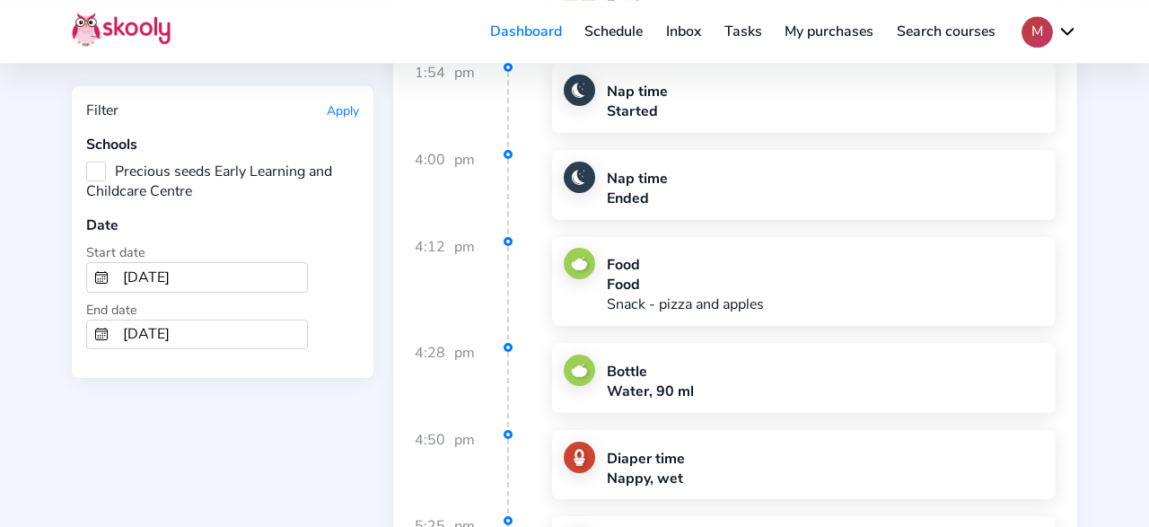
scroll to position [14885, 0]
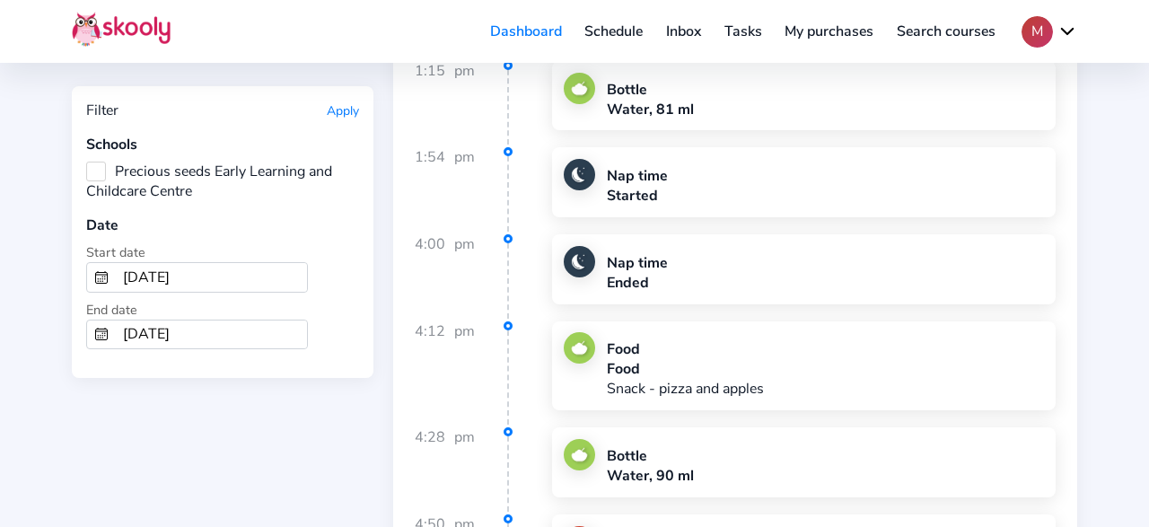
click at [234, 267] on input "[DATE]" at bounding box center [211, 277] width 191 height 29
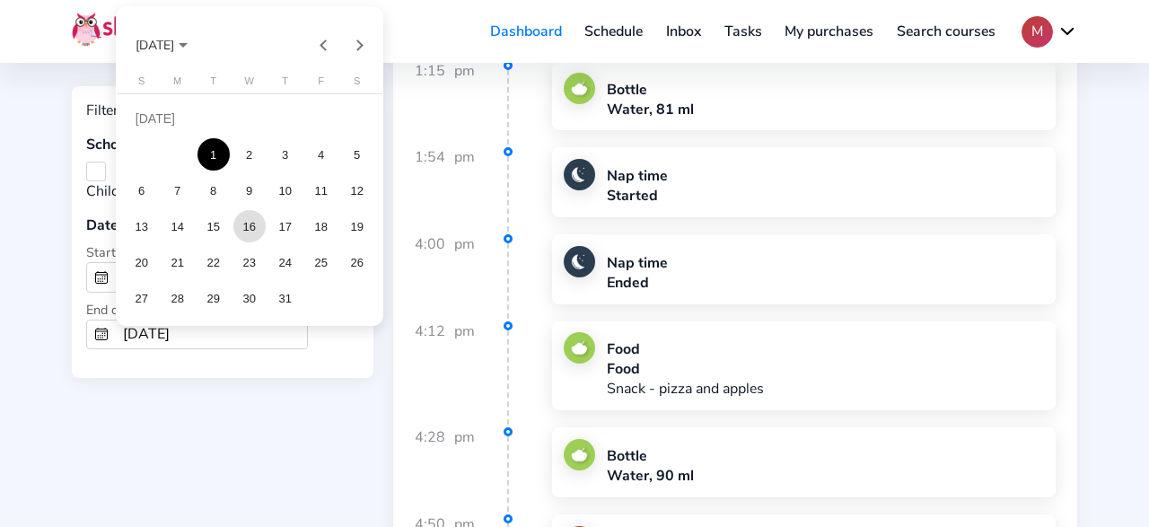
click at [254, 232] on div "16" at bounding box center [249, 226] width 32 height 32
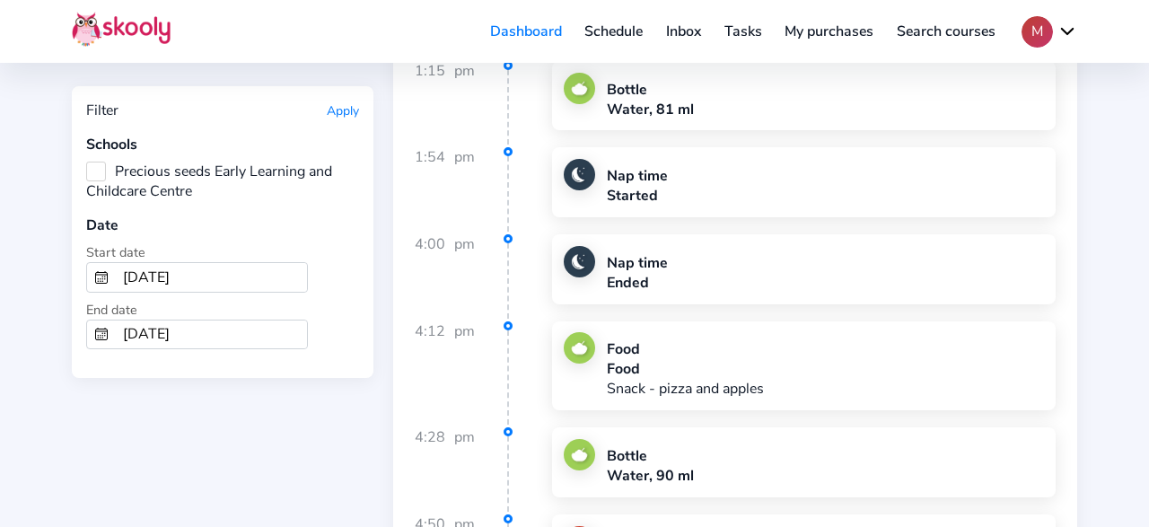
type input "[DATE]"
click at [210, 328] on input "[DATE]" at bounding box center [211, 334] width 191 height 29
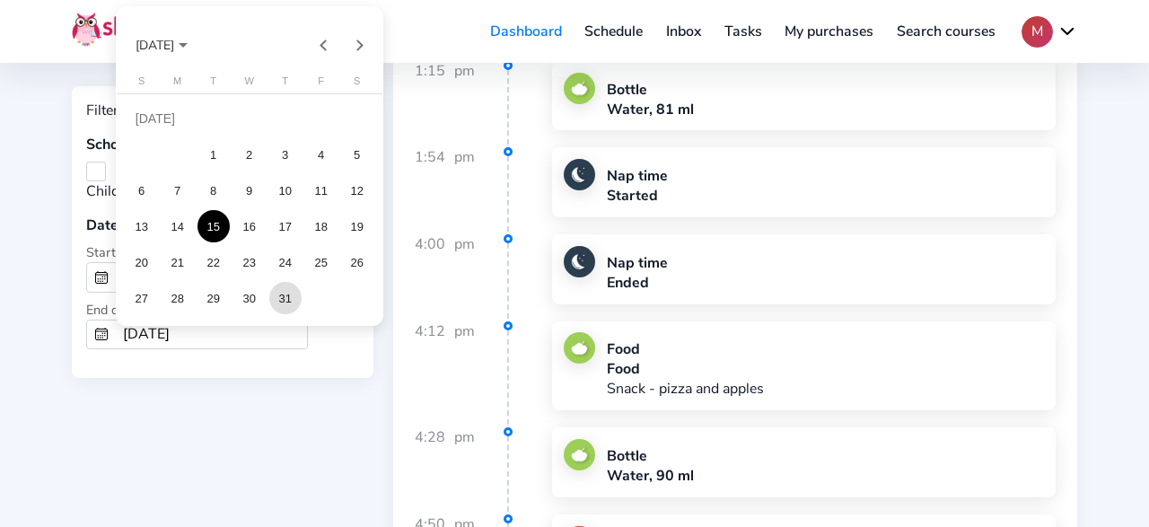
click at [295, 302] on div "31" at bounding box center [285, 298] width 32 height 32
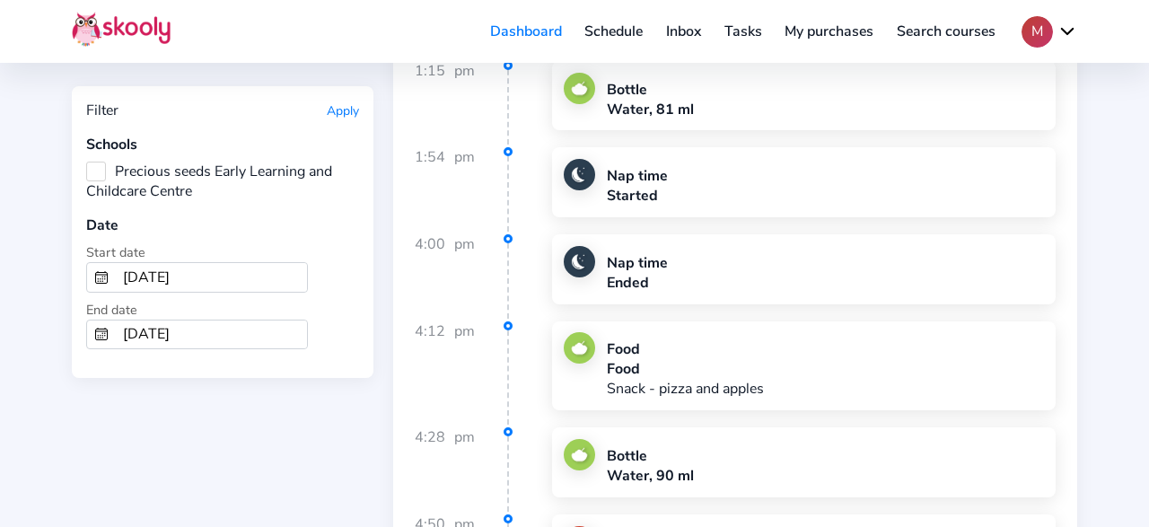
type input "[DATE]"
click at [329, 110] on button "Apply" at bounding box center [343, 110] width 32 height 17
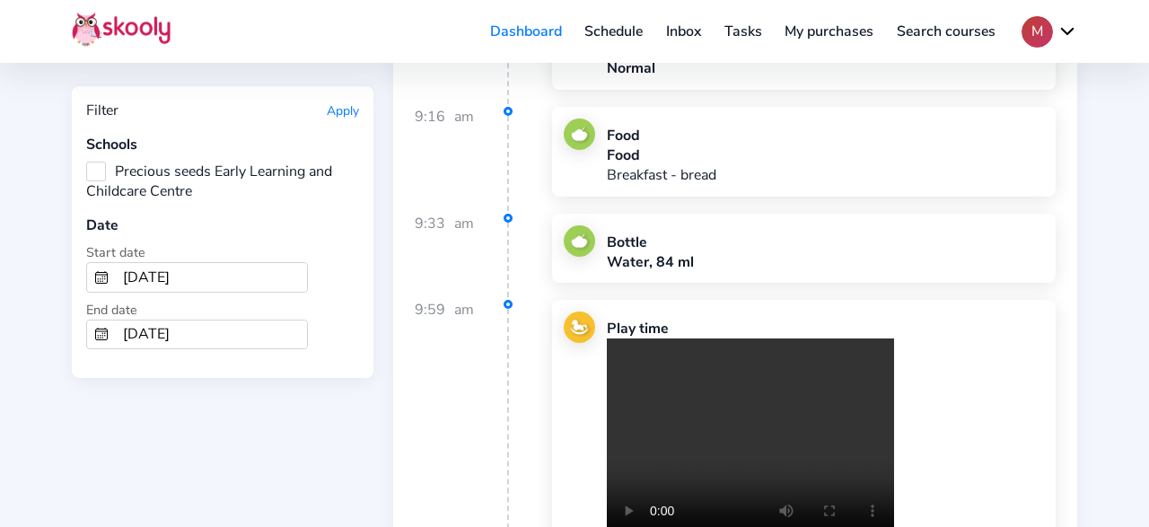
scroll to position [26962, 0]
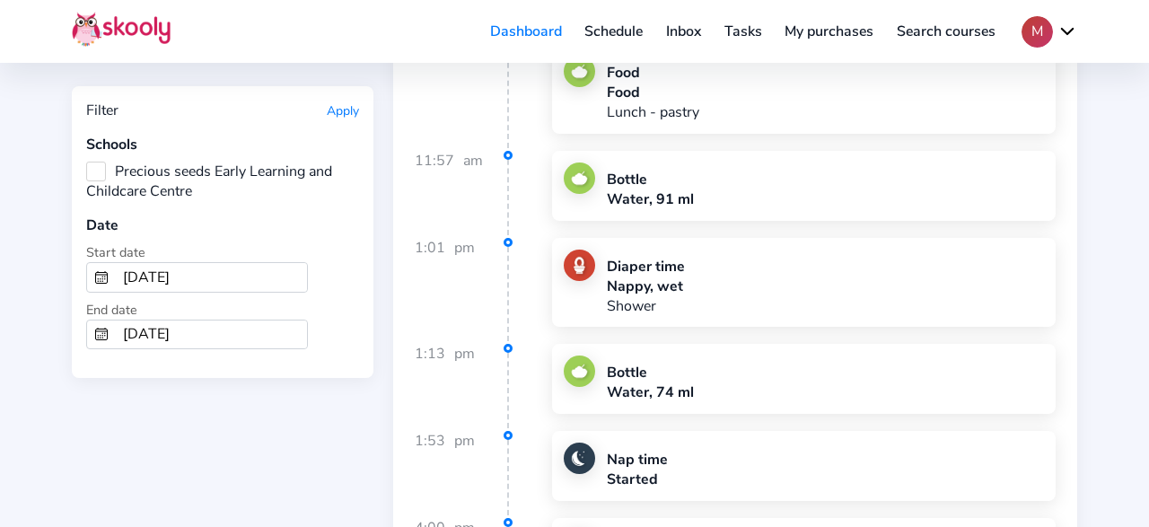
click at [209, 276] on input "[DATE]" at bounding box center [211, 277] width 191 height 29
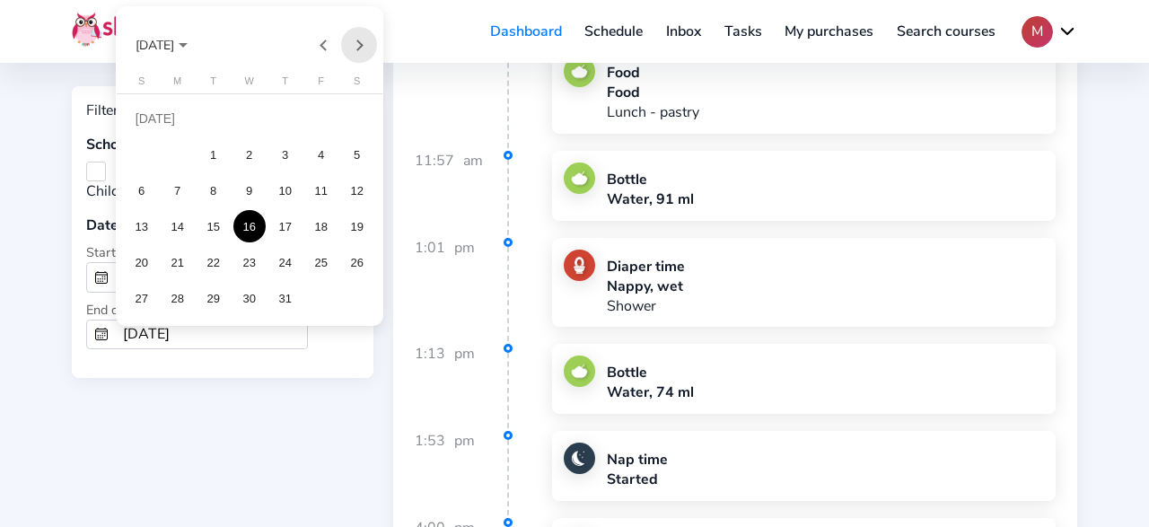
click at [362, 53] on button "Next month" at bounding box center [359, 45] width 36 height 36
click at [325, 125] on div "1" at bounding box center [321, 118] width 32 height 32
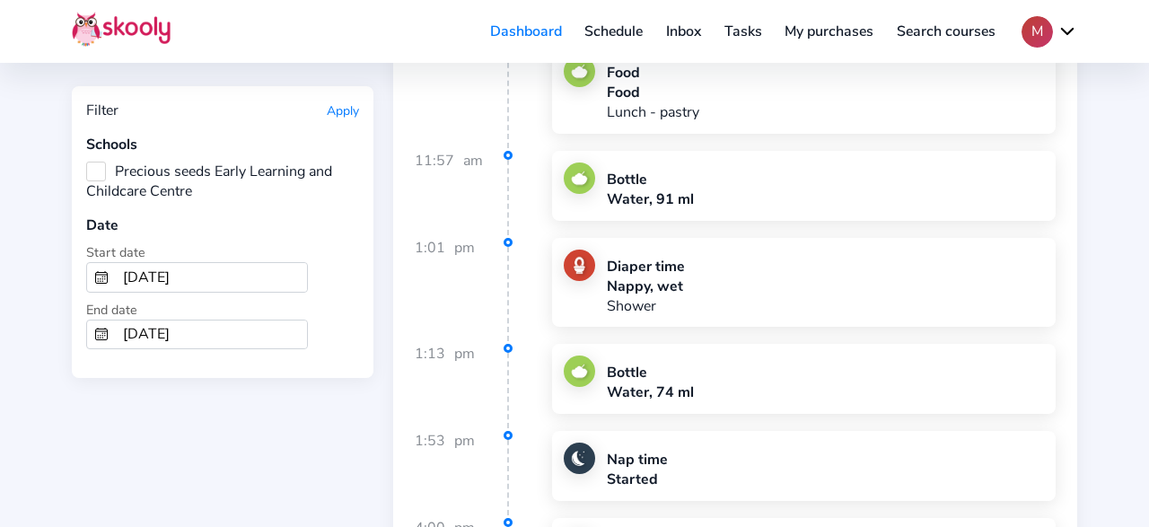
type input "[DATE]"
click at [219, 320] on input "[DATE]" at bounding box center [211, 334] width 191 height 29
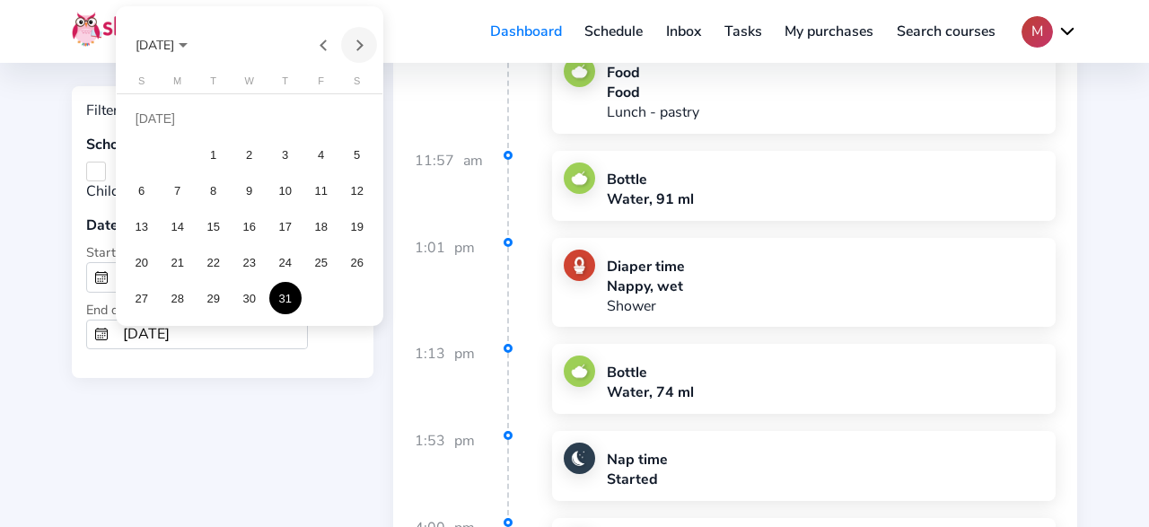
click at [366, 44] on button "Next month" at bounding box center [359, 45] width 36 height 36
click at [362, 227] on div "23" at bounding box center [357, 226] width 32 height 32
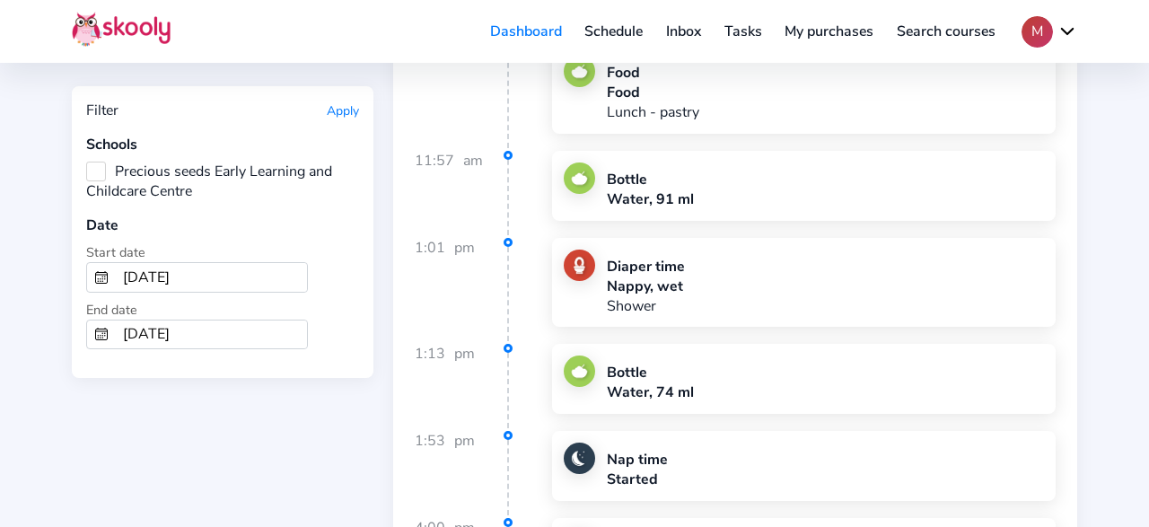
type input "[DATE]"
click at [347, 112] on button "Apply" at bounding box center [343, 110] width 32 height 17
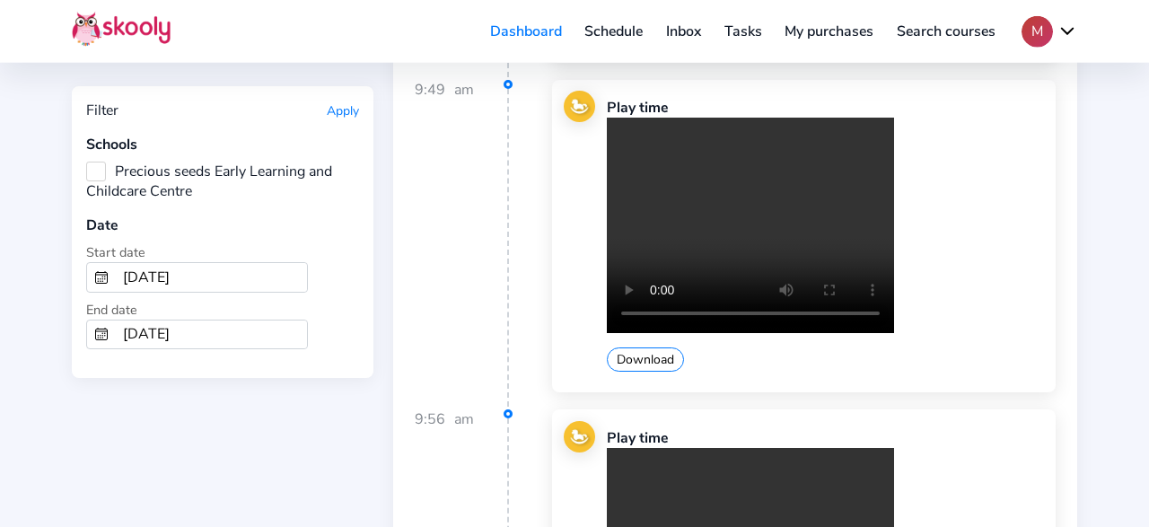
scroll to position [5693, 0]
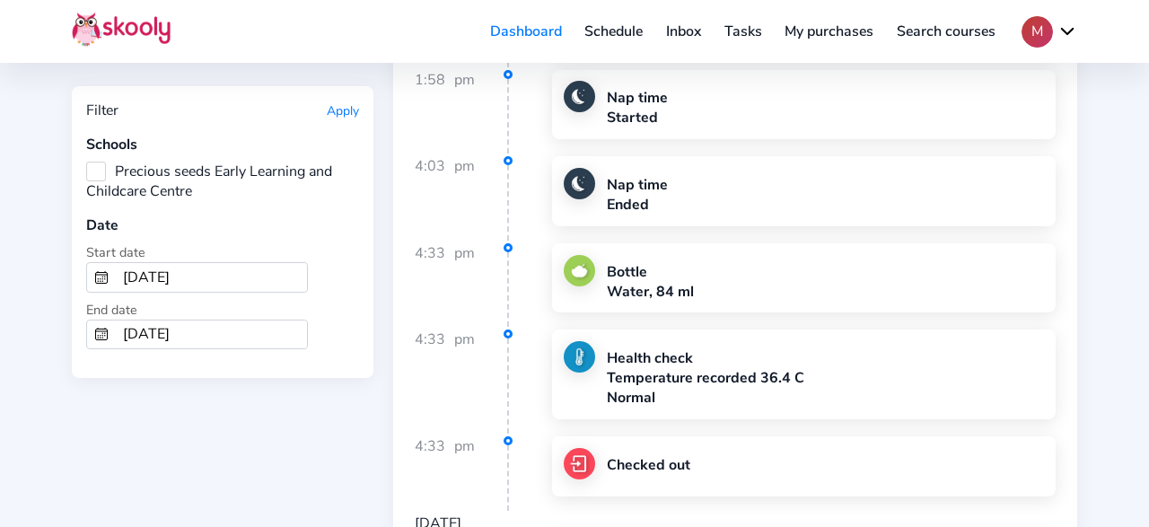
scroll to position [44127, 0]
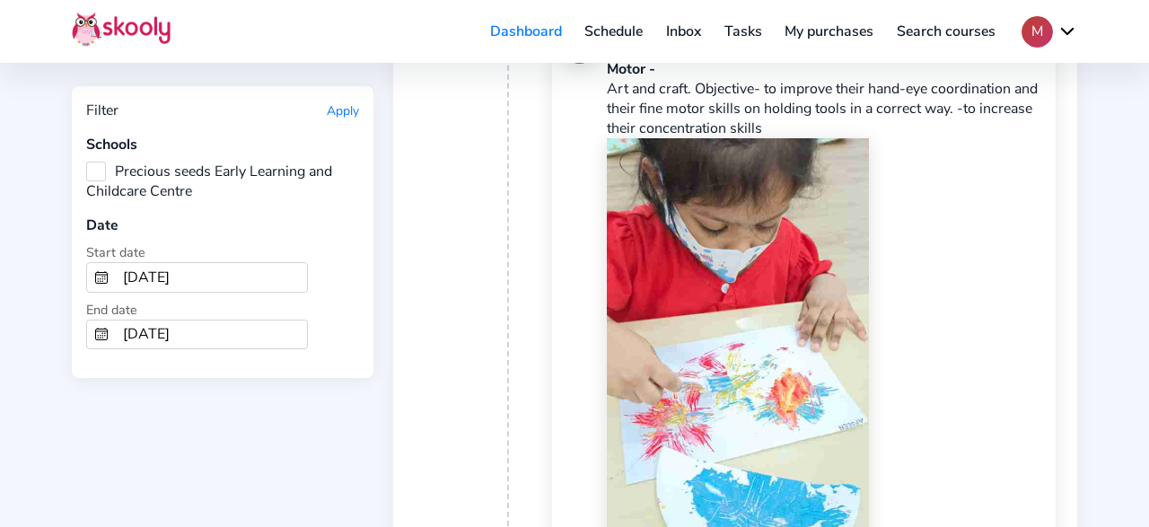
scroll to position [2706, 0]
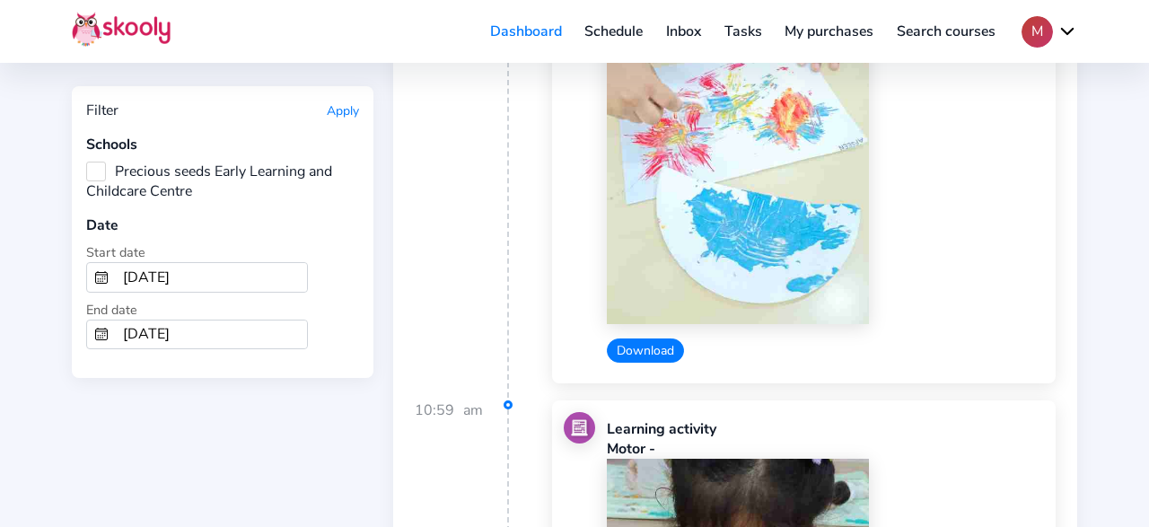
click at [663, 338] on button "Download" at bounding box center [645, 350] width 77 height 24
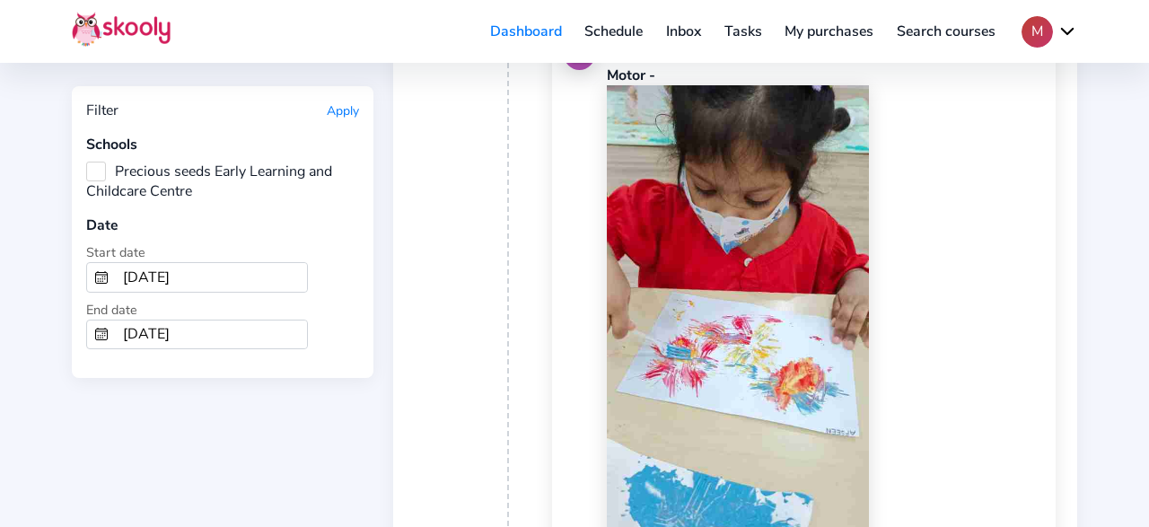
scroll to position [2893, 0]
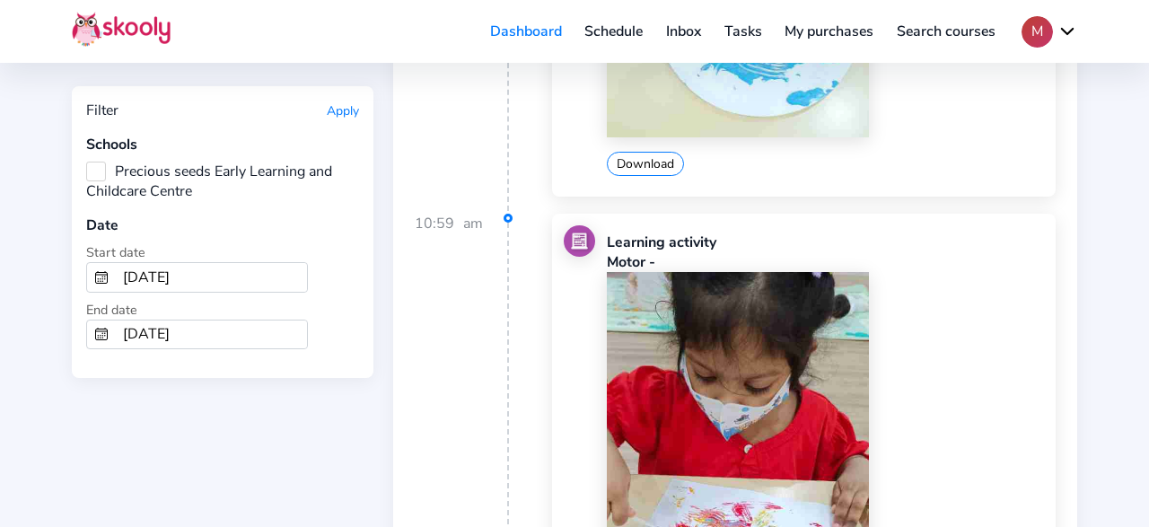
drag, startPoint x: 660, startPoint y: 433, endPoint x: 731, endPoint y: 423, distance: 72.6
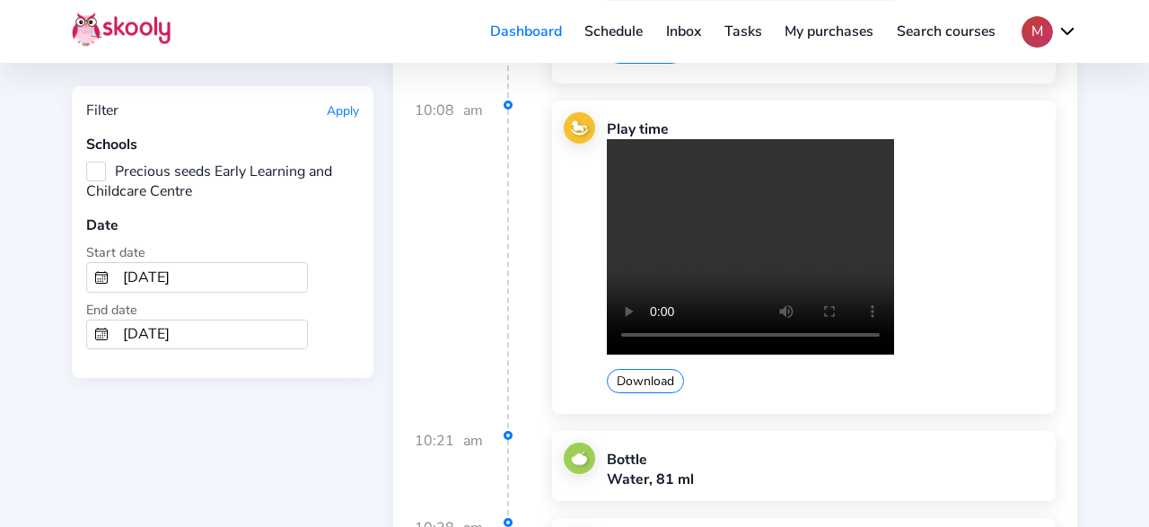
scroll to position [6719, 0]
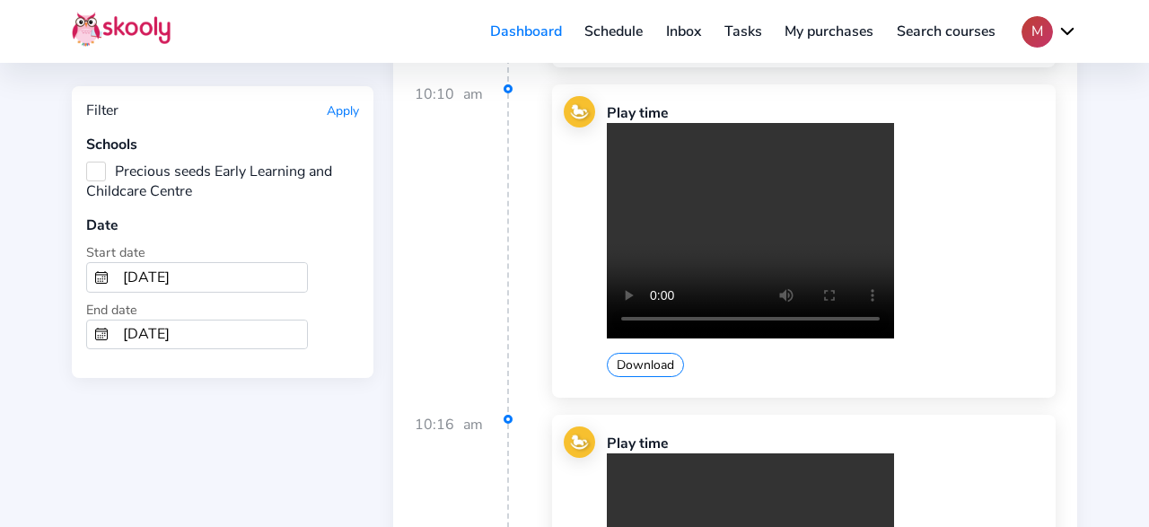
scroll to position [11105, 0]
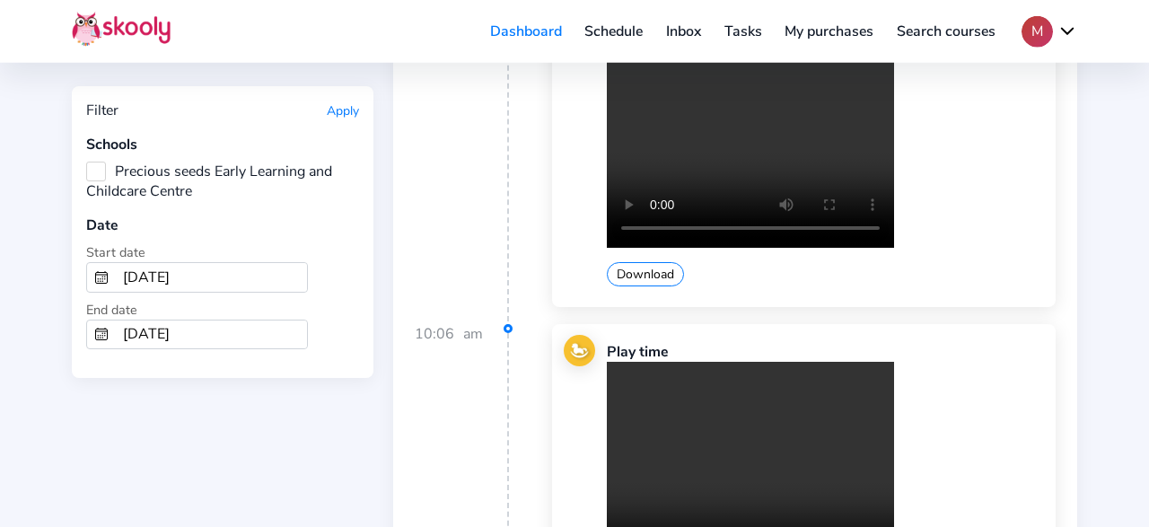
scroll to position [17638, 0]
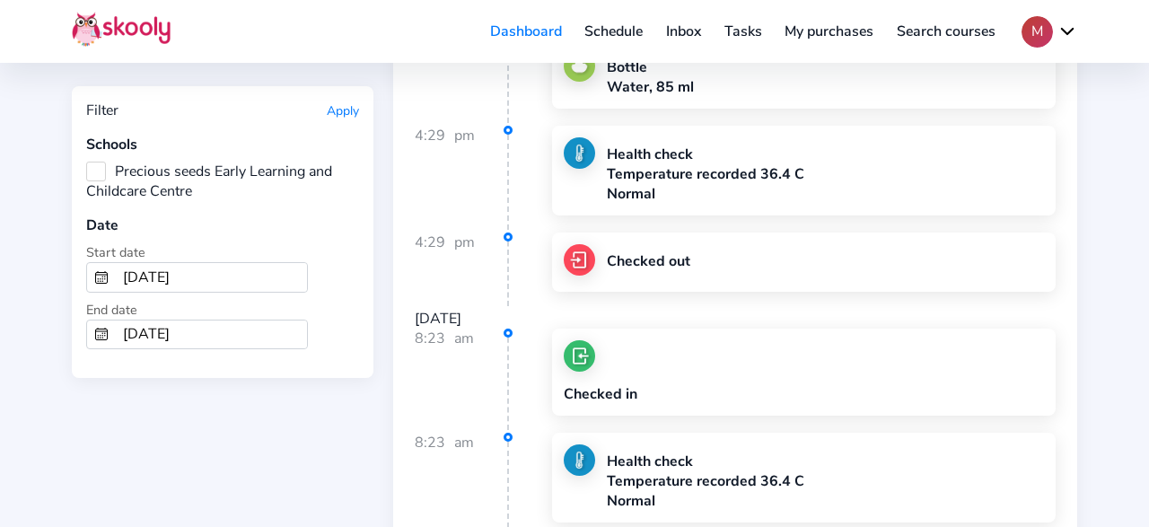
scroll to position [21091, 0]
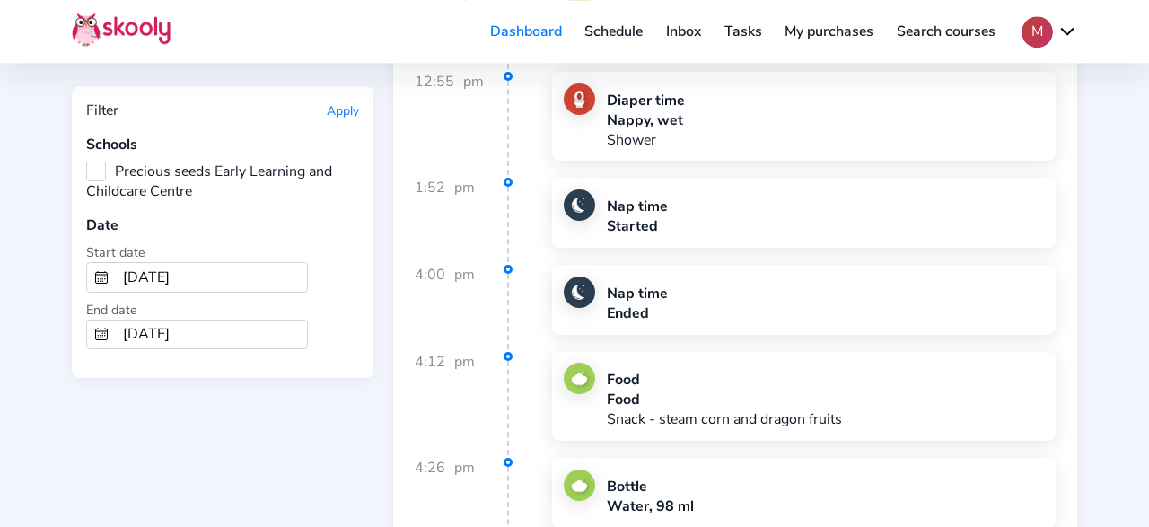
scroll to position [39942, 0]
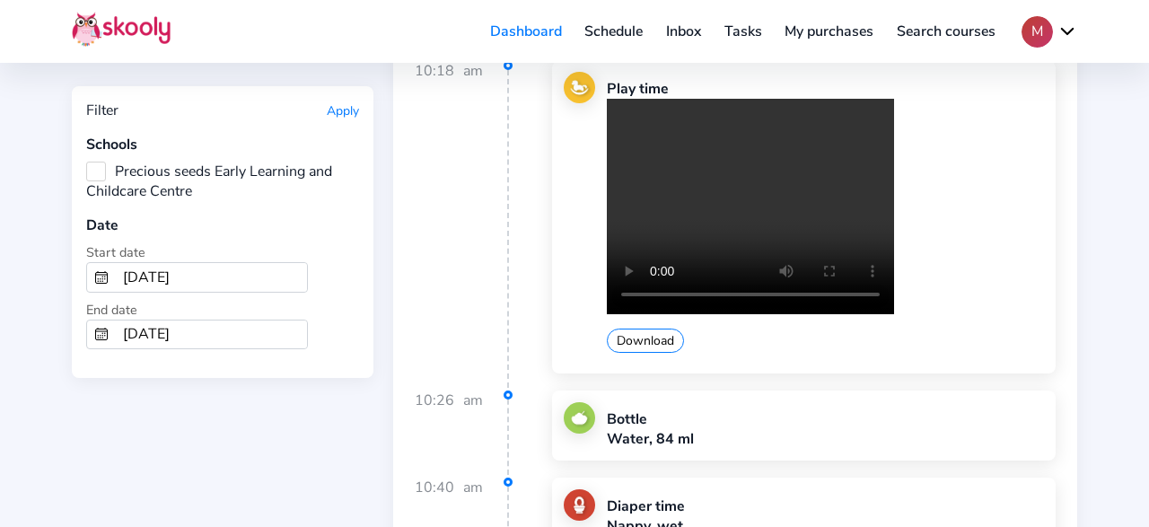
scroll to position [42276, 0]
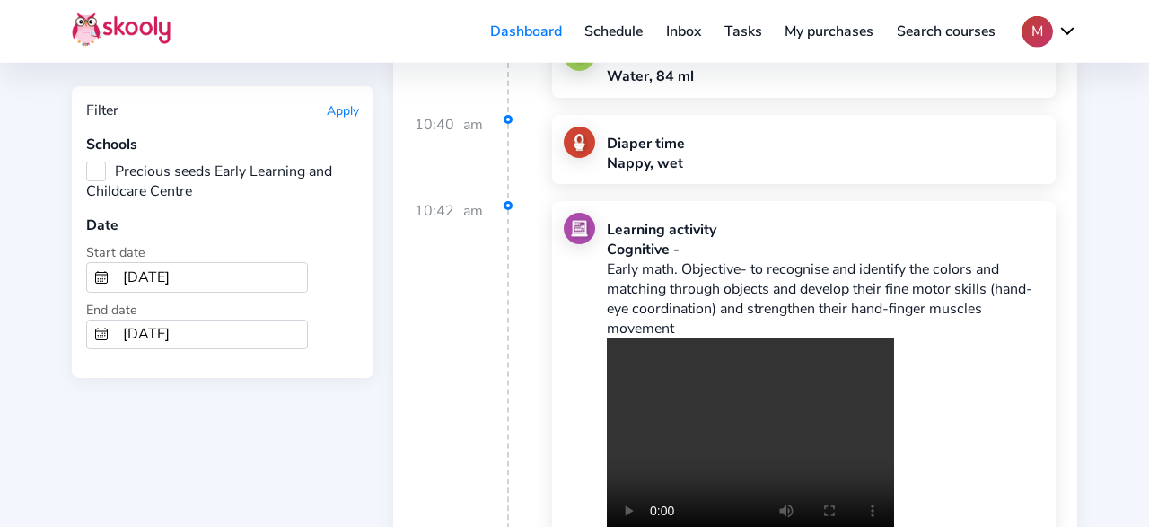
scroll to position [42462, 0]
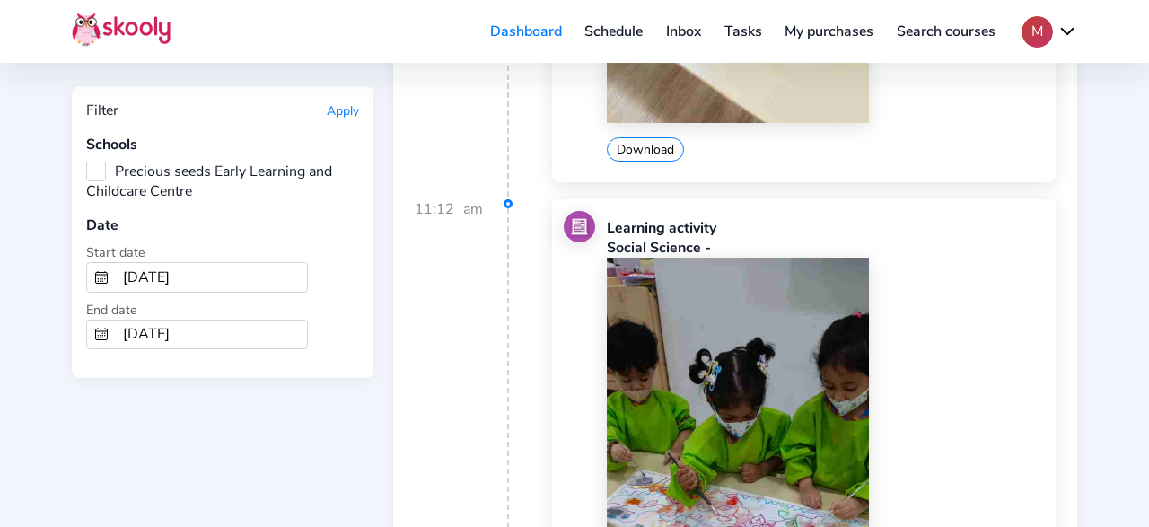
scroll to position [46288, 0]
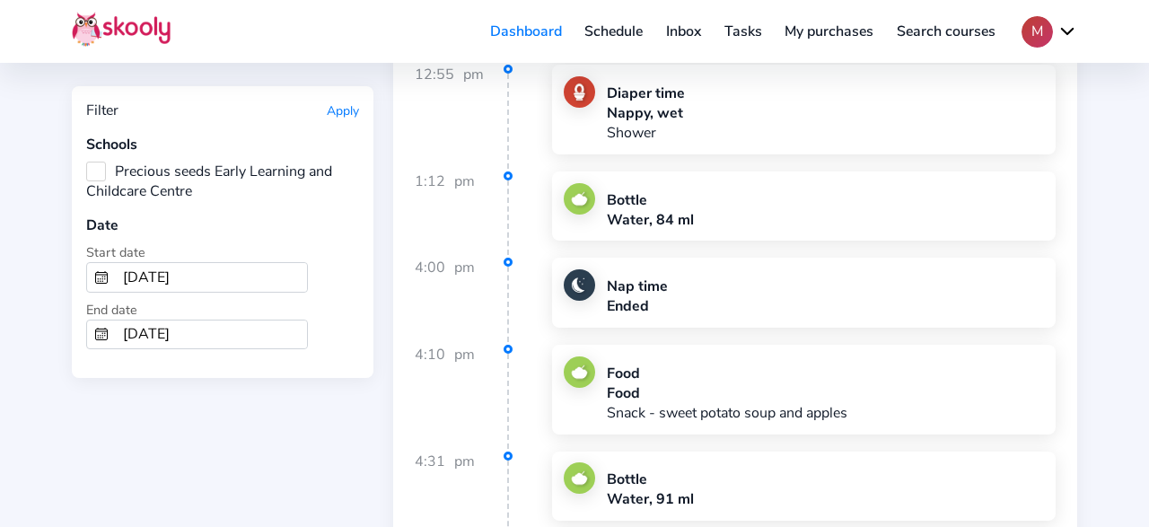
scroll to position [48155, 0]
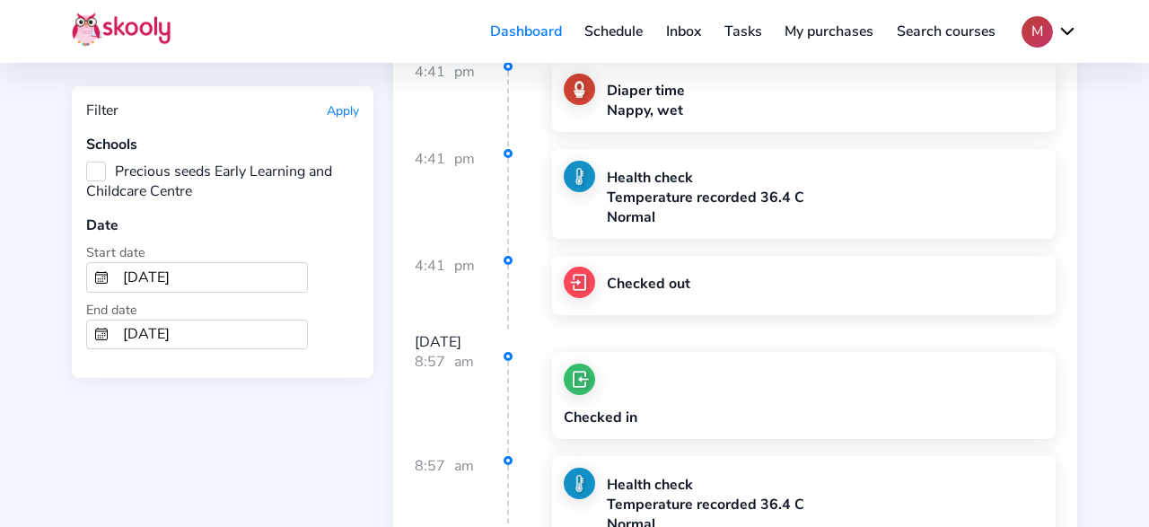
scroll to position [52728, 0]
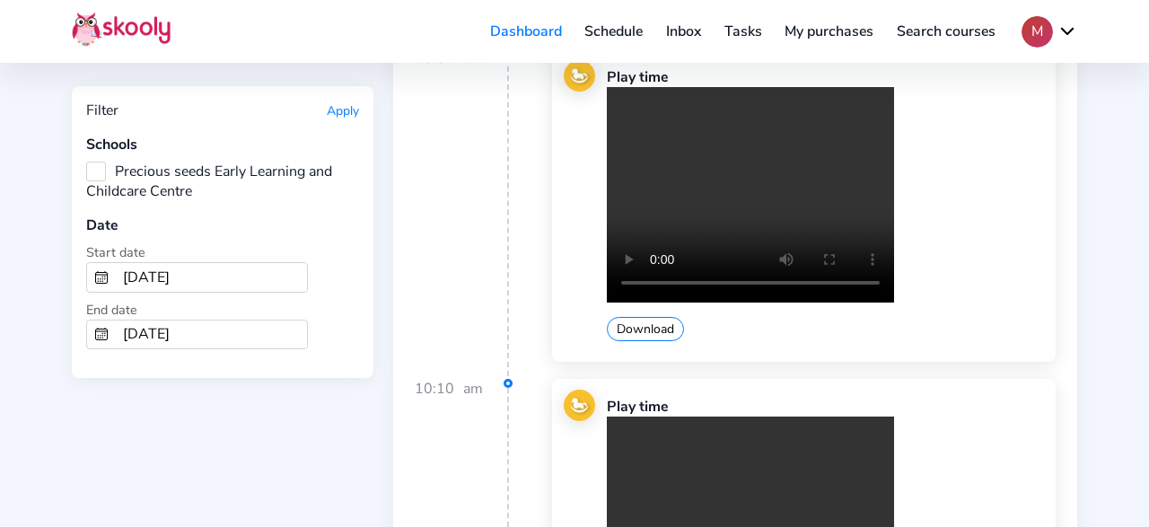
scroll to position [55994, 0]
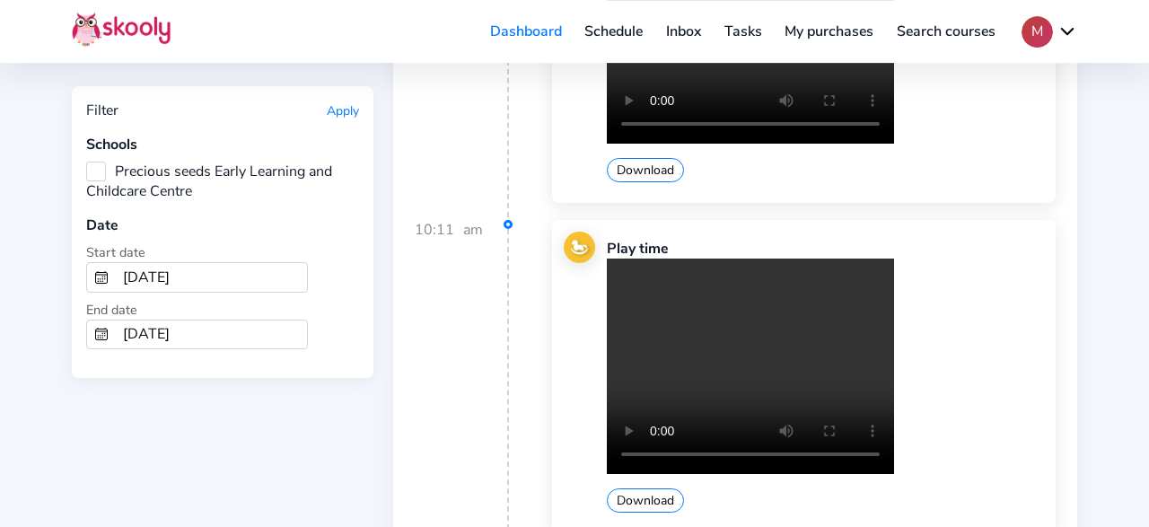
scroll to position [56461, 0]
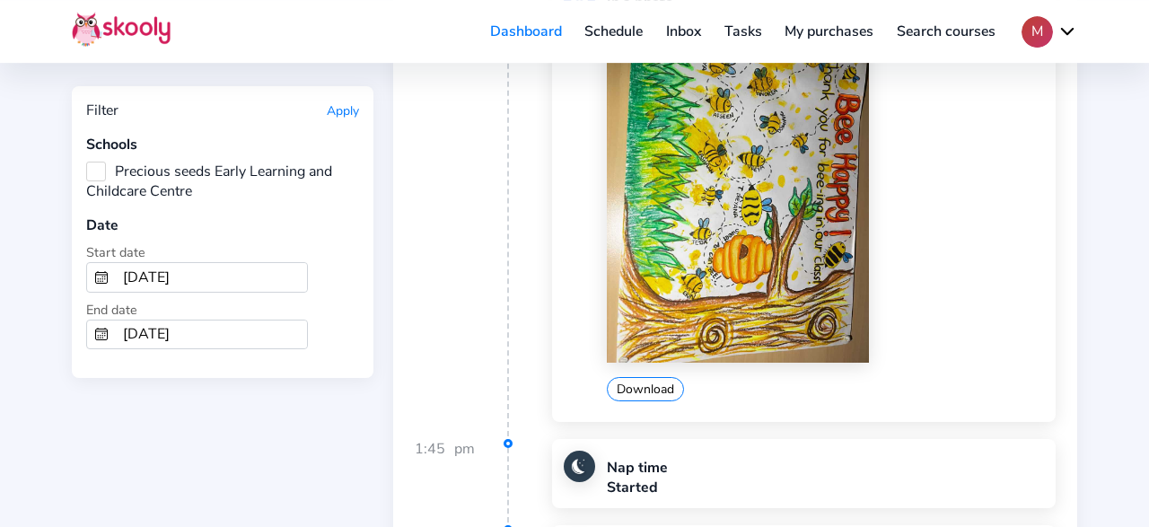
scroll to position [64099, 0]
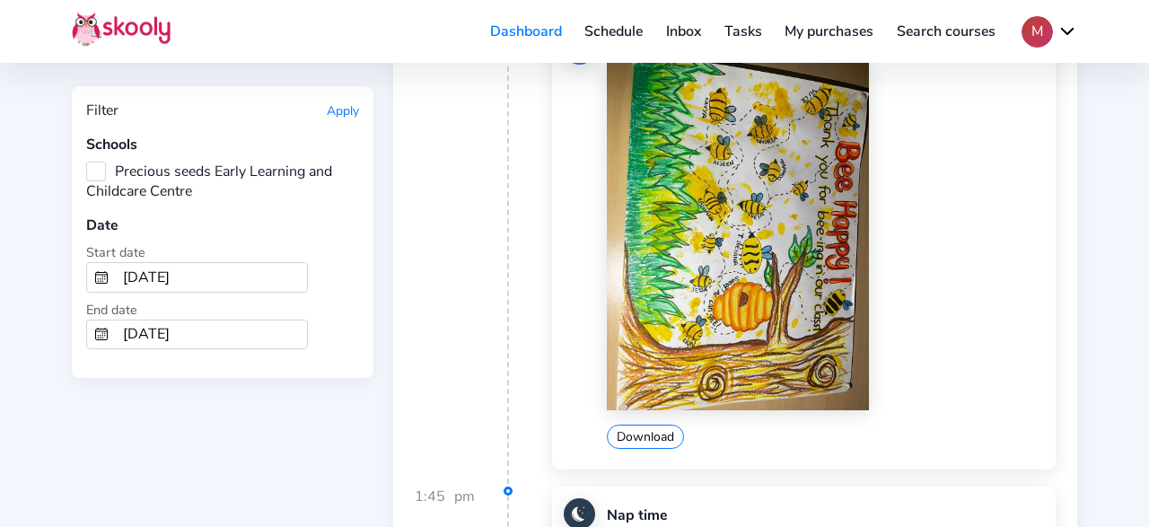
click at [179, 270] on input "[DATE]" at bounding box center [211, 277] width 191 height 29
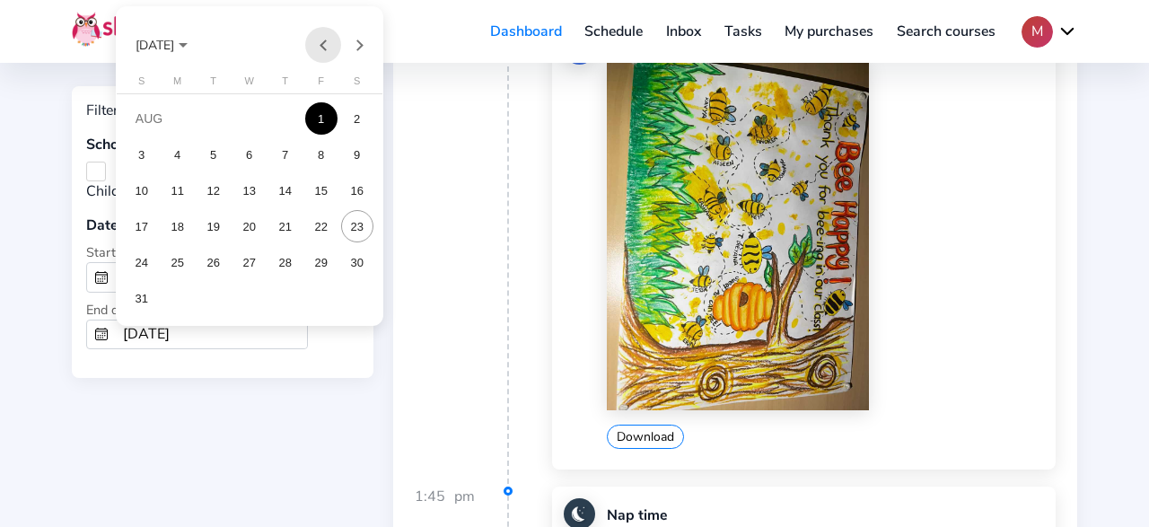
click at [330, 39] on button "Previous month" at bounding box center [323, 45] width 36 height 36
click at [148, 153] on div "1" at bounding box center [142, 154] width 32 height 32
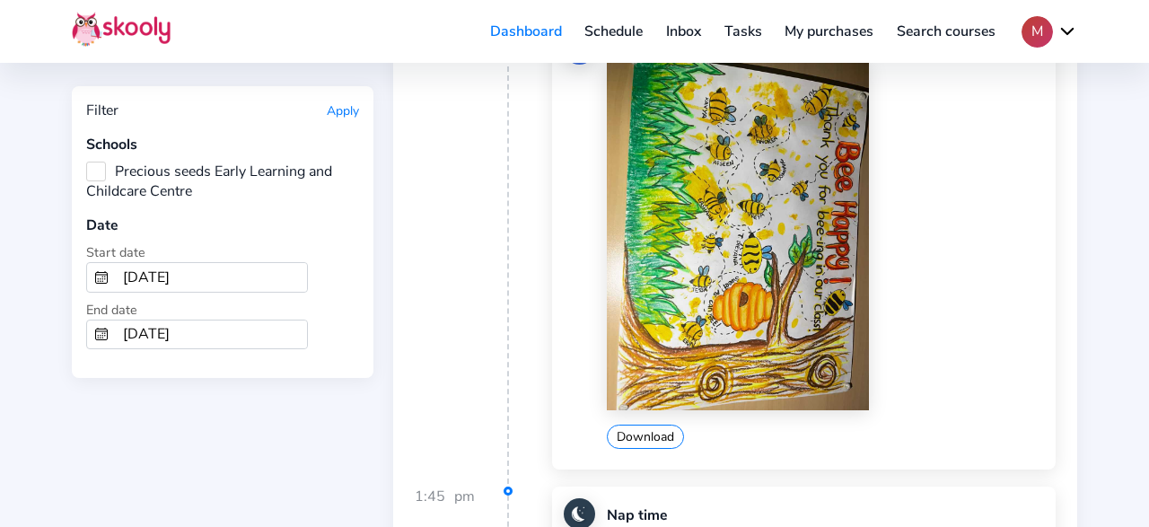
type input "[DATE]"
click at [250, 322] on input "[DATE]" at bounding box center [211, 334] width 191 height 29
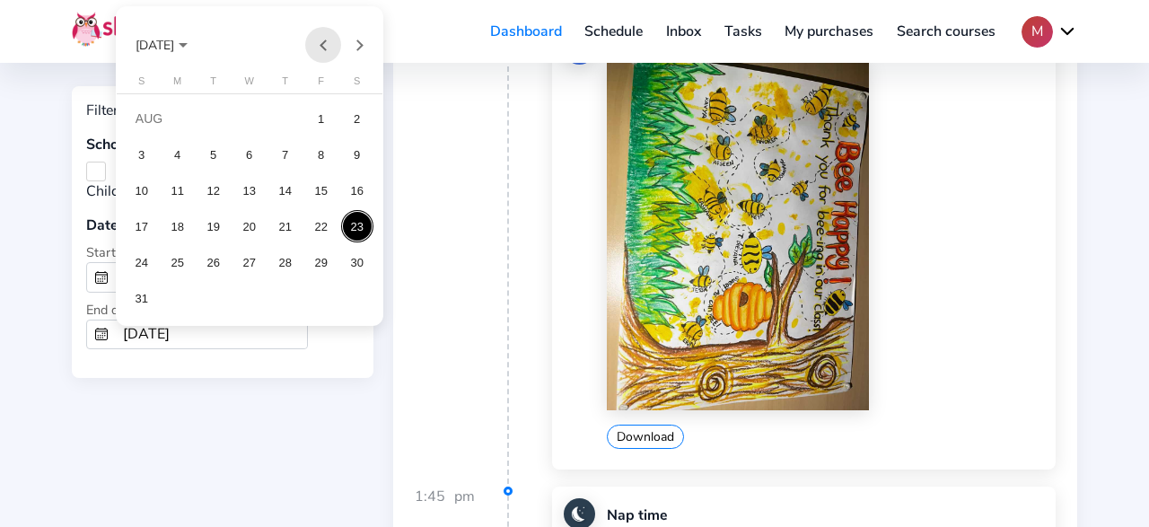
click at [319, 44] on button "Previous month" at bounding box center [323, 45] width 36 height 36
click at [190, 302] on div "30" at bounding box center [178, 298] width 32 height 32
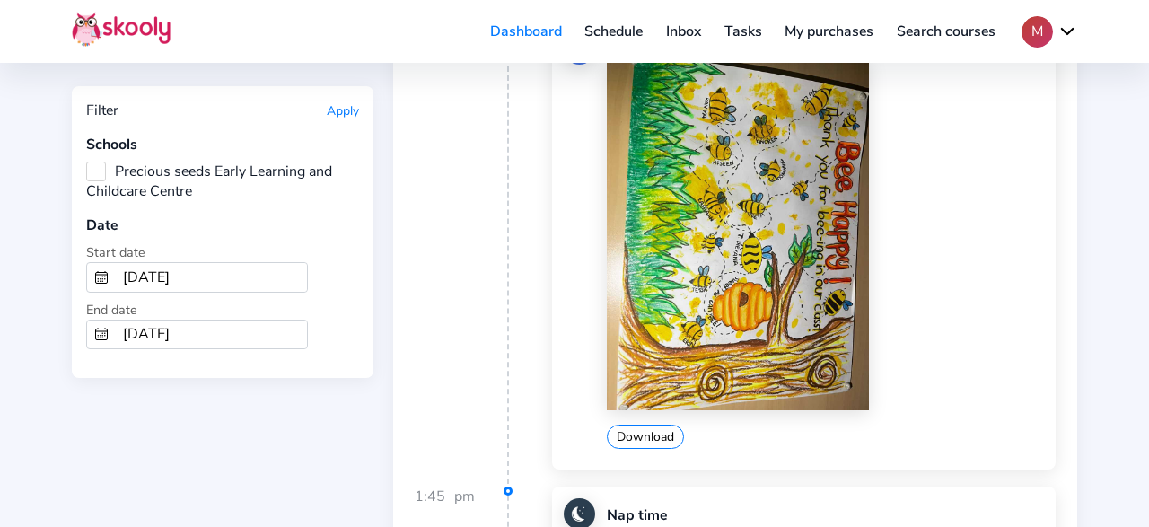
type input "[DATE]"
click at [333, 114] on button "Apply" at bounding box center [343, 110] width 32 height 17
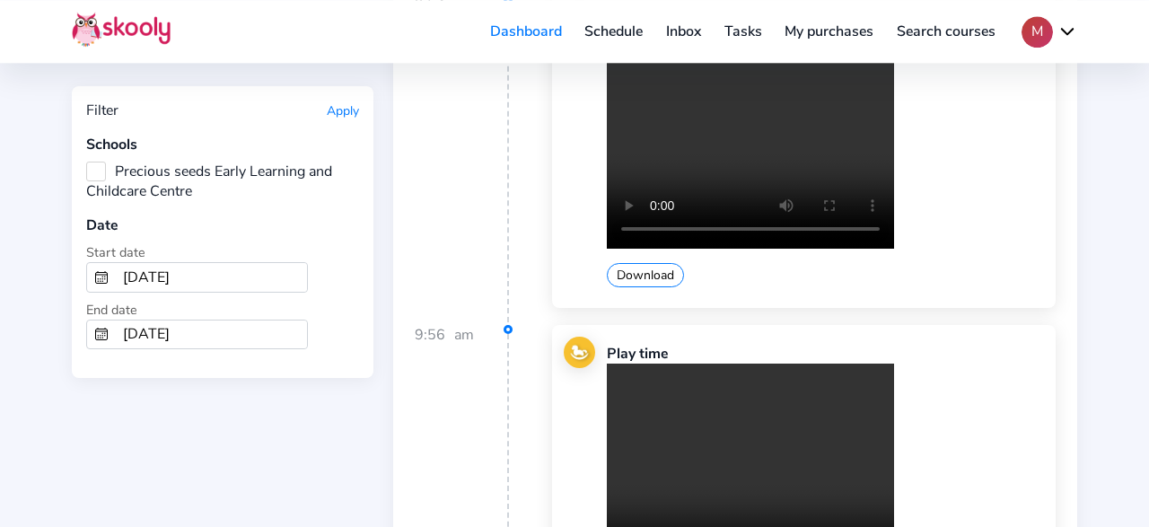
scroll to position [44593, 0]
